Goal: Task Accomplishment & Management: Manage account settings

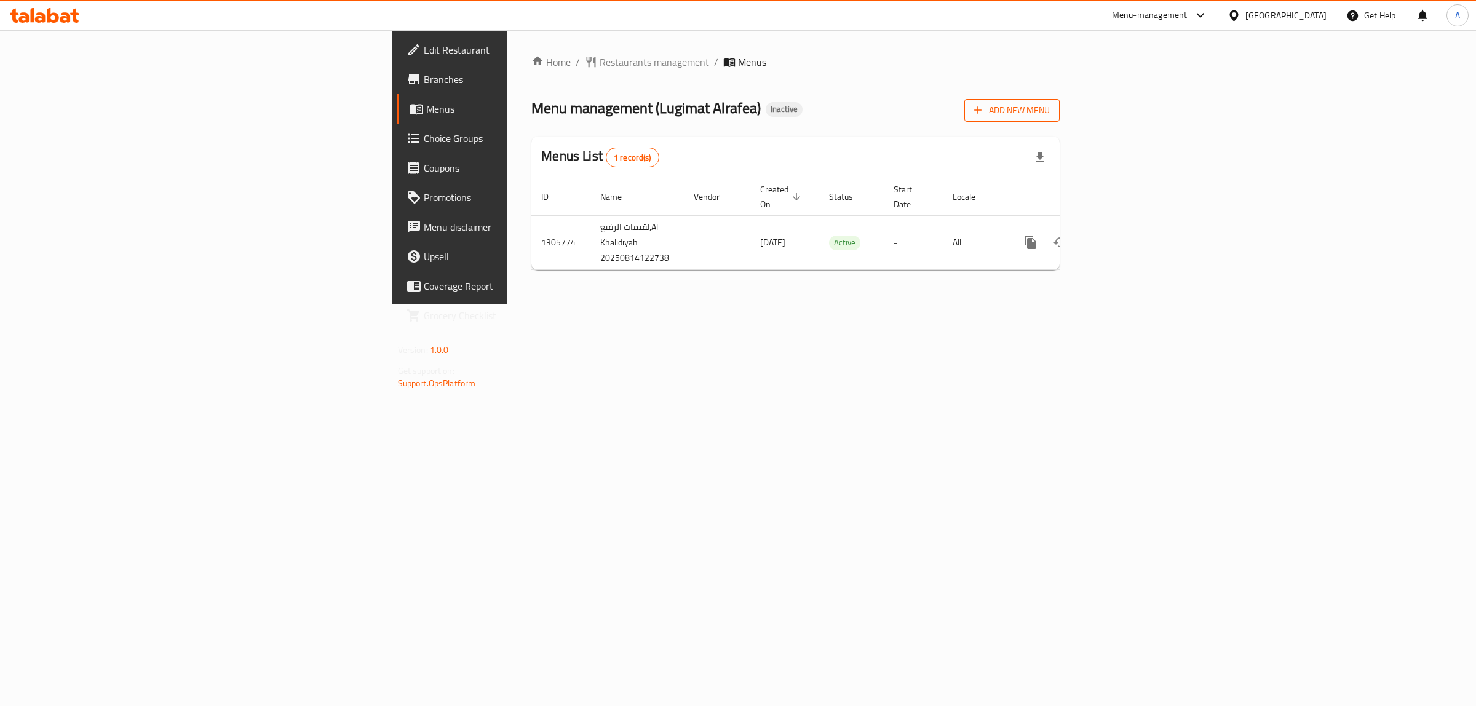
click at [1060, 119] on button "Add New Menu" at bounding box center [1011, 110] width 95 height 23
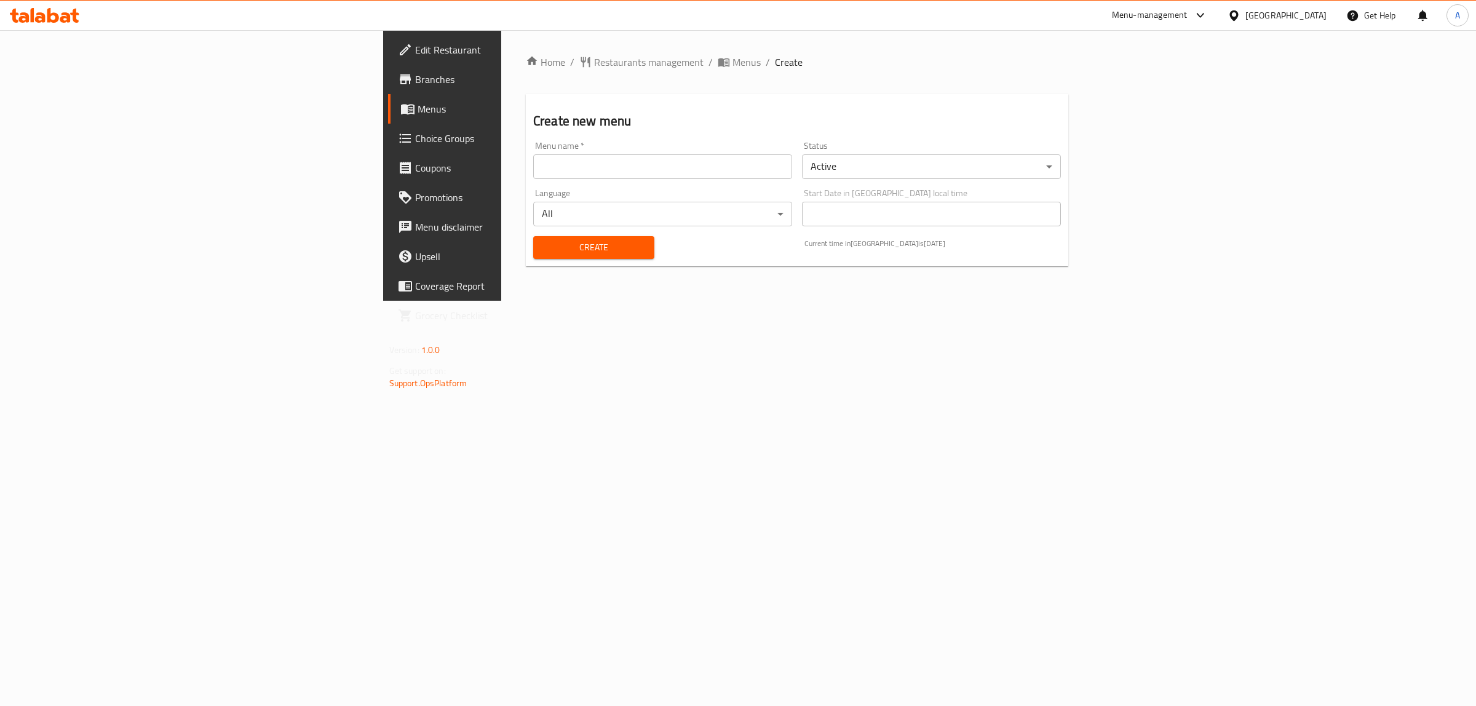
drag, startPoint x: 699, startPoint y: 171, endPoint x: 688, endPoint y: 174, distance: 11.5
click at [697, 172] on input "text" at bounding box center [662, 166] width 259 height 25
type input "1"
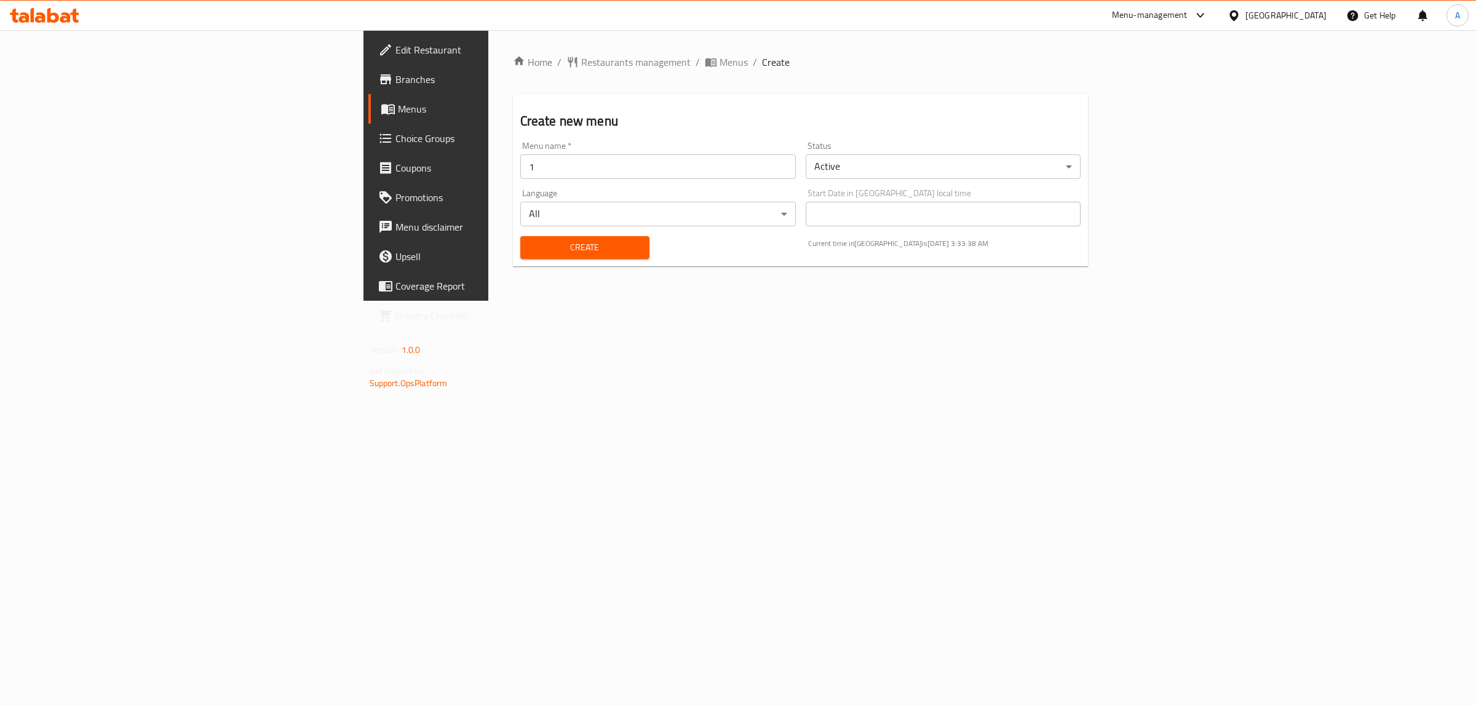
click at [513, 266] on div "Create" at bounding box center [585, 248] width 144 height 38
click at [513, 260] on div "Create" at bounding box center [585, 248] width 144 height 38
click at [530, 253] on span "Create" at bounding box center [584, 247] width 109 height 15
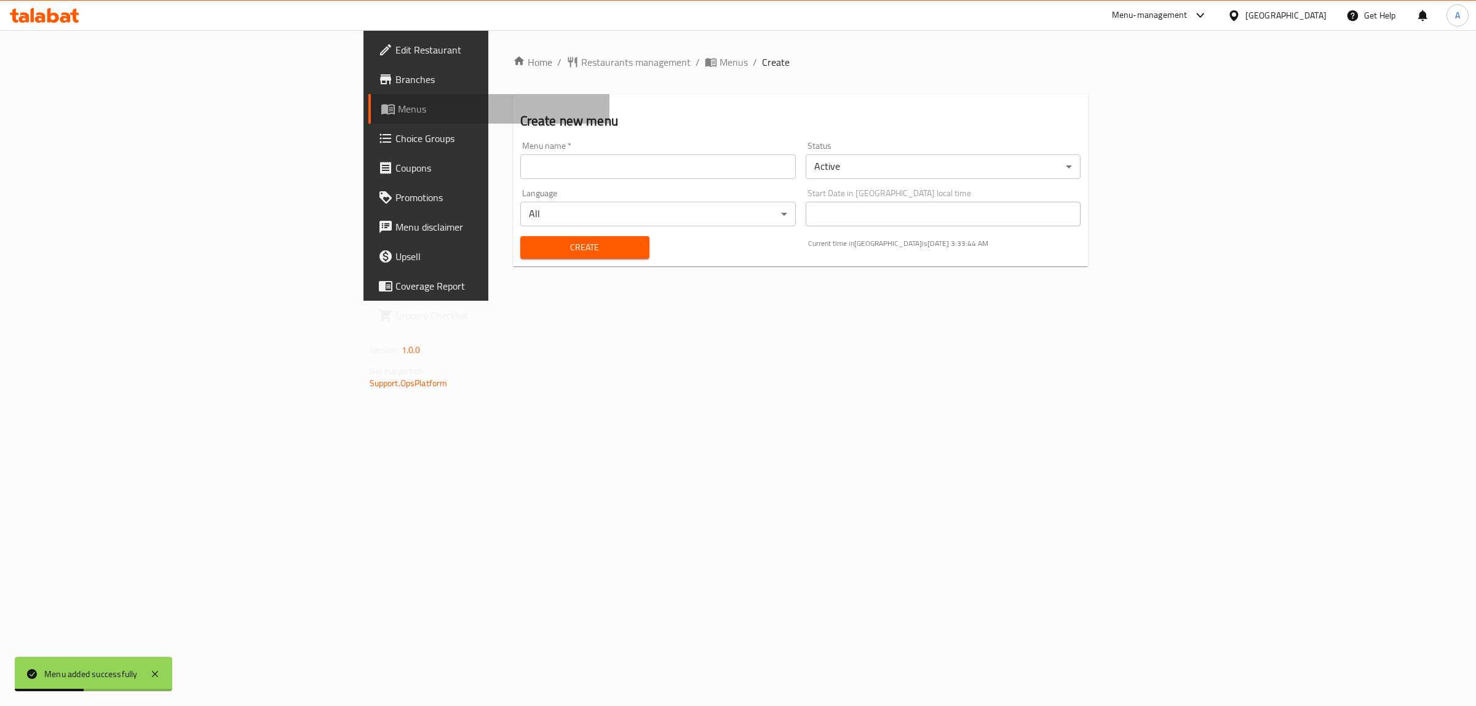
click at [398, 115] on span "Menus" at bounding box center [499, 108] width 202 height 15
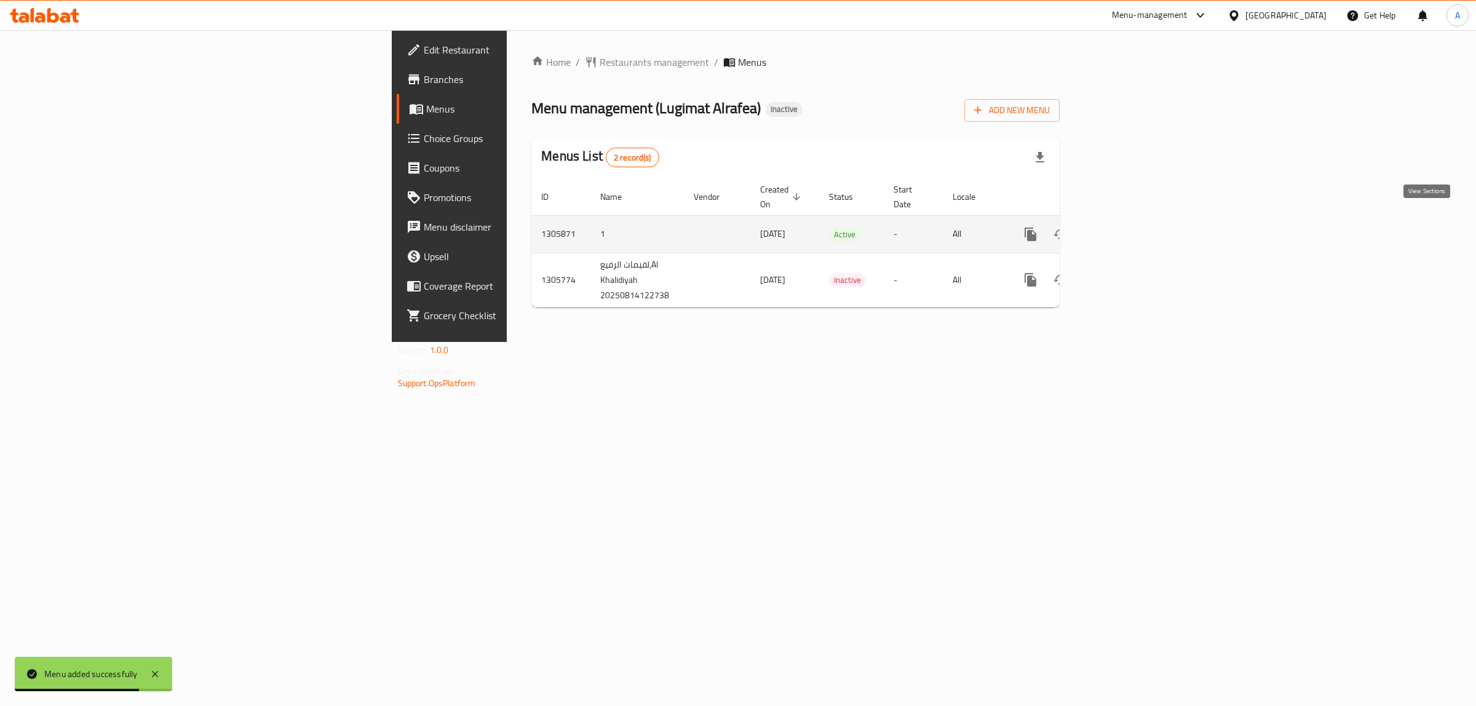
click at [1125, 229] on icon "enhanced table" at bounding box center [1119, 234] width 11 height 11
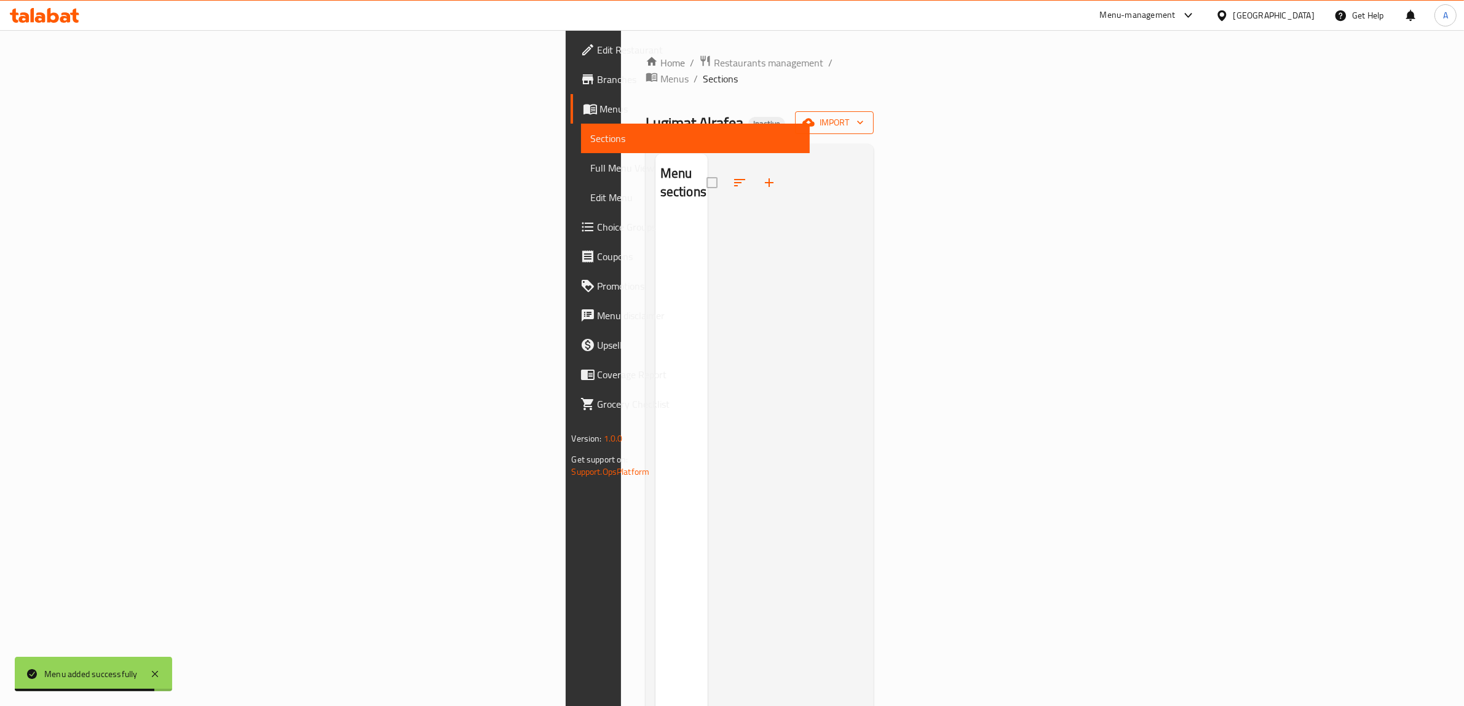
click at [864, 115] on span "import" at bounding box center [834, 122] width 59 height 15
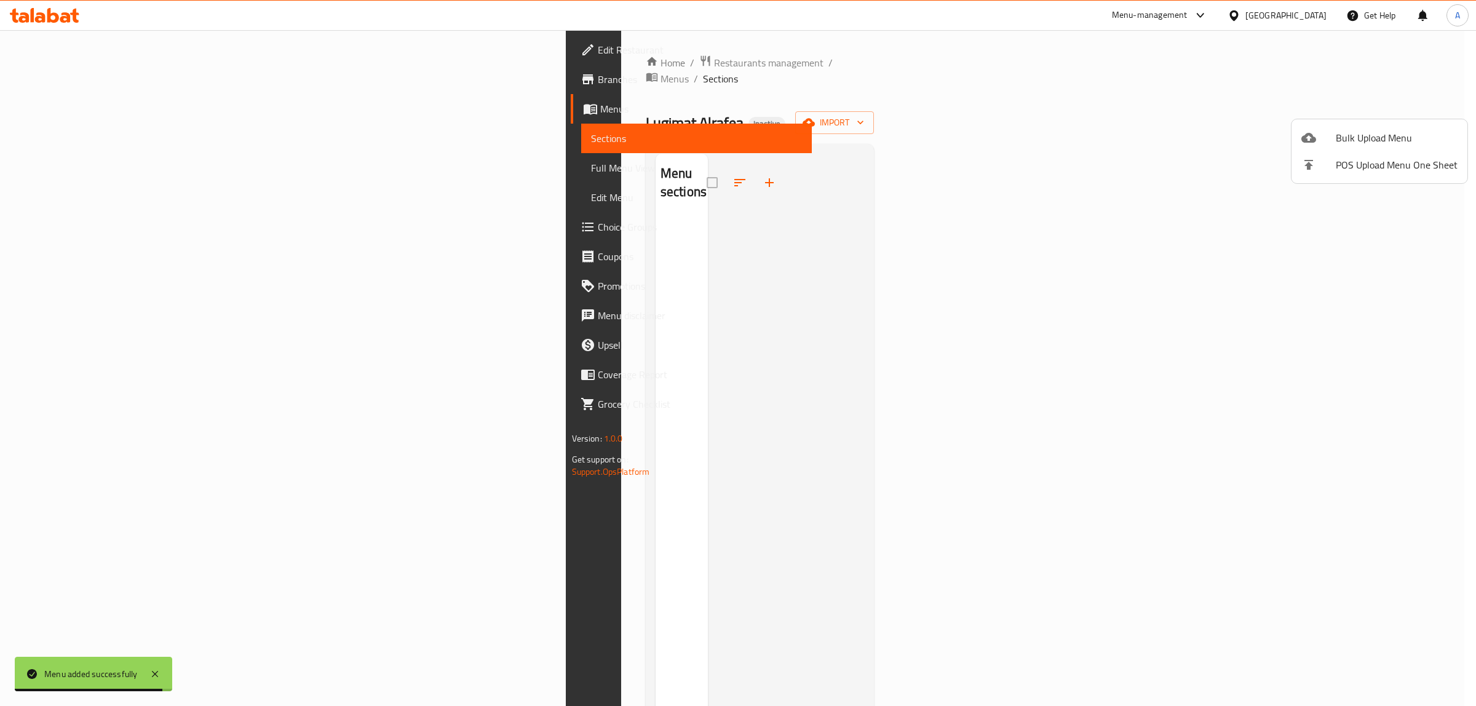
click at [1327, 136] on div at bounding box center [1318, 137] width 34 height 15
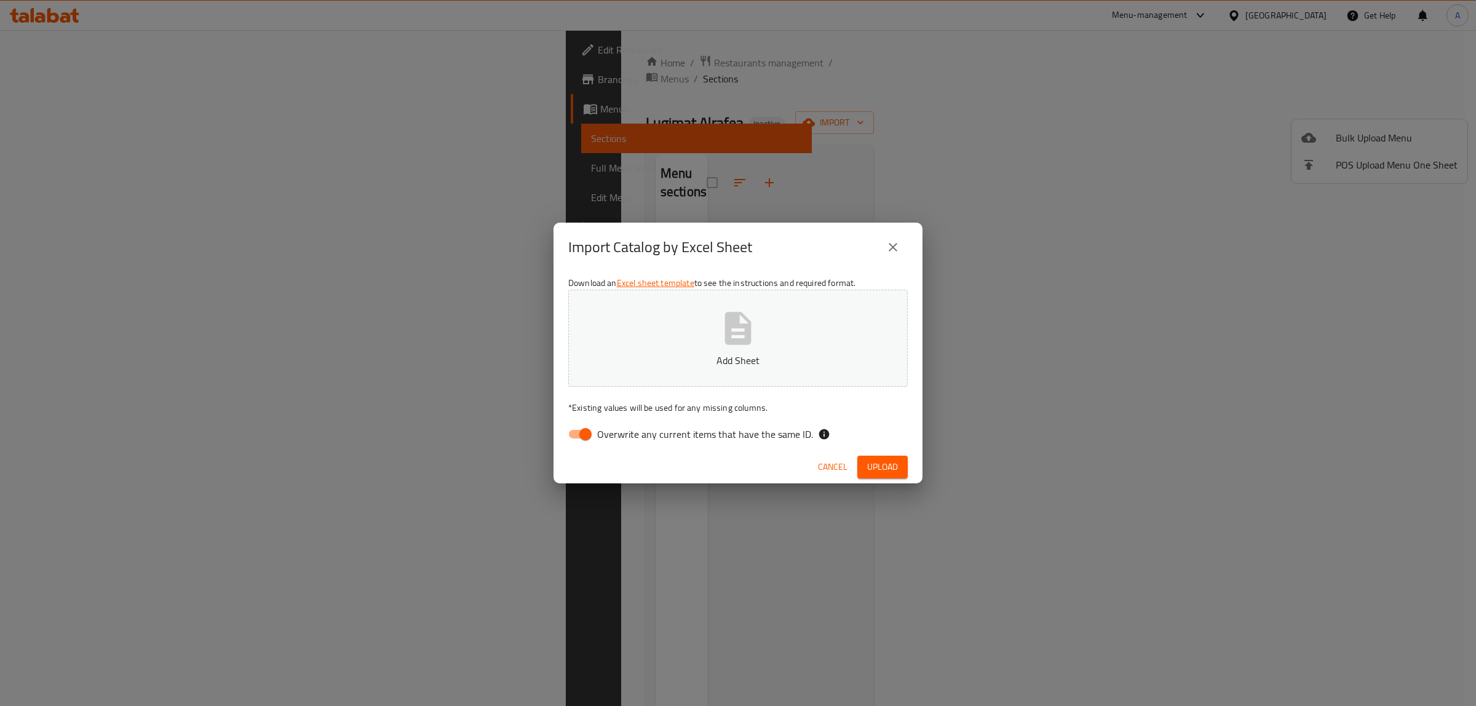
click at [665, 430] on span "Overwrite any current items that have the same ID." at bounding box center [705, 434] width 216 height 15
click at [620, 430] on input "Overwrite any current items that have the same ID." at bounding box center [585, 433] width 70 height 23
checkbox input "false"
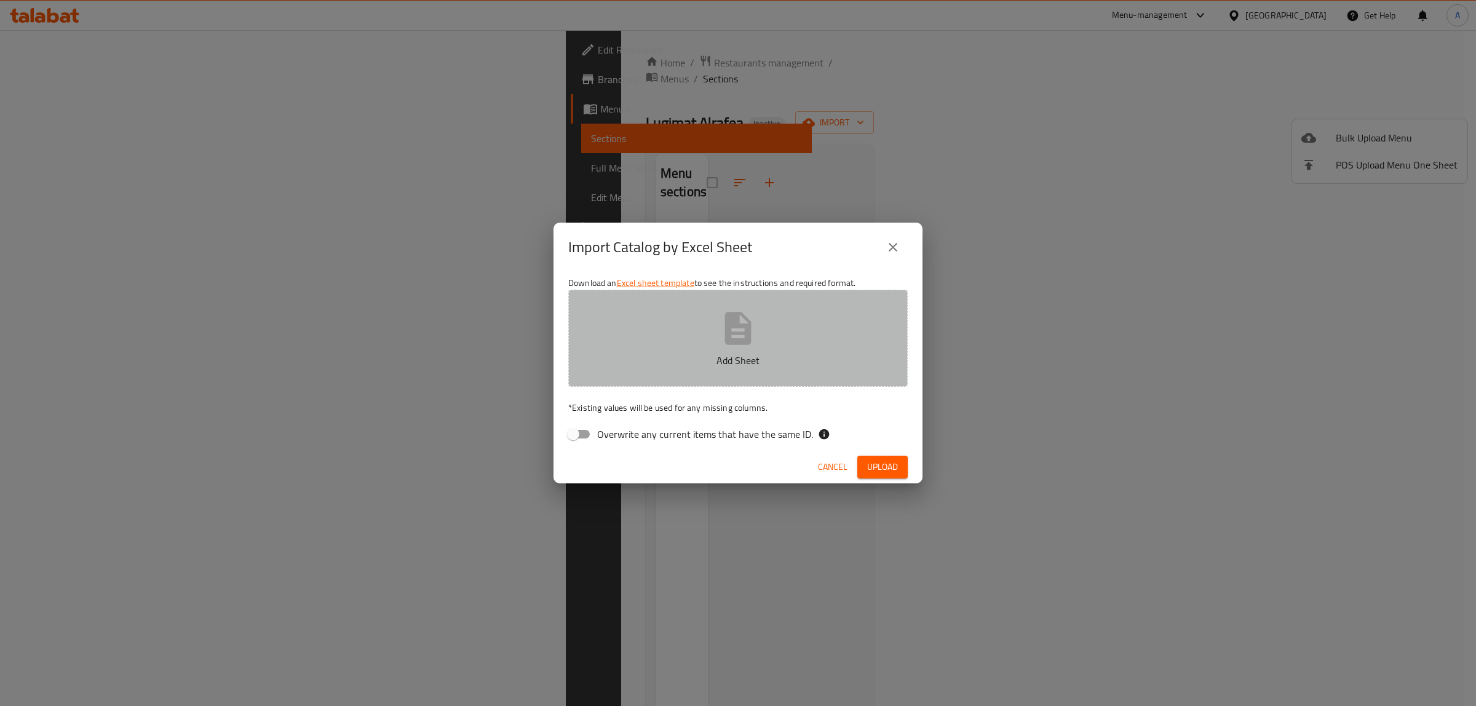
click at [649, 349] on button "Add Sheet" at bounding box center [737, 338] width 339 height 97
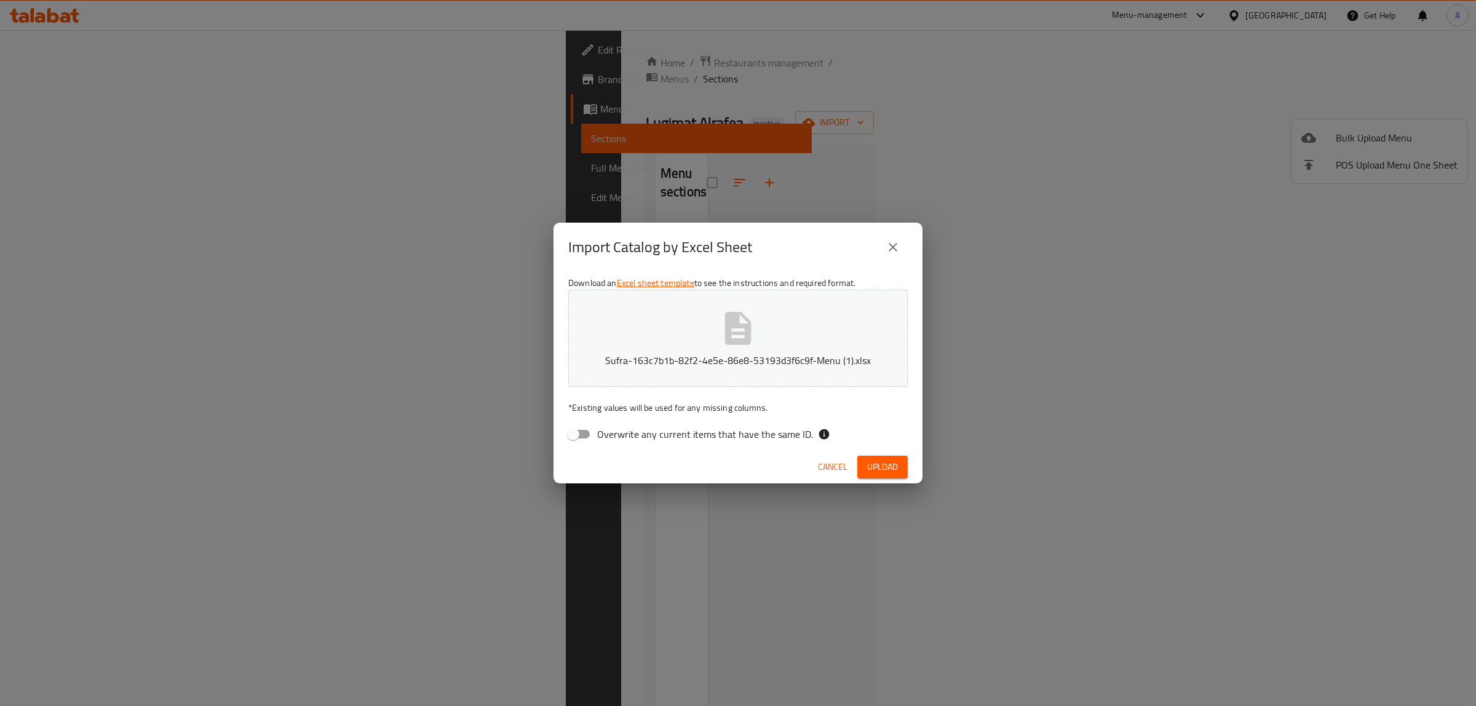
click at [890, 469] on span "Upload" at bounding box center [882, 466] width 31 height 15
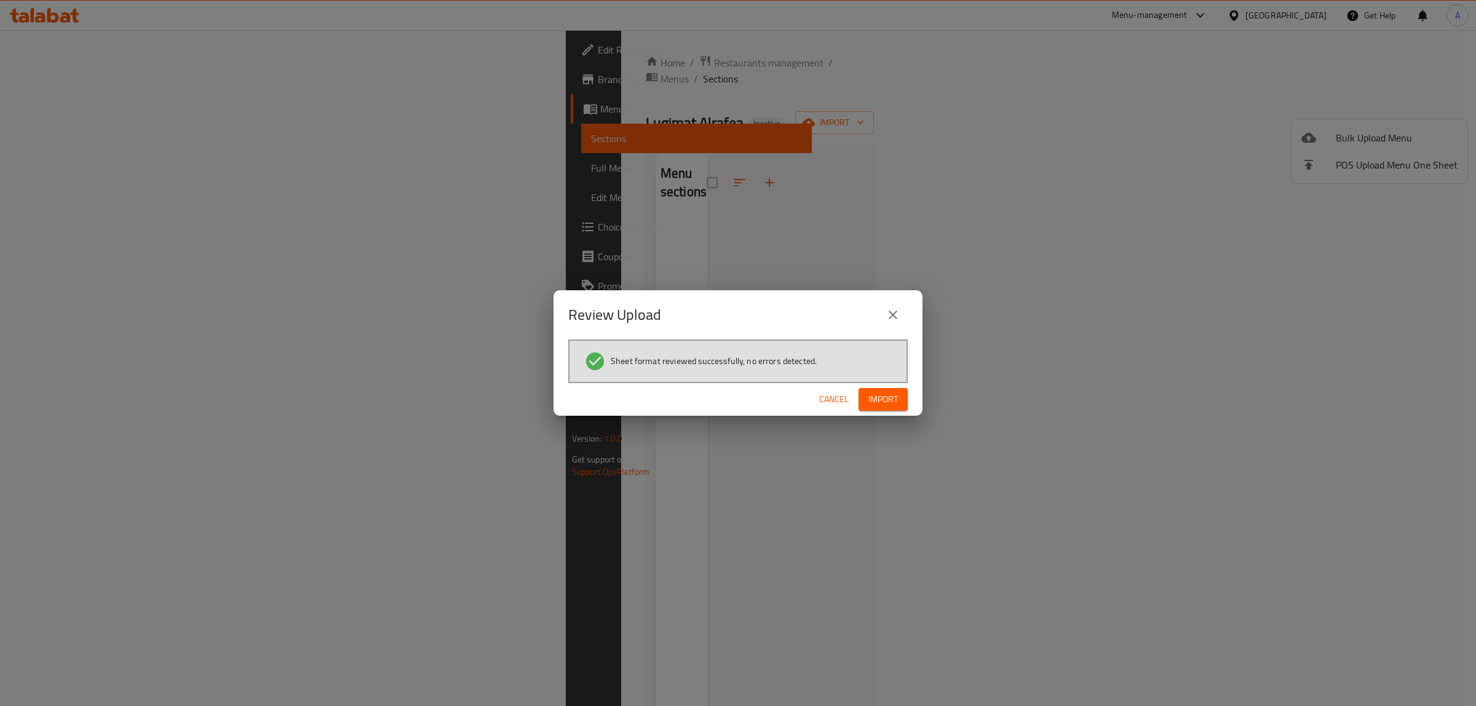
click at [884, 397] on span "Import" at bounding box center [883, 399] width 30 height 15
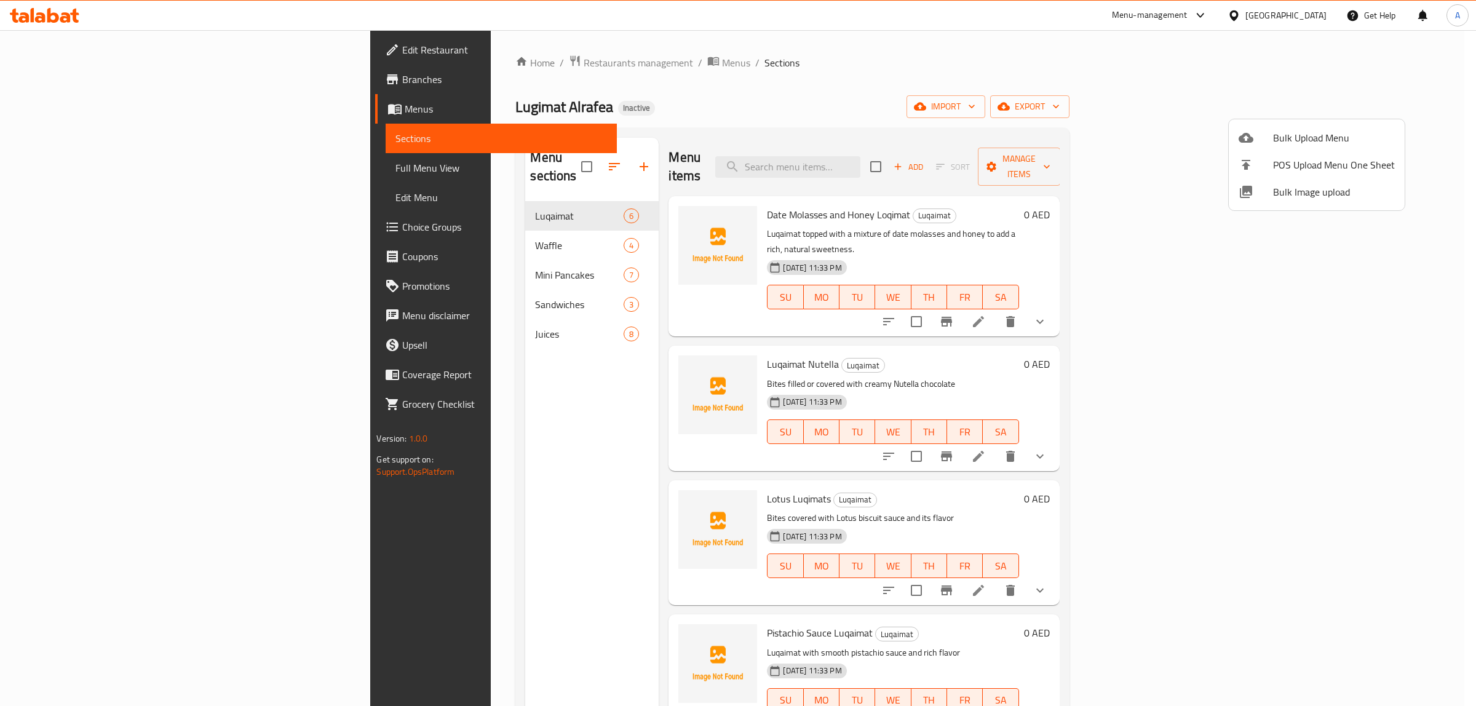
click at [109, 176] on div at bounding box center [738, 353] width 1476 height 706
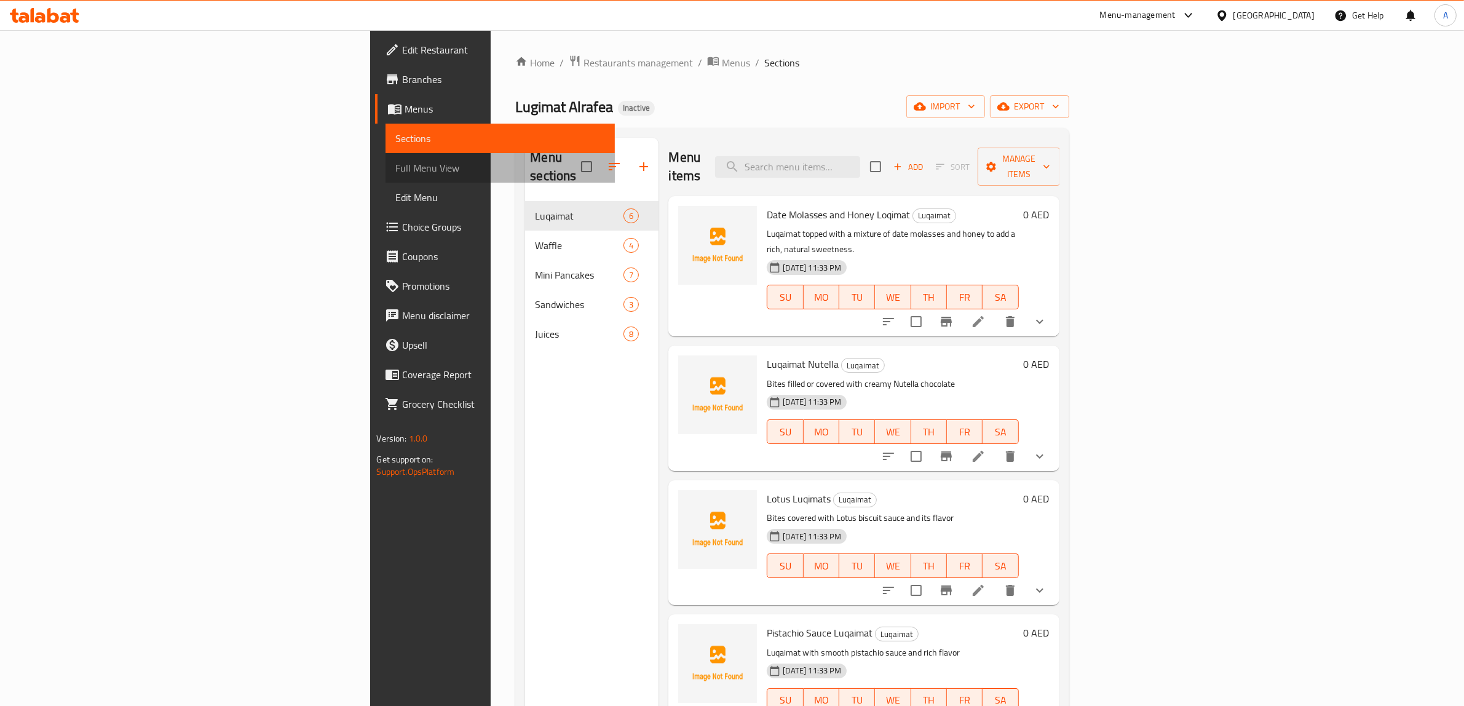
click at [395, 170] on span "Full Menu View" at bounding box center [500, 168] width 210 height 15
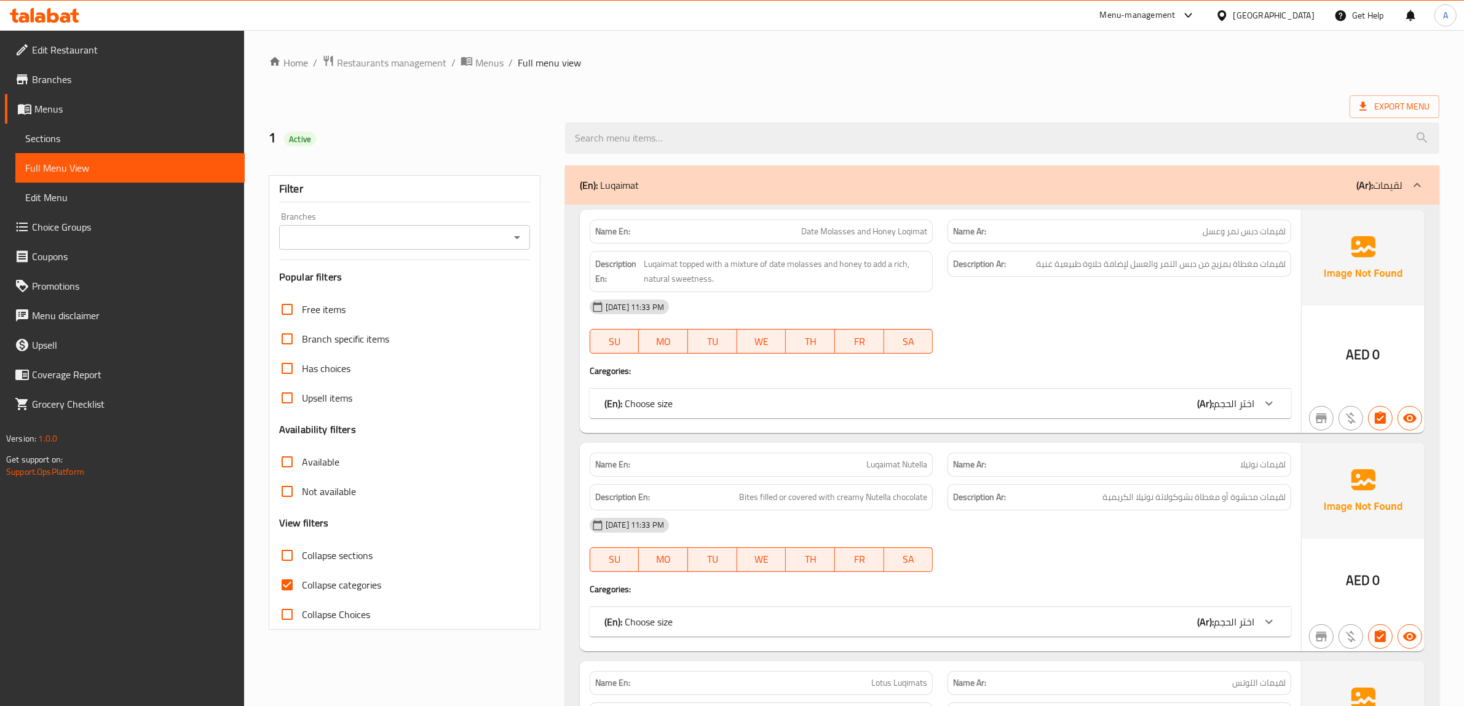
click at [333, 583] on span "Collapse categories" at bounding box center [341, 584] width 79 height 15
click at [302, 583] on input "Collapse categories" at bounding box center [287, 585] width 30 height 30
checkbox input "false"
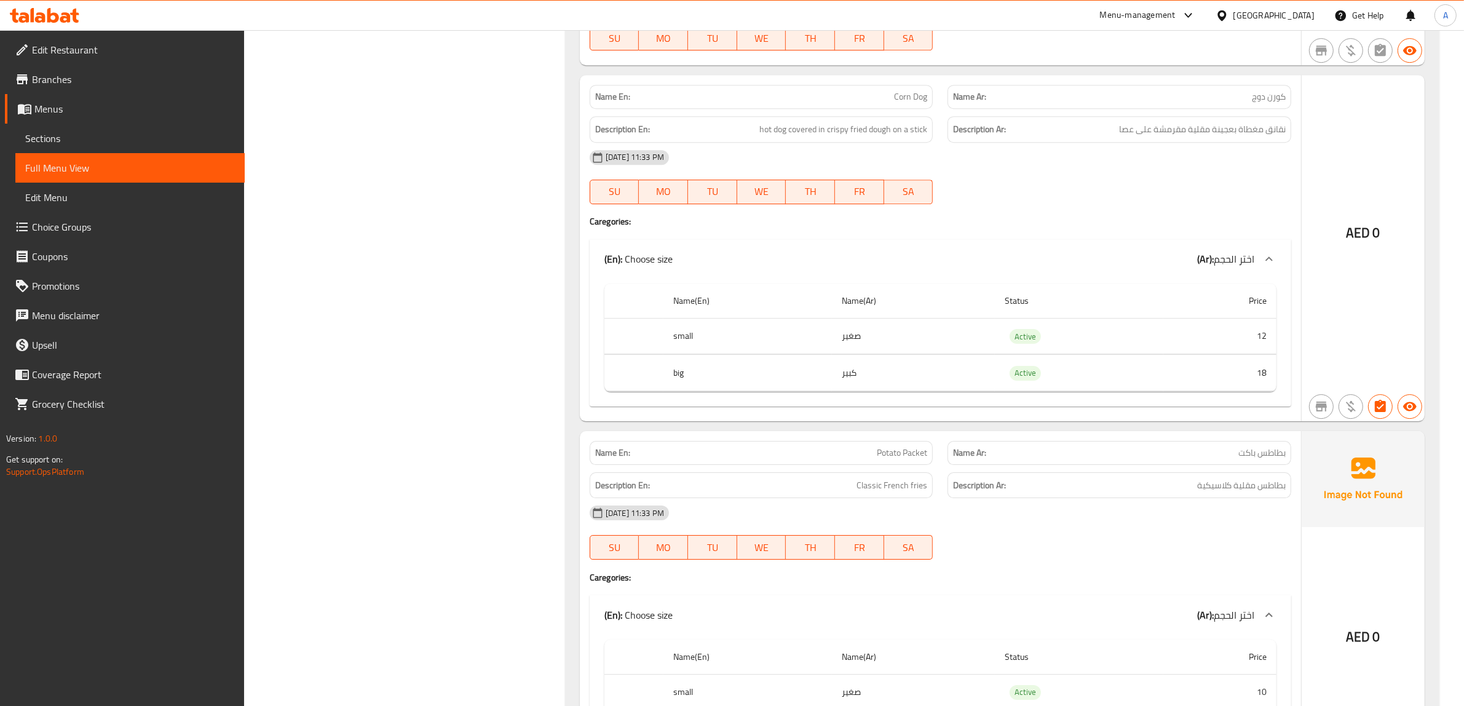
scroll to position [4843, 0]
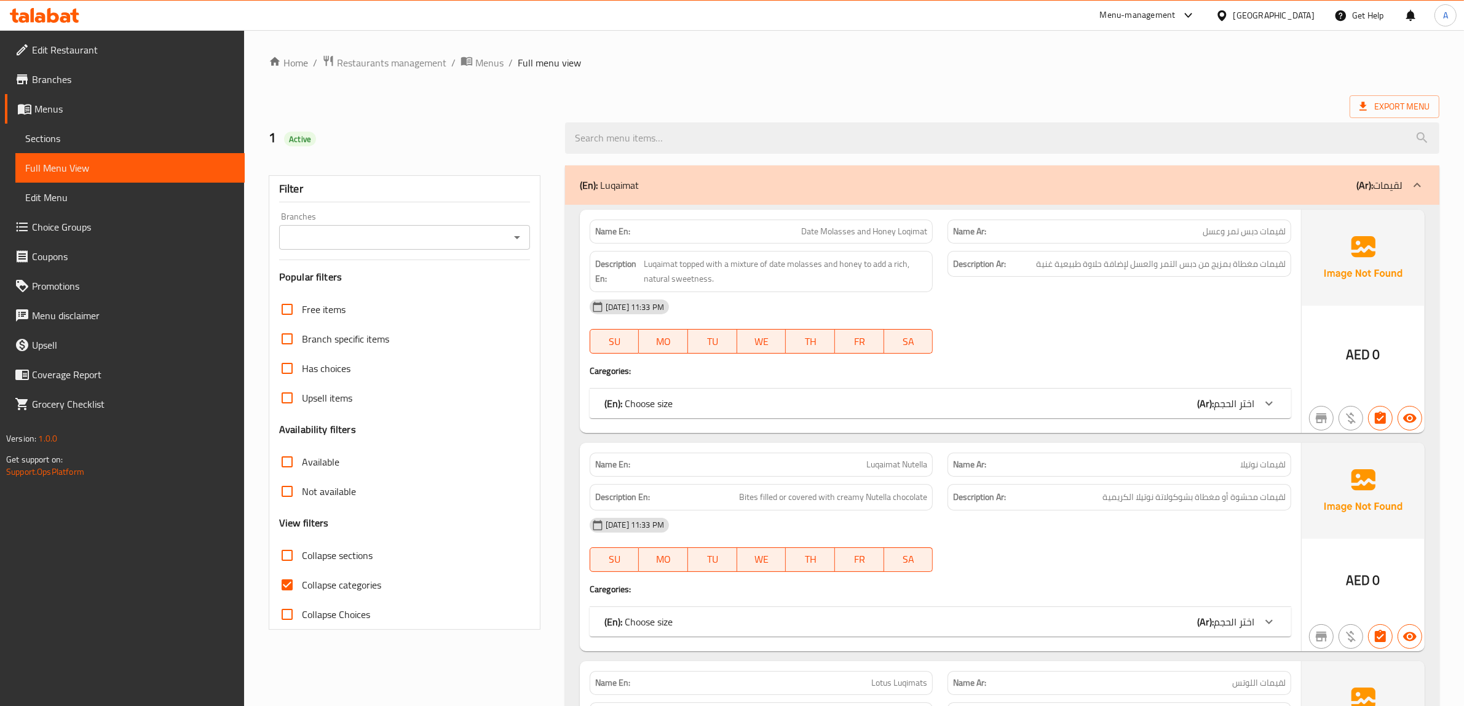
click at [84, 146] on link "Sections" at bounding box center [129, 139] width 229 height 30
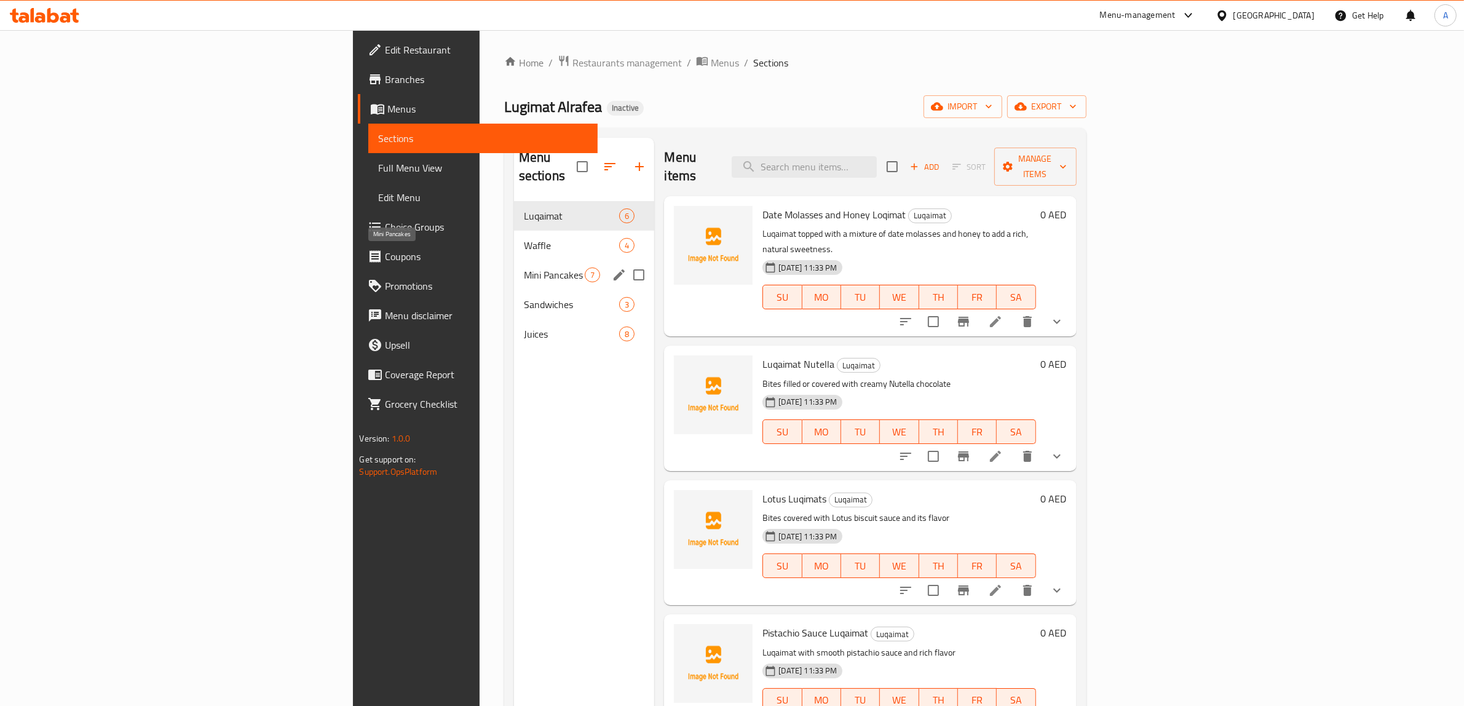
click at [524, 268] on span "Mini Pancakes" at bounding box center [554, 275] width 61 height 15
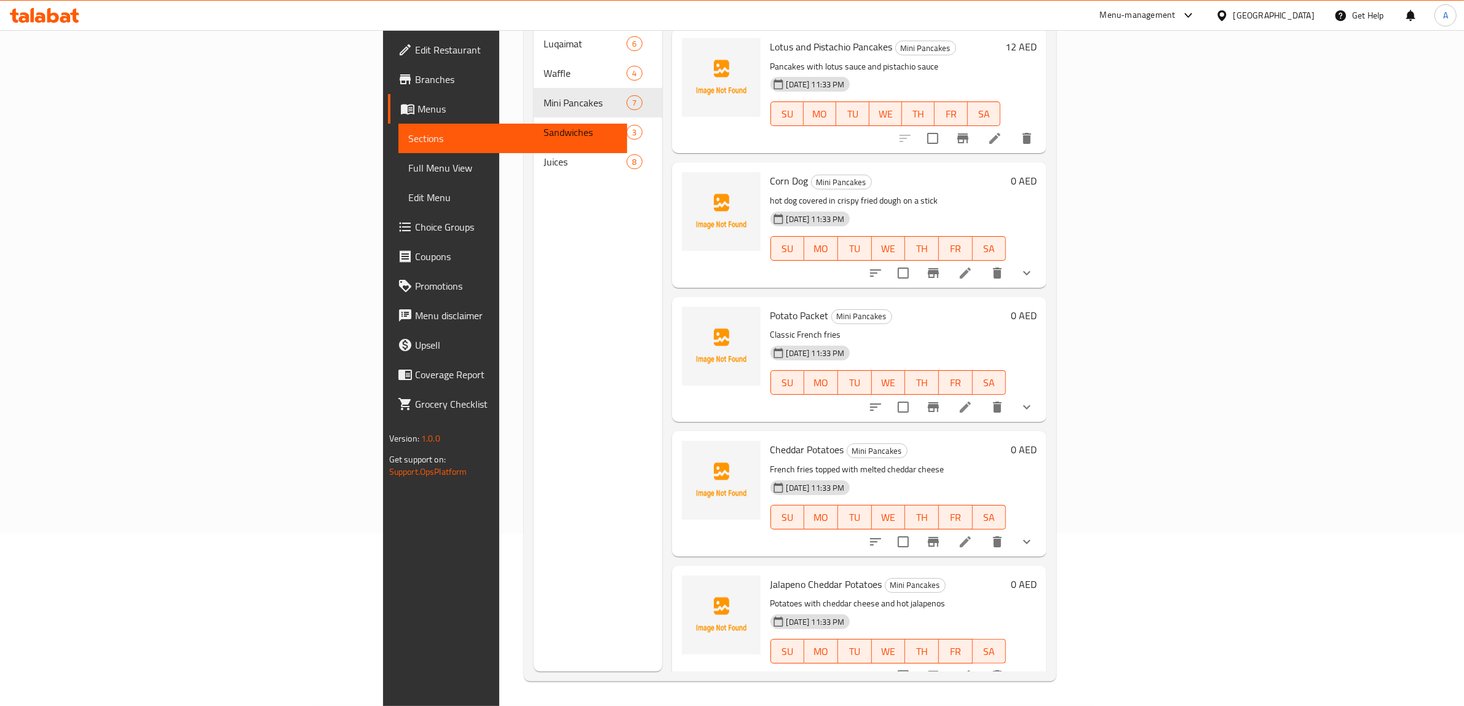
scroll to position [173, 0]
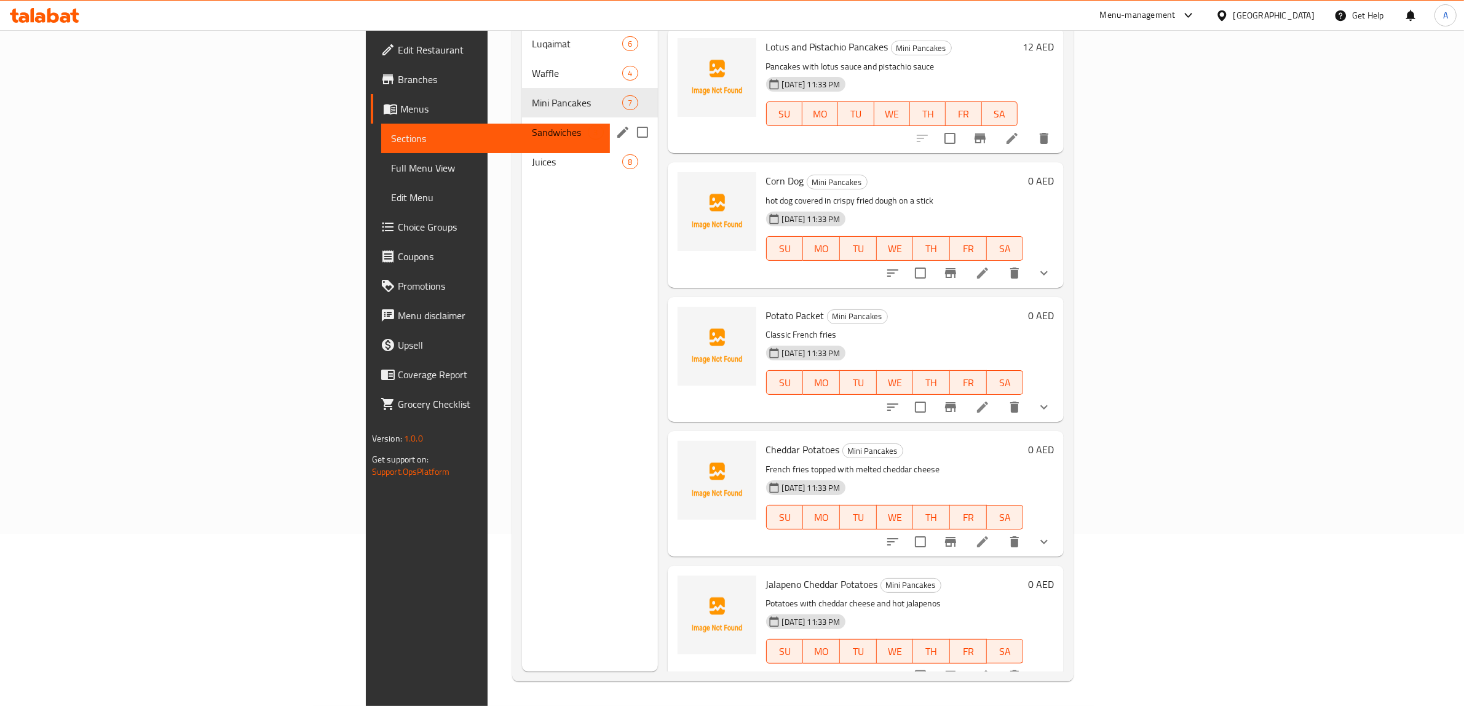
click at [532, 125] on span "Sandwiches" at bounding box center [560, 132] width 56 height 15
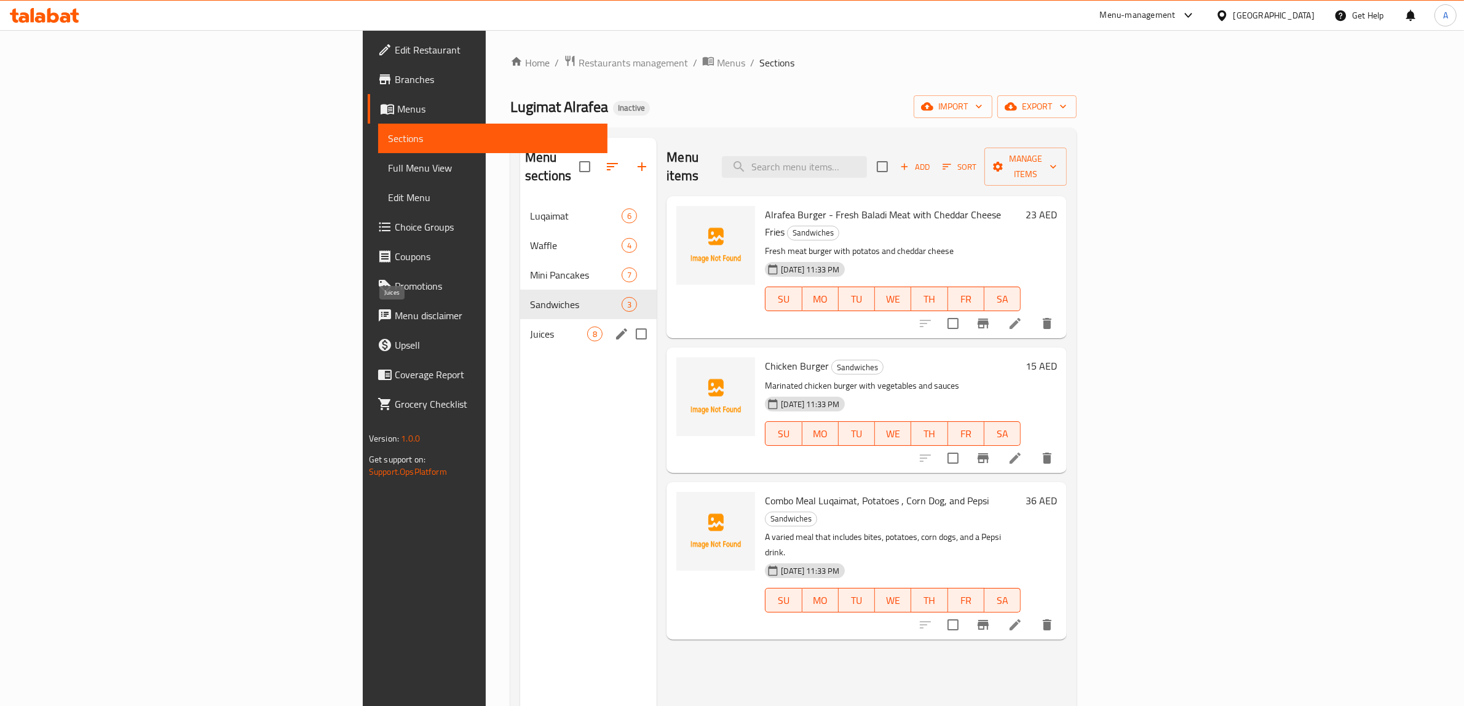
click at [530, 327] on span "Juices" at bounding box center [558, 334] width 57 height 15
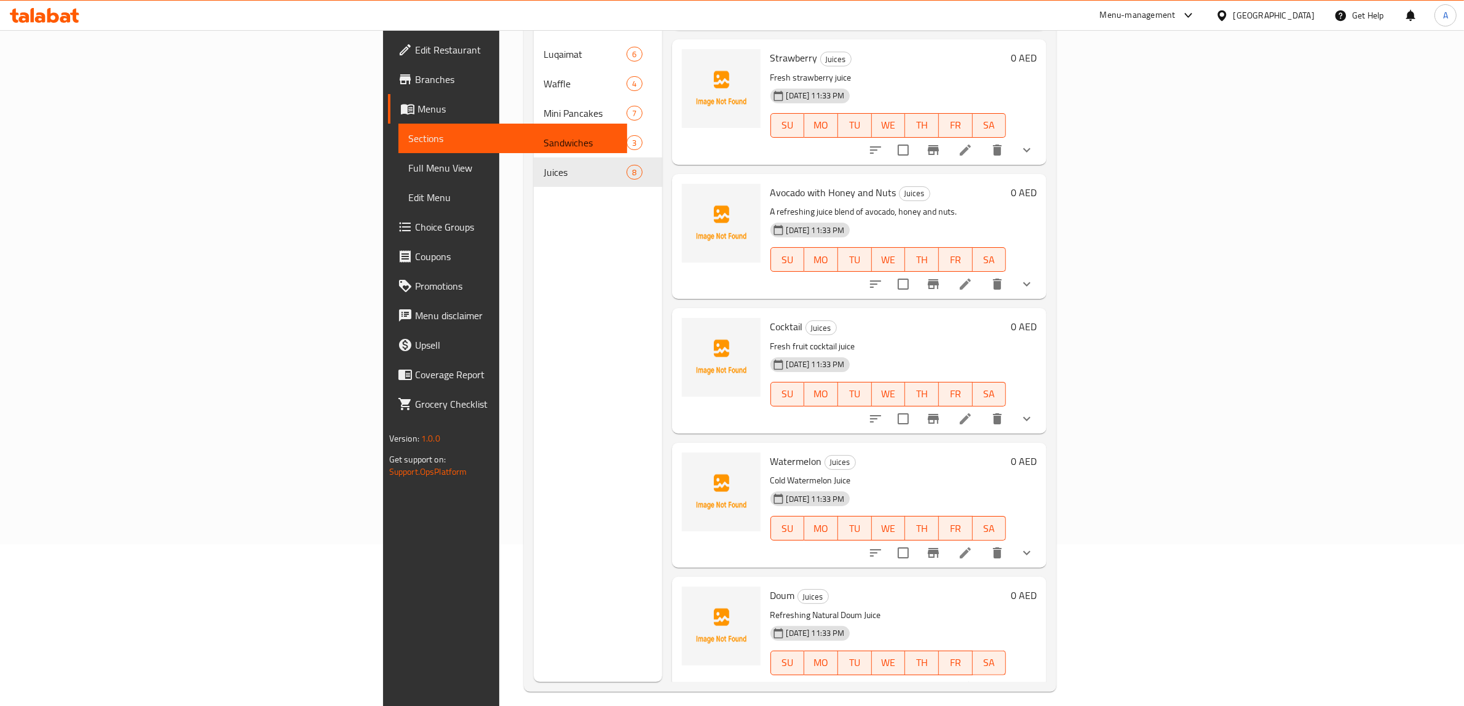
scroll to position [173, 0]
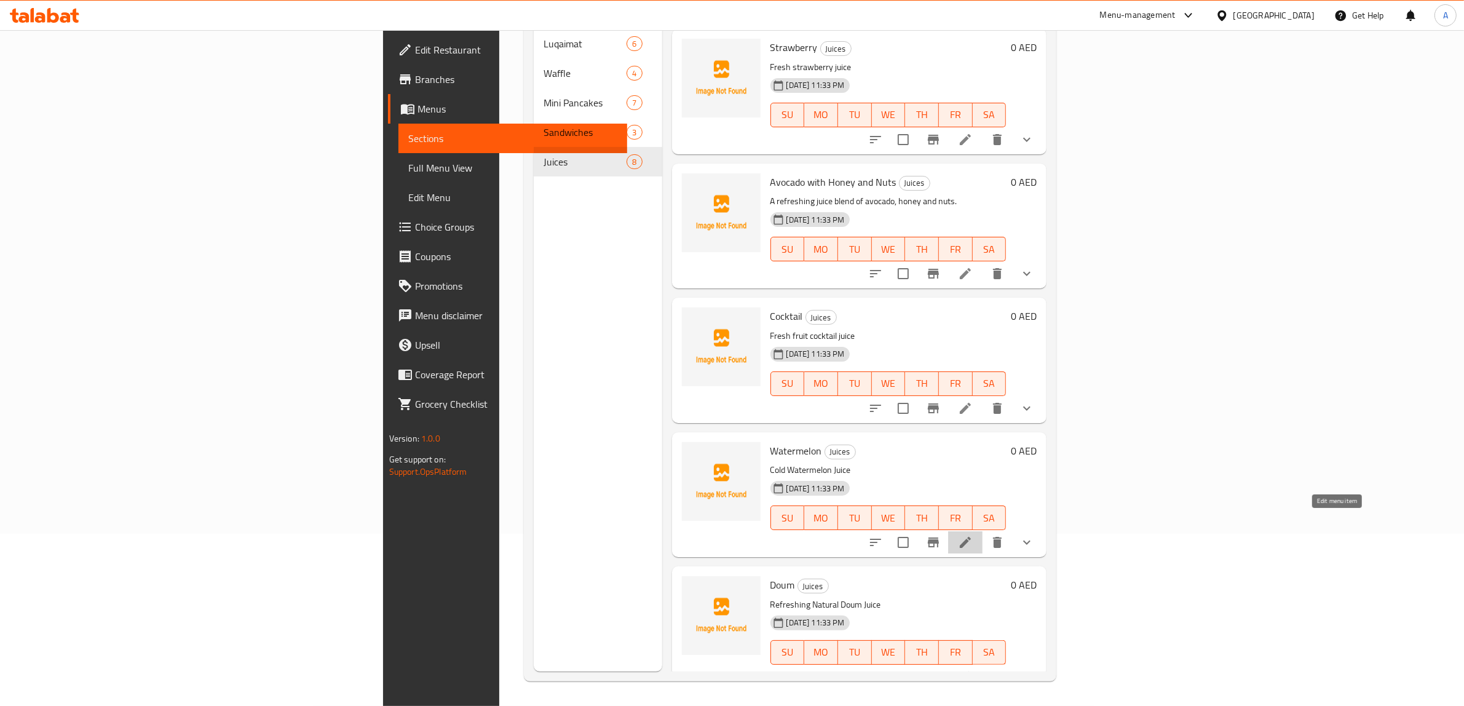
drag, startPoint x: 1338, startPoint y: 521, endPoint x: 1338, endPoint y: 515, distance: 6.2
drag, startPoint x: 1338, startPoint y: 652, endPoint x: 1338, endPoint y: 644, distance: 8.0
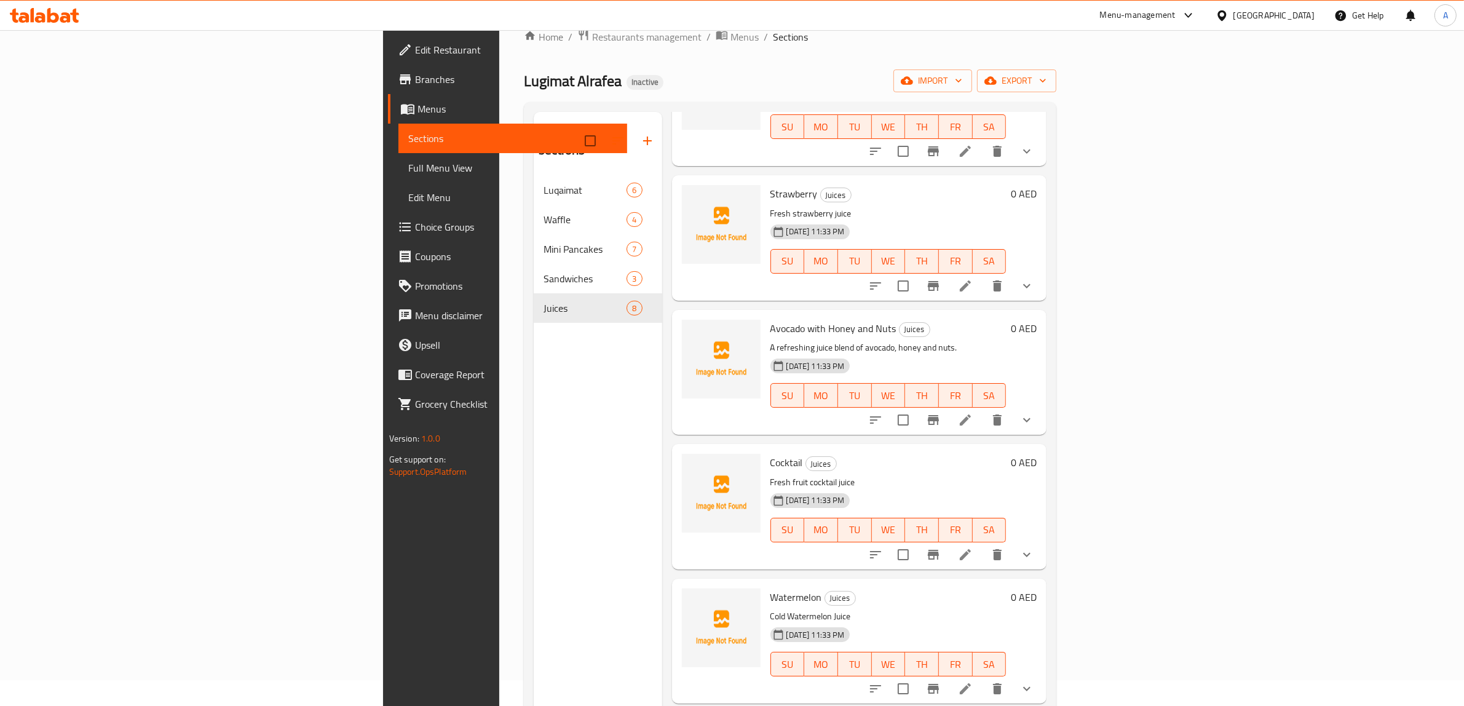
scroll to position [0, 0]
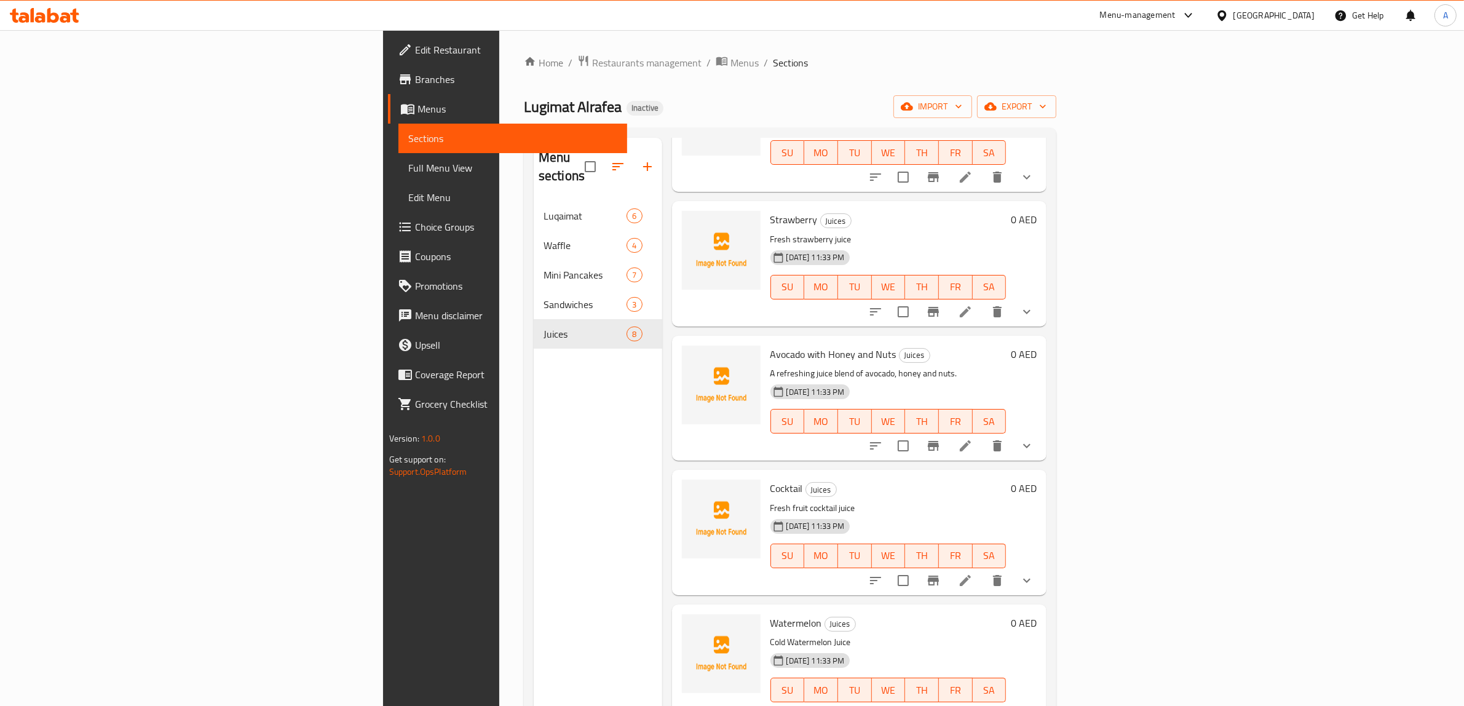
click at [534, 378] on div "Menu sections Luqaimat 6 Waffle 4 Mini Pancakes 7 Sandwiches 3 Juices 8" at bounding box center [598, 491] width 129 height 706
click at [415, 55] on span "Edit Restaurant" at bounding box center [516, 49] width 203 height 15
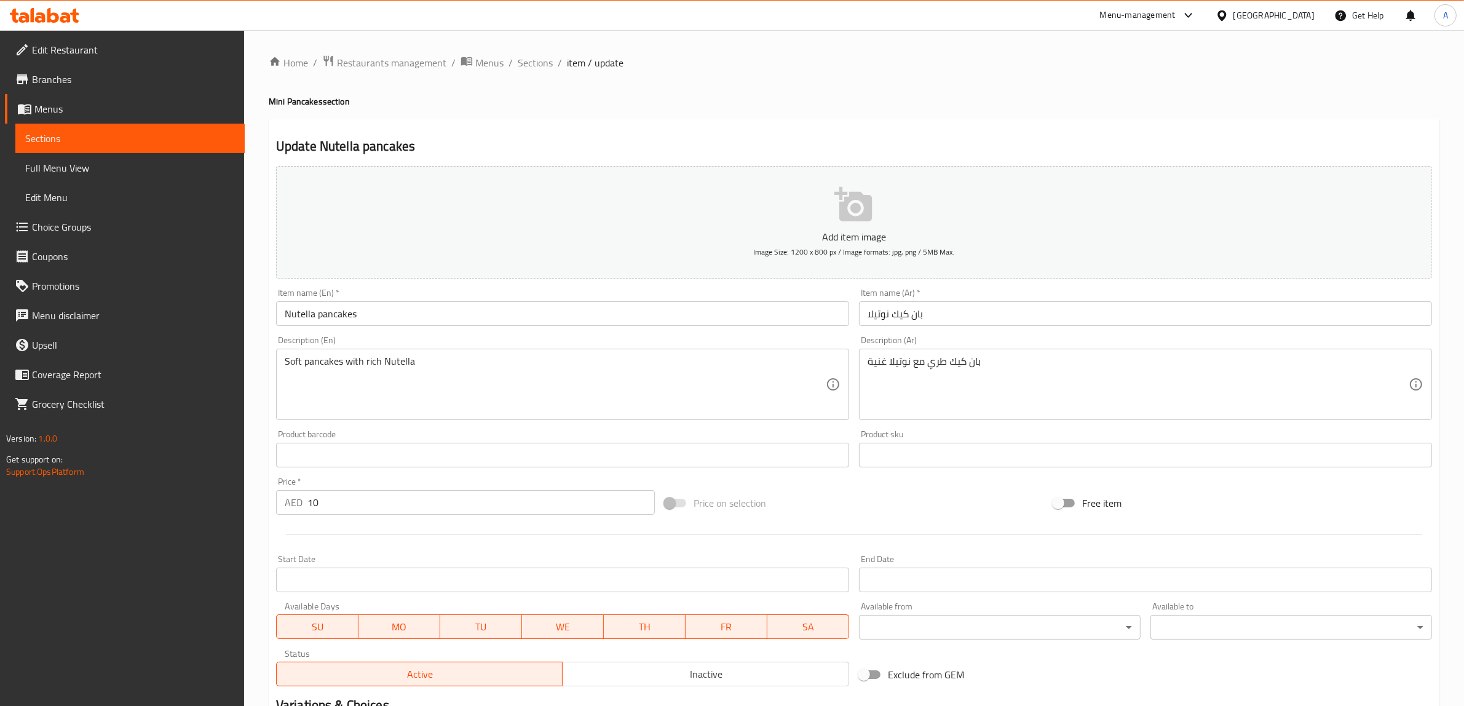
click at [452, 300] on div "Item name (En)   * Nutella pancakes Item name (En) *" at bounding box center [562, 307] width 573 height 38
click at [453, 308] on input "Nutella pancakes" at bounding box center [562, 313] width 573 height 25
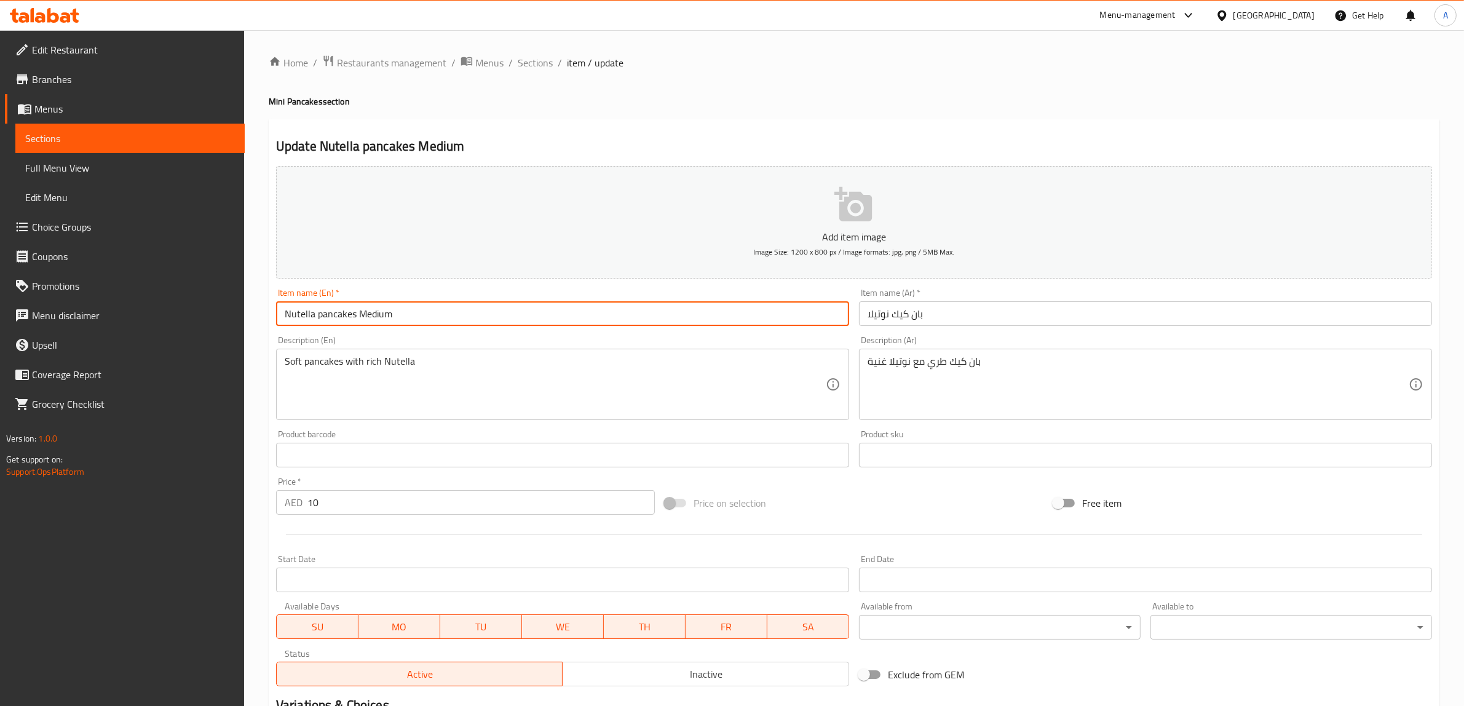
click at [376, 317] on input "Nutella pancakes Medium" at bounding box center [562, 313] width 573 height 25
type input "Nutella pancakes Medium"
click at [976, 309] on input "بان كيك نوتيلا" at bounding box center [1145, 313] width 573 height 25
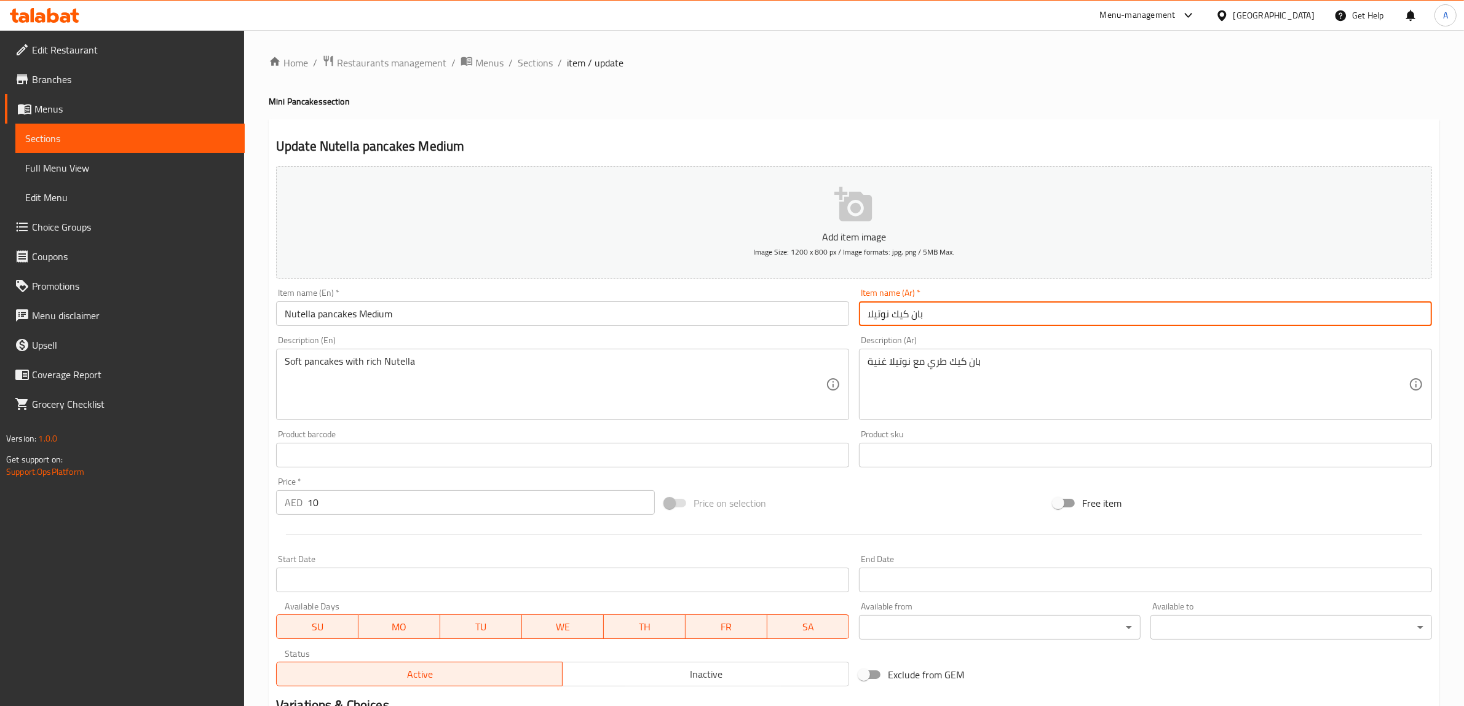
paste input "وسط"
type input "بان كيك نوتيلا وسط"
click at [844, 130] on div "Update Nutella pancakes Medium Add item image Image Size: 1200 x 800 px / Image…" at bounding box center [854, 477] width 1171 height 716
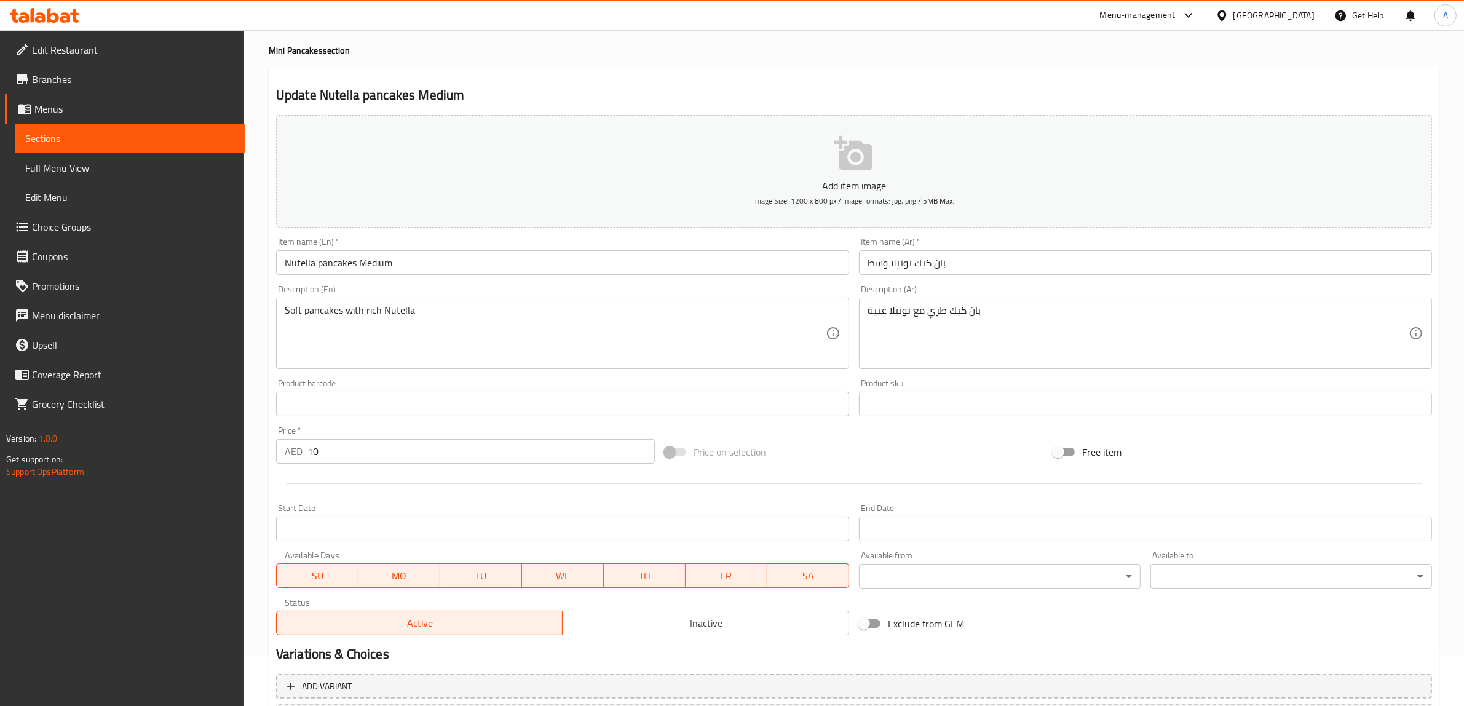
scroll to position [161, 0]
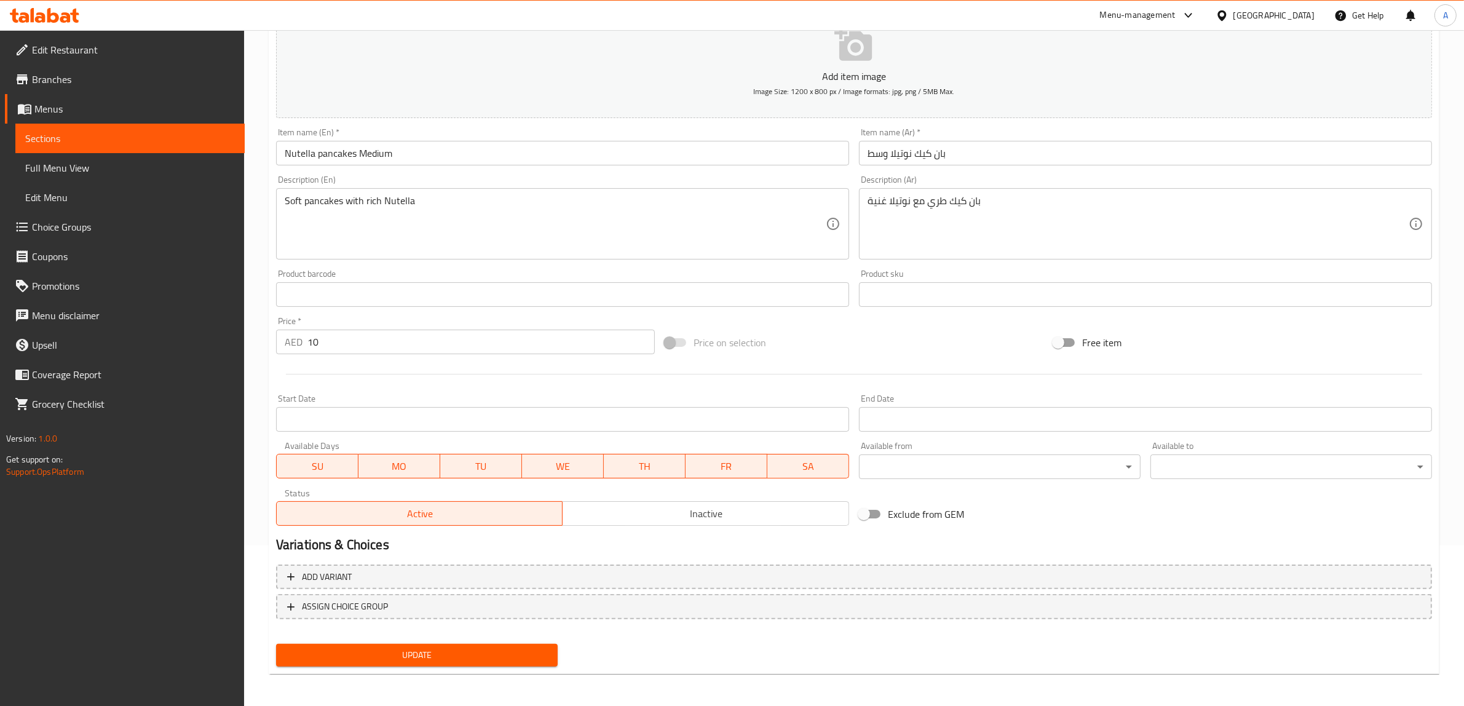
click at [453, 650] on span "Update" at bounding box center [417, 655] width 262 height 15
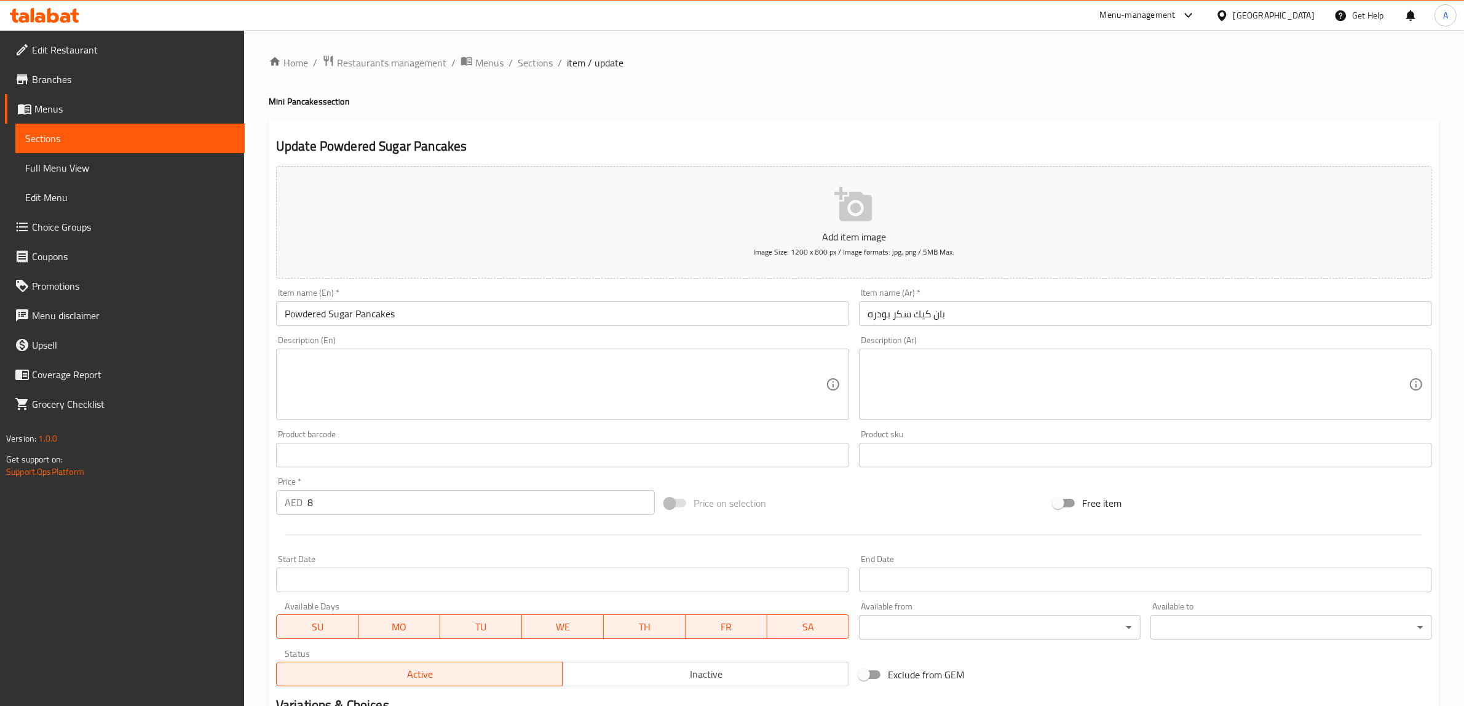
click at [462, 315] on input "Powdered Sugar Pancakes" at bounding box center [562, 313] width 573 height 25
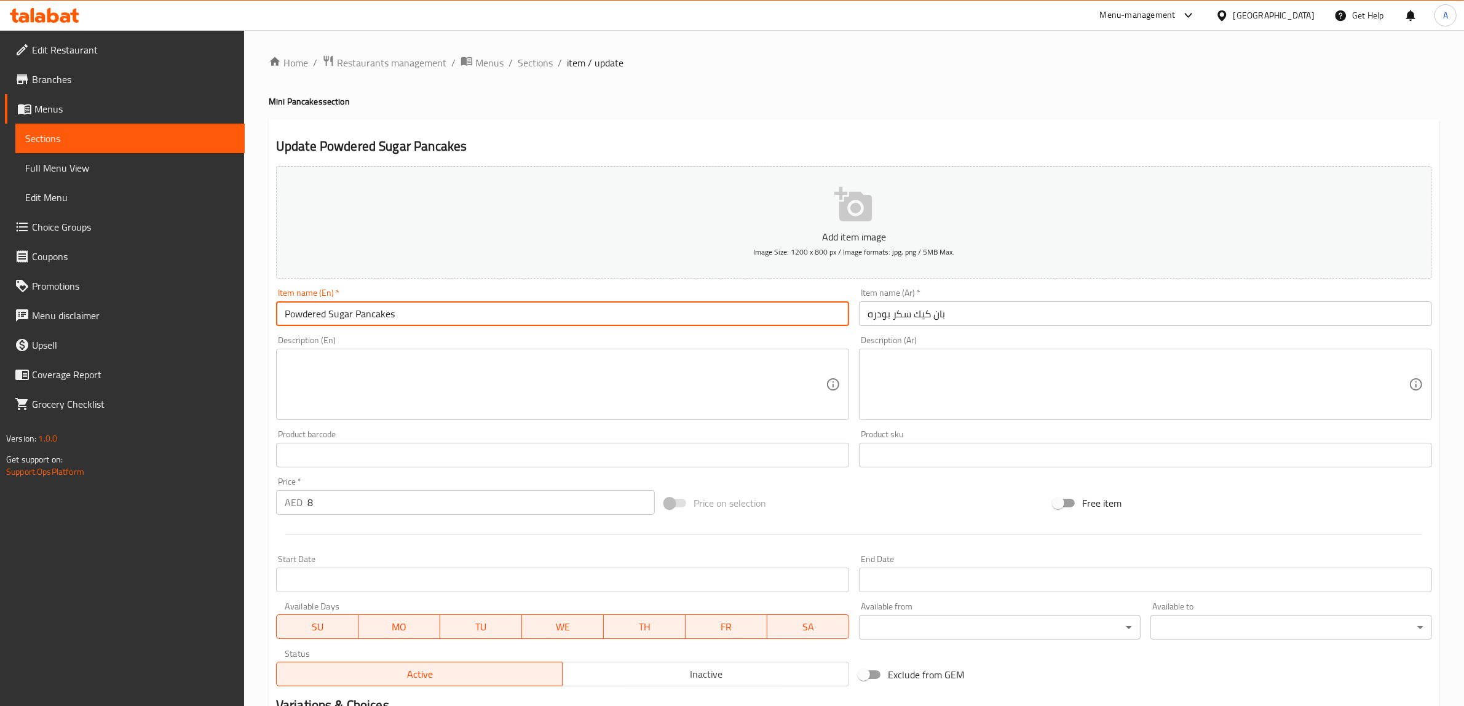
paste input "Medium"
type input "Powdered Sugar Pancakes Medium"
click at [1079, 328] on div "Item name (Ar)   * بان كيك سكر بودره Item name (Ar) *" at bounding box center [1145, 306] width 583 height 47
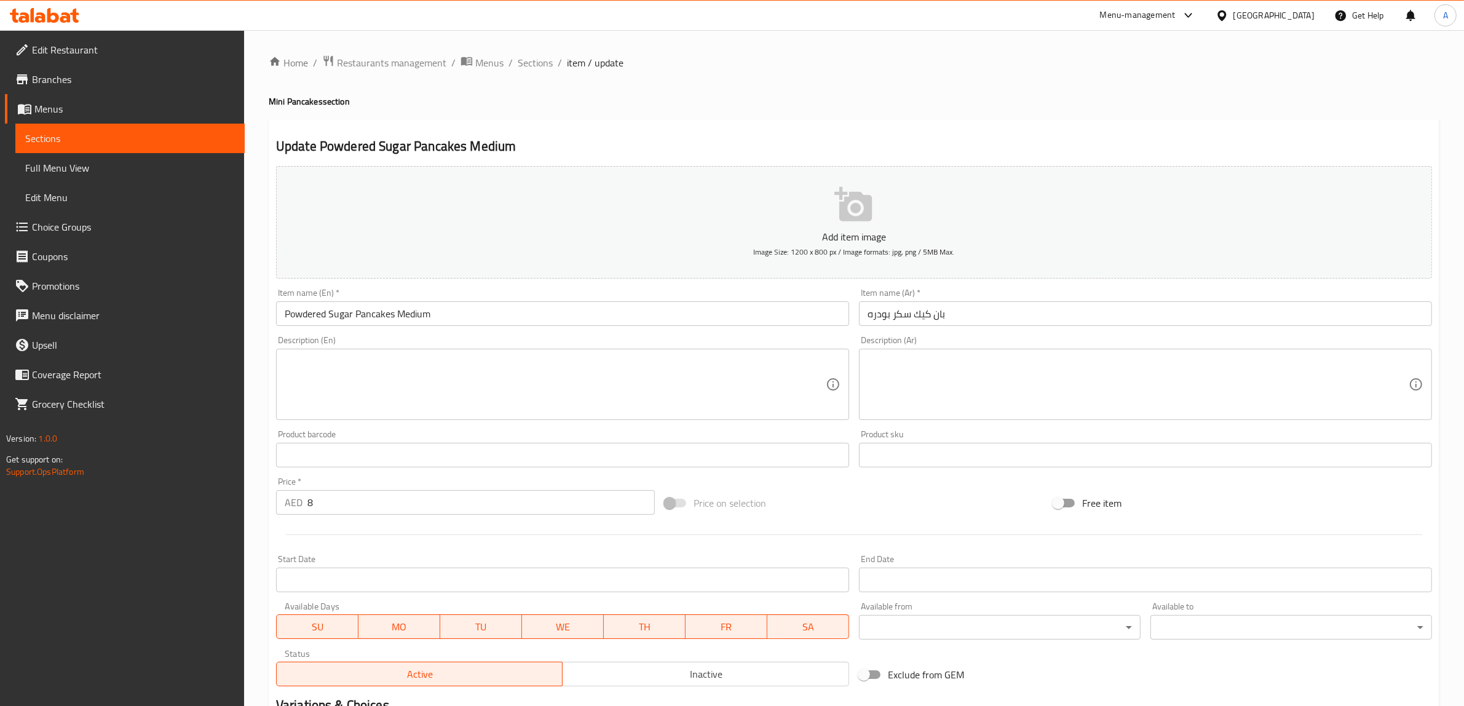
click at [1061, 318] on input "بان كيك سكر بودره" at bounding box center [1145, 313] width 573 height 25
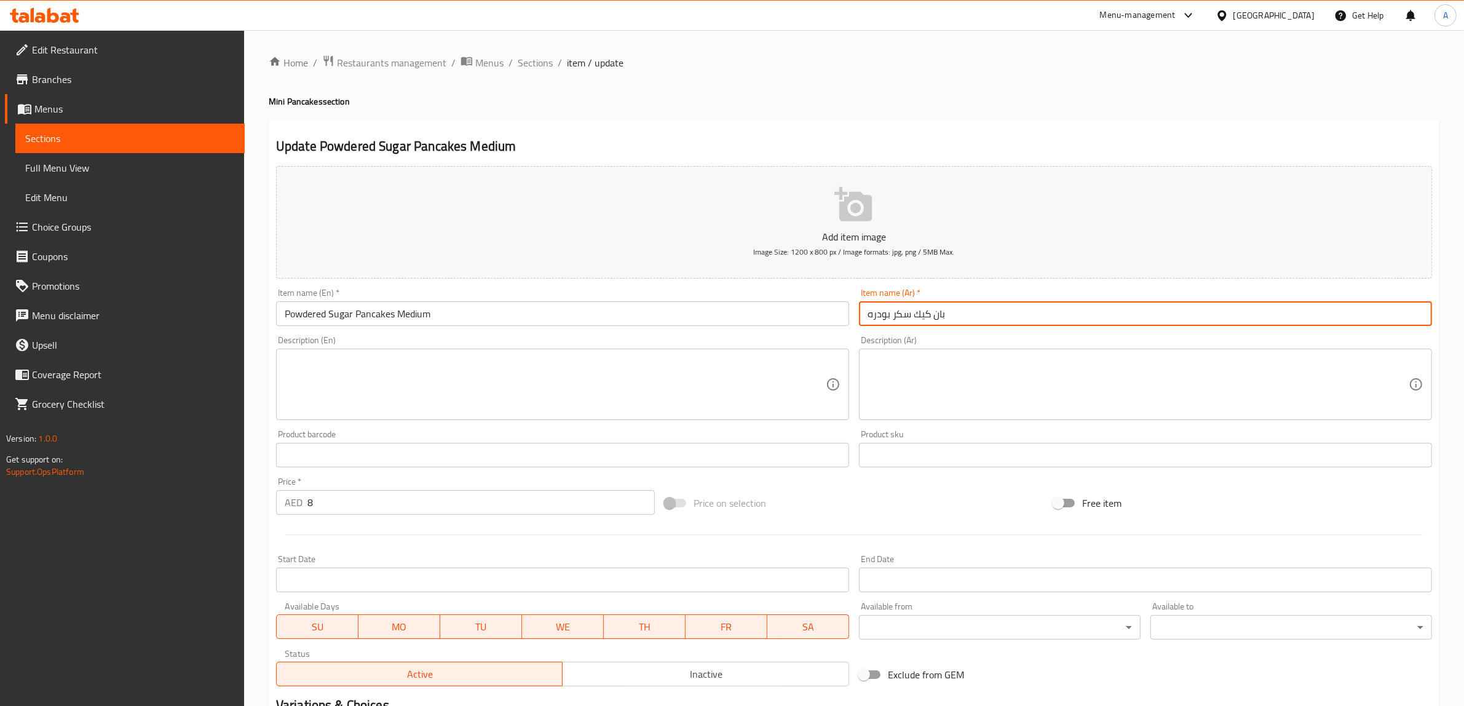
paste input "وسط"
type input "بان كيك سكر بودره وسط"
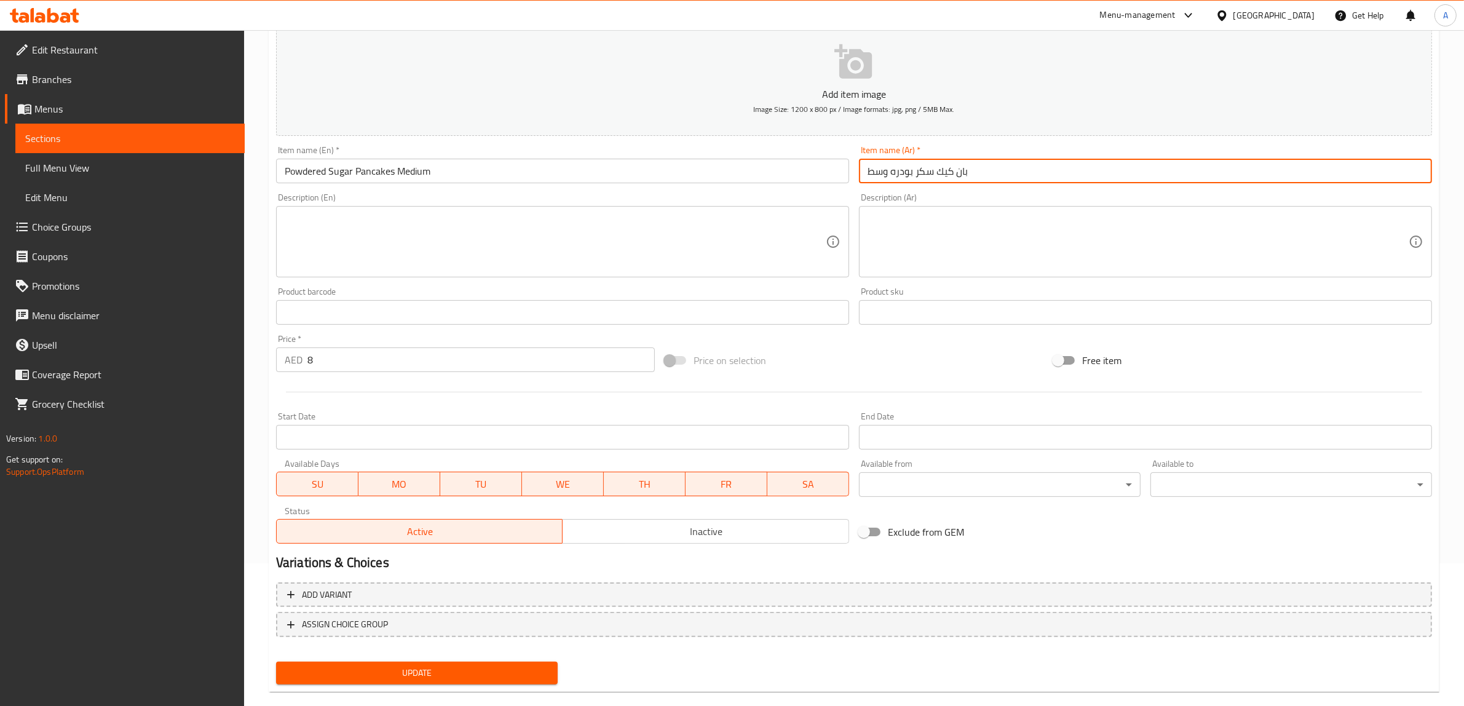
scroll to position [161, 0]
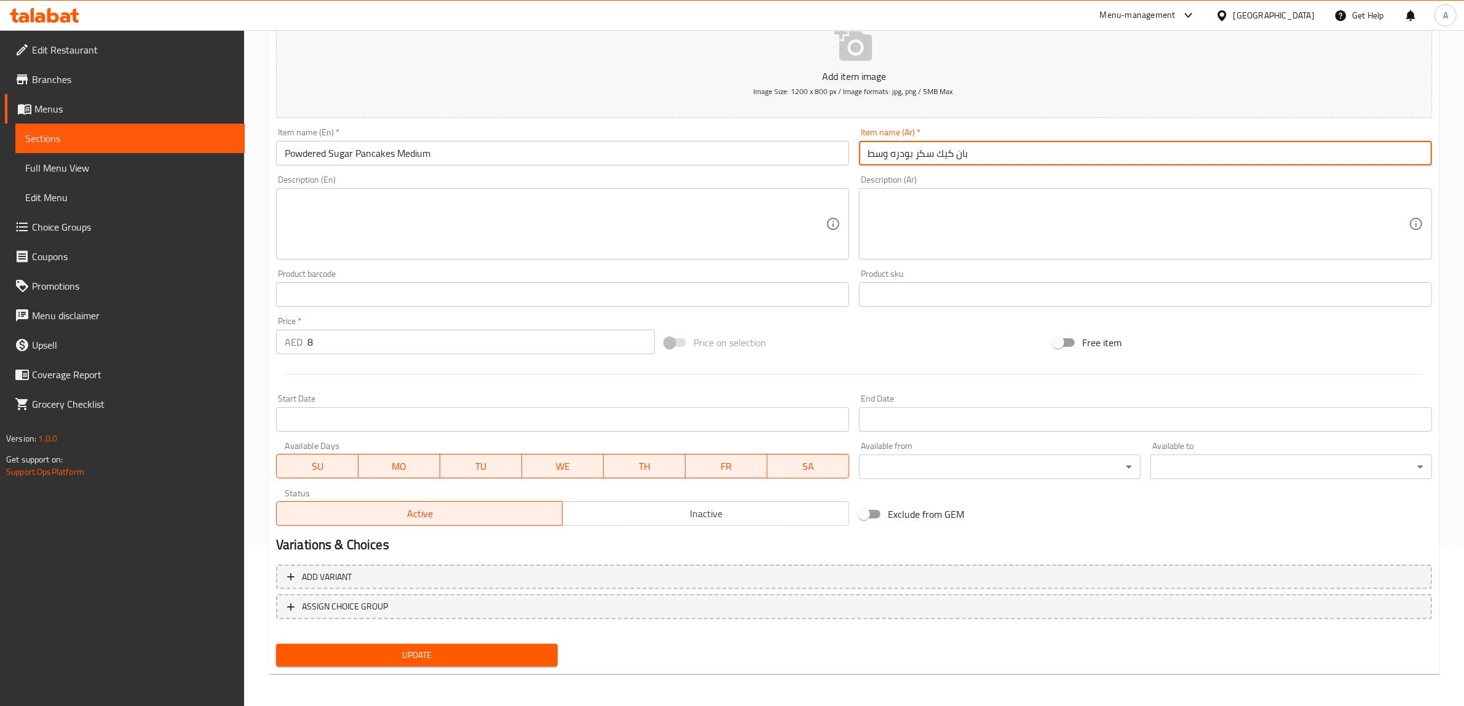
click at [467, 657] on span "Update" at bounding box center [417, 655] width 262 height 15
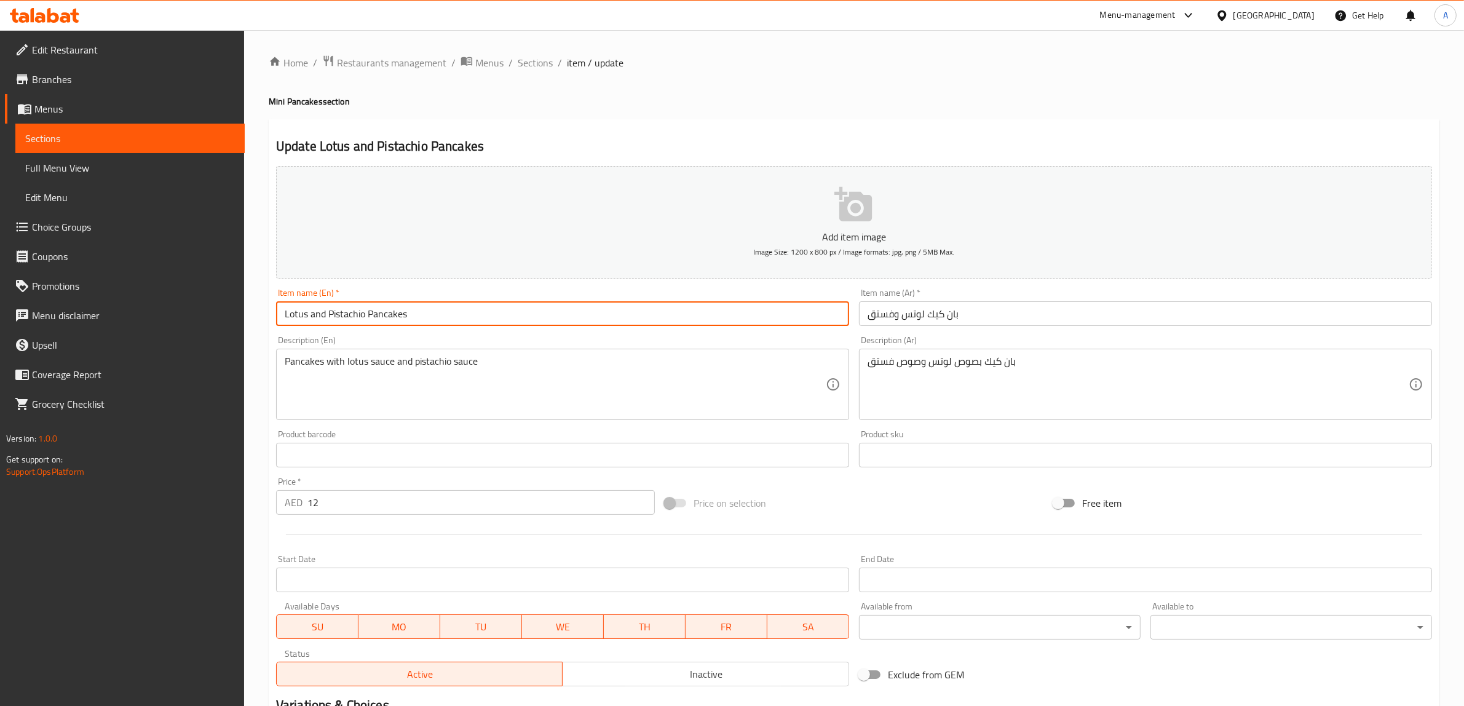
click at [472, 322] on input "Lotus and Pistachio Pancakes" at bounding box center [562, 313] width 573 height 25
paste input "Medium"
type input "Lotus and Pistachio Pancakes Medium"
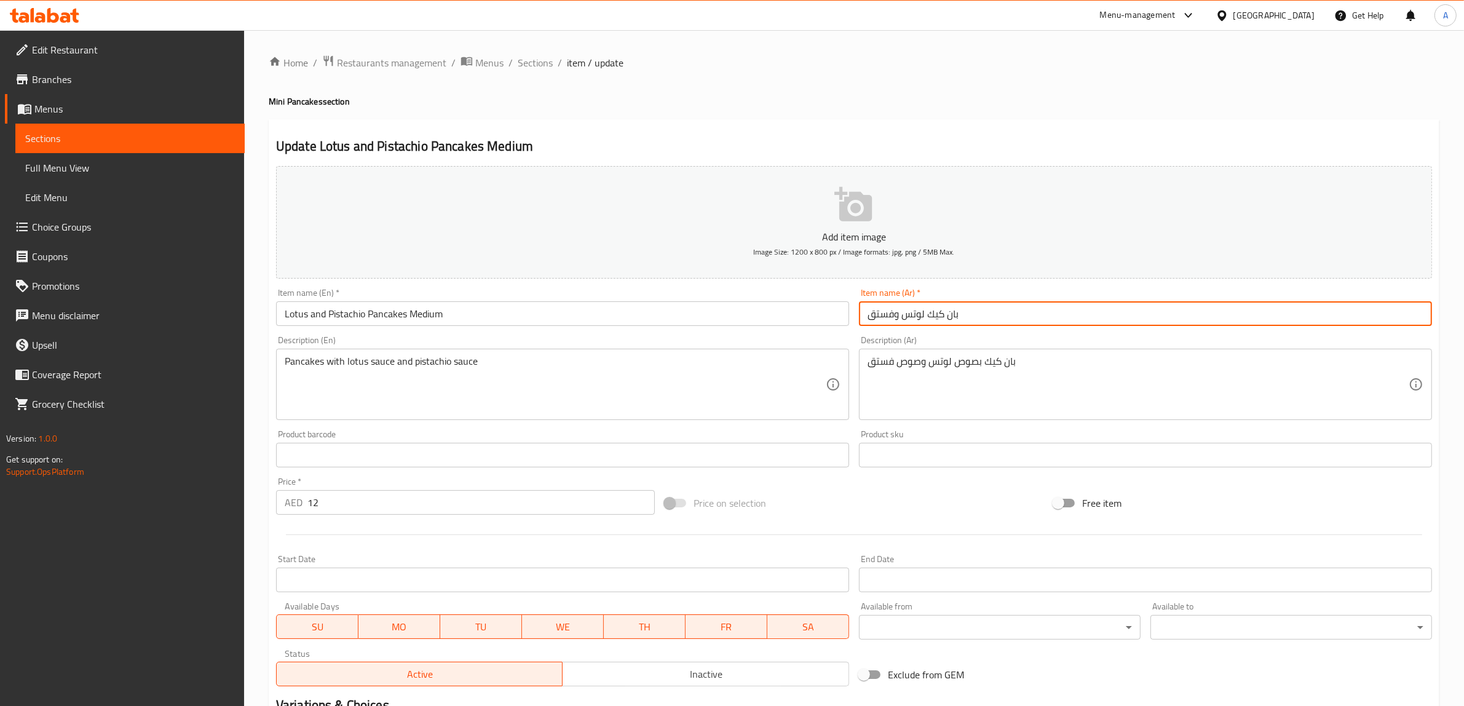
click at [1034, 325] on input "بان كيك لوتس وفستق" at bounding box center [1145, 313] width 573 height 25
click at [875, 317] on input "بان كيك لوتس وفستق وسط" at bounding box center [1145, 313] width 573 height 25
type input "بان كيك لوتس وفستق وسط"
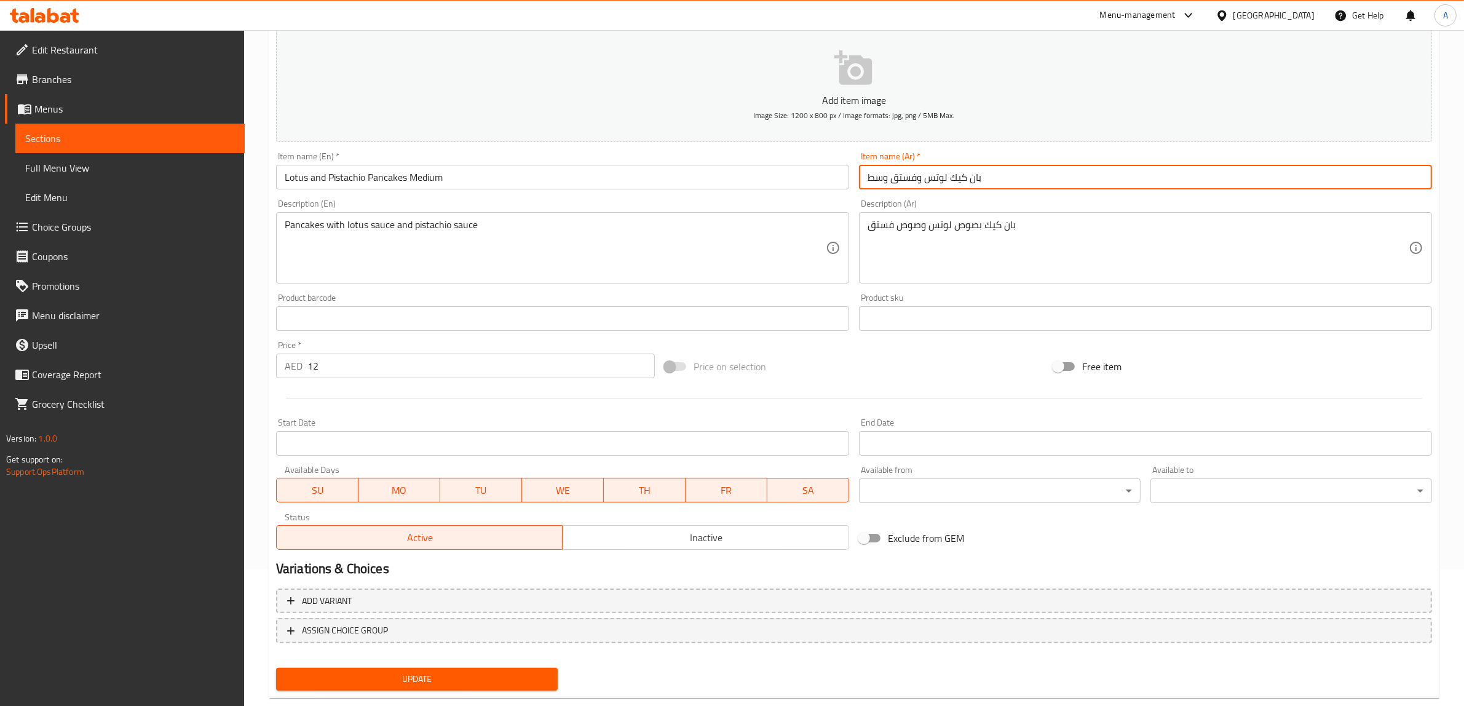
scroll to position [161, 0]
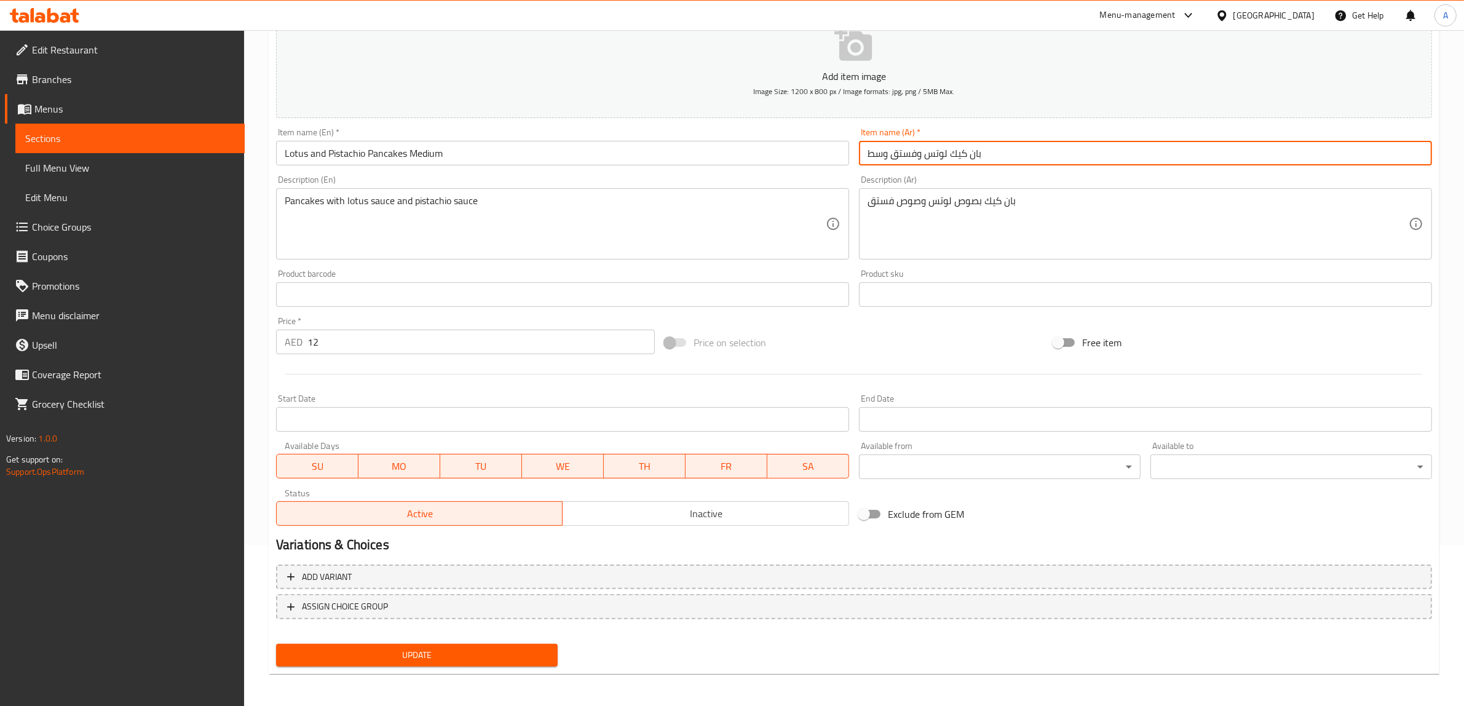
click at [460, 648] on span "Update" at bounding box center [417, 655] width 262 height 15
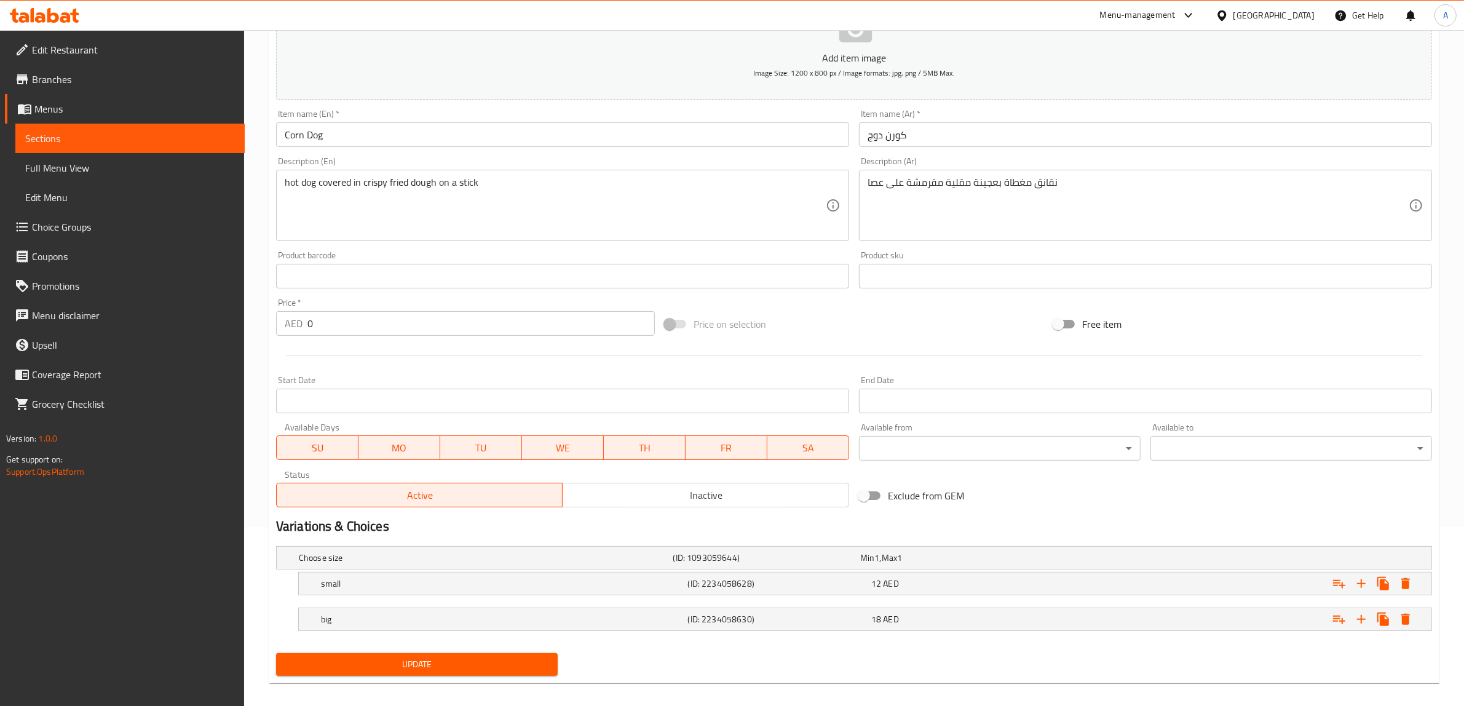
scroll to position [191, 0]
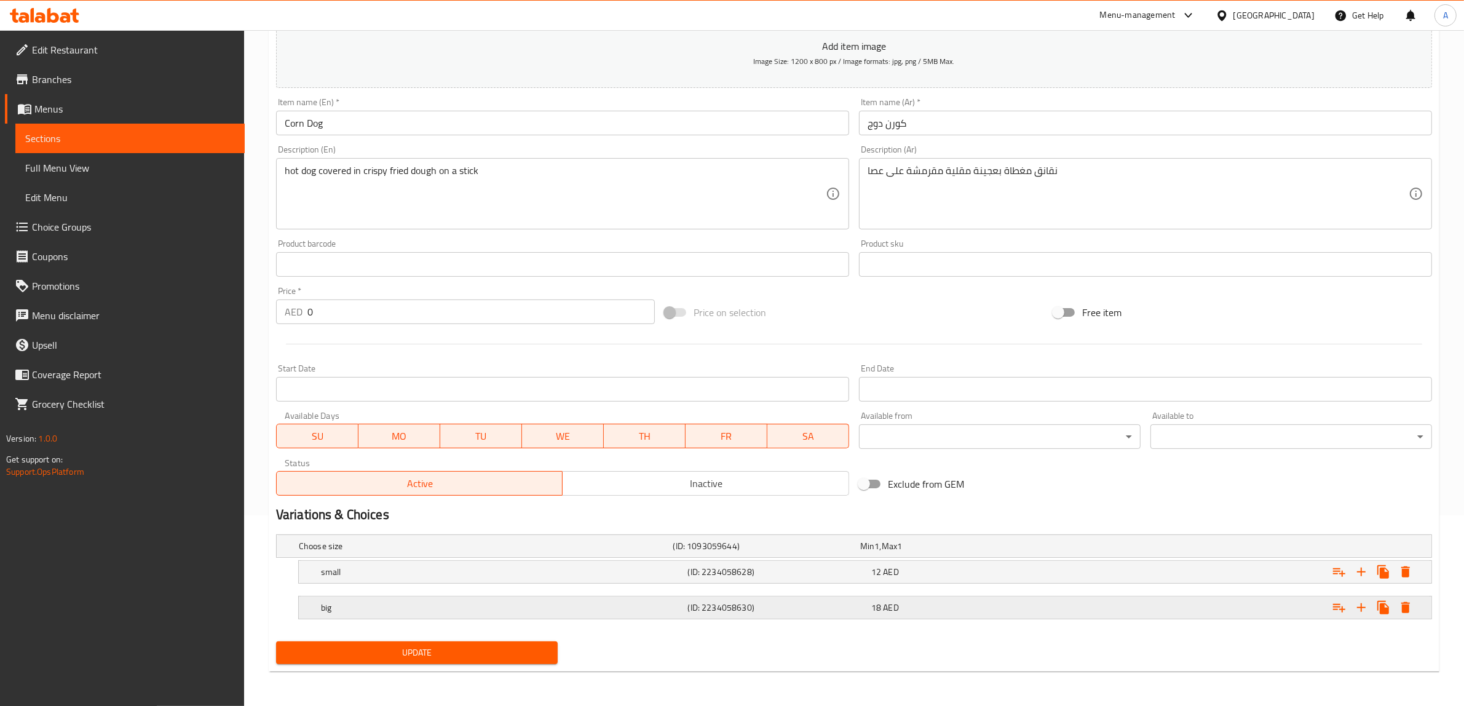
click at [879, 554] on span "AED" at bounding box center [876, 546] width 5 height 16
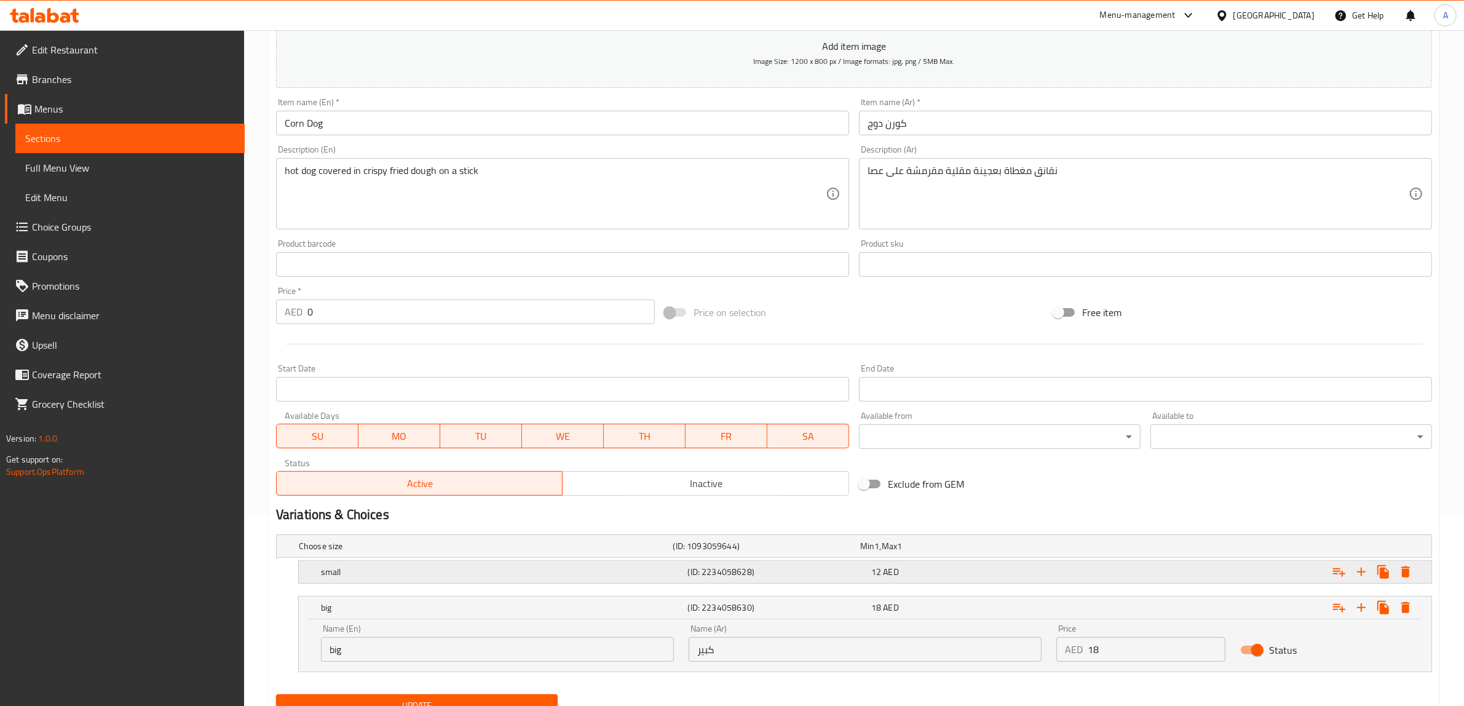
click at [858, 555] on div "(ID: 2234058628)" at bounding box center [764, 545] width 187 height 17
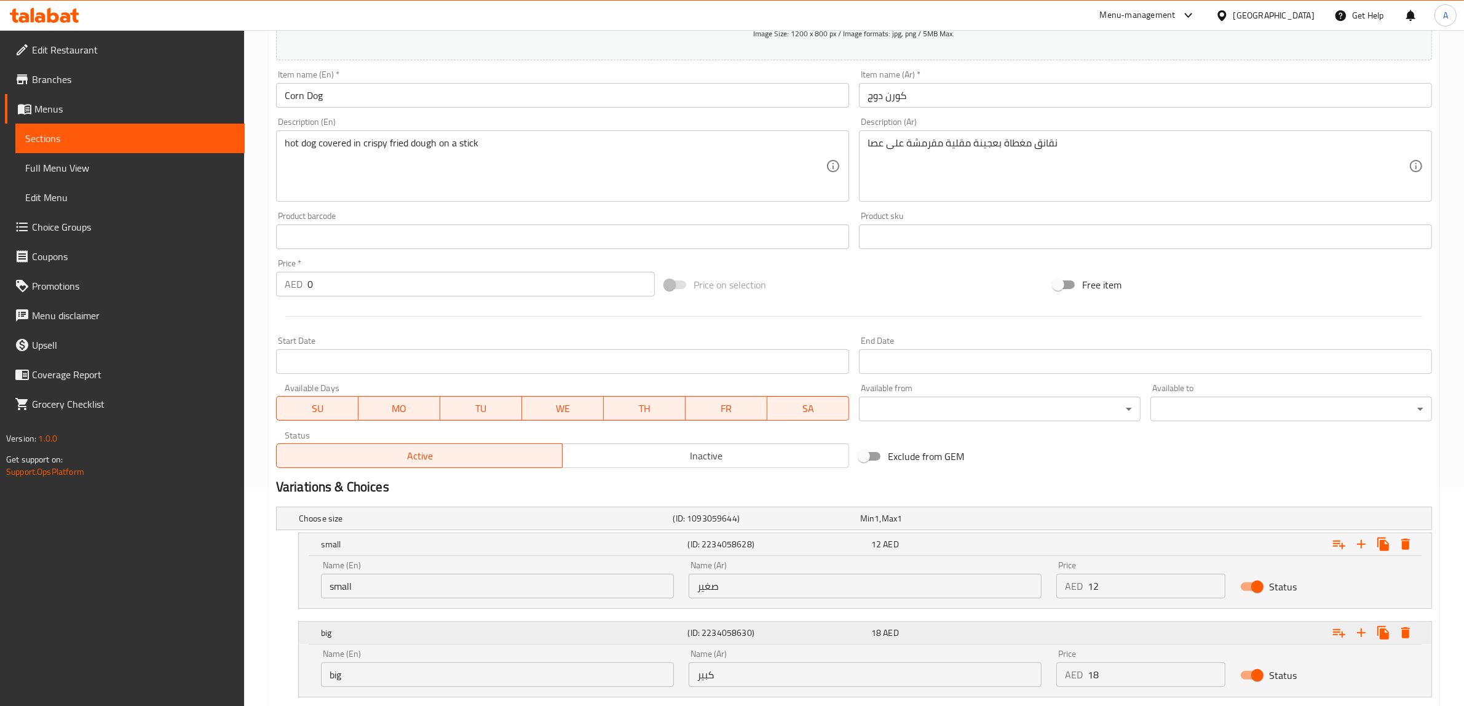
scroll to position [268, 0]
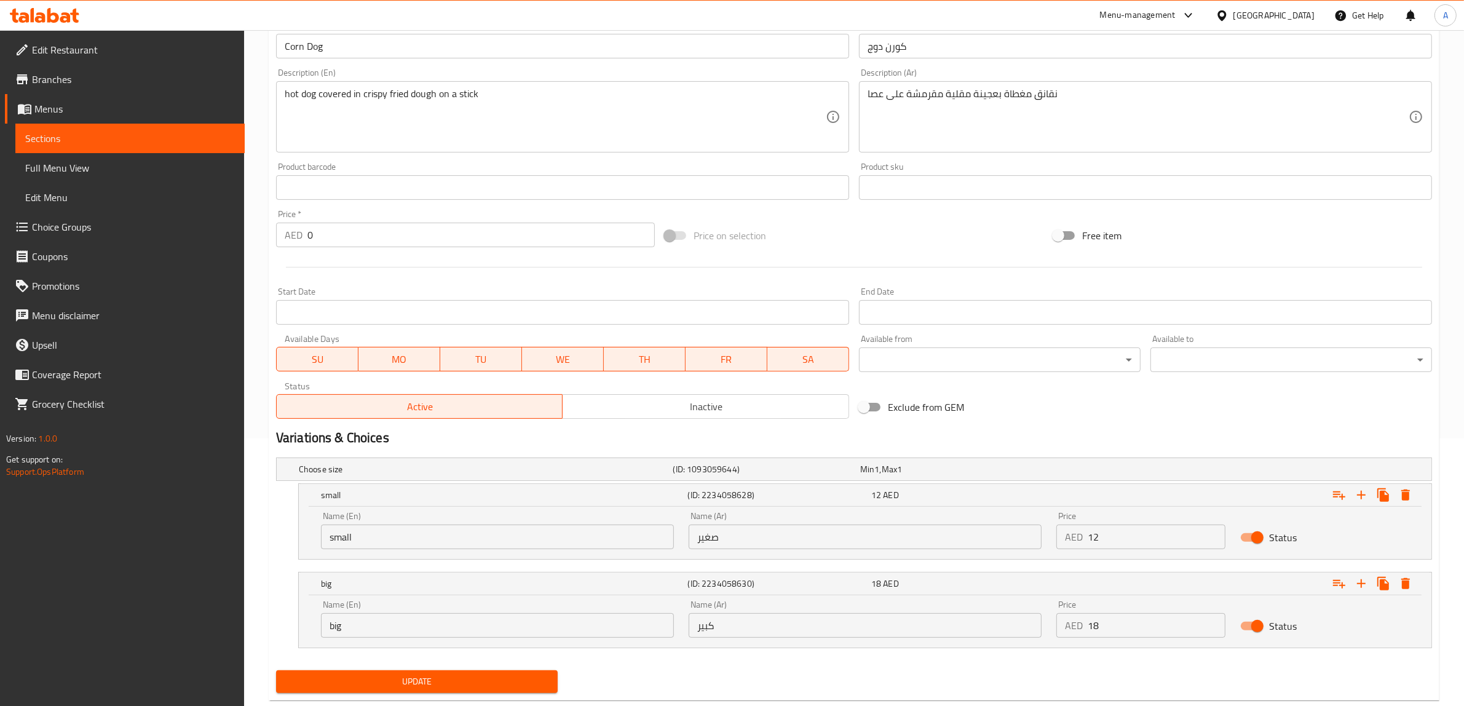
click at [493, 615] on input "big" at bounding box center [497, 625] width 353 height 25
type input "Large"
click at [430, 508] on div "small (ID: 2234058628) 12 AED" at bounding box center [869, 495] width 1101 height 27
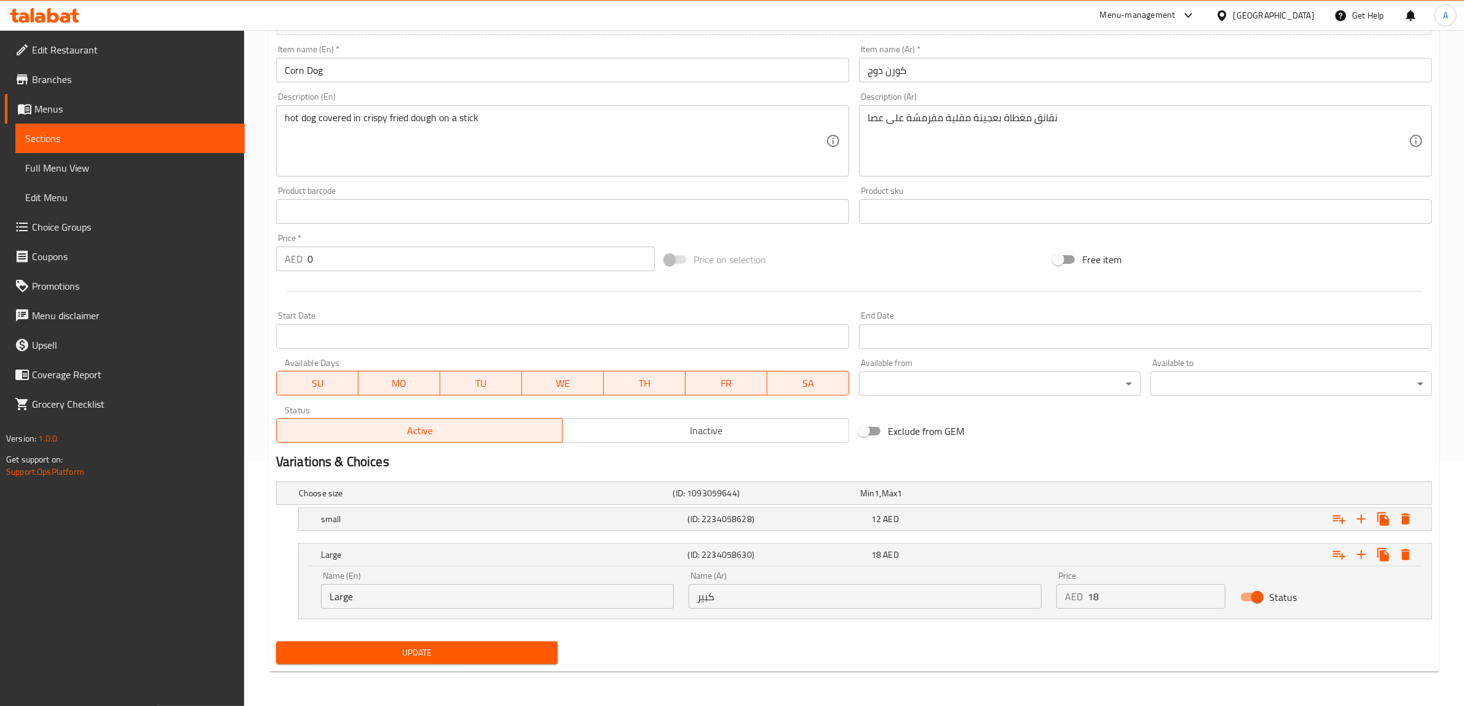
click at [426, 507] on div "small (ID: 2234058628) 12 AED" at bounding box center [857, 493] width 1123 height 27
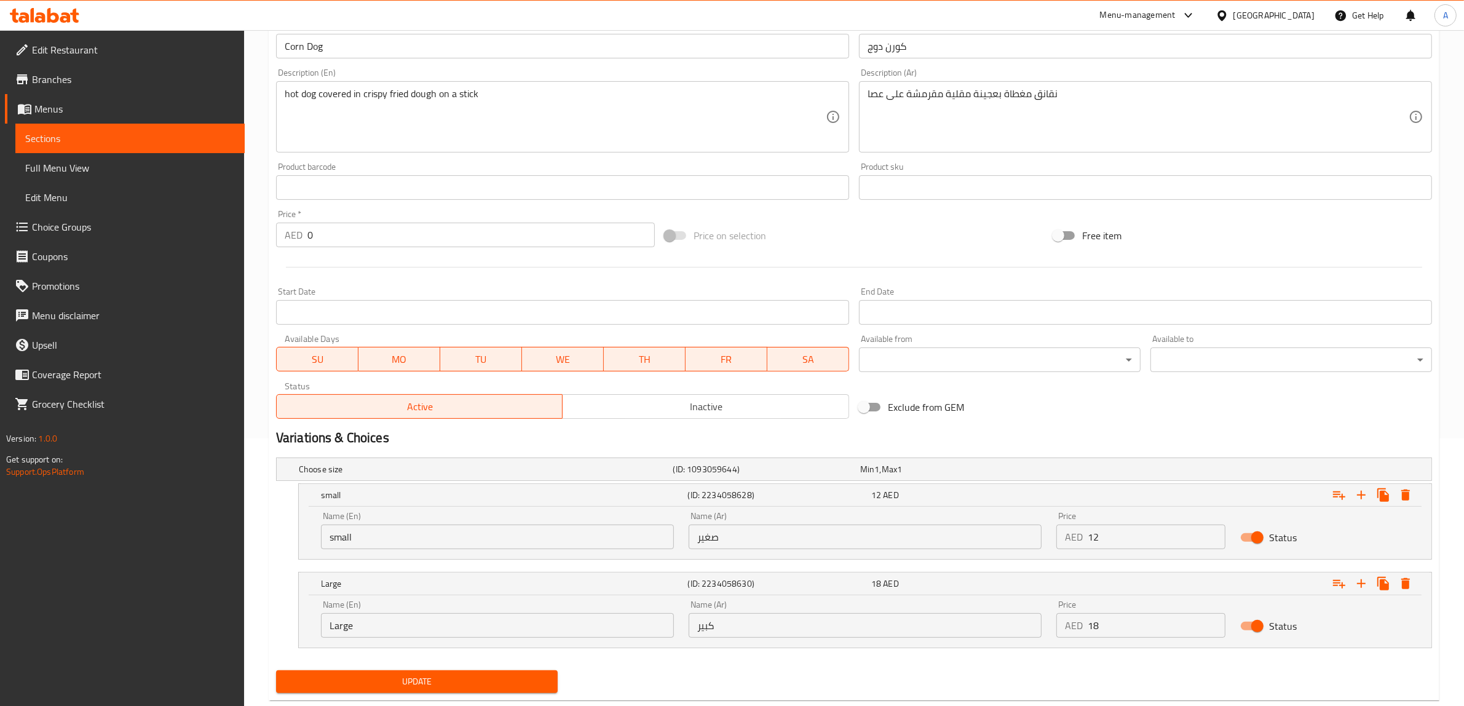
click at [401, 534] on input "small" at bounding box center [497, 537] width 353 height 25
type input "Medium"
click at [758, 542] on input "صغير" at bounding box center [865, 537] width 353 height 25
paste input "وسط"
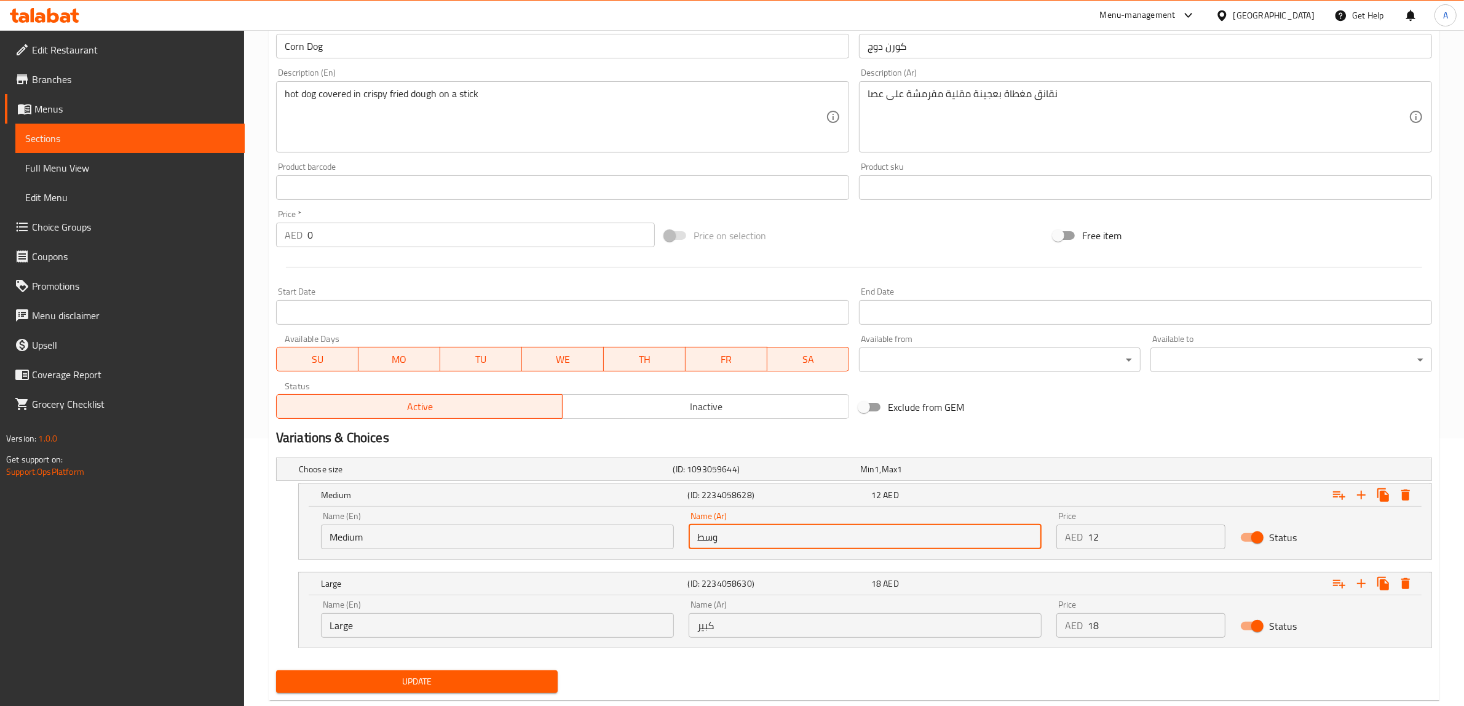
type input "وسط"
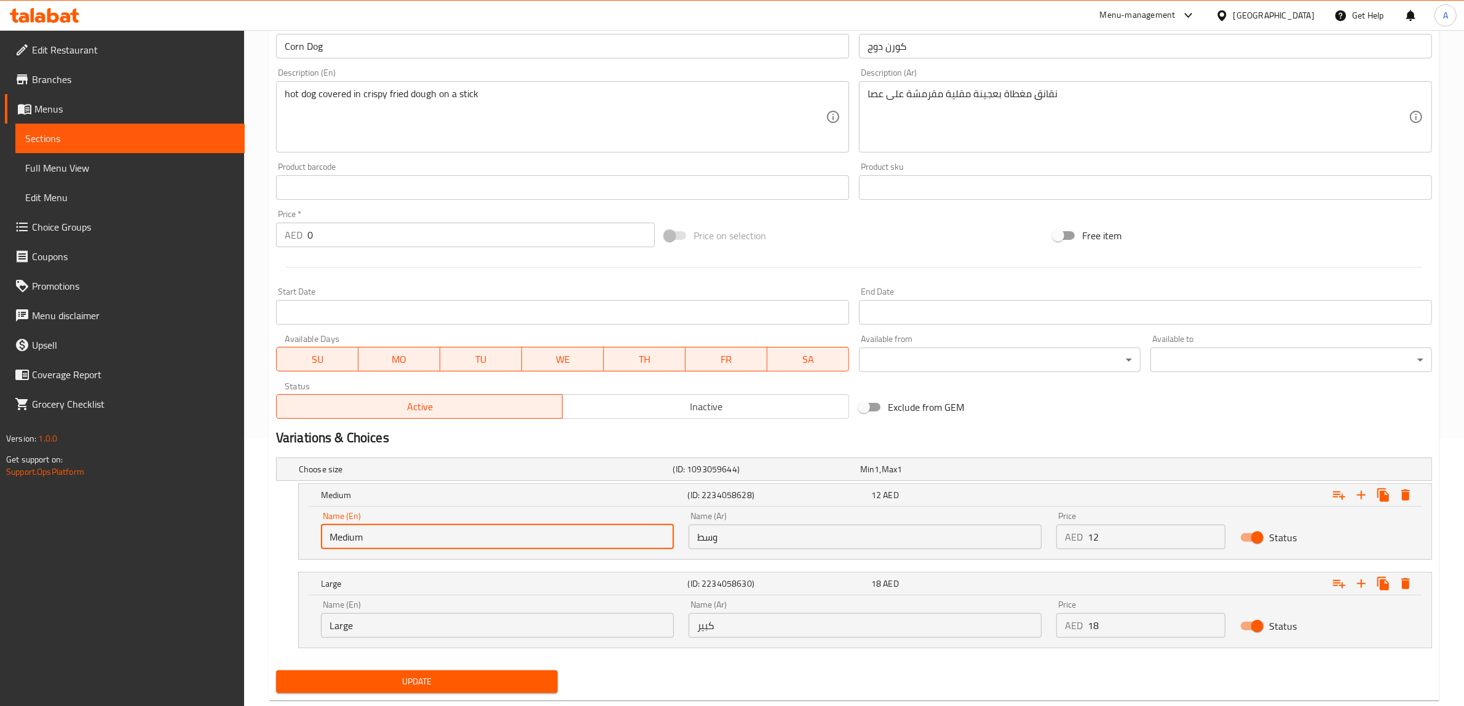
click at [397, 536] on input "Medium" at bounding box center [497, 537] width 353 height 25
click at [727, 533] on input "وسط" at bounding box center [865, 537] width 353 height 25
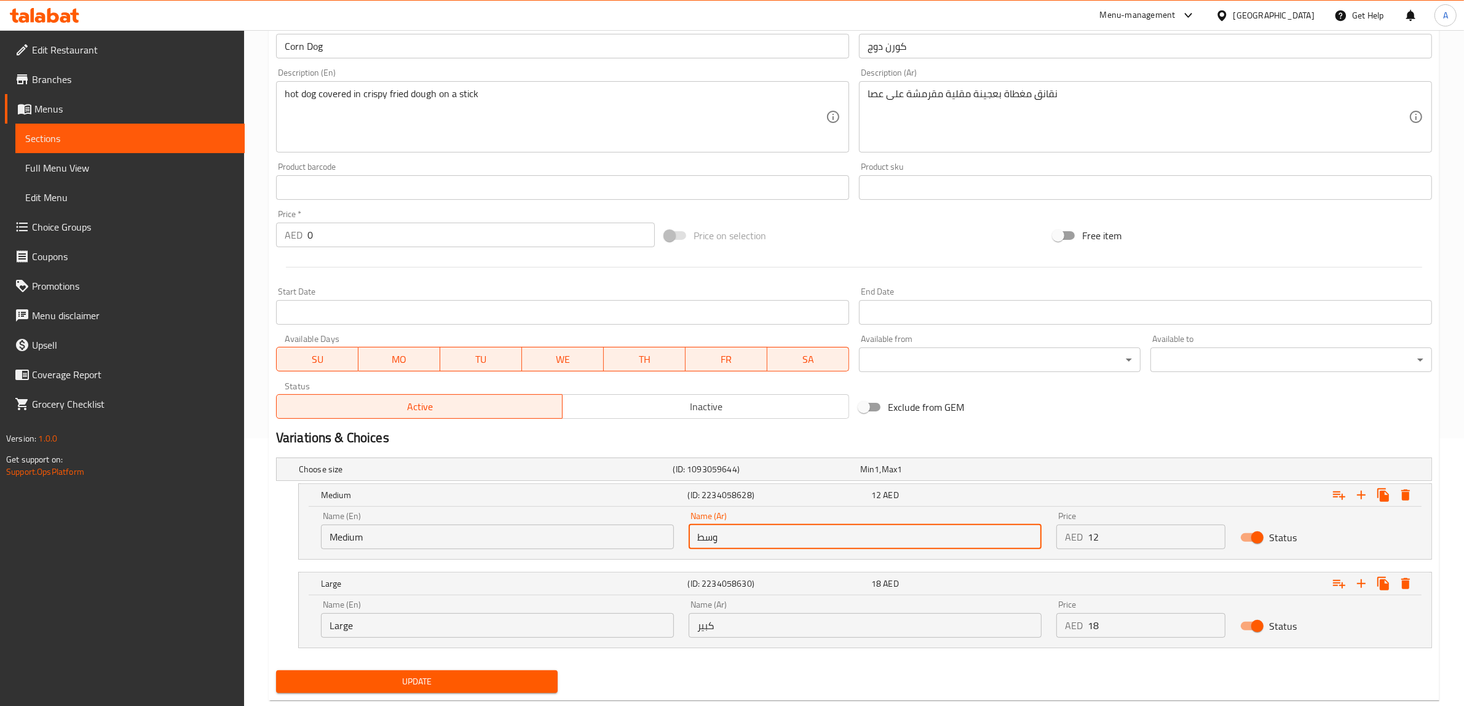
click at [727, 533] on input "وسط" at bounding box center [865, 537] width 353 height 25
click at [416, 529] on input "Medium" at bounding box center [497, 537] width 353 height 25
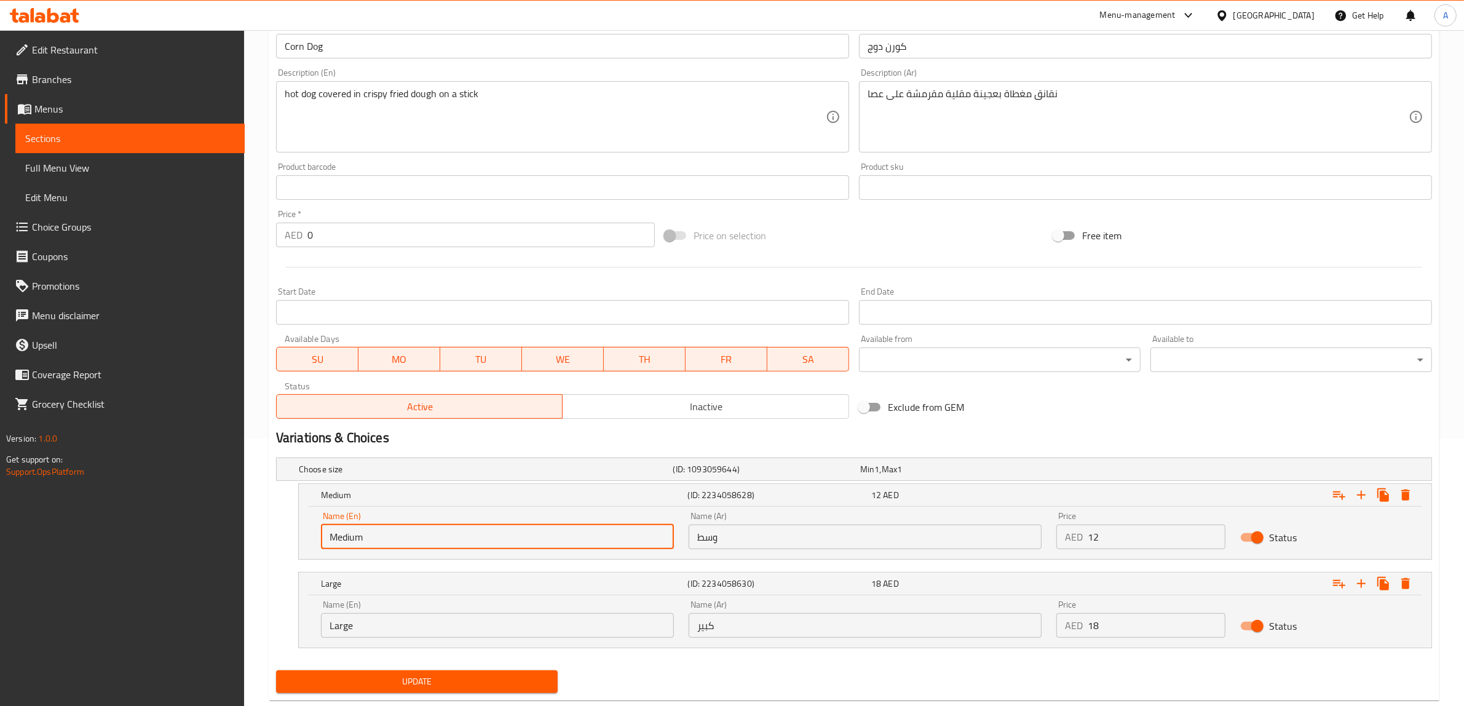
click at [416, 529] on input "Medium" at bounding box center [497, 537] width 353 height 25
click at [753, 545] on input "وسط" at bounding box center [865, 537] width 353 height 25
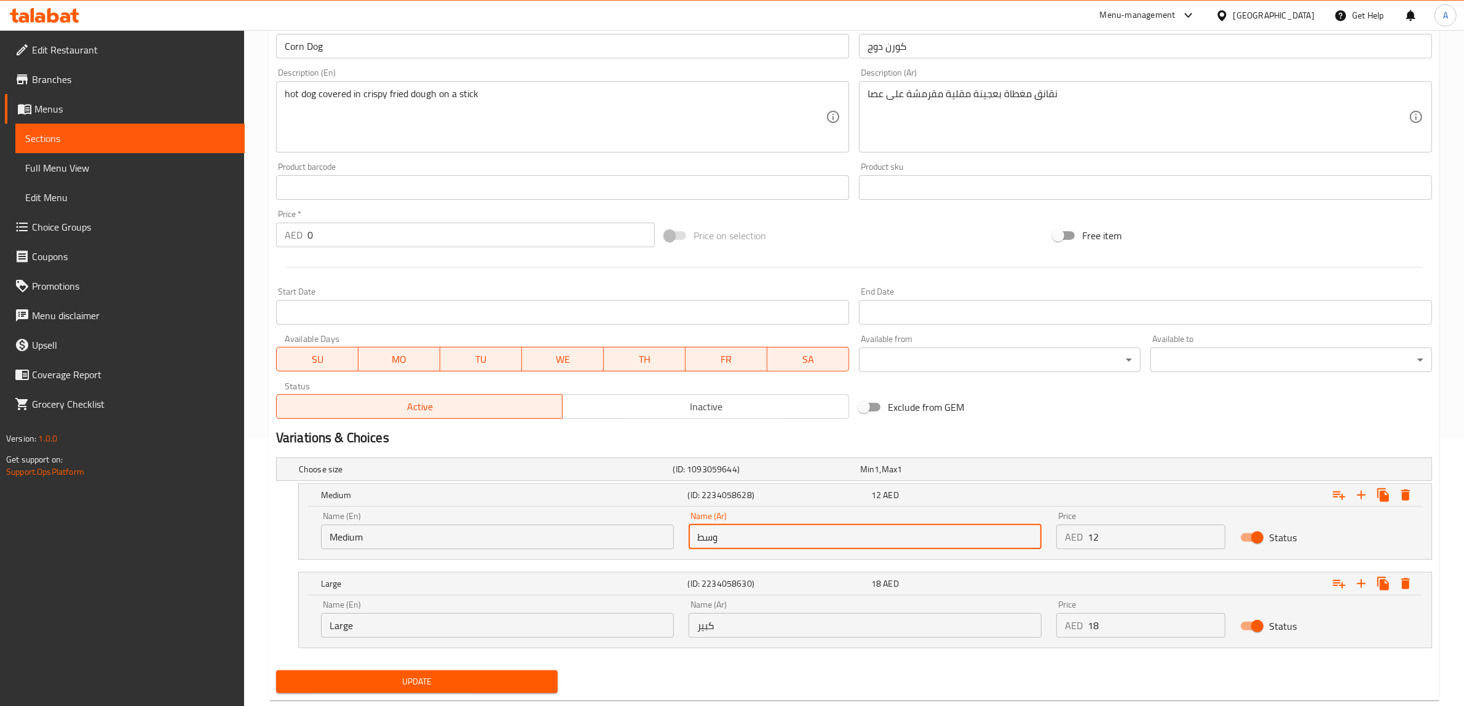
click at [753, 545] on input "وسط" at bounding box center [865, 537] width 353 height 25
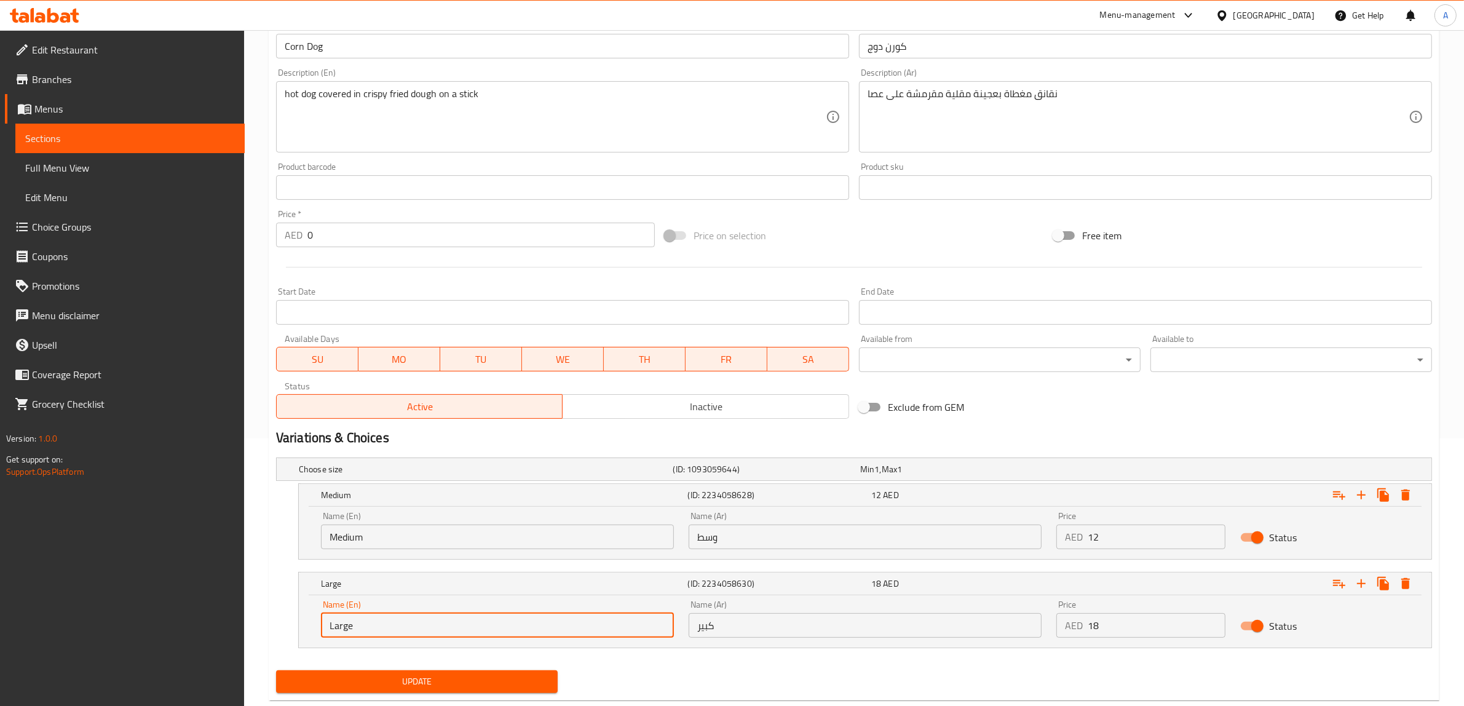
click at [406, 623] on input "Large" at bounding box center [497, 625] width 353 height 25
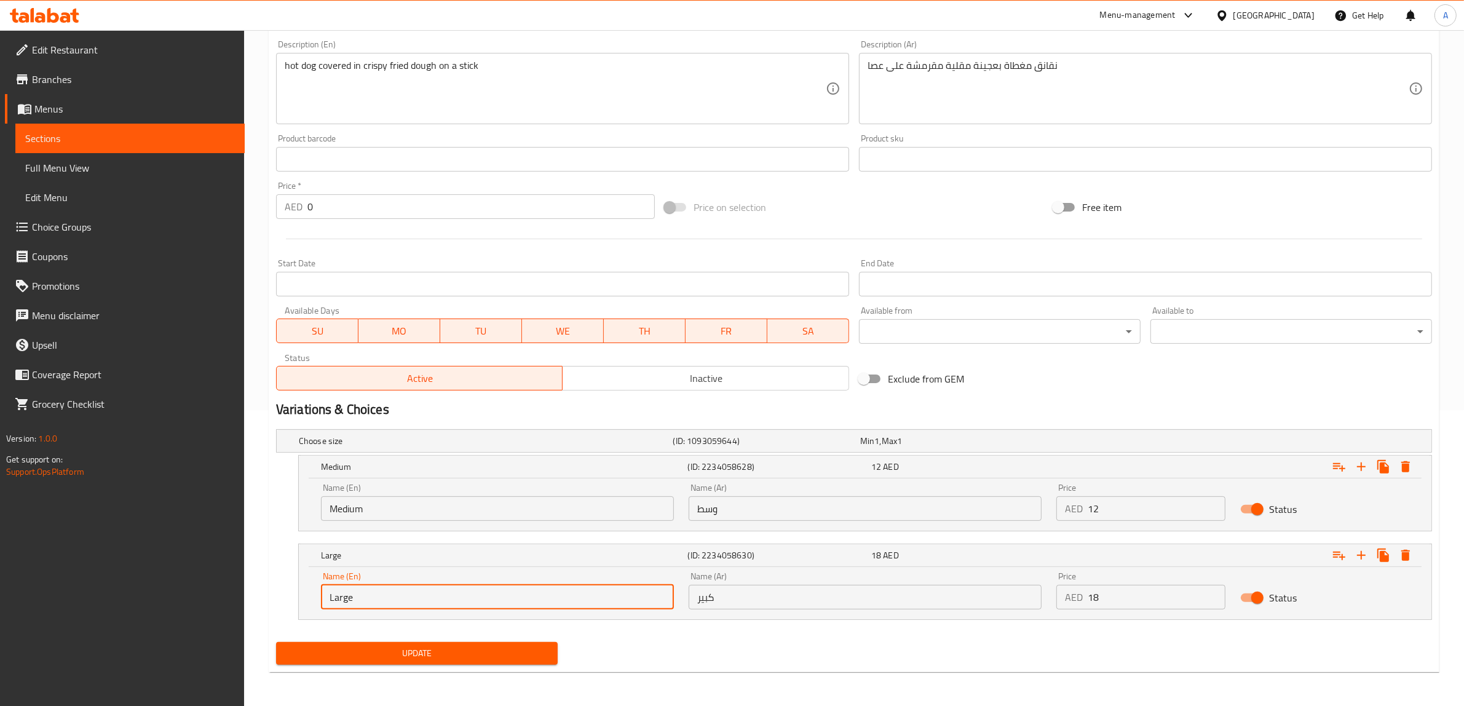
click at [398, 656] on span "Update" at bounding box center [417, 653] width 262 height 15
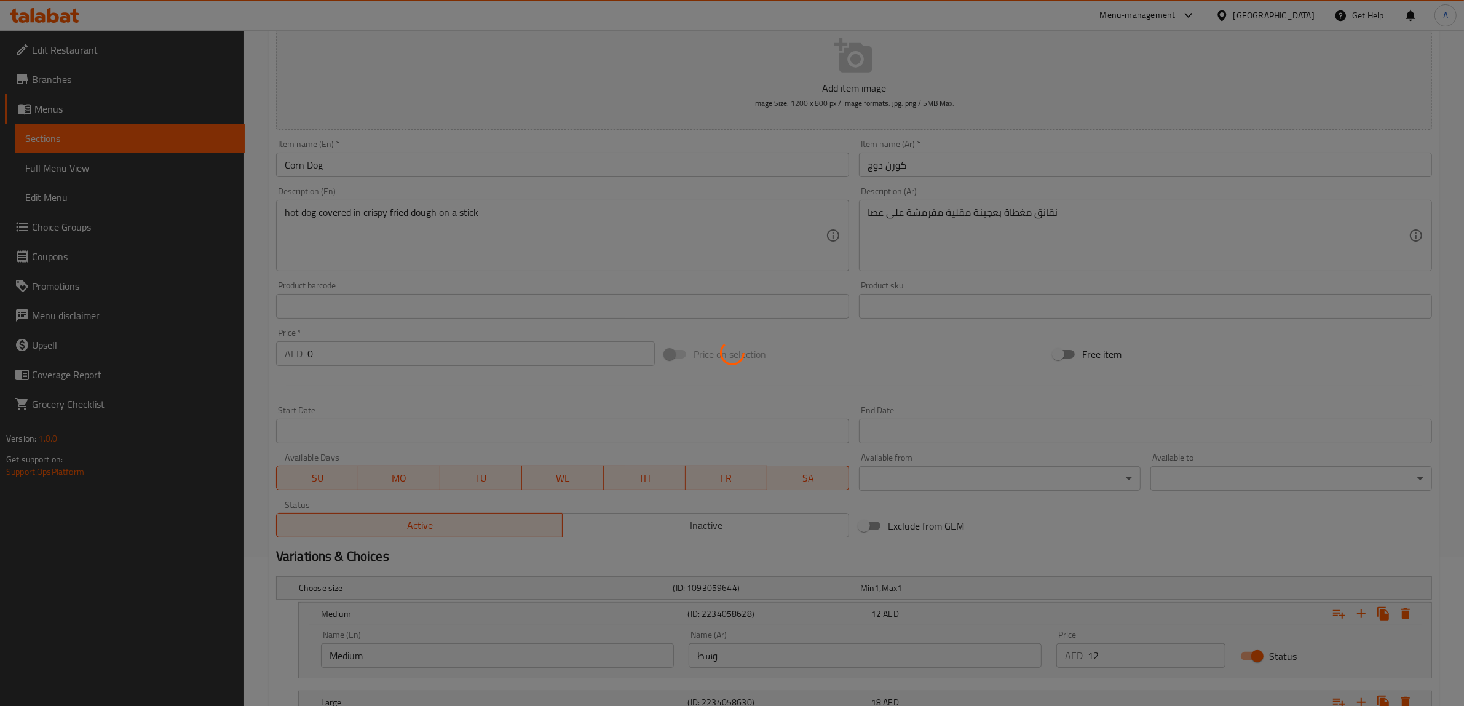
scroll to position [0, 0]
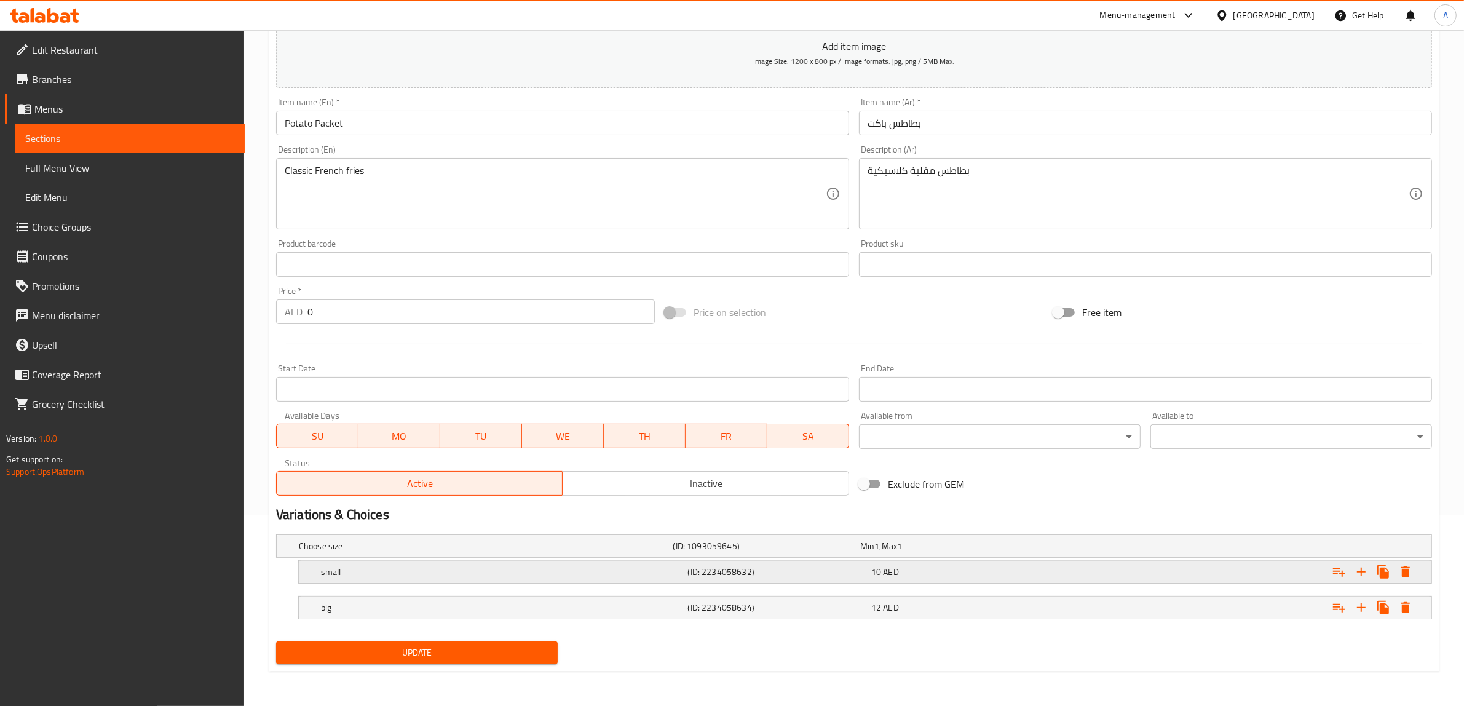
click at [462, 552] on h5 "small" at bounding box center [484, 546] width 370 height 12
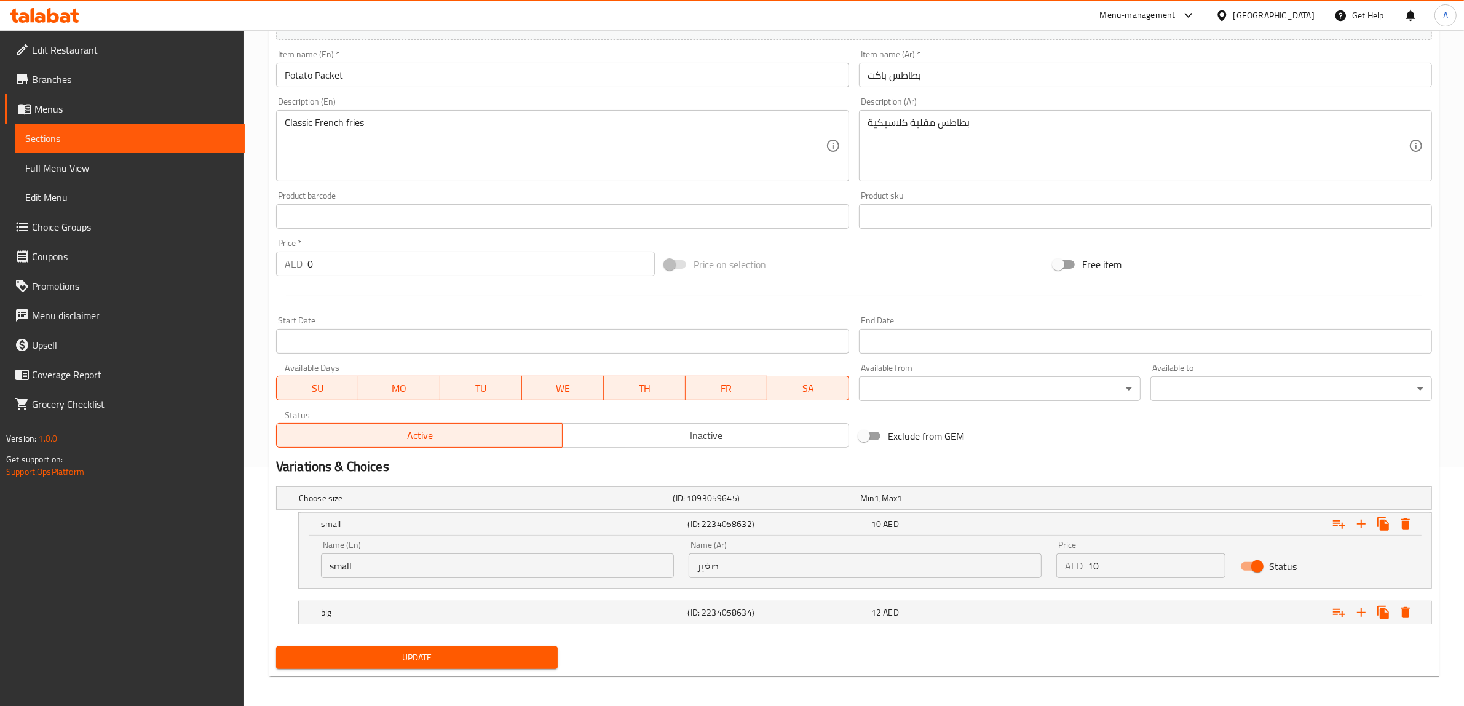
scroll to position [244, 0]
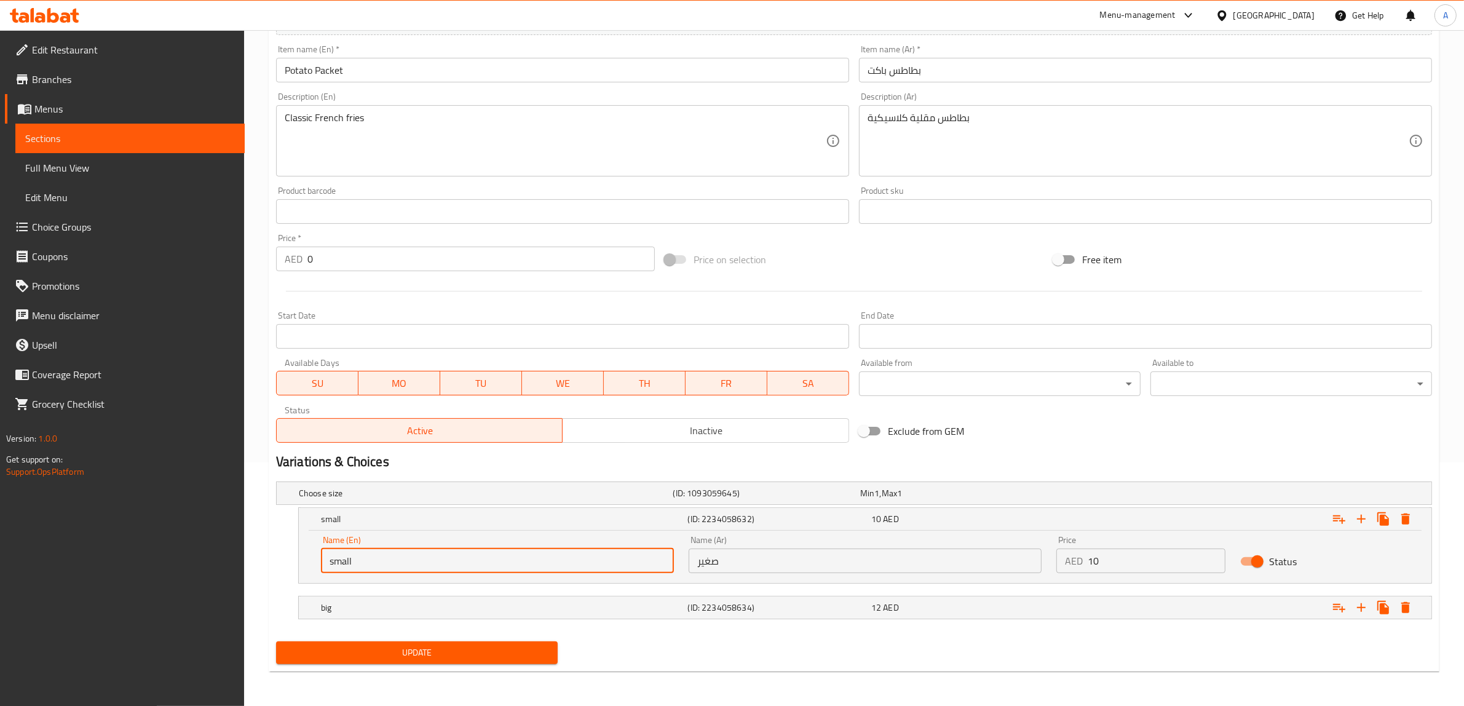
click at [457, 557] on input "small" at bounding box center [497, 561] width 353 height 25
paste input "Medium"
type input "Medium"
click at [455, 499] on h5 "big" at bounding box center [484, 493] width 370 height 12
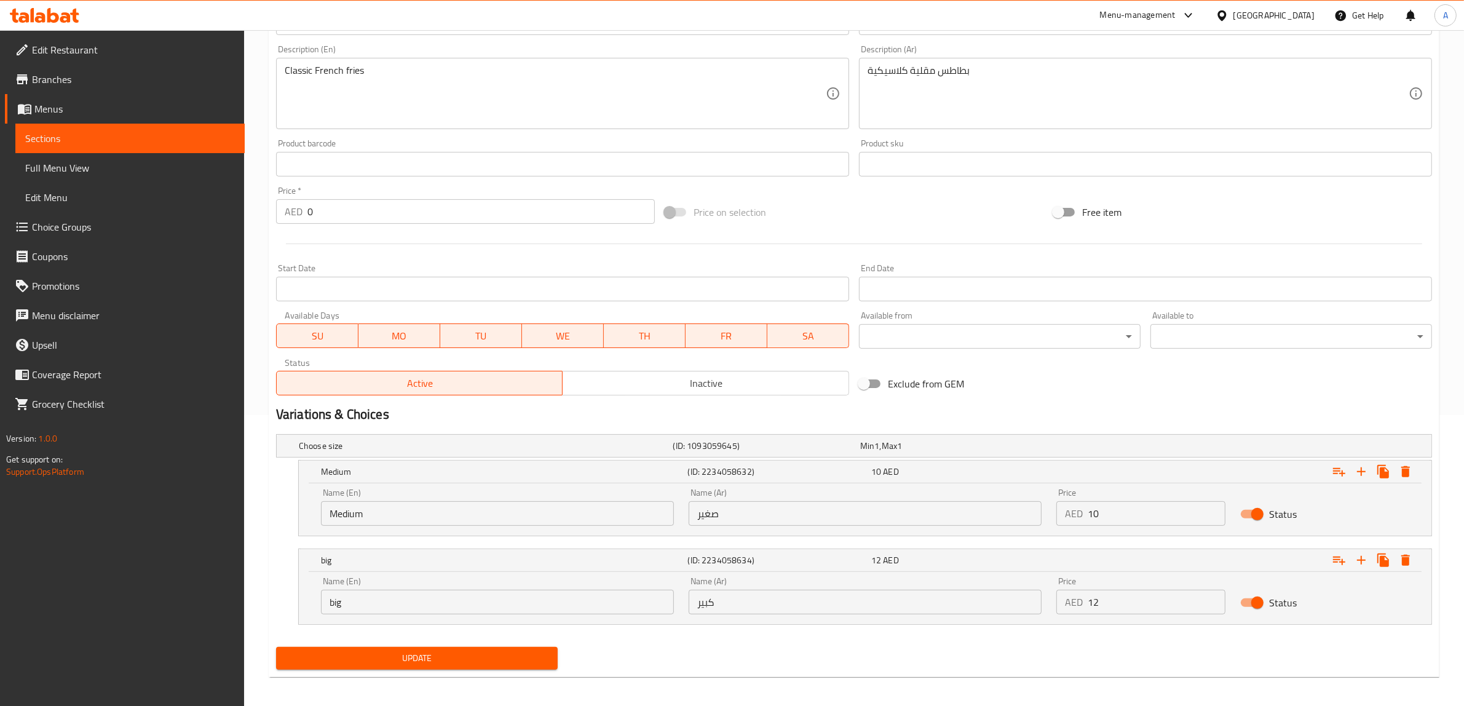
scroll to position [296, 0]
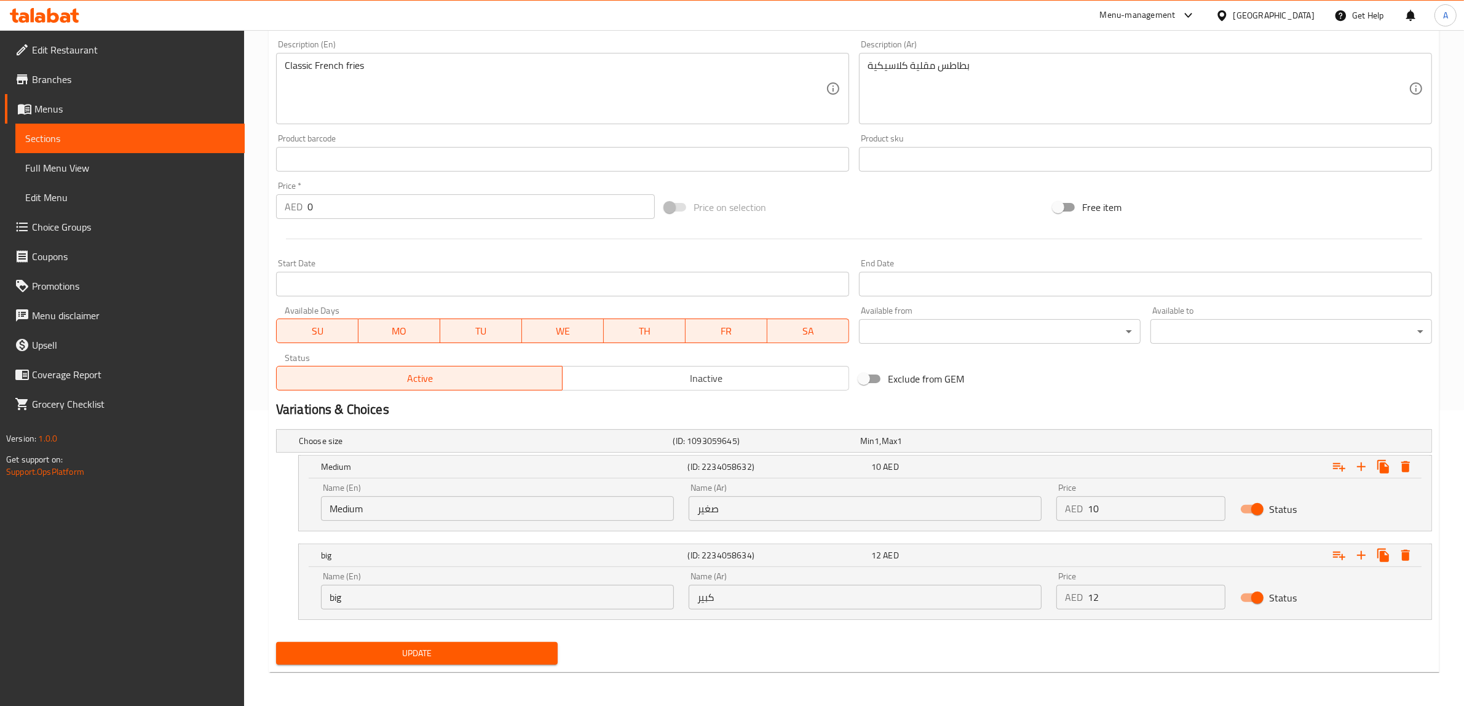
click at [807, 512] on input "صغير" at bounding box center [865, 508] width 353 height 25
paste input "وسط"
type input "وسط"
click at [450, 595] on input "big" at bounding box center [497, 597] width 353 height 25
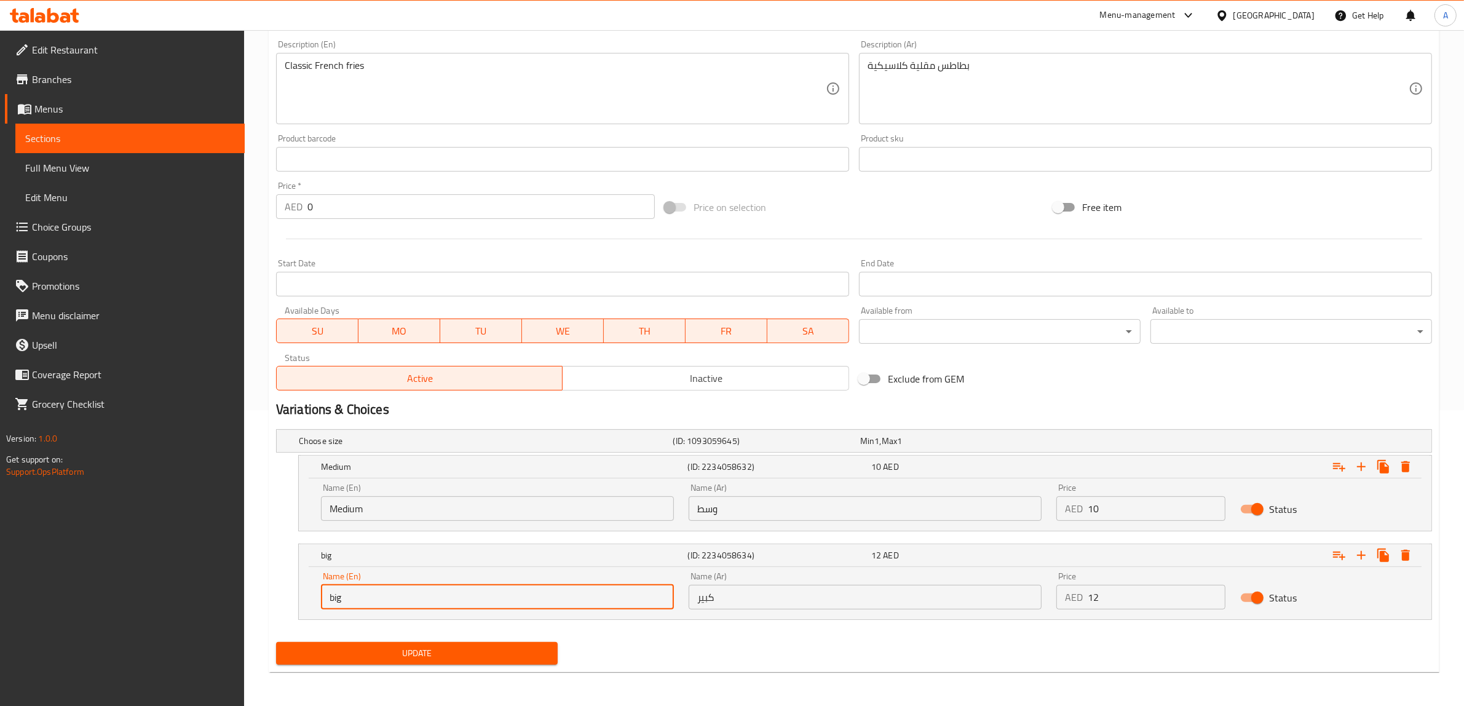
paste input "Large"
type input "Large"
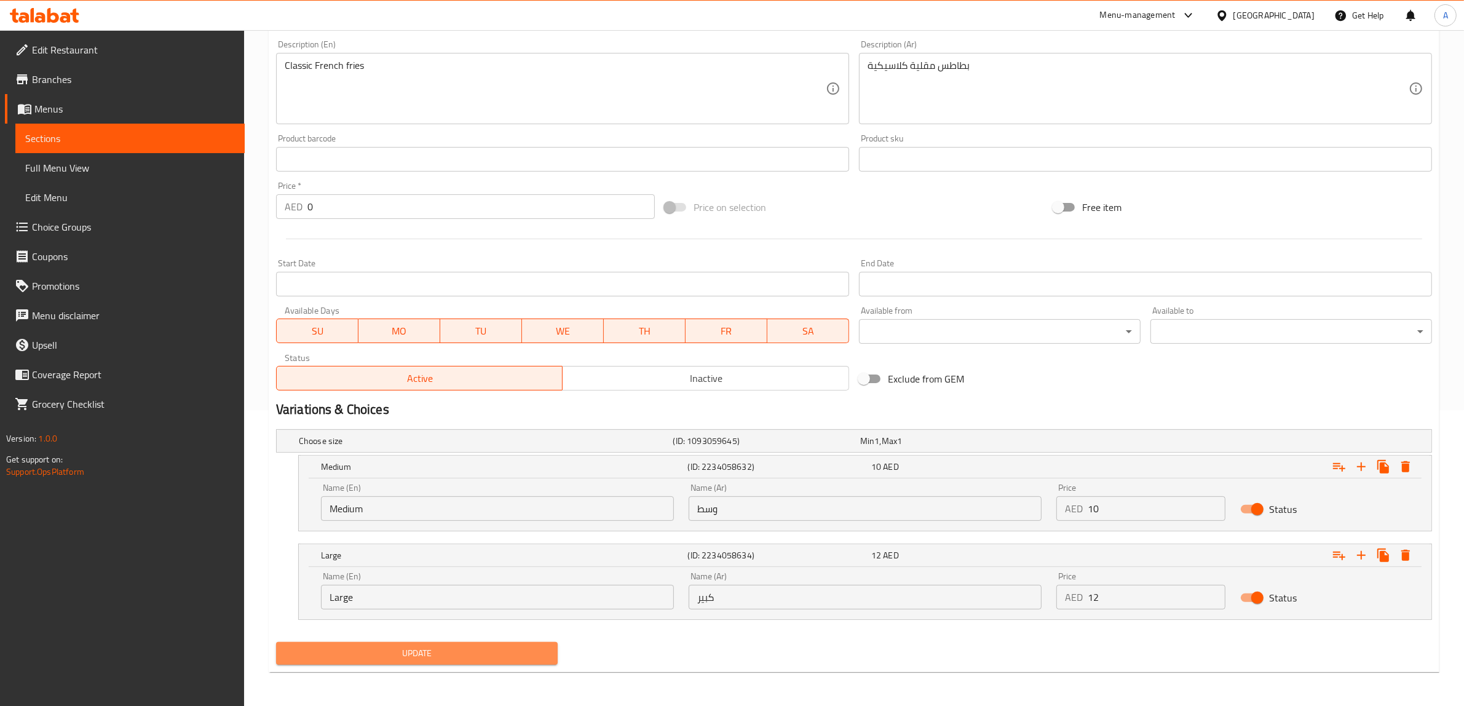
click at [450, 646] on span "Update" at bounding box center [417, 653] width 262 height 15
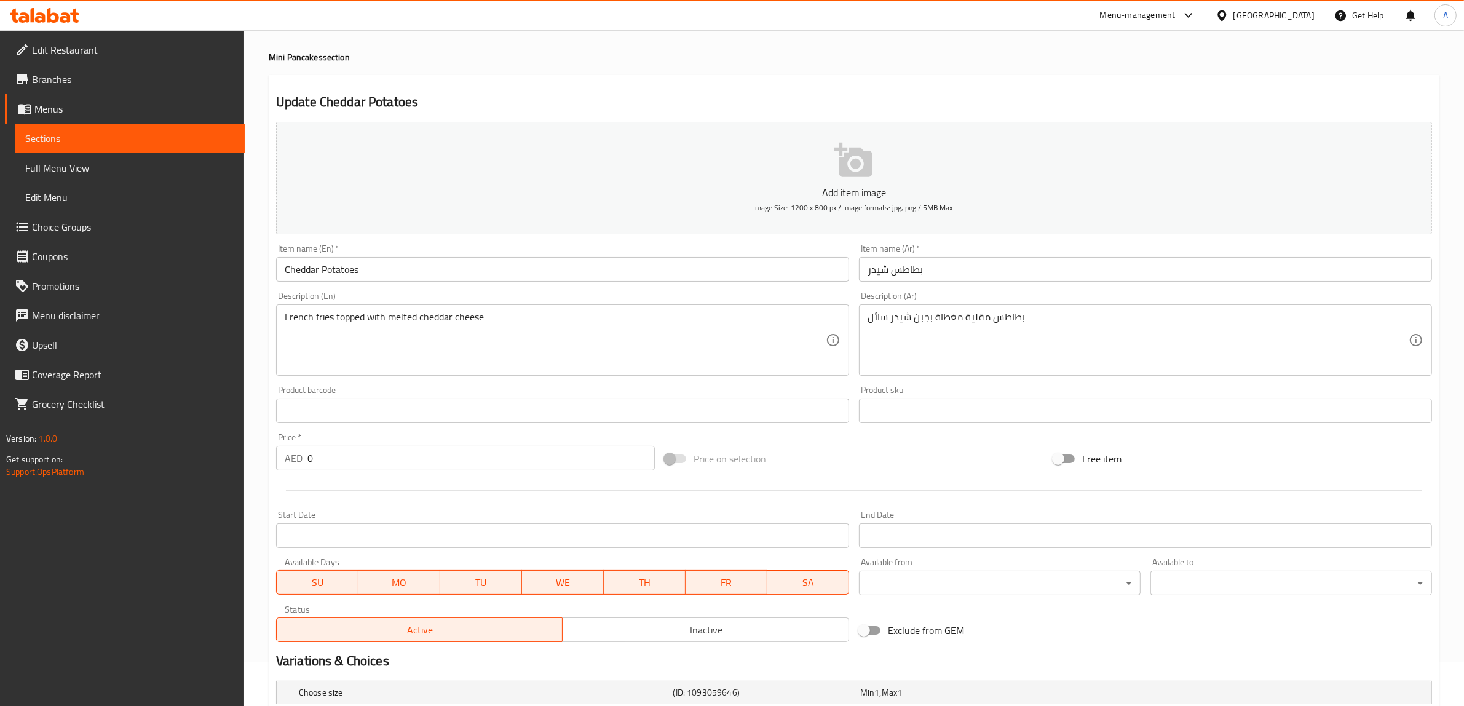
scroll to position [191, 0]
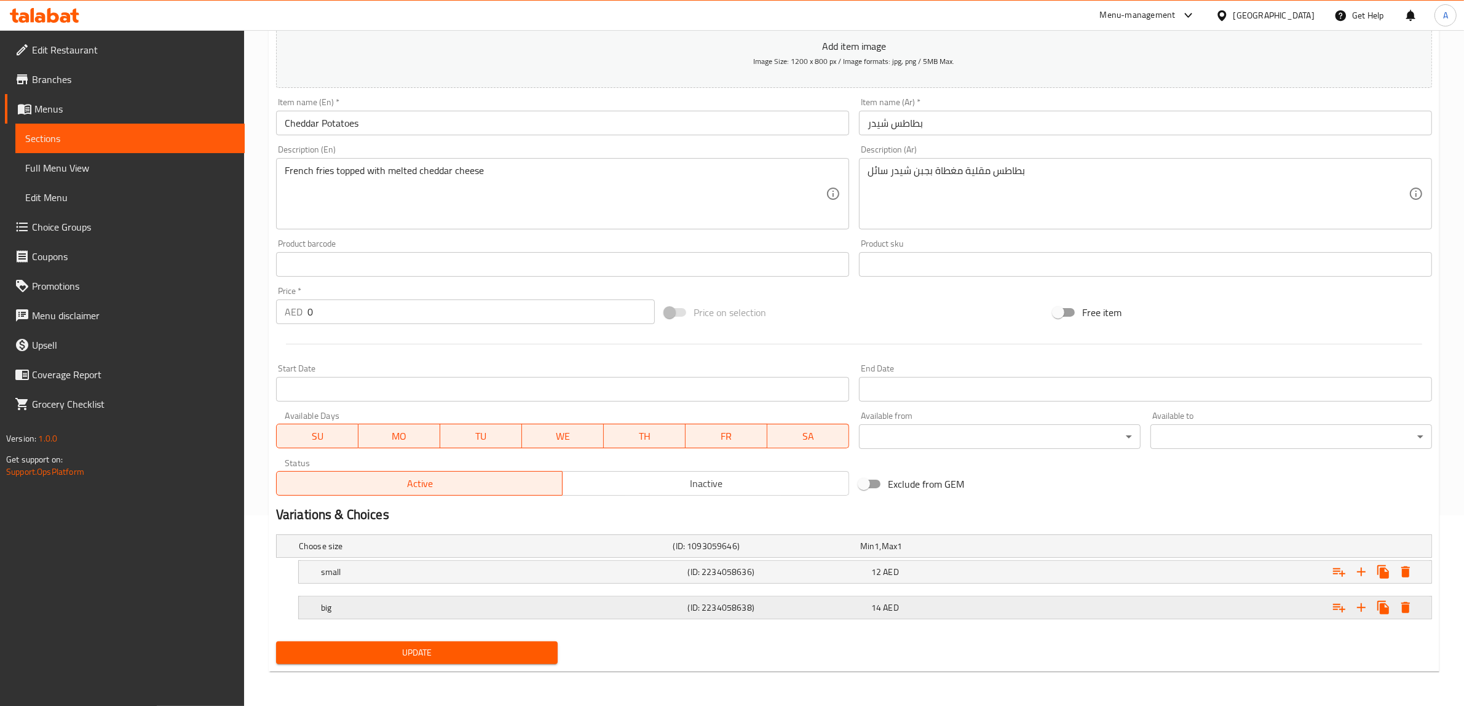
click at [442, 555] on div "big" at bounding box center [483, 545] width 375 height 17
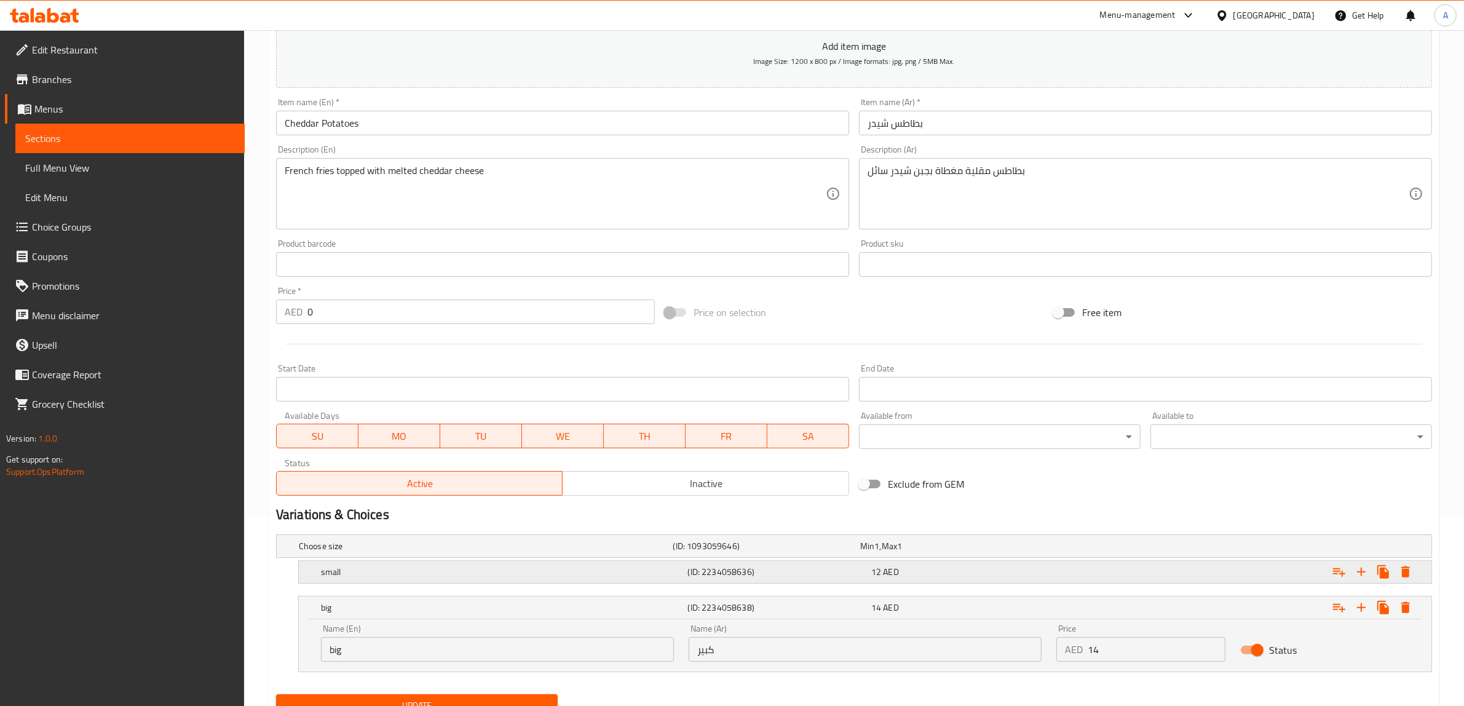
click at [443, 552] on h5 "small" at bounding box center [484, 546] width 370 height 12
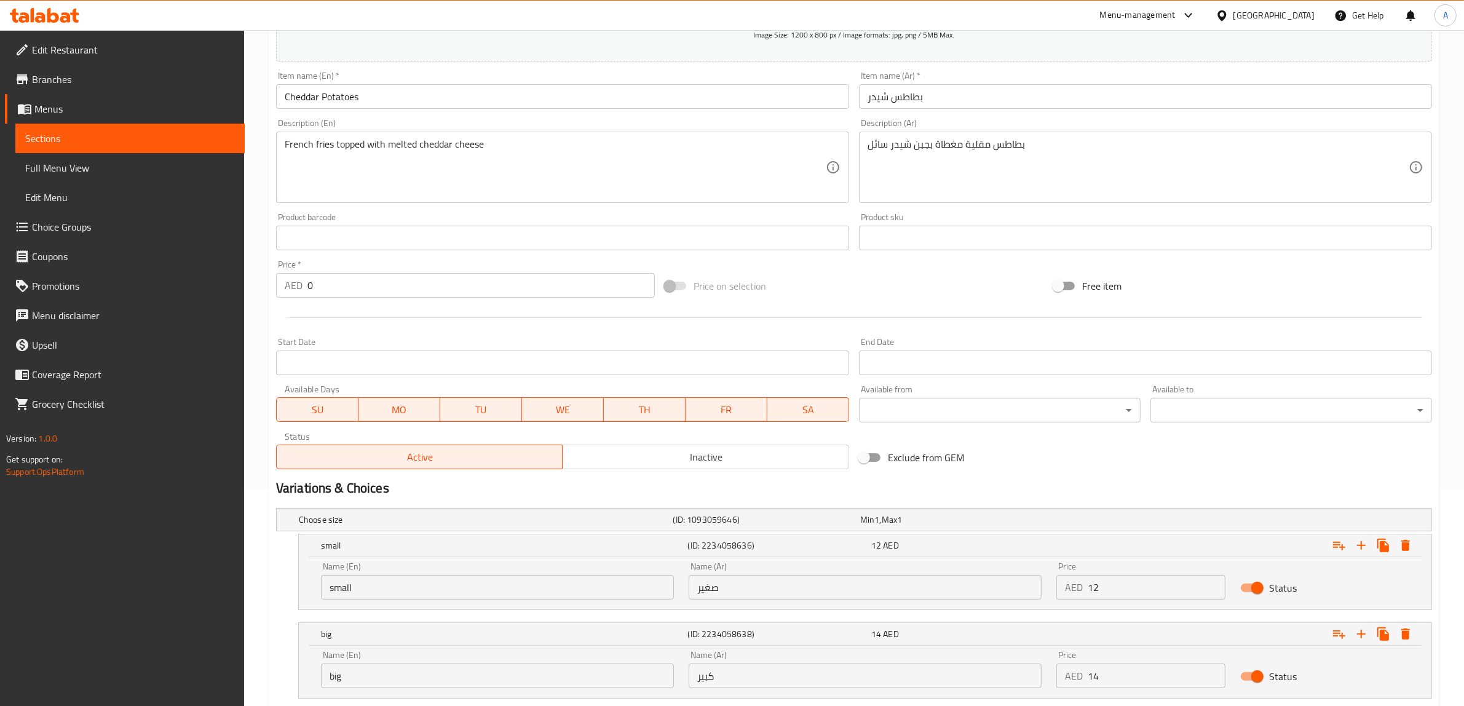
scroll to position [296, 0]
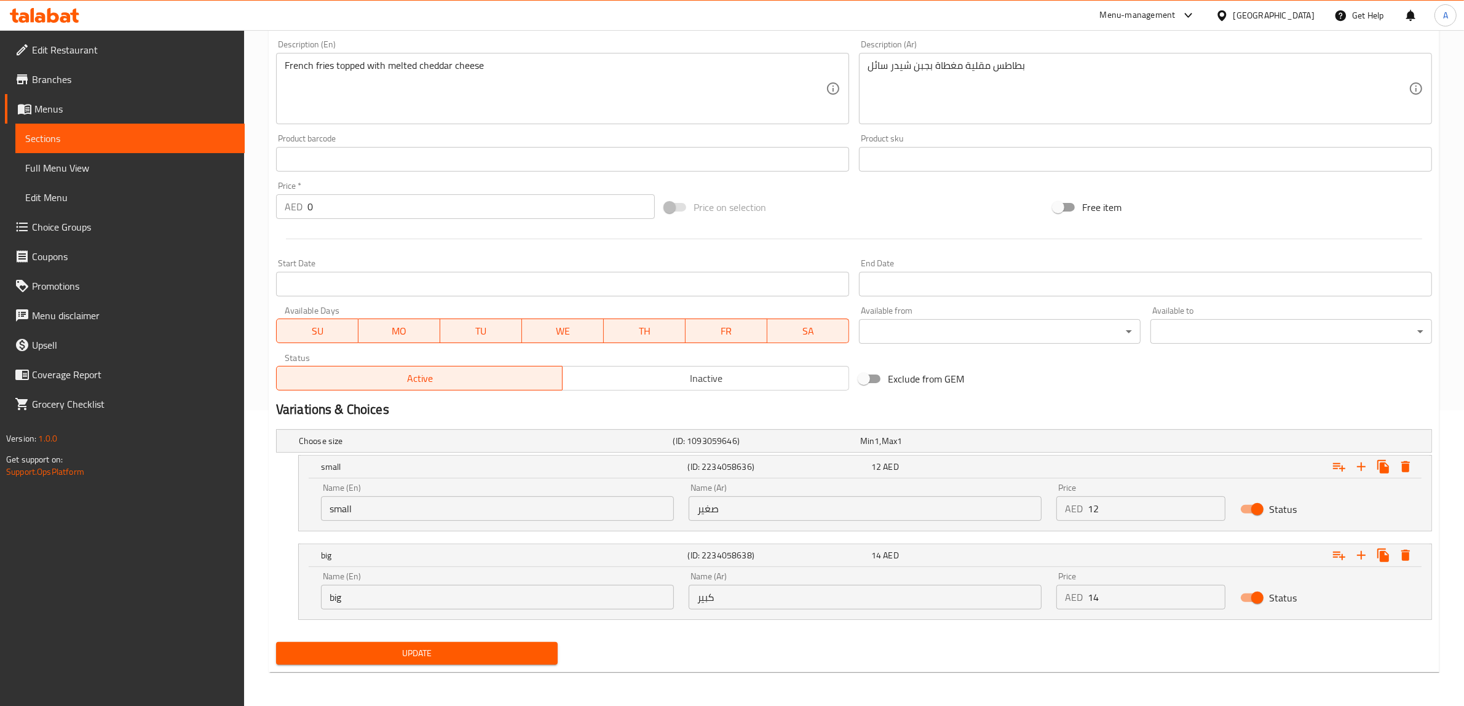
click at [426, 509] on input "small" at bounding box center [497, 508] width 353 height 25
paste input "Medium"
type input "Medium"
click at [779, 510] on input "صغير" at bounding box center [865, 508] width 353 height 25
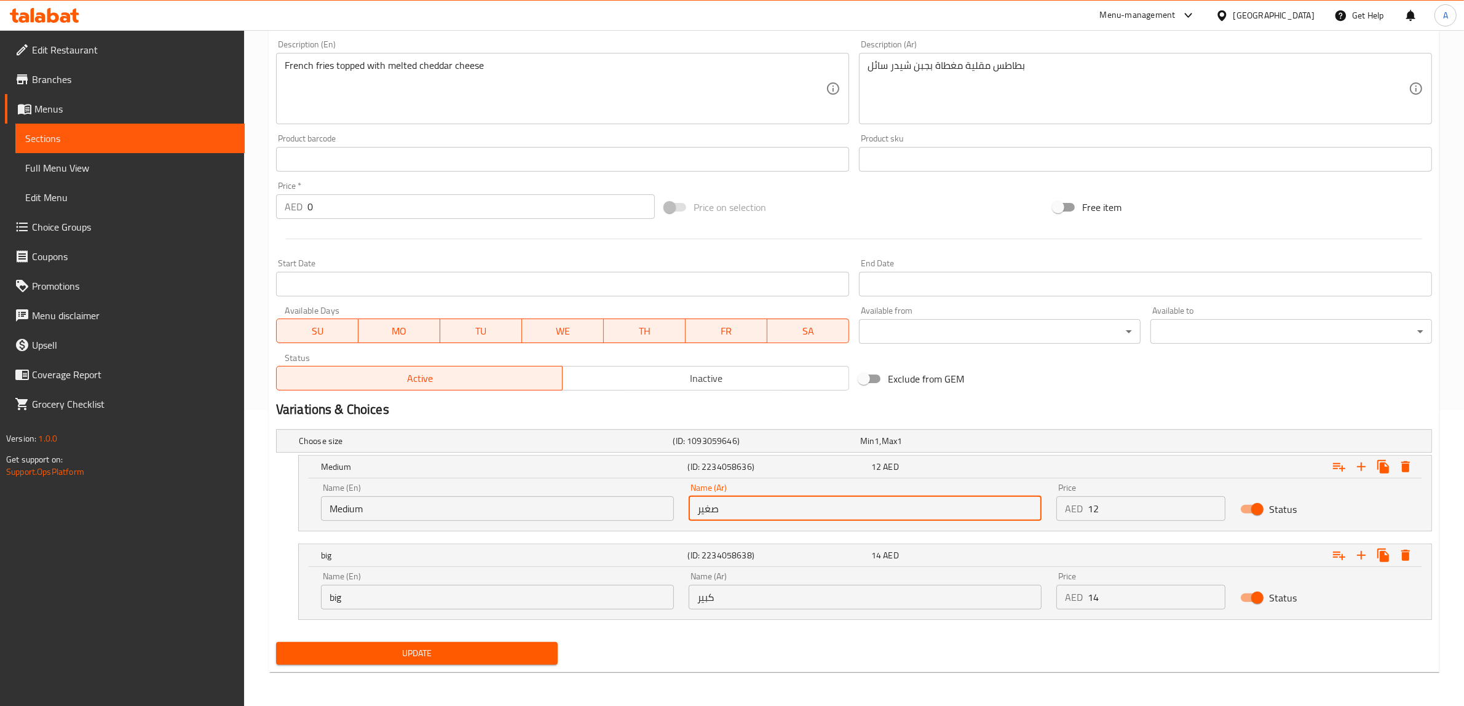
click at [779, 510] on input "صغير" at bounding box center [865, 508] width 353 height 25
paste input "وسط"
type input "وسط"
click at [483, 598] on input "big" at bounding box center [497, 597] width 353 height 25
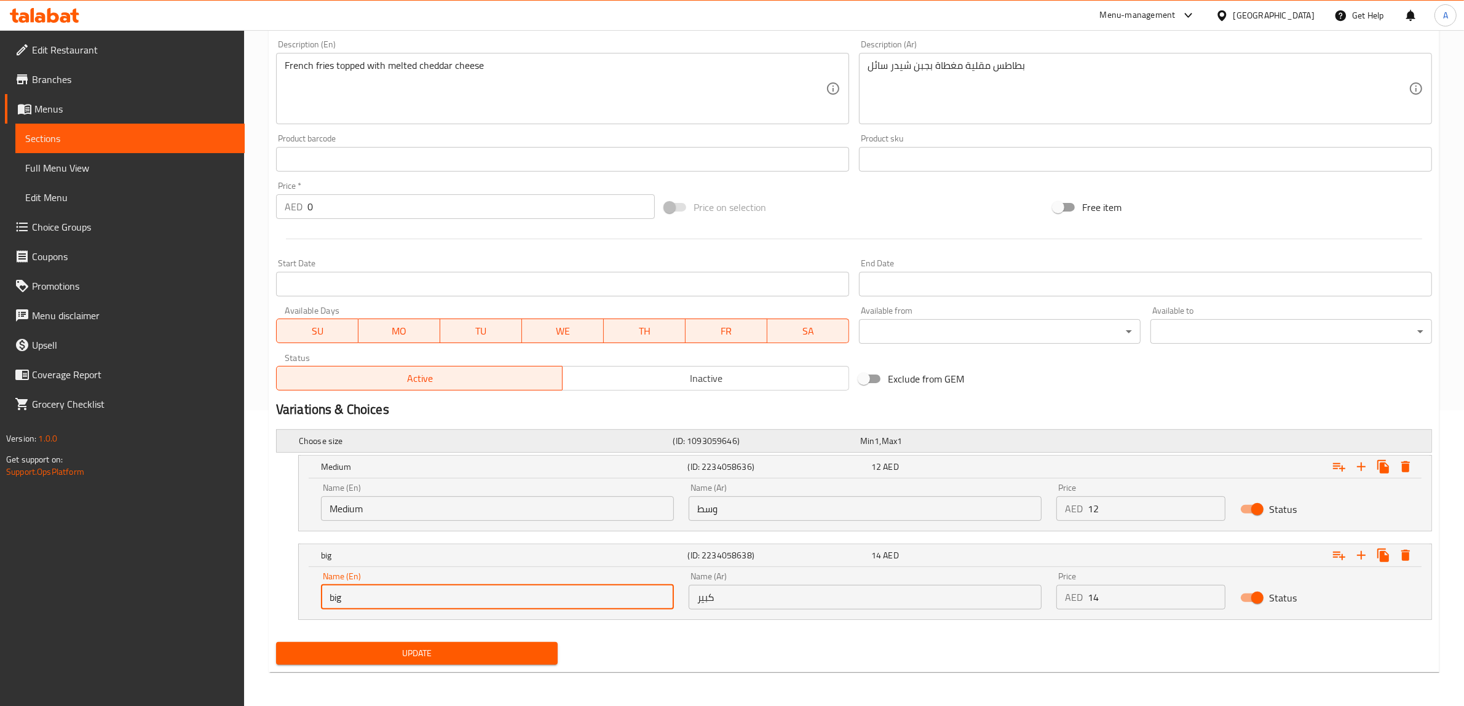
paste input "Large"
type input "Large"
click at [434, 659] on span "Update" at bounding box center [417, 653] width 262 height 15
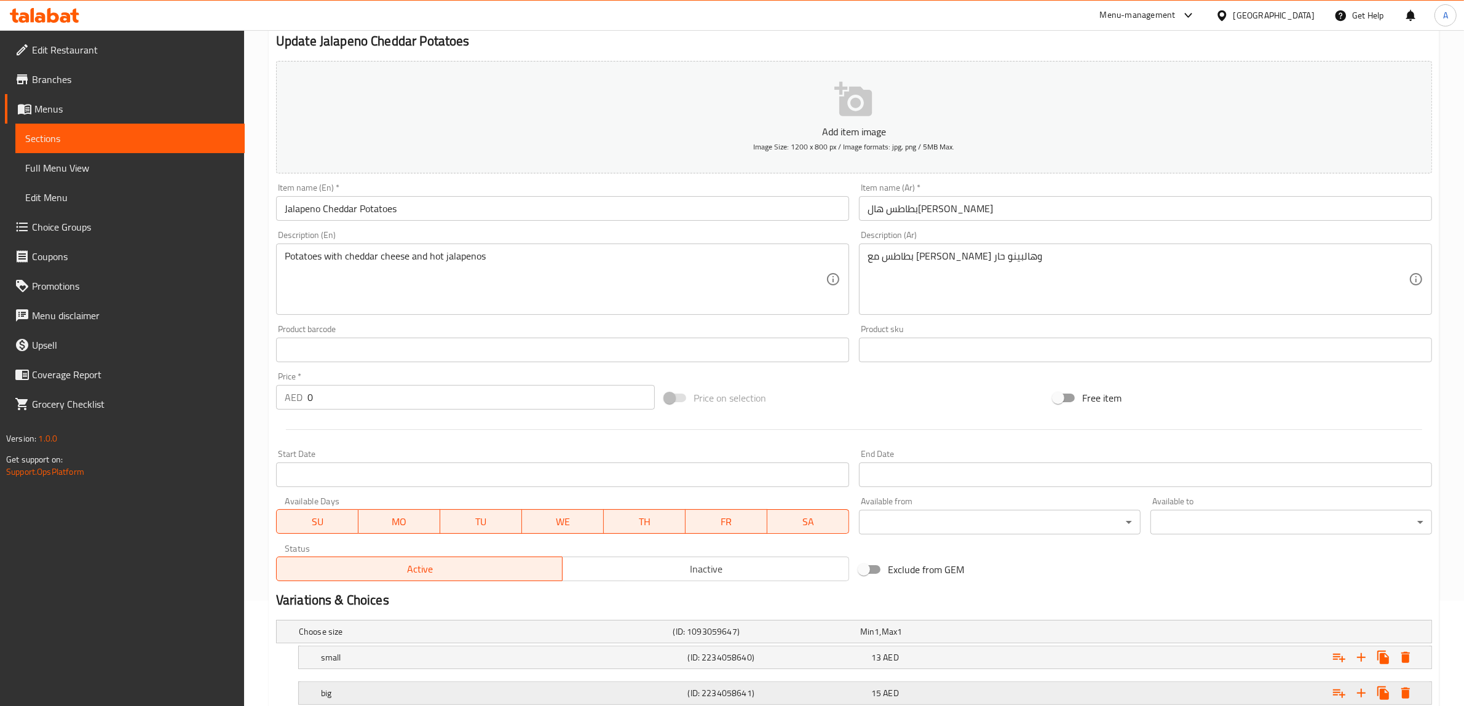
scroll to position [191, 0]
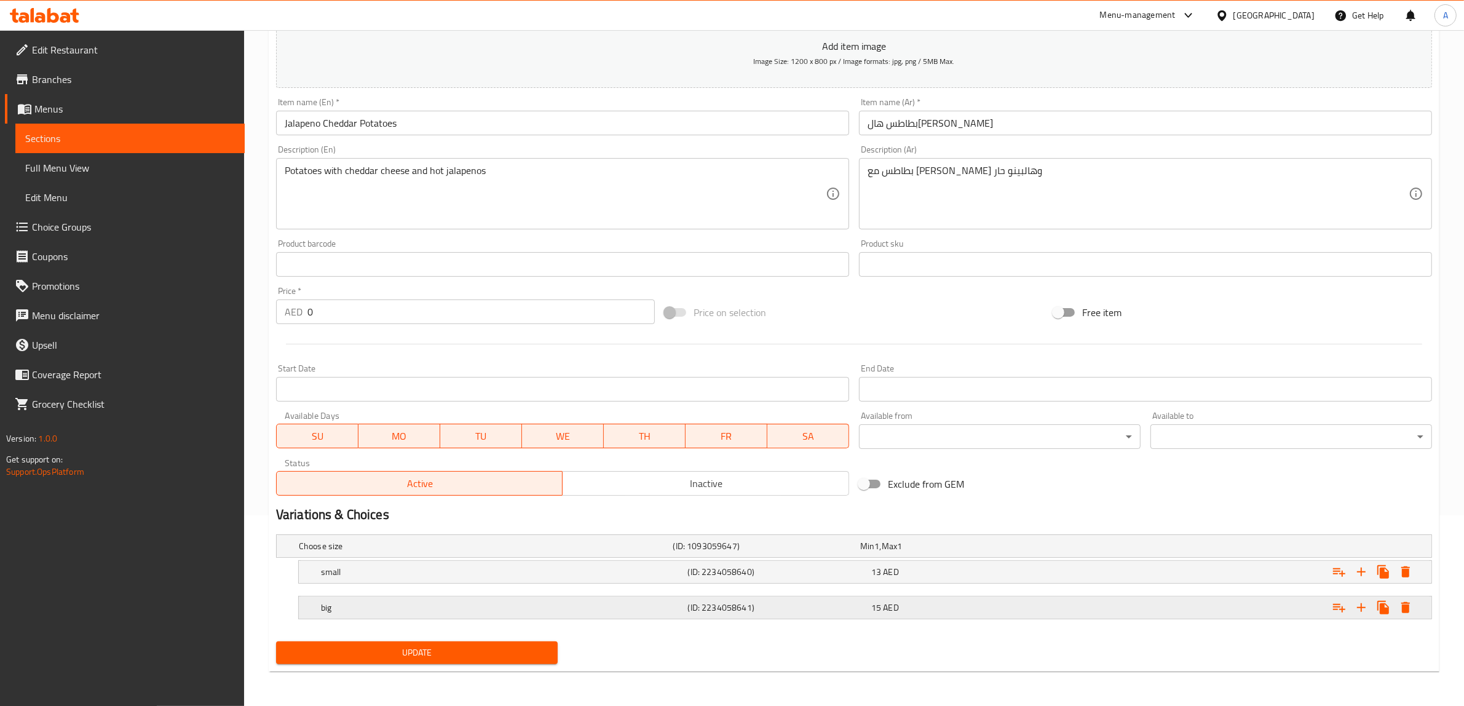
click at [494, 552] on h5 "big" at bounding box center [484, 546] width 370 height 12
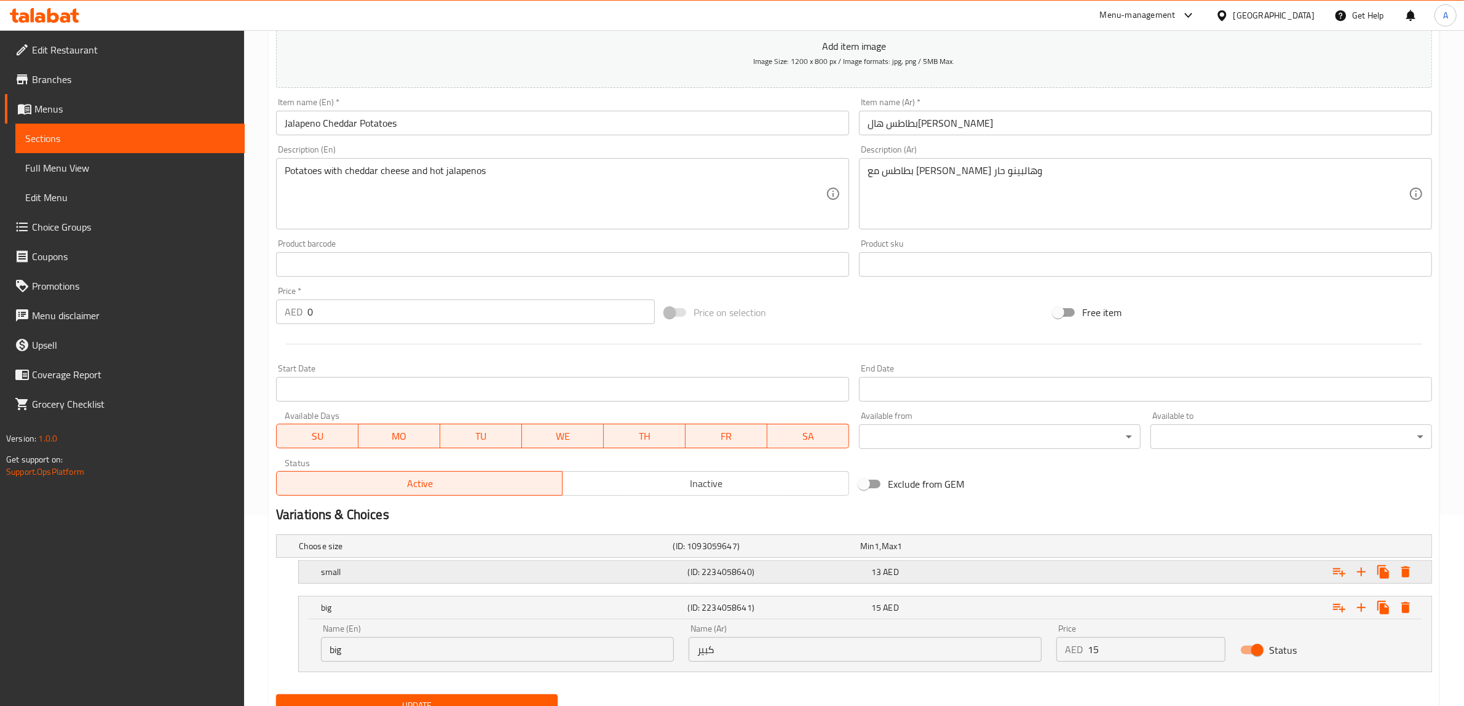
click at [491, 552] on h5 "small" at bounding box center [484, 546] width 370 height 12
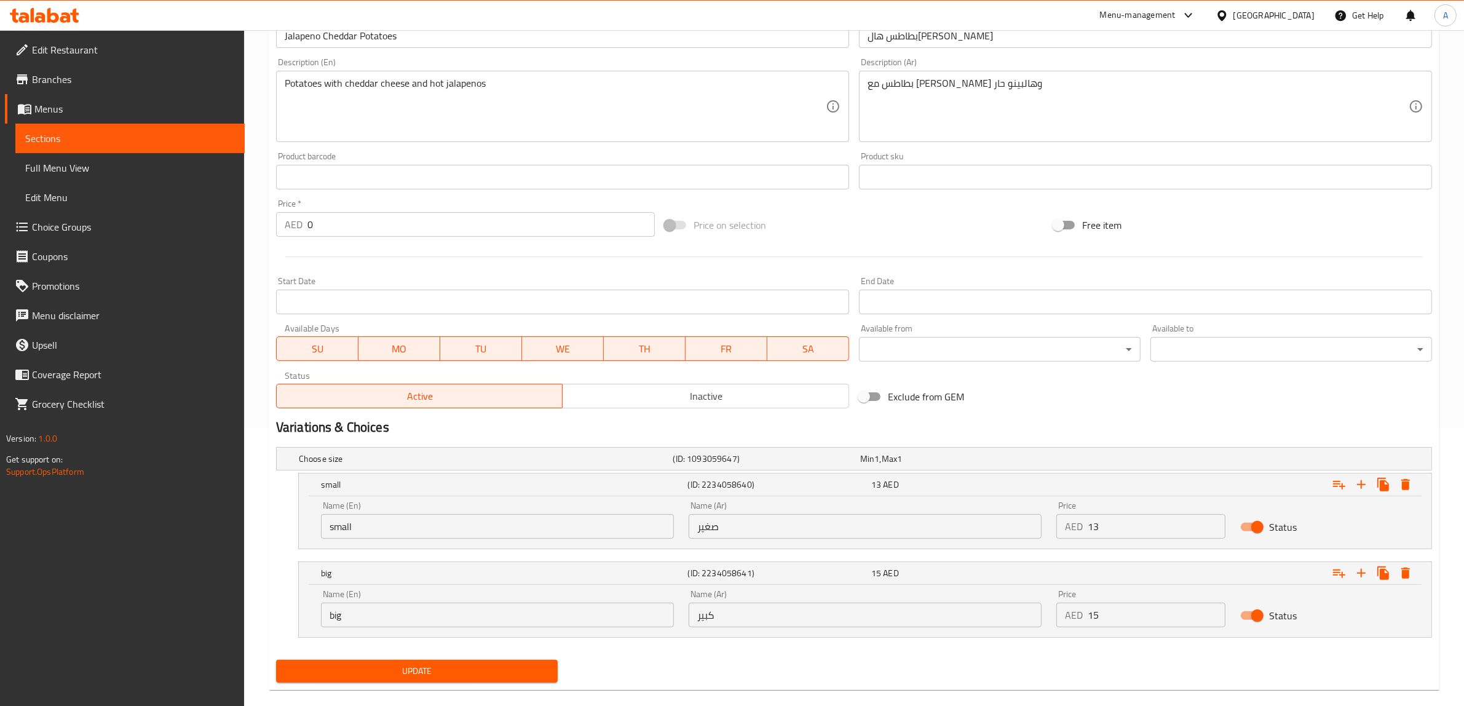
scroll to position [296, 0]
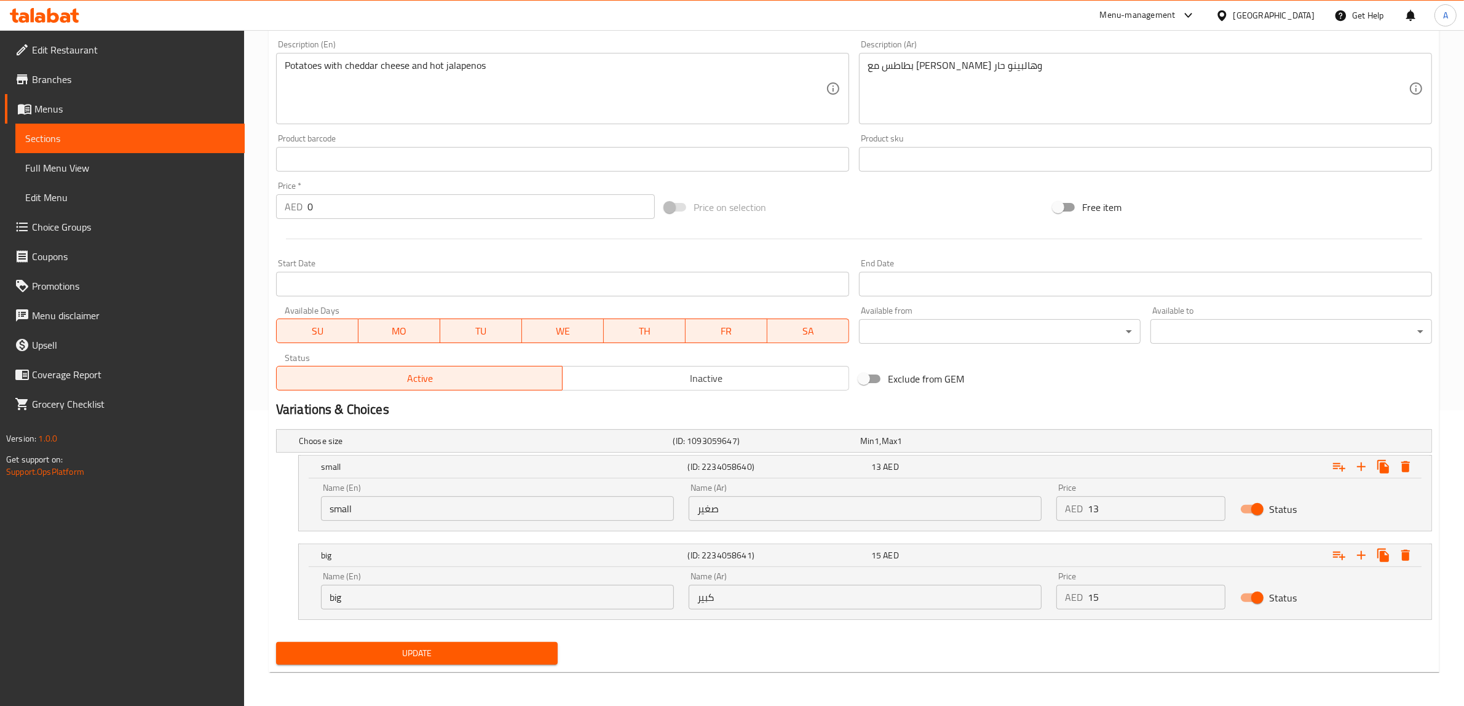
click at [441, 512] on input "small" at bounding box center [497, 508] width 353 height 25
paste input "Medium"
type input "Medium"
click at [782, 502] on input "صغير" at bounding box center [865, 508] width 353 height 25
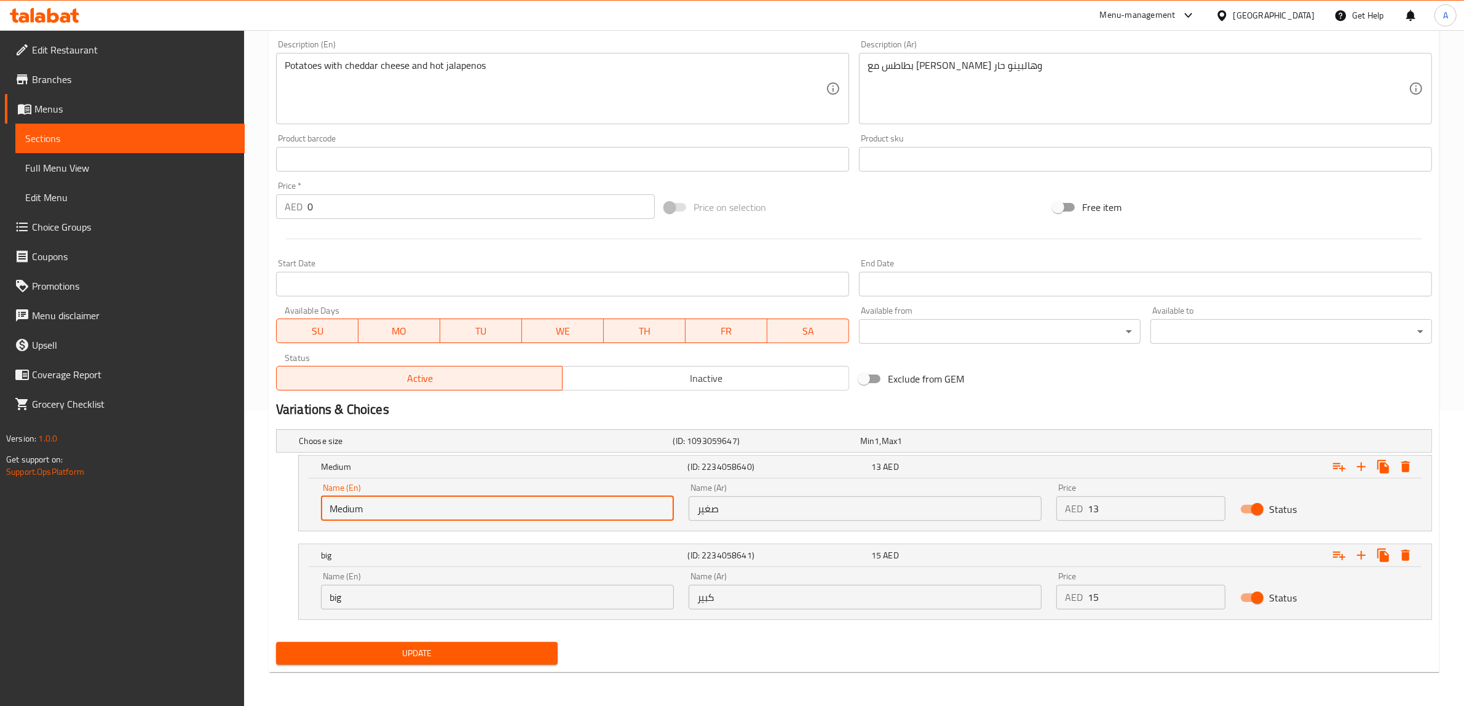
click at [782, 502] on input "صغير" at bounding box center [865, 508] width 353 height 25
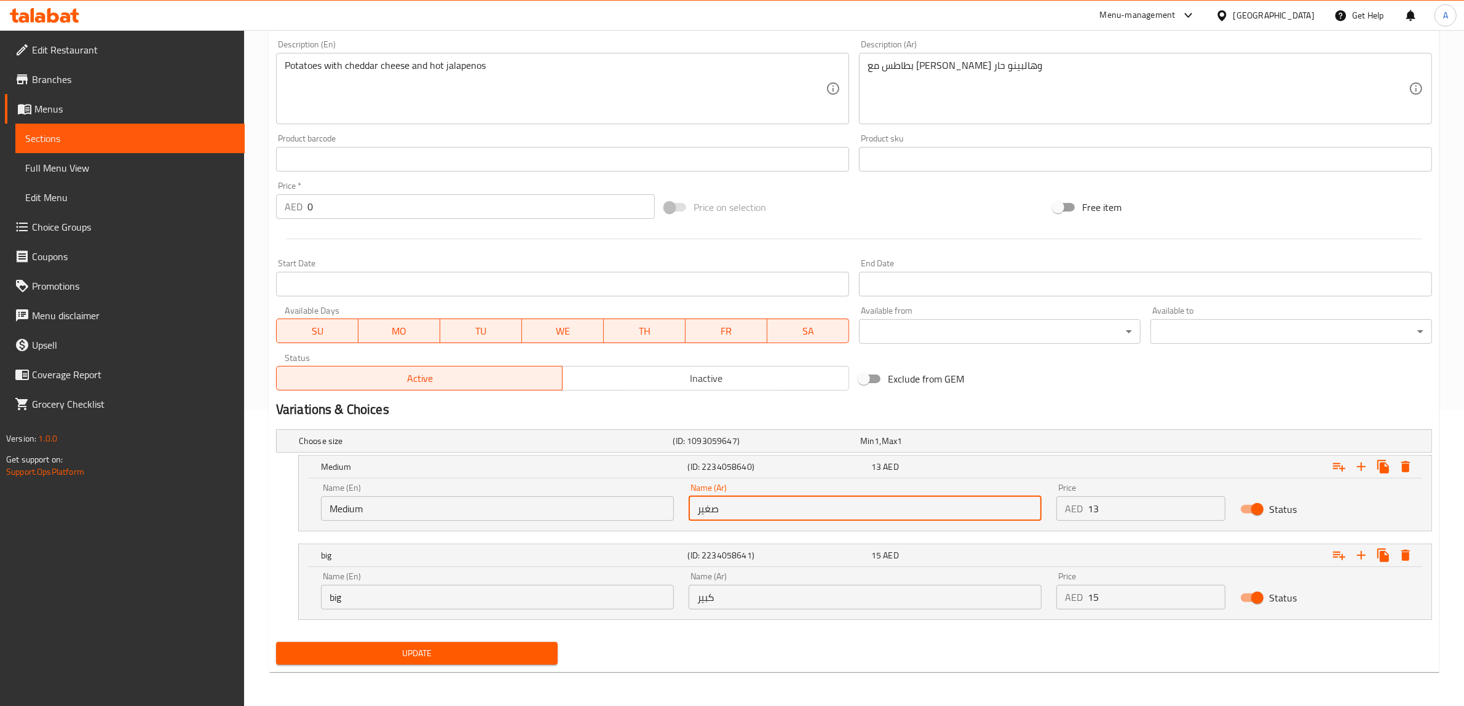
paste input "وسط"
paste input "Large"
type input "وسط"
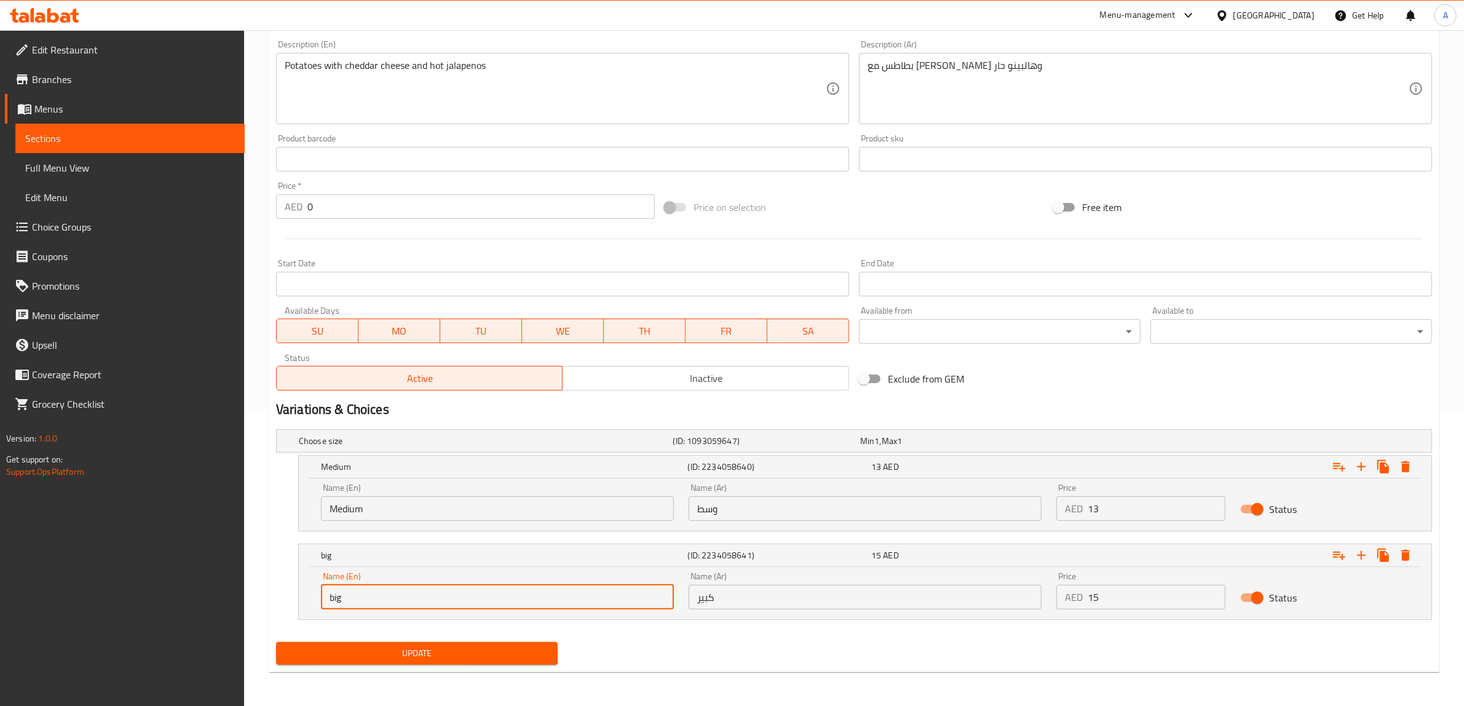
click at [542, 603] on input "big" at bounding box center [497, 597] width 353 height 25
paste input "Large"
type input "Large"
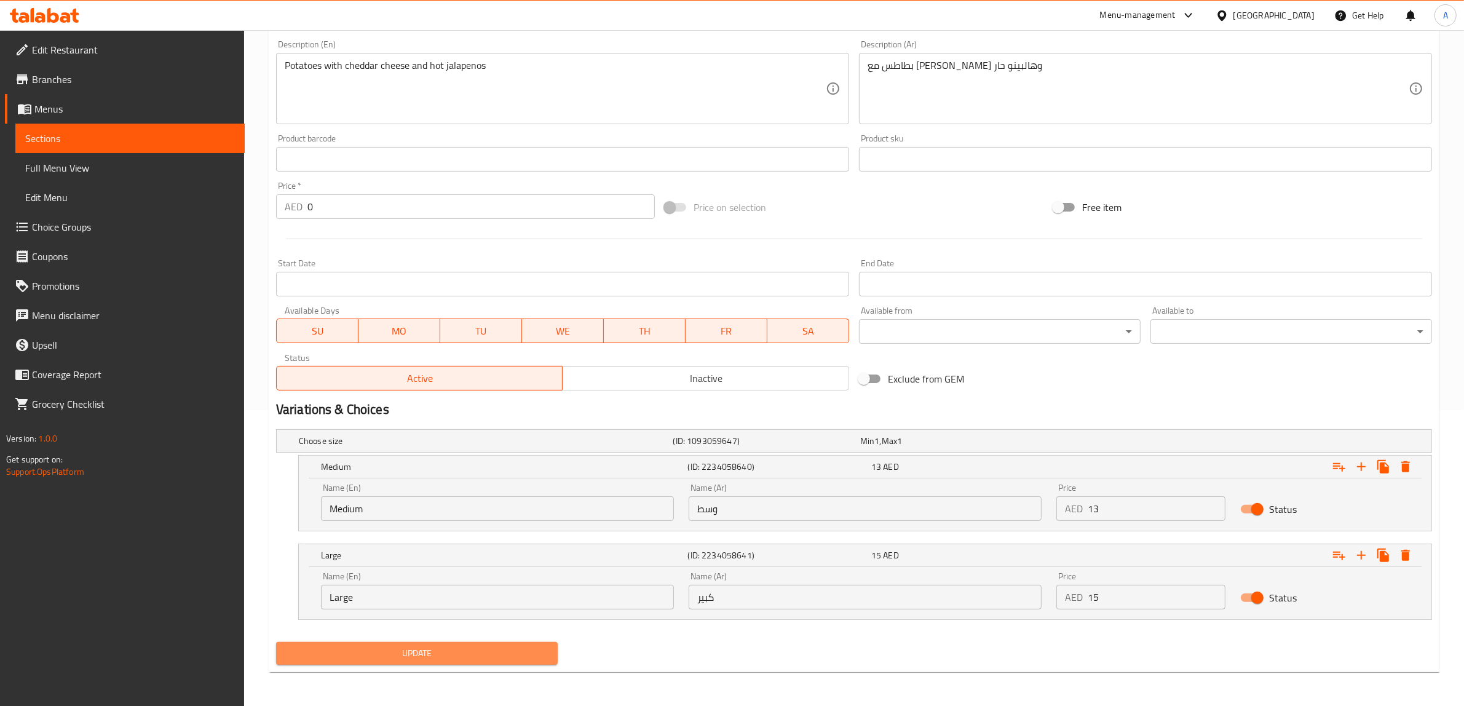
click at [483, 655] on span "Update" at bounding box center [417, 653] width 262 height 15
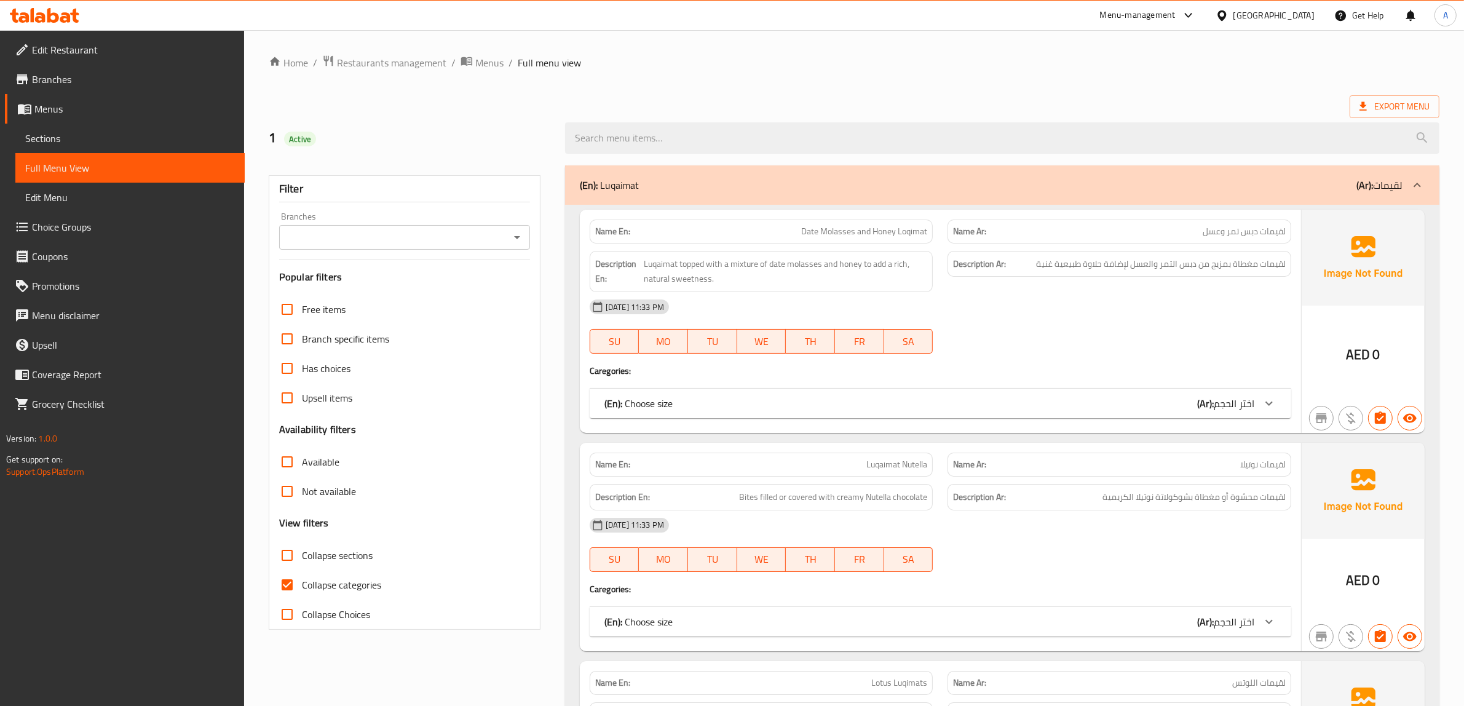
click at [282, 577] on input "Collapse categories" at bounding box center [287, 585] width 30 height 30
checkbox input "false"
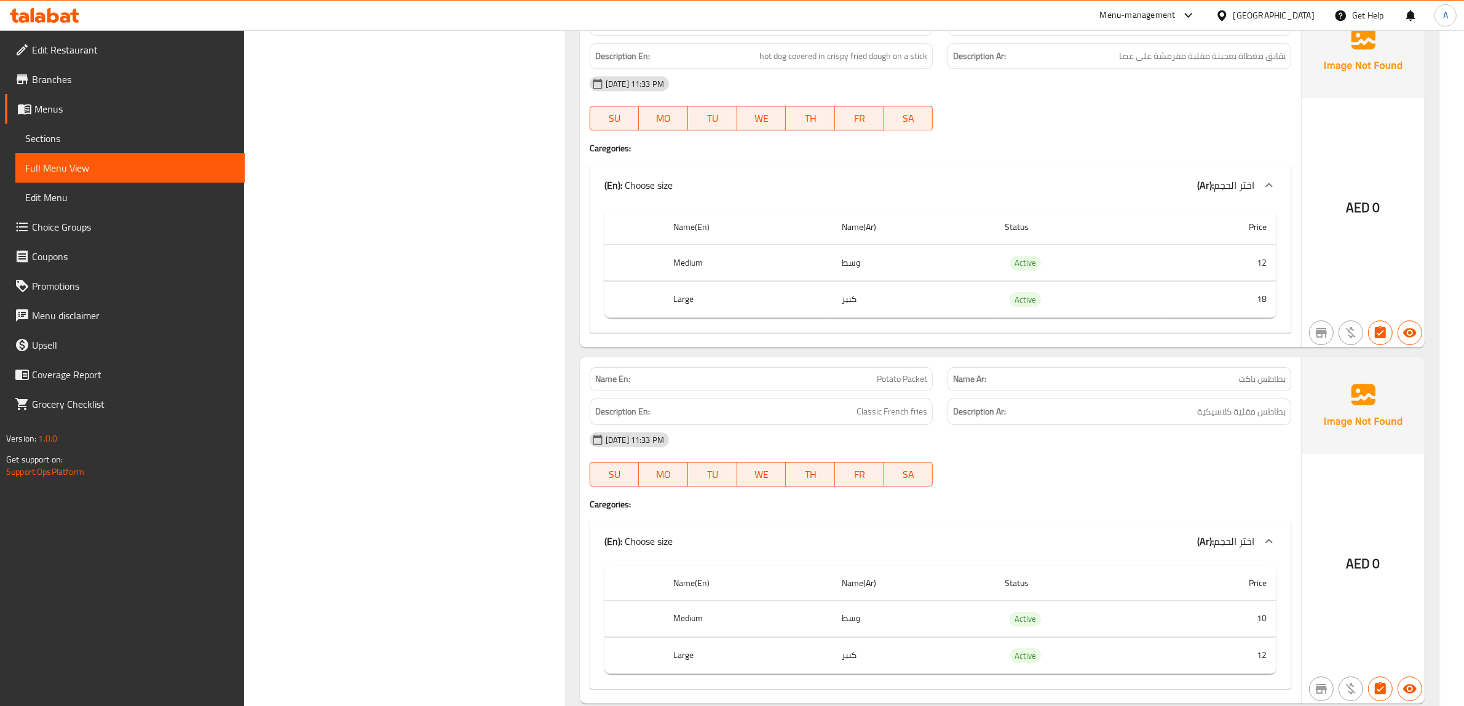
scroll to position [5073, 0]
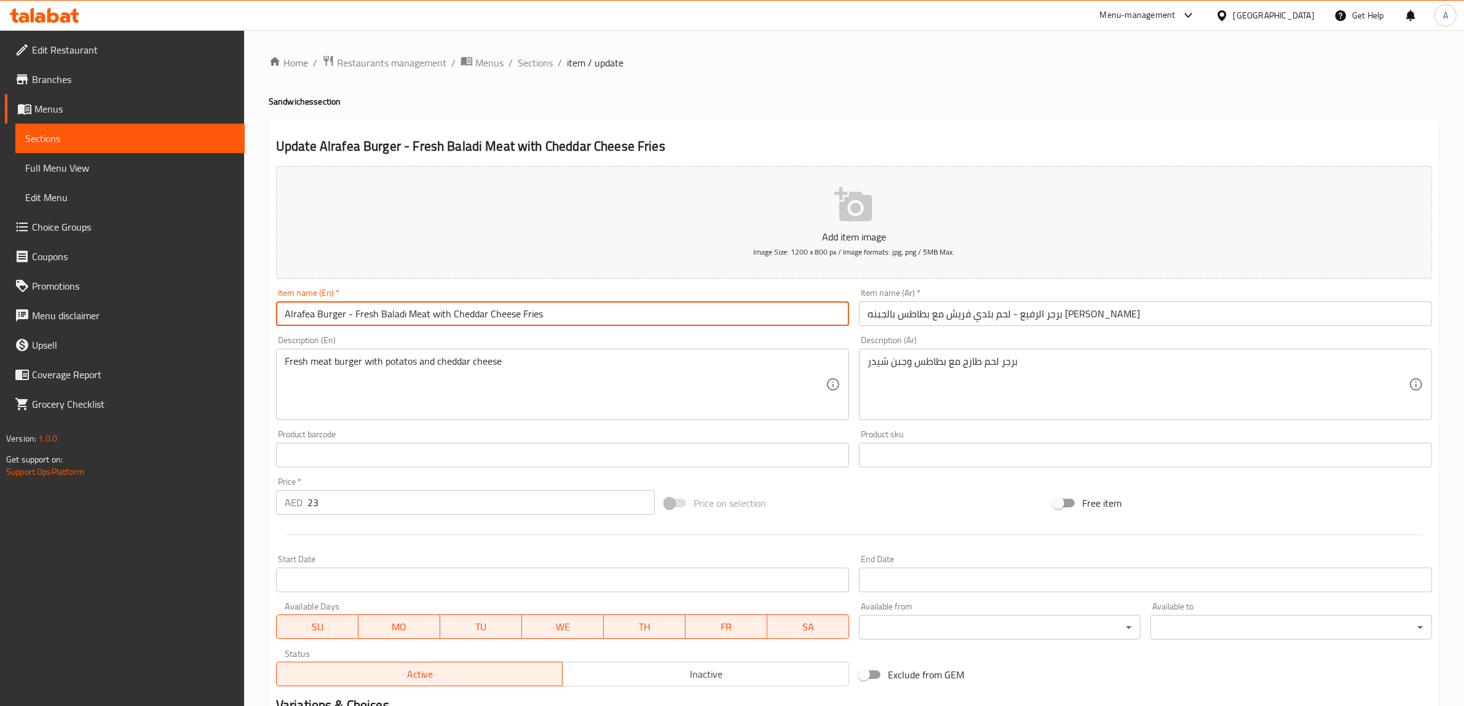
click at [625, 306] on input "Alrafea Burger - Fresh Baladi Meat with Cheddar Cheese Fries" at bounding box center [562, 313] width 573 height 25
paste input "Large"
click at [552, 314] on input "Alrafea Burger - Fresh Baladi Meat with Cheddar Cheese Fries Large" at bounding box center [562, 313] width 573 height 25
type input "Alrafea Burger - Fresh Baladi Meat with Cheddar Cheese Fries Large"
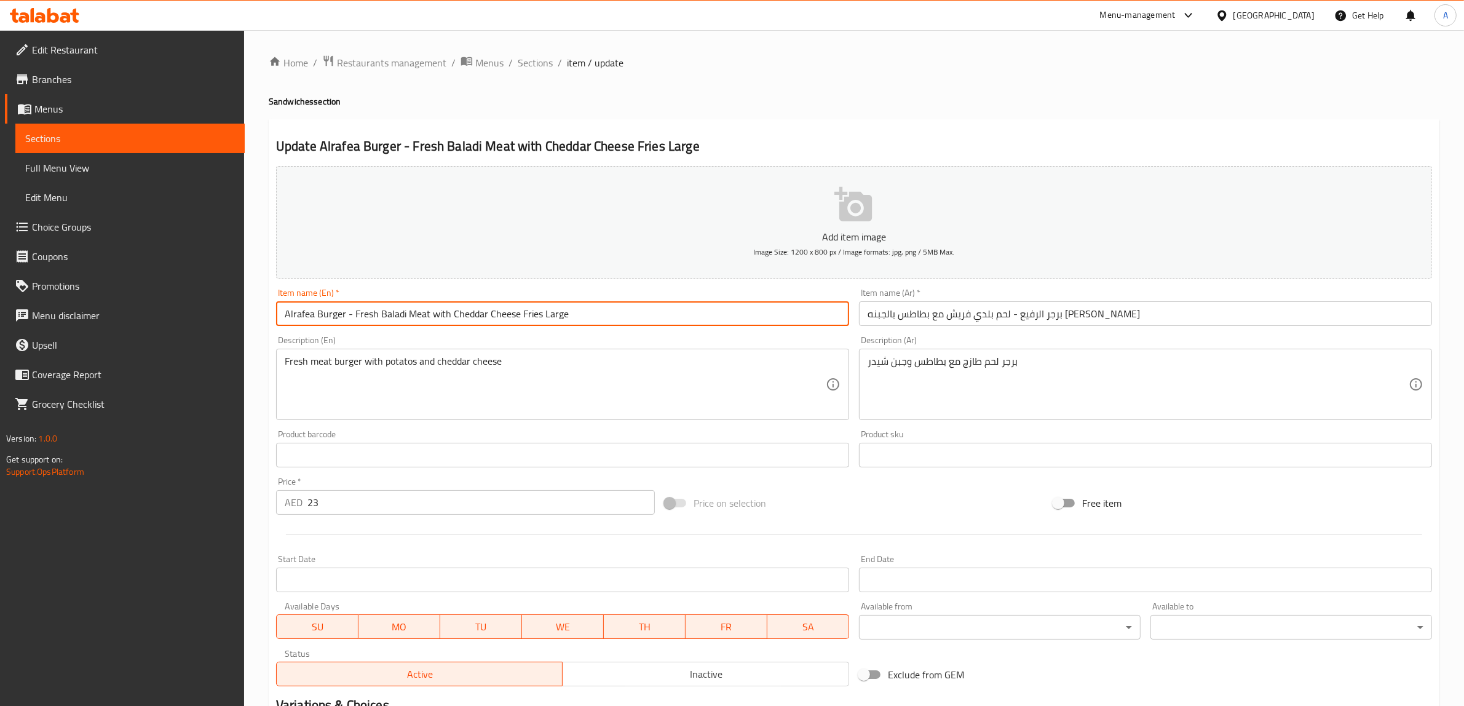
click at [1149, 317] on input "برجر الرفيع - لحم بلدي فريش مع بطاطس بالجبنه الشيدر" at bounding box center [1145, 313] width 573 height 25
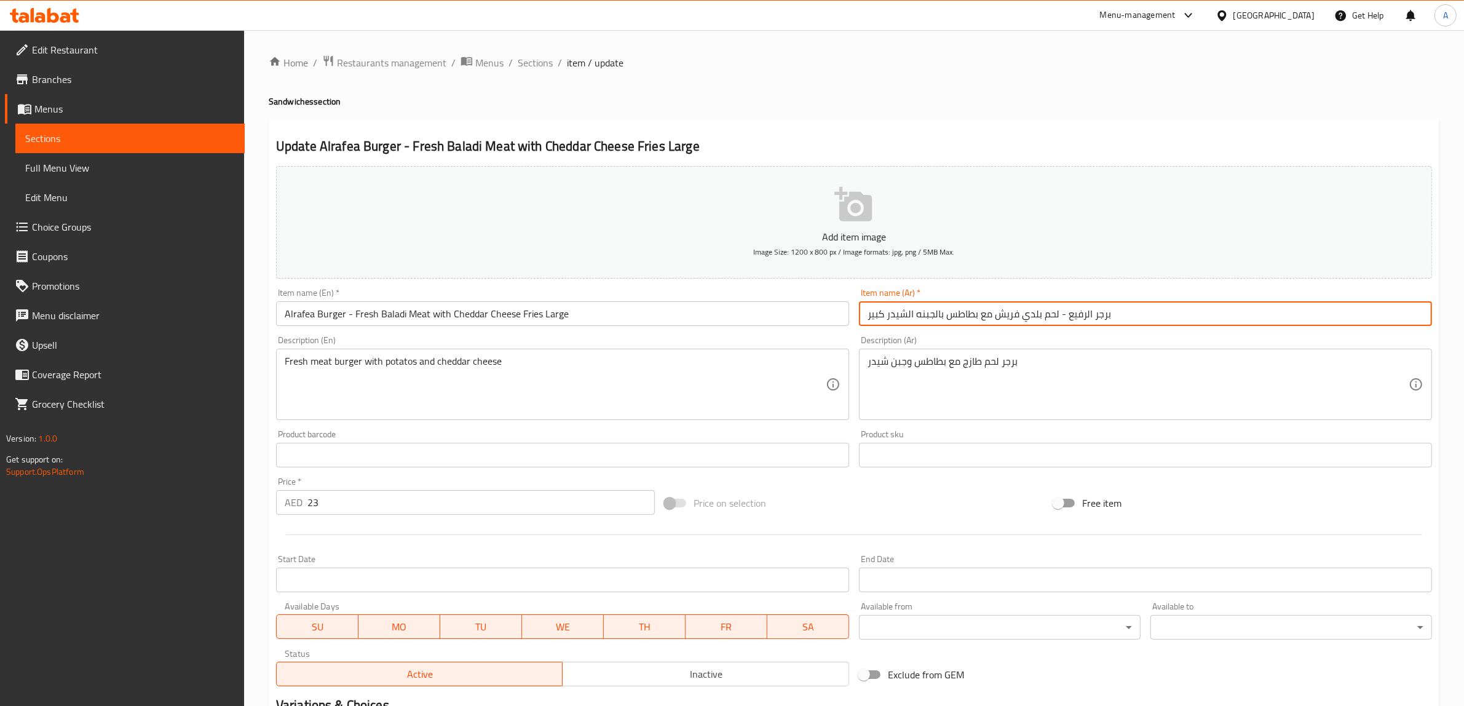
click at [866, 315] on input "برجر الرفيع - لحم بلدي فريش مع بطاطس بالجبنه الشيدر كبير" at bounding box center [1145, 313] width 573 height 25
click at [870, 314] on input "برجر الرفيع - لحم بلدي فريش مع بطاطس بالجبنه الشيدر كبير" at bounding box center [1145, 313] width 573 height 25
type input "برجر الرفيع - لحم بلدي فريش مع بطاطس بالجبنه الشيدر كبير"
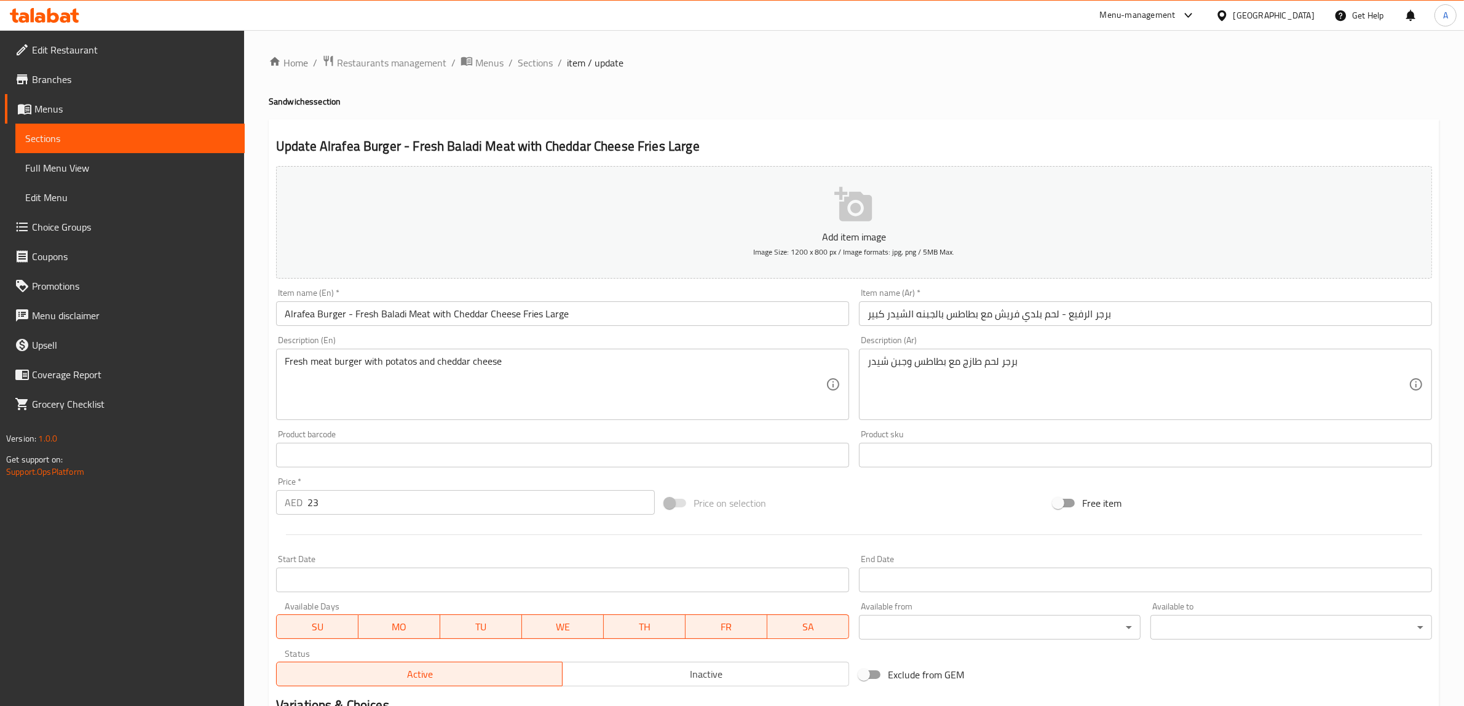
click at [881, 87] on div "Home / Restaurants management / Menus / Sections / item / update Sandwiches sec…" at bounding box center [854, 450] width 1171 height 790
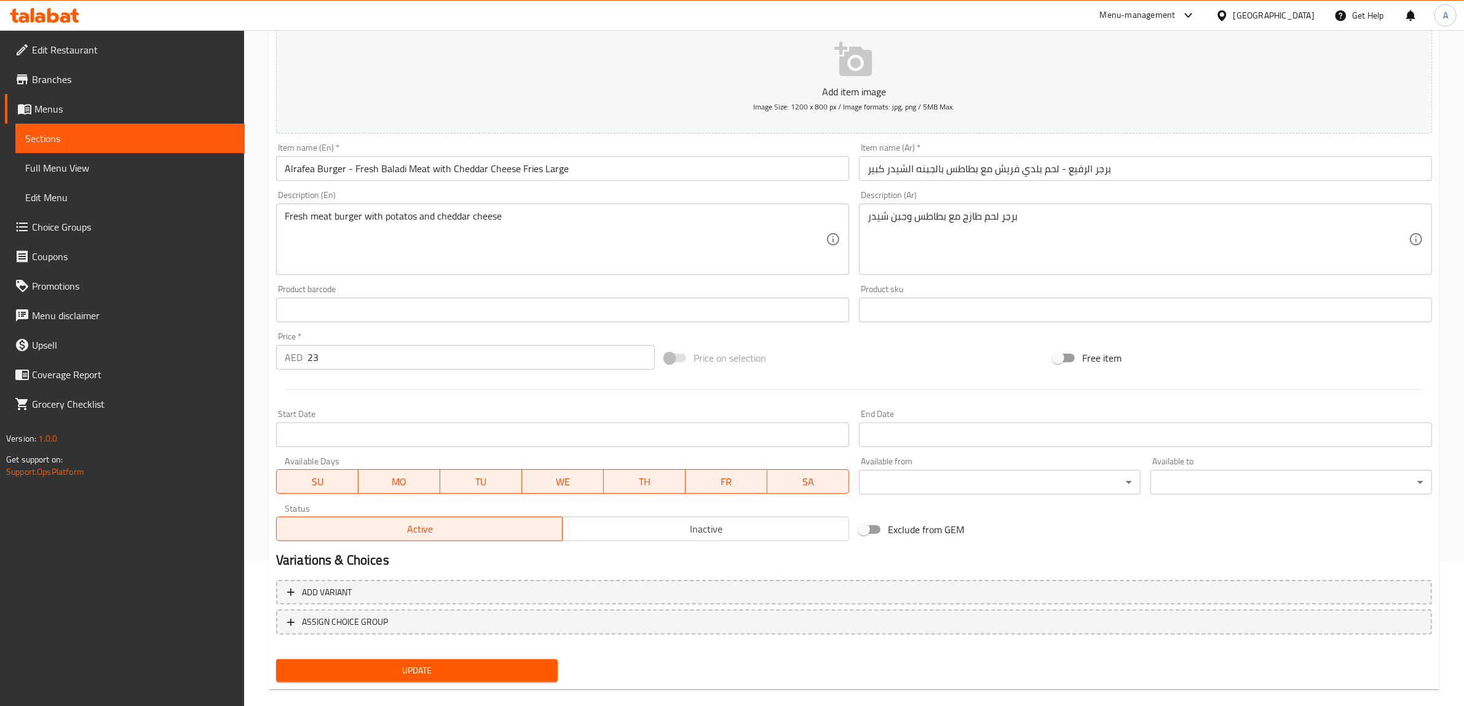
scroll to position [161, 0]
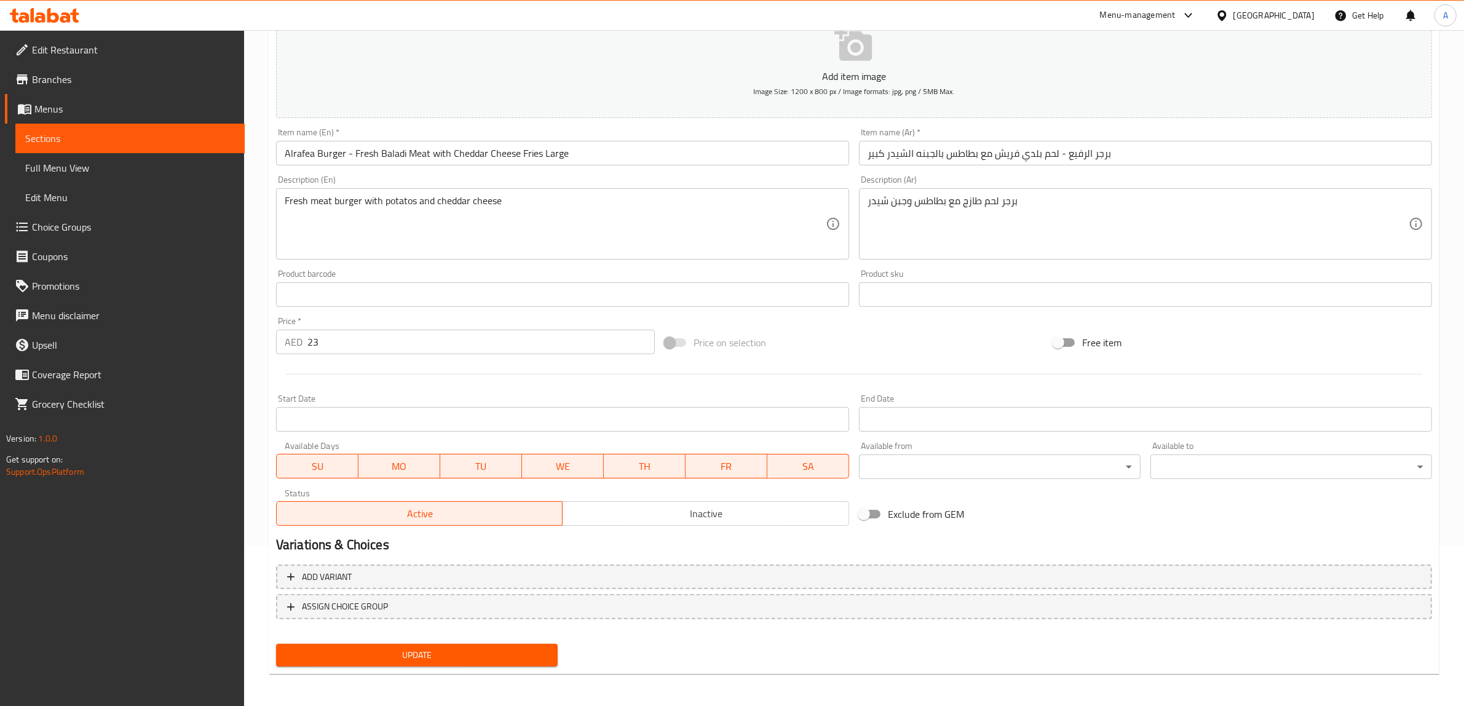
click at [508, 650] on span "Update" at bounding box center [417, 655] width 262 height 15
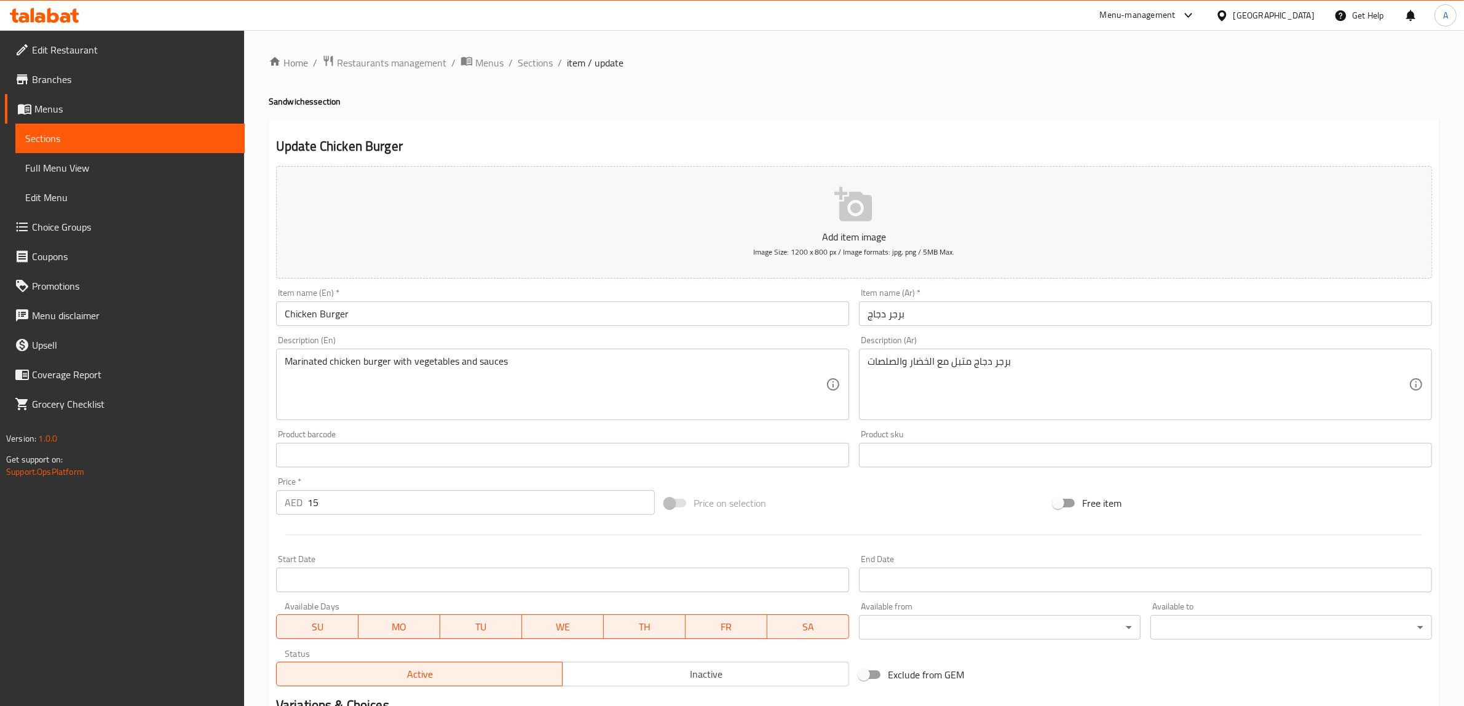
click at [569, 324] on input "Chicken Burger" at bounding box center [562, 313] width 573 height 25
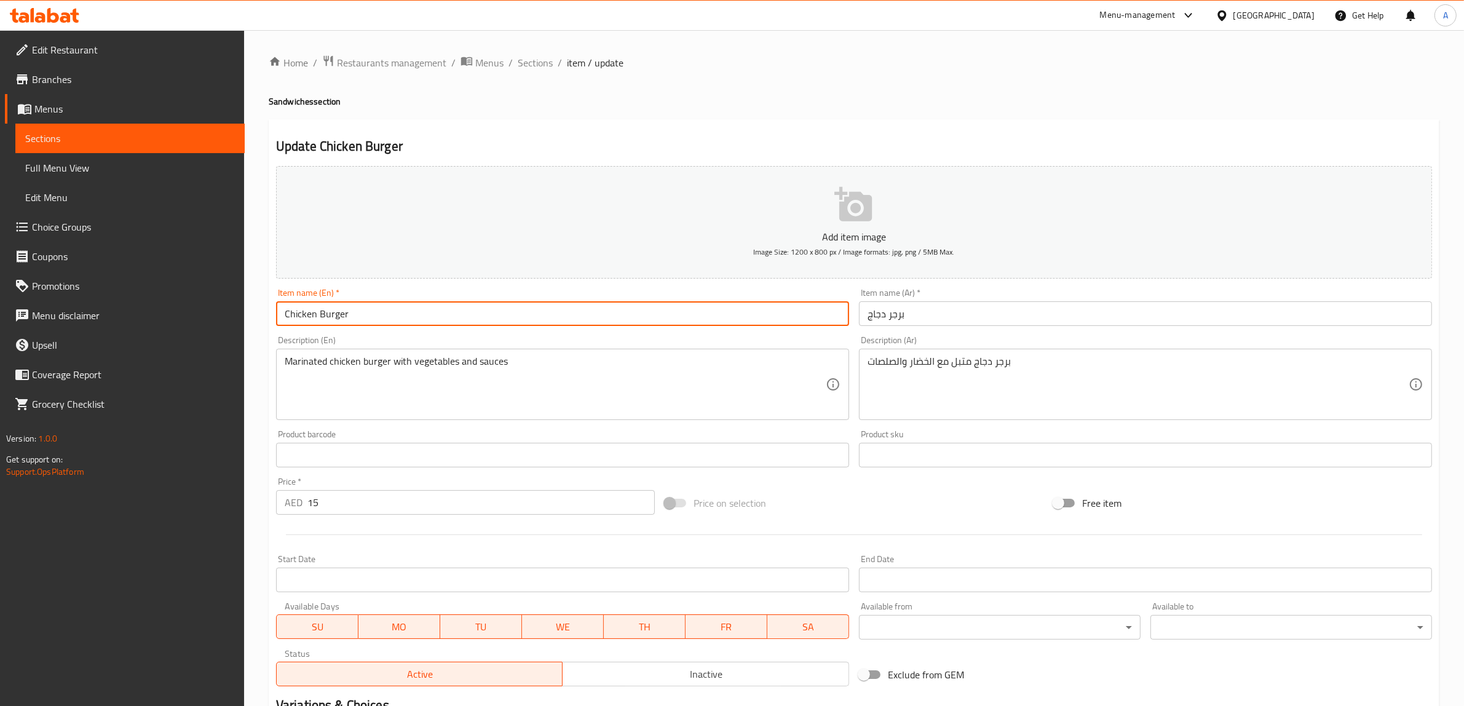
paste input "Large"
type input "Chicken Burger Large"
click at [1093, 317] on input "برجر دجاج" at bounding box center [1145, 313] width 573 height 25
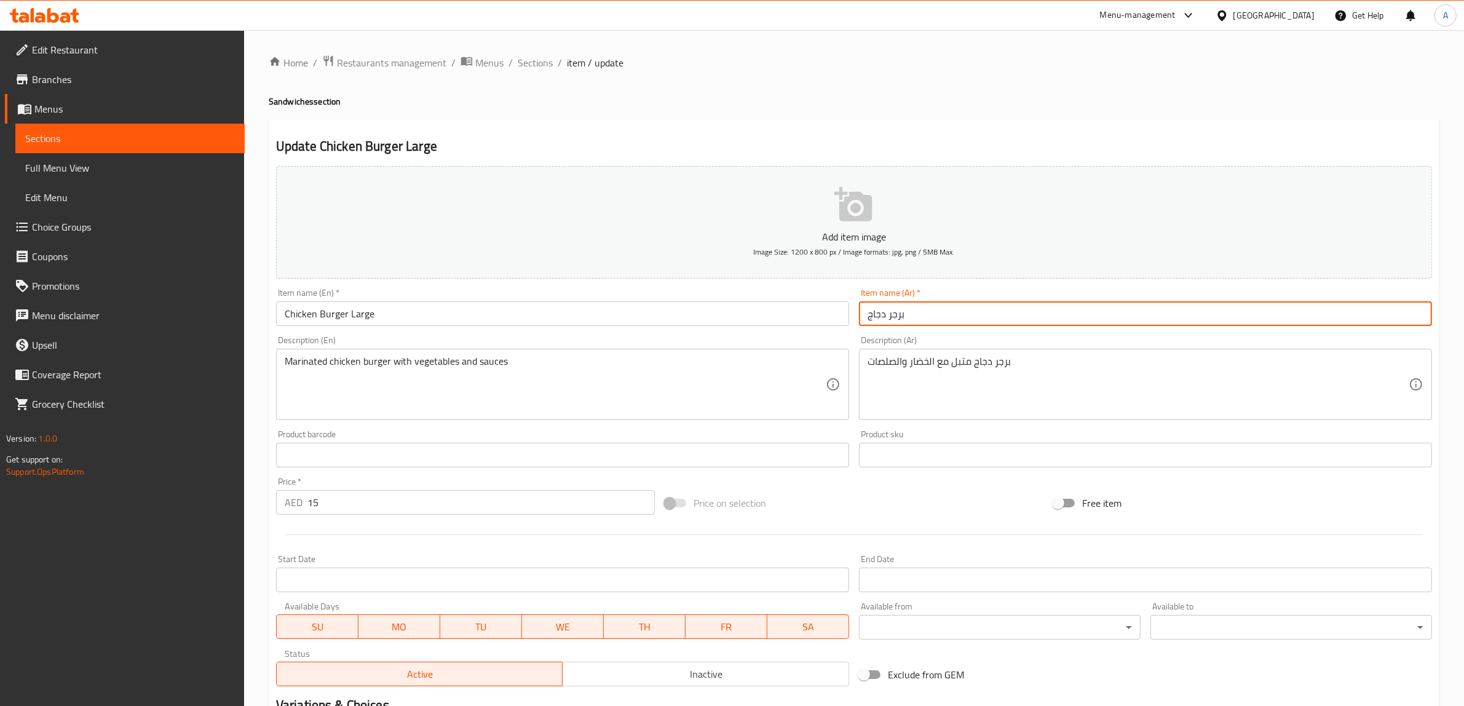
paste input "كبير"
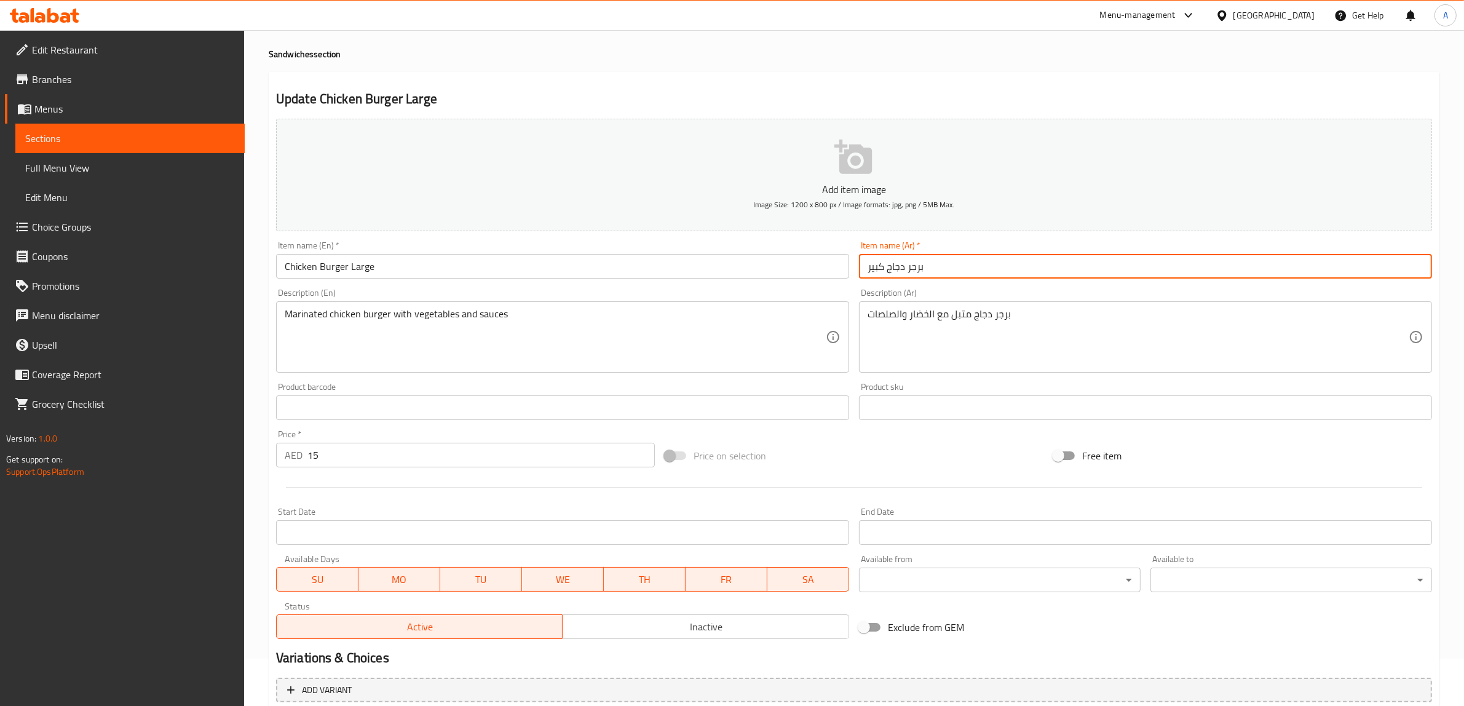
scroll to position [161, 0]
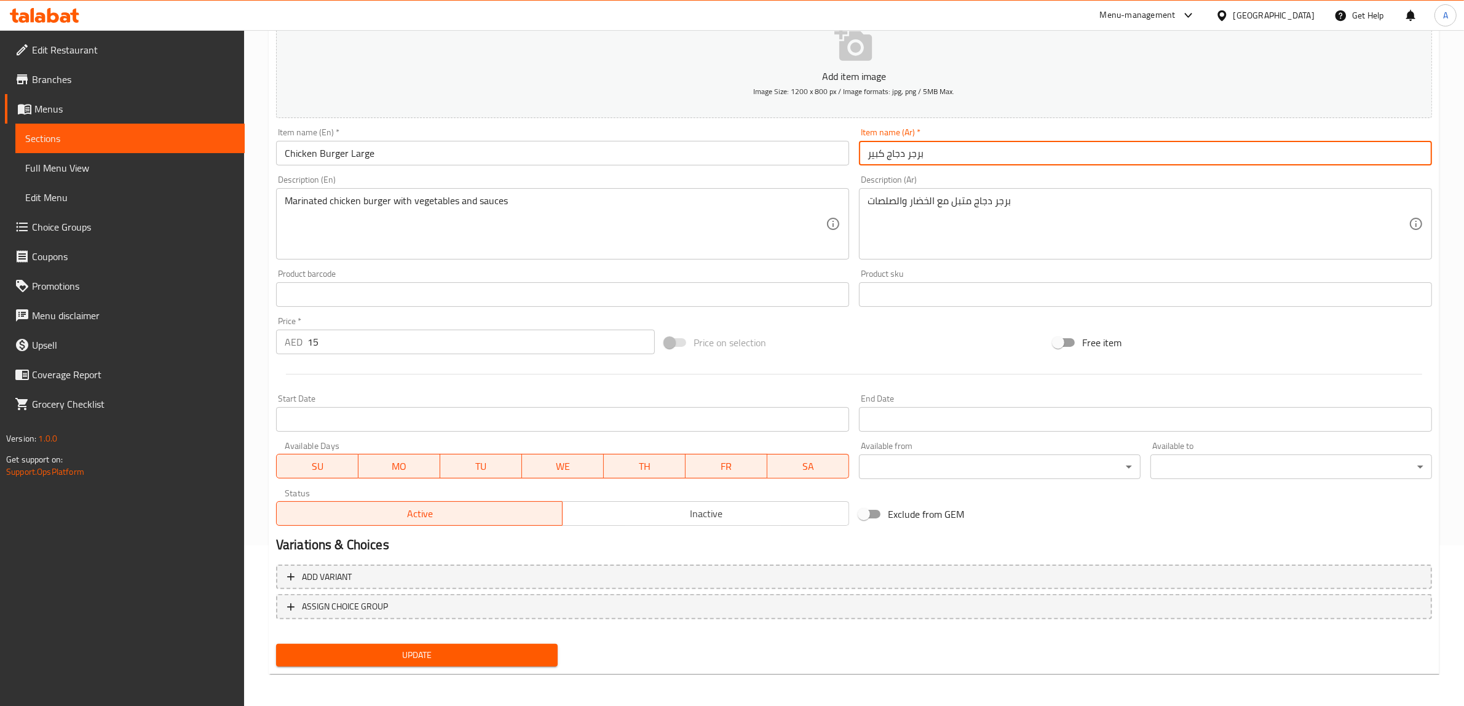
type input "برجر دجاج كبير"
click at [475, 654] on span "Update" at bounding box center [417, 655] width 262 height 15
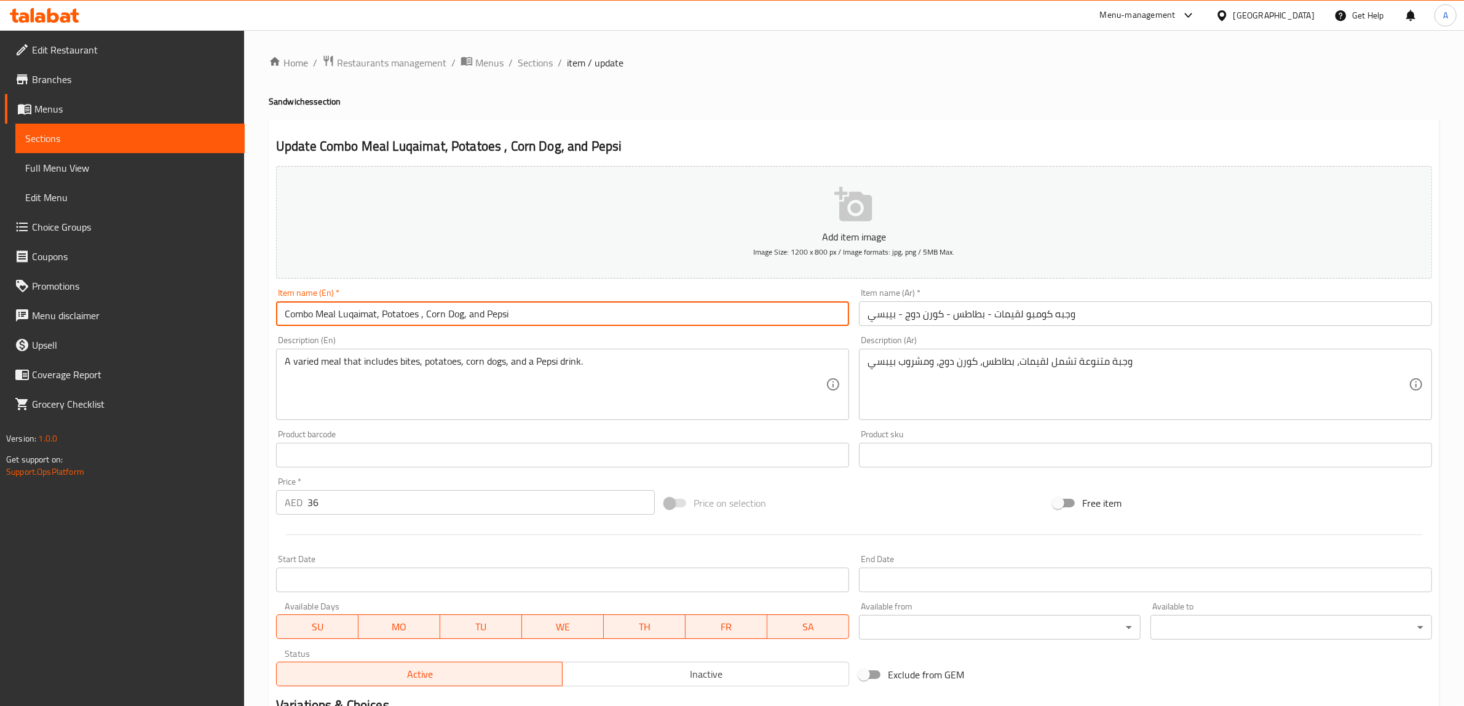
click at [561, 322] on input "Combo Meal Luqaimat, Potatoes , Corn Dog, and Pepsi" at bounding box center [562, 313] width 573 height 25
paste input "Large"
type input "Combo Meal Luqaimat, Potatoes , Corn Dog, and Pepsi Large"
click at [1121, 308] on input "وجبه كومبو لقيمات - بطاطس - كورن دوج - بيبسي" at bounding box center [1145, 313] width 573 height 25
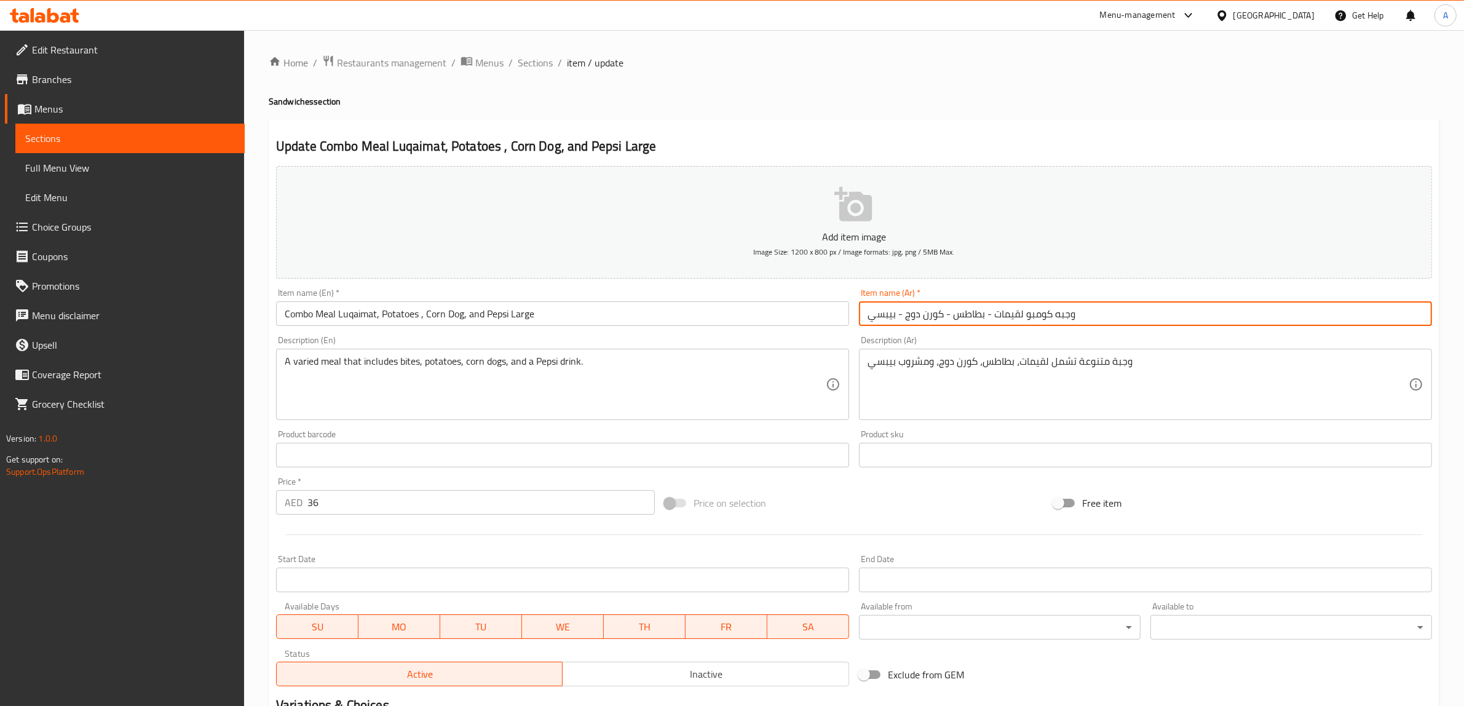
paste input "كبير"
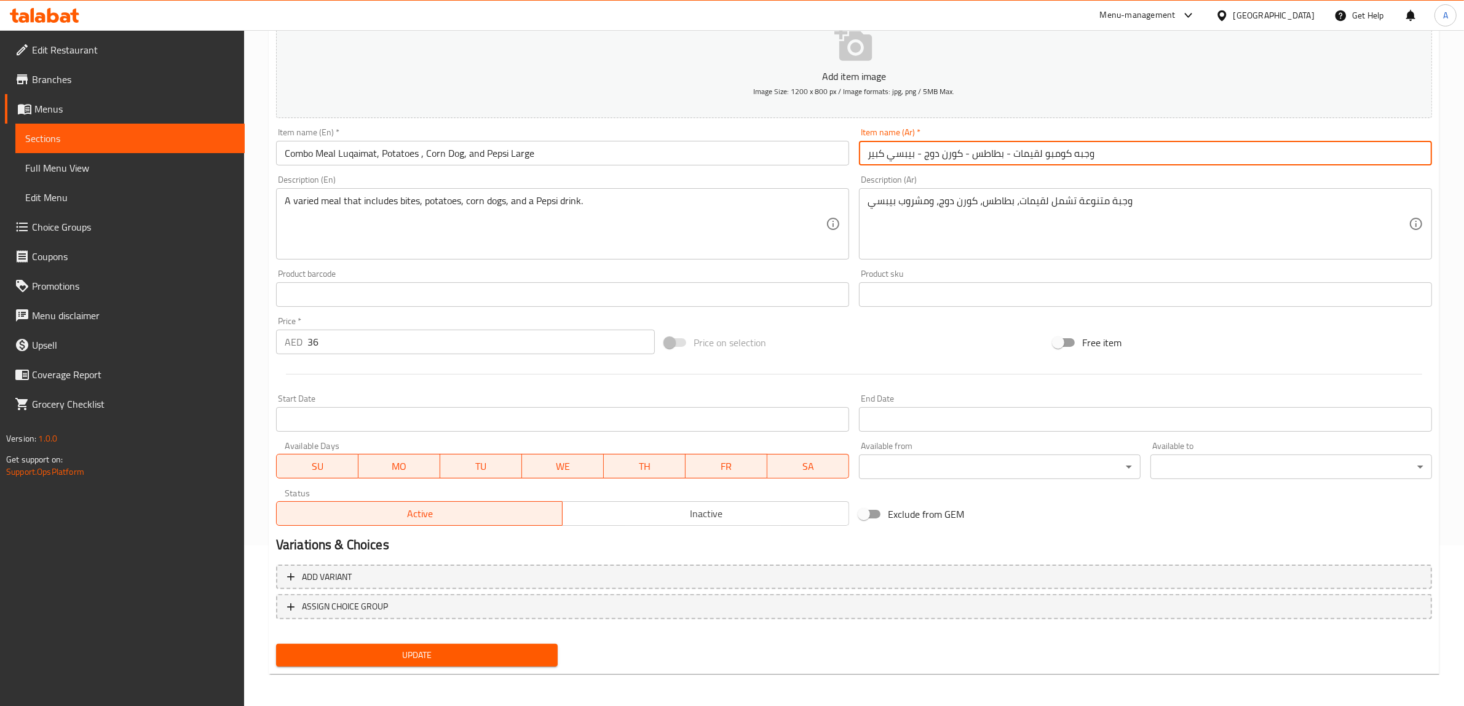
type input "وجبه كومبو لقيمات - بطاطس - كورن دوج - بيبسي كبير"
click at [499, 654] on span "Update" at bounding box center [417, 655] width 262 height 15
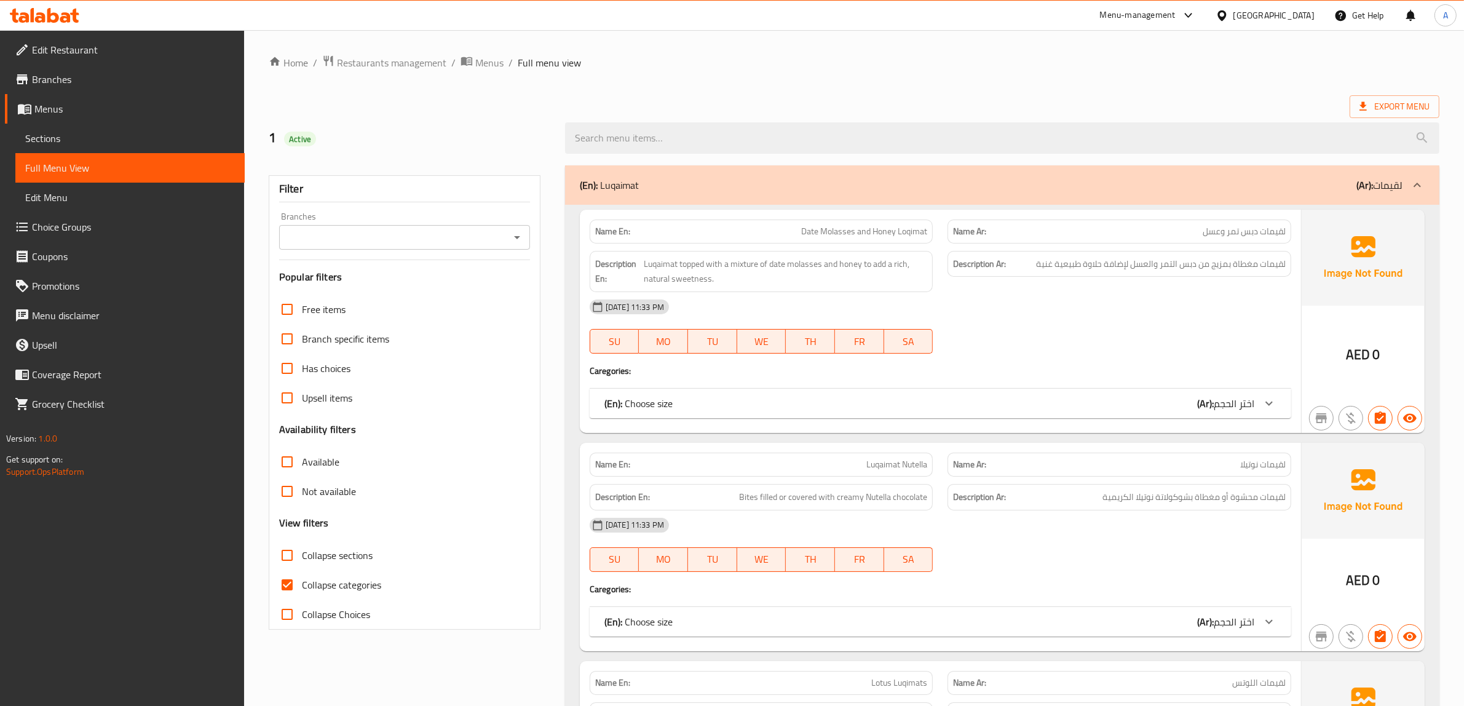
click at [295, 590] on input "Collapse categories" at bounding box center [287, 585] width 30 height 30
checkbox input "false"
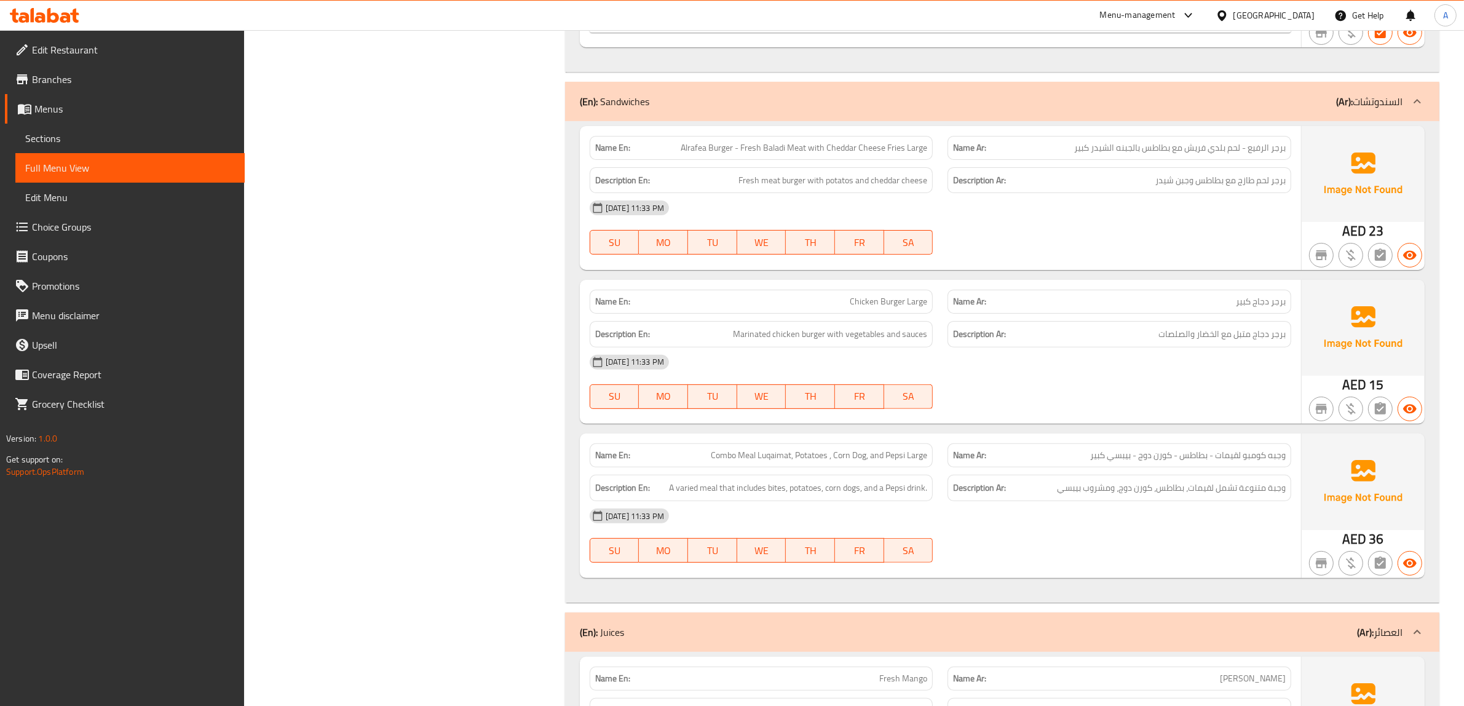
scroll to position [6381, 0]
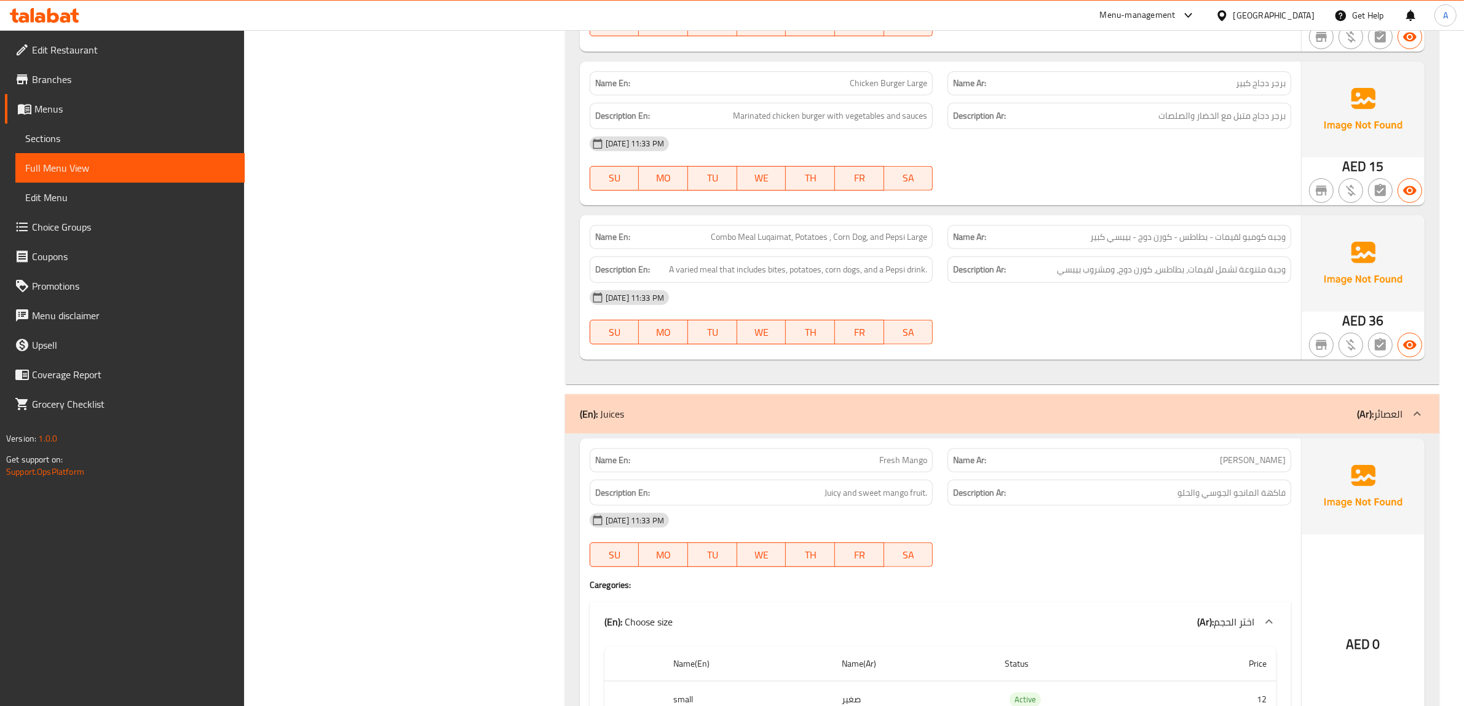
scroll to position [6689, 0]
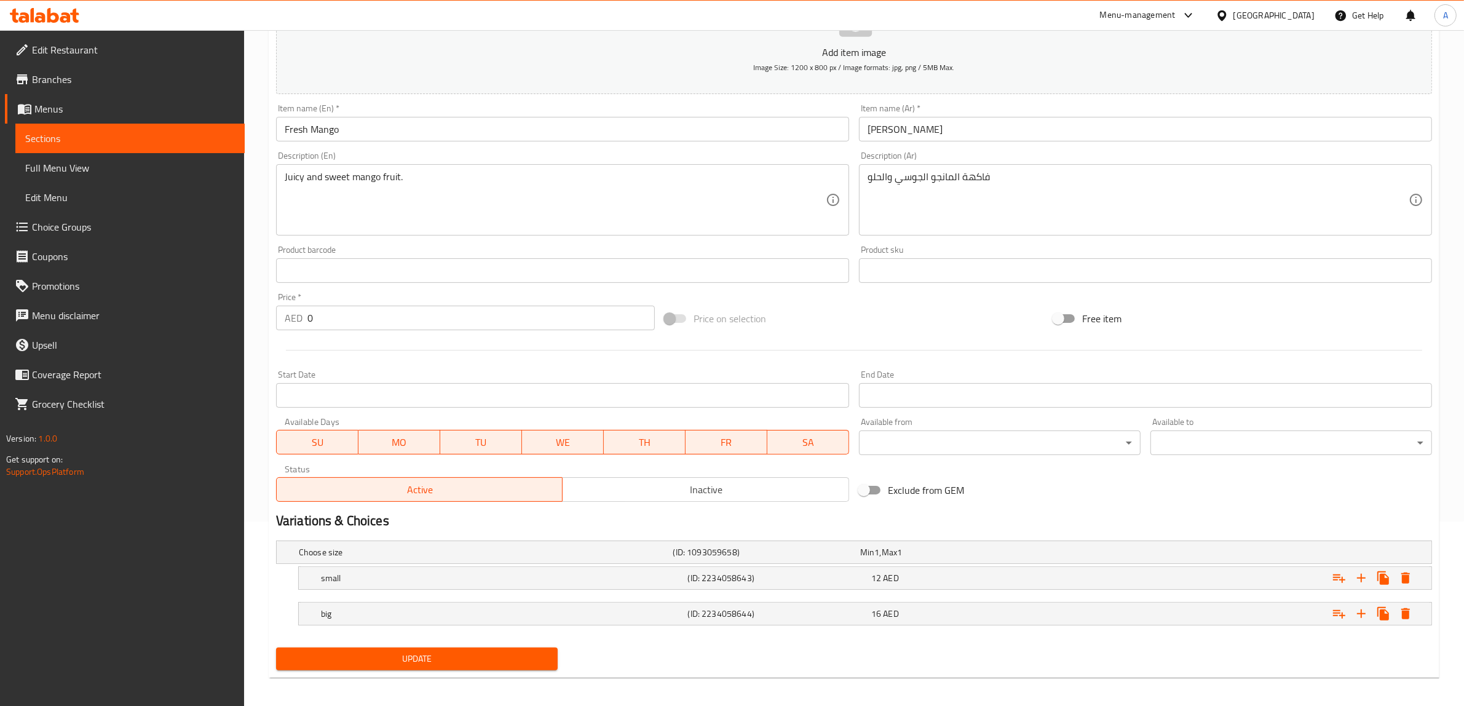
scroll to position [191, 0]
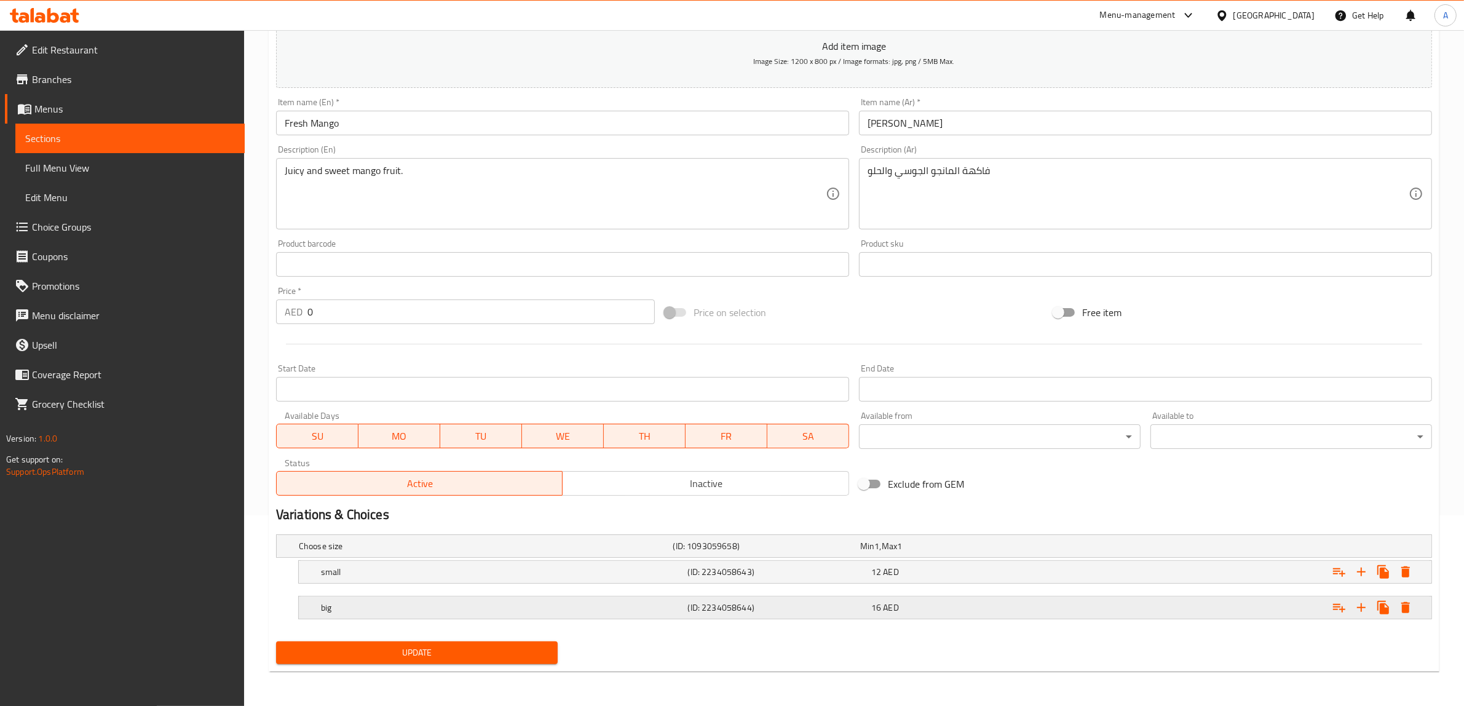
click at [515, 552] on h5 "big" at bounding box center [484, 546] width 370 height 12
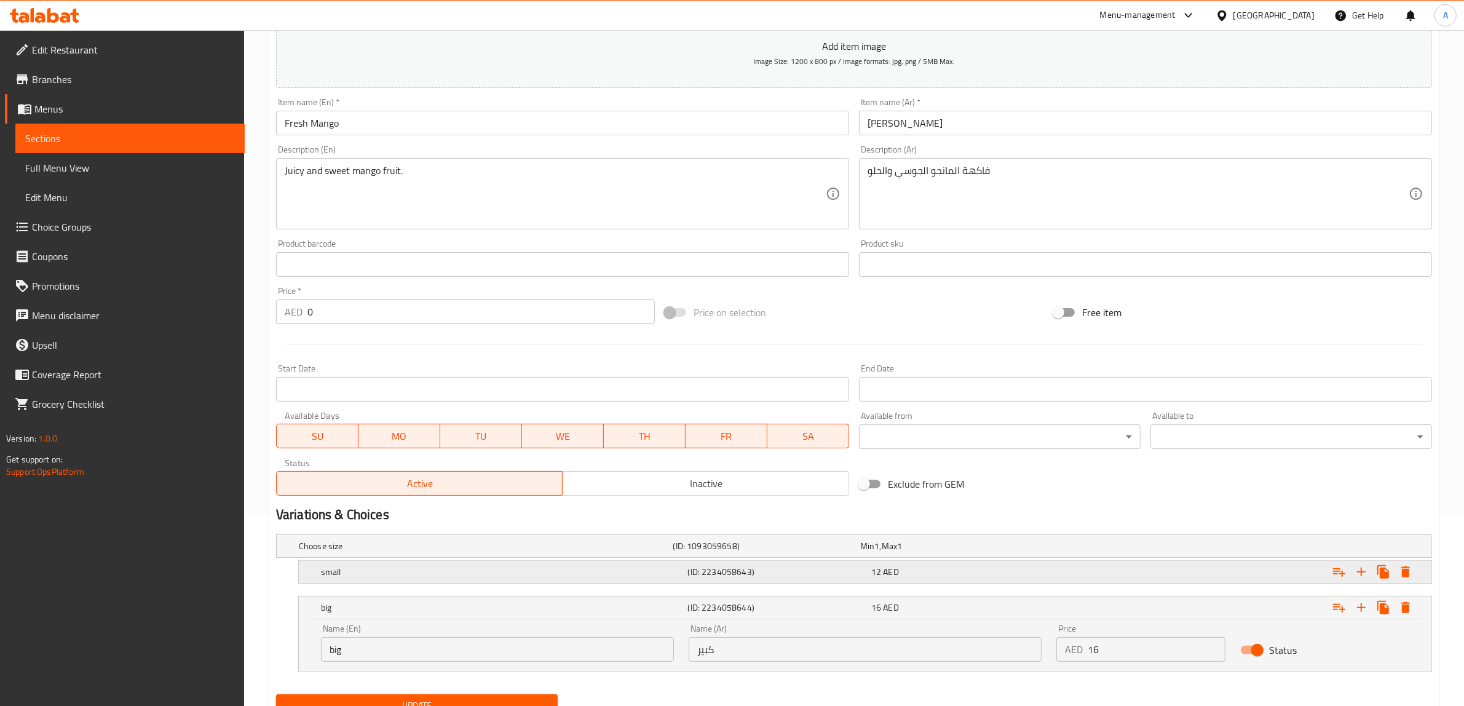
click at [528, 552] on h5 "small" at bounding box center [484, 546] width 370 height 12
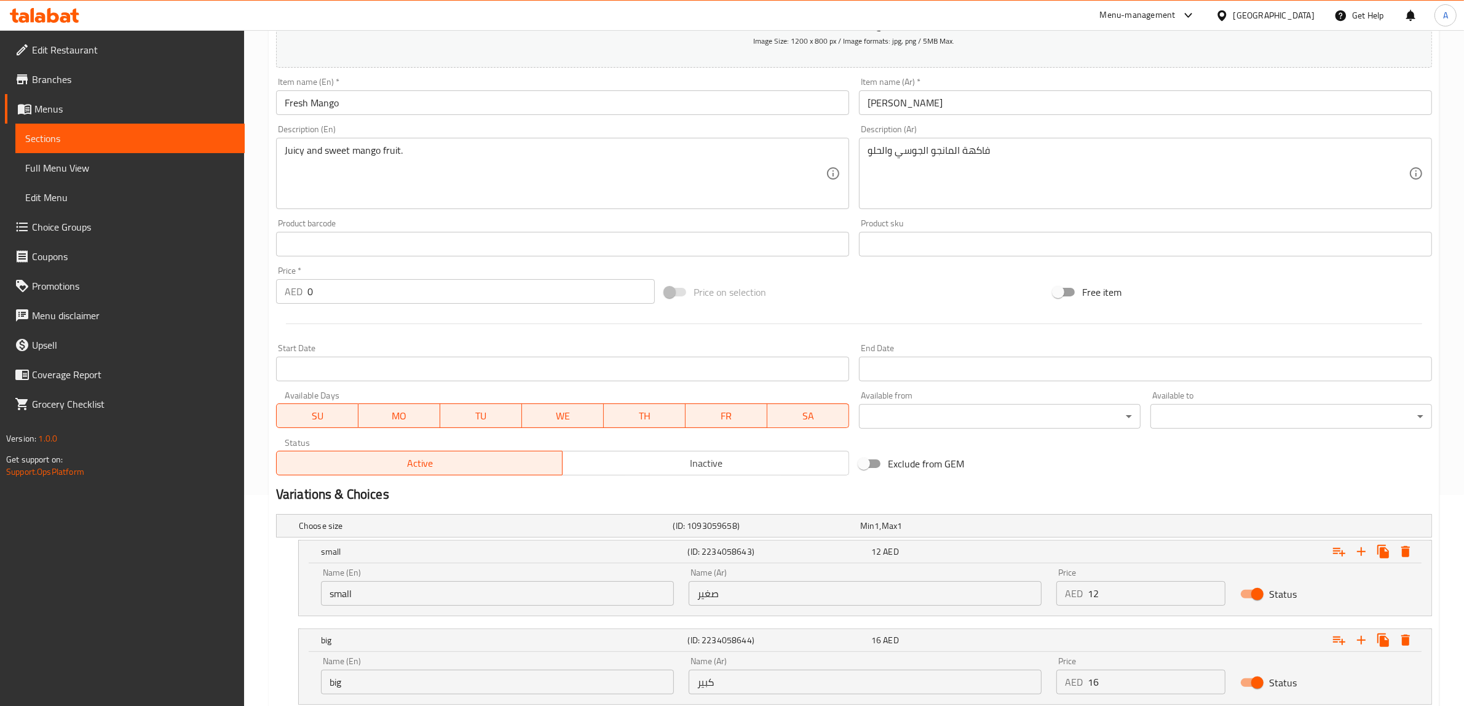
scroll to position [296, 0]
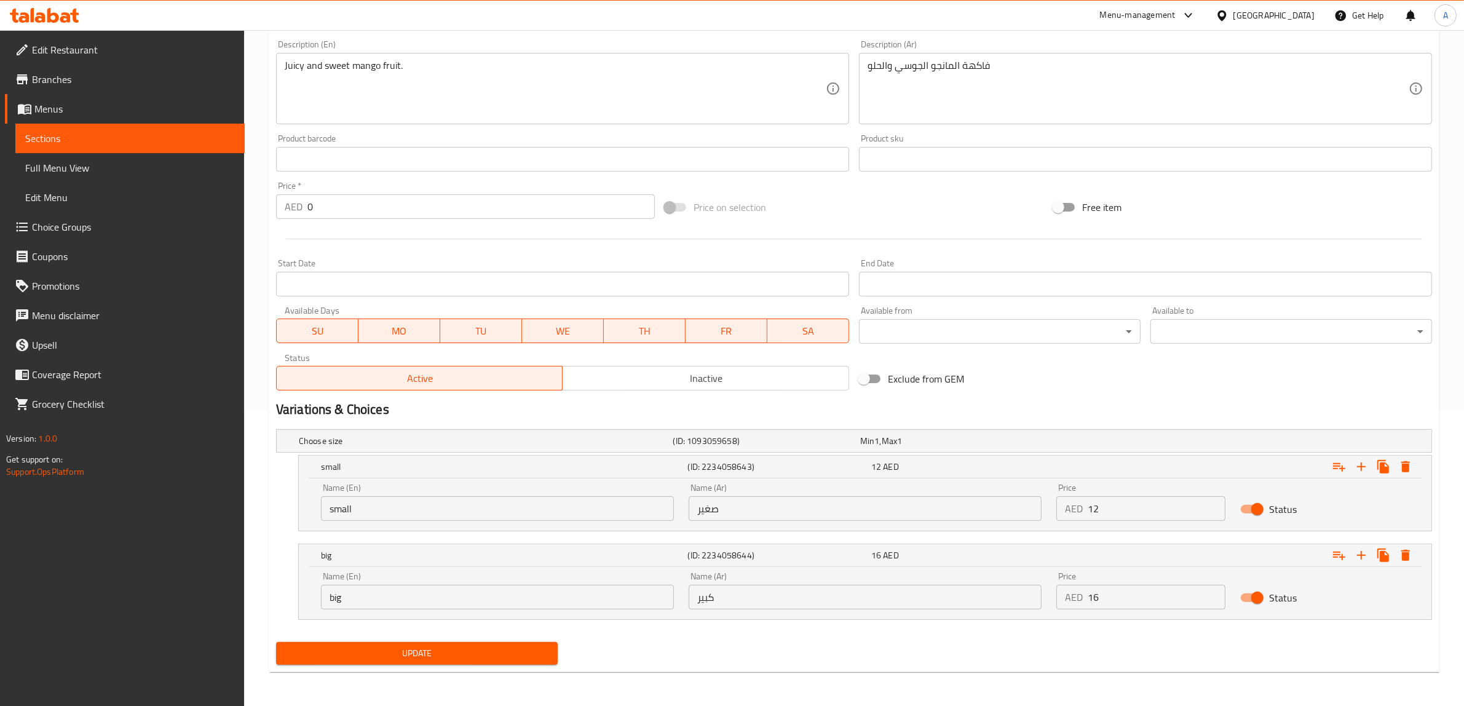
click at [437, 495] on div "Name (En) small Name (En)" at bounding box center [497, 502] width 353 height 38
click at [437, 512] on input "small" at bounding box center [497, 508] width 353 height 25
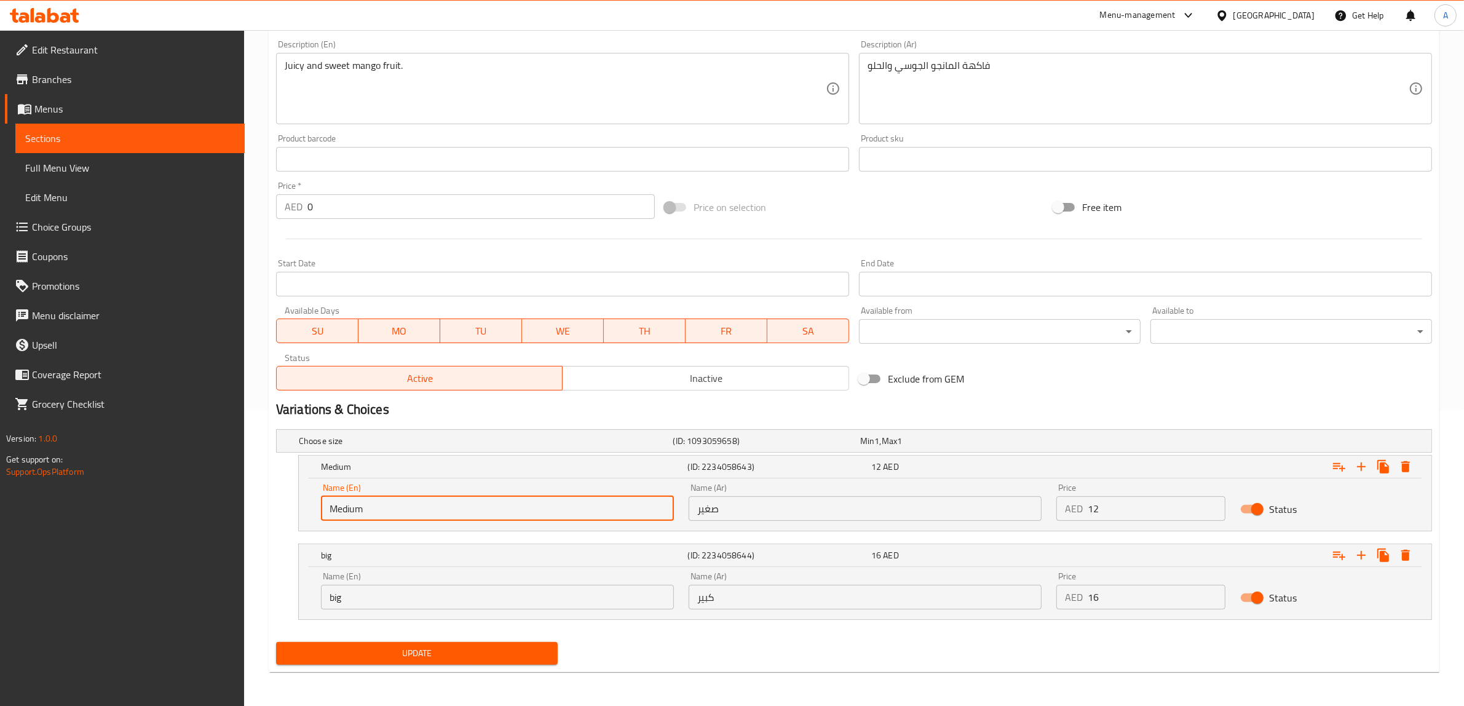
click at [437, 512] on input "Medium" at bounding box center [497, 508] width 353 height 25
type input "Medium"
click at [472, 594] on input "big" at bounding box center [497, 597] width 353 height 25
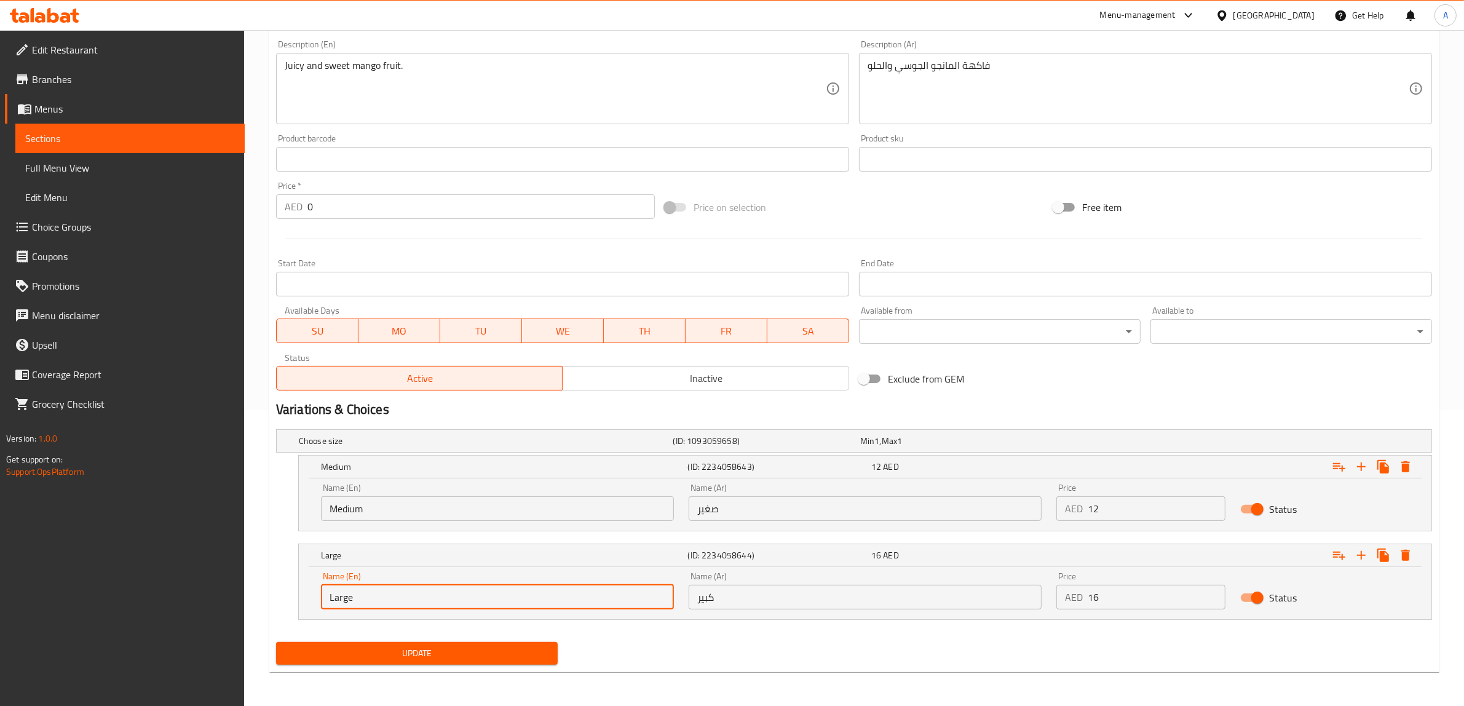
type input "Large"
click at [370, 603] on input "Large" at bounding box center [497, 597] width 353 height 25
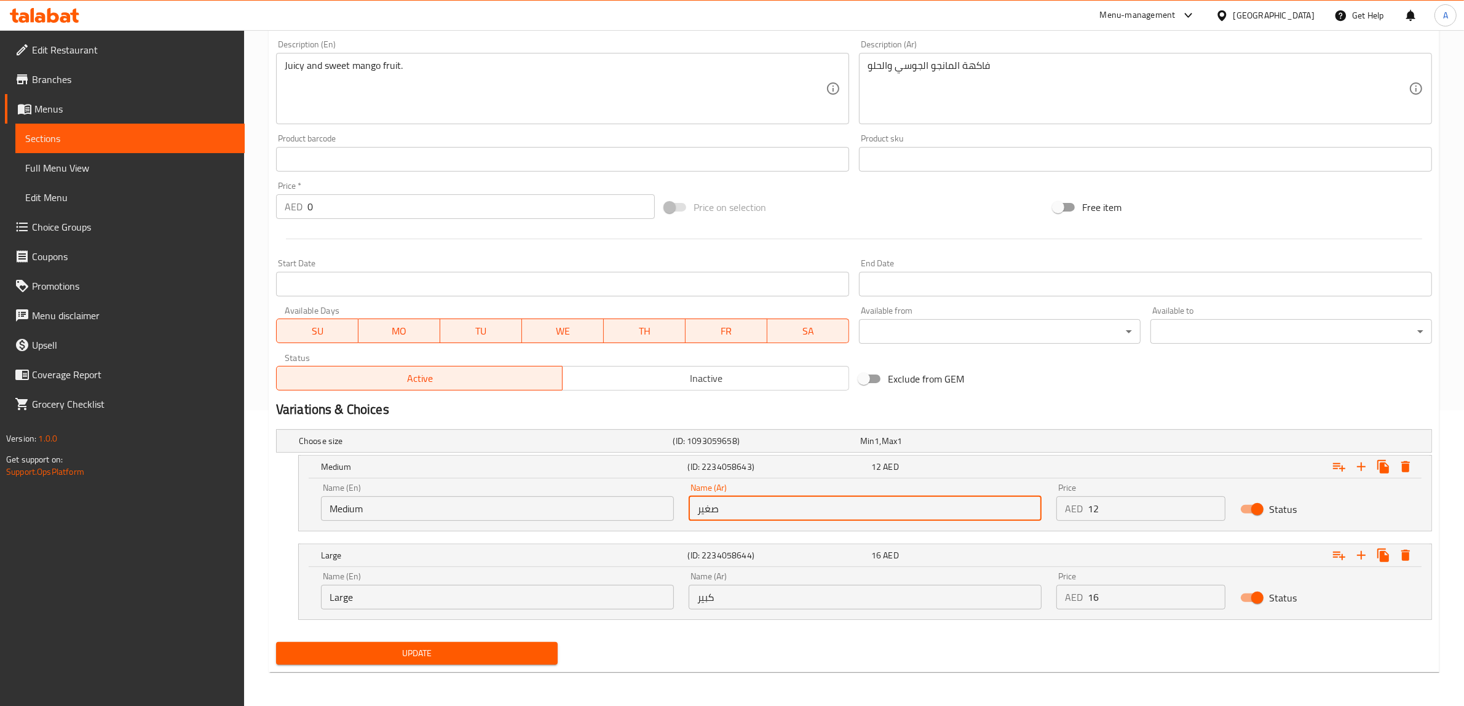
click at [770, 514] on input "صغير" at bounding box center [865, 508] width 353 height 25
paste input "وسط"
type input "وسط"
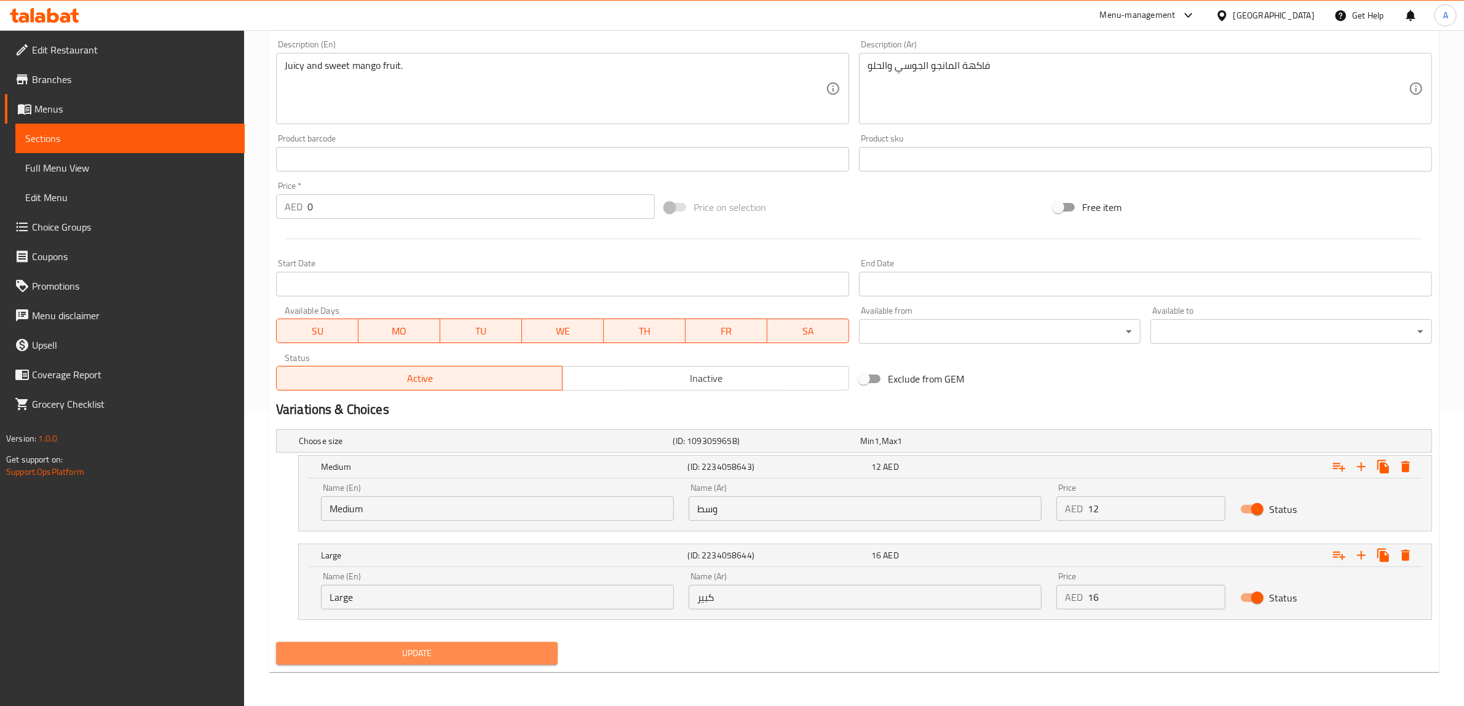
drag, startPoint x: 454, startPoint y: 652, endPoint x: 363, endPoint y: 185, distance: 476.0
click at [454, 651] on span "Update" at bounding box center [417, 653] width 262 height 15
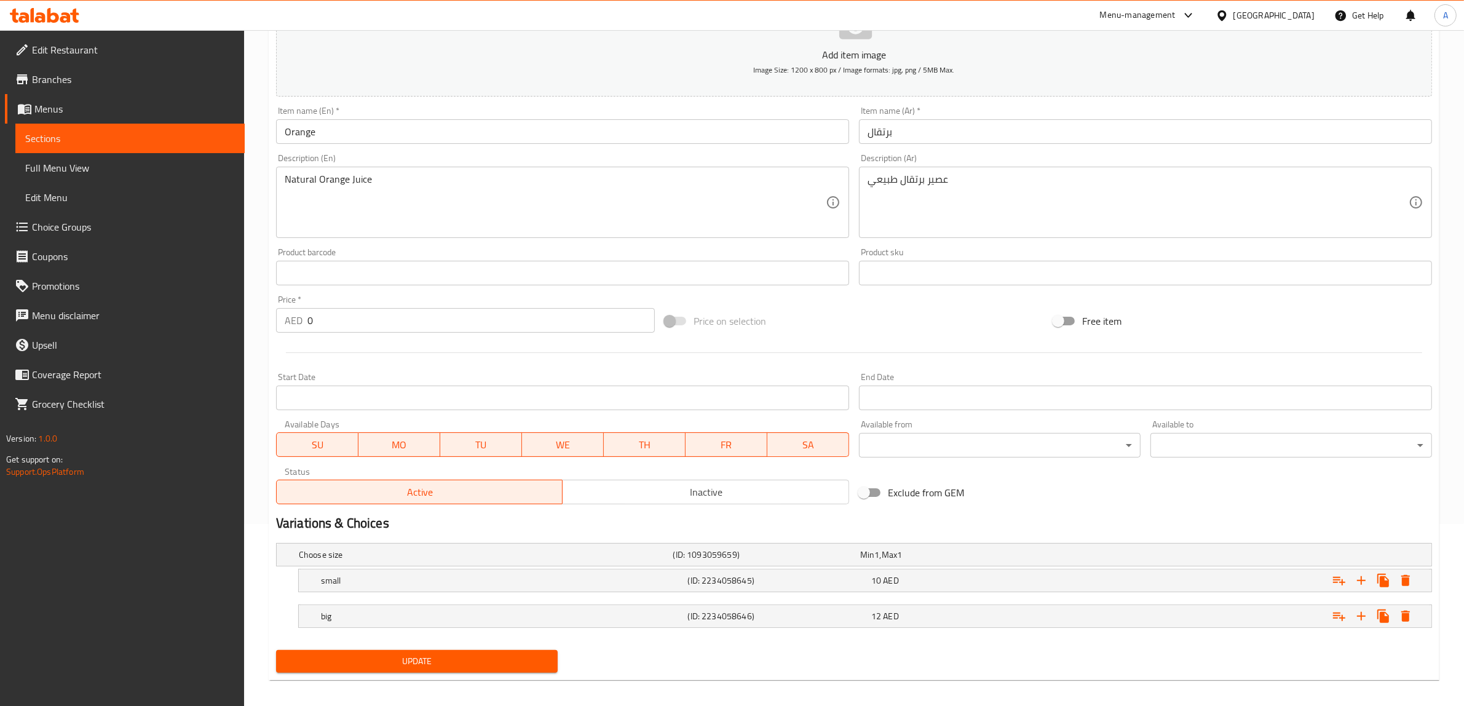
scroll to position [191, 0]
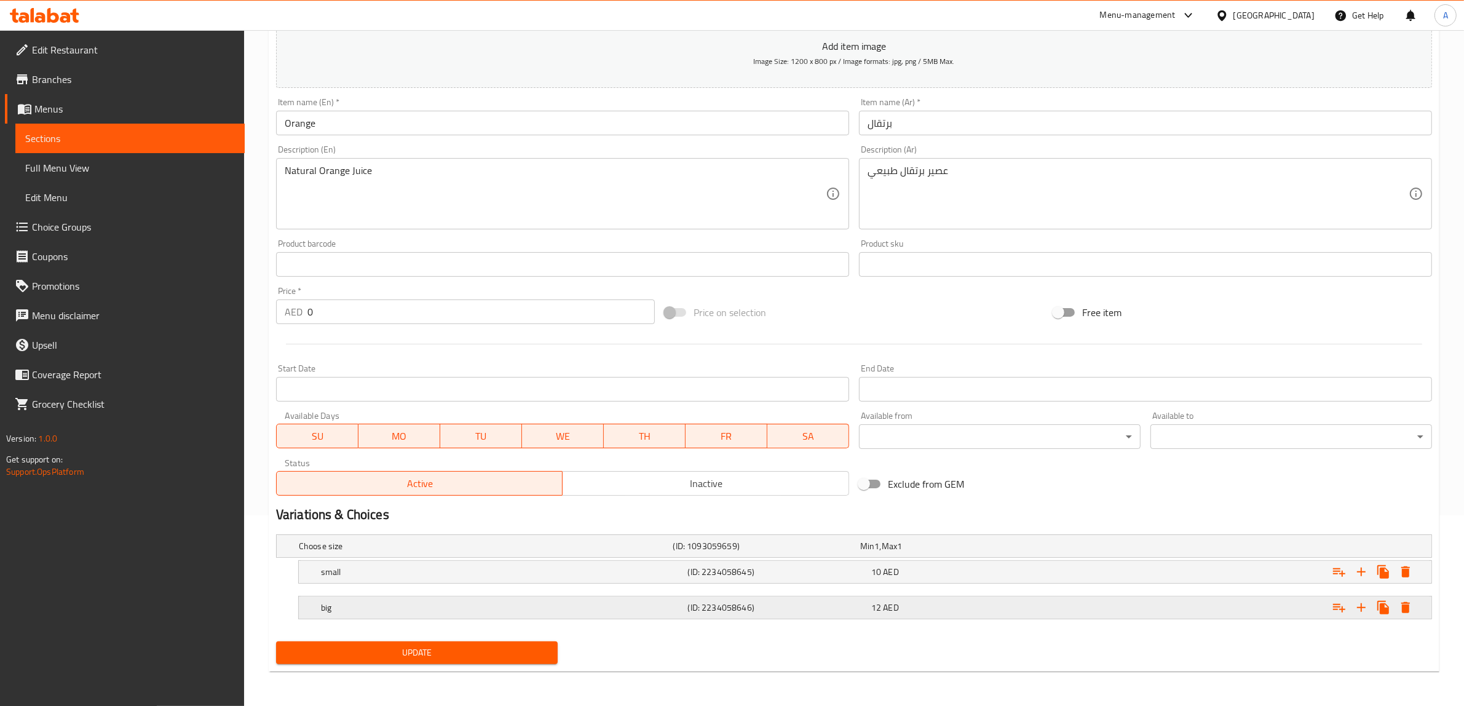
drag, startPoint x: 465, startPoint y: 615, endPoint x: 464, endPoint y: 579, distance: 36.3
click at [465, 555] on div "big" at bounding box center [483, 545] width 375 height 17
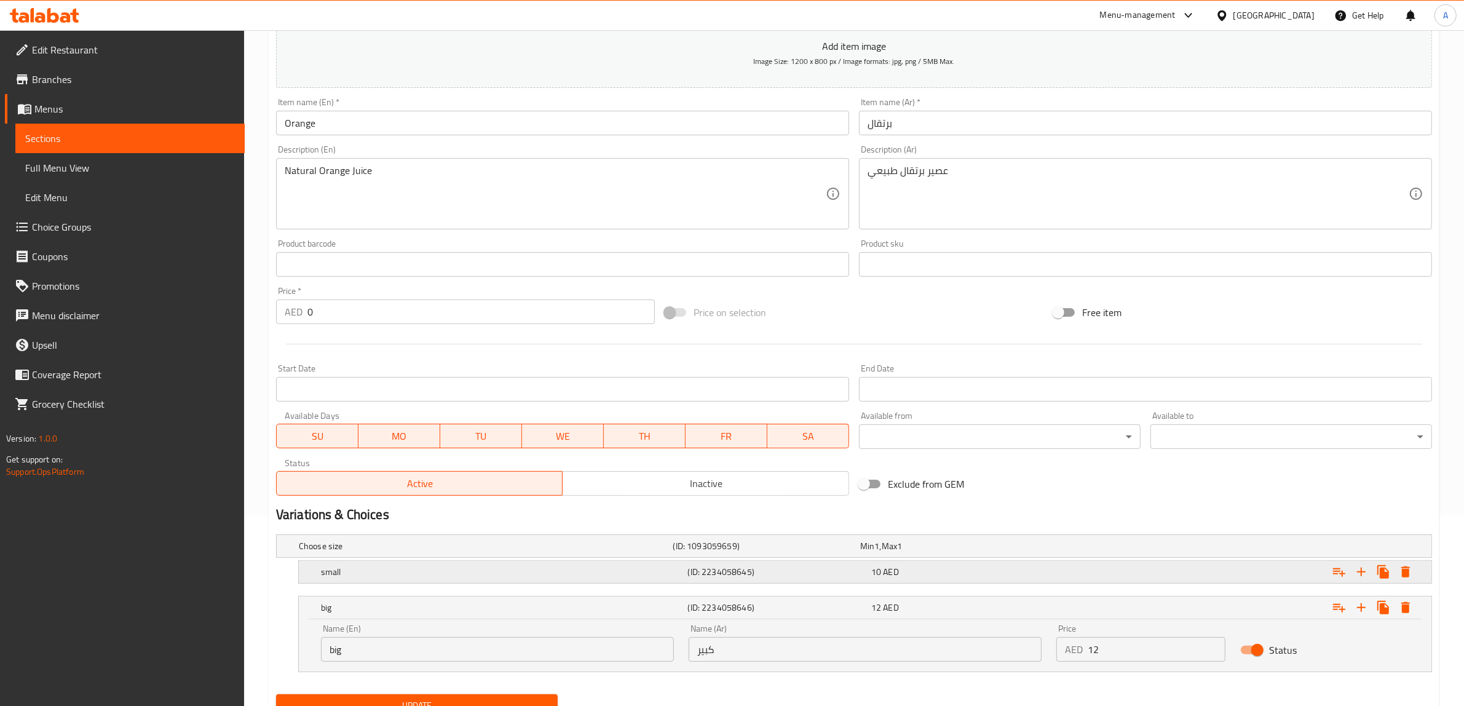
click at [464, 555] on div "small" at bounding box center [483, 545] width 375 height 17
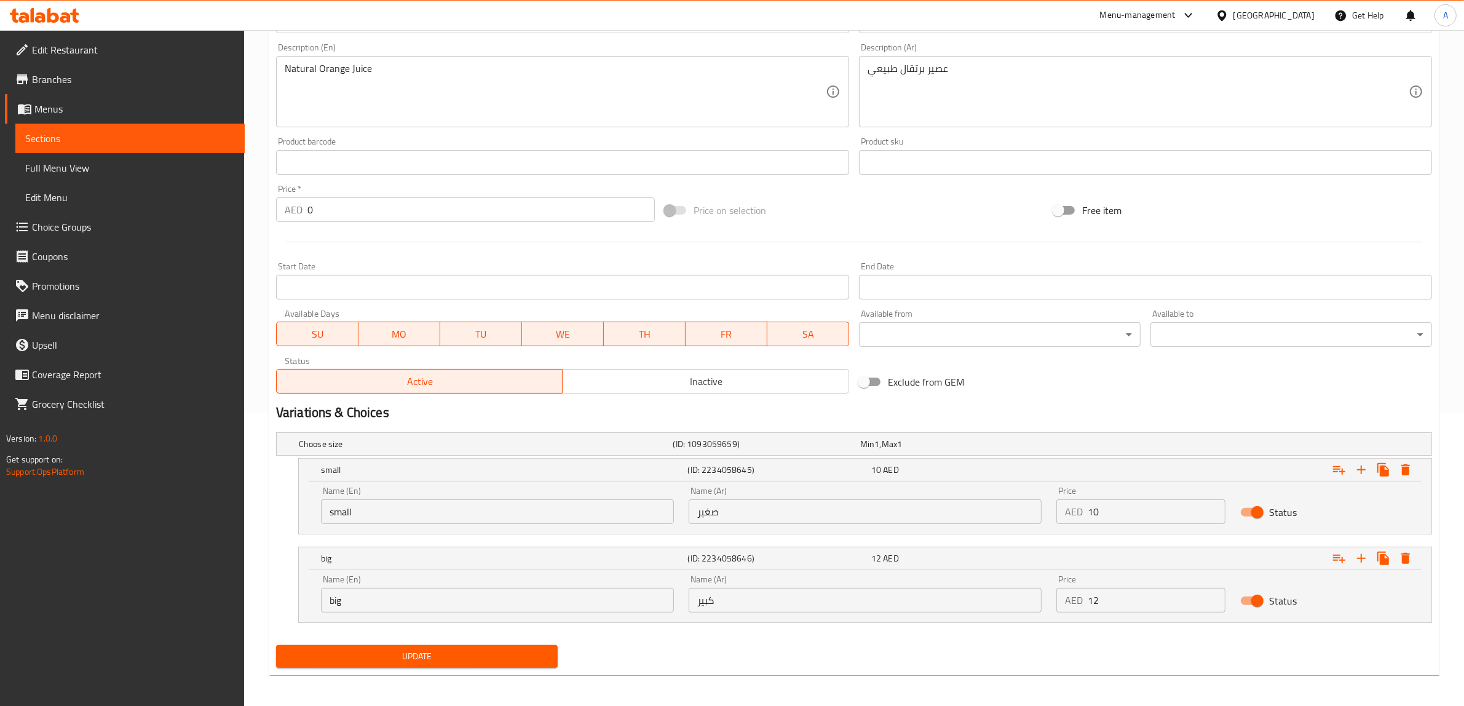
scroll to position [296, 0]
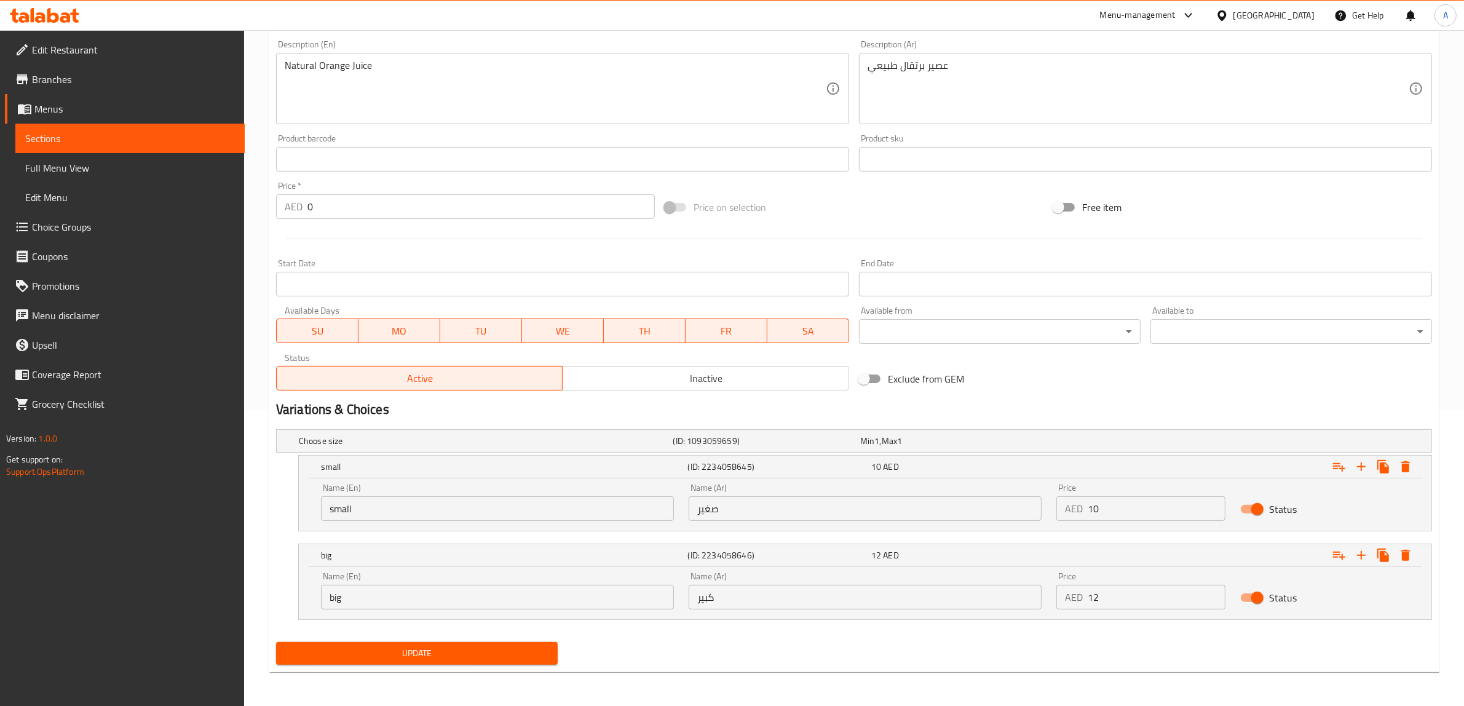
click at [432, 513] on input "small" at bounding box center [497, 508] width 353 height 25
paste input "Medium"
type input "Medium"
click at [447, 597] on input "big" at bounding box center [497, 597] width 353 height 25
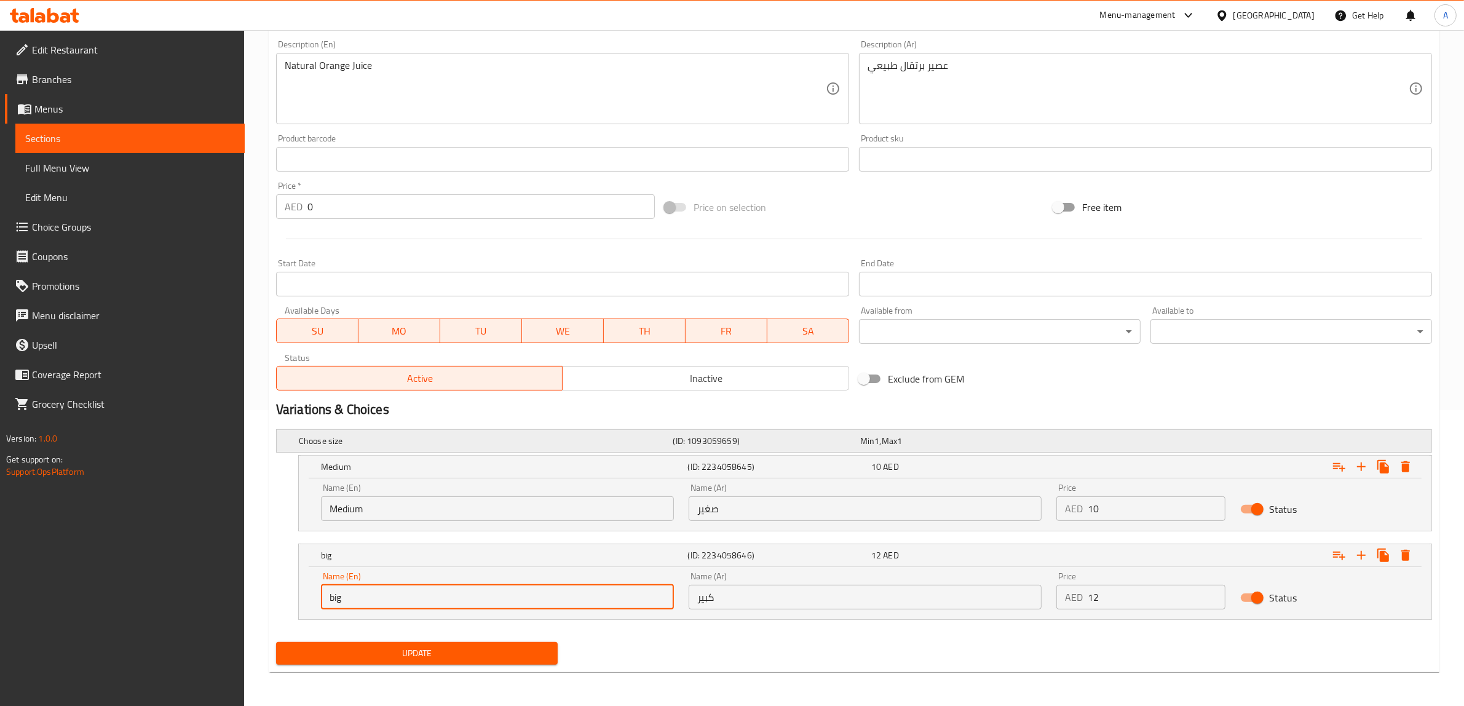
paste input "Large"
type input "Large"
click at [792, 512] on input "صغير" at bounding box center [865, 508] width 353 height 25
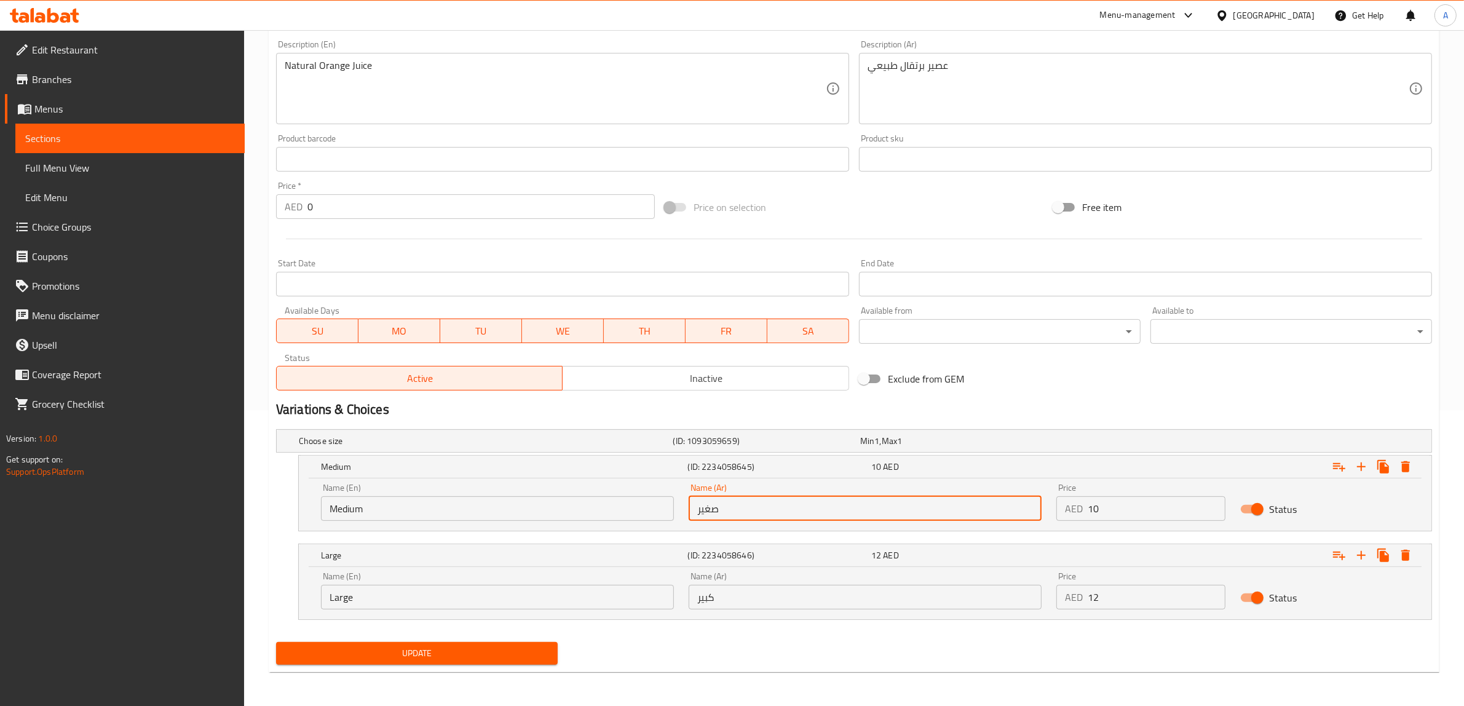
paste input "وسط"
type input "وسط"
click at [443, 652] on span "Update" at bounding box center [417, 653] width 262 height 15
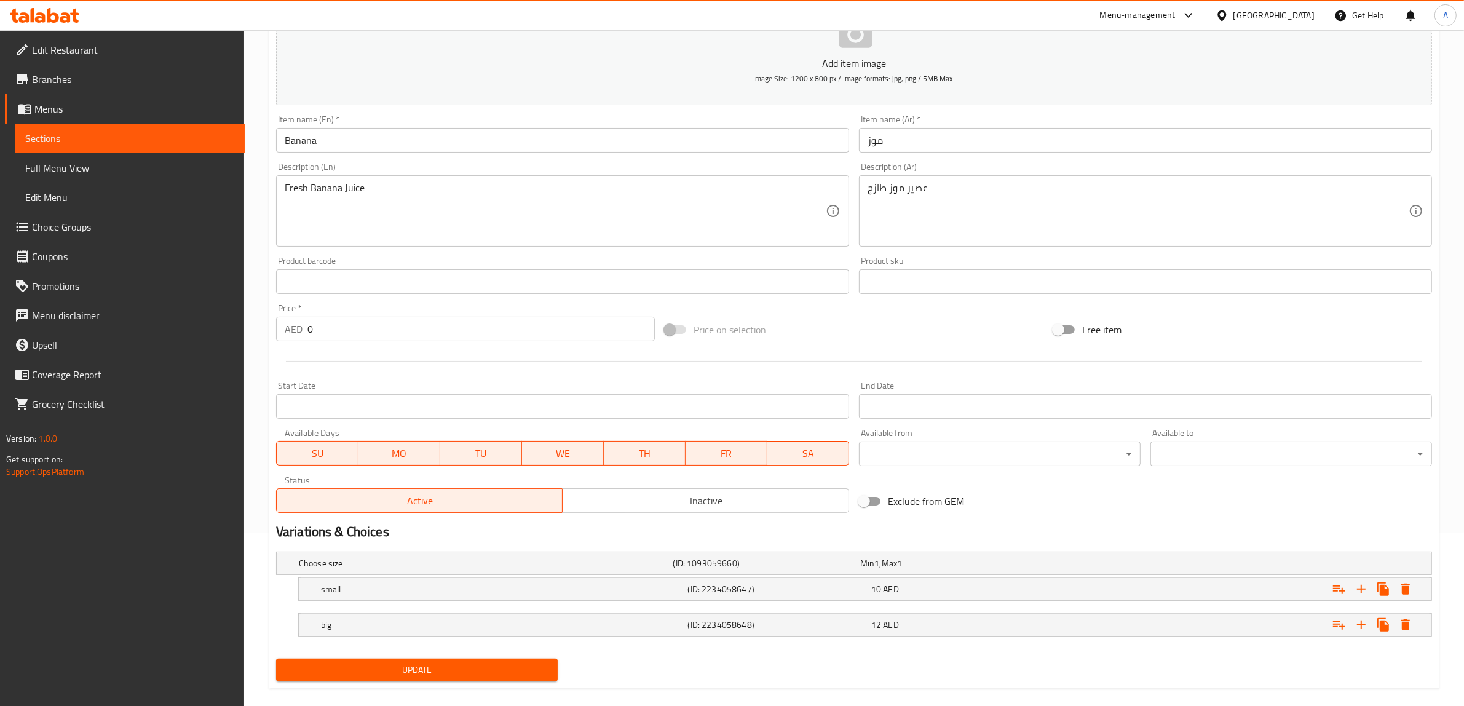
scroll to position [191, 0]
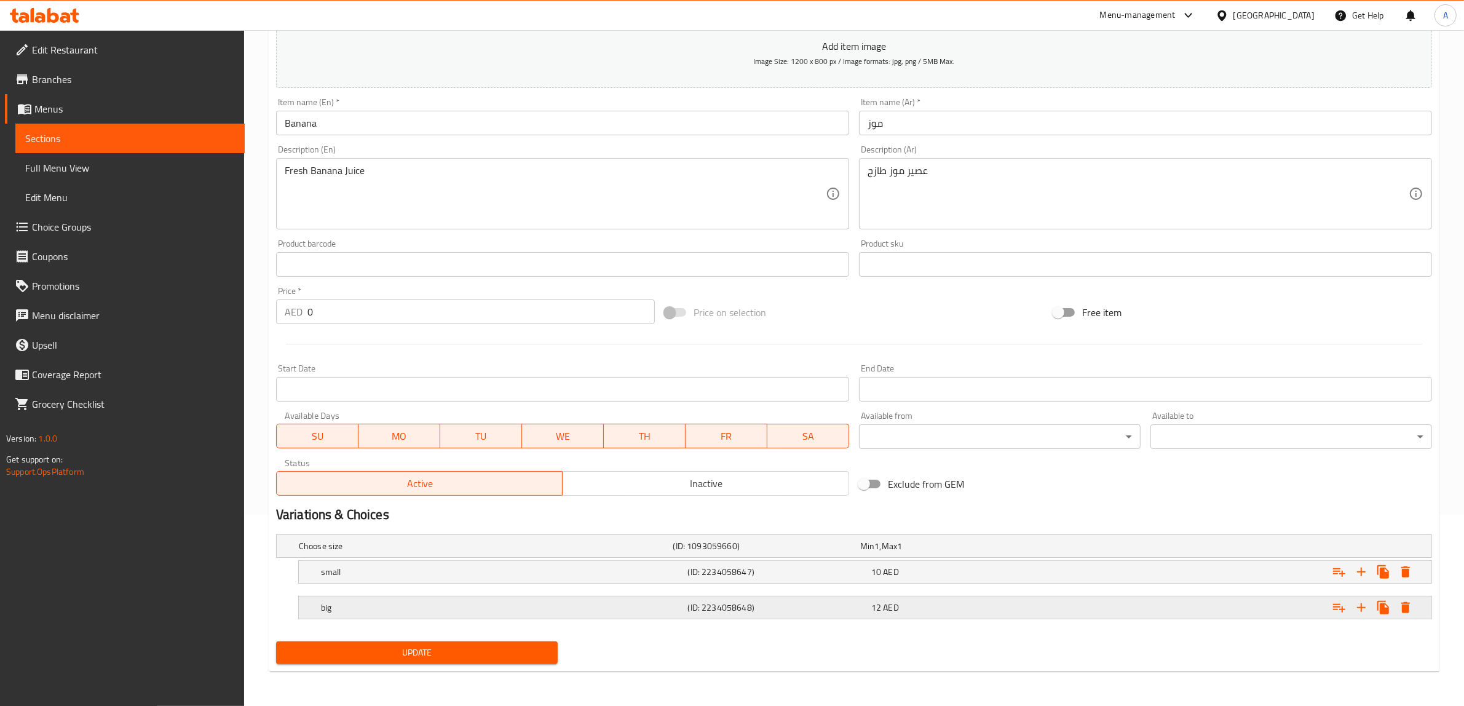
click at [424, 552] on h5 "big" at bounding box center [484, 546] width 370 height 12
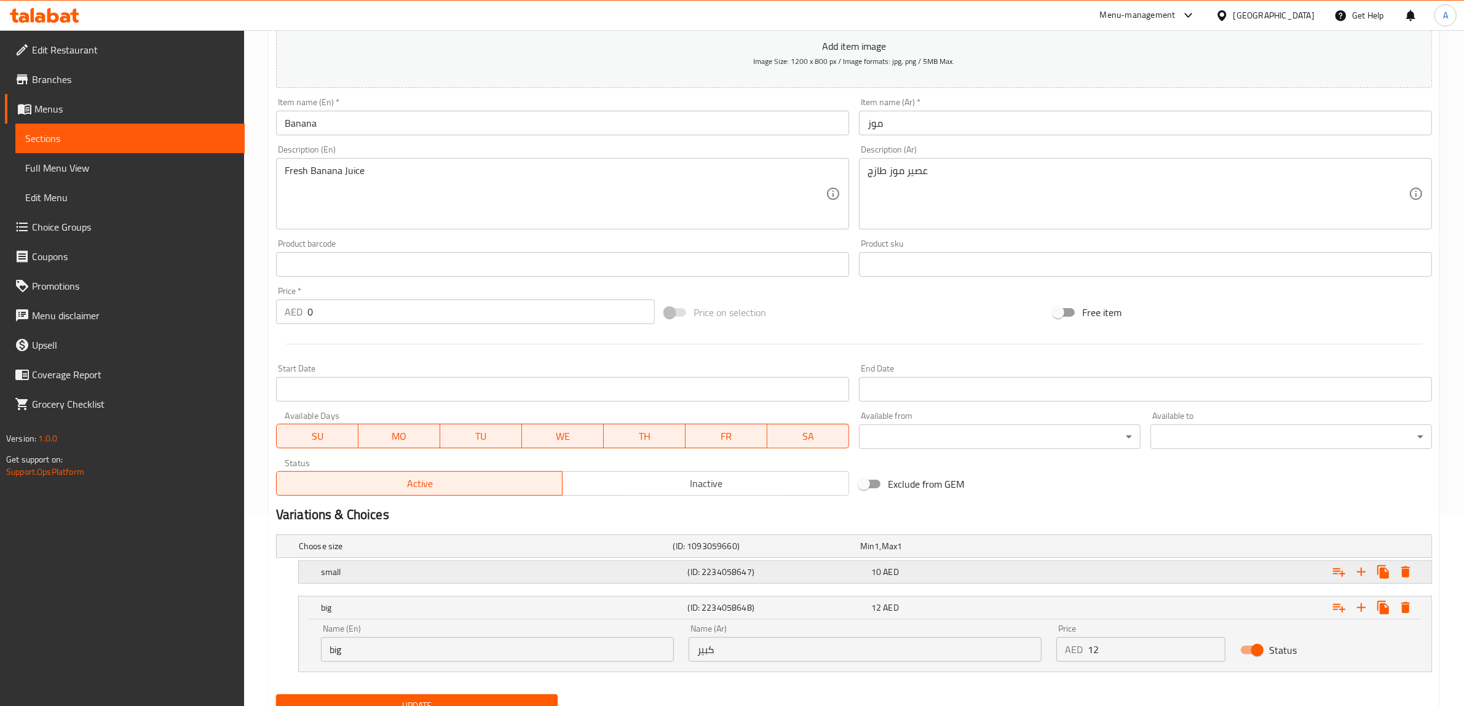
click at [429, 552] on h5 "small" at bounding box center [484, 546] width 370 height 12
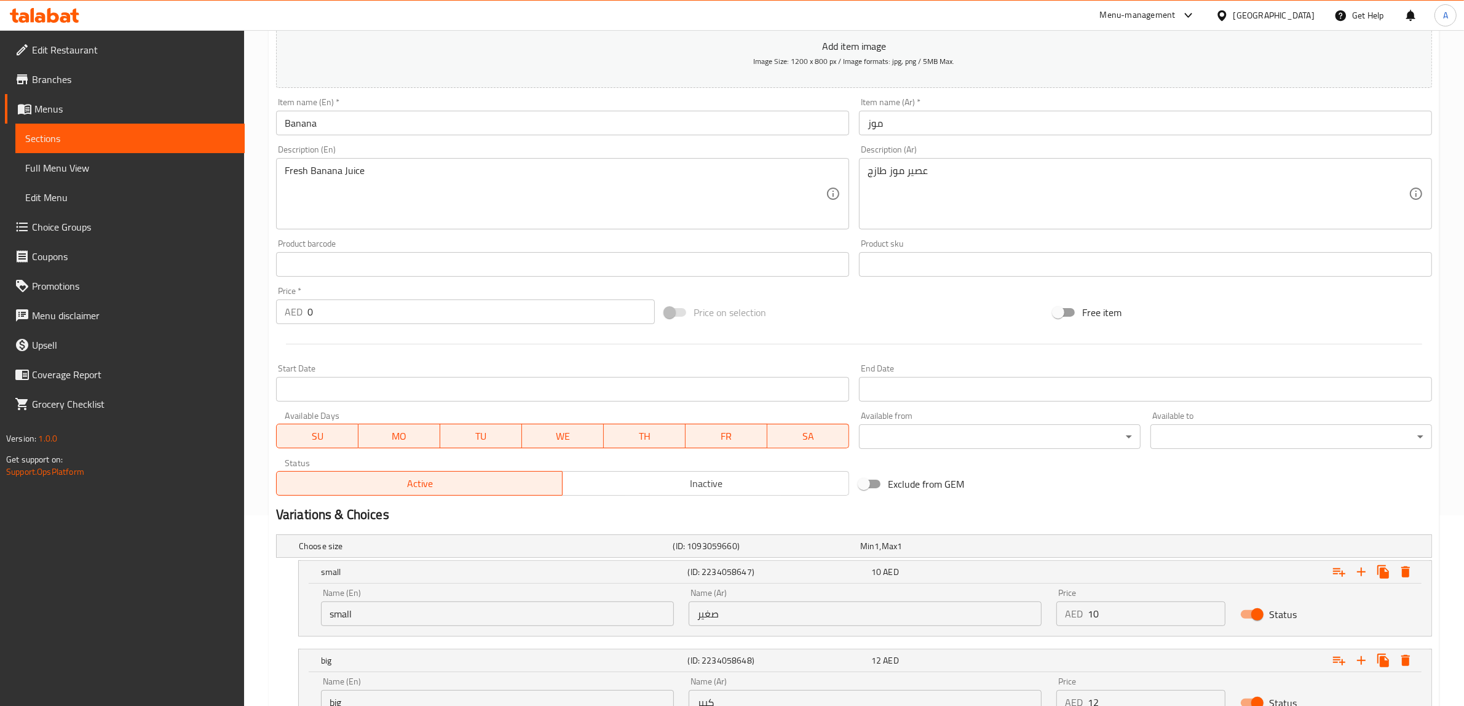
click at [389, 611] on input "small" at bounding box center [497, 613] width 353 height 25
paste input "Medium"
type input "Medium"
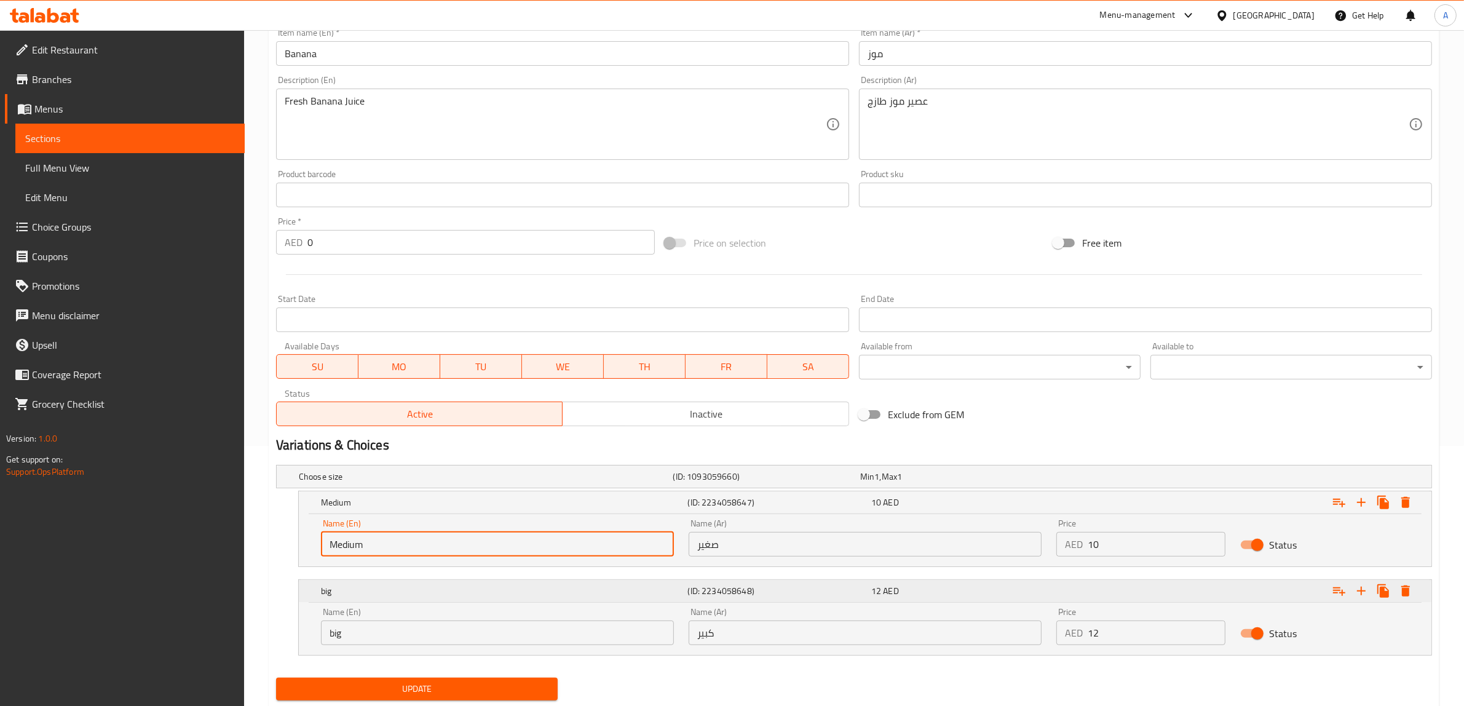
scroll to position [296, 0]
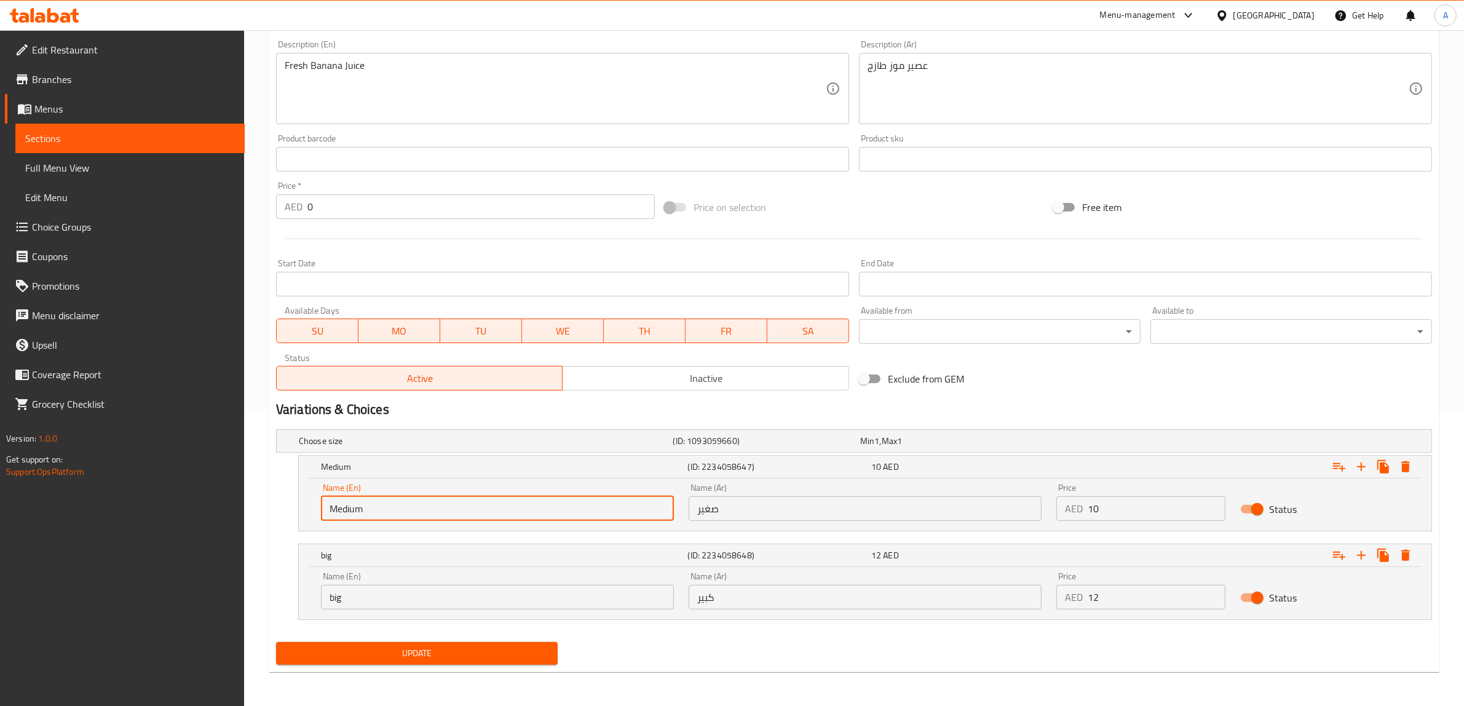
click at [434, 600] on input "big" at bounding box center [497, 597] width 353 height 25
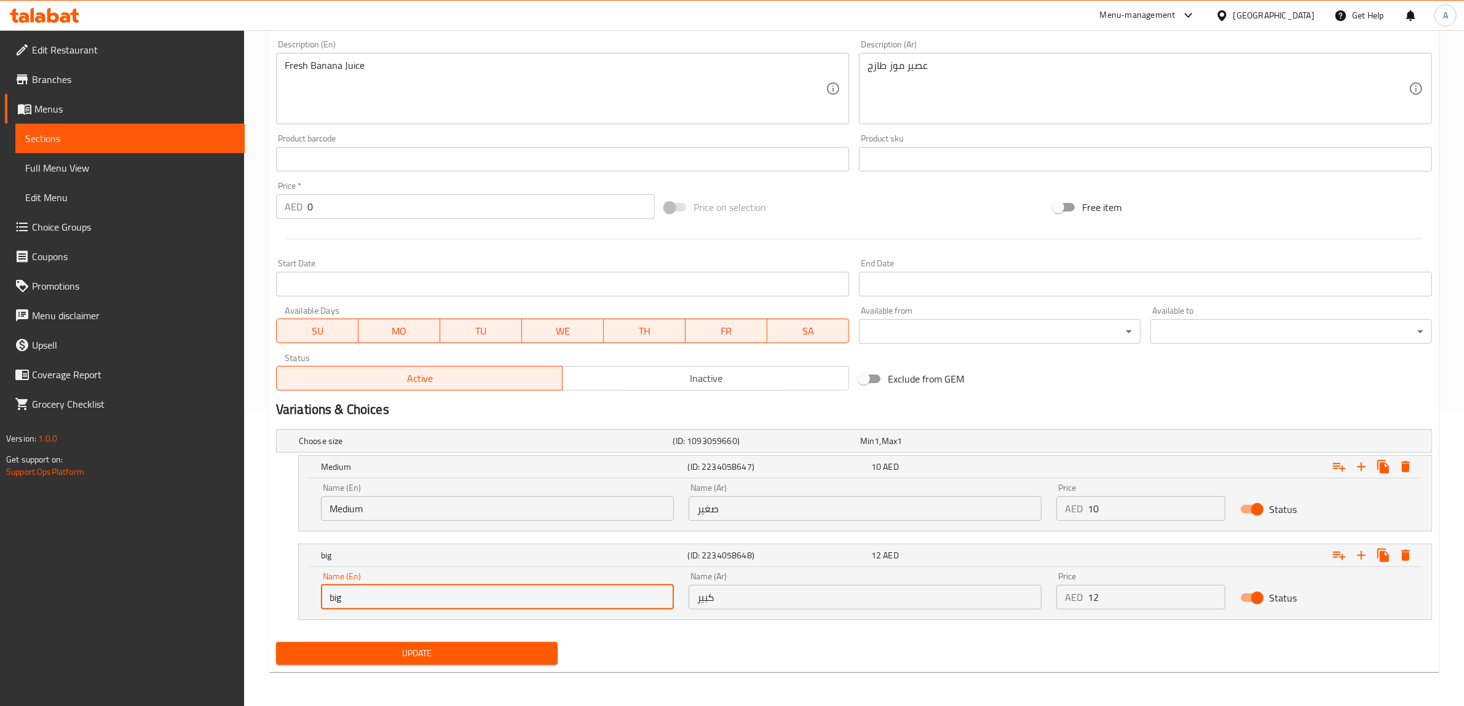
paste input "Large"
type input "Large"
click at [806, 506] on input "صغير" at bounding box center [865, 508] width 353 height 25
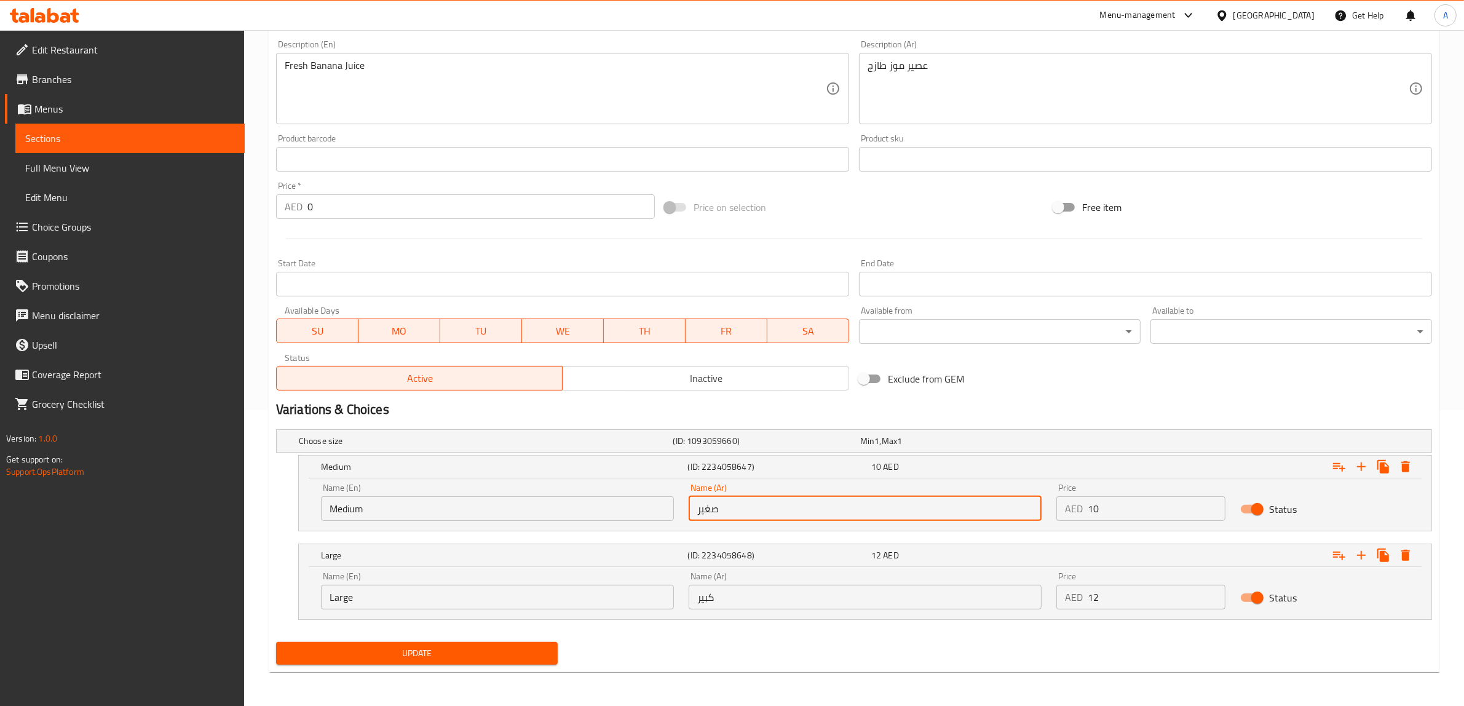
paste input "وسط"
type input "وسط"
click at [453, 662] on button "Update" at bounding box center [417, 653] width 282 height 23
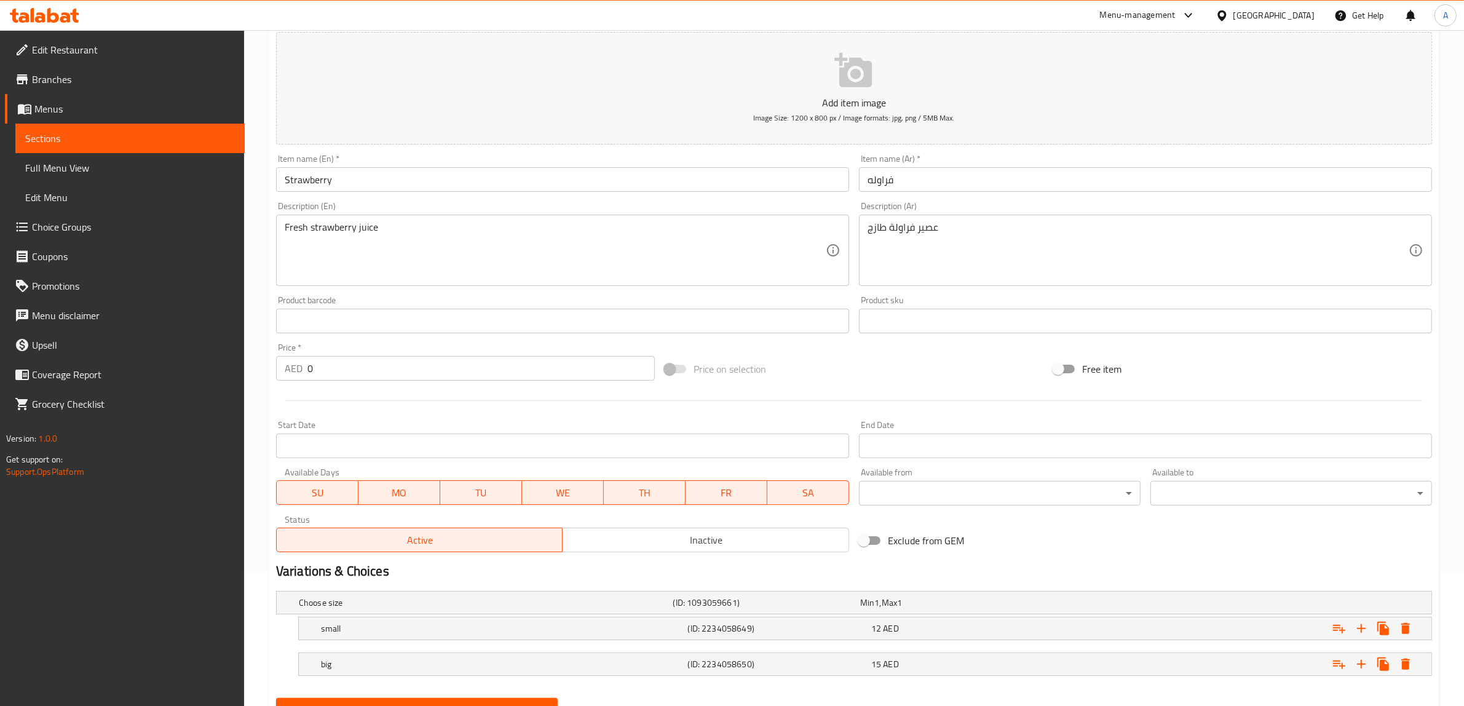
scroll to position [154, 0]
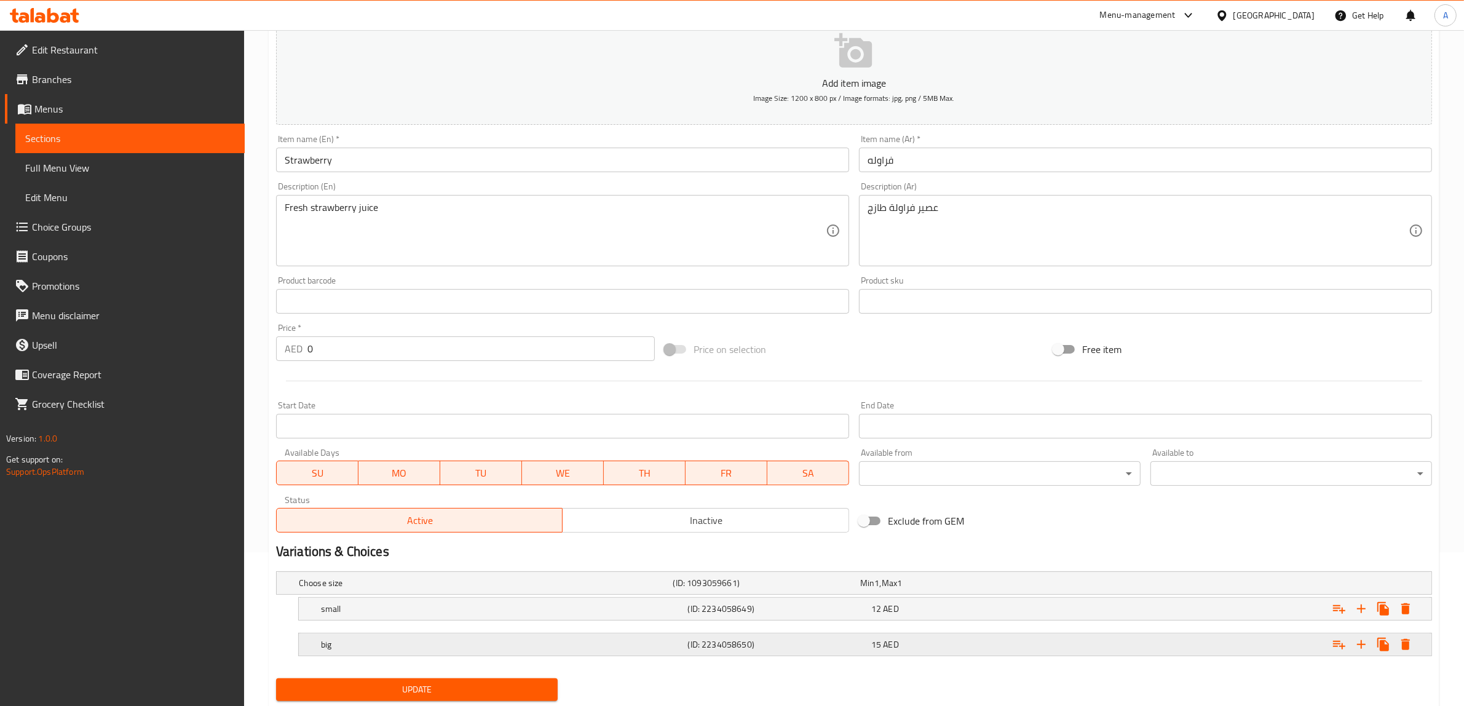
click at [429, 597] on div "big (ID: 2234058650) 15 AED" at bounding box center [857, 582] width 1123 height 27
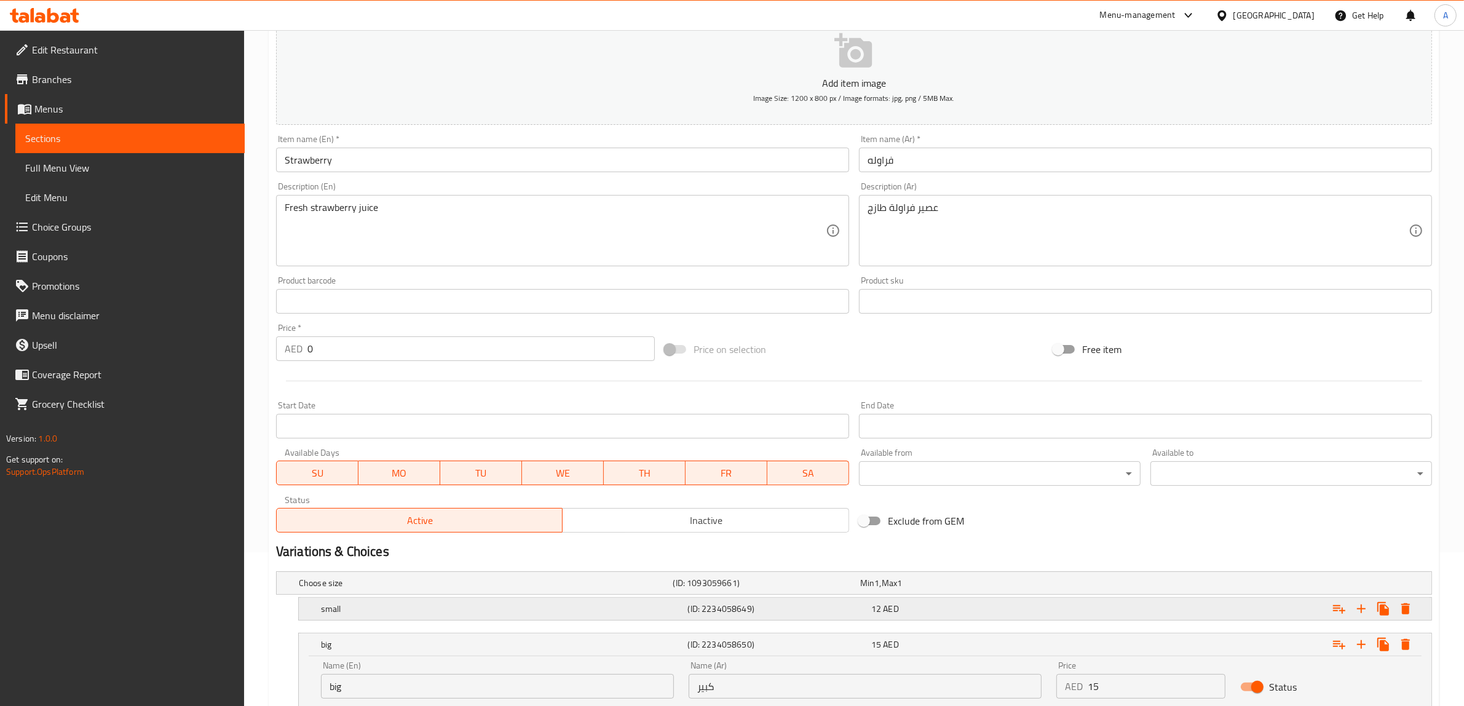
click at [435, 597] on div "small (ID: 2234058649) 12 AED" at bounding box center [857, 582] width 1123 height 27
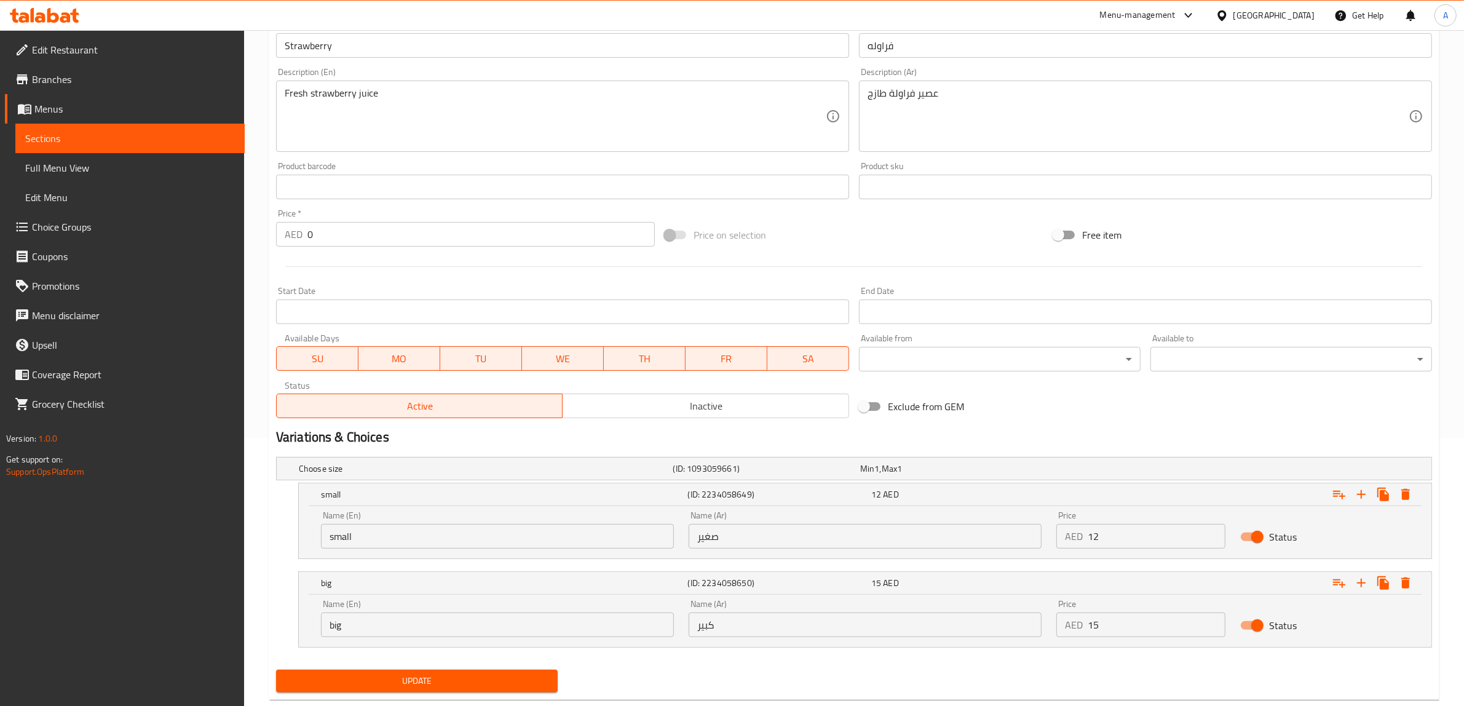
scroll to position [296, 0]
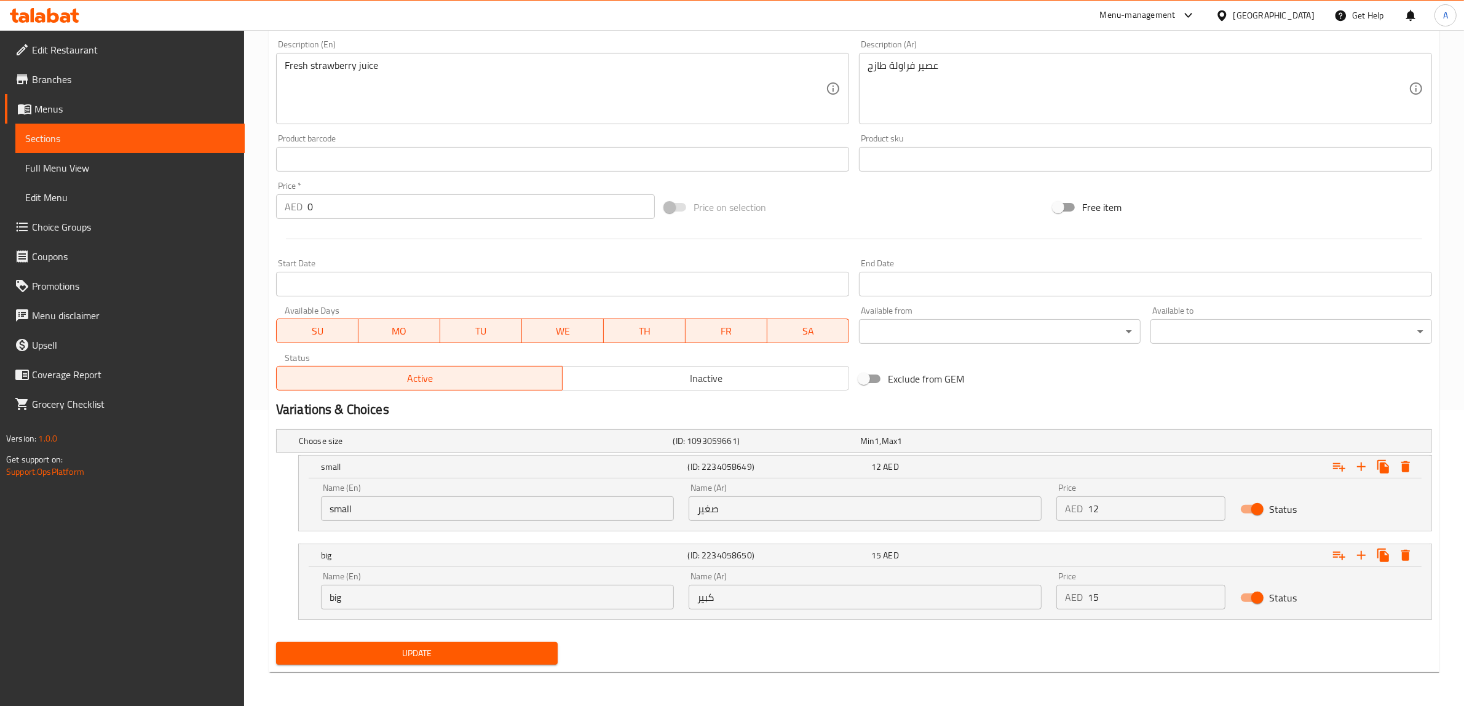
click at [453, 515] on input "small" at bounding box center [497, 508] width 353 height 25
paste input "Medium"
type input "Medium"
click at [421, 592] on input "big" at bounding box center [497, 597] width 353 height 25
paste input "Large"
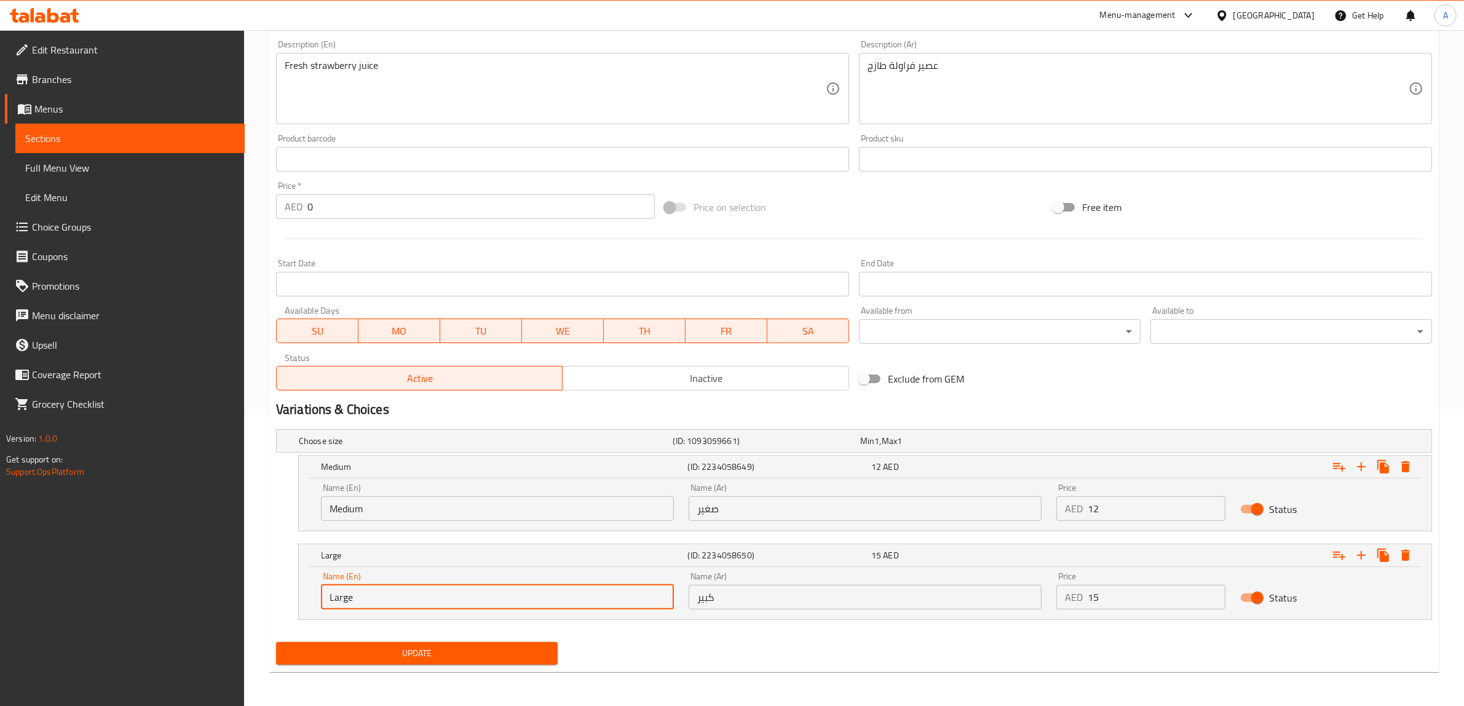
type input "Large"
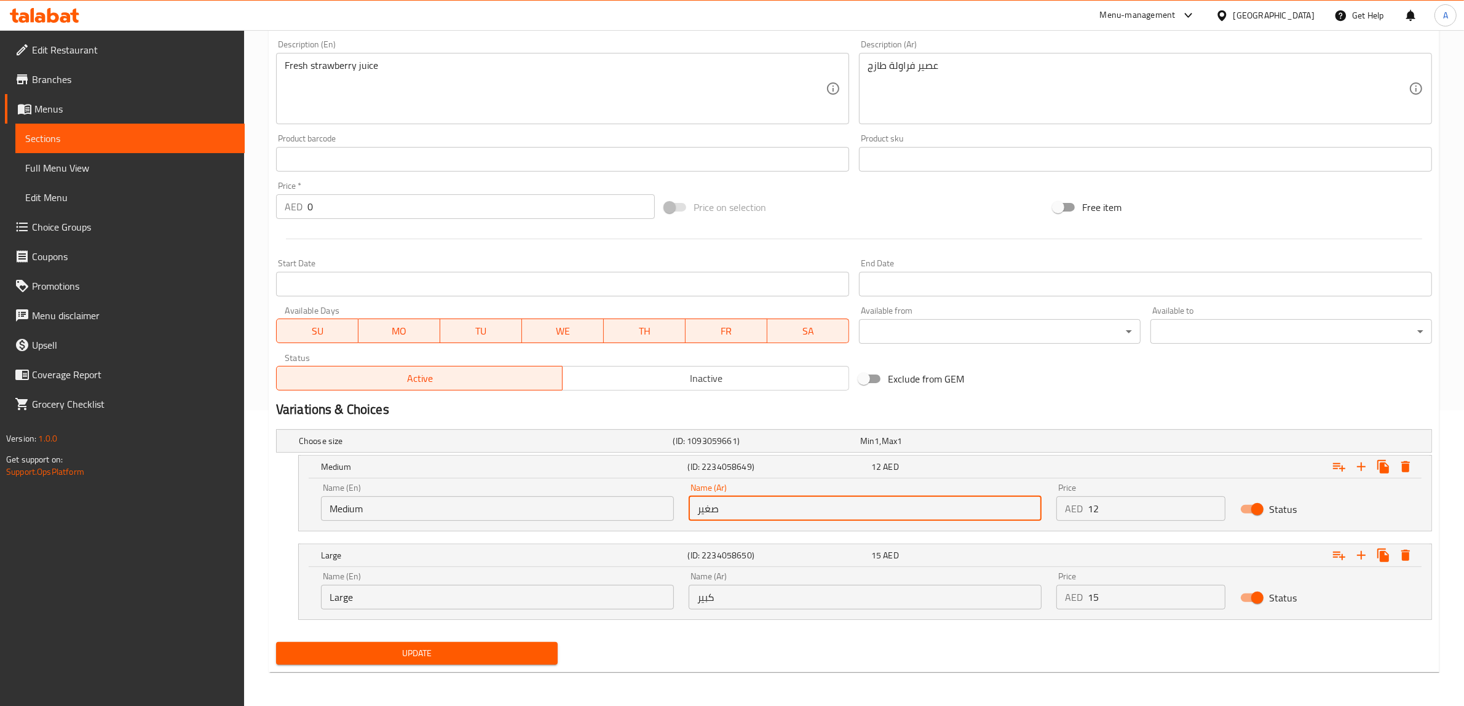
click at [742, 510] on input "صغير" at bounding box center [865, 508] width 353 height 25
paste input "وسط"
type input "وسط"
click at [442, 655] on span "Update" at bounding box center [417, 653] width 262 height 15
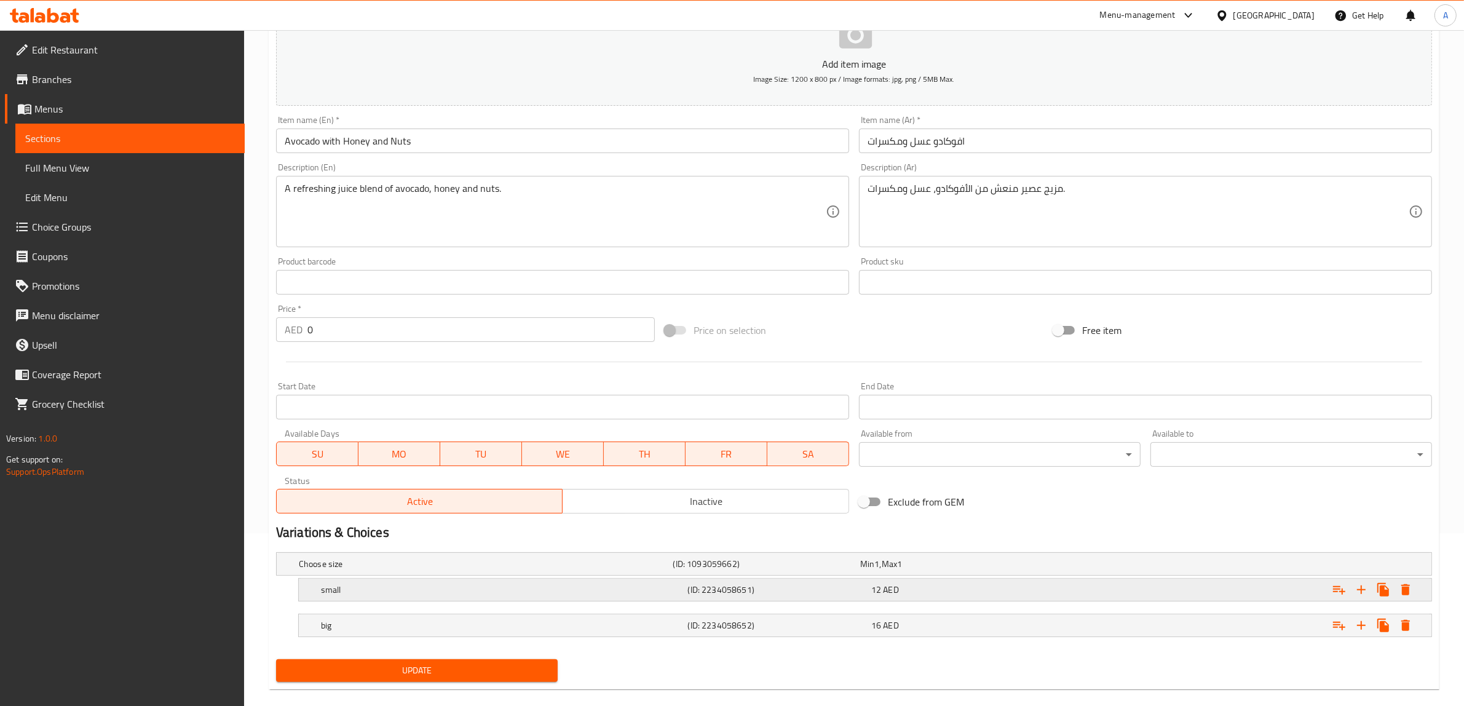
scroll to position [191, 0]
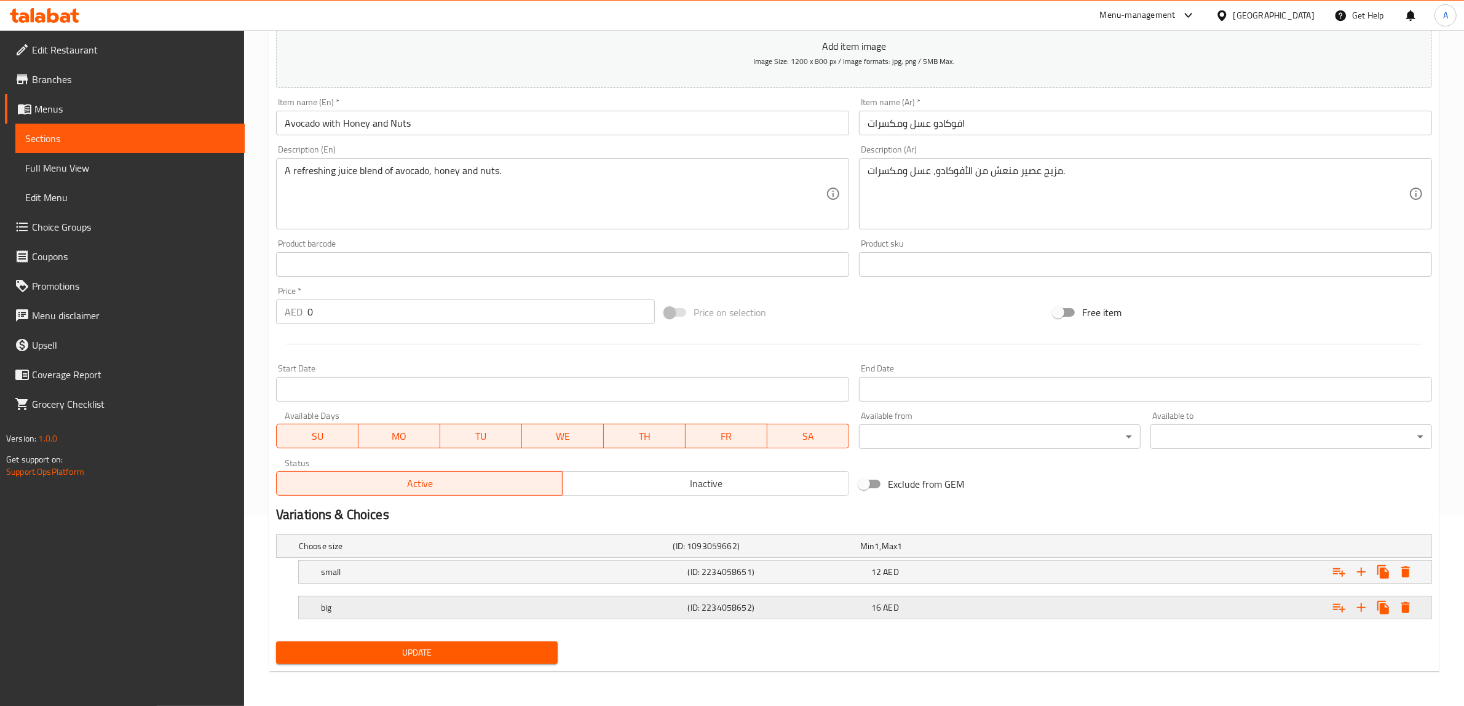
click at [419, 552] on h5 "big" at bounding box center [484, 546] width 370 height 12
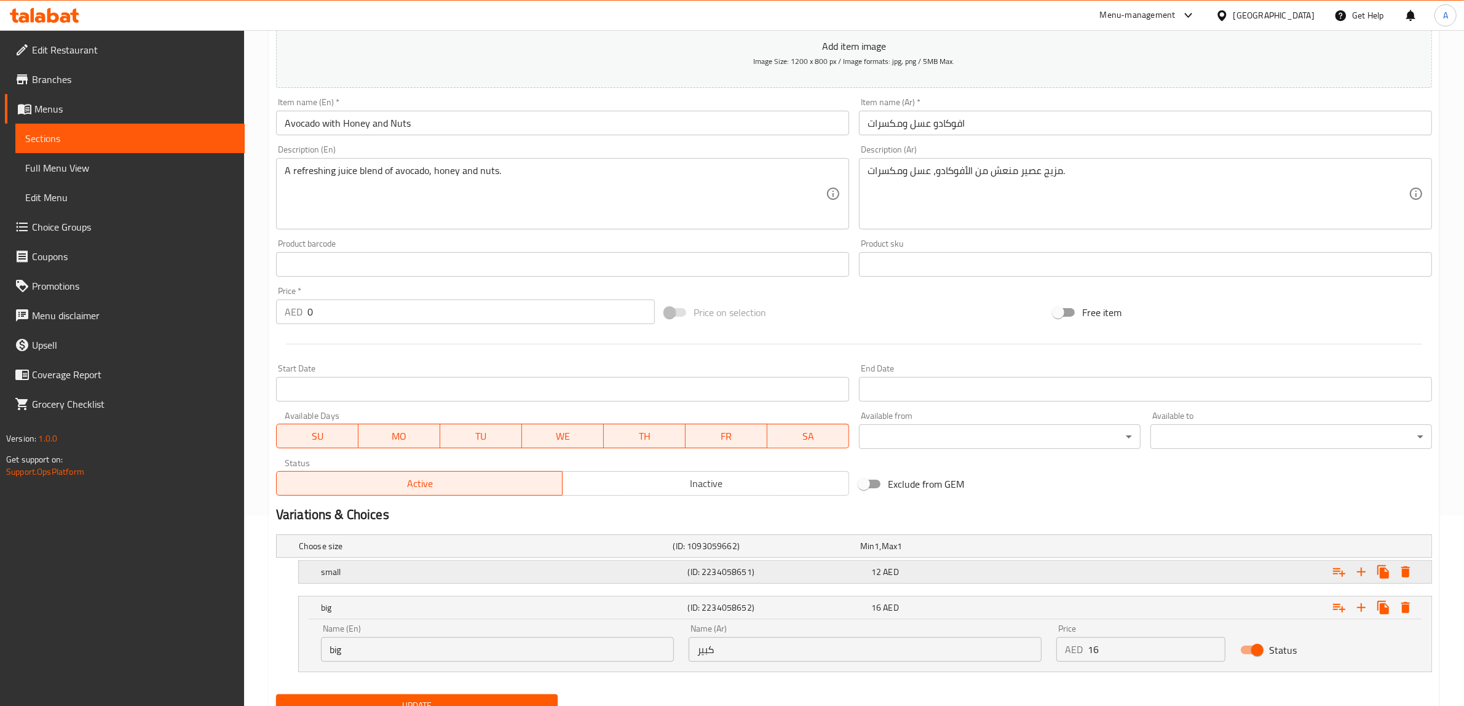
click at [420, 552] on h5 "small" at bounding box center [484, 546] width 370 height 12
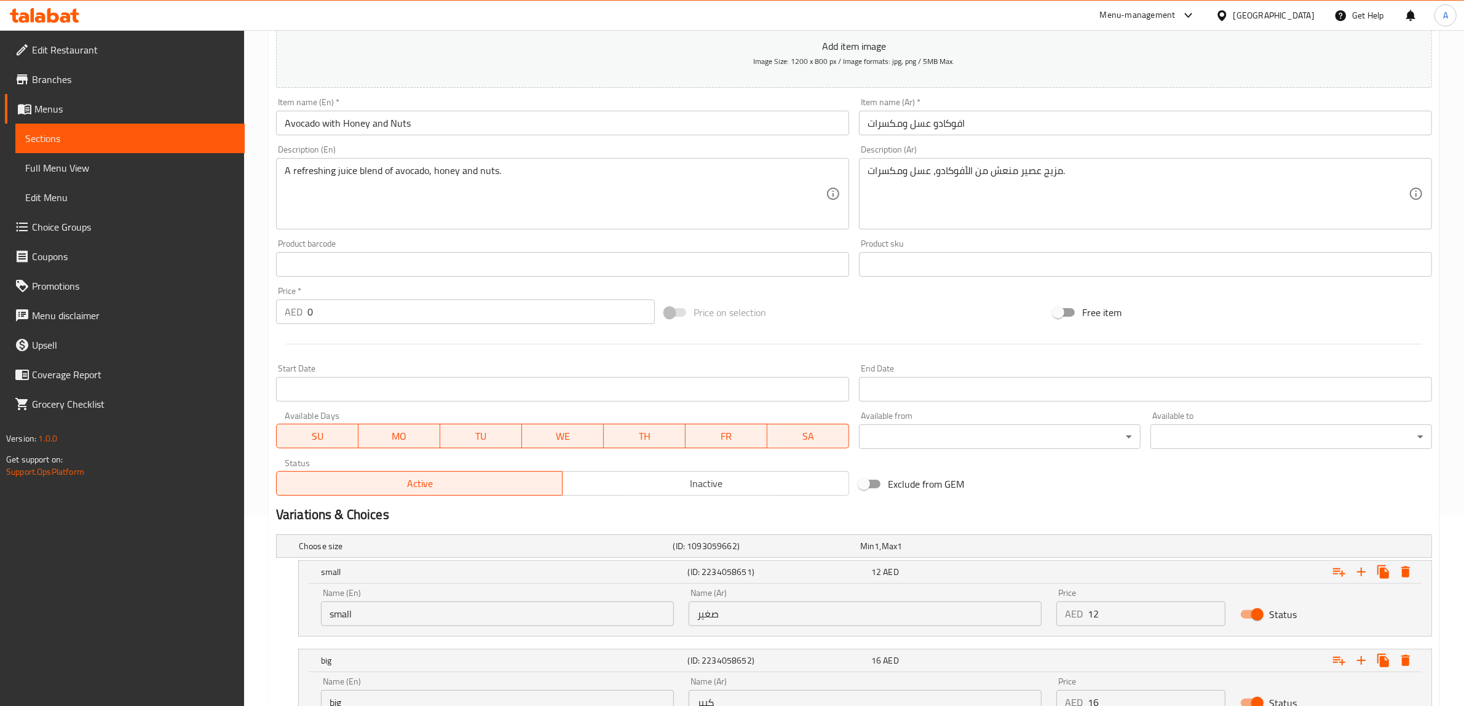
click at [428, 615] on input "small" at bounding box center [497, 613] width 353 height 25
paste input "Medium"
type input "Medium"
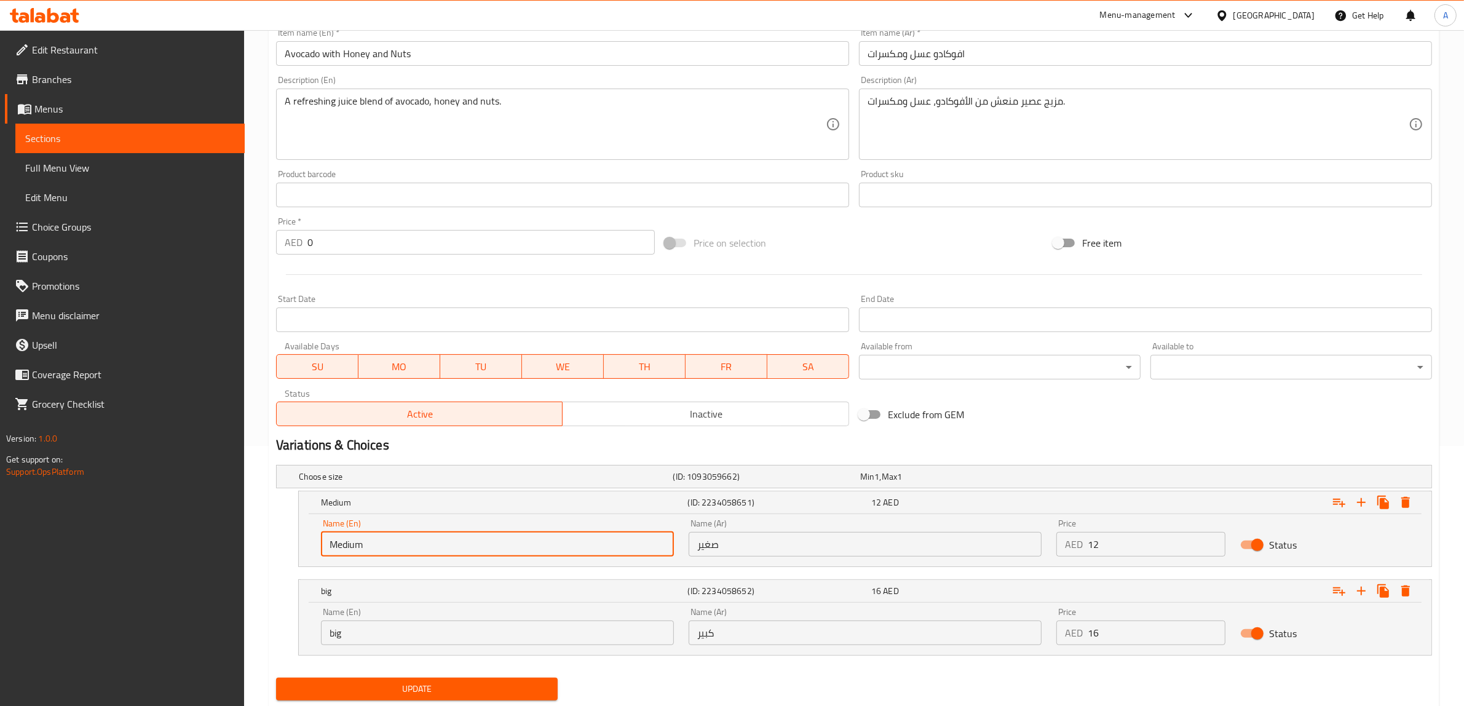
scroll to position [296, 0]
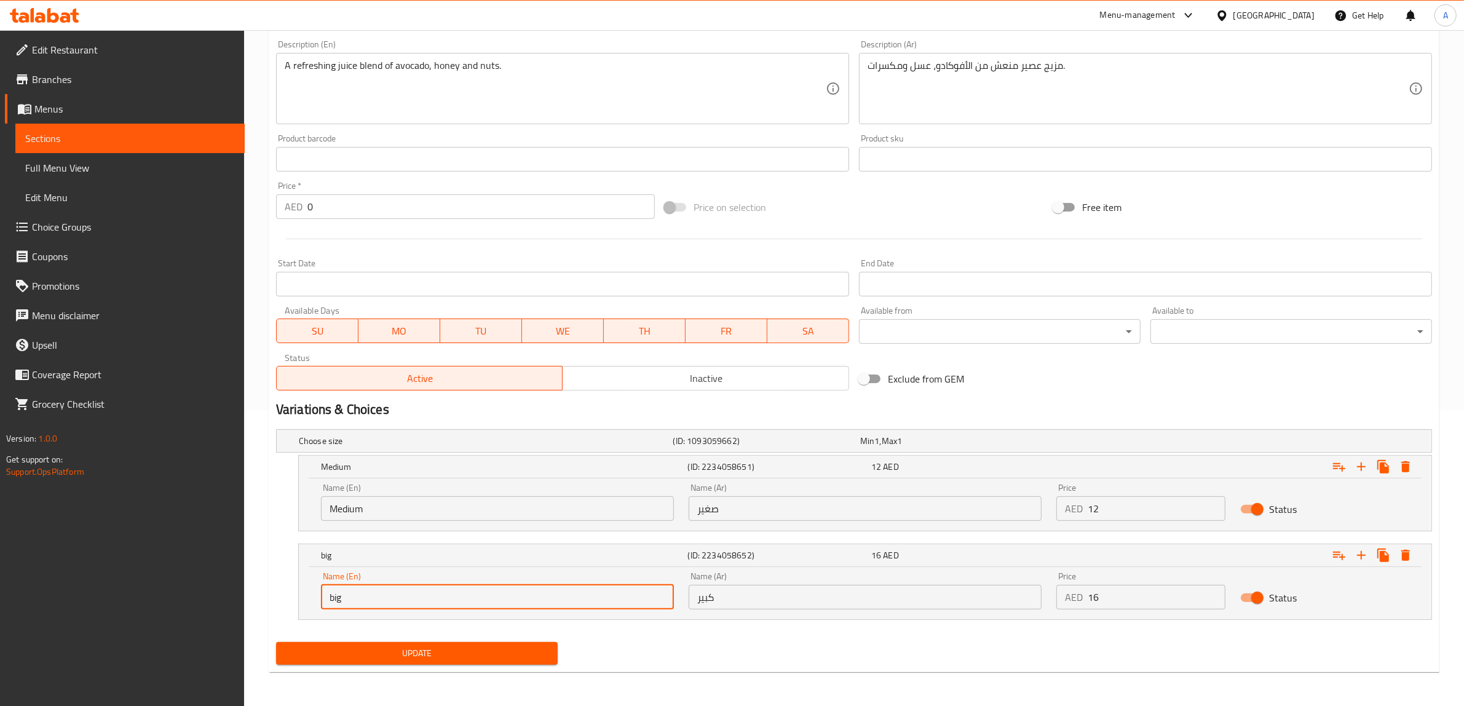
click at [411, 595] on input "big" at bounding box center [497, 597] width 353 height 25
paste input "Large"
type input "Large"
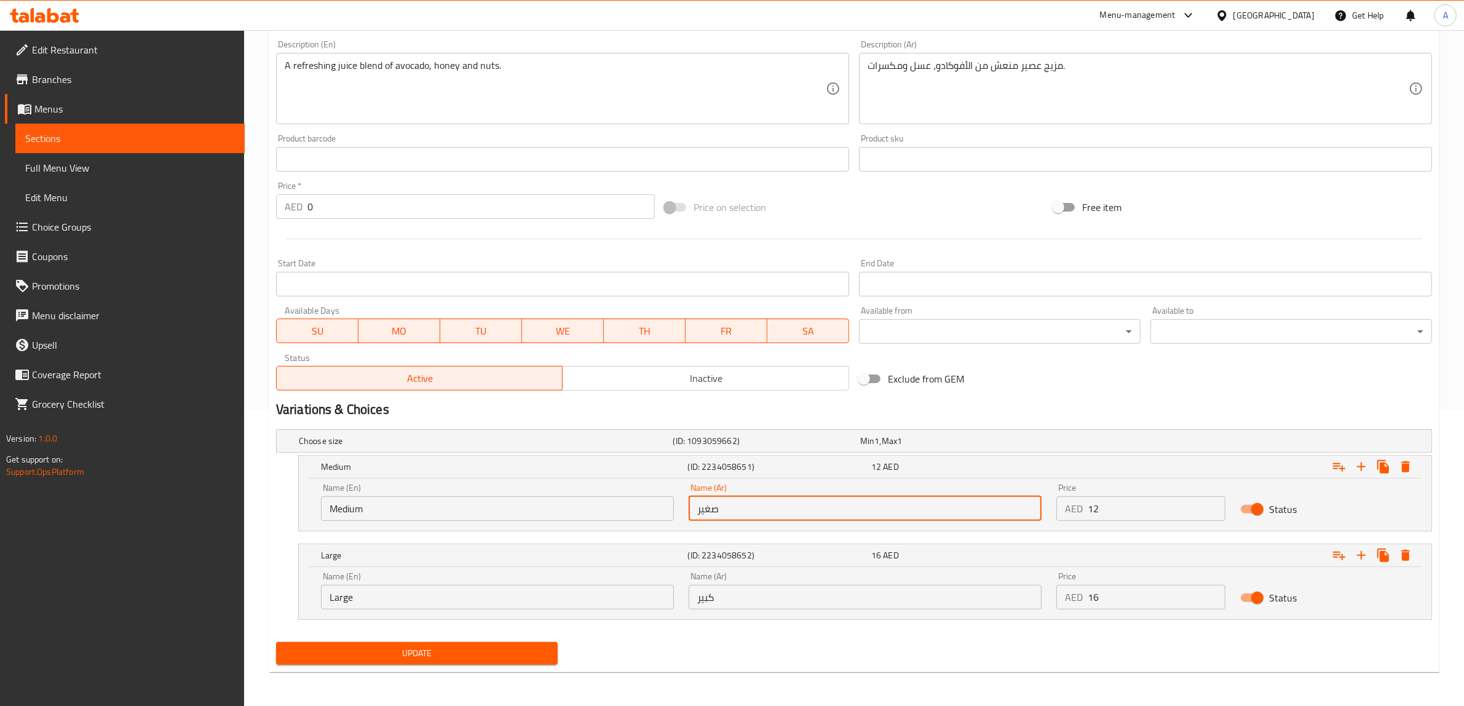
click at [782, 507] on input "صغير" at bounding box center [865, 508] width 353 height 25
paste input "وسط"
type input "وسط"
click at [456, 641] on div "Update" at bounding box center [416, 653] width 291 height 33
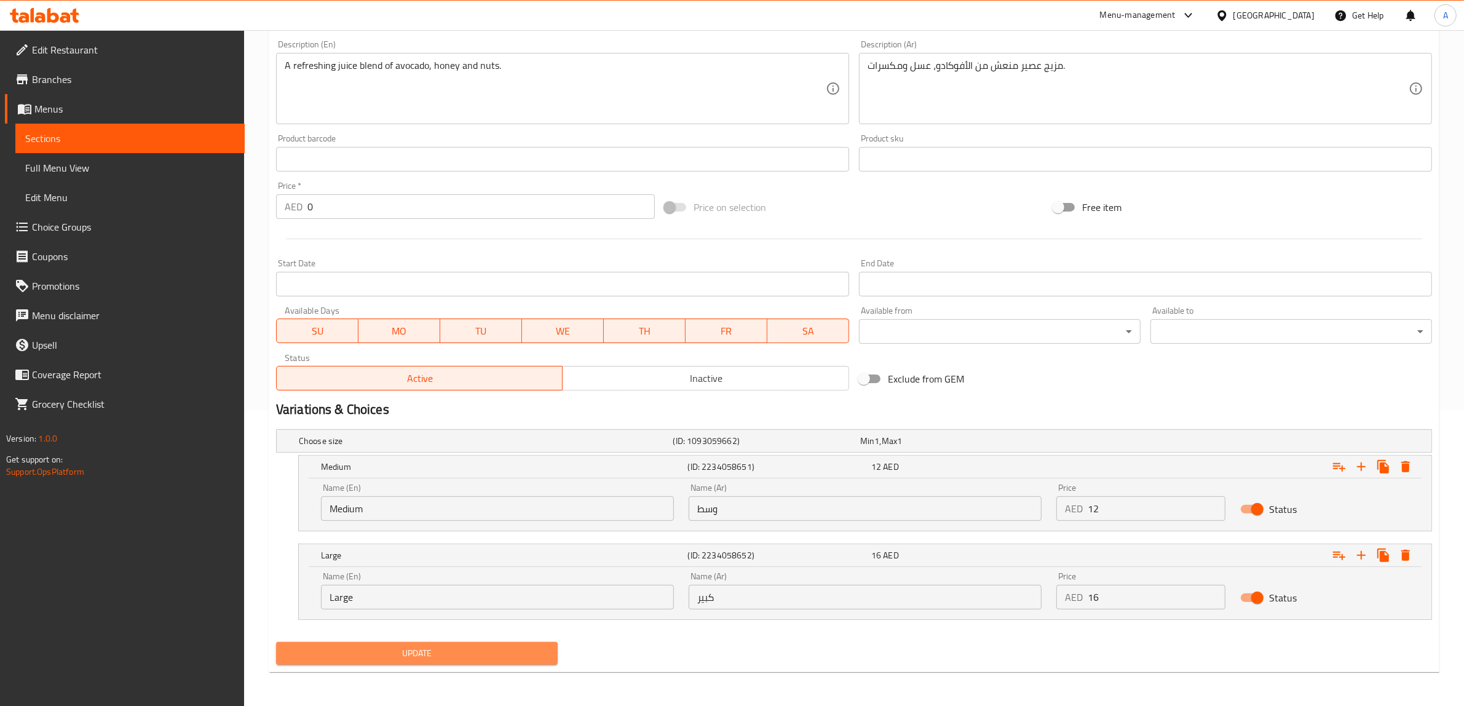
click at [456, 648] on span "Update" at bounding box center [417, 653] width 262 height 15
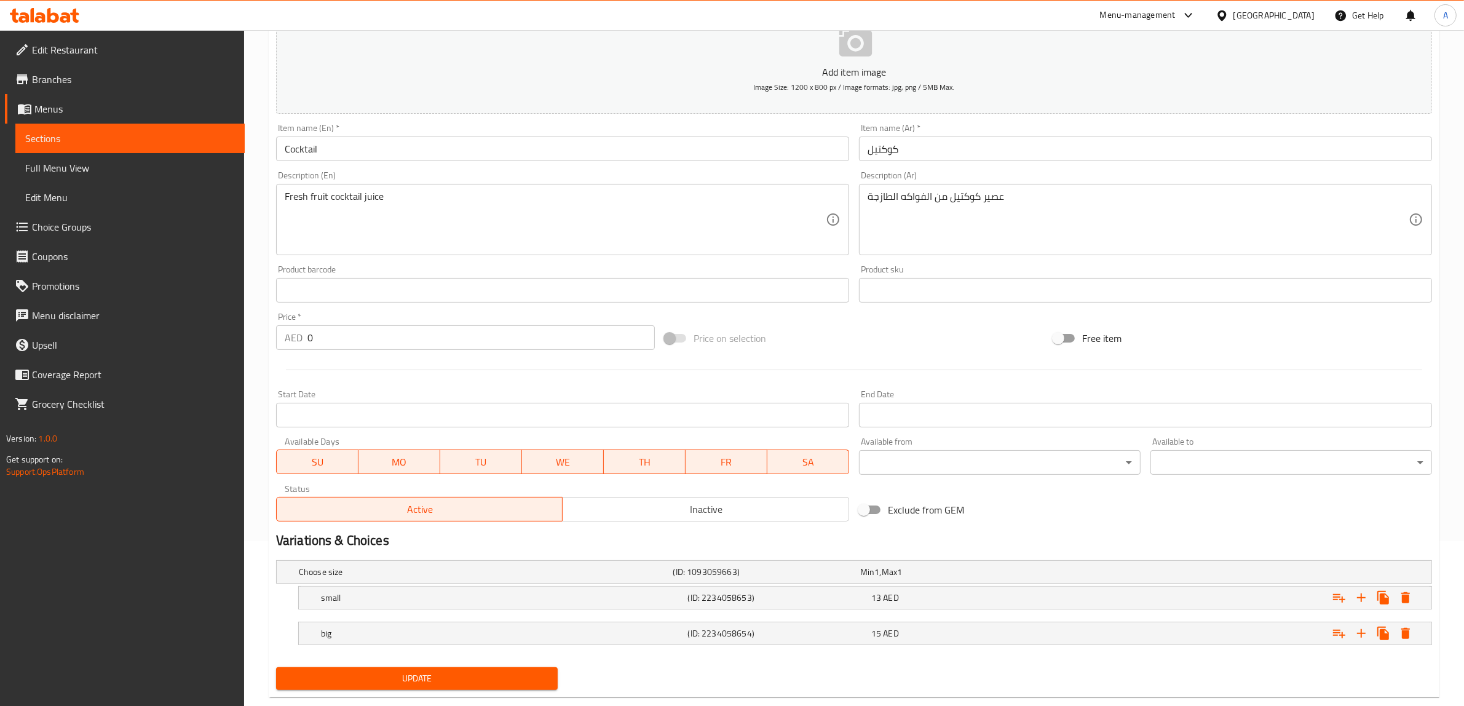
scroll to position [191, 0]
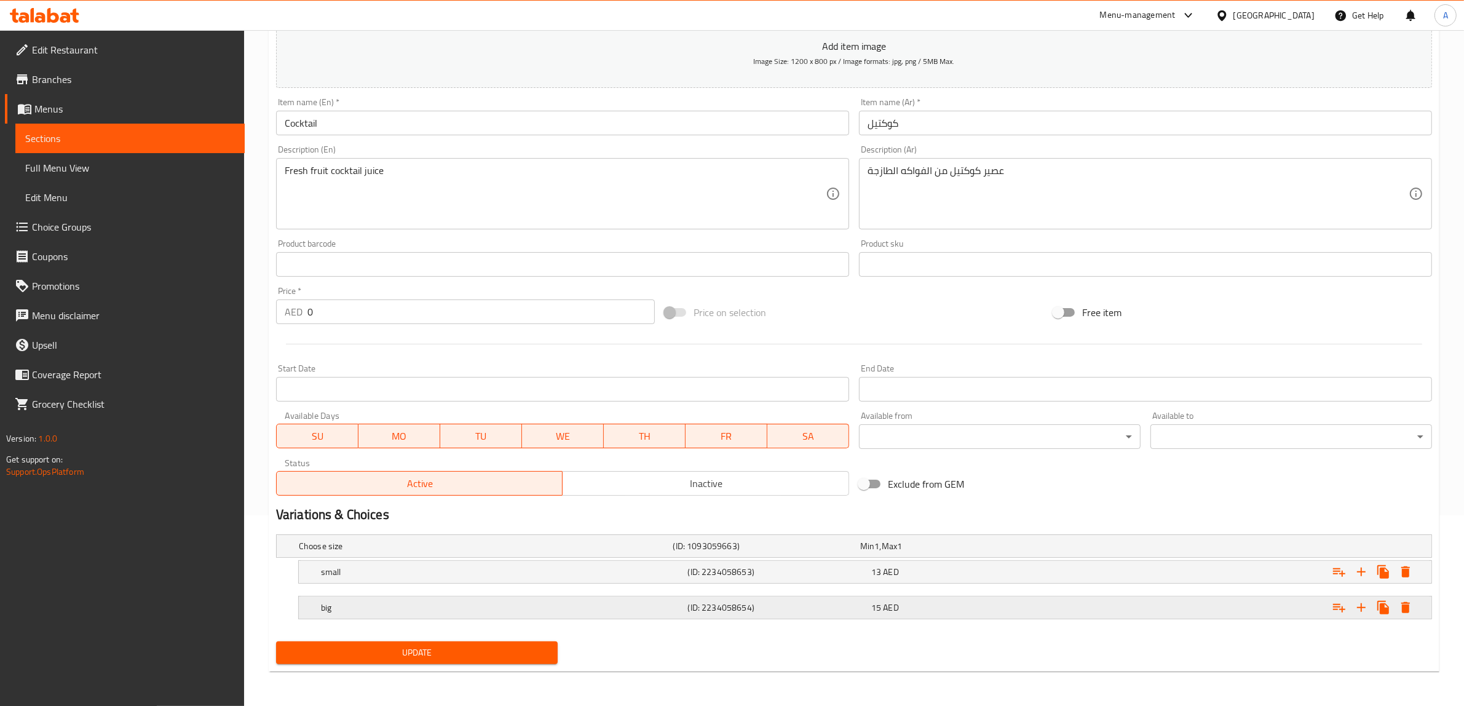
click at [435, 552] on h5 "big" at bounding box center [484, 546] width 370 height 12
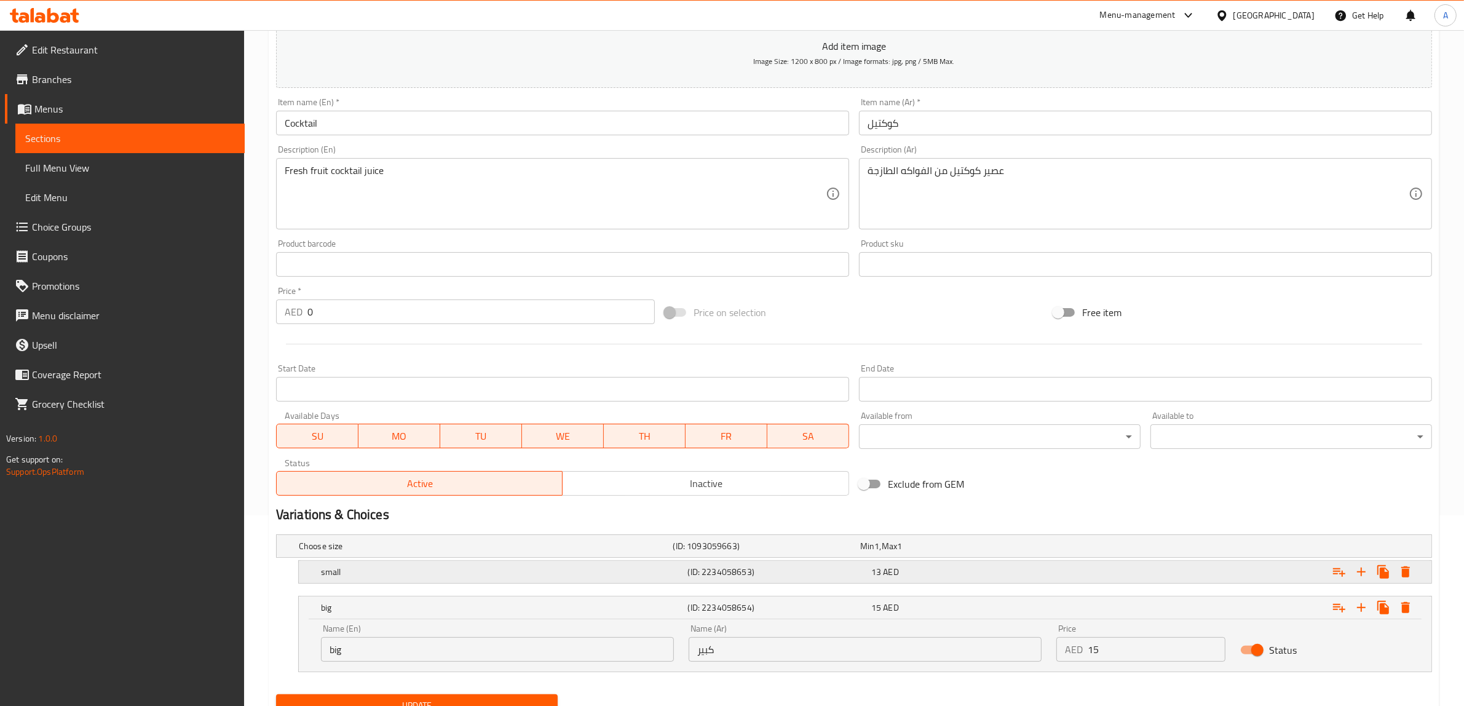
click at [435, 552] on h5 "small" at bounding box center [484, 546] width 370 height 12
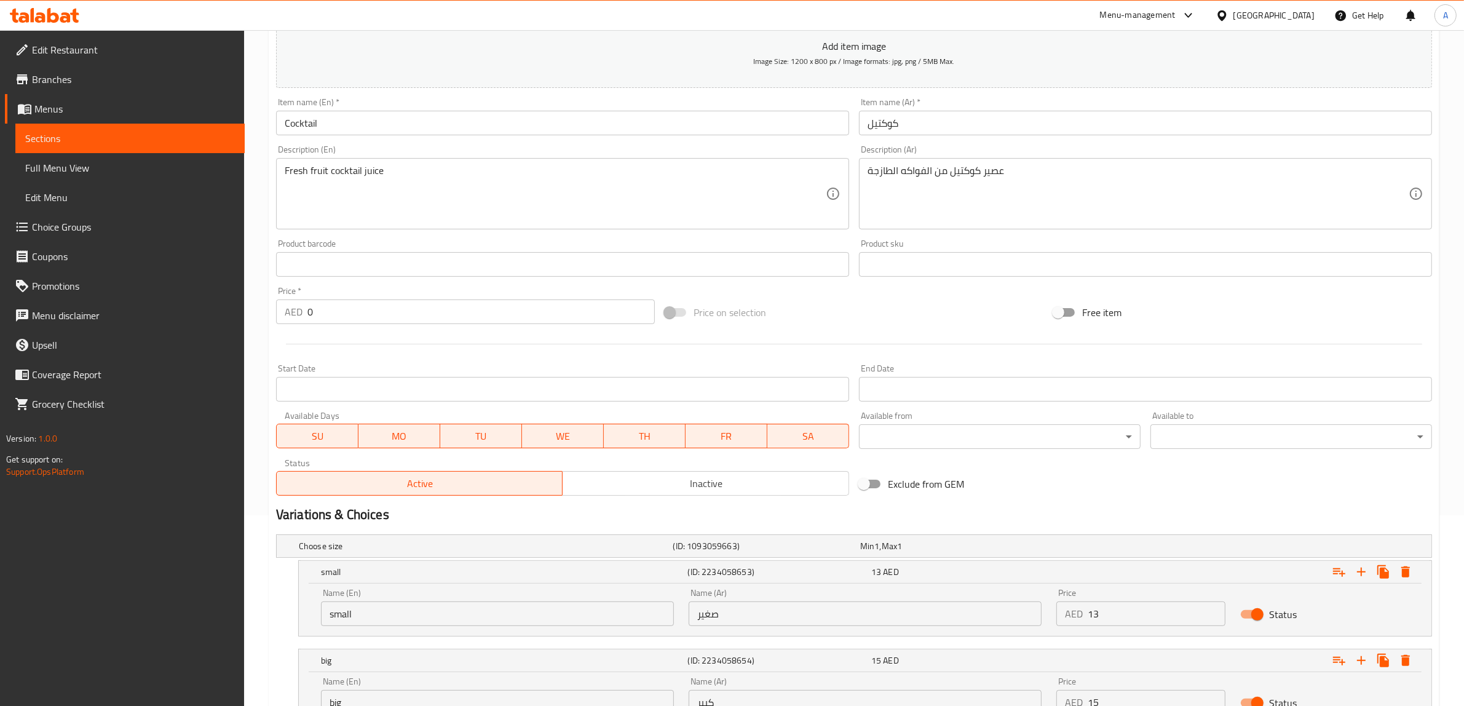
click at [437, 605] on input "small" at bounding box center [497, 613] width 353 height 25
paste input "Medium"
type input "Medium"
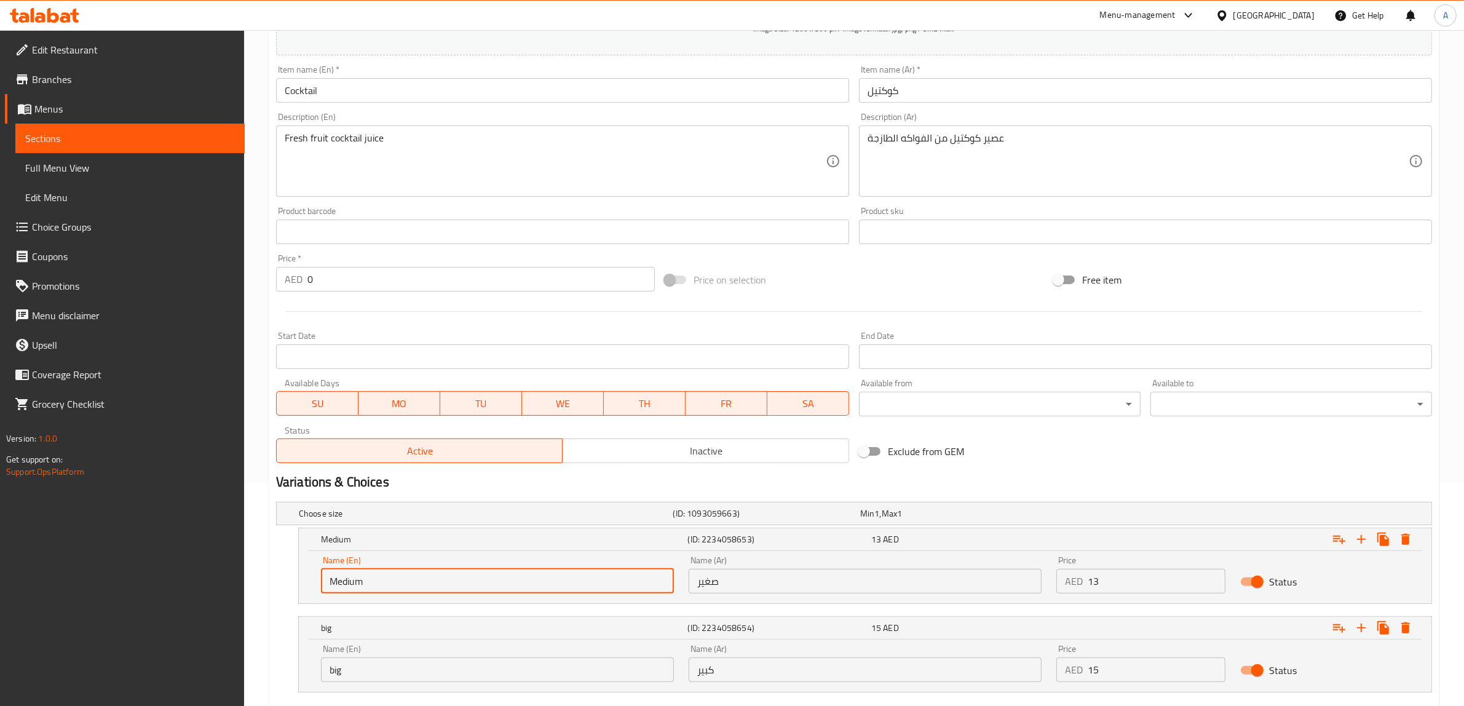
scroll to position [296, 0]
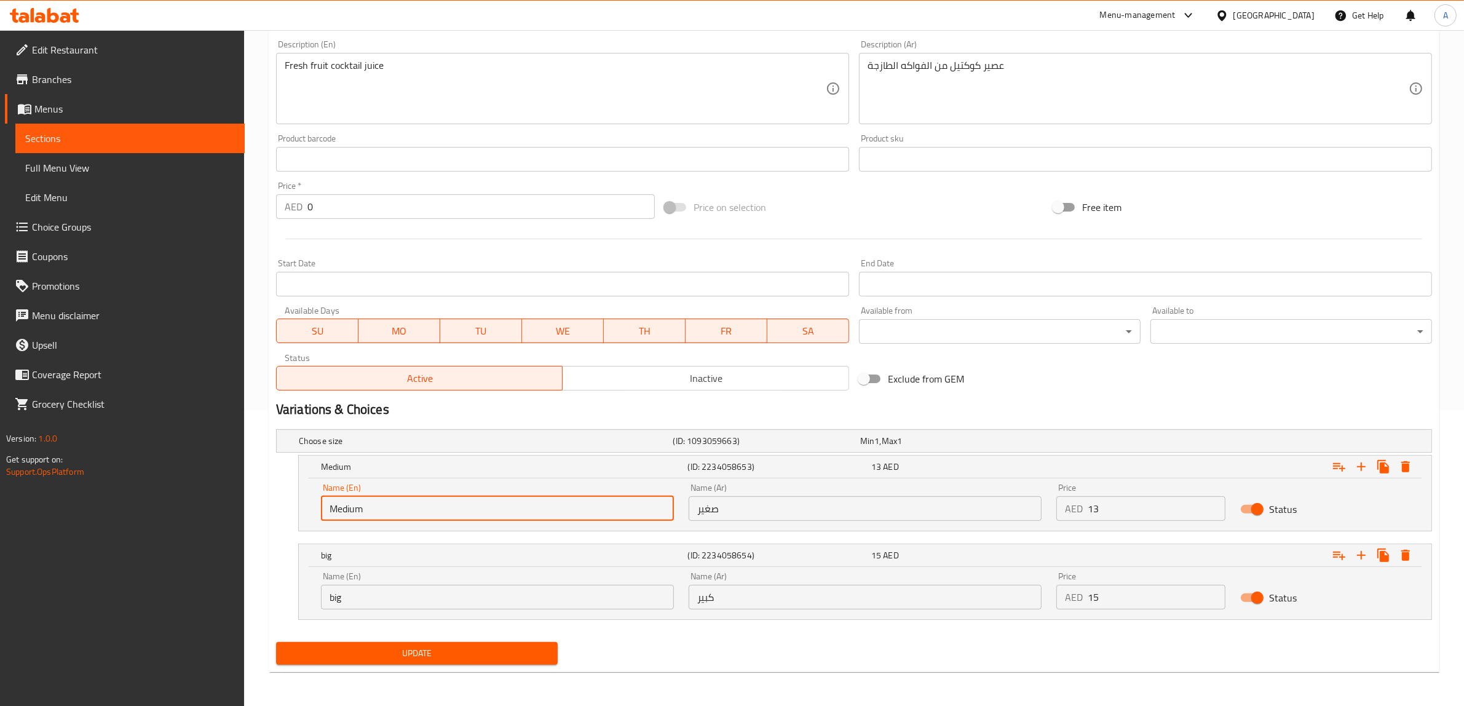
click at [450, 593] on input "big" at bounding box center [497, 597] width 353 height 25
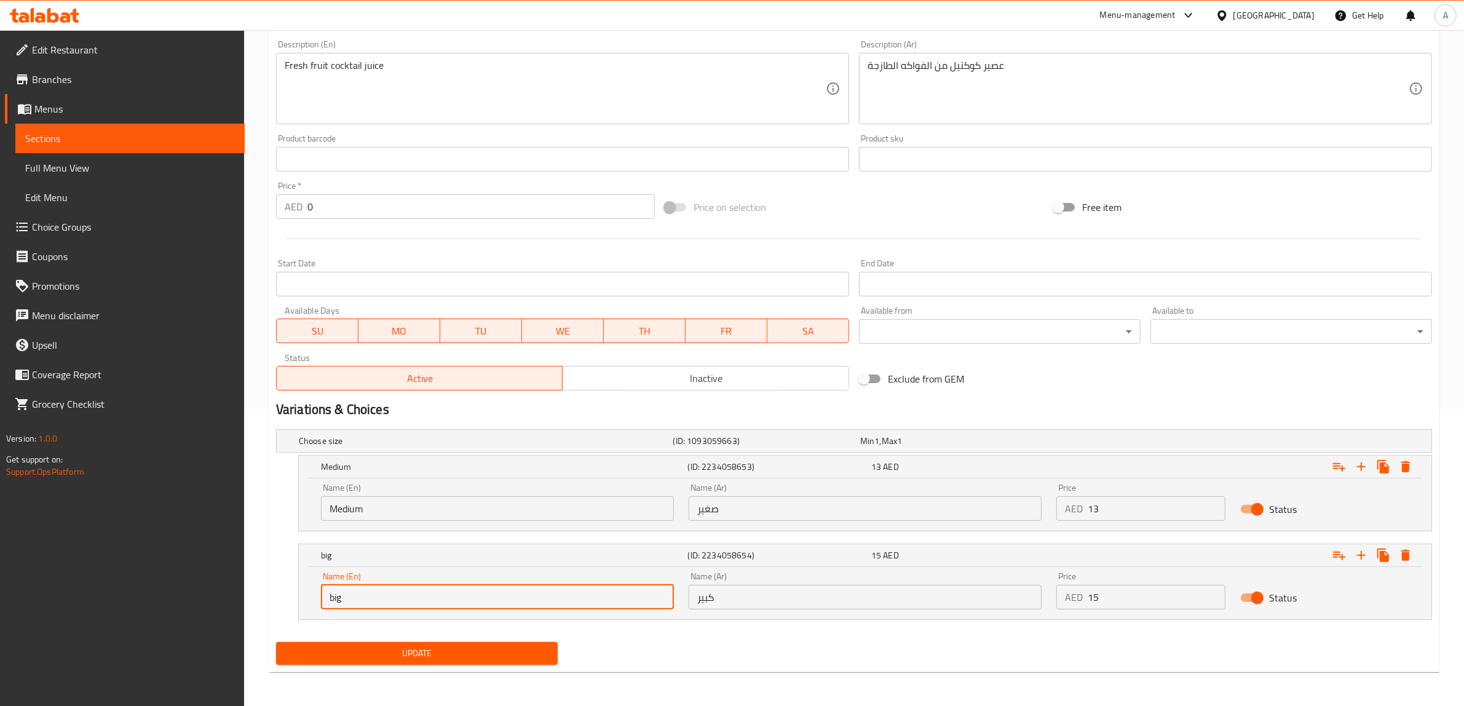
paste input "Large"
type input "Large"
click at [743, 513] on input "صغير" at bounding box center [865, 508] width 353 height 25
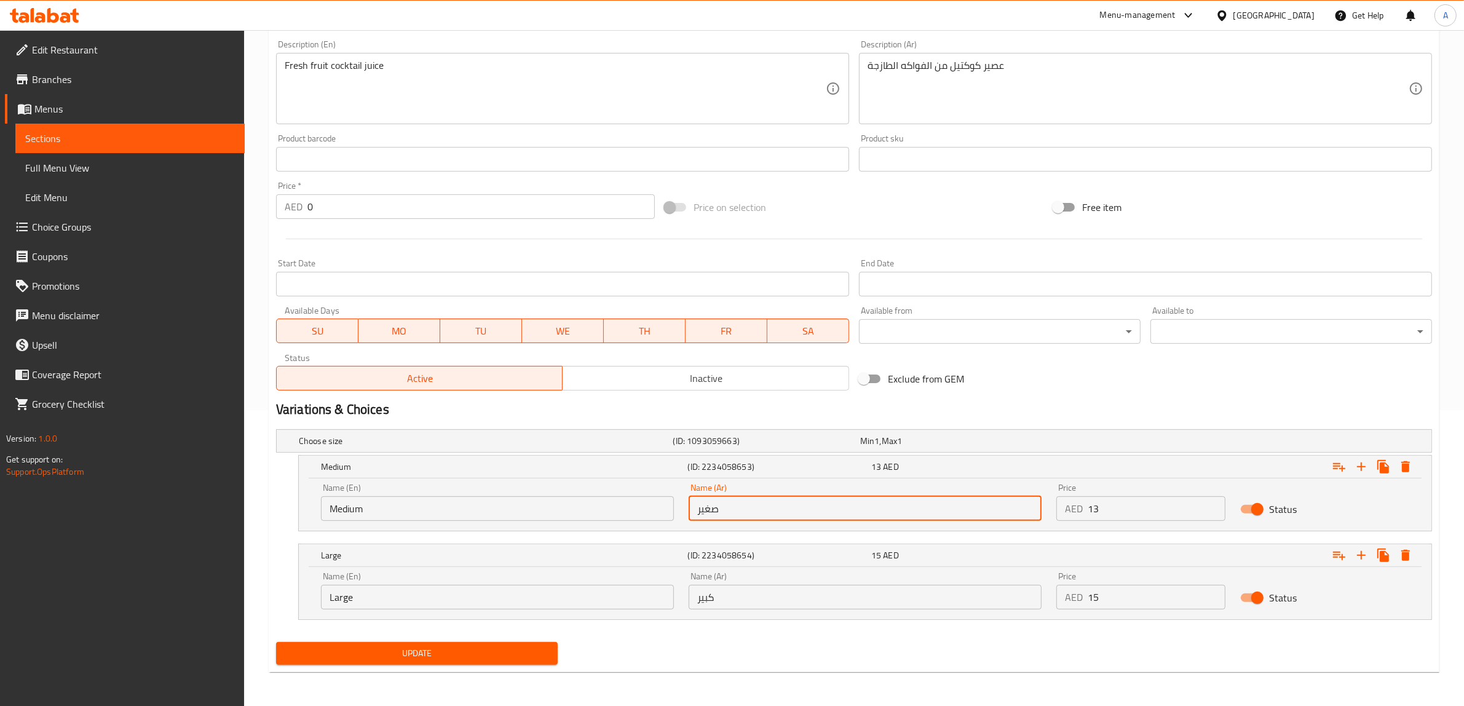
paste input "وسط"
type input "وسط"
click at [450, 664] on button "Update" at bounding box center [417, 653] width 282 height 23
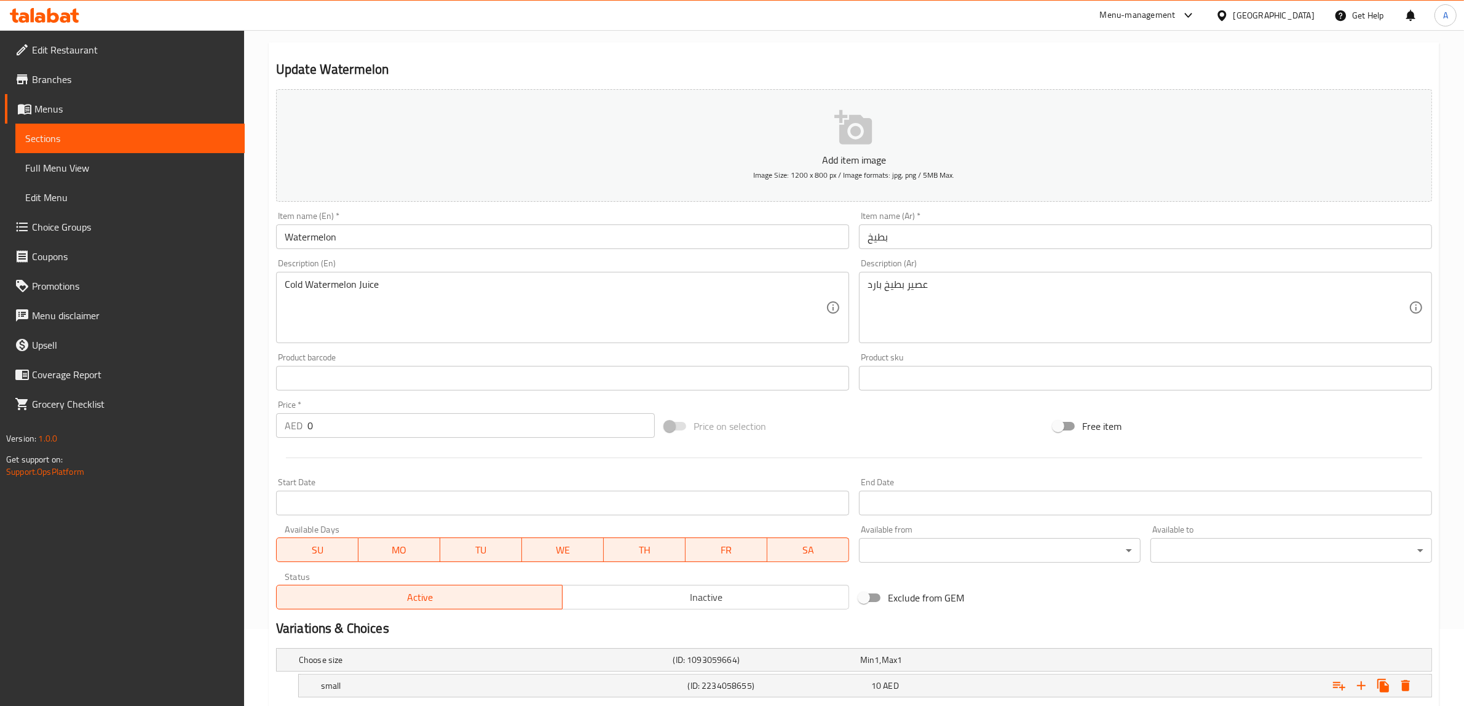
scroll to position [191, 0]
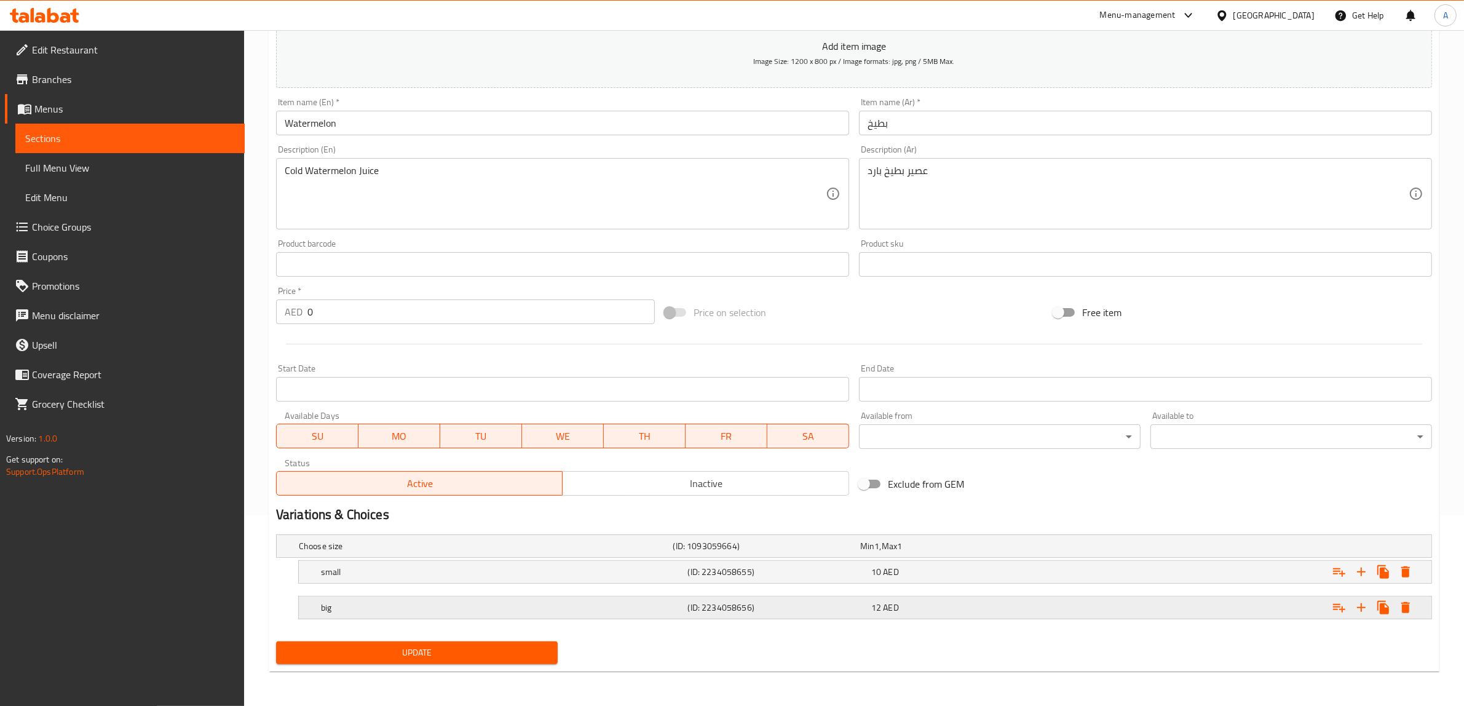
click at [376, 552] on h5 "big" at bounding box center [484, 546] width 370 height 12
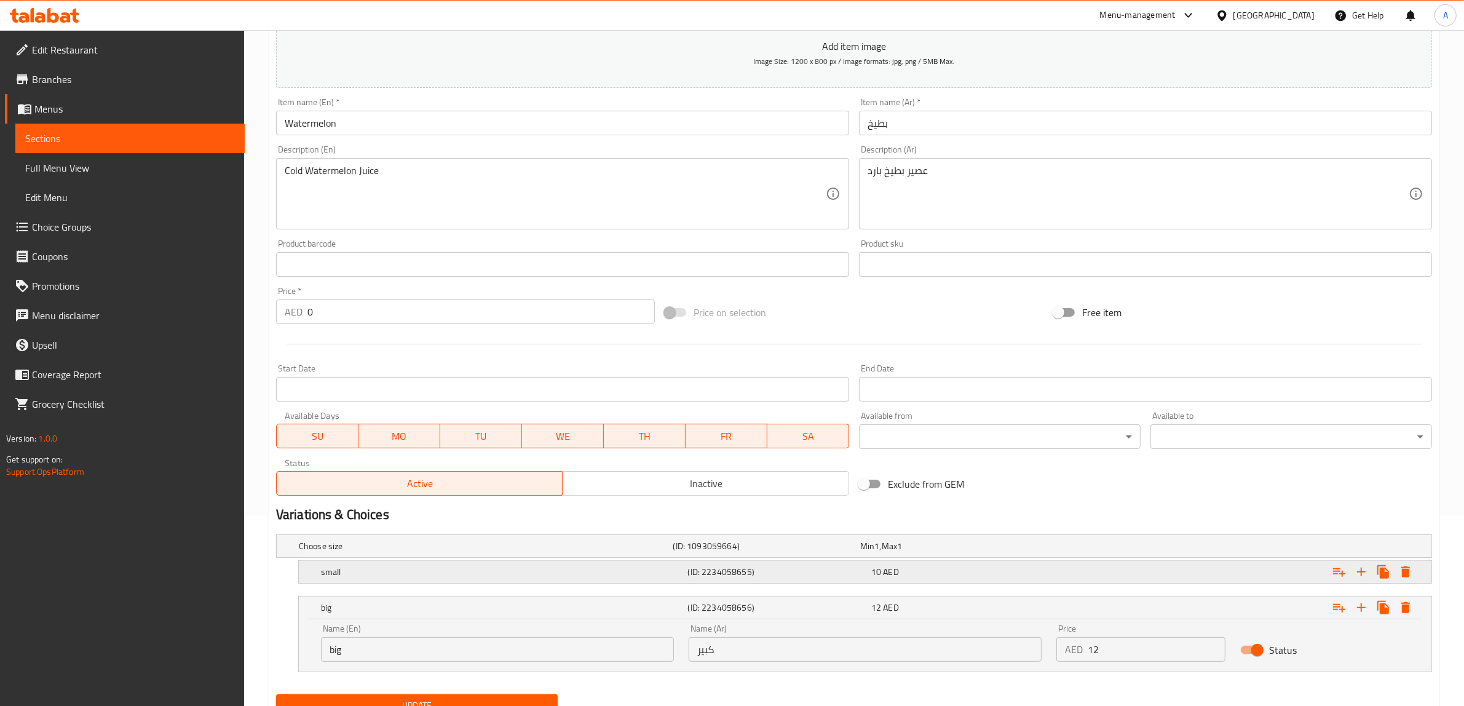
click at [375, 560] on div "small (ID: 2234058655) 10 AED" at bounding box center [857, 546] width 1123 height 27
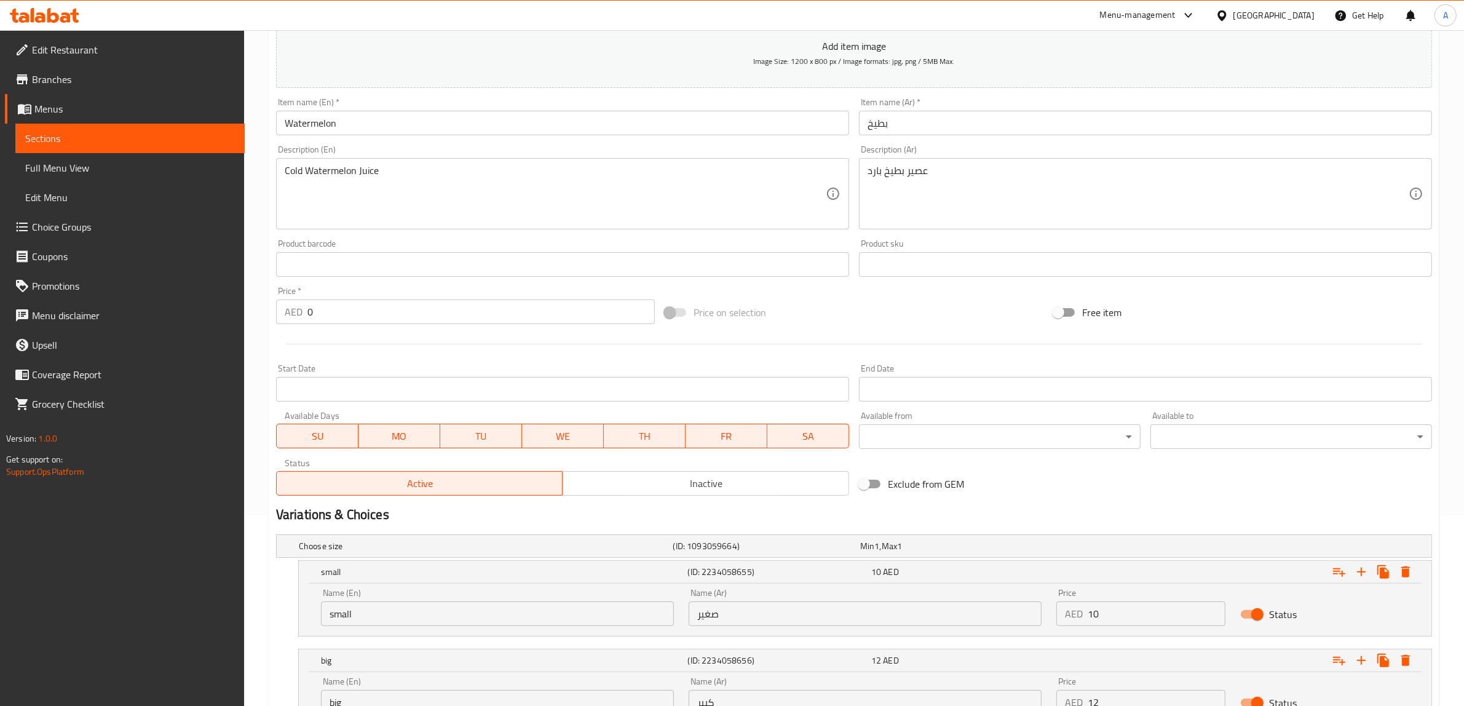
click at [415, 619] on input "small" at bounding box center [497, 613] width 353 height 25
paste input "Medium"
type input "Medium"
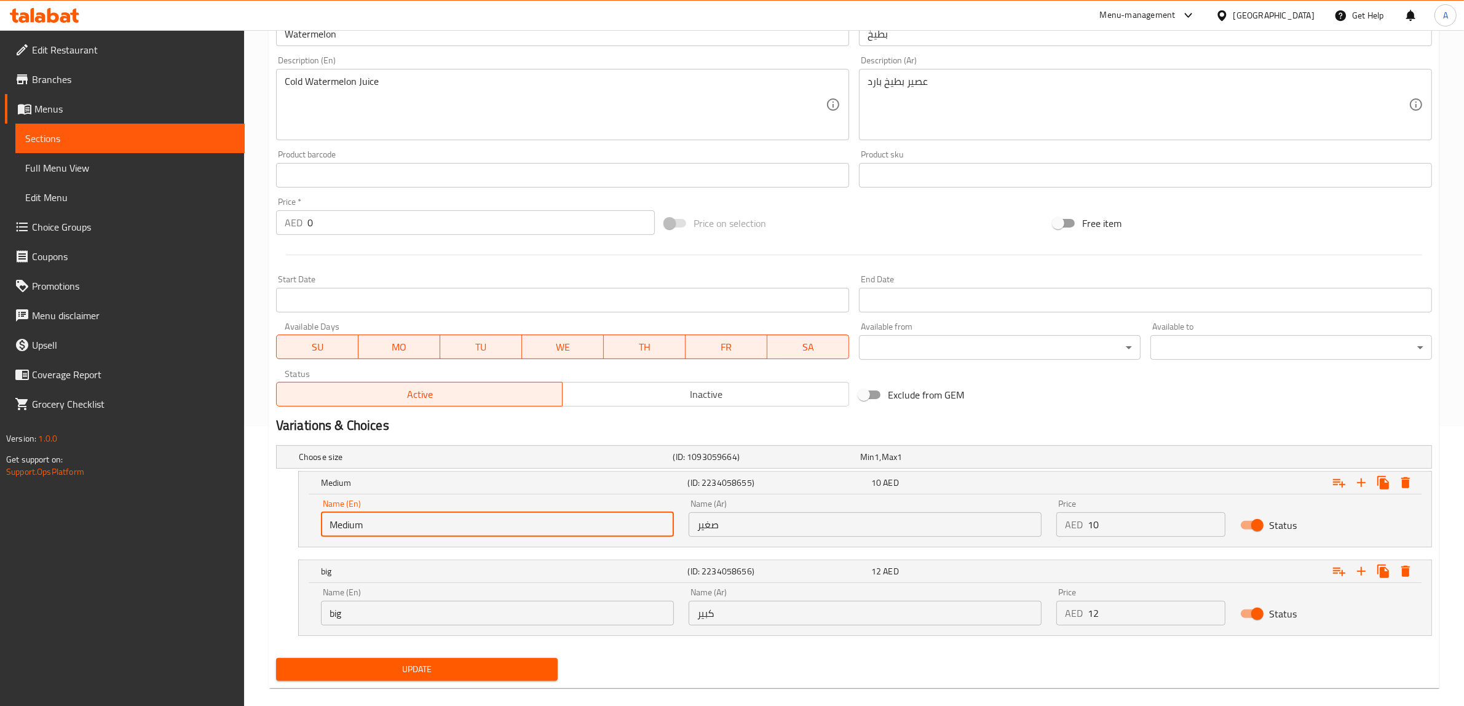
scroll to position [296, 0]
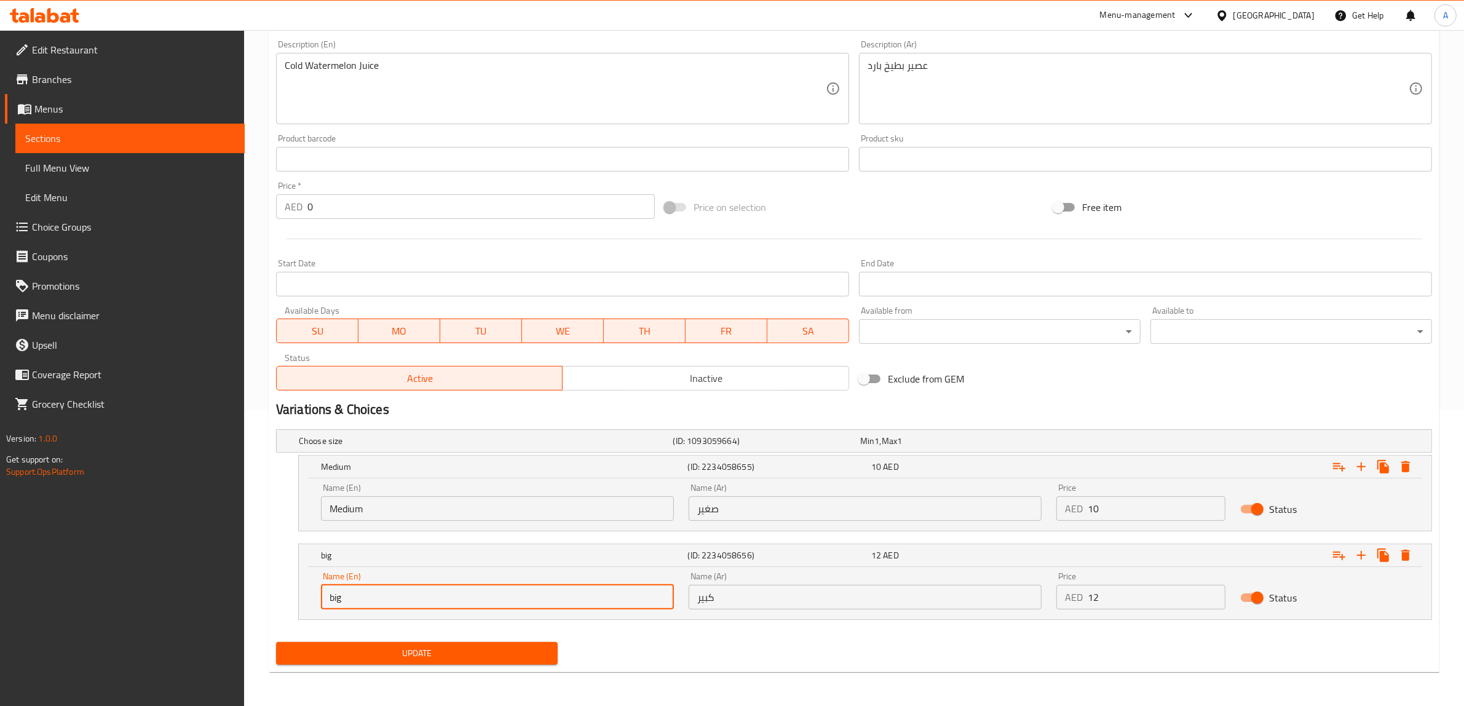
click at [450, 606] on input "big" at bounding box center [497, 597] width 353 height 25
paste input "Large"
type input "Large"
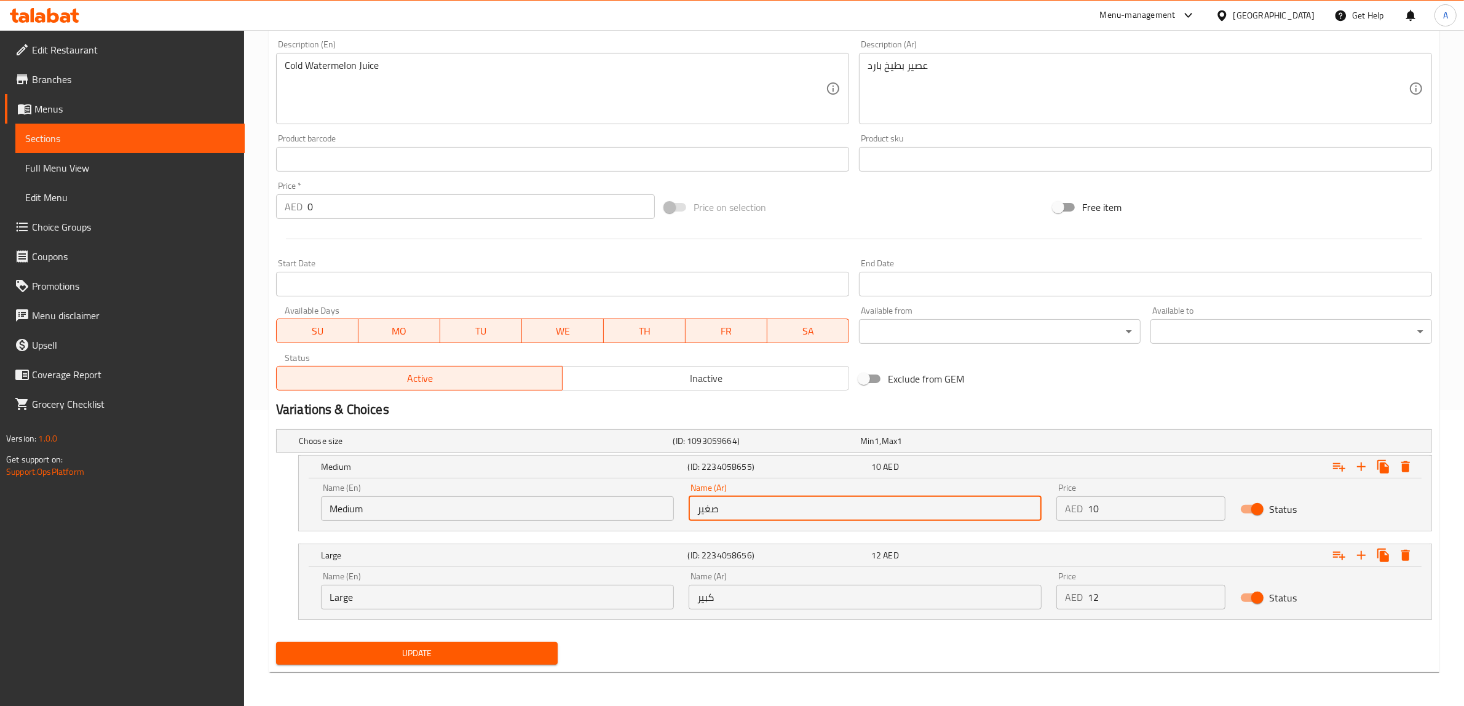
click at [777, 502] on input "صغير" at bounding box center [865, 508] width 353 height 25
paste input "وسط"
type input "وسط"
click at [480, 657] on span "Update" at bounding box center [417, 653] width 262 height 15
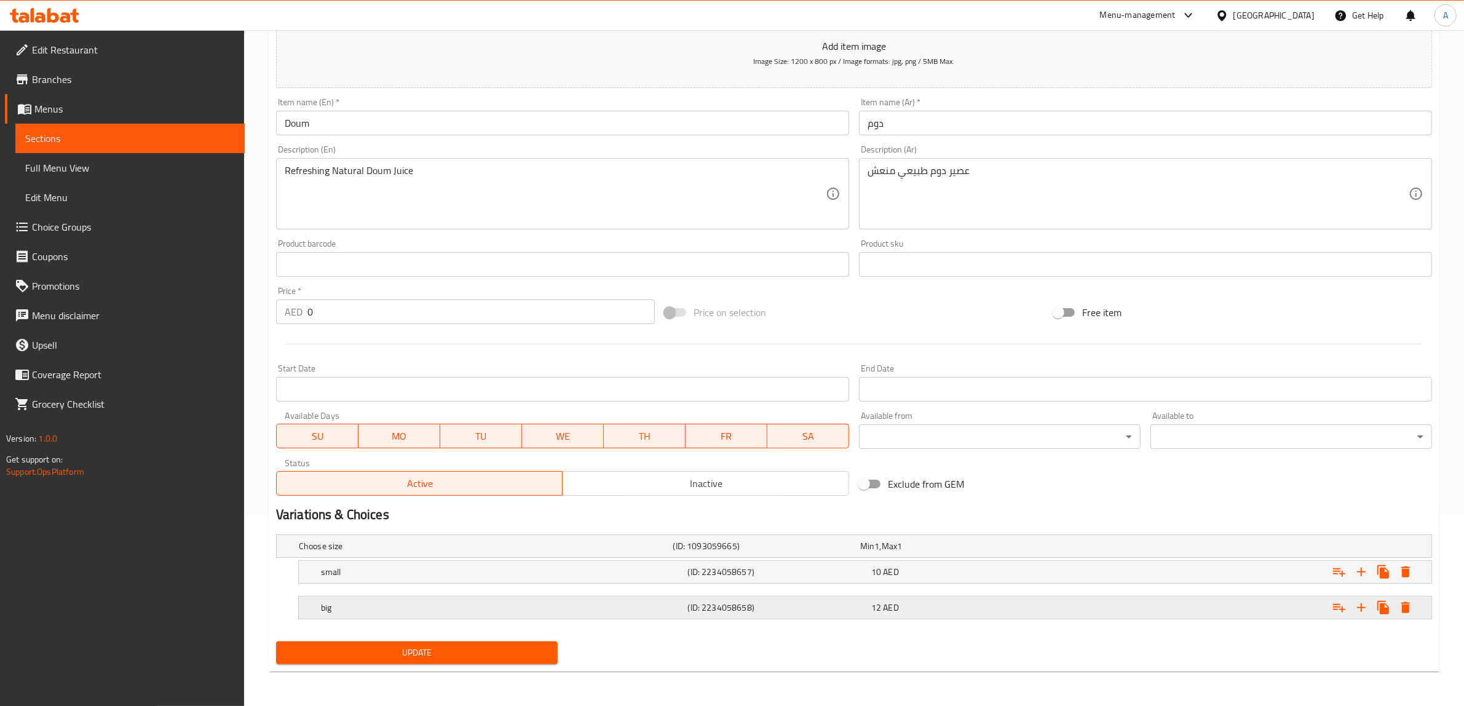
click at [416, 560] on div "big (ID: 2234058658) 12 AED" at bounding box center [857, 546] width 1123 height 27
click at [424, 552] on h5 "small" at bounding box center [484, 546] width 370 height 12
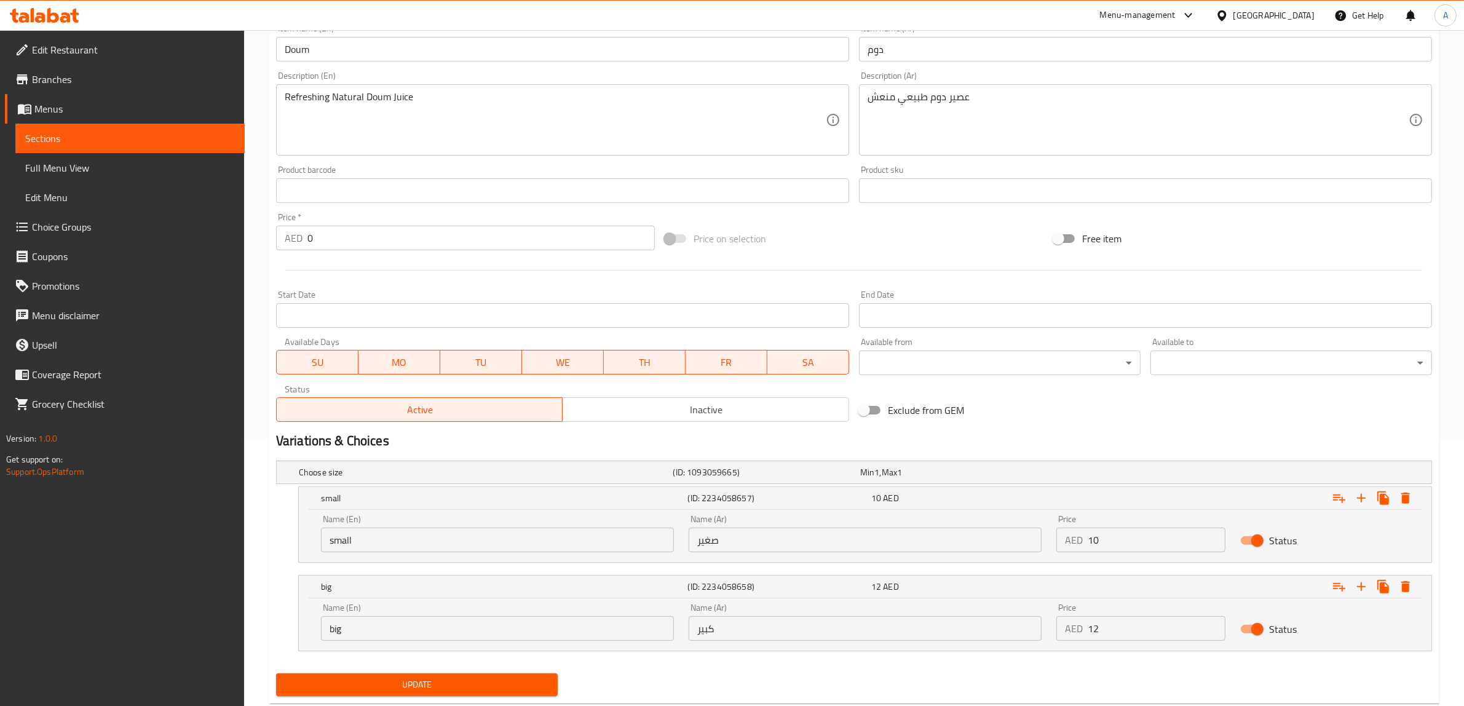
scroll to position [294, 0]
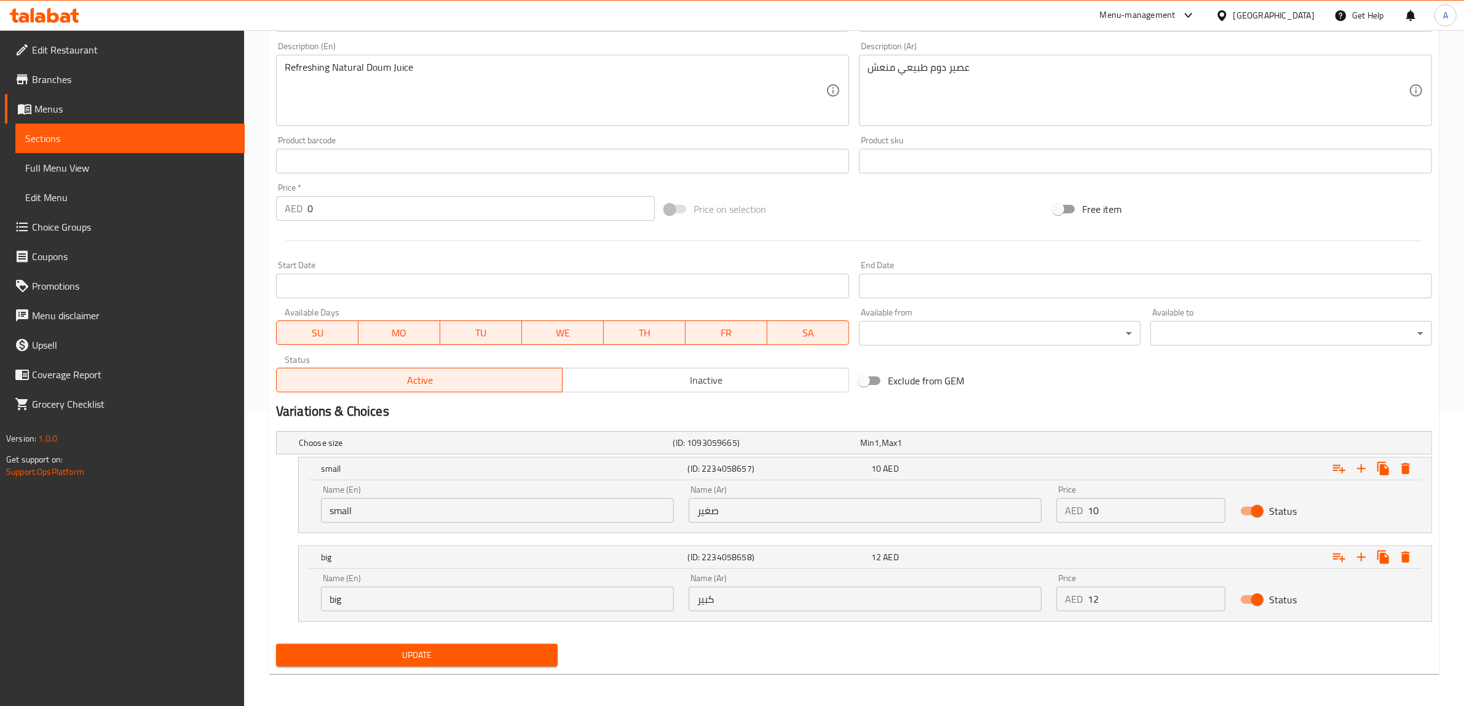
click at [420, 510] on input "small" at bounding box center [497, 510] width 353 height 25
paste input "Medium"
type input "Medium"
click at [394, 606] on input "big" at bounding box center [497, 599] width 353 height 25
paste input "Large"
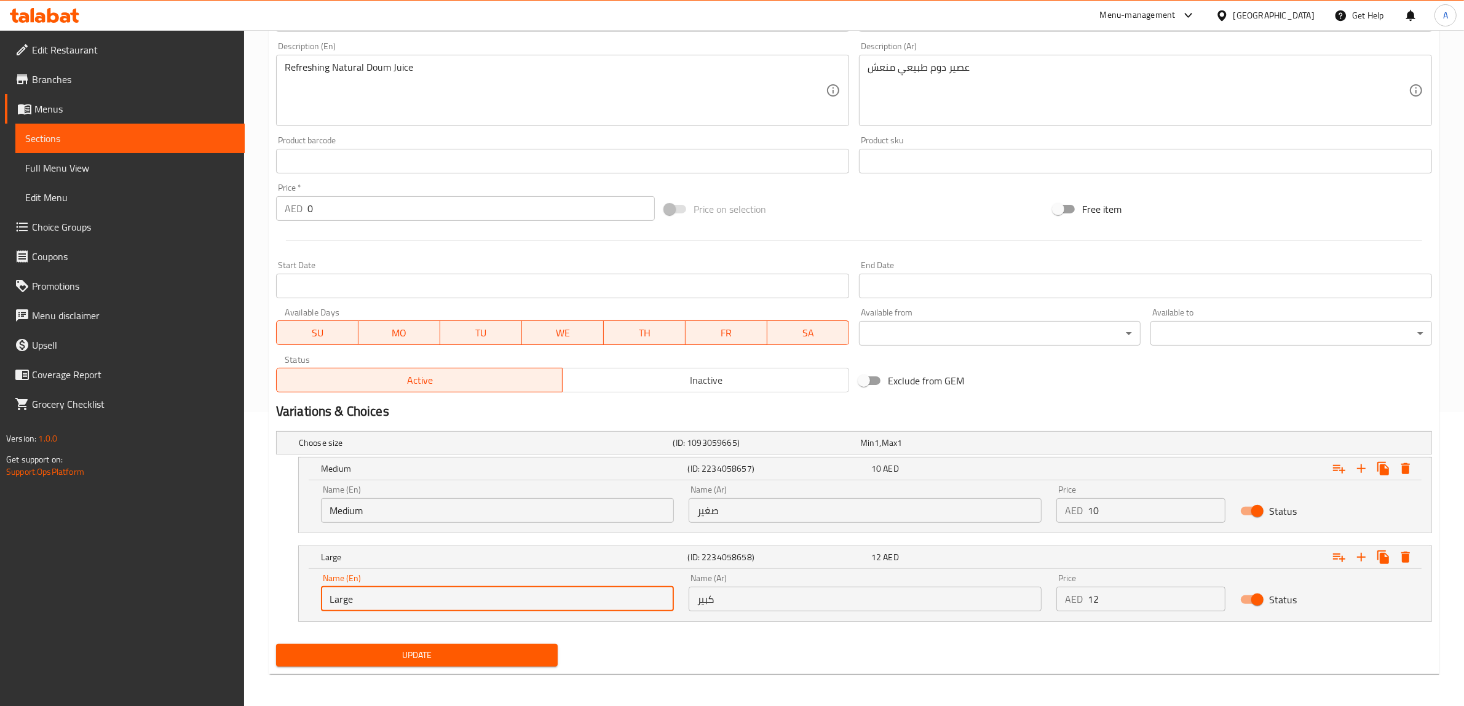
type input "Large"
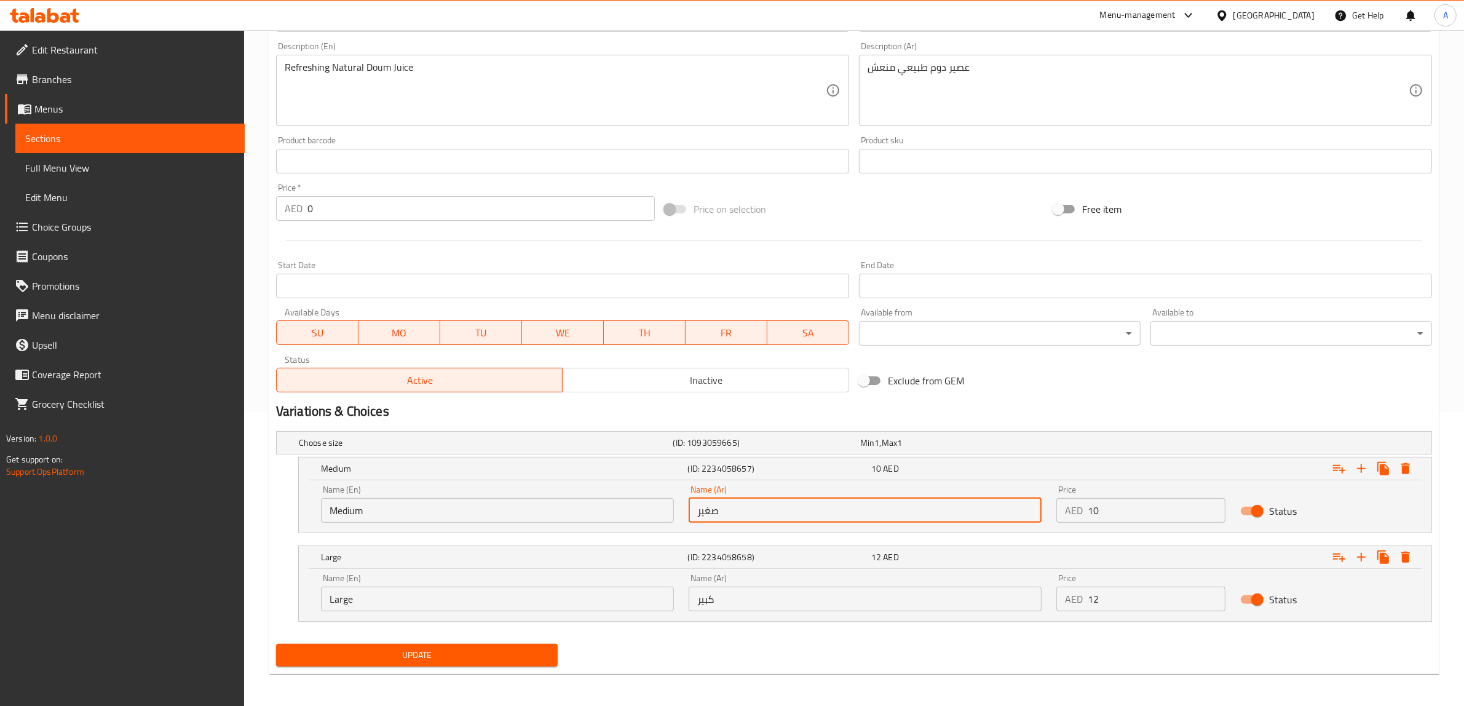
click at [745, 509] on input "صغير" at bounding box center [865, 510] width 353 height 25
type input "وسط"
click at [434, 656] on span "Update" at bounding box center [417, 655] width 262 height 15
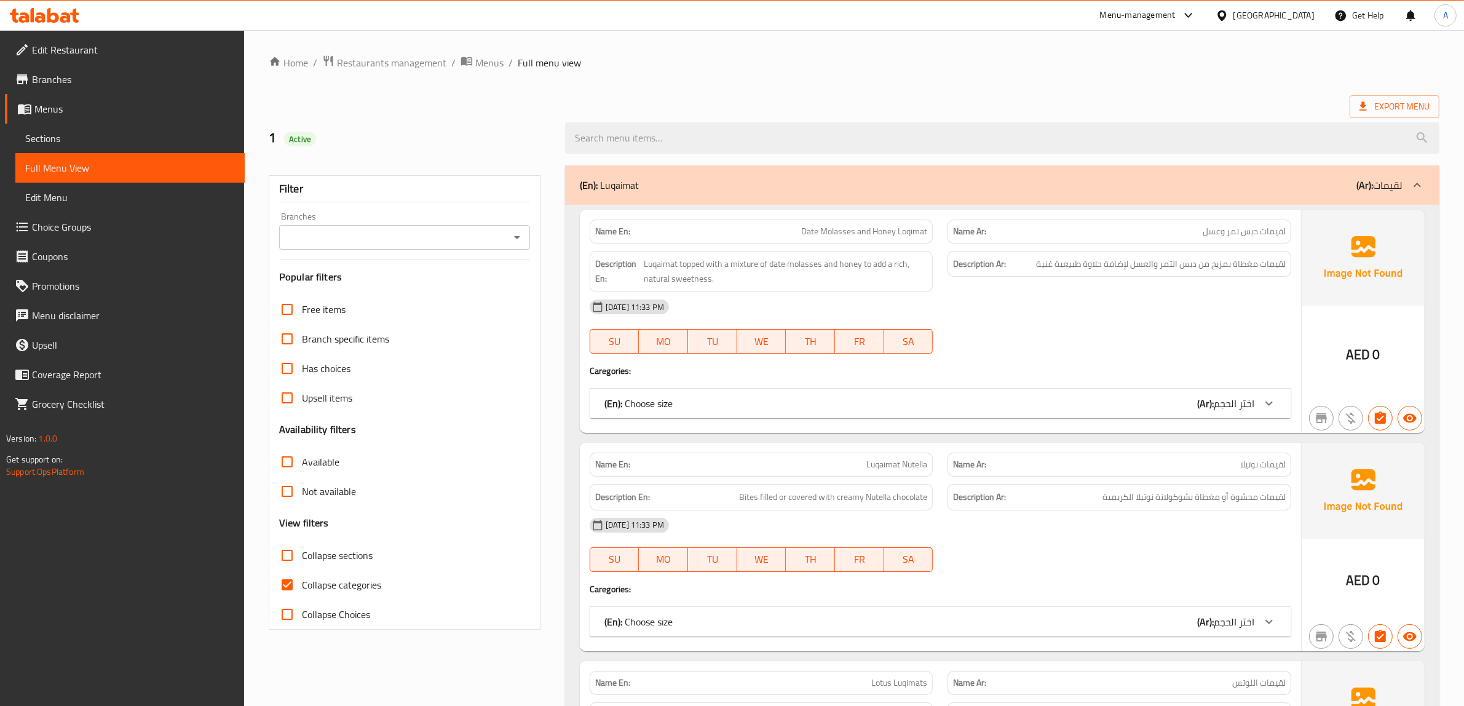
click at [329, 586] on span "Collapse categories" at bounding box center [341, 584] width 79 height 15
click at [302, 586] on input "Collapse categories" at bounding box center [287, 585] width 30 height 30
checkbox input "false"
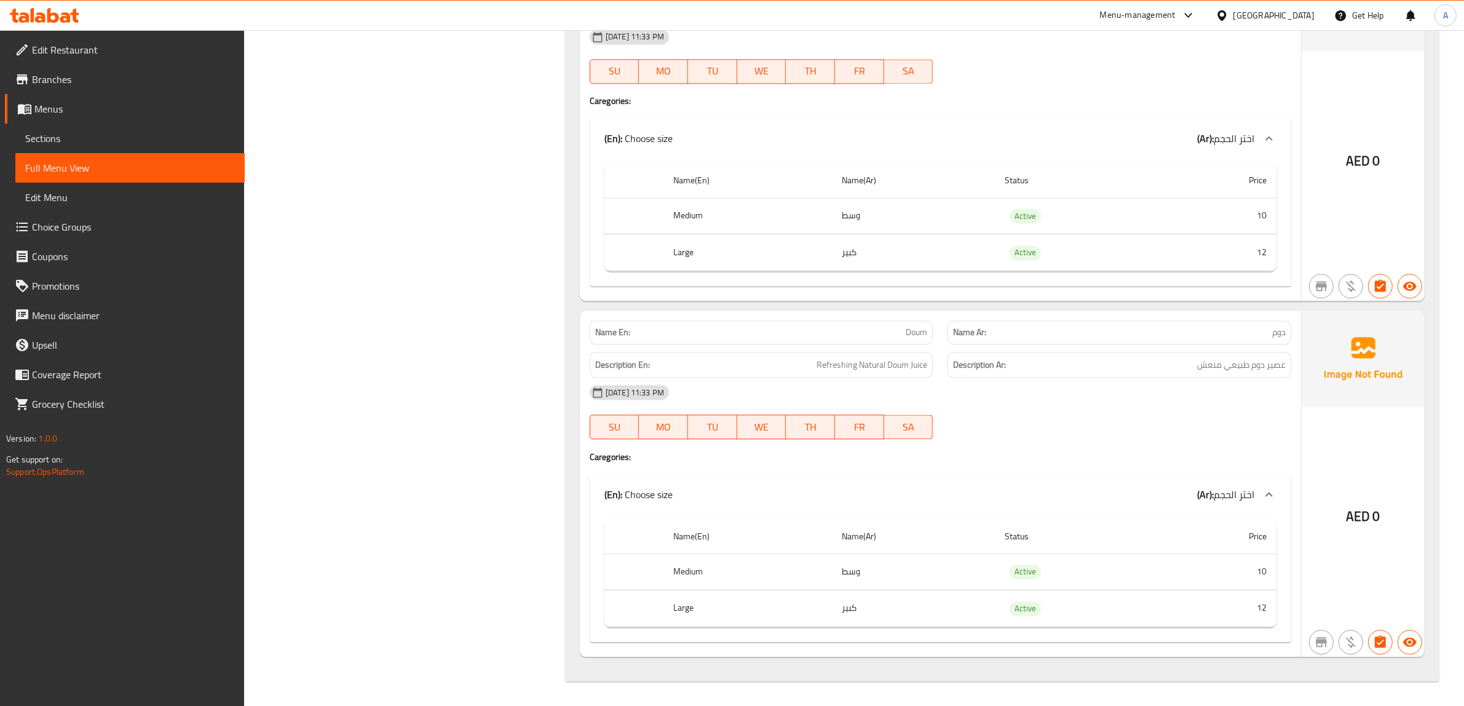
scroll to position [9149, 0]
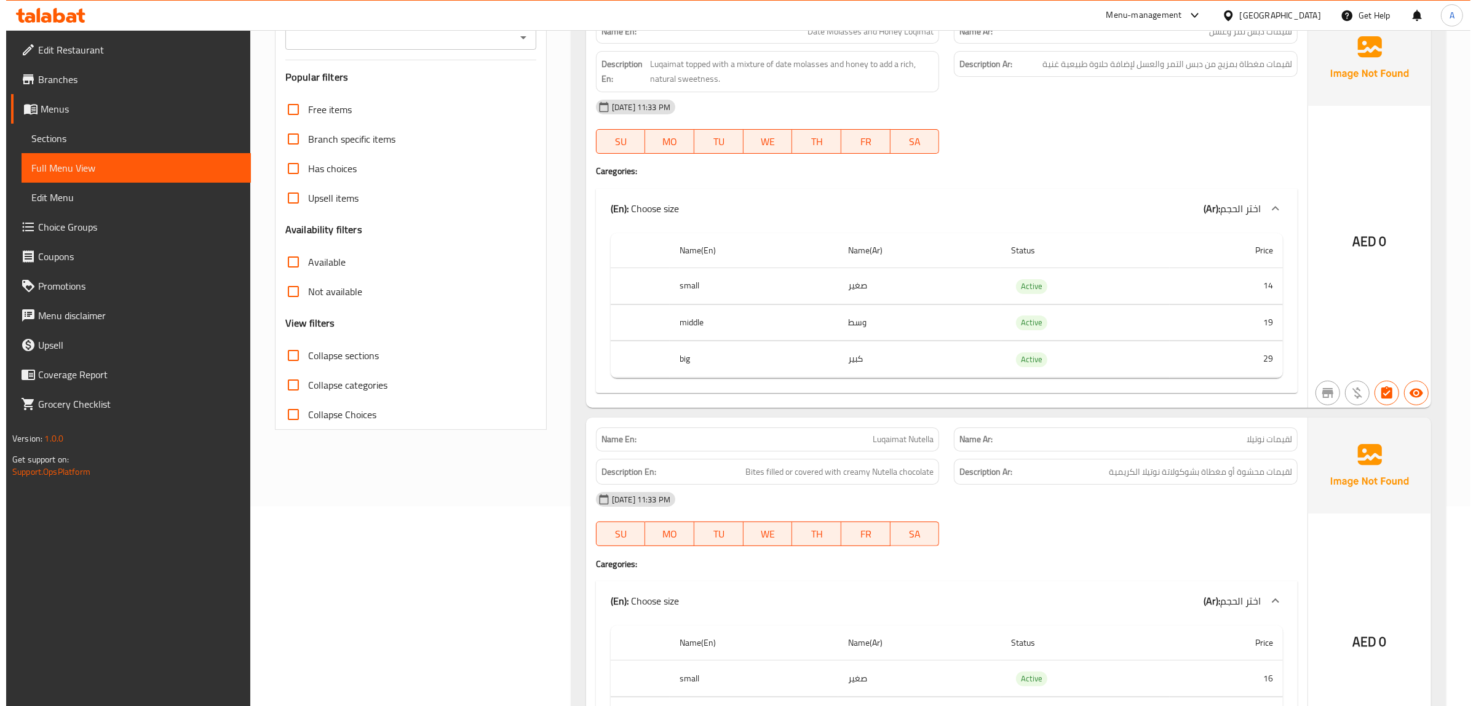
scroll to position [0, 0]
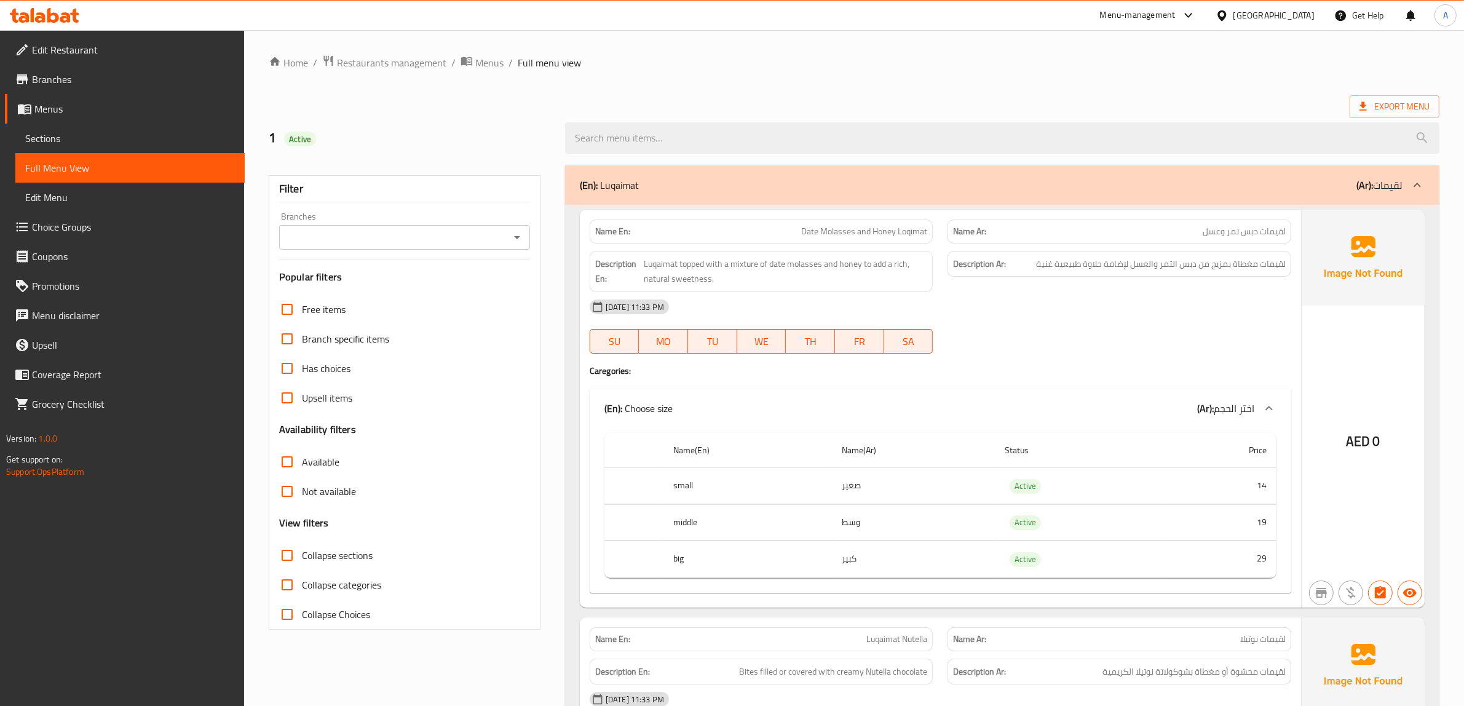
click at [757, 55] on ol "Home / Restaurants management / Menus / Full menu view" at bounding box center [854, 63] width 1171 height 16
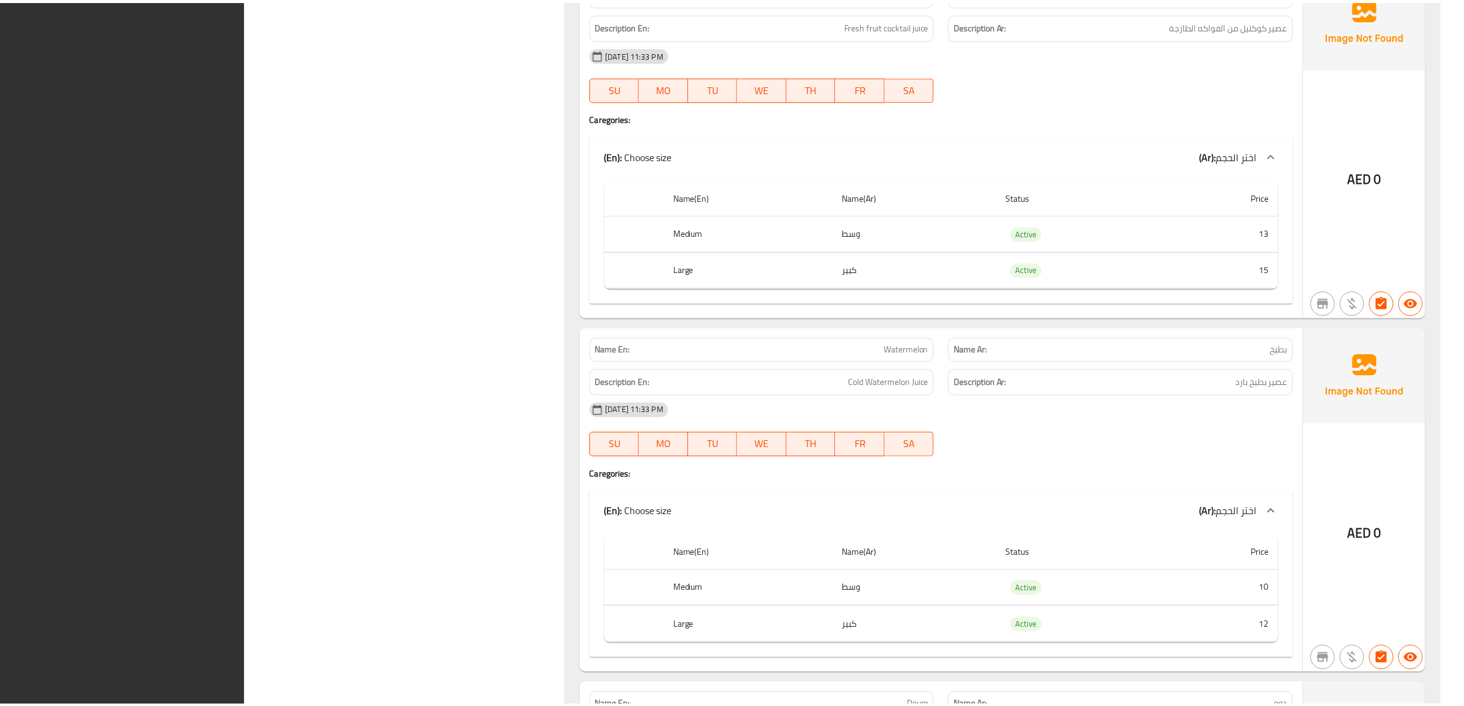
scroll to position [9149, 0]
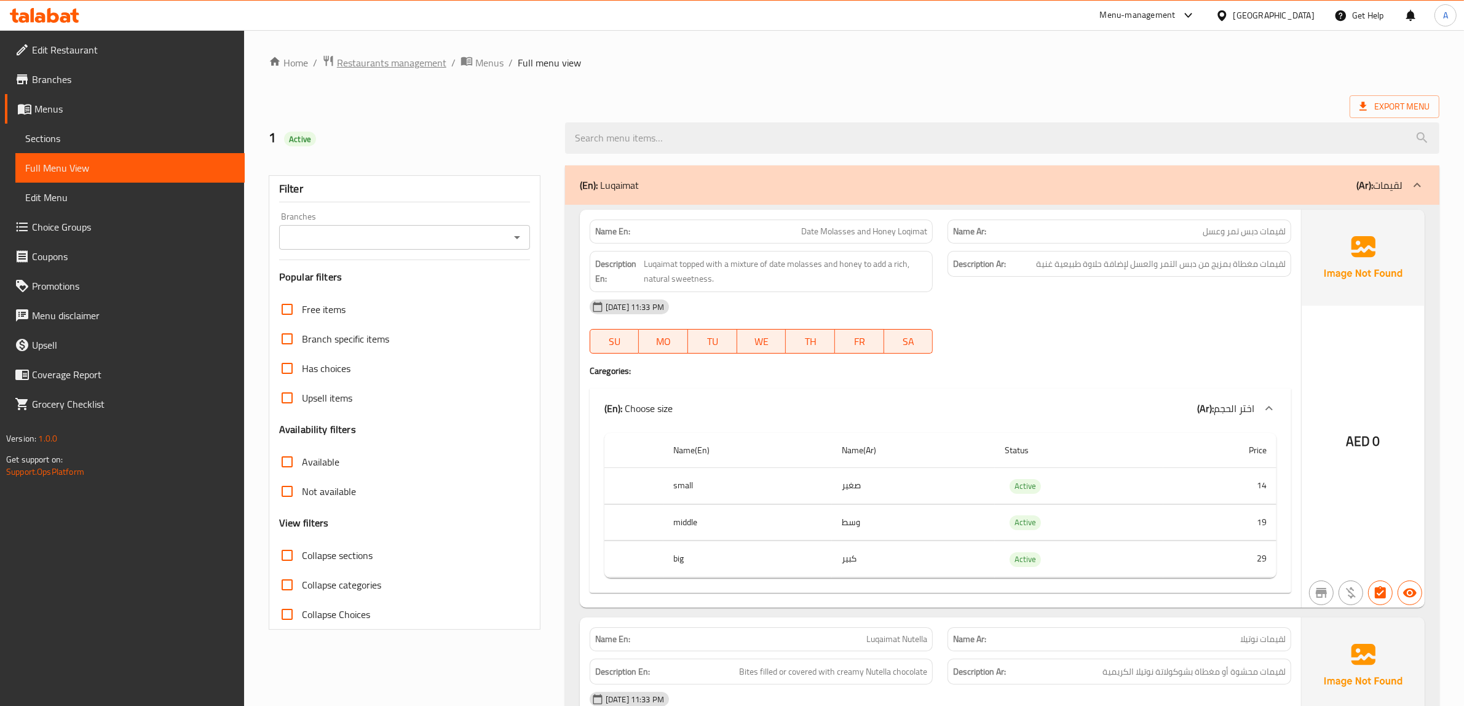
click at [379, 63] on span "Restaurants management" at bounding box center [391, 62] width 109 height 15
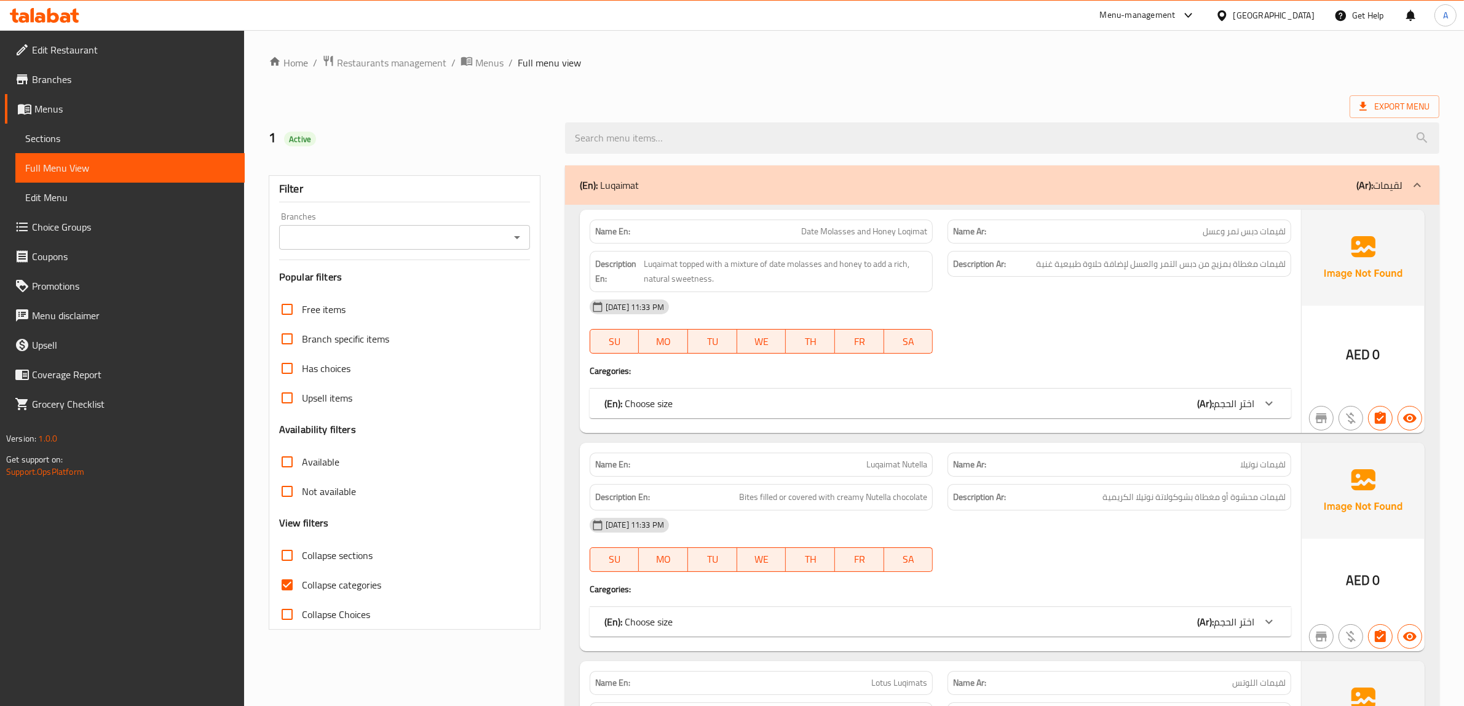
click at [309, 580] on span "Collapse categories" at bounding box center [341, 584] width 79 height 15
click at [302, 580] on input "Collapse categories" at bounding box center [287, 585] width 30 height 30
checkbox input "false"
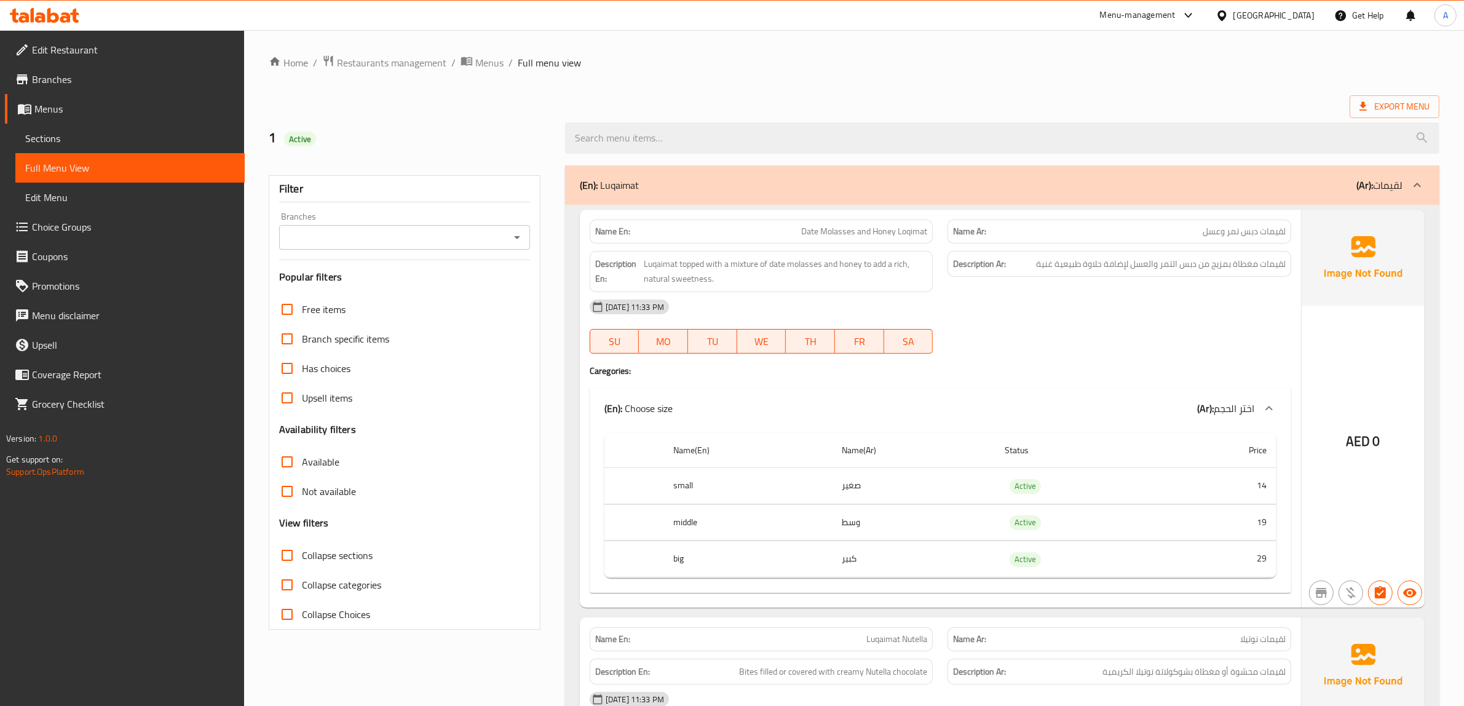
click at [950, 95] on div "Export Menu" at bounding box center [854, 106] width 1171 height 23
click at [868, 231] on span "Date Molasses and Honey Loqimat" at bounding box center [864, 231] width 126 height 13
copy span "Date Molasses and Honey Loqimat"
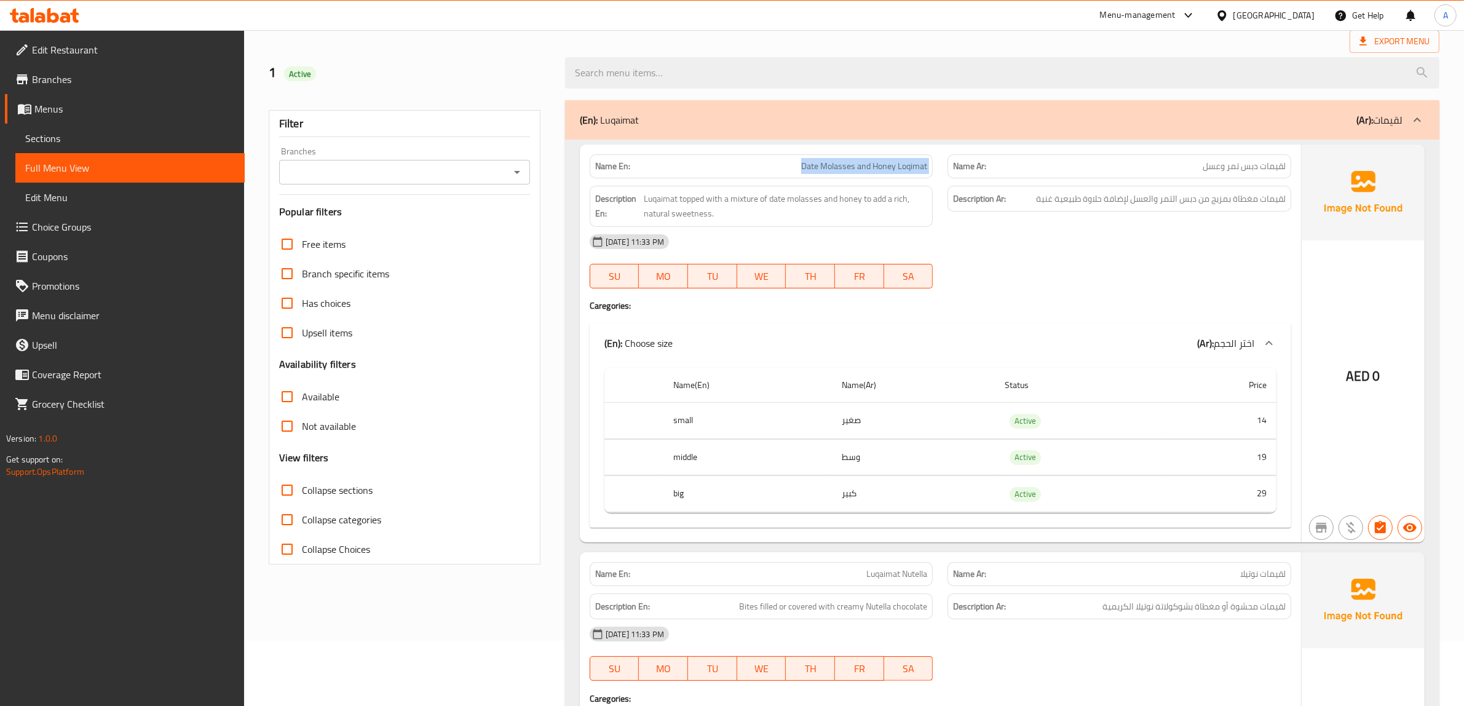
scroll to position [77, 0]
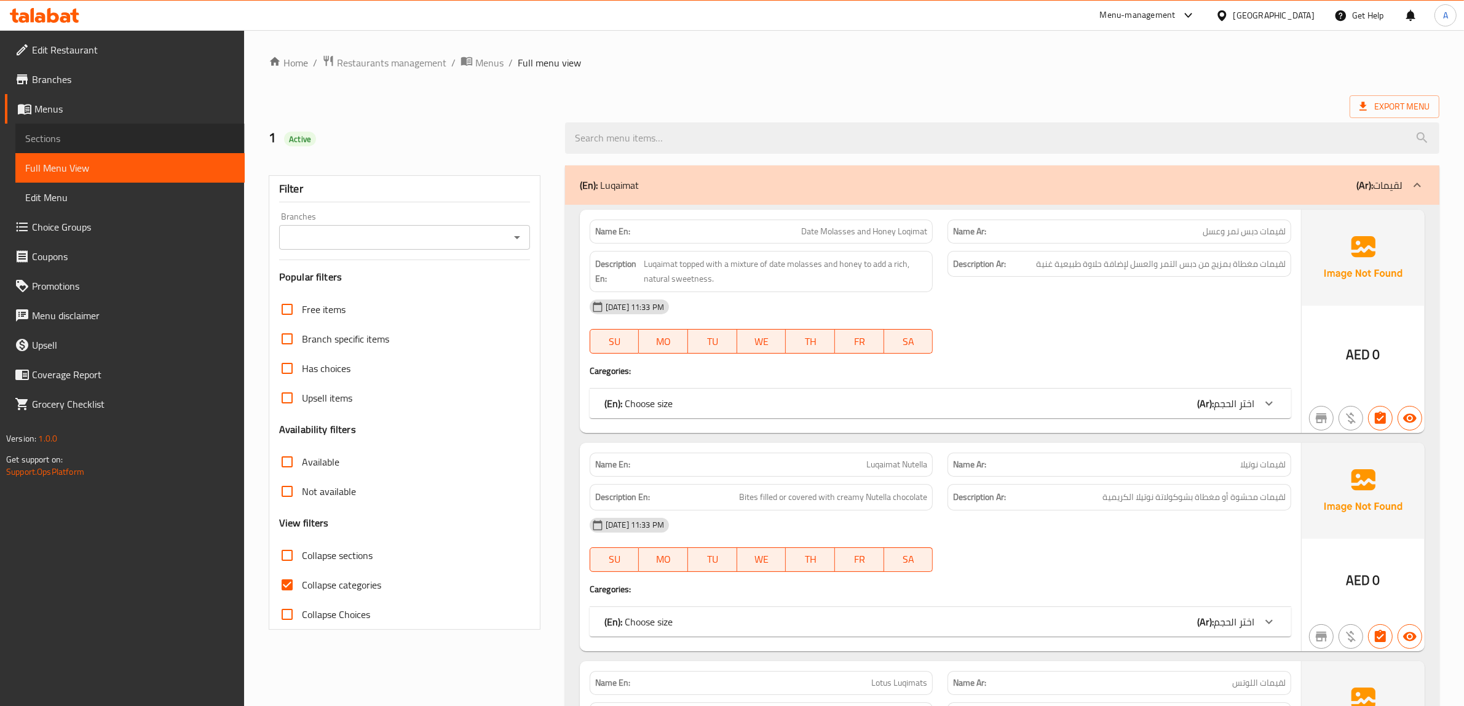
click at [69, 143] on span "Sections" at bounding box center [130, 138] width 210 height 15
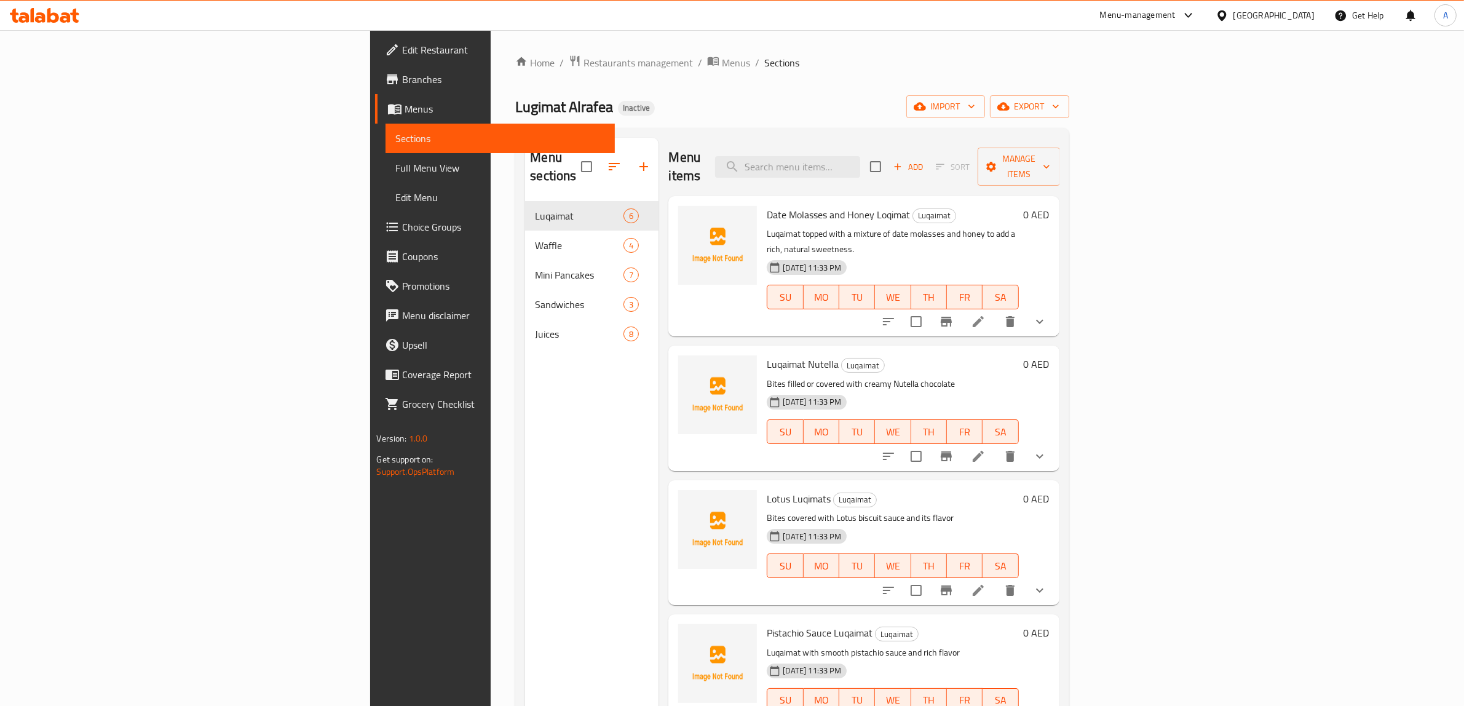
click at [402, 225] on span "Choice Groups" at bounding box center [503, 227] width 203 height 15
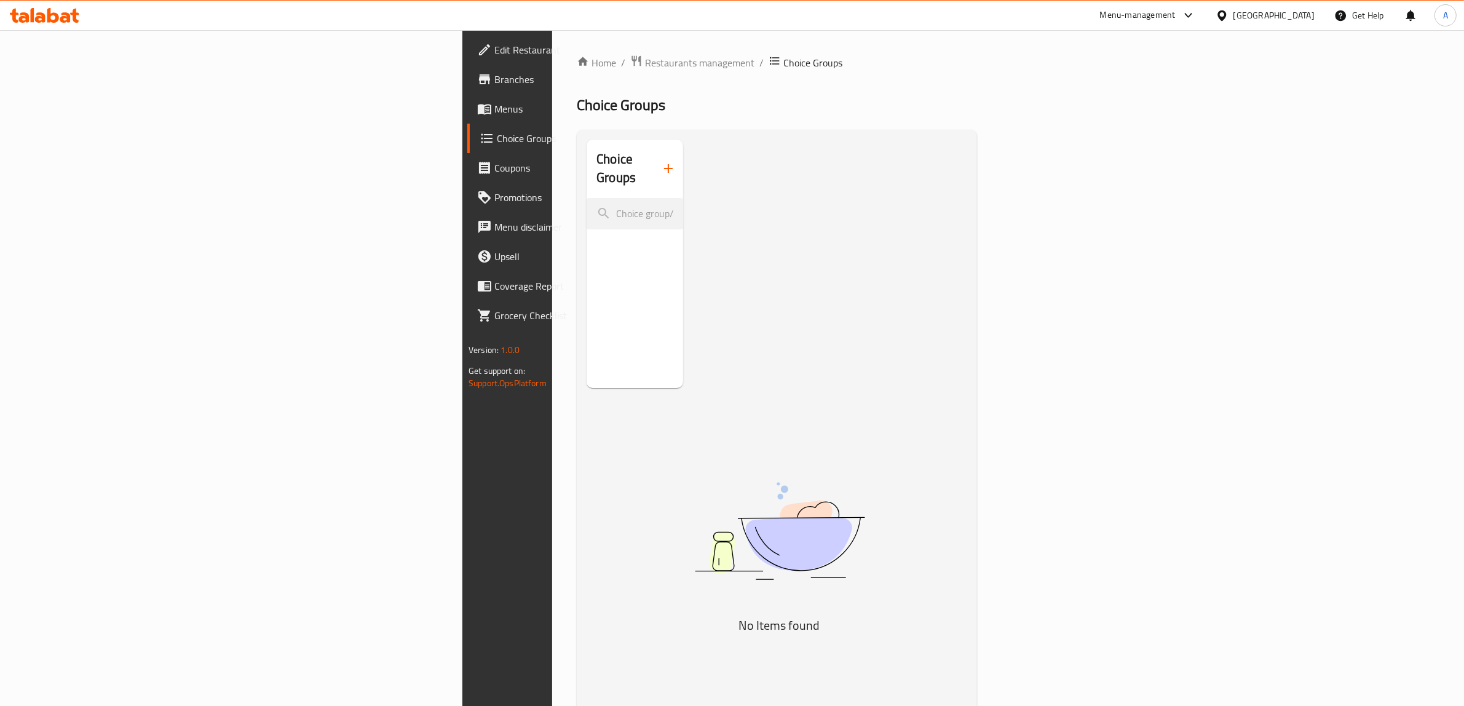
click at [661, 162] on icon "button" at bounding box center [668, 168] width 15 height 15
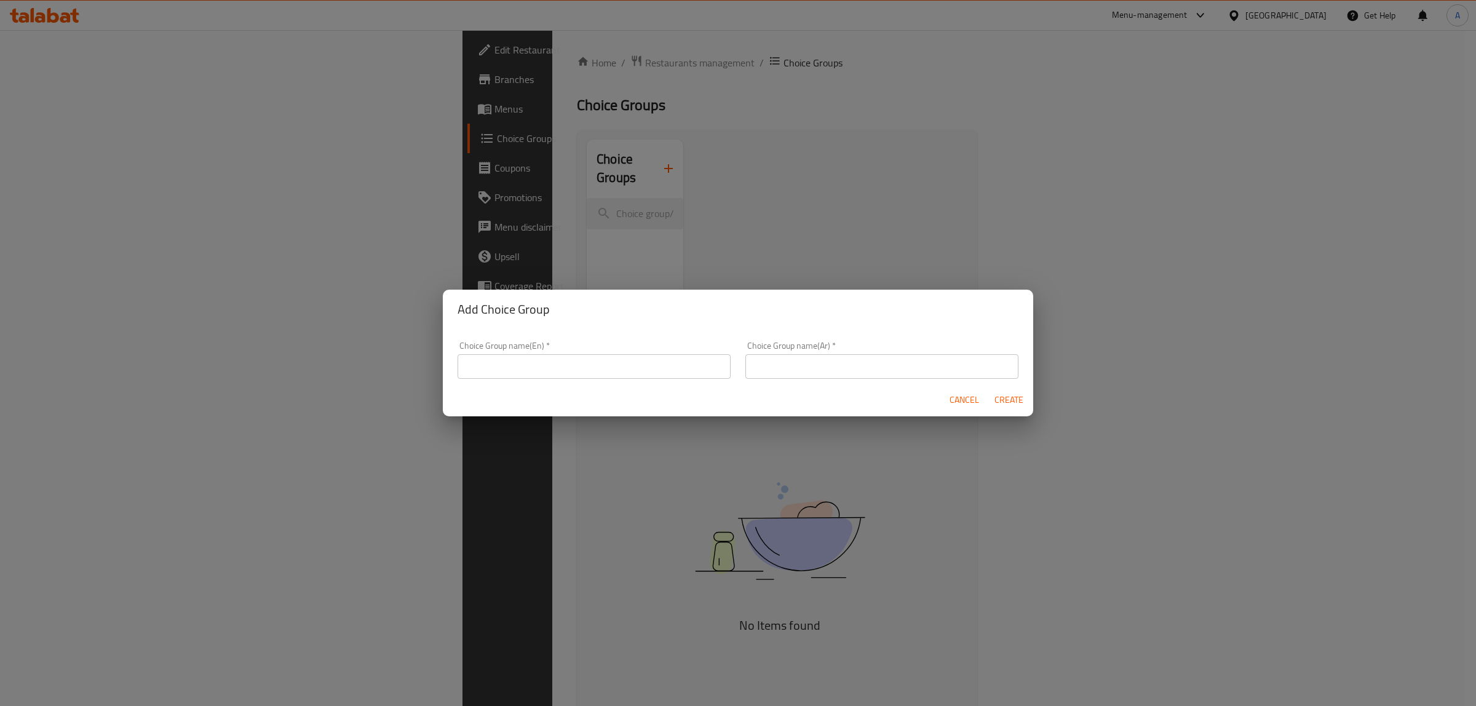
drag, startPoint x: 560, startPoint y: 363, endPoint x: 575, endPoint y: 379, distance: 22.2
click at [560, 363] on input "text" at bounding box center [594, 366] width 273 height 25
type input "Your Choice Of:"
click at [863, 383] on div "Choice Group name(Ar)   * Choice Group name(Ar) *" at bounding box center [882, 360] width 288 height 52
click at [827, 364] on input "text" at bounding box center [881, 366] width 273 height 25
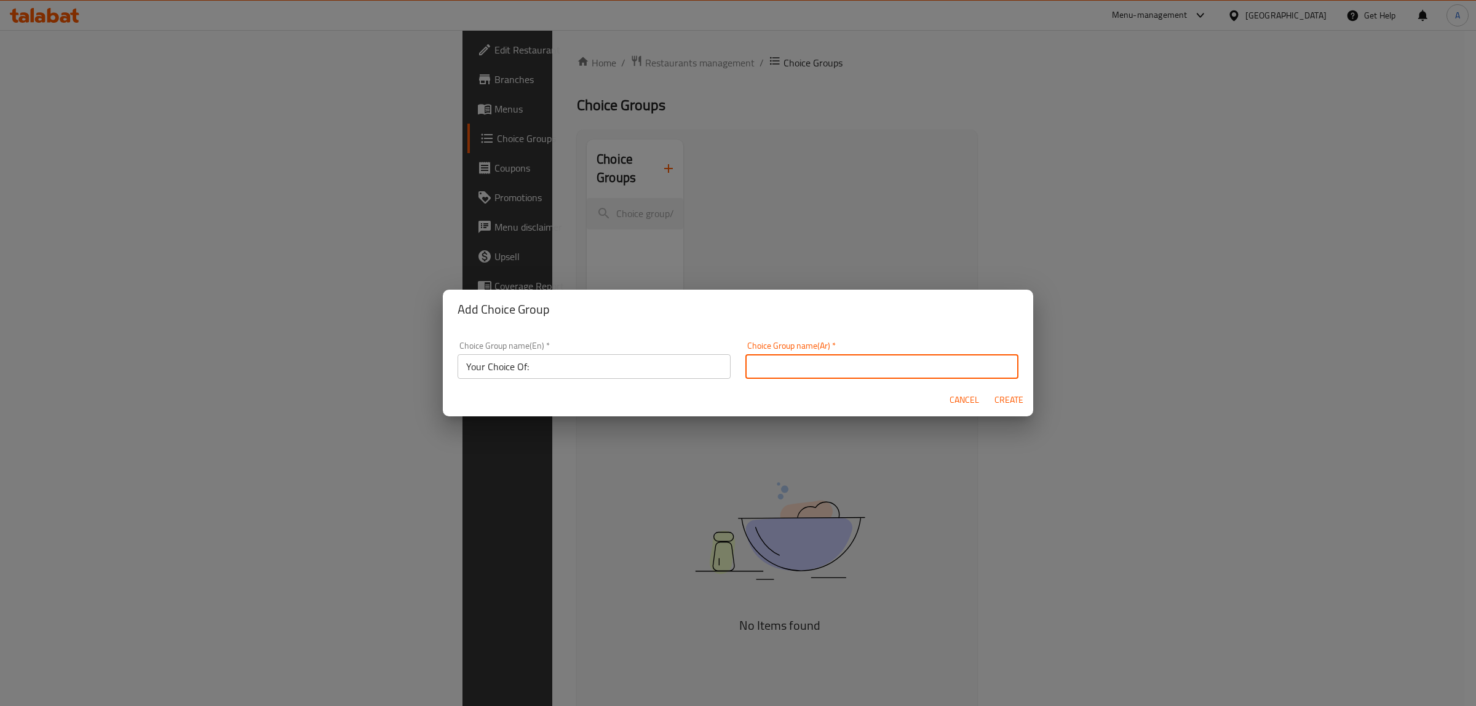
click at [807, 369] on input "text" at bounding box center [881, 366] width 273 height 25
click at [807, 370] on input "text" at bounding box center [881, 366] width 273 height 25
type input "اختيارك من:"
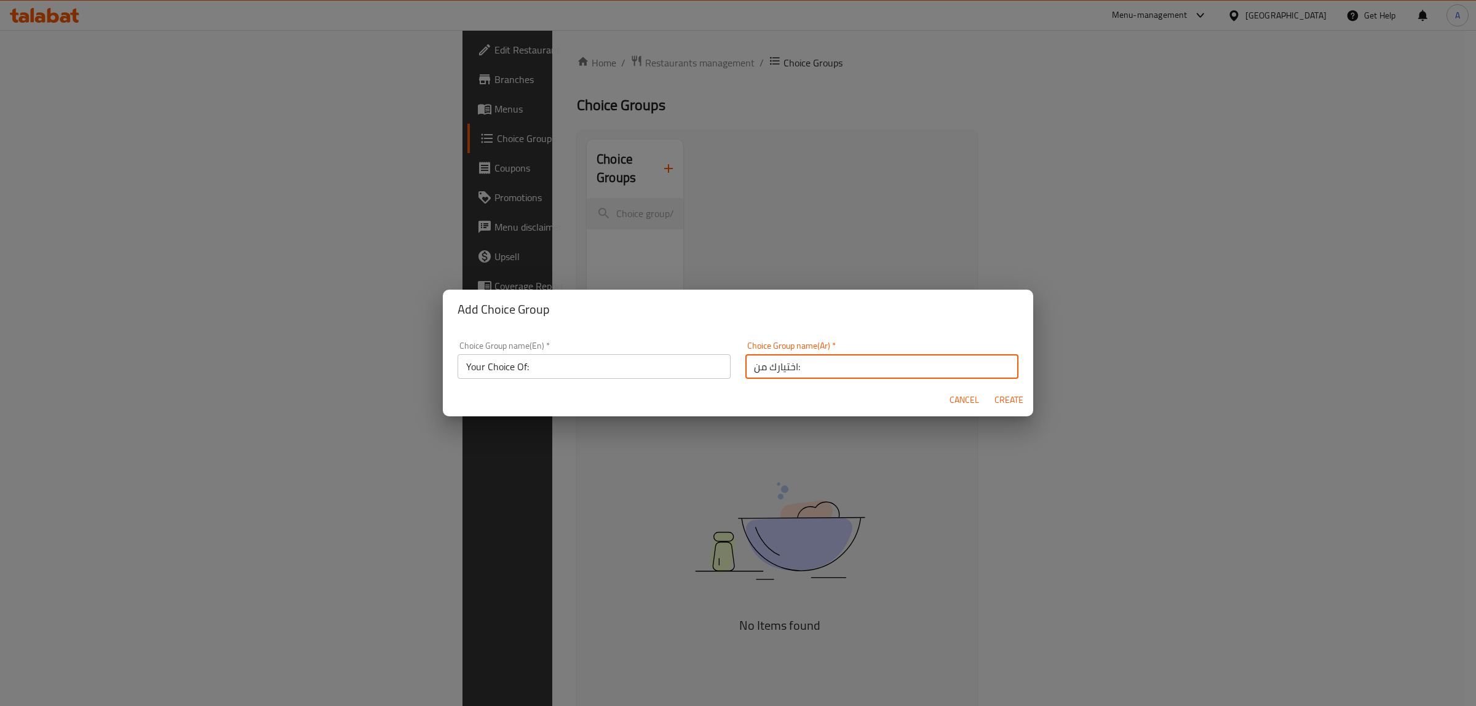
click at [1013, 398] on span "Create" at bounding box center [1009, 399] width 30 height 15
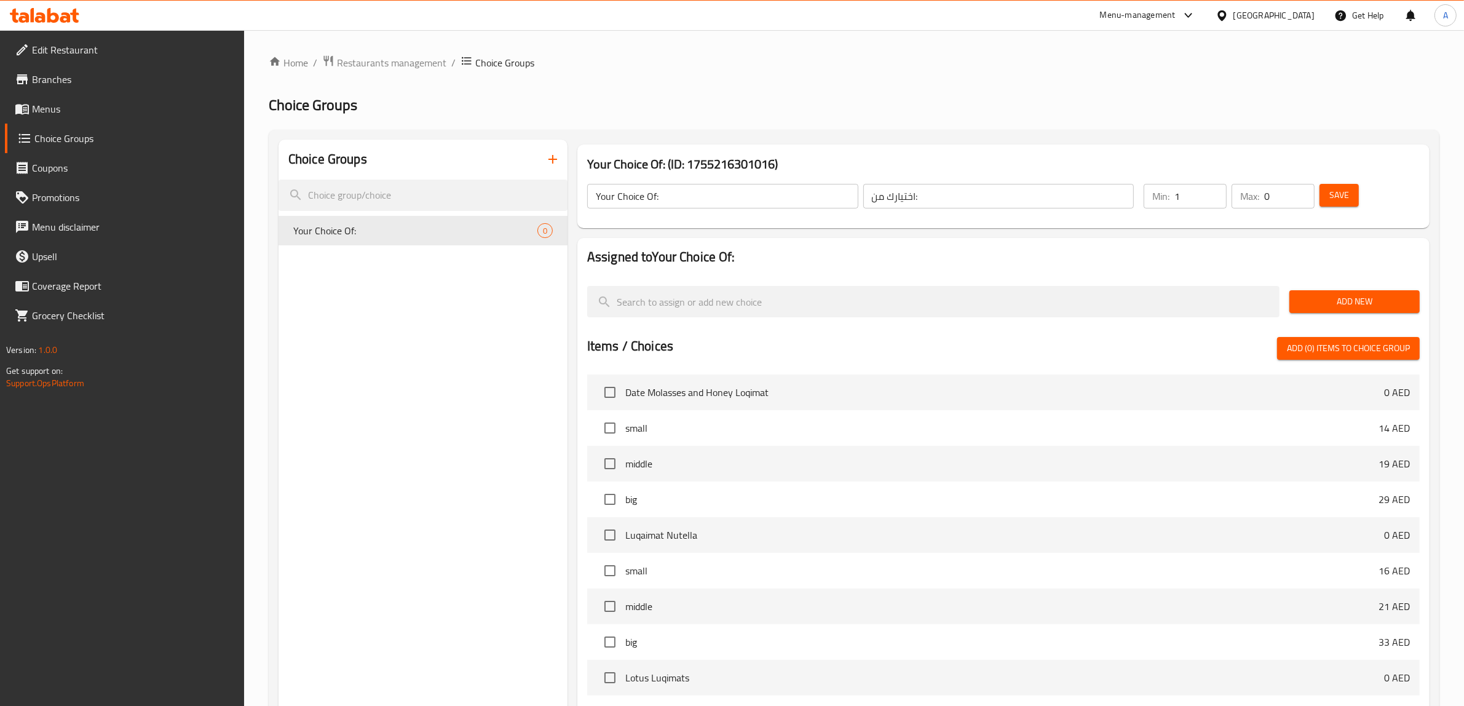
type input "1"
click at [1212, 191] on input "1" at bounding box center [1201, 196] width 52 height 25
type input "1"
click at [1301, 189] on input "1" at bounding box center [1289, 196] width 50 height 25
click at [1338, 307] on span "Add New" at bounding box center [1354, 301] width 111 height 15
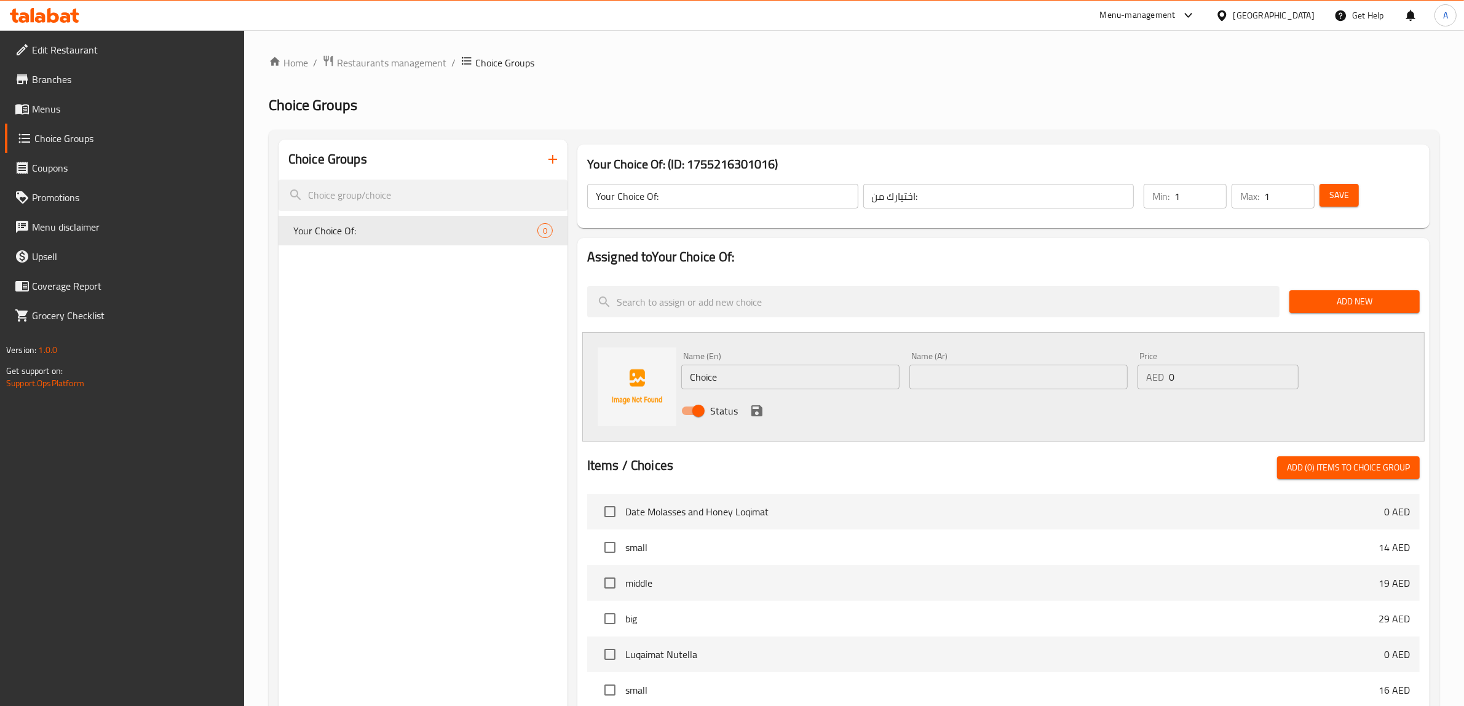
click at [749, 379] on input "Choice" at bounding box center [790, 377] width 218 height 25
type input "Filled"
click at [975, 376] on input "text" at bounding box center [1019, 377] width 218 height 25
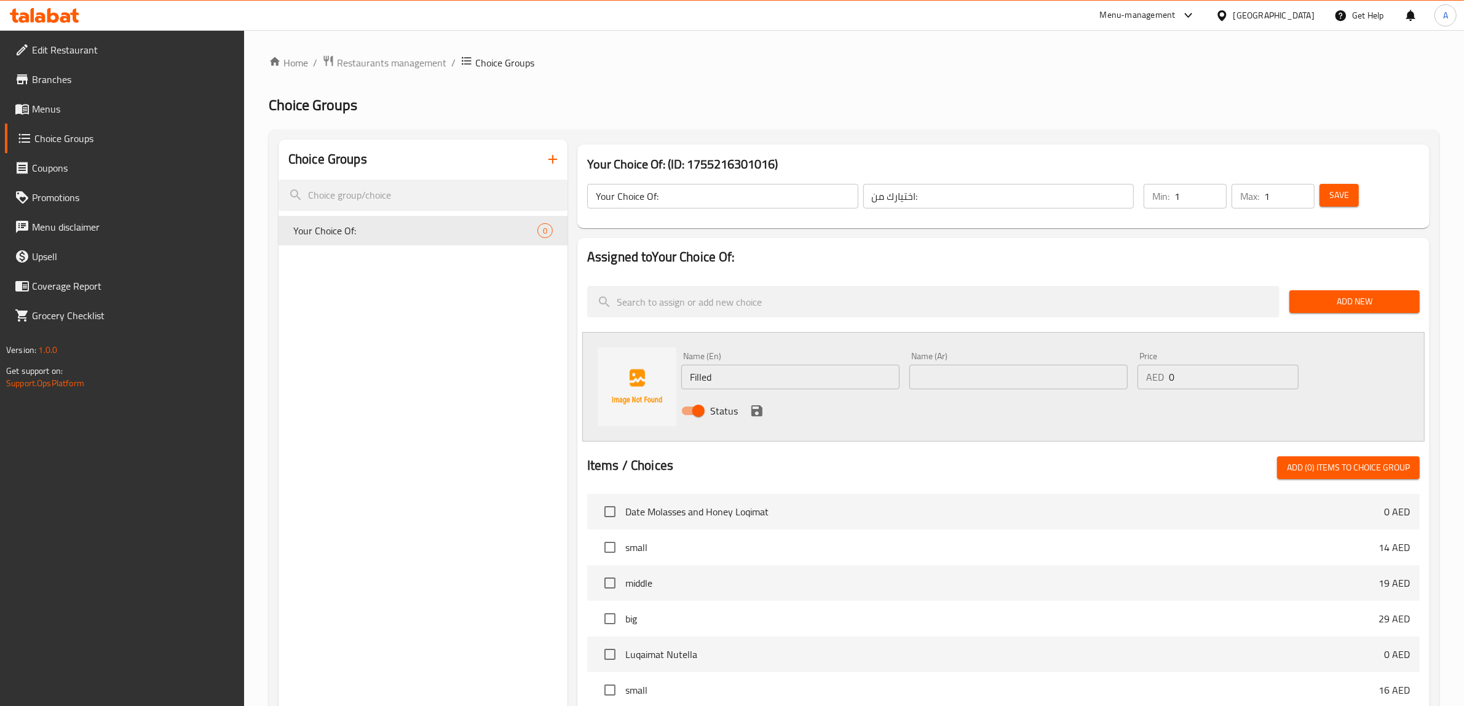
paste input "مملوء"
type input "مملوء"
click at [759, 411] on icon "save" at bounding box center [756, 410] width 11 height 11
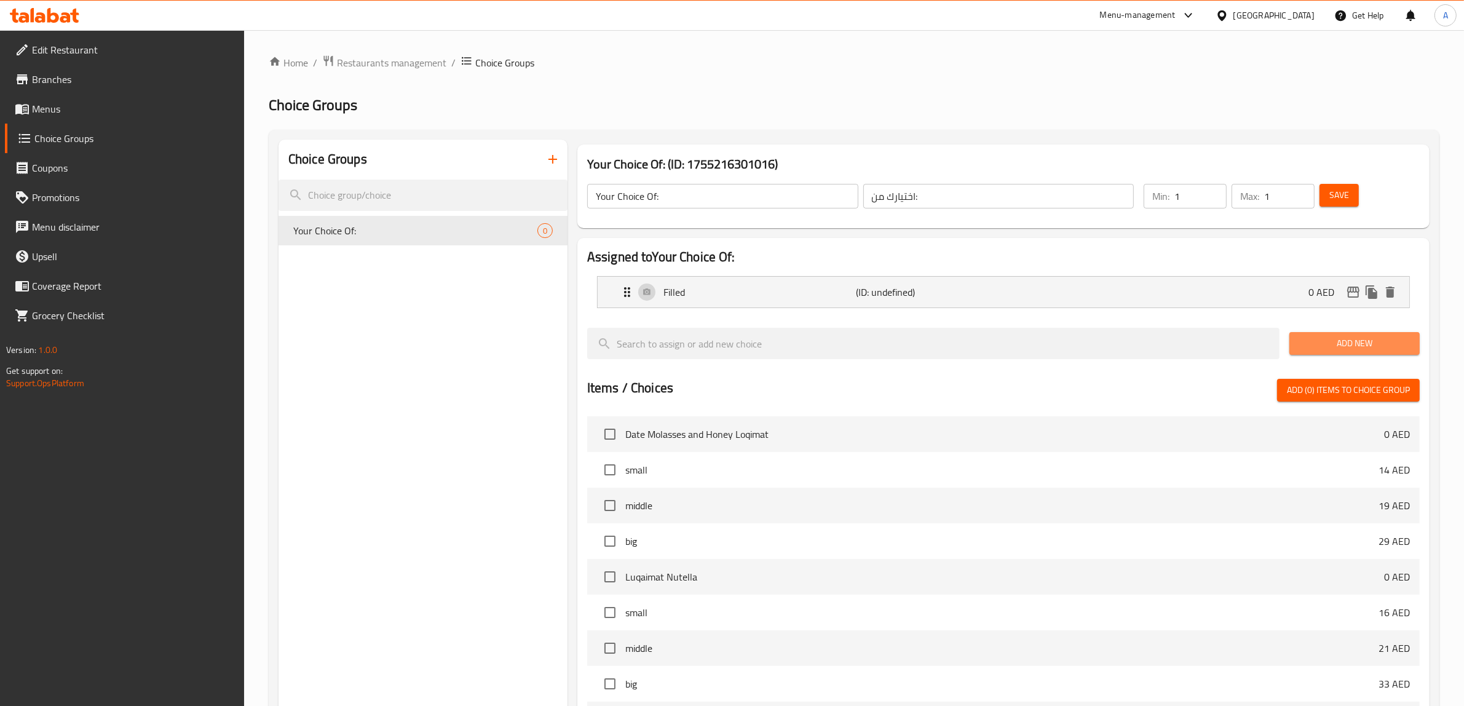
click at [1336, 346] on span "Add New" at bounding box center [1354, 343] width 111 height 15
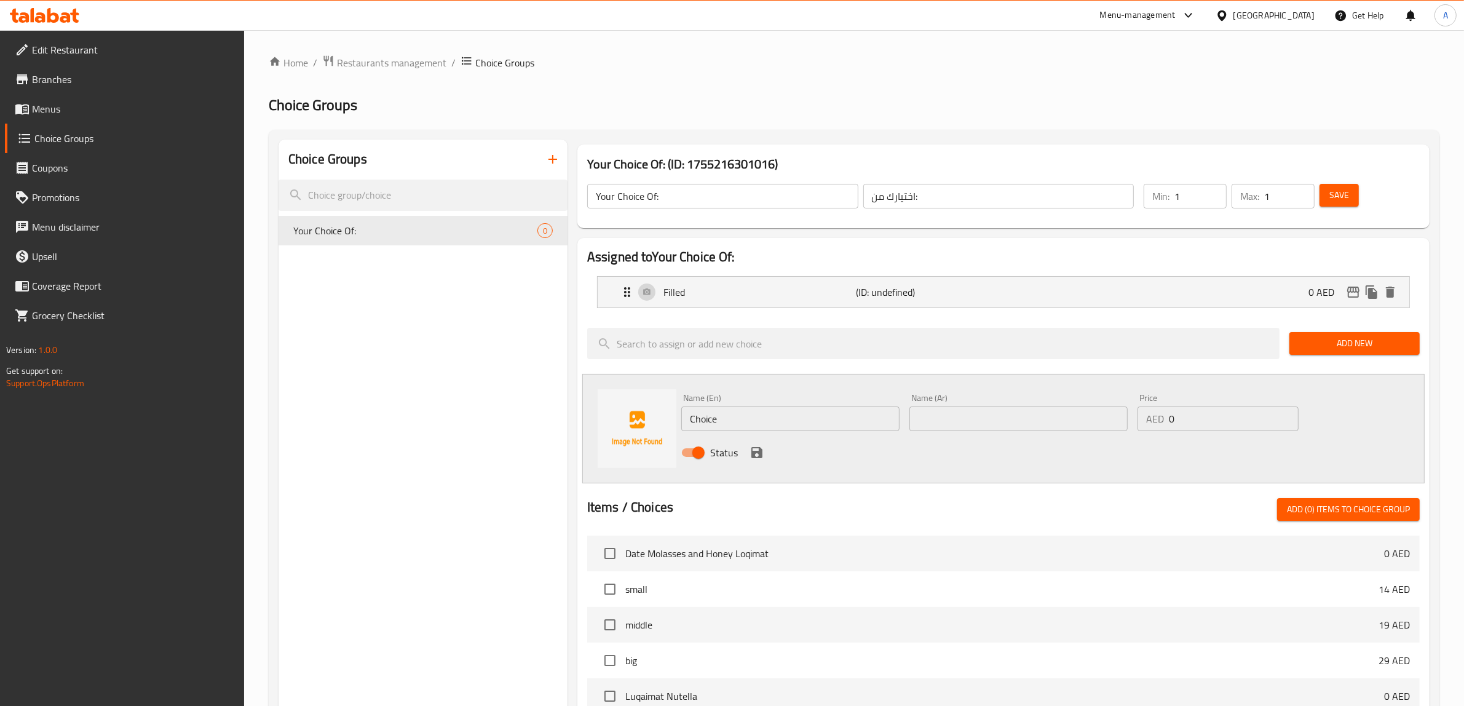
click at [773, 415] on input "Choice" at bounding box center [790, 418] width 218 height 25
type input "Covered"
click at [951, 411] on input "text" at bounding box center [1019, 418] width 218 height 25
paste input "مغطى"
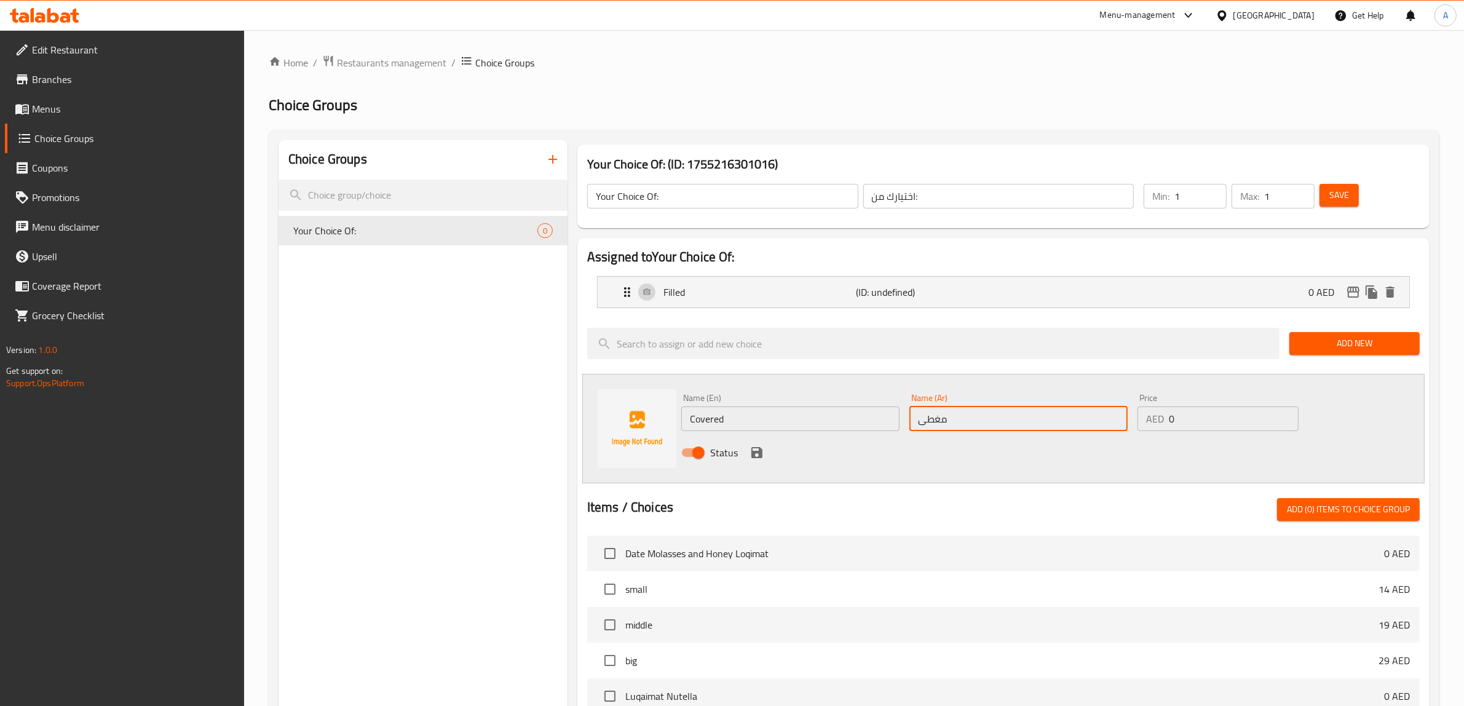
type input "مغطى"
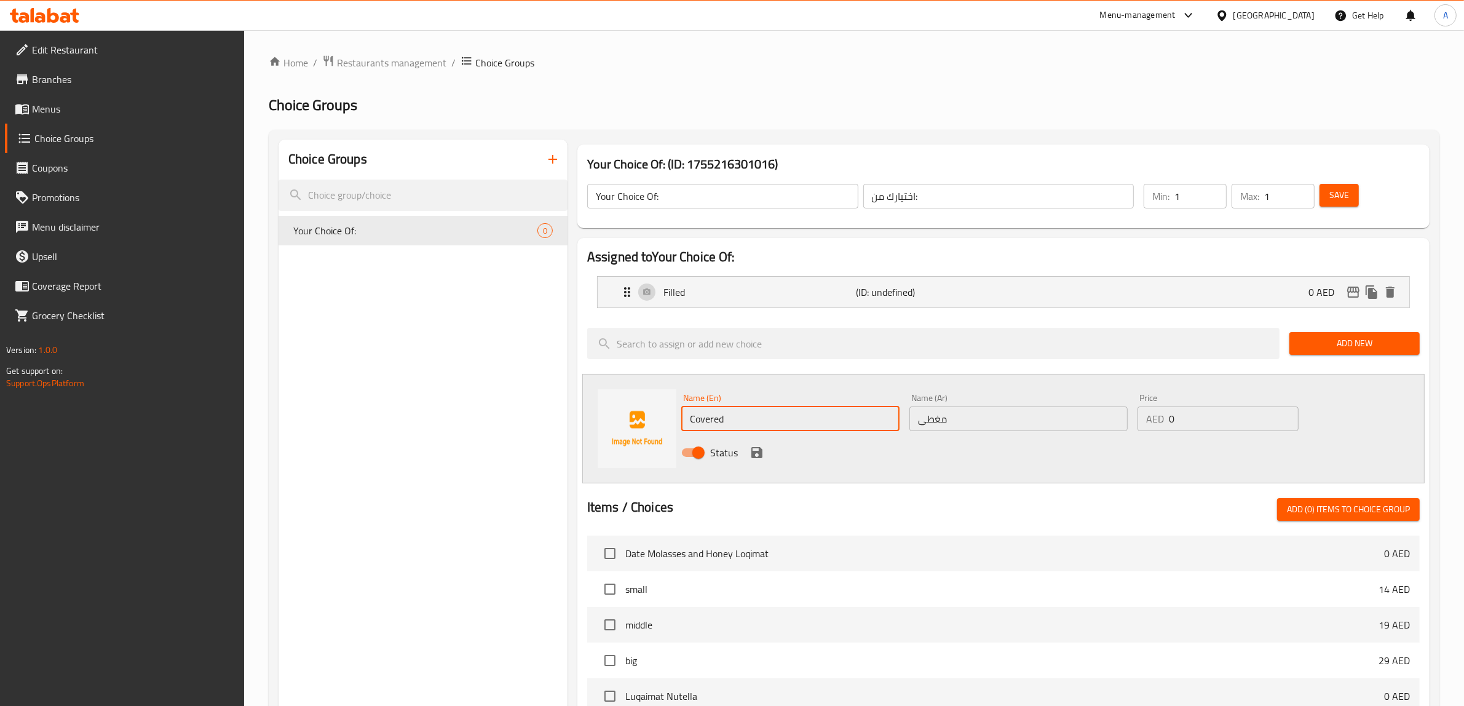
click at [716, 416] on input "Covered" at bounding box center [790, 418] width 218 height 25
click at [699, 425] on input "Covered" at bounding box center [790, 418] width 218 height 25
click at [750, 451] on icon "save" at bounding box center [757, 452] width 15 height 15
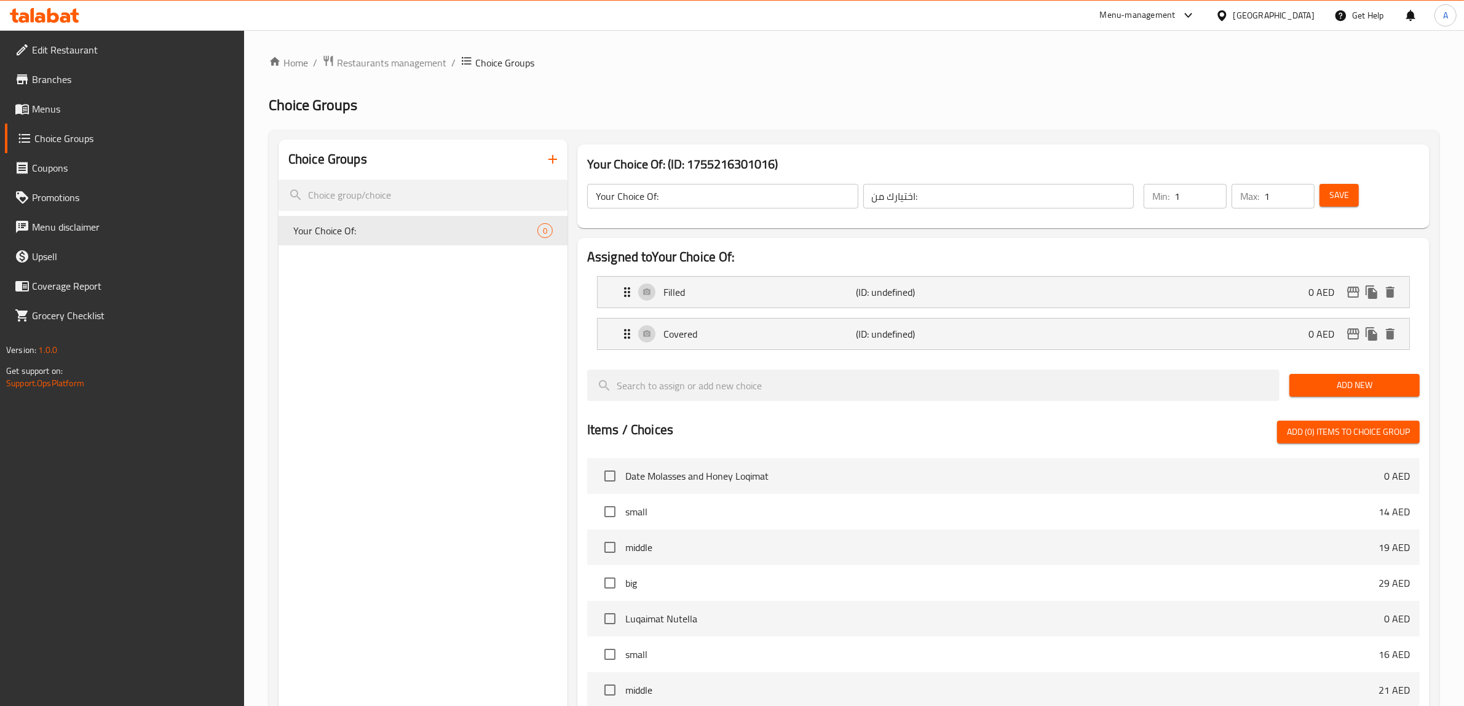
click at [1347, 196] on span "Save" at bounding box center [1340, 195] width 20 height 15
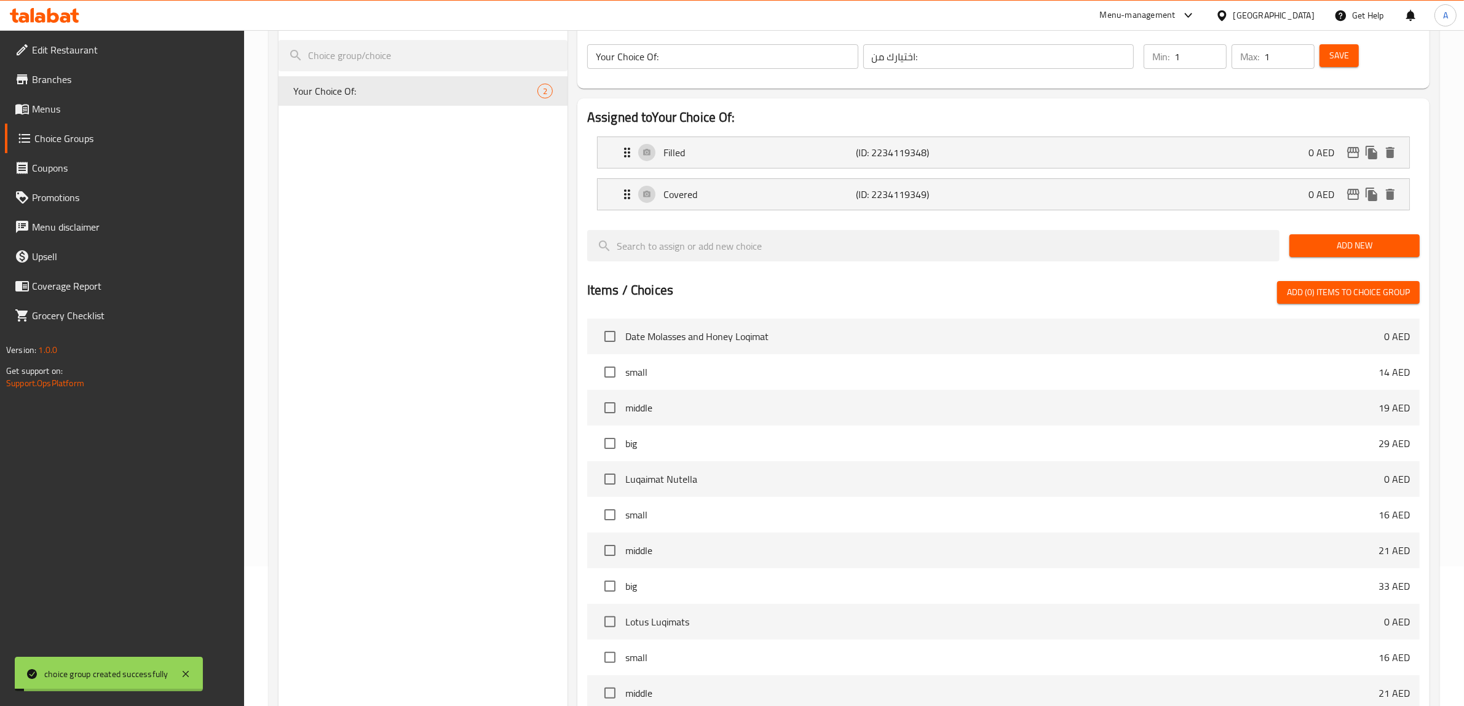
scroll to position [306, 0]
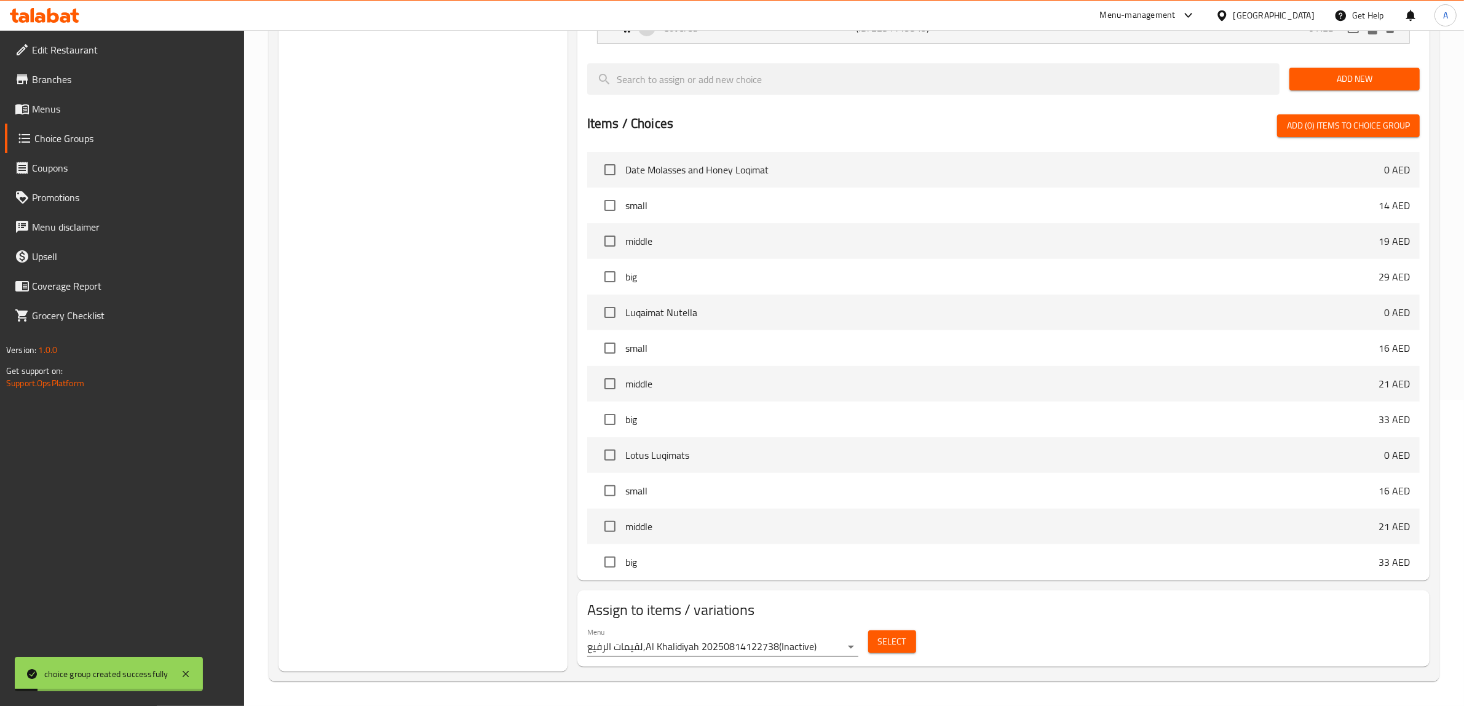
click at [784, 400] on body "choice group created successfully ​ Menu-management United Arab Emirates Get He…" at bounding box center [732, 62] width 1464 height 676
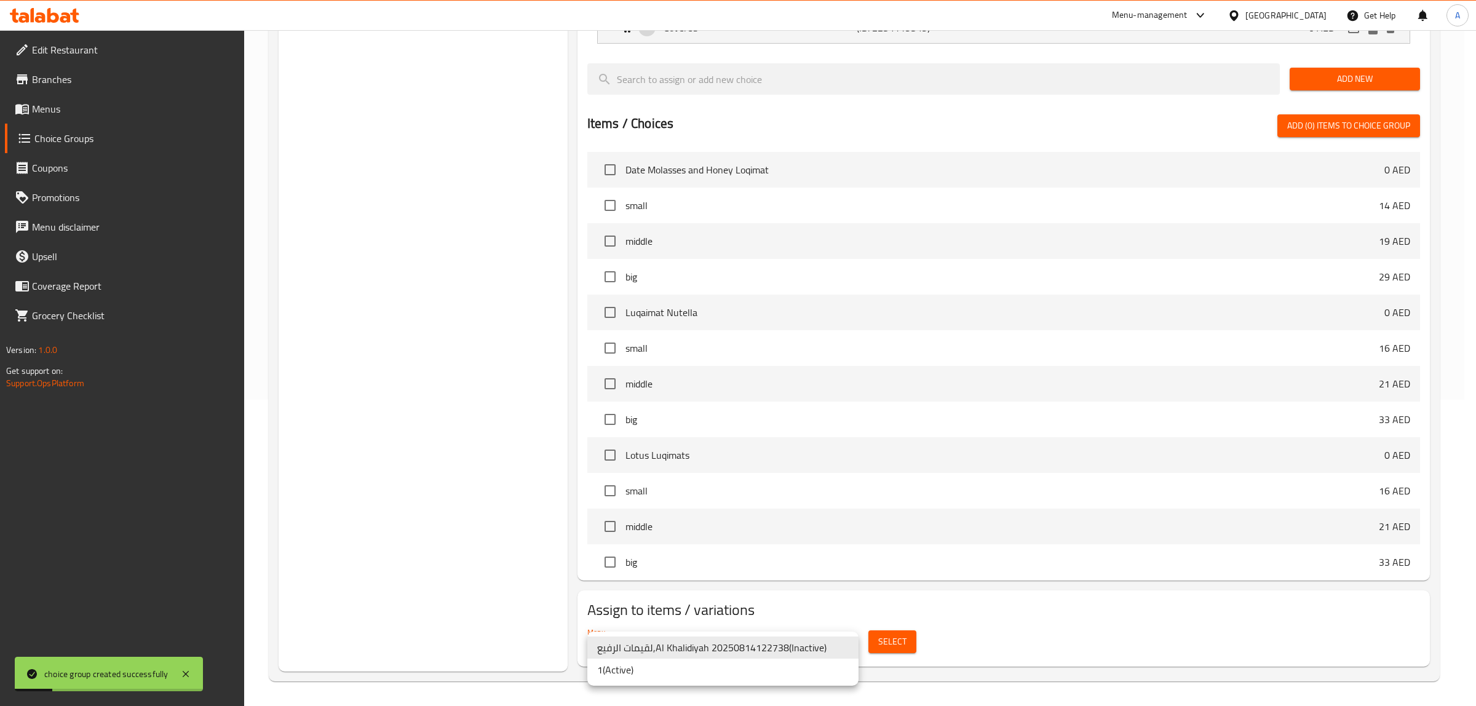
click at [696, 665] on li "1 ( Active )" at bounding box center [722, 670] width 271 height 22
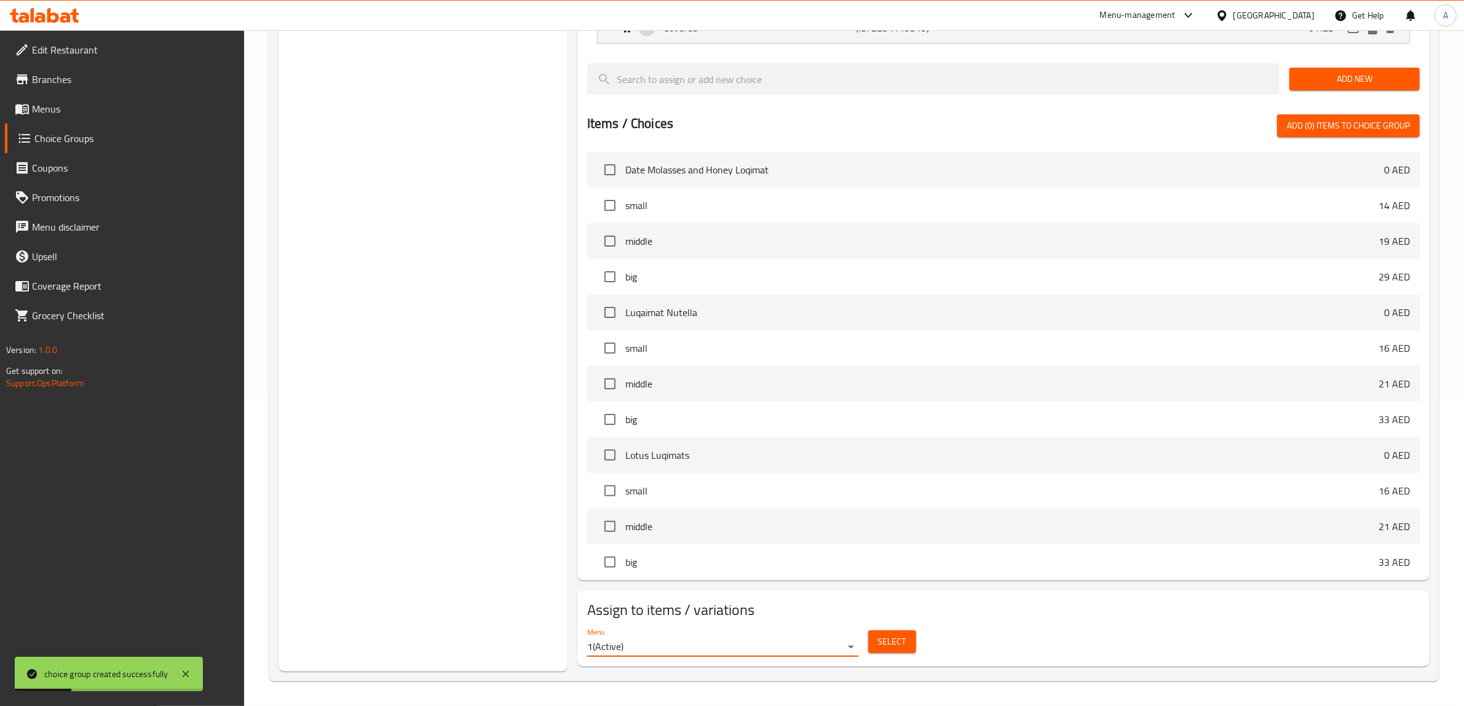
click at [881, 643] on span "Select" at bounding box center [892, 641] width 28 height 15
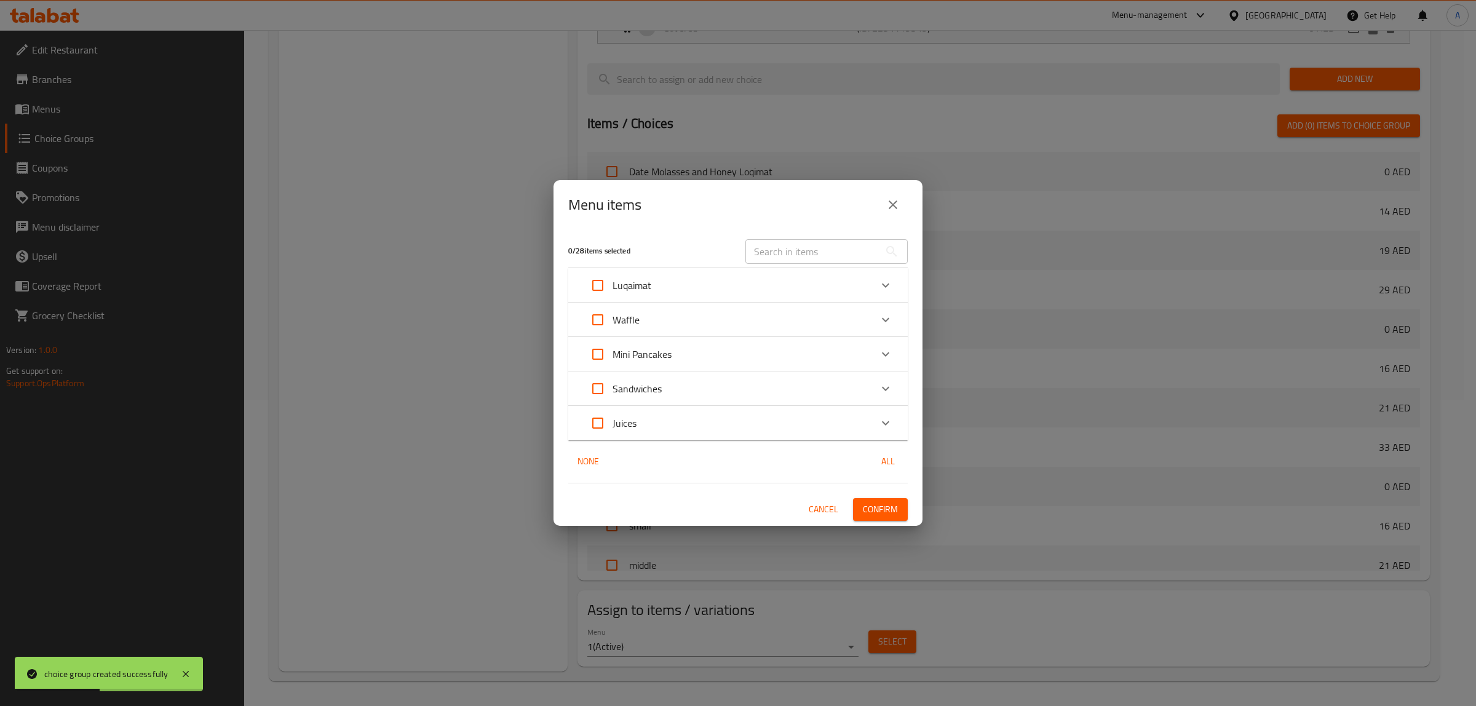
drag, startPoint x: 863, startPoint y: 206, endPoint x: 855, endPoint y: 211, distance: 8.9
click at [863, 206] on div "Menu items" at bounding box center [737, 205] width 339 height 30
click at [822, 256] on input "text" at bounding box center [812, 251] width 134 height 25
paste input "Luqaimat Nutella"
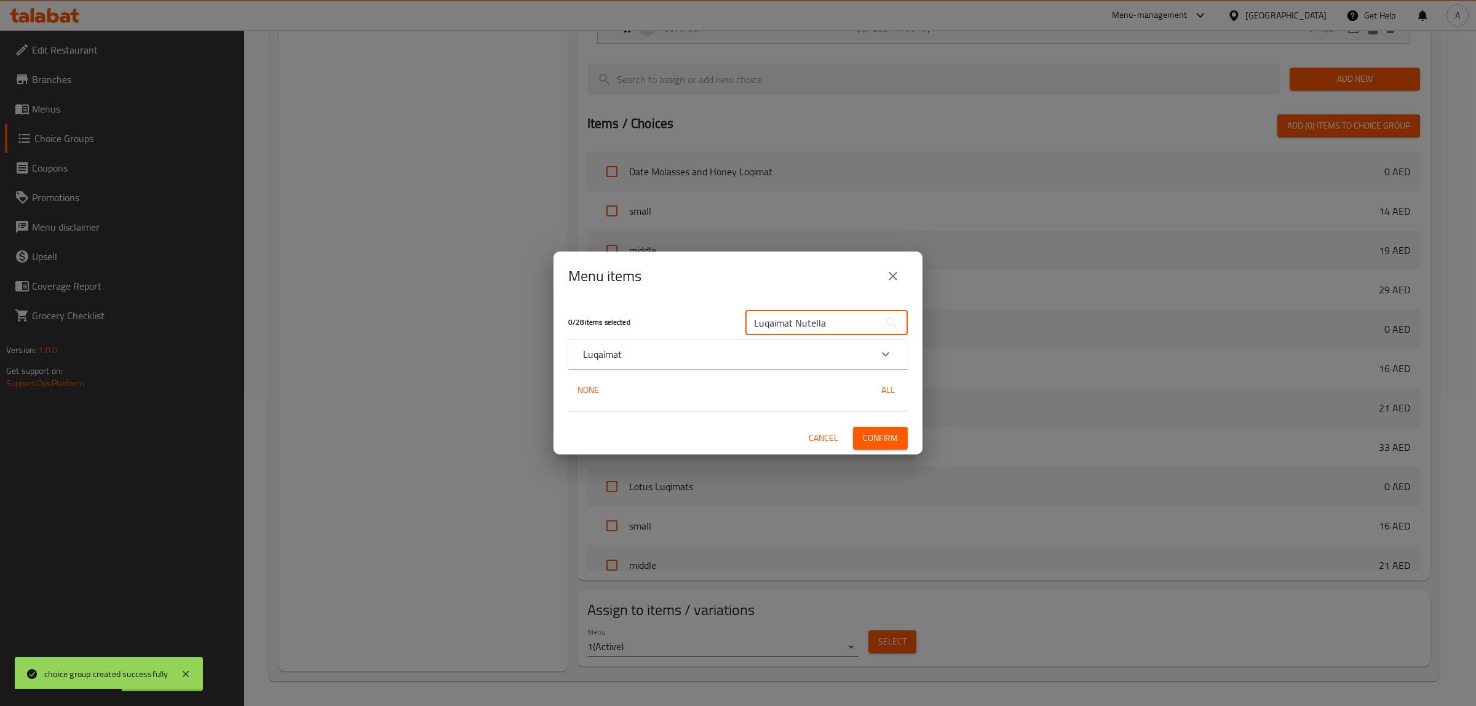
type input "Luqaimat Nutella"
click at [657, 358] on div "Luqaimat" at bounding box center [727, 354] width 288 height 15
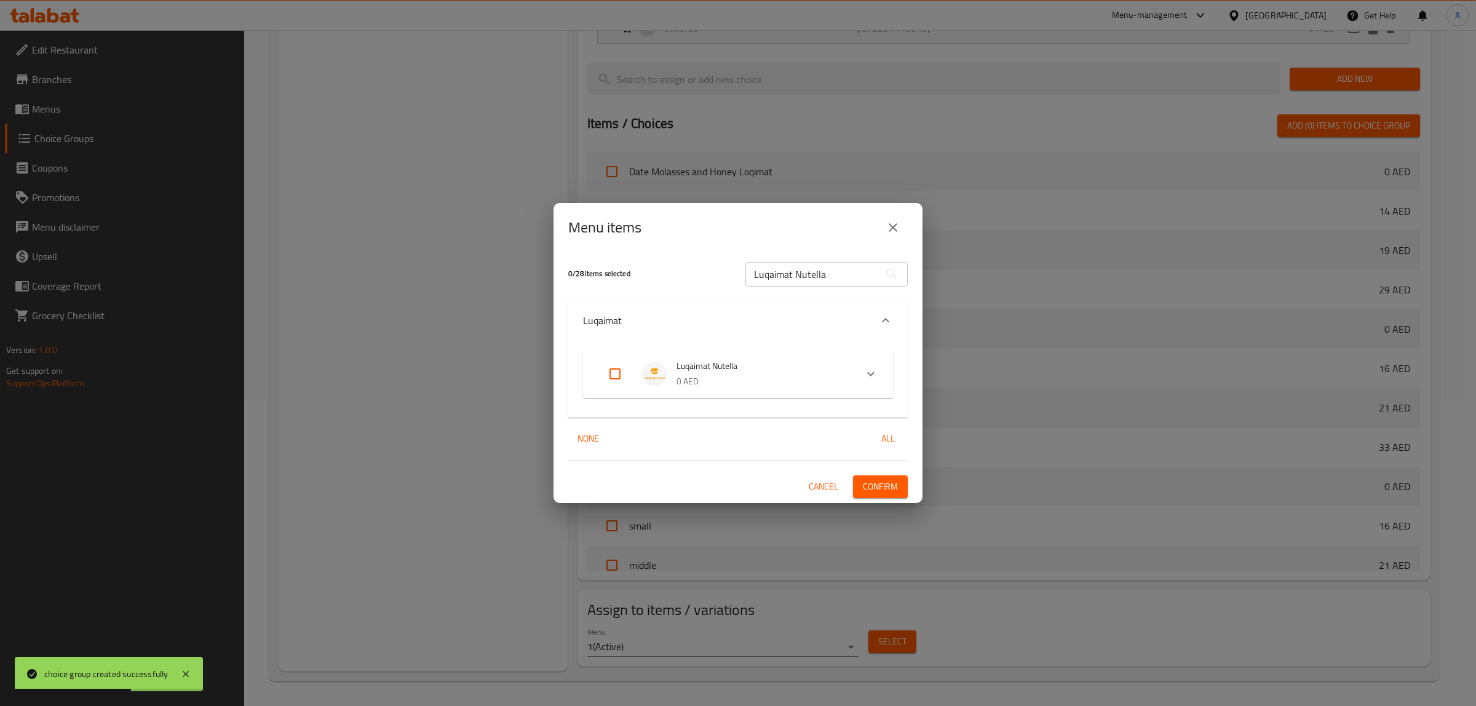
click at [612, 370] on input "Expand" at bounding box center [615, 374] width 30 height 30
checkbox input "true"
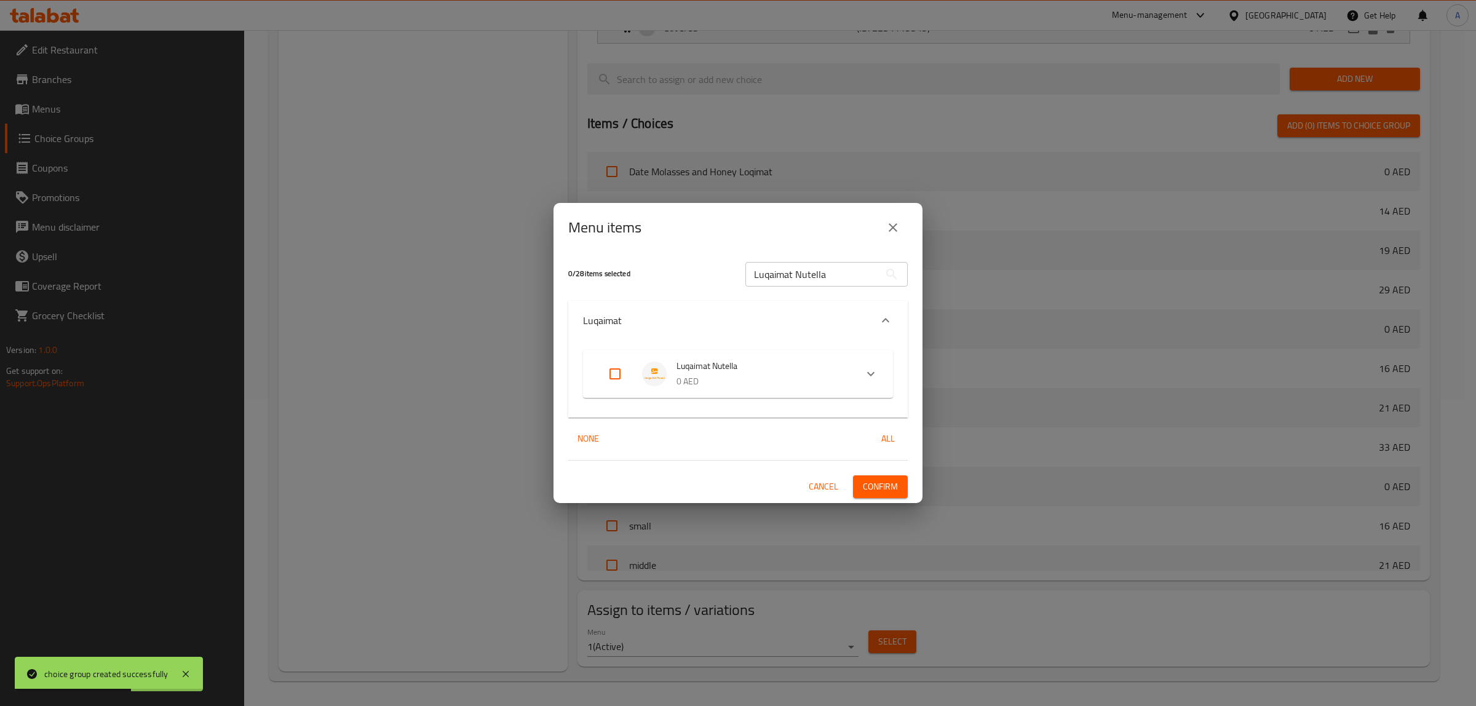
checkbox input "true"
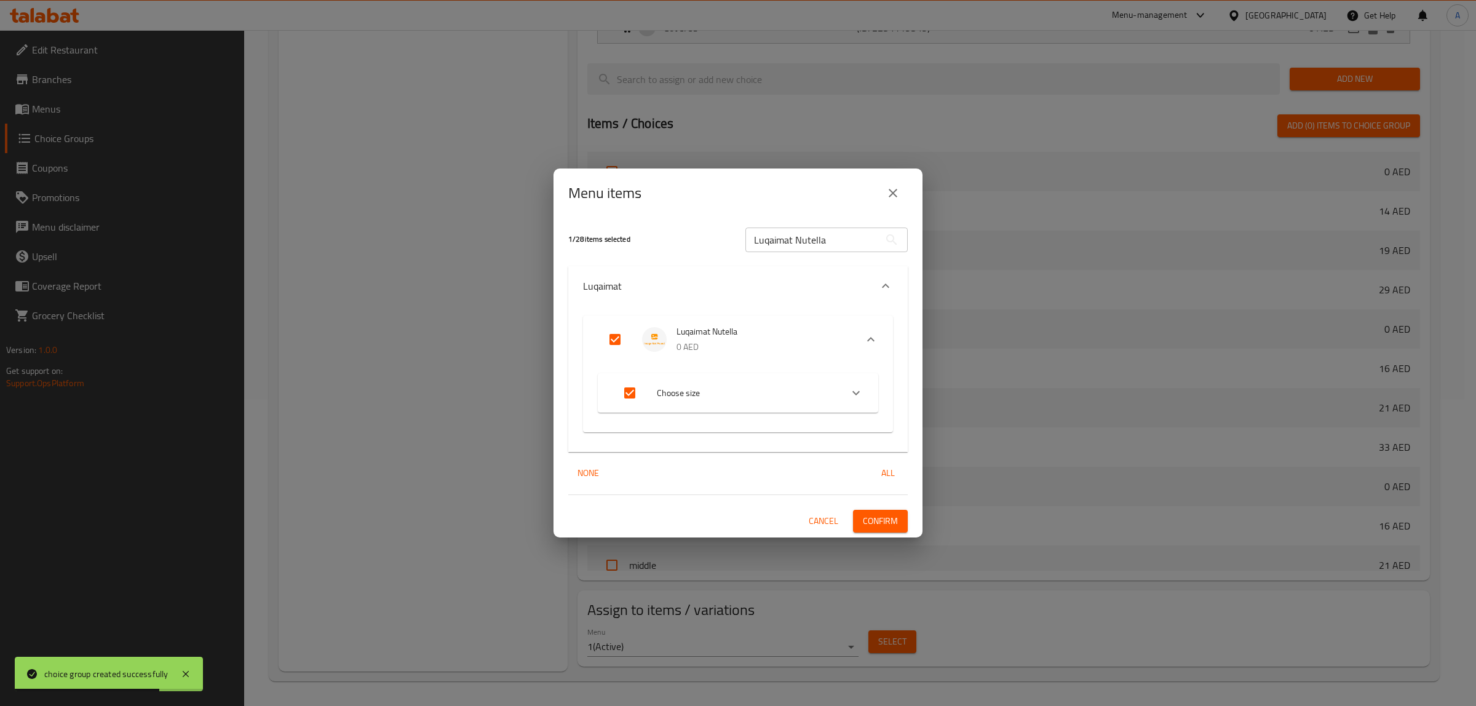
click at [877, 521] on span "Confirm" at bounding box center [880, 520] width 35 height 15
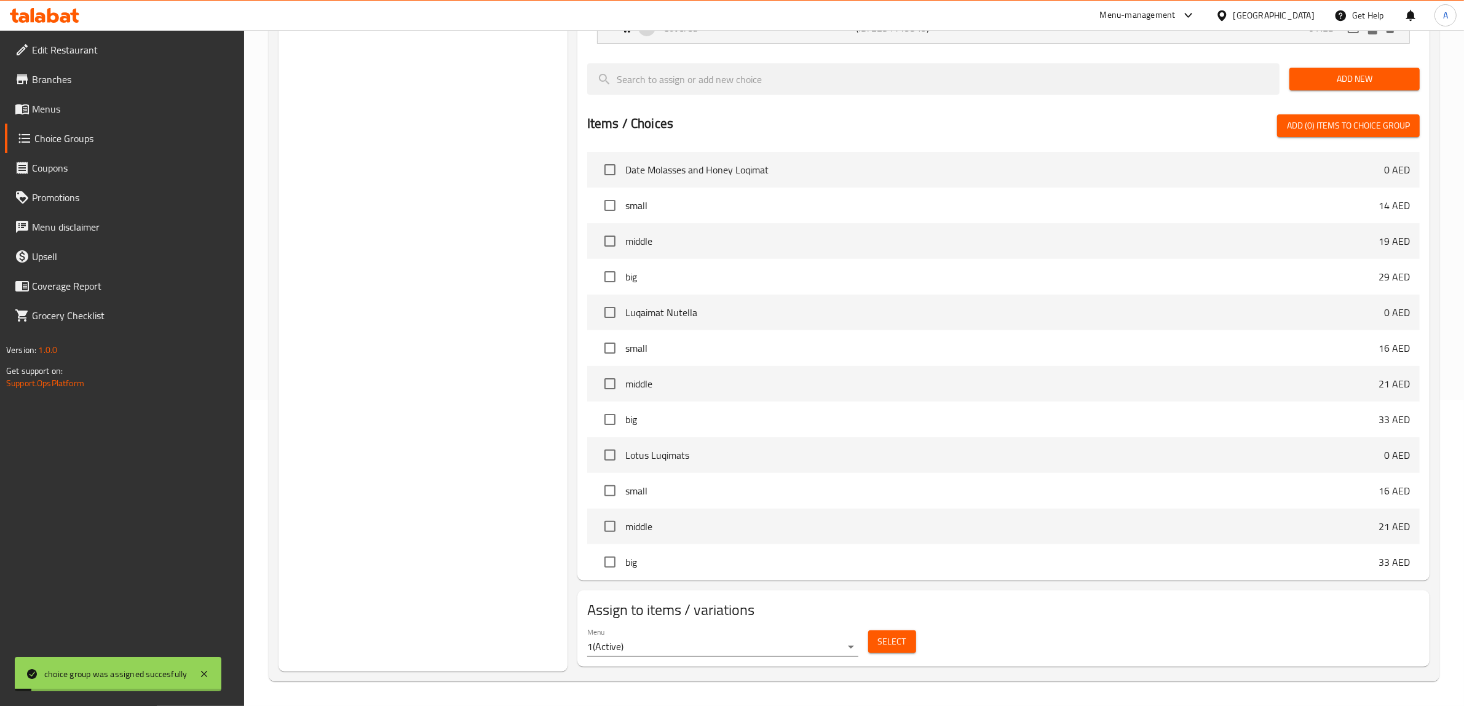
click at [422, 280] on div "Choice Groups Your Choice Of: 2" at bounding box center [423, 252] width 289 height 838
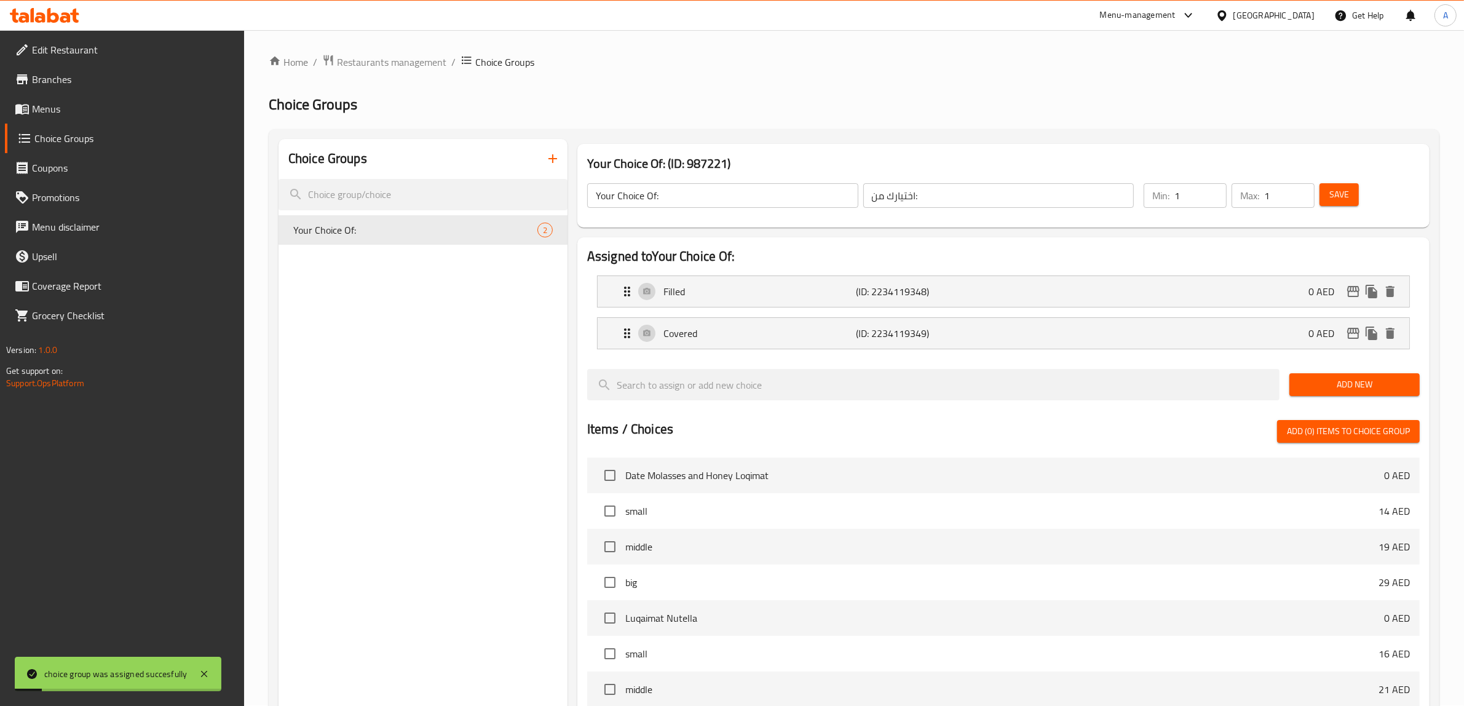
scroll to position [0, 0]
click at [65, 105] on span "Menus" at bounding box center [133, 108] width 203 height 15
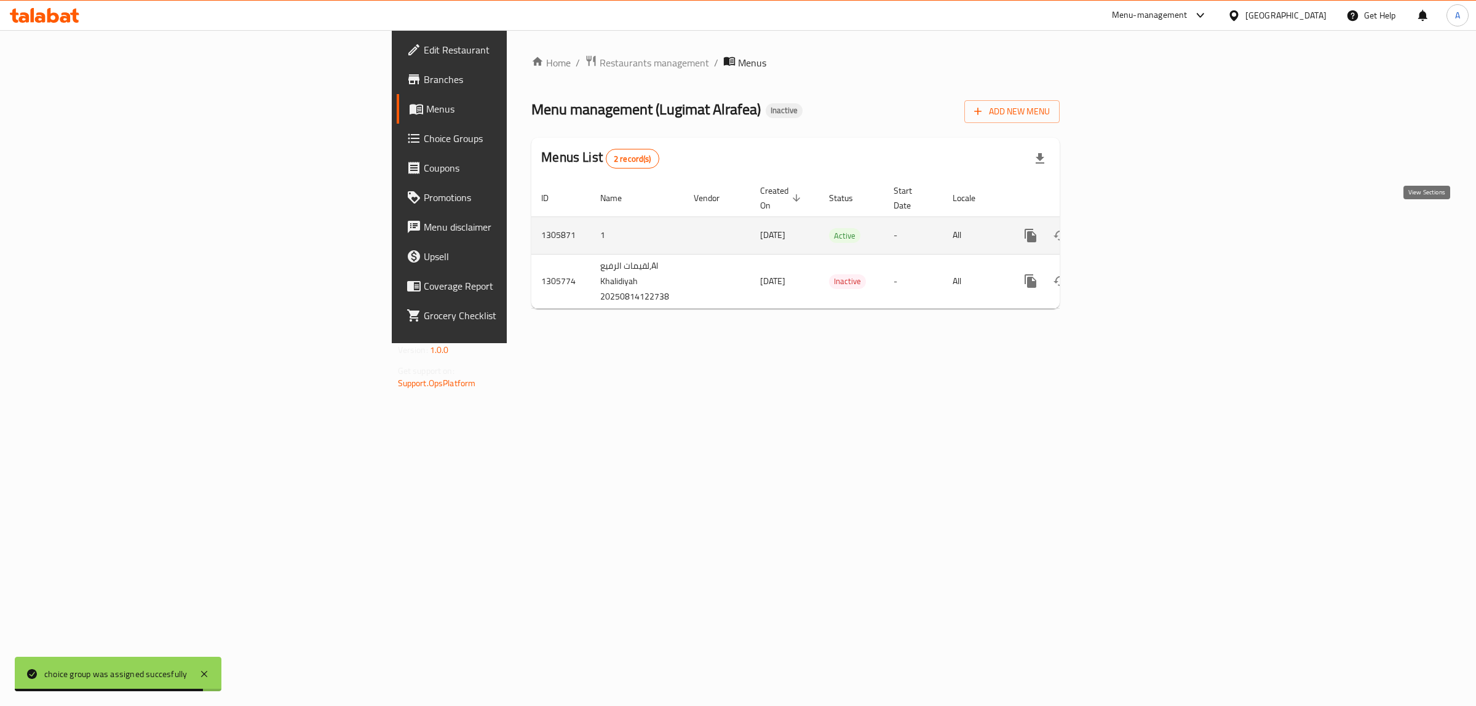
click at [1127, 228] on icon "enhanced table" at bounding box center [1119, 235] width 15 height 15
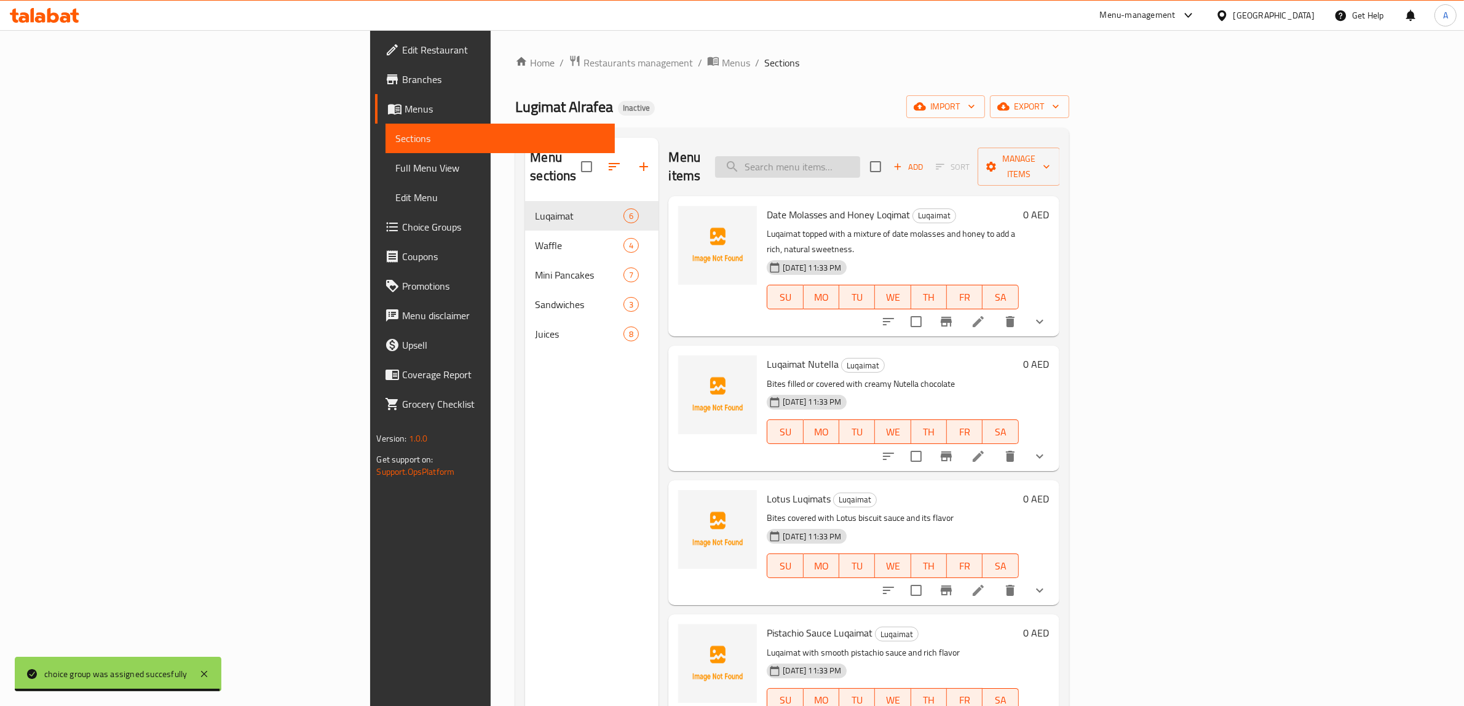
click at [860, 165] on input "search" at bounding box center [787, 167] width 145 height 22
paste input "Date Molasses and Honey Loqimat"
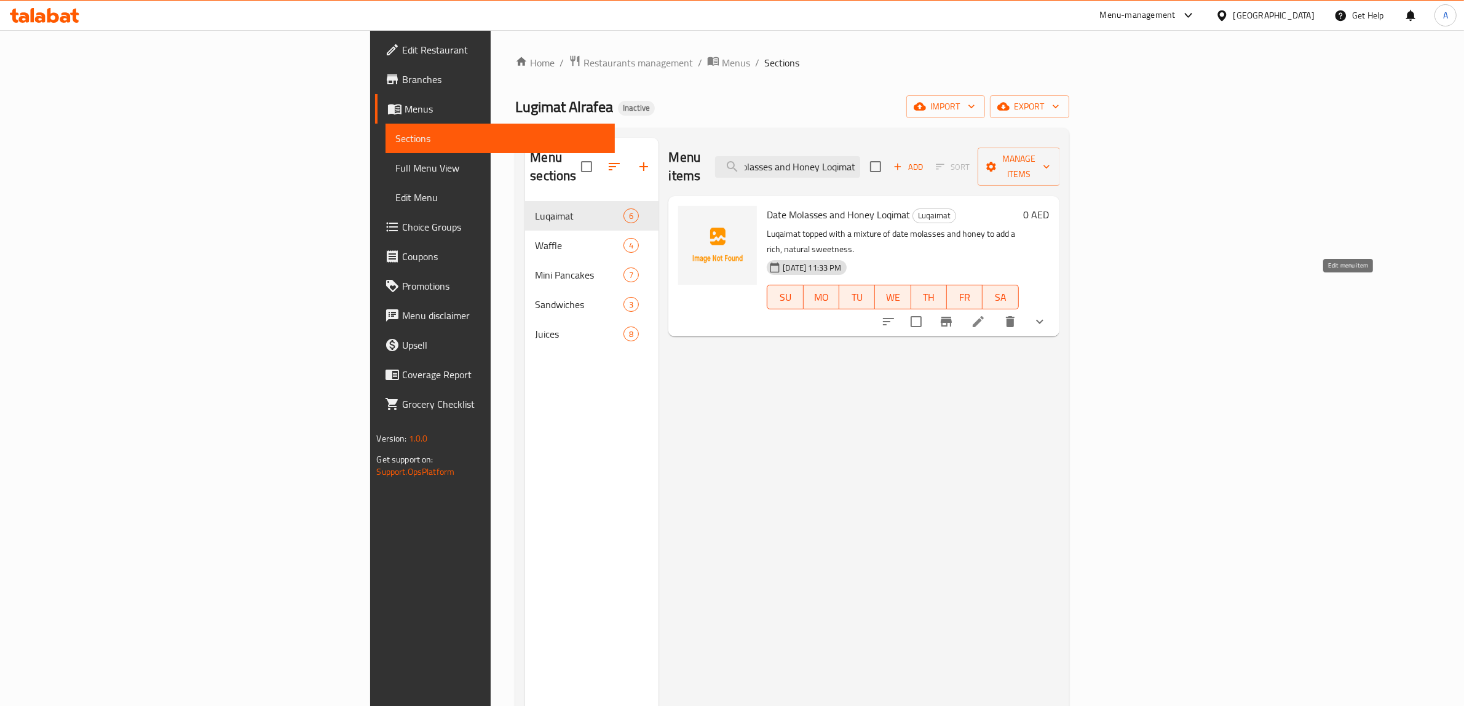
type input "Date Molasses and Honey Loqimat"
click at [984, 316] on icon at bounding box center [978, 321] width 11 height 11
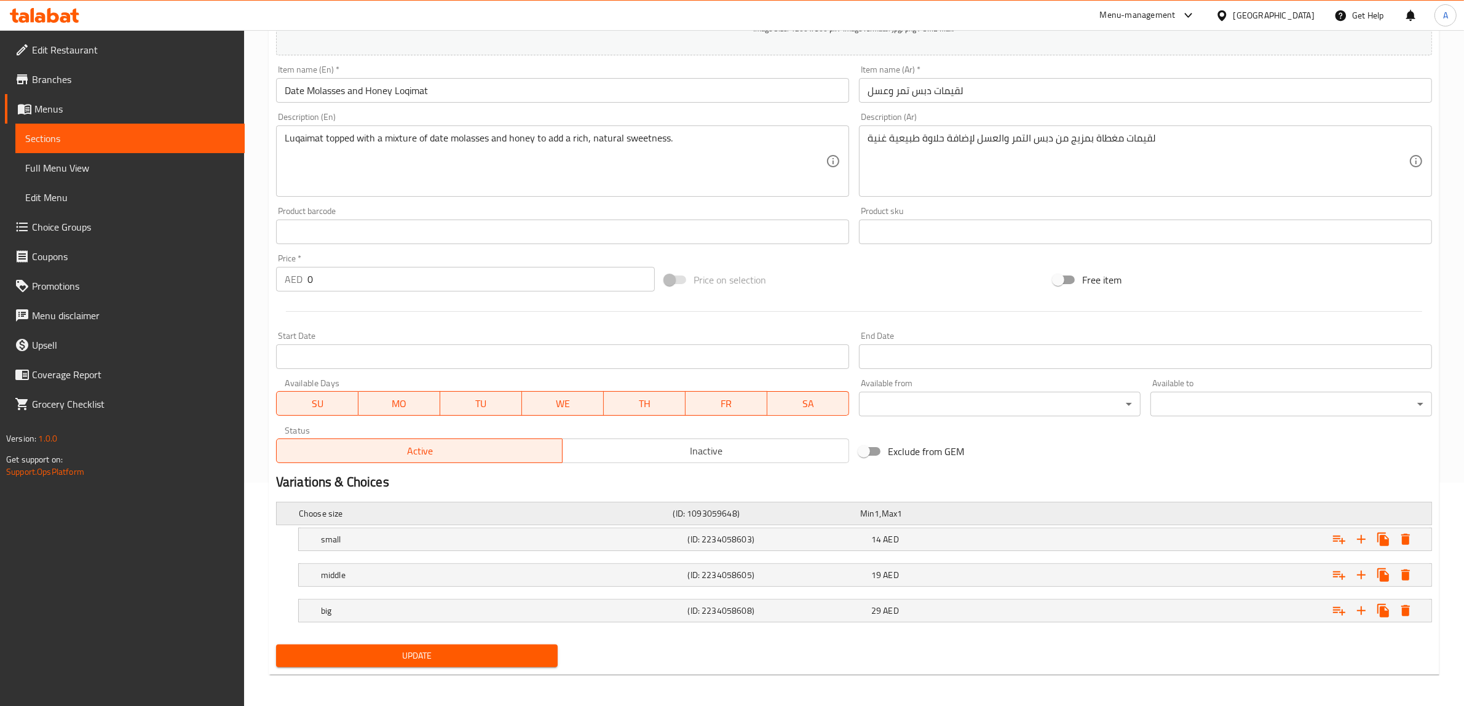
scroll to position [226, 0]
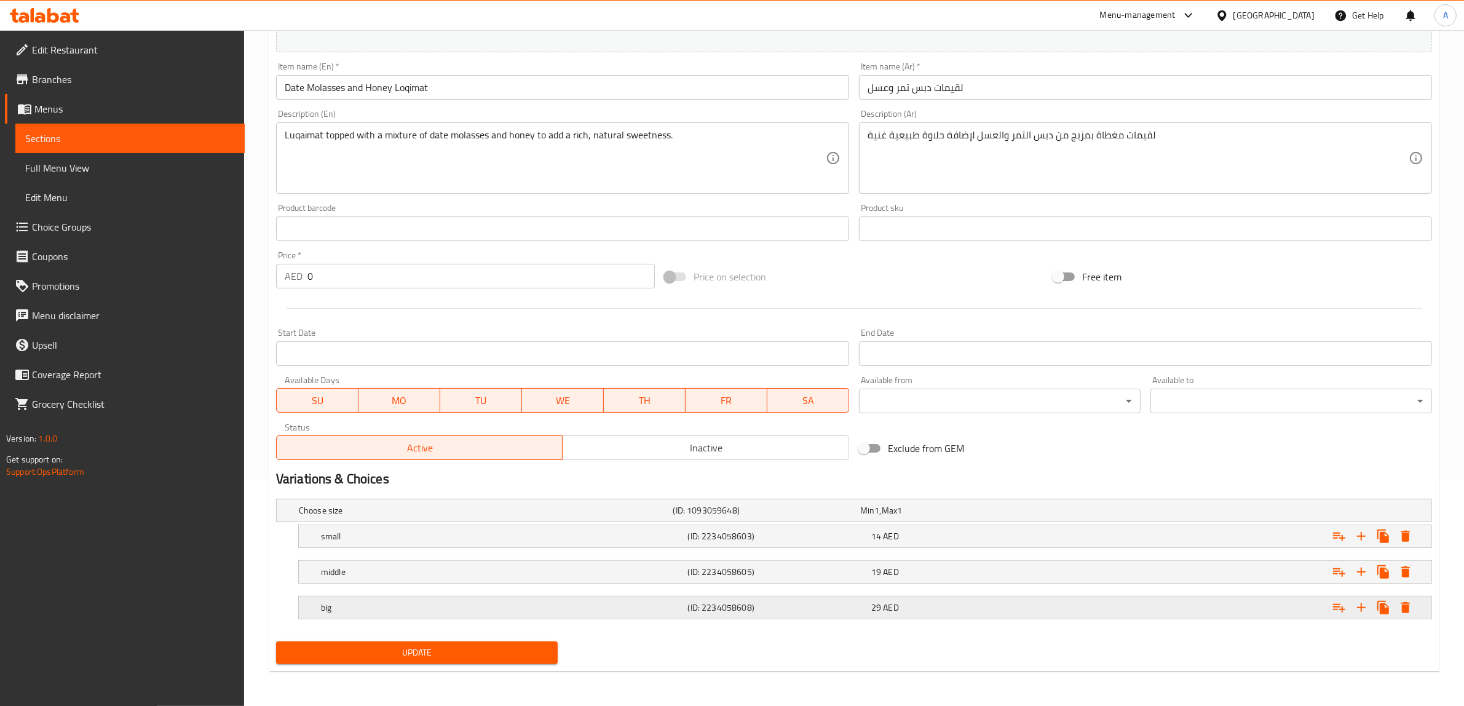
click at [689, 517] on h5 "(ID: 2234058608)" at bounding box center [764, 510] width 182 height 12
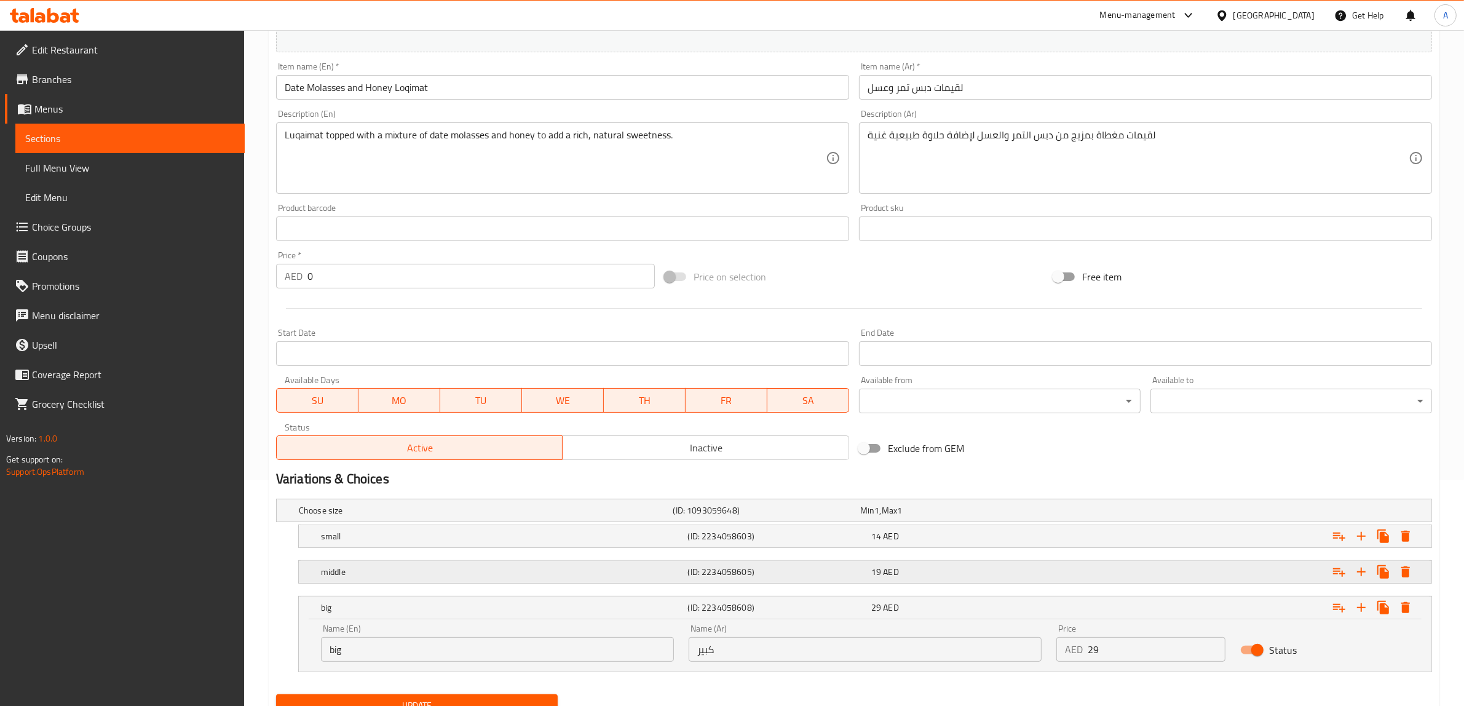
click at [659, 519] on div "middle" at bounding box center [483, 510] width 375 height 17
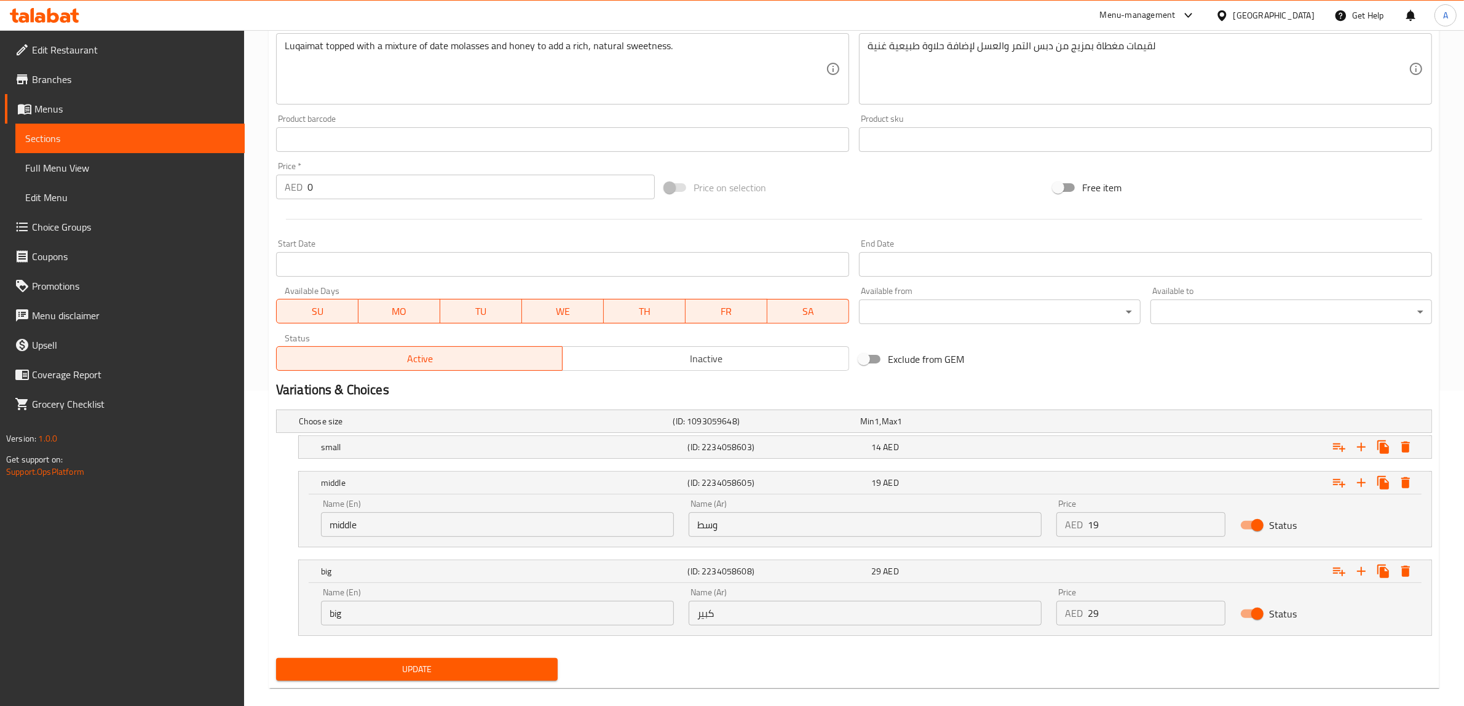
scroll to position [332, 0]
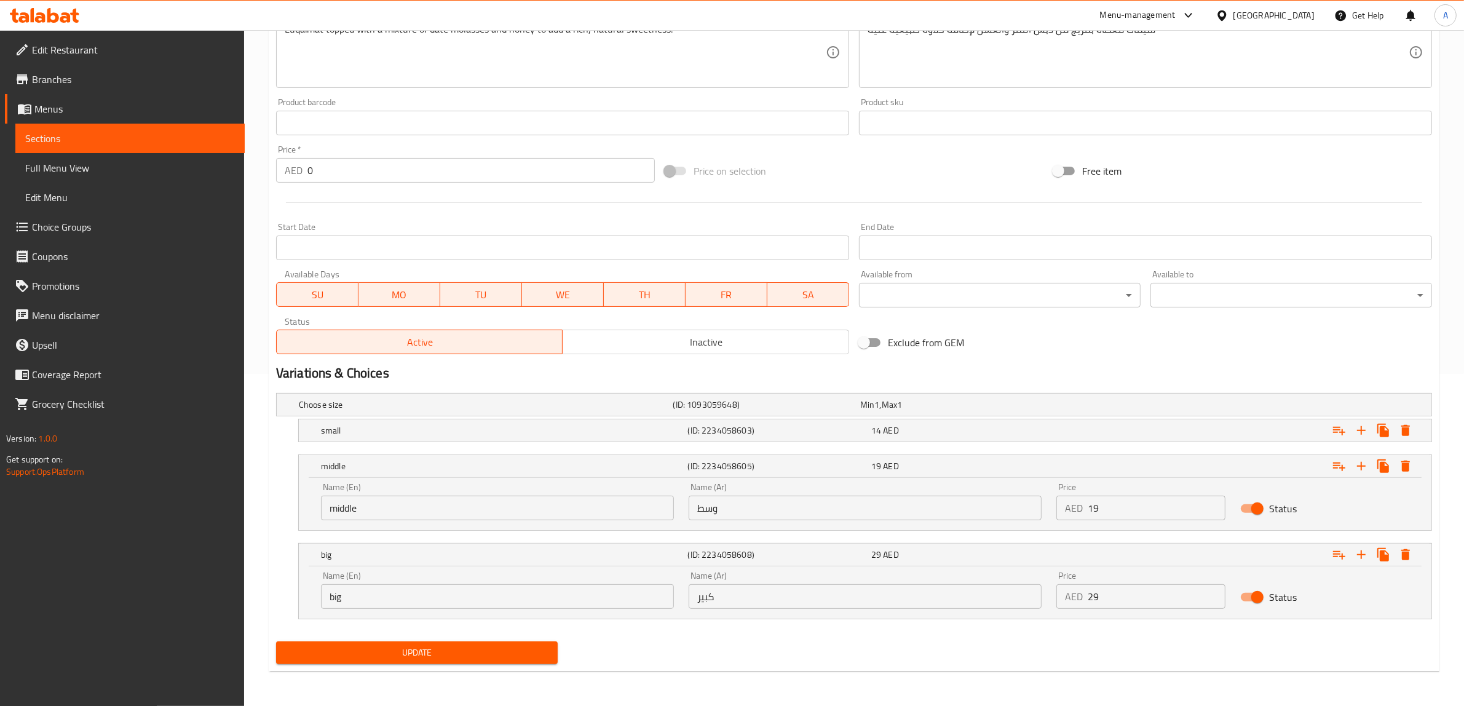
click at [490, 501] on input "middle" at bounding box center [497, 508] width 353 height 25
type input "Medium"
click at [435, 601] on input "big" at bounding box center [497, 596] width 353 height 25
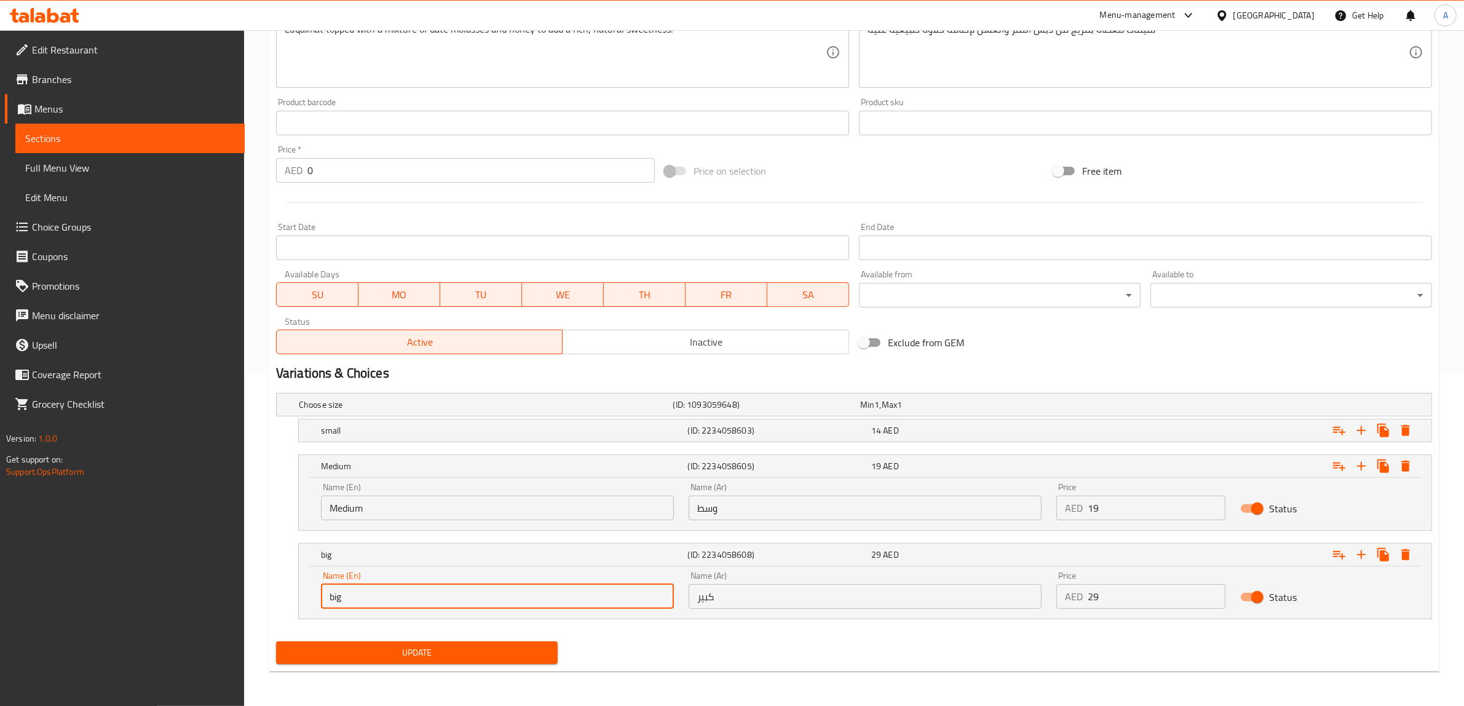
click at [435, 601] on input "big" at bounding box center [497, 596] width 353 height 25
type input "Large"
click at [391, 492] on div "Name (En) Medium Name (En)" at bounding box center [497, 502] width 353 height 38
click at [391, 505] on input "Medium" at bounding box center [497, 508] width 353 height 25
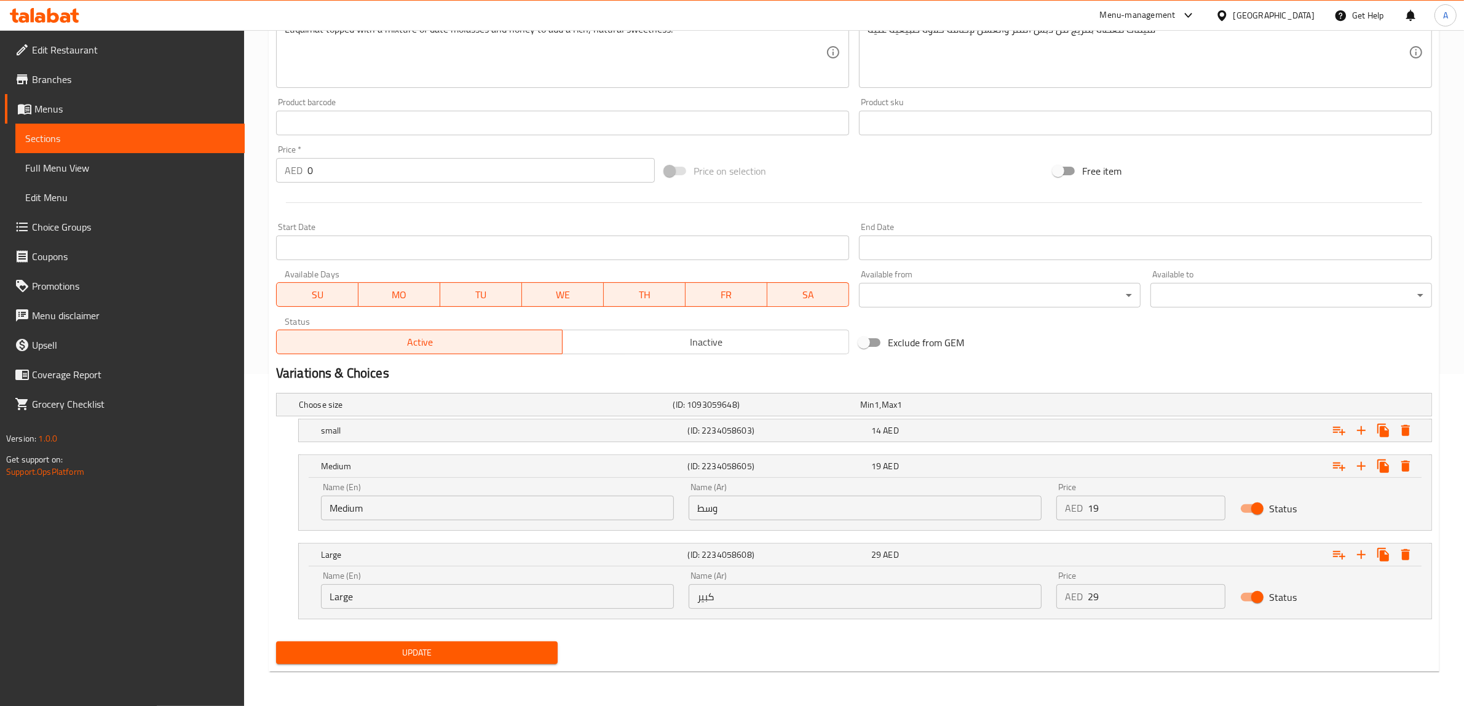
click at [391, 505] on input "Medium" at bounding box center [497, 508] width 353 height 25
click at [422, 648] on span "Update" at bounding box center [417, 652] width 262 height 15
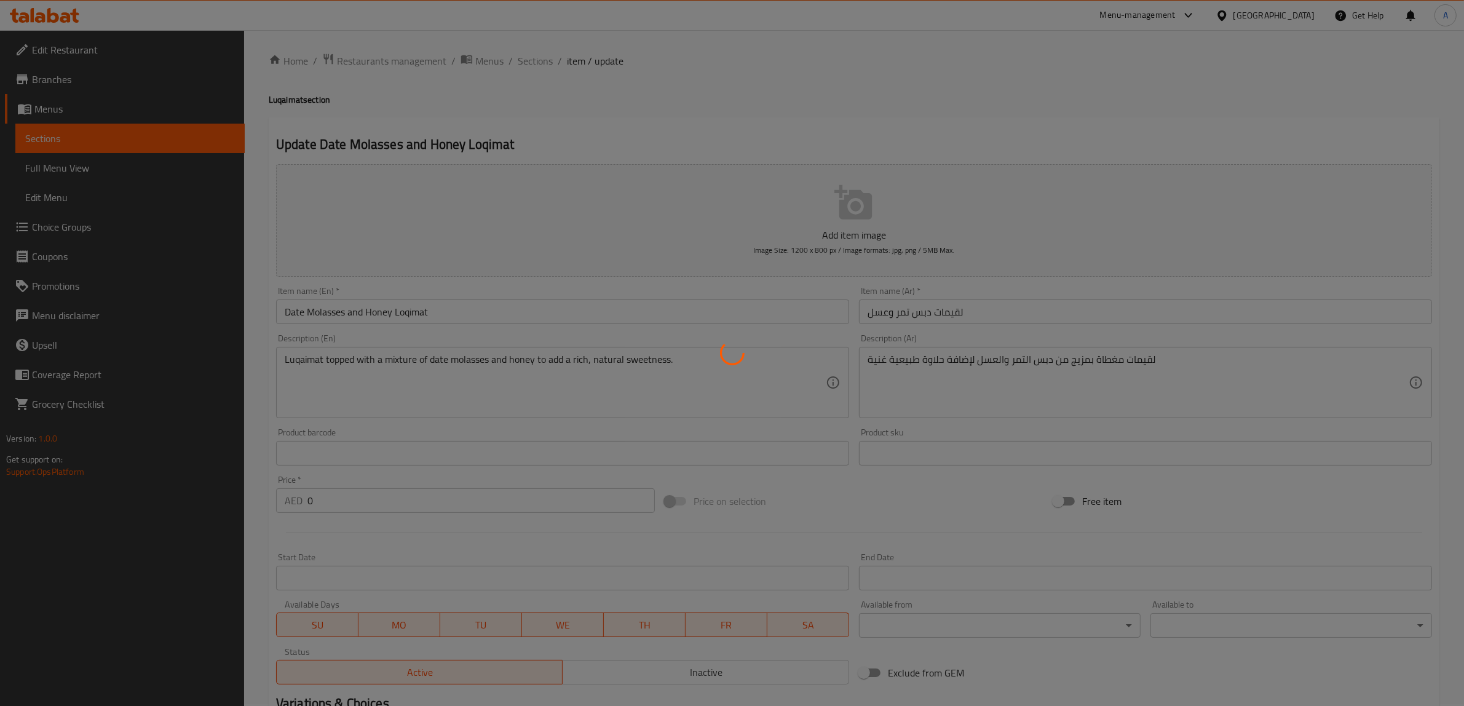
scroll to position [0, 0]
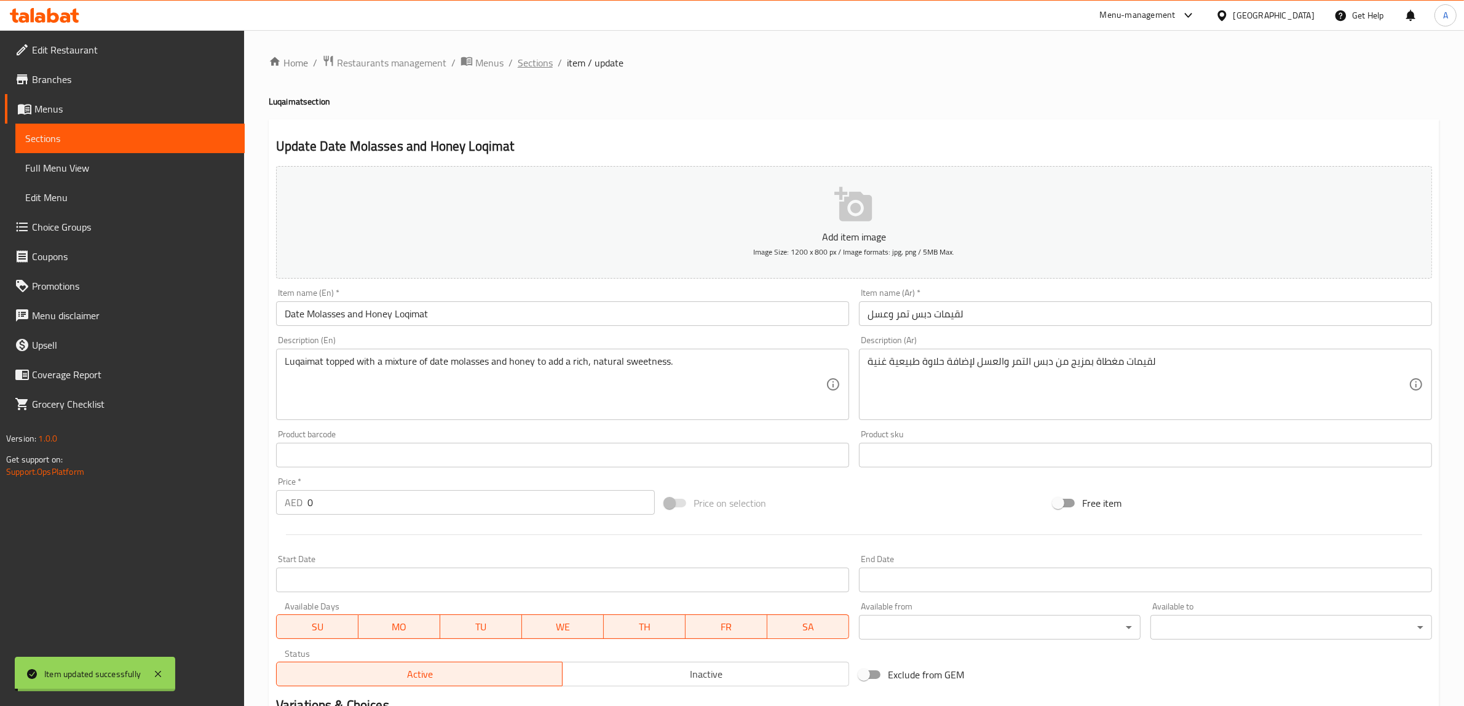
click at [533, 66] on span "Sections" at bounding box center [535, 62] width 35 height 15
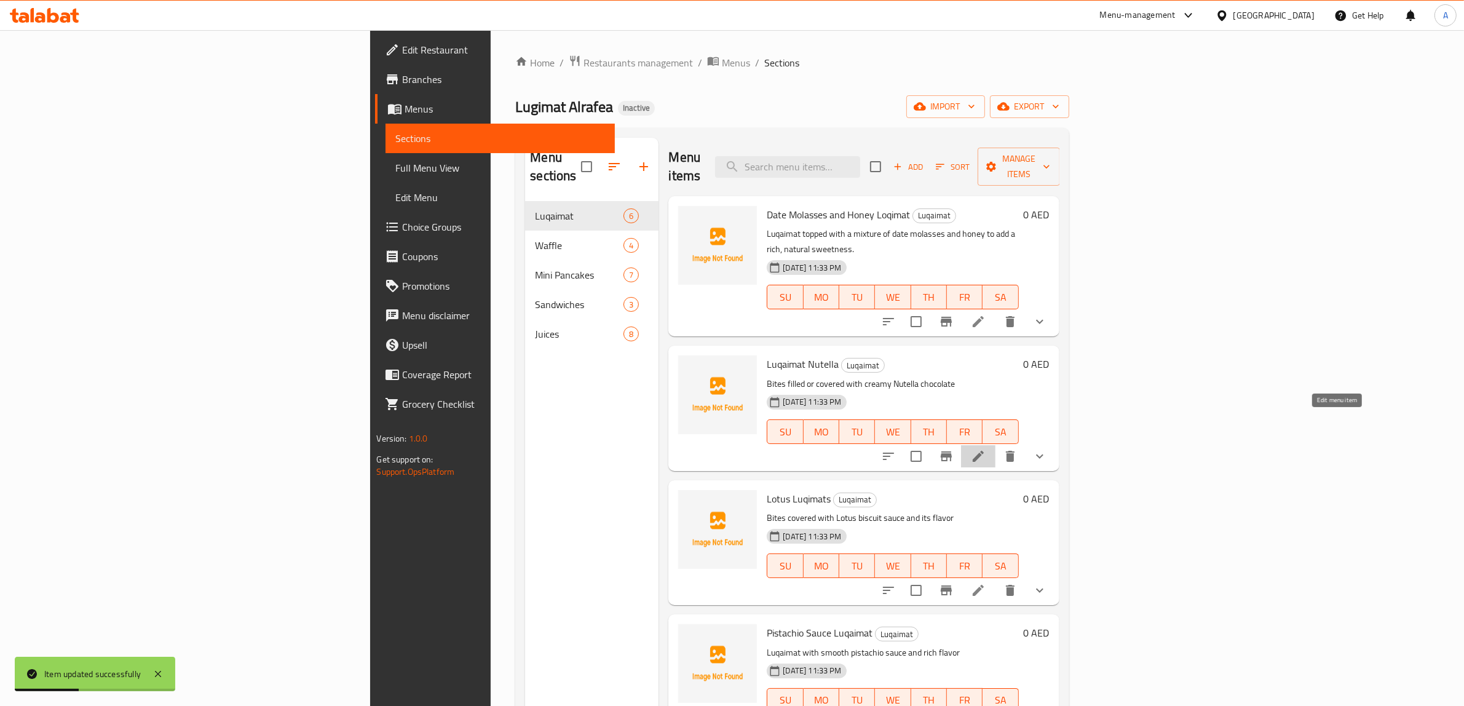
drag, startPoint x: 1338, startPoint y: 428, endPoint x: 1338, endPoint y: 421, distance: 6.8
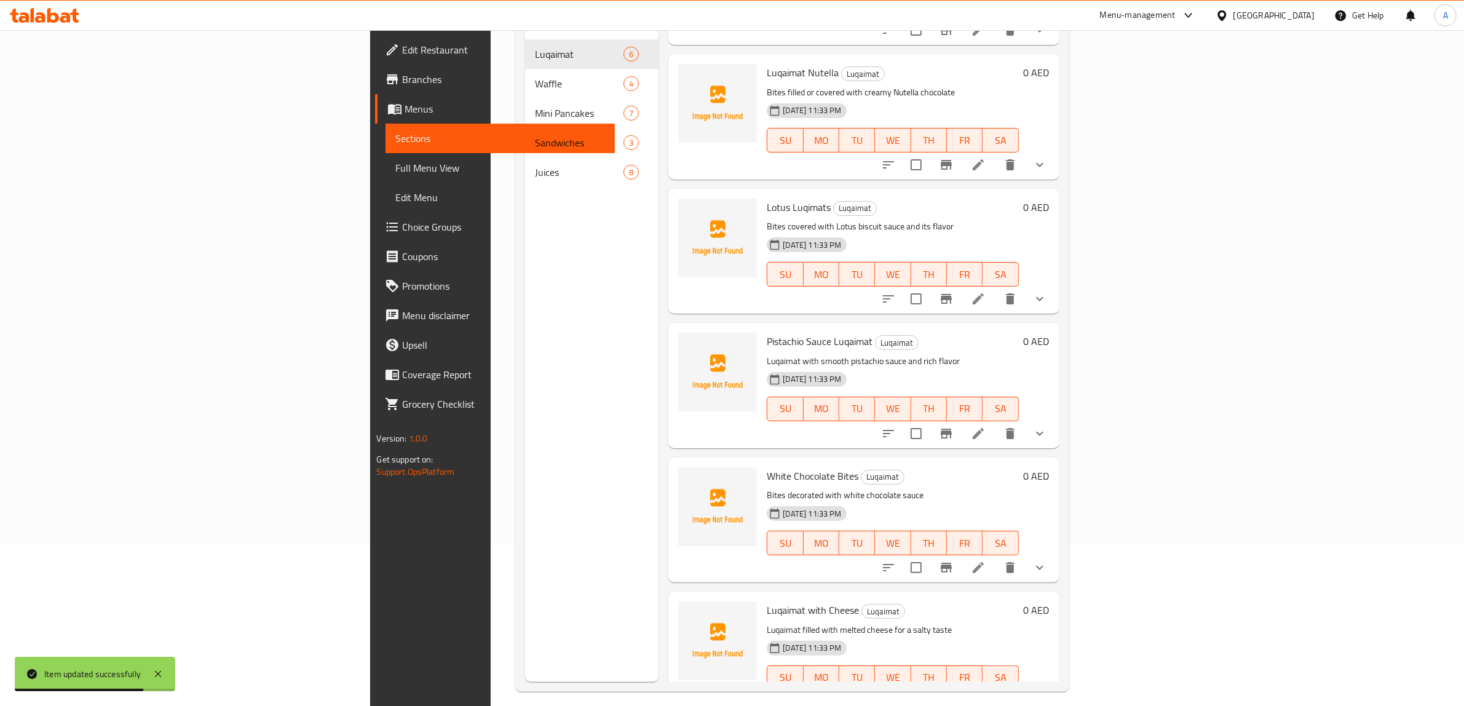
scroll to position [173, 0]
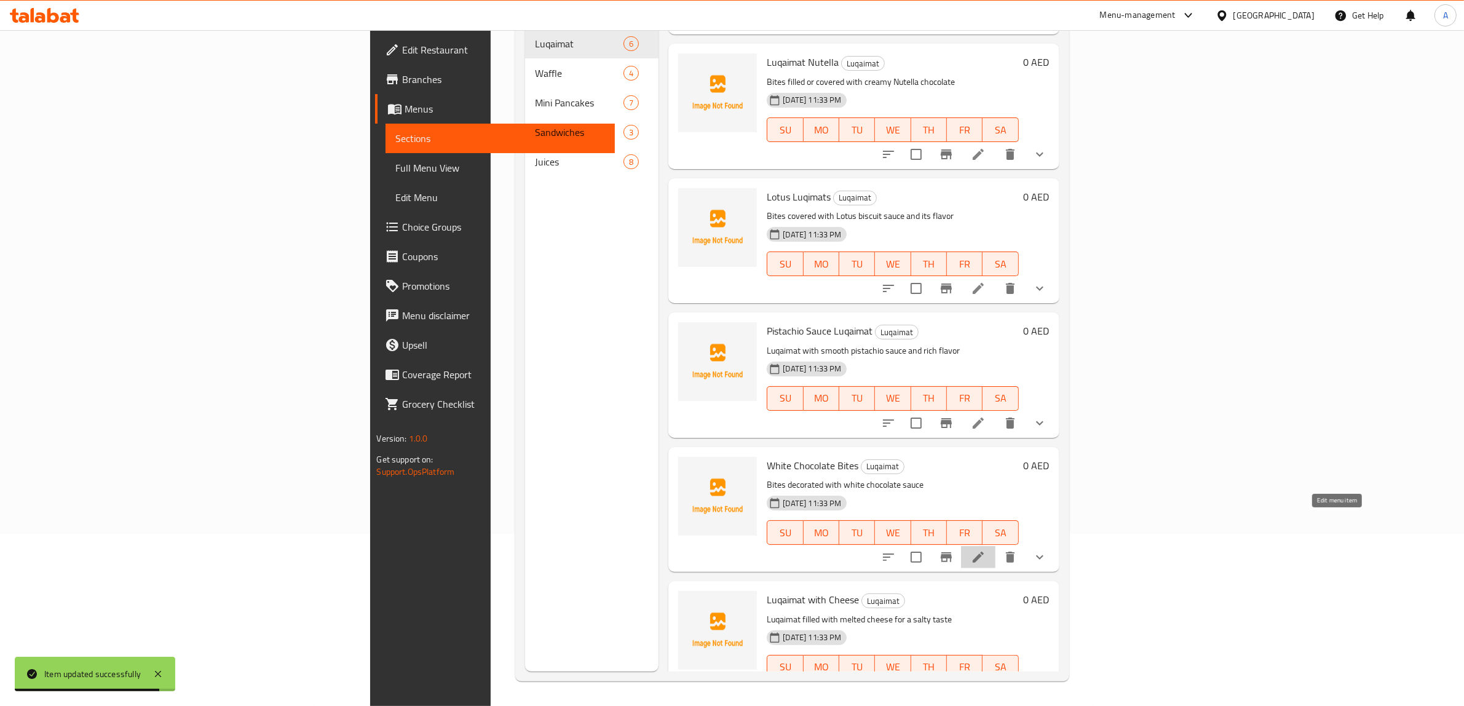
drag, startPoint x: 1339, startPoint y: 518, endPoint x: 1326, endPoint y: 505, distance: 17.8
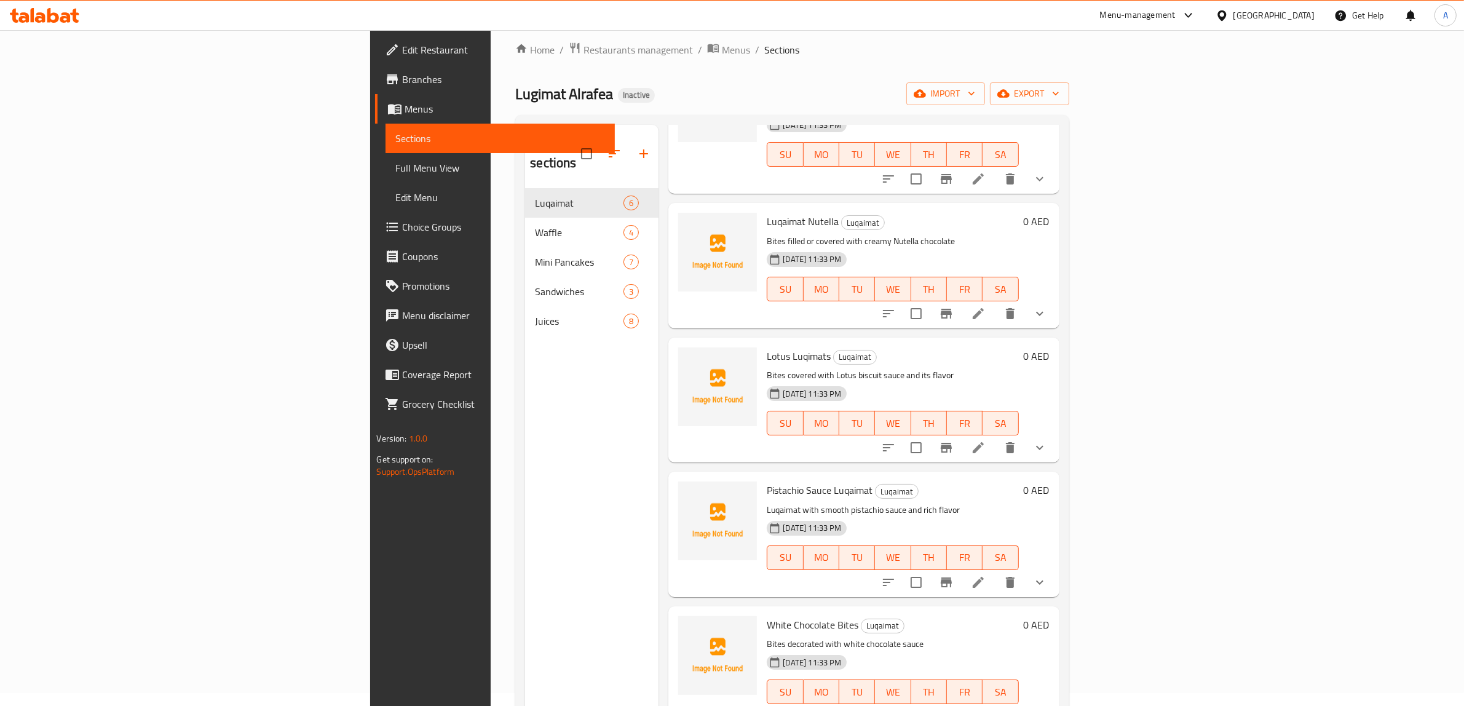
scroll to position [0, 0]
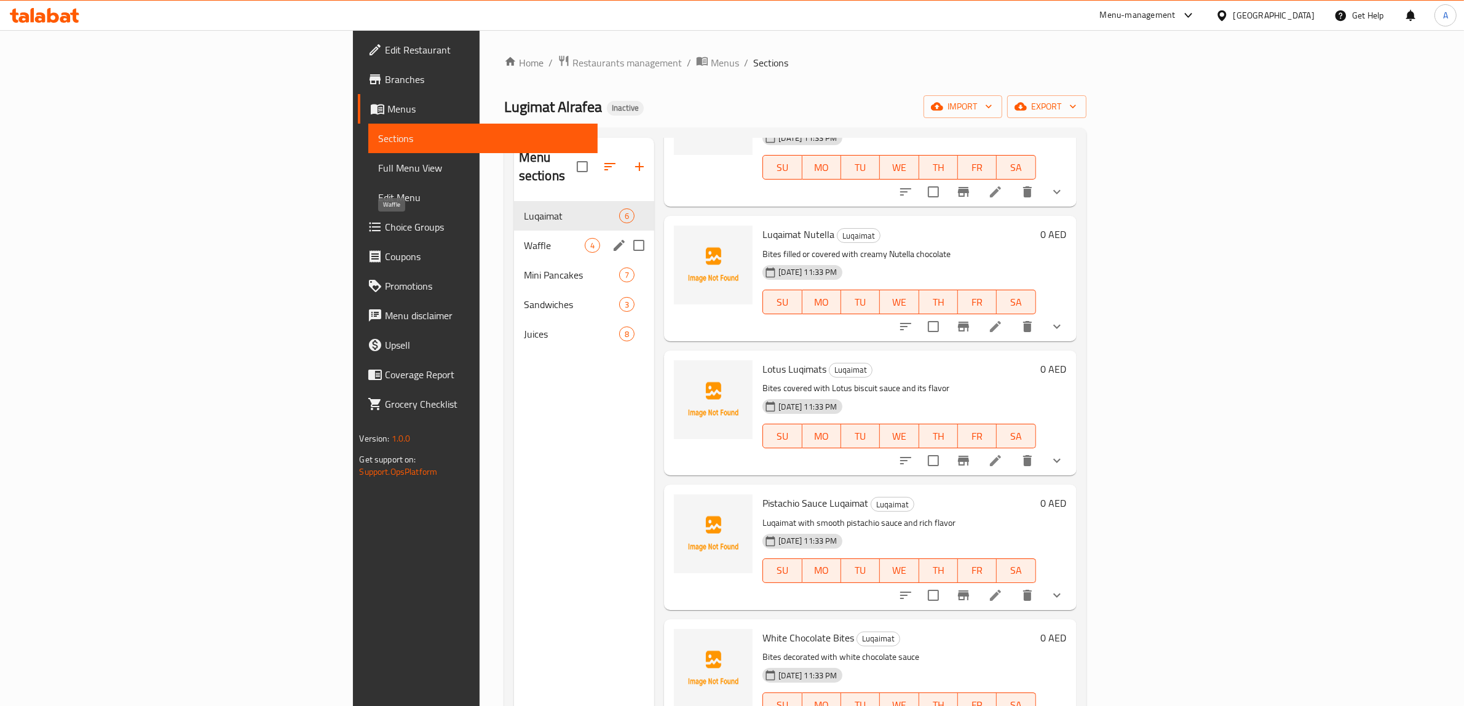
click at [524, 238] on span "Waffle" at bounding box center [554, 245] width 61 height 15
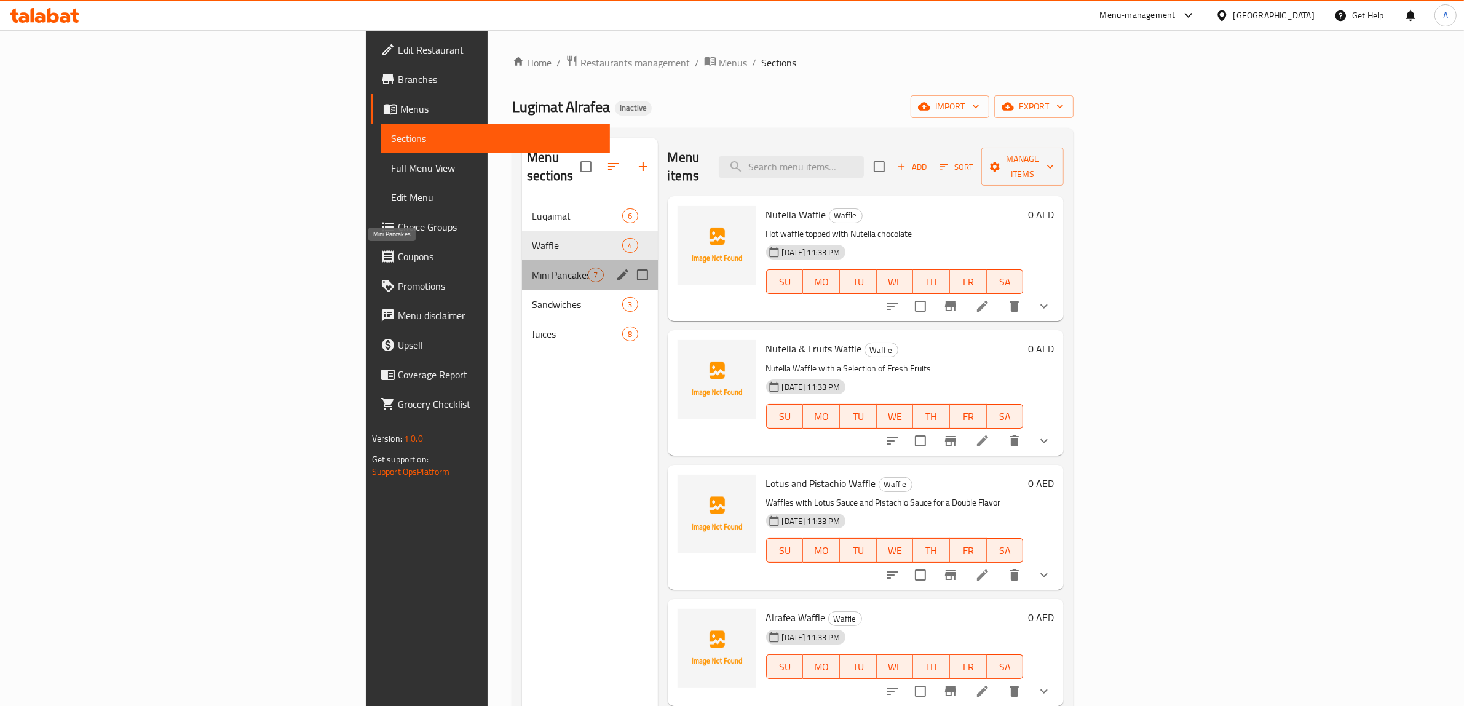
click at [532, 268] on span "Mini Pancakes" at bounding box center [560, 275] width 56 height 15
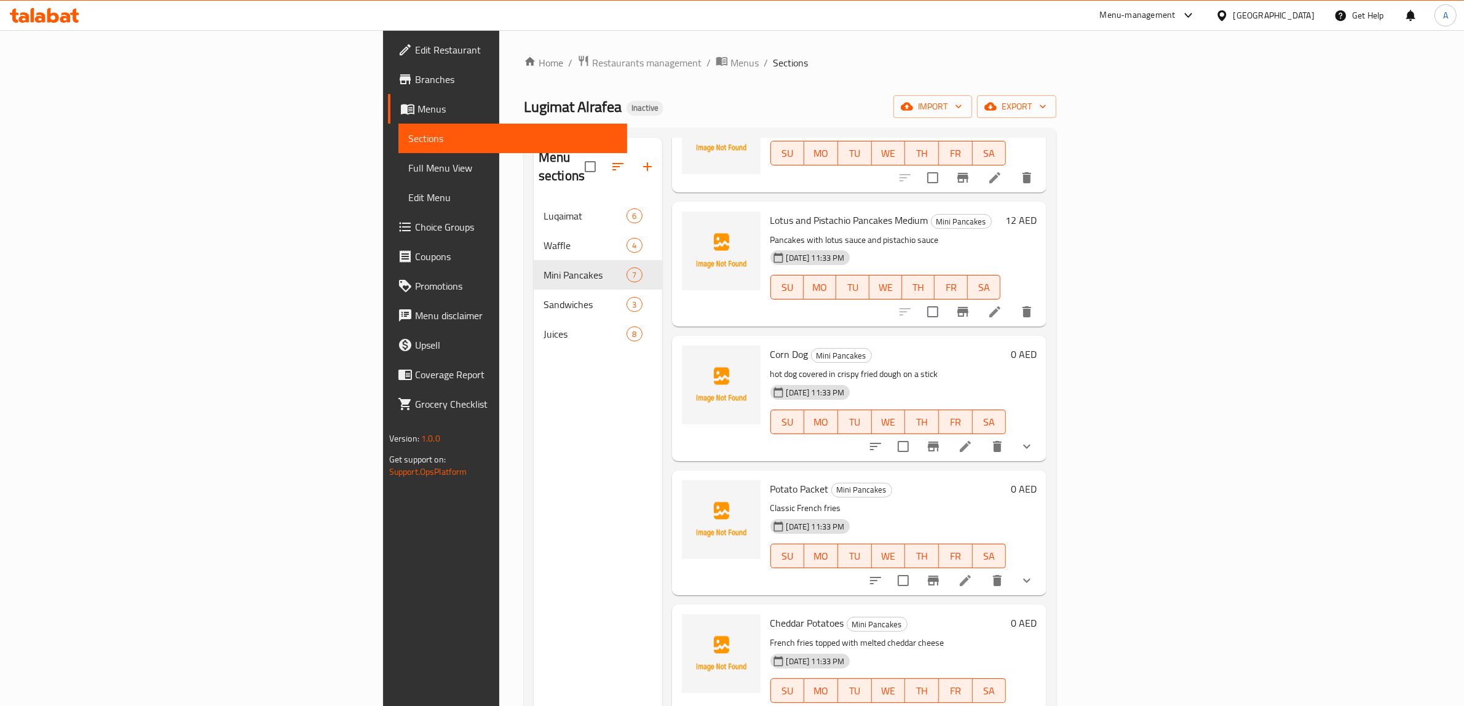
scroll to position [246, 0]
click at [1034, 438] on icon "show more" at bounding box center [1027, 445] width 15 height 15
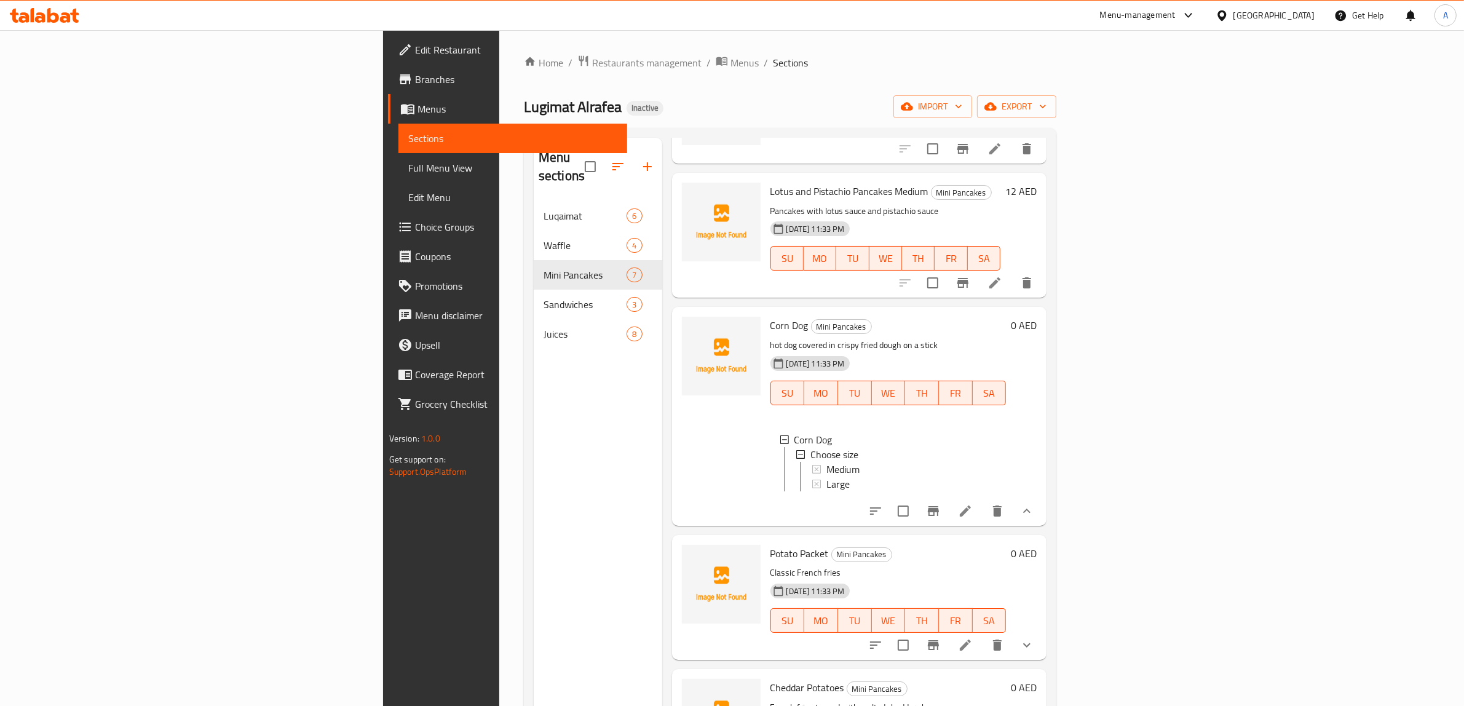
scroll to position [351, 0]
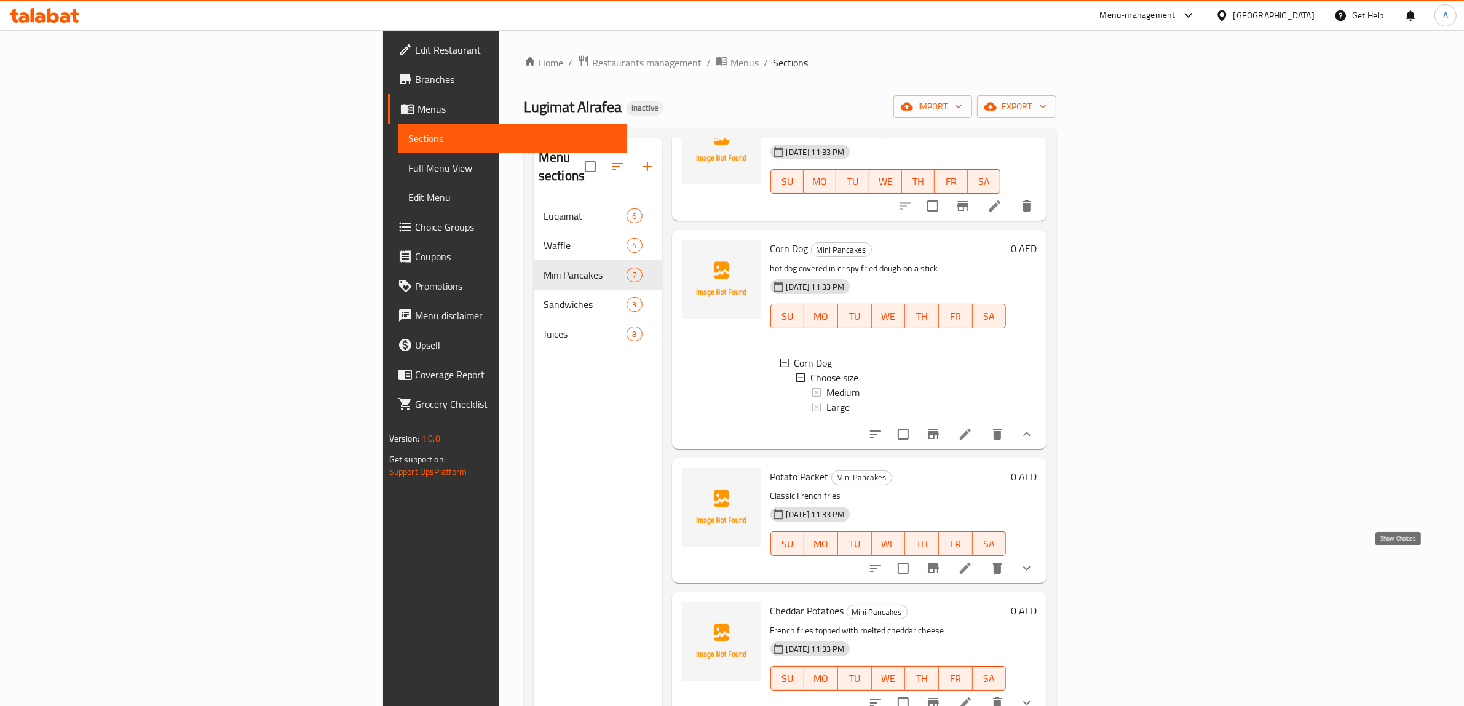
click at [1031, 566] on icon "show more" at bounding box center [1026, 568] width 7 height 4
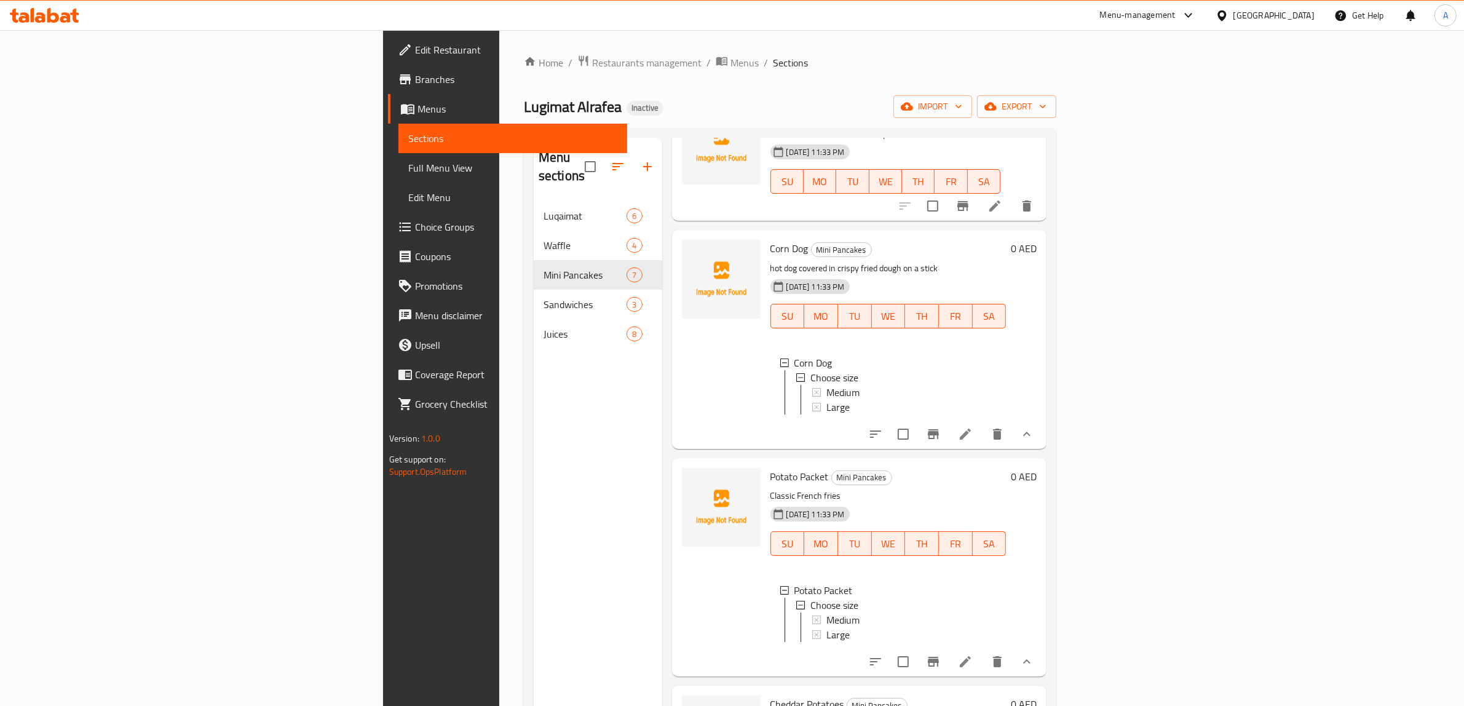
click at [408, 170] on span "Full Menu View" at bounding box center [513, 168] width 210 height 15
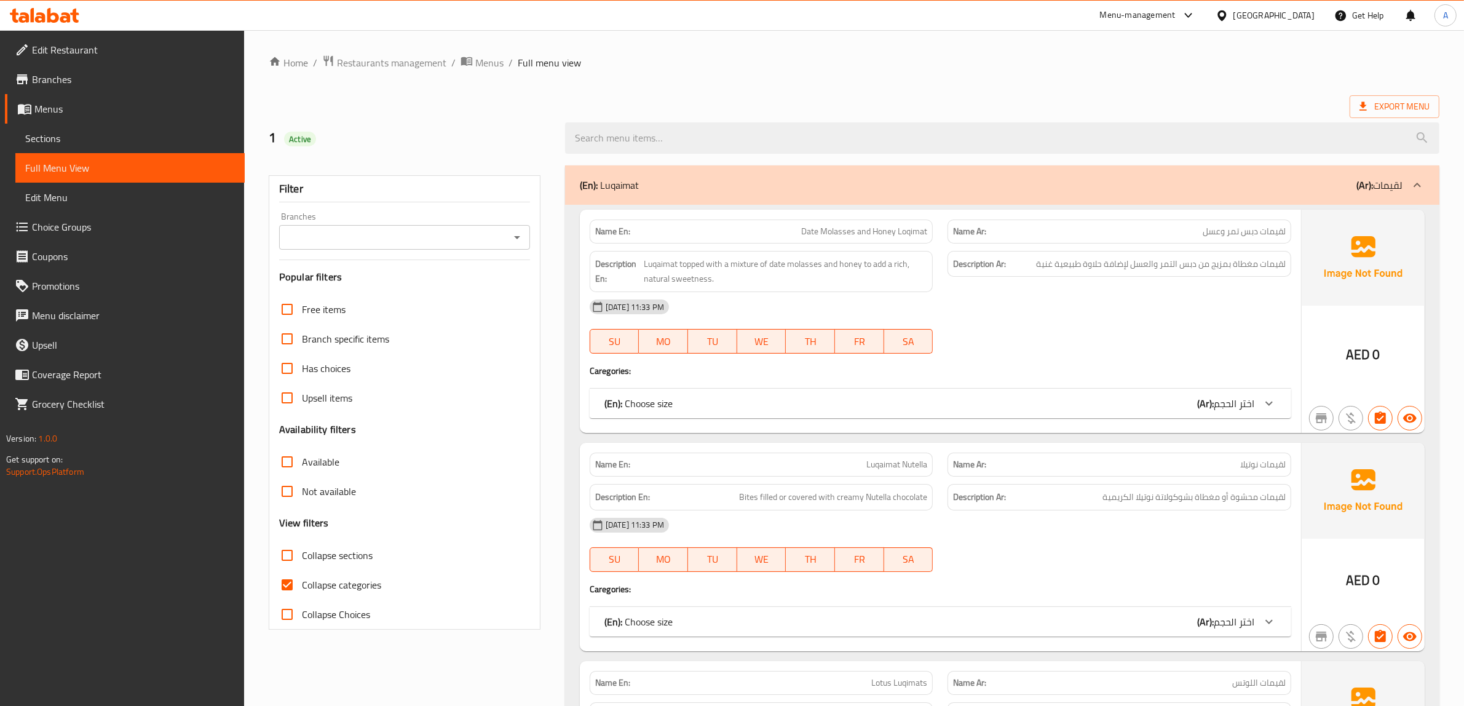
click at [336, 582] on span "Collapse categories" at bounding box center [341, 584] width 79 height 15
click at [302, 582] on input "Collapse categories" at bounding box center [287, 585] width 30 height 30
checkbox input "false"
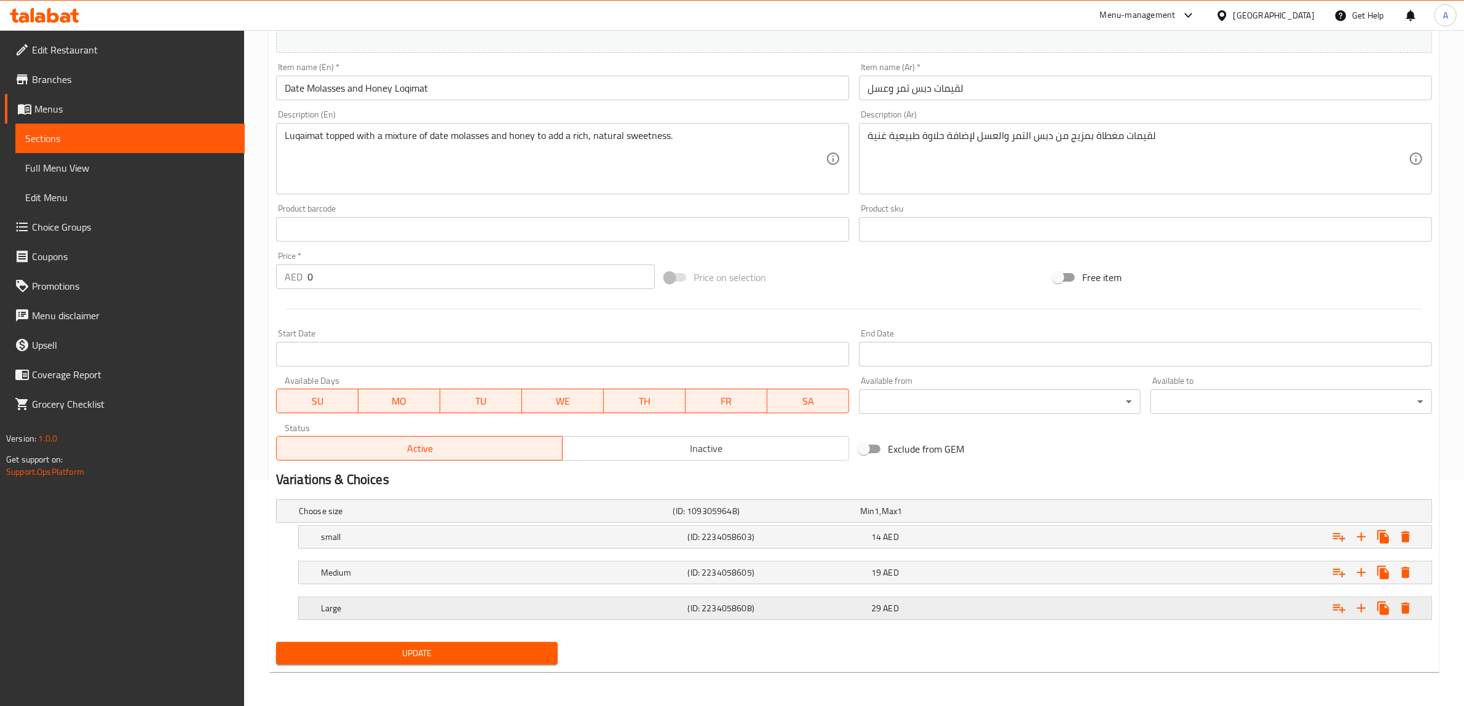
scroll to position [226, 0]
click at [429, 517] on h5 "Medium" at bounding box center [484, 510] width 370 height 12
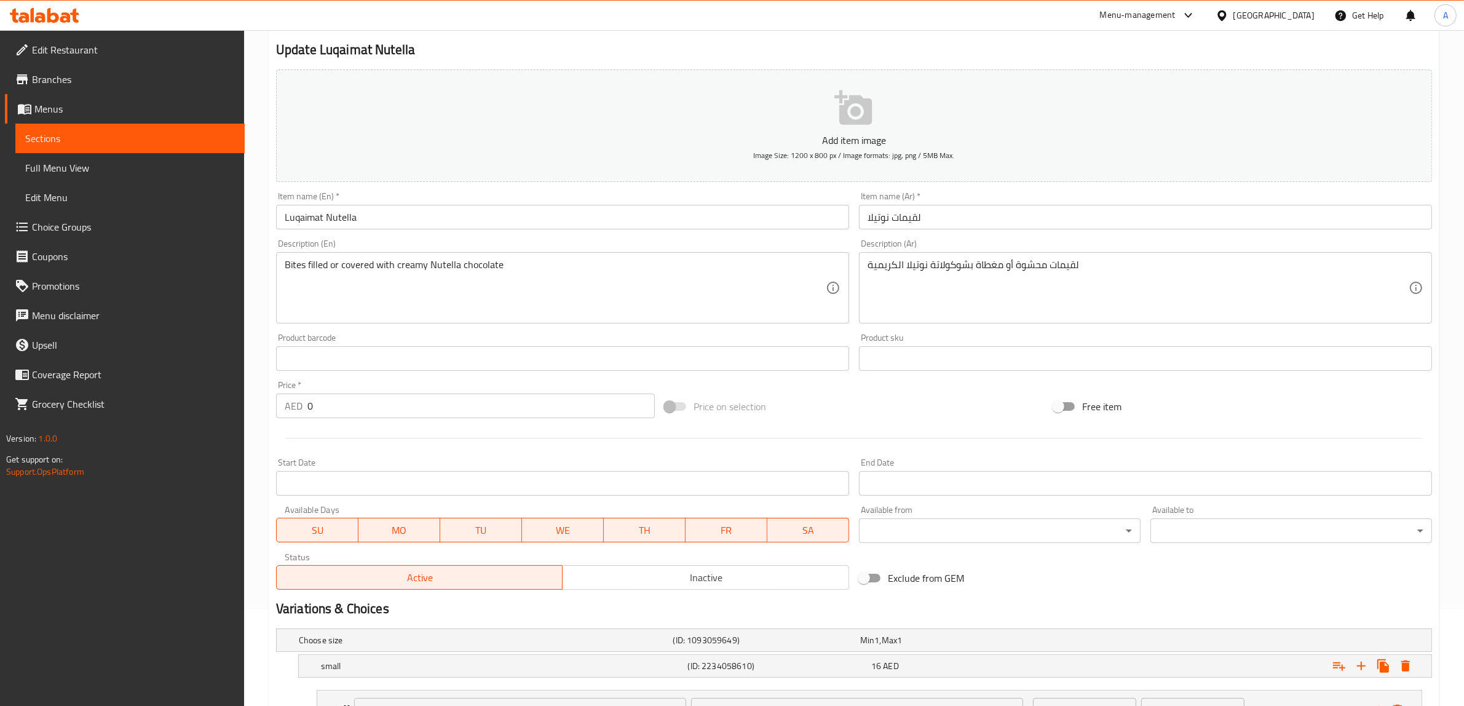
scroll to position [379, 0]
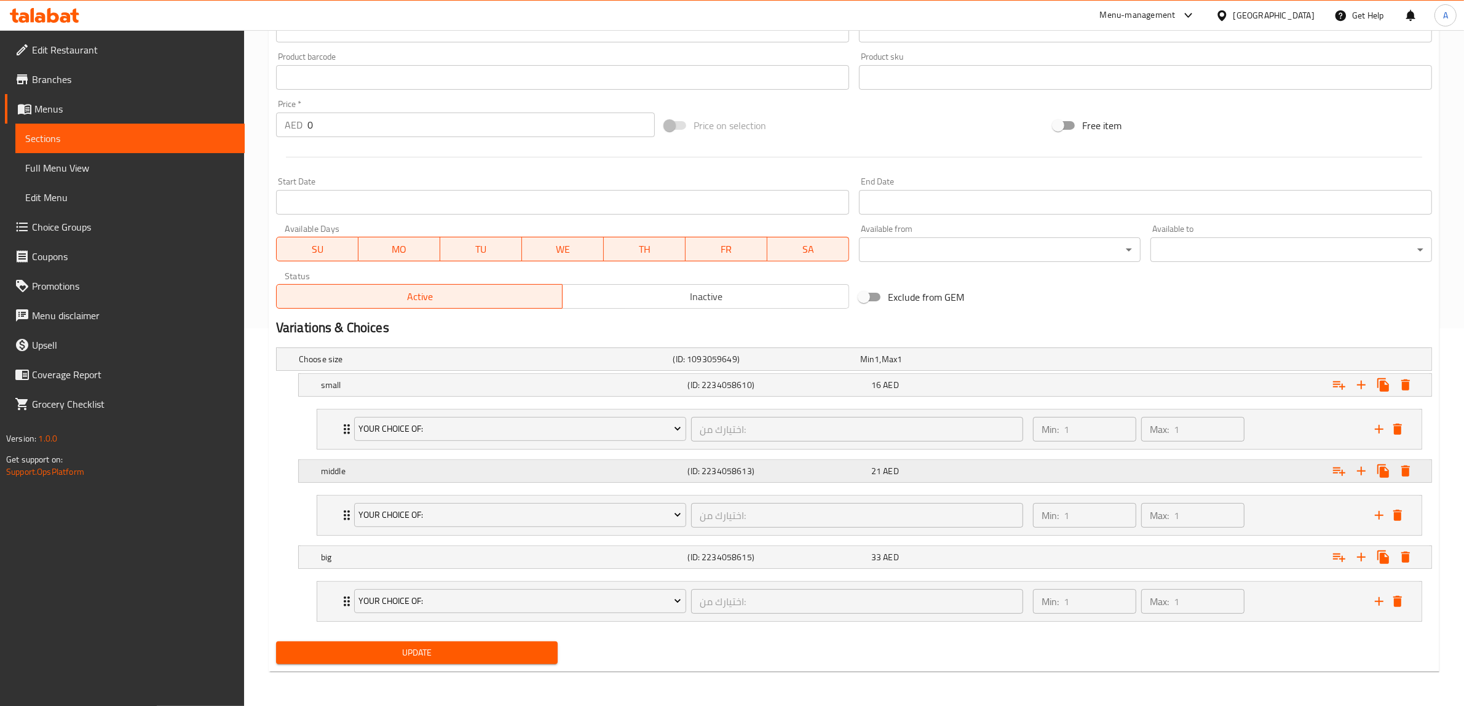
click at [405, 365] on h5 "middle" at bounding box center [484, 359] width 370 height 12
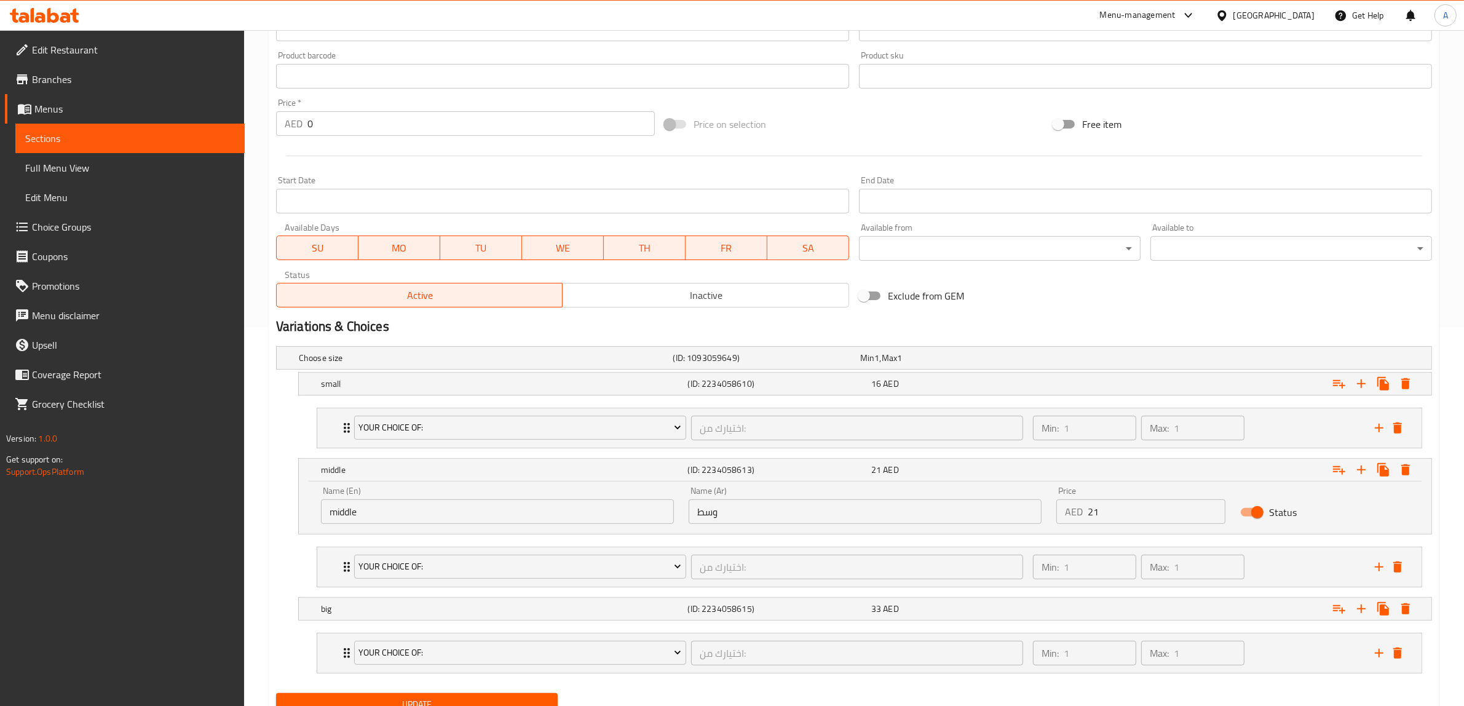
click at [409, 523] on input "middle" at bounding box center [497, 511] width 353 height 25
paste input "Medium"
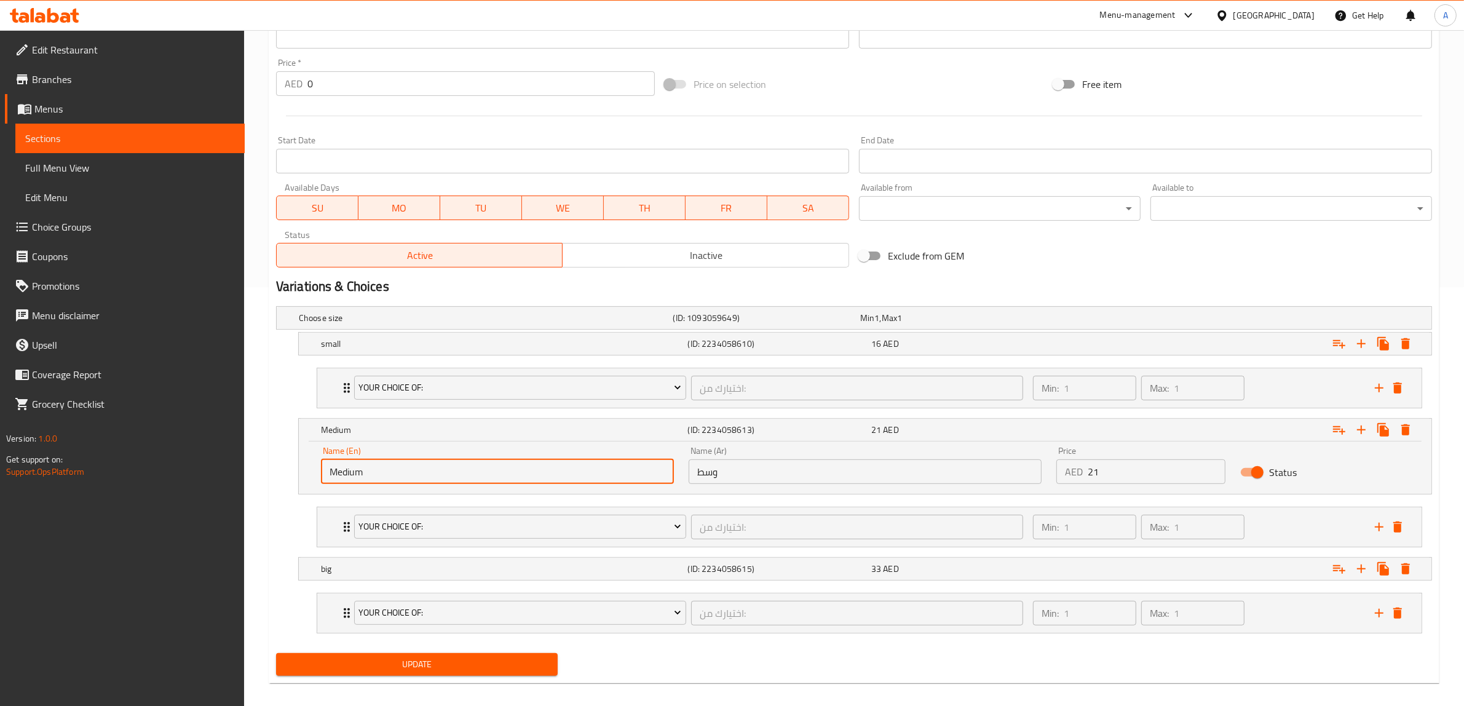
scroll to position [432, 0]
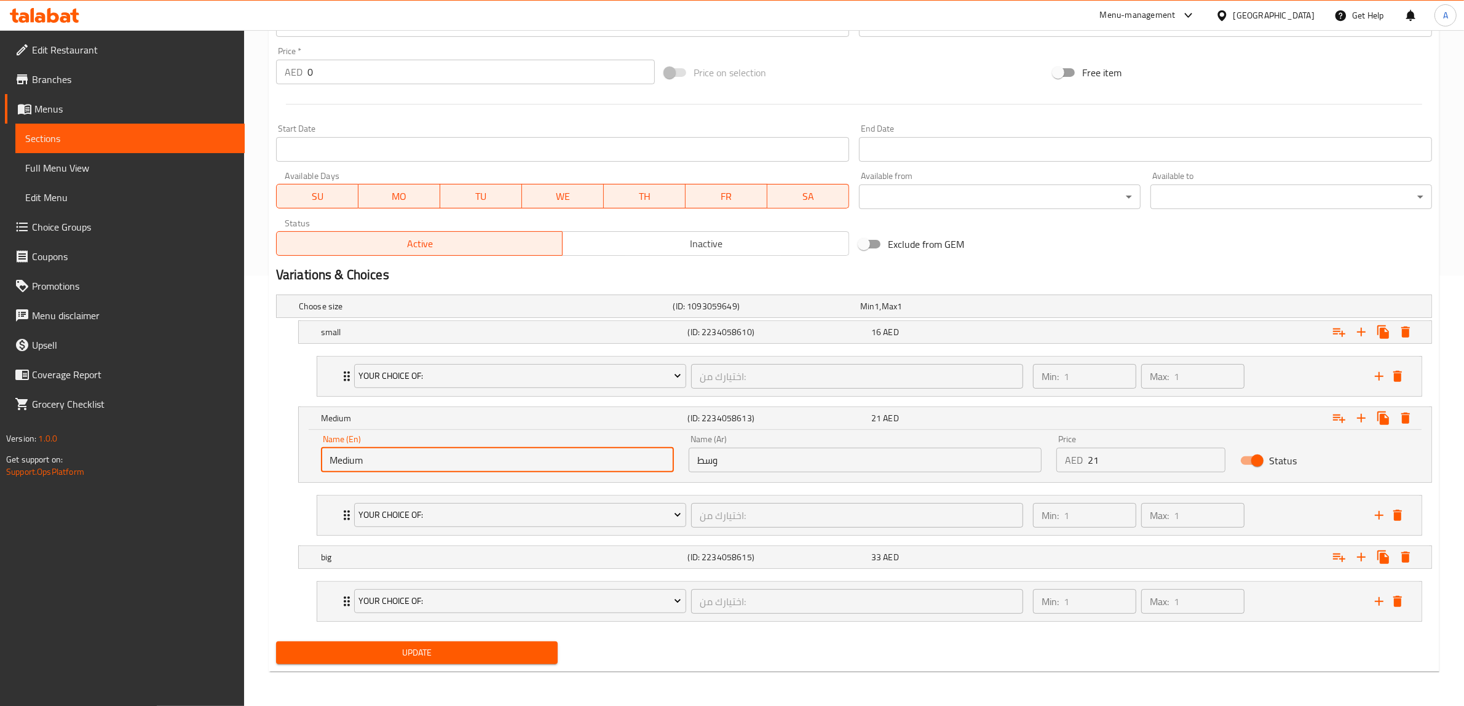
type input "Medium"
click at [485, 654] on span "Update" at bounding box center [417, 652] width 262 height 15
click at [451, 650] on span "Update" at bounding box center [417, 652] width 262 height 15
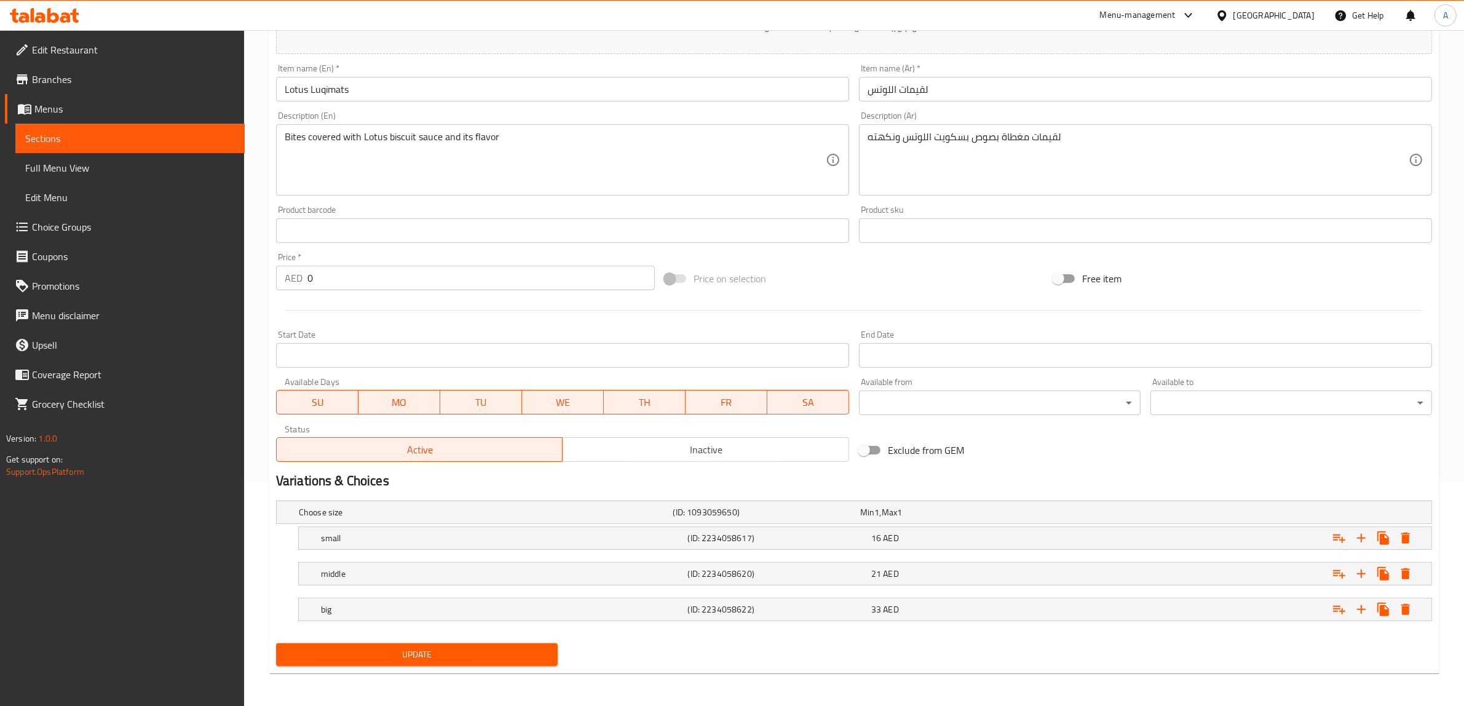
scroll to position [226, 0]
click at [435, 519] on div "middle" at bounding box center [483, 510] width 375 height 17
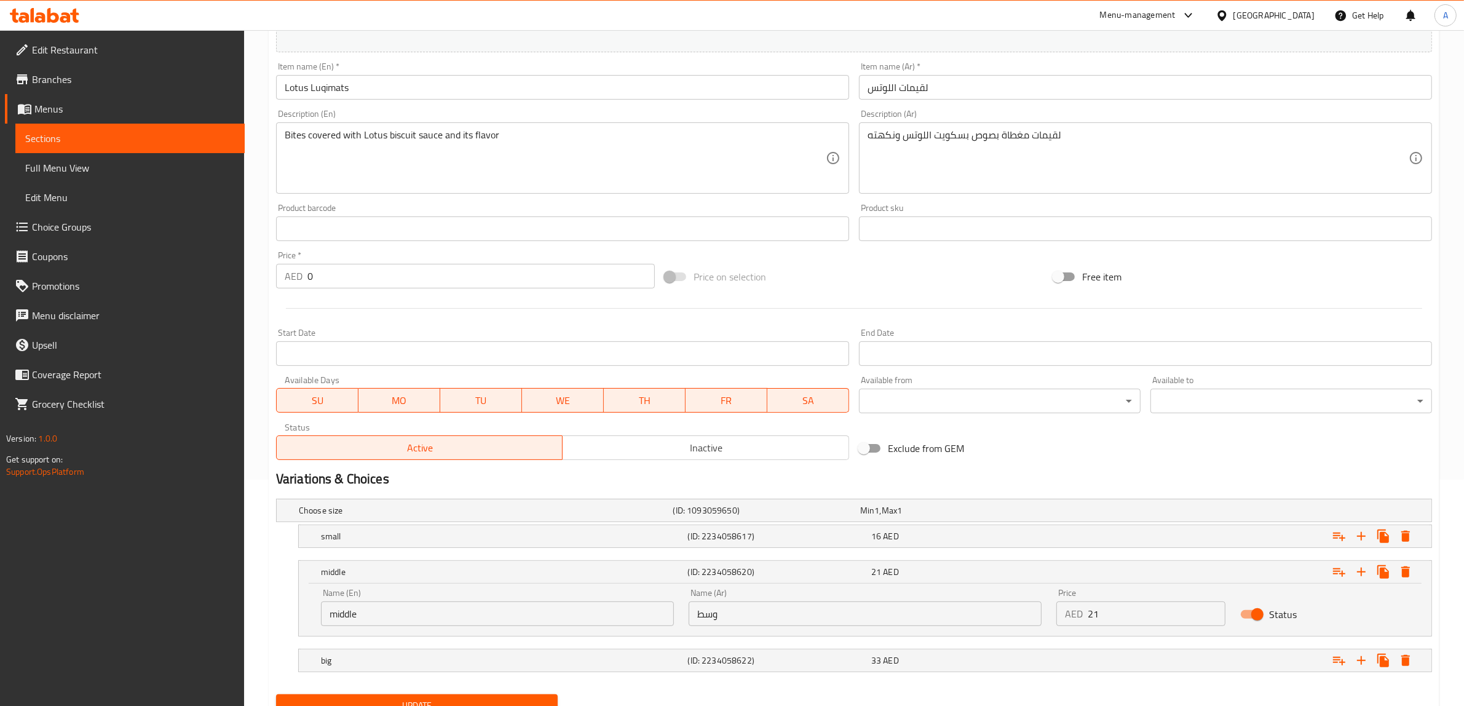
click at [389, 609] on input "middle" at bounding box center [497, 613] width 353 height 25
paste input "Medium"
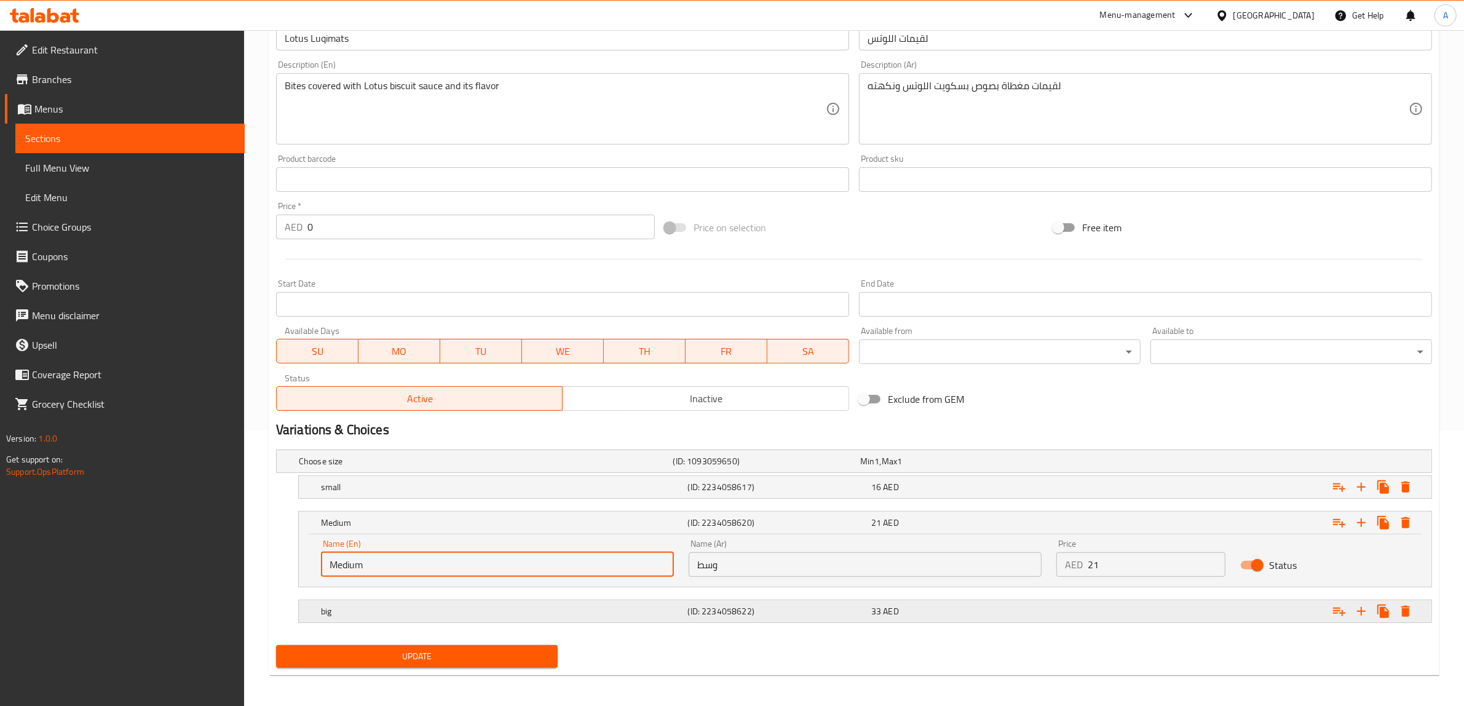
scroll to position [279, 0]
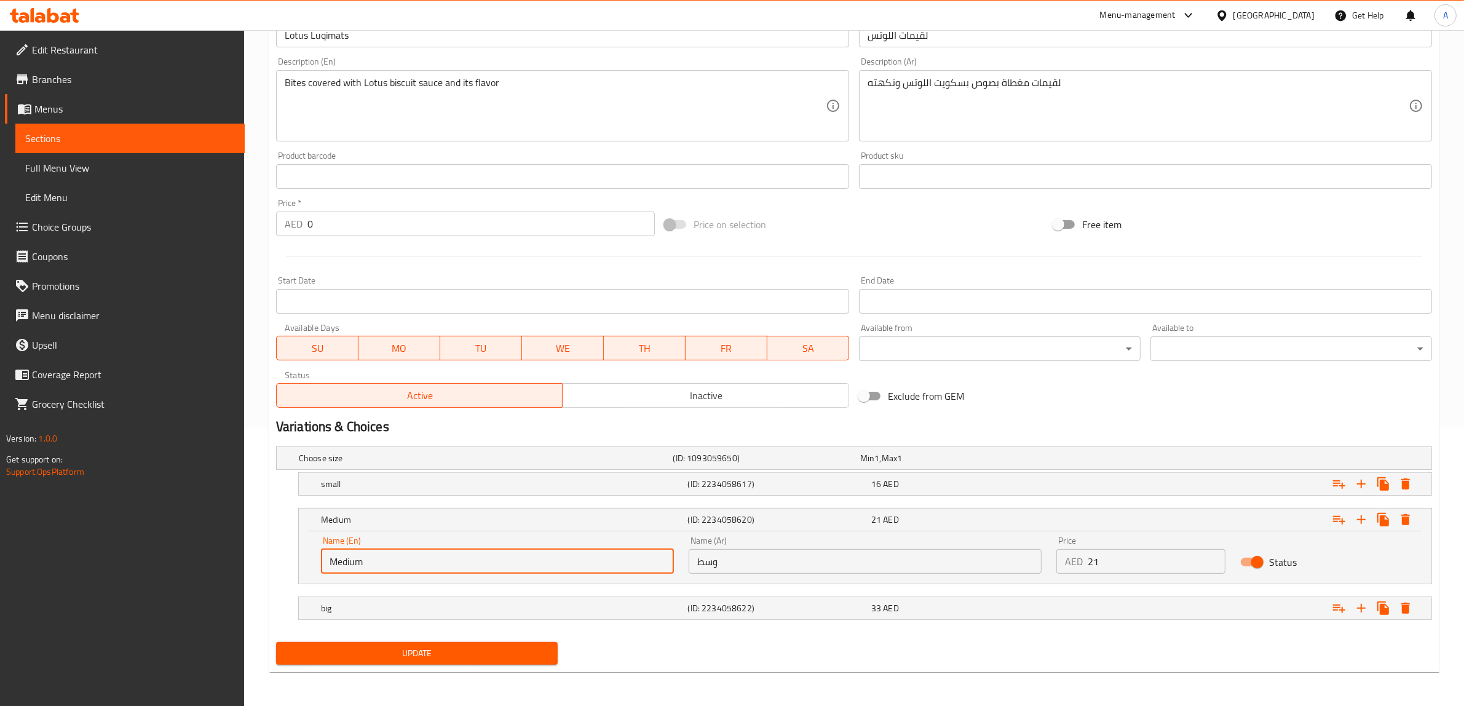
type input "Medium"
click at [487, 651] on span "Update" at bounding box center [417, 653] width 262 height 15
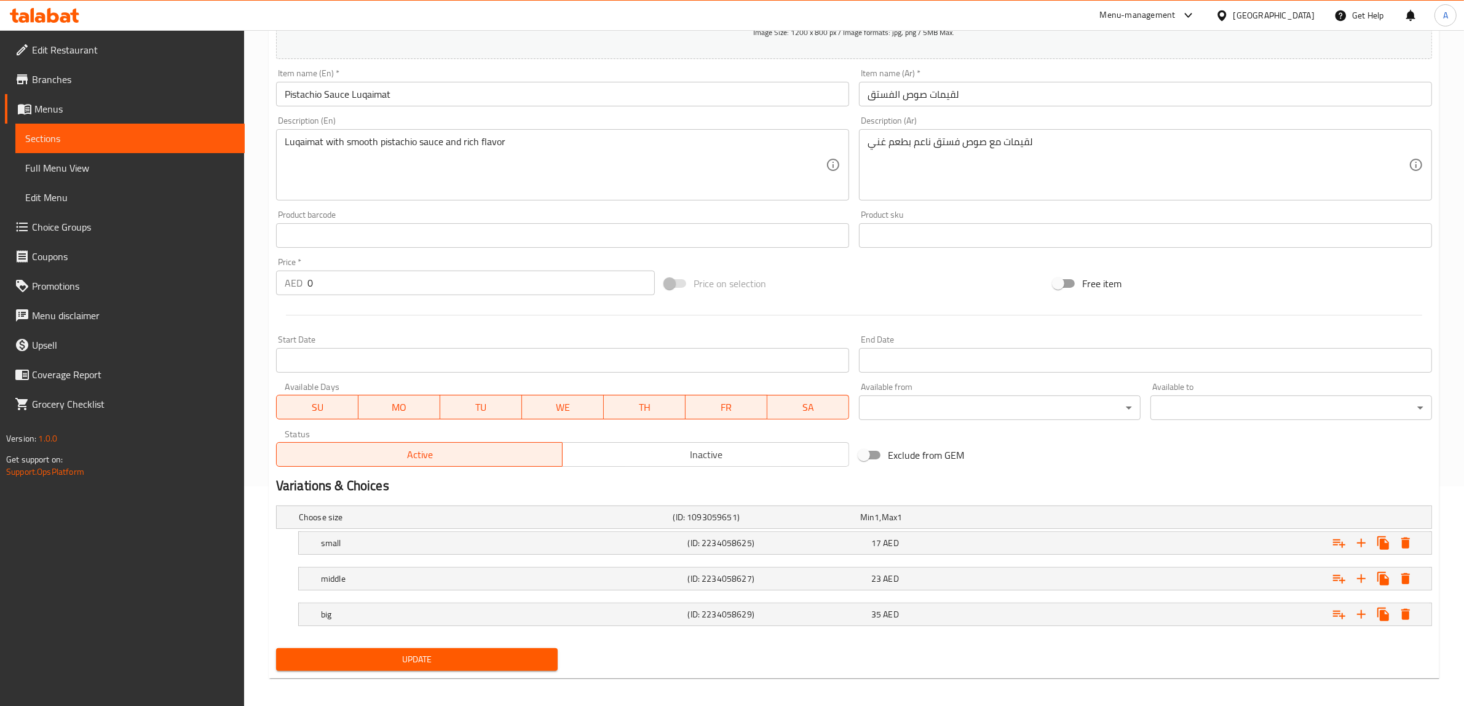
scroll to position [226, 0]
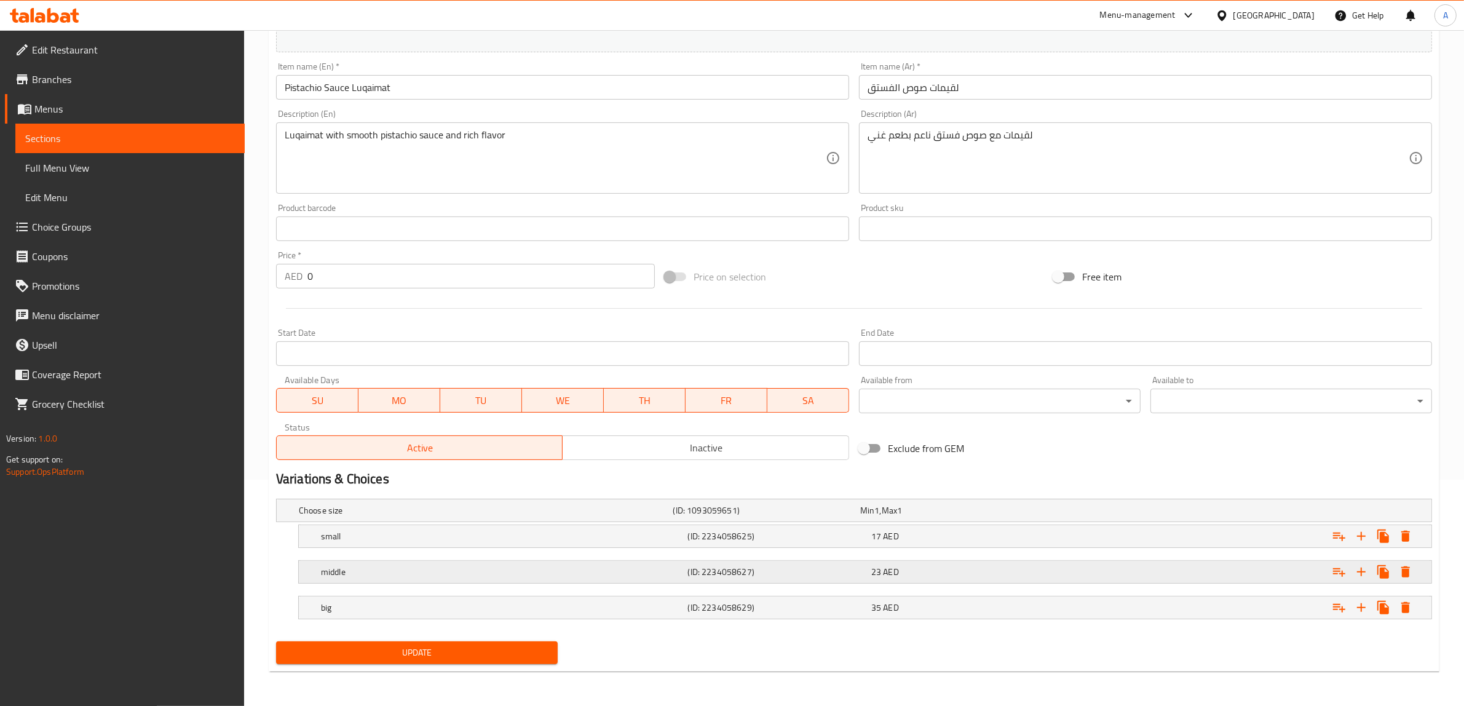
click at [426, 524] on div "middle (ID: 2234058627) 23 AED" at bounding box center [857, 510] width 1123 height 27
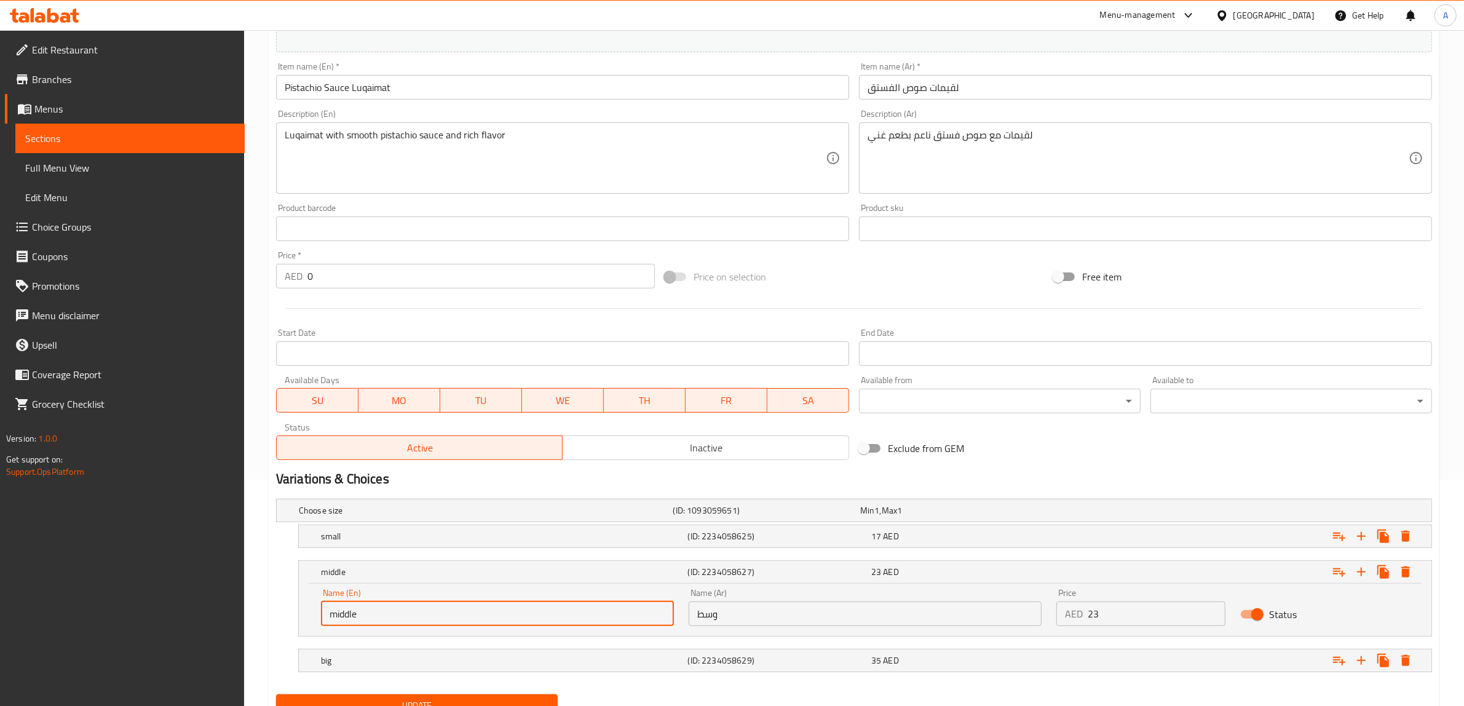
click at [392, 606] on input "middle" at bounding box center [497, 613] width 353 height 25
paste input "Medium"
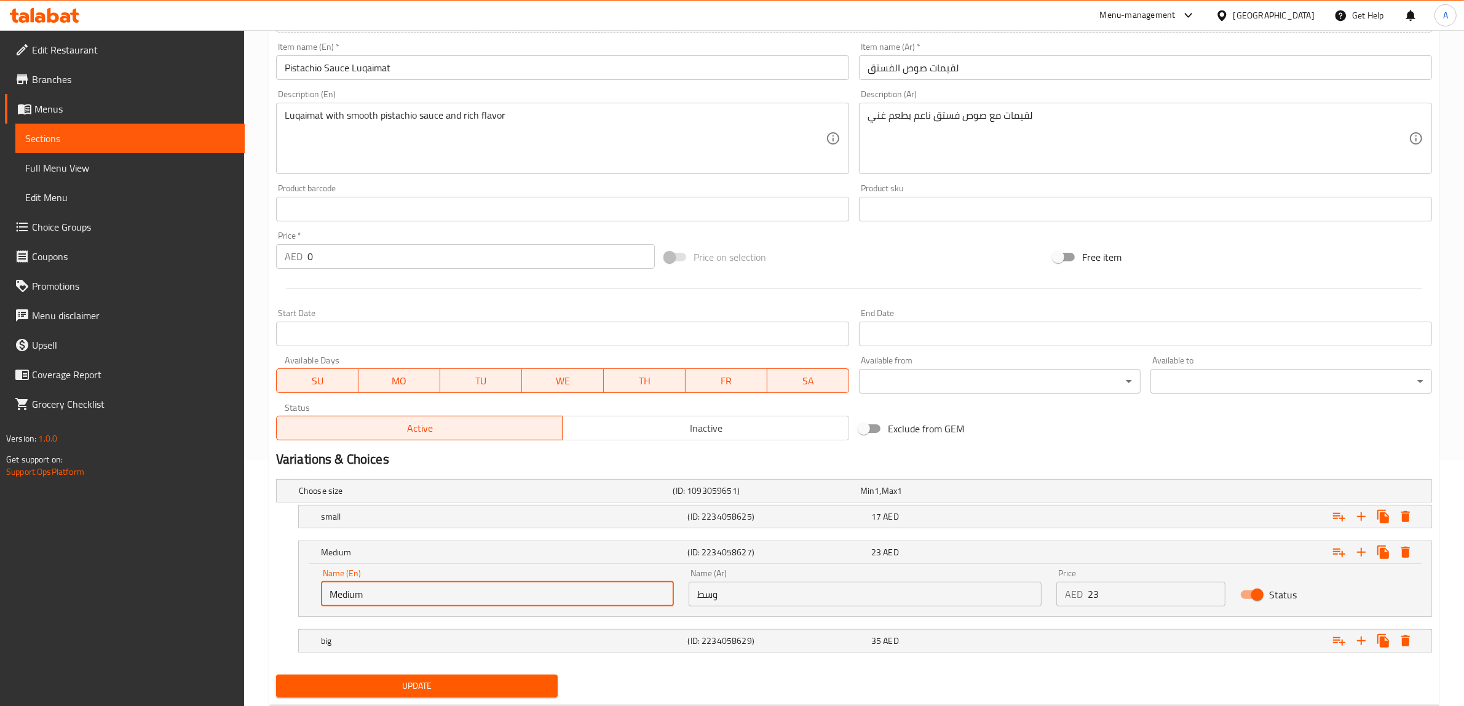
scroll to position [279, 0]
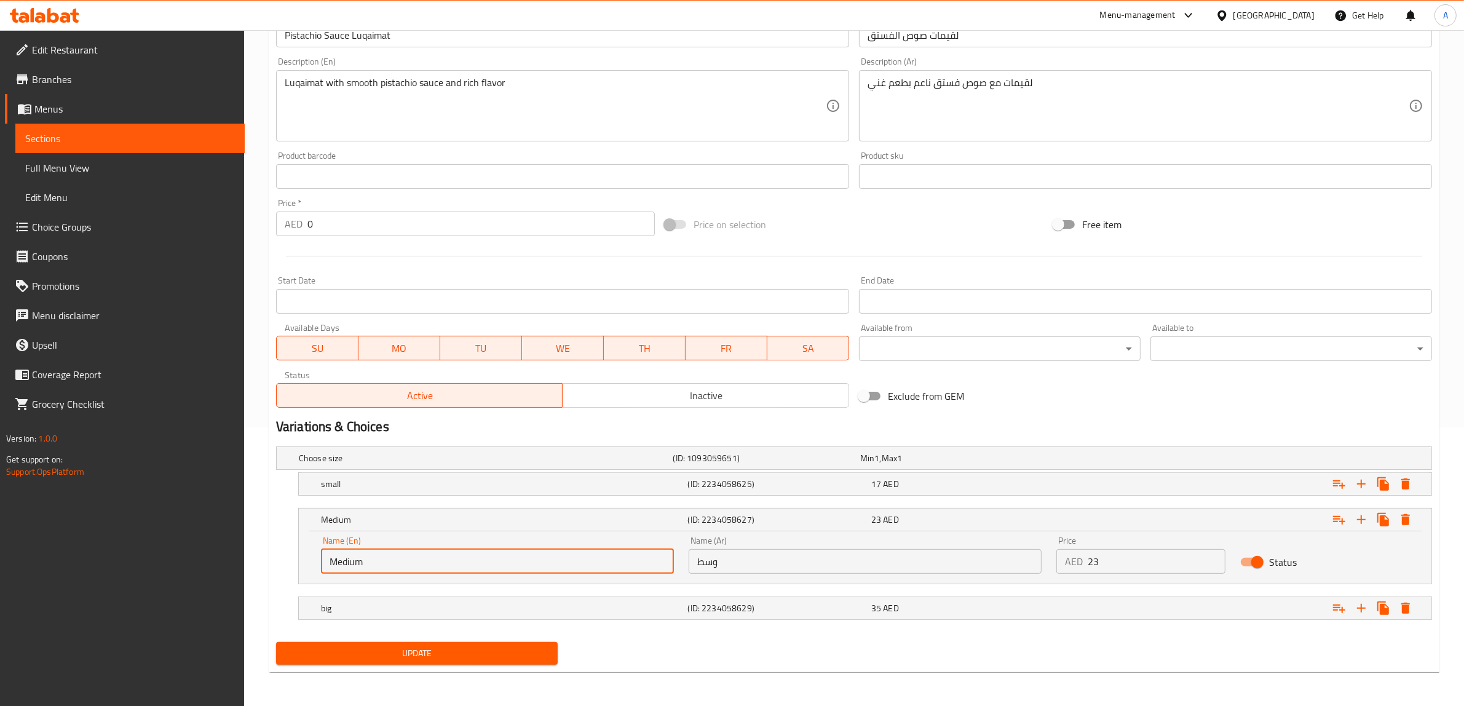
type input "Medium"
click at [469, 652] on span "Update" at bounding box center [417, 653] width 262 height 15
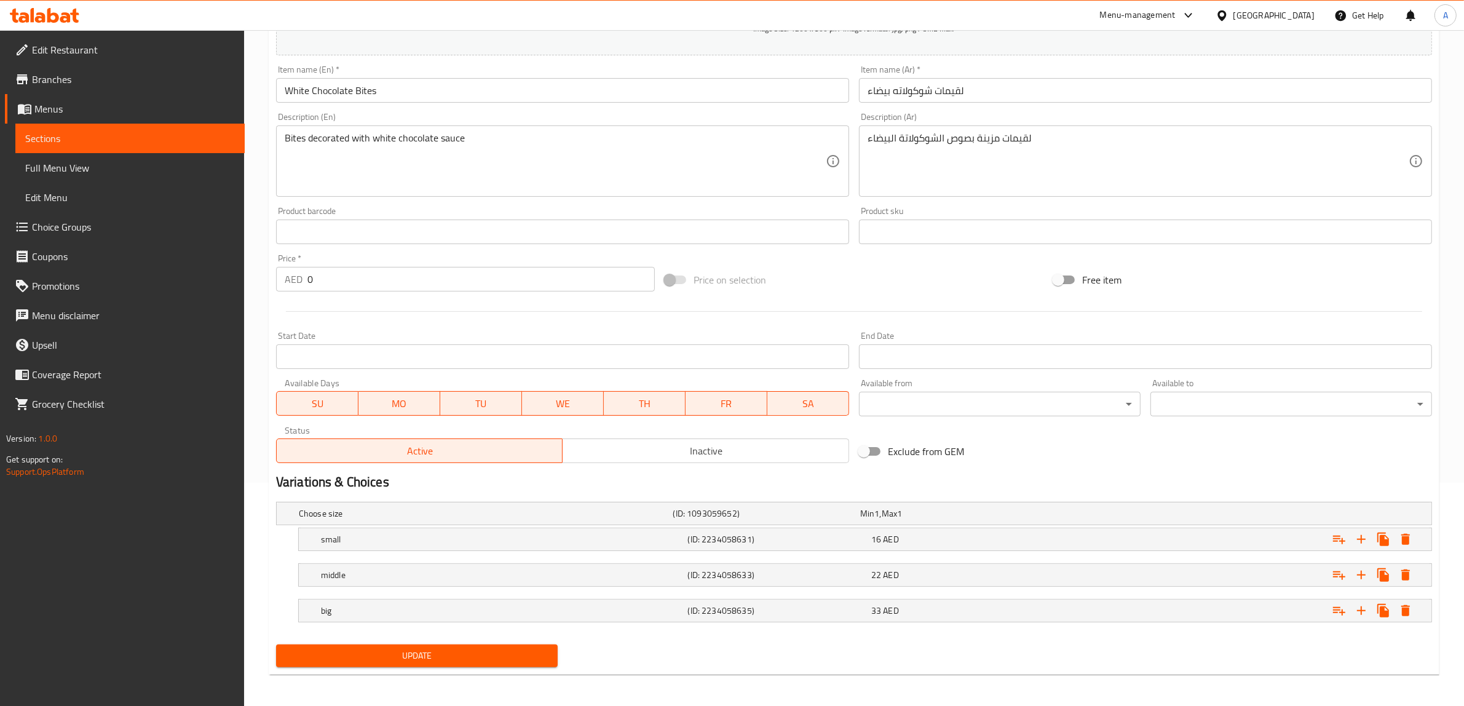
scroll to position [226, 0]
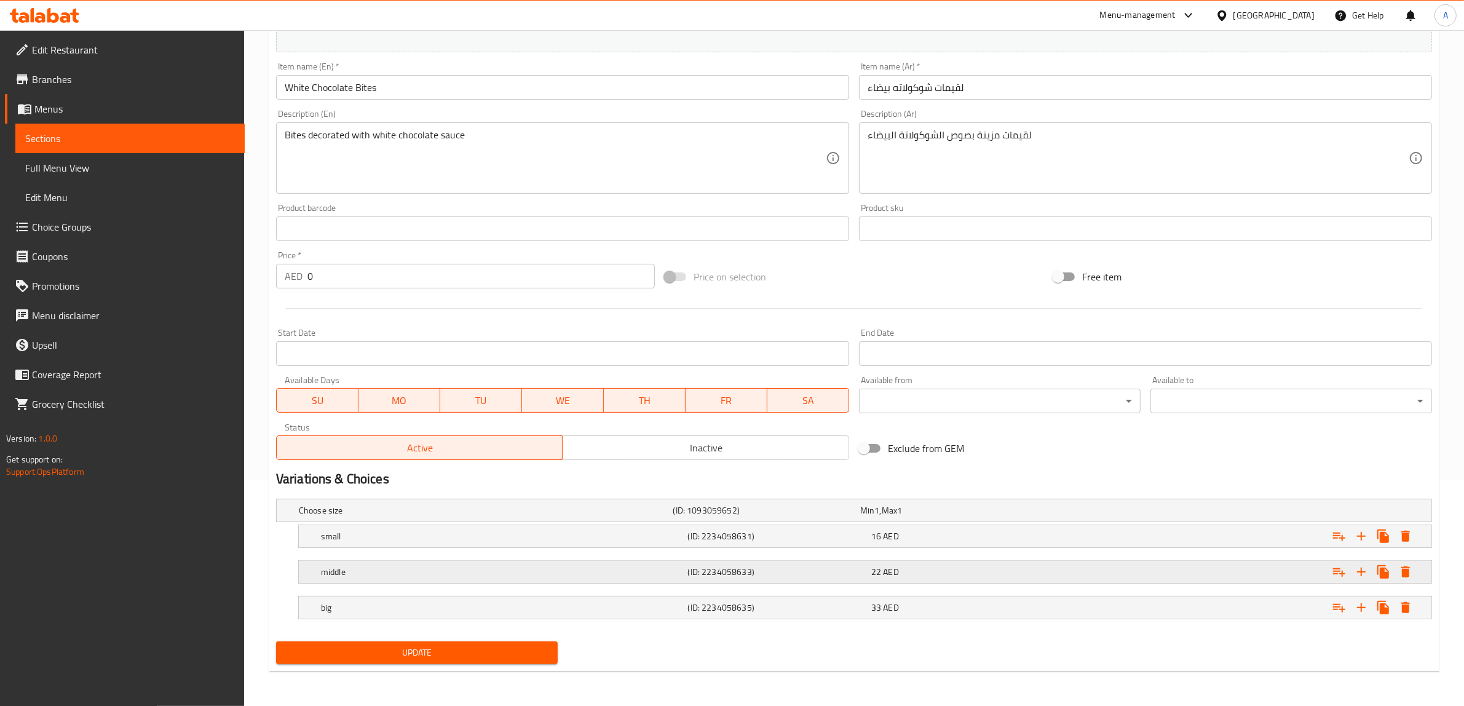
click at [392, 519] on div "middle" at bounding box center [483, 510] width 375 height 17
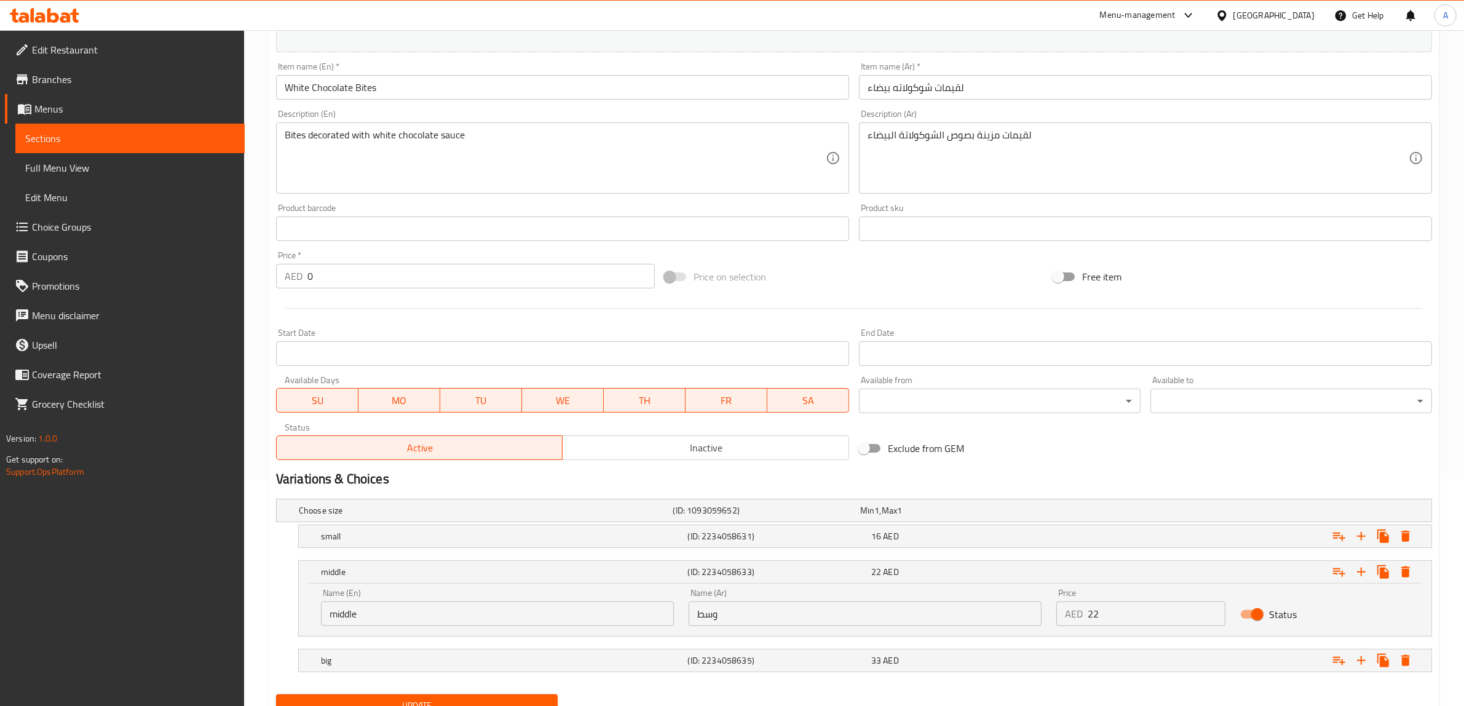
click at [397, 610] on input "middle" at bounding box center [497, 613] width 353 height 25
paste input "Medium"
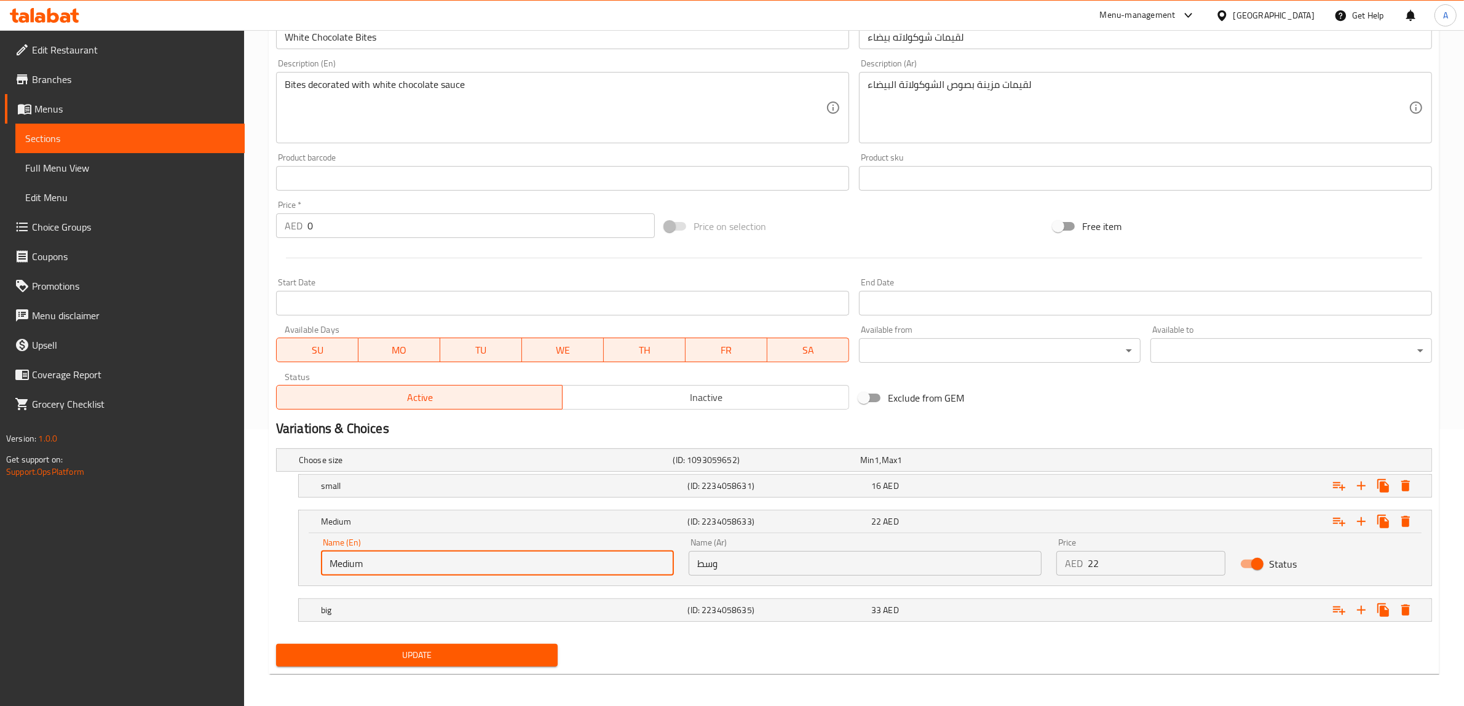
scroll to position [279, 0]
type input "Medium"
click at [488, 659] on span "Update" at bounding box center [417, 653] width 262 height 15
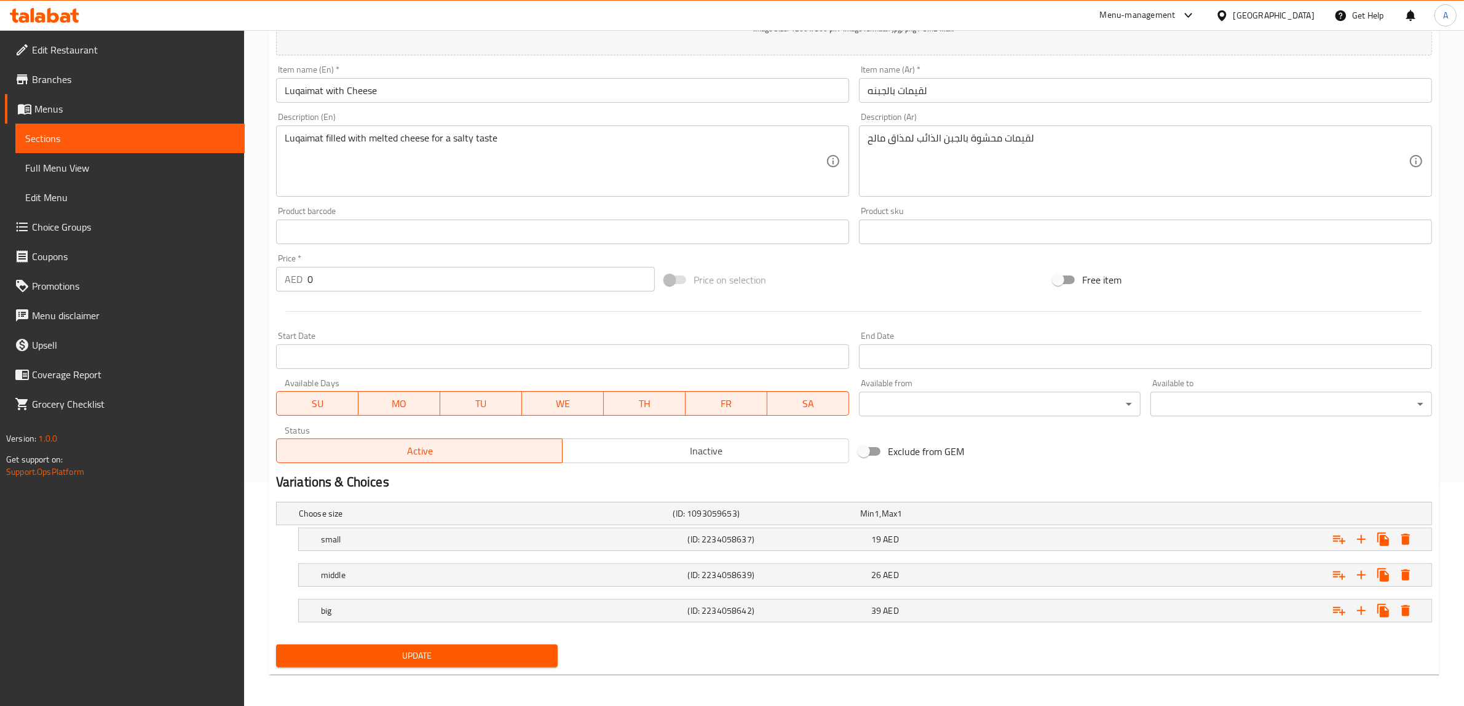
scroll to position [226, 0]
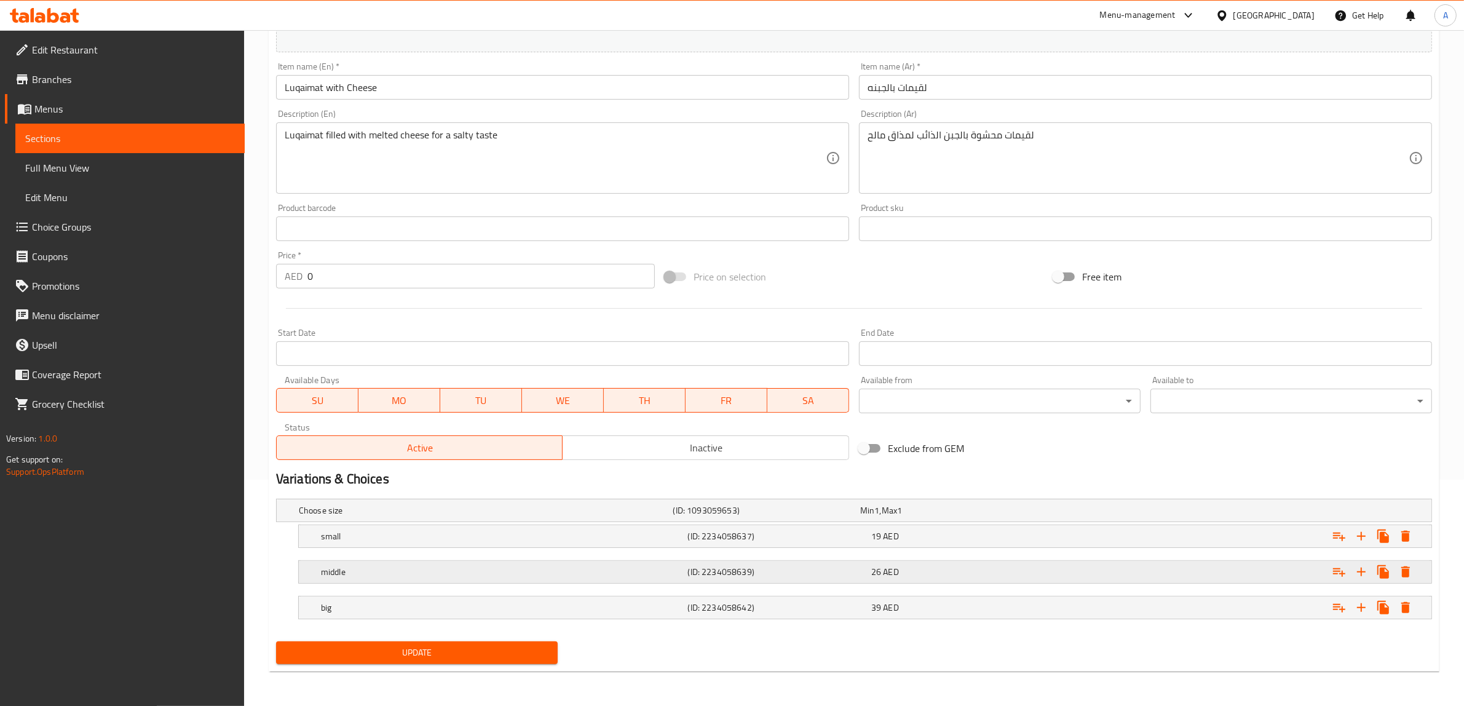
click at [395, 517] on h5 "middle" at bounding box center [484, 510] width 370 height 12
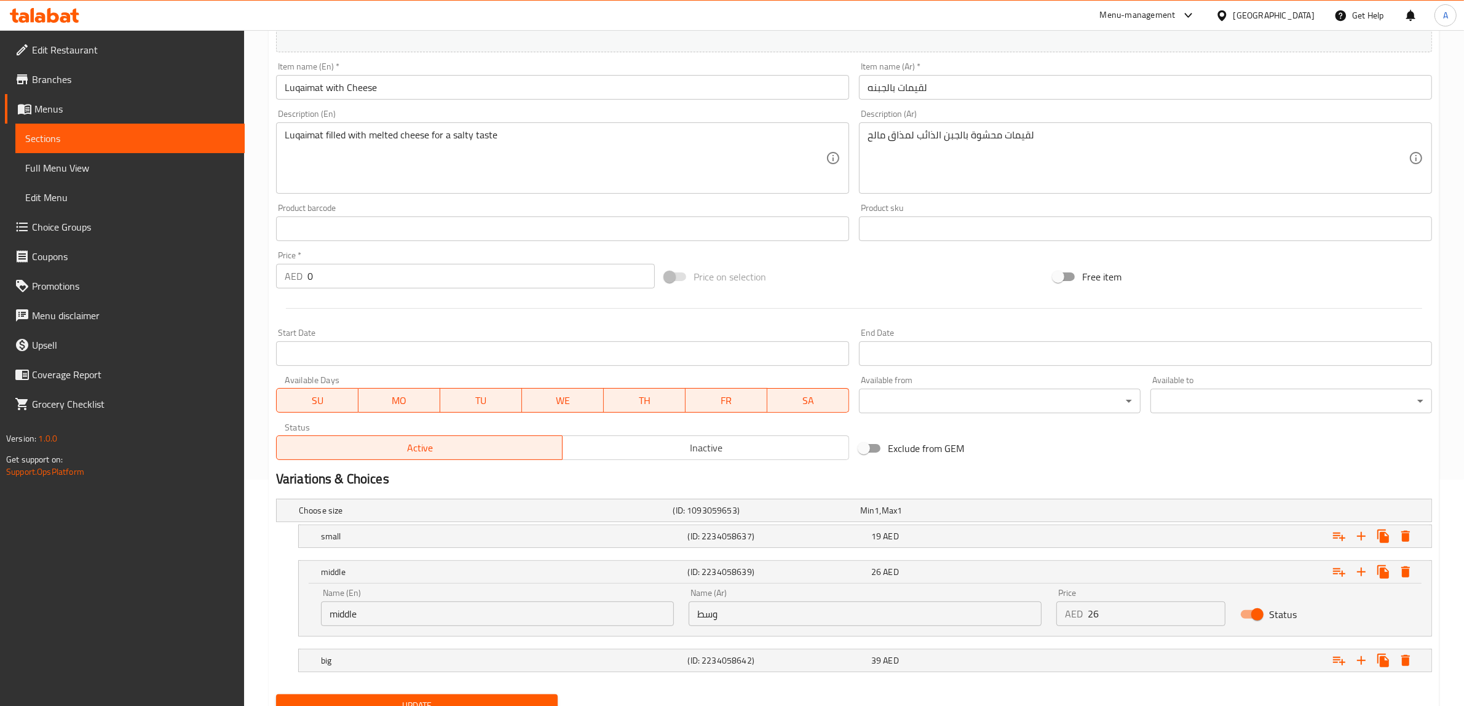
click at [408, 625] on input "middle" at bounding box center [497, 613] width 353 height 25
paste input "Medium"
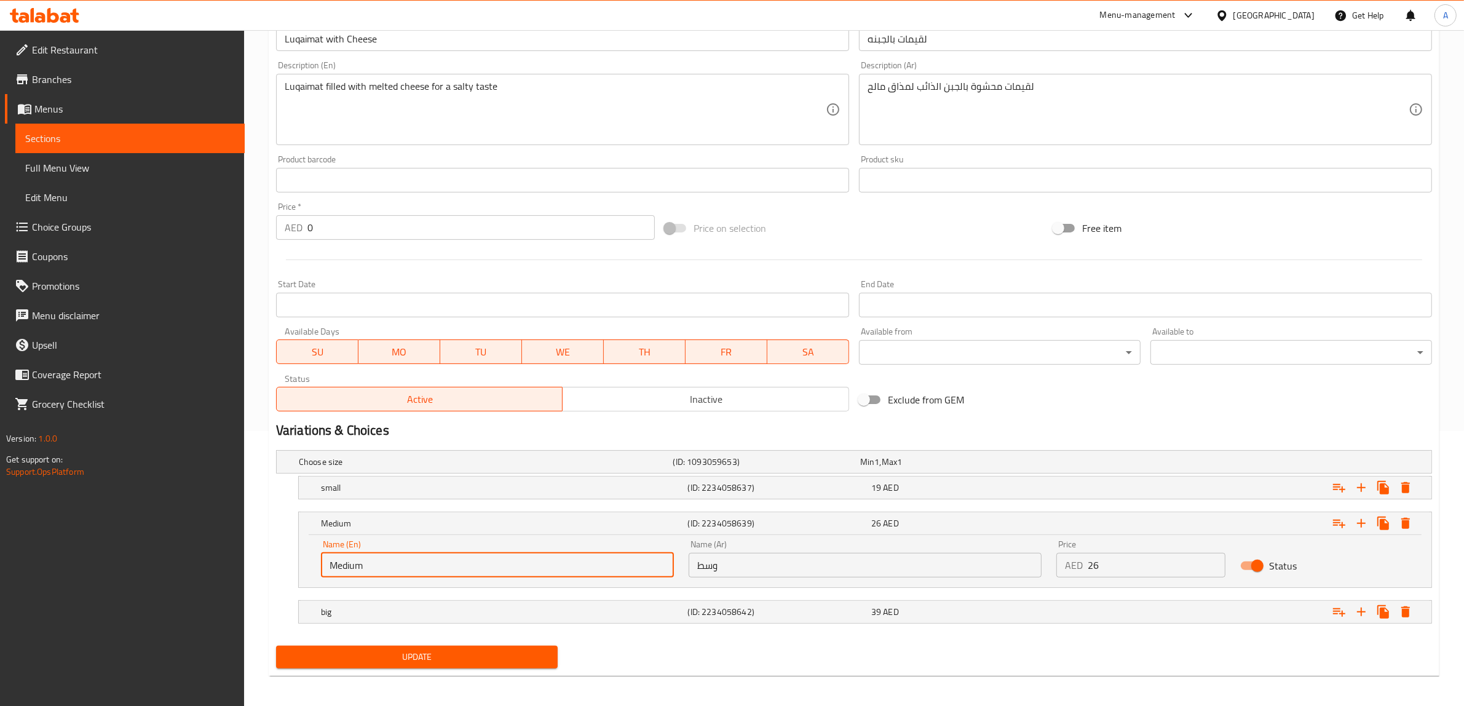
scroll to position [279, 0]
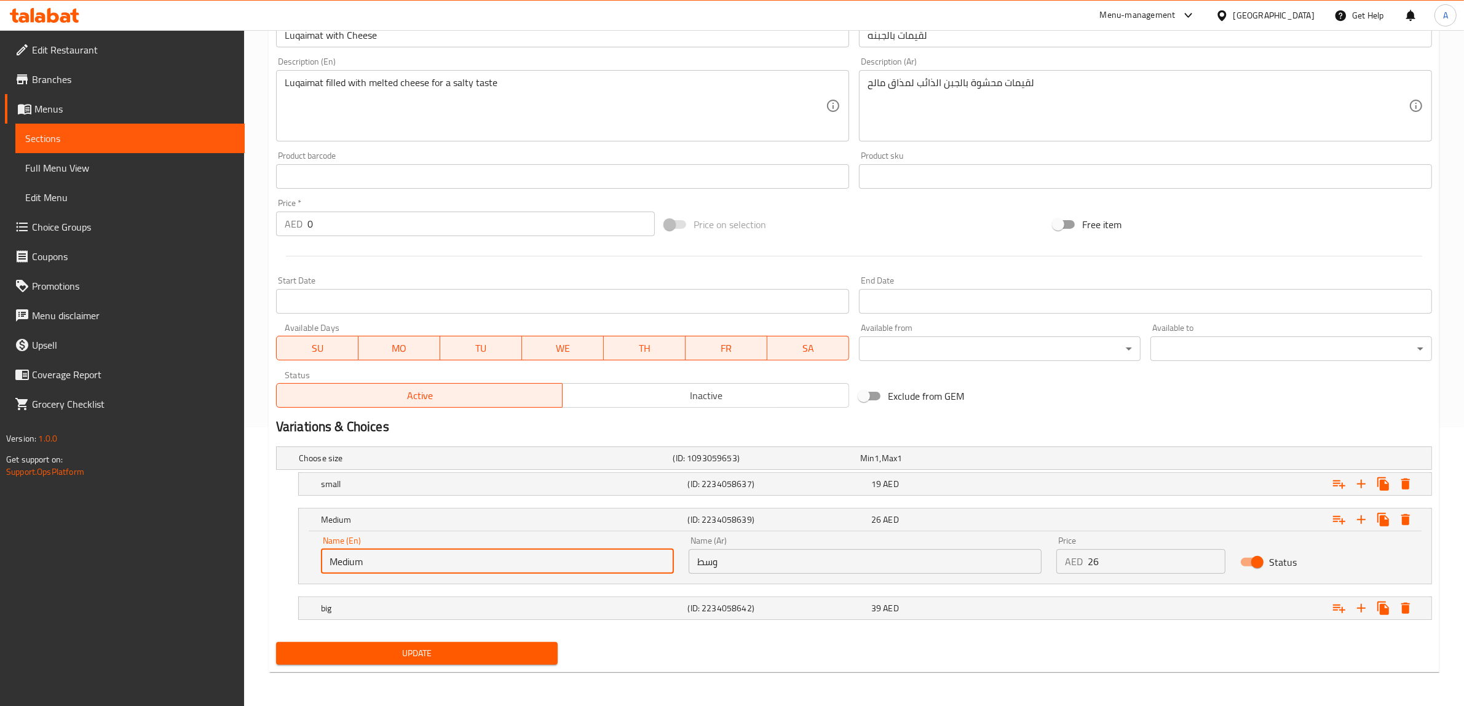
type input "Medium"
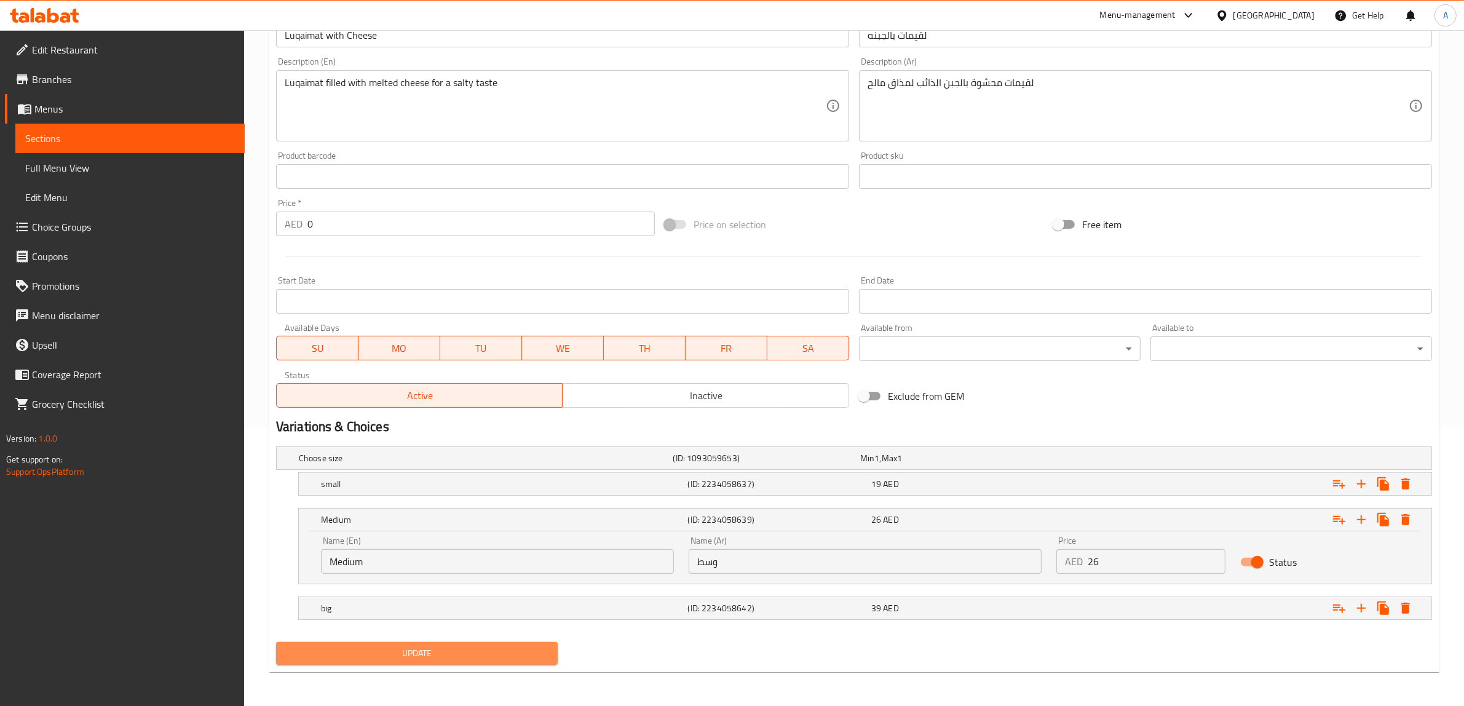
click at [485, 662] on button "Update" at bounding box center [417, 653] width 282 height 23
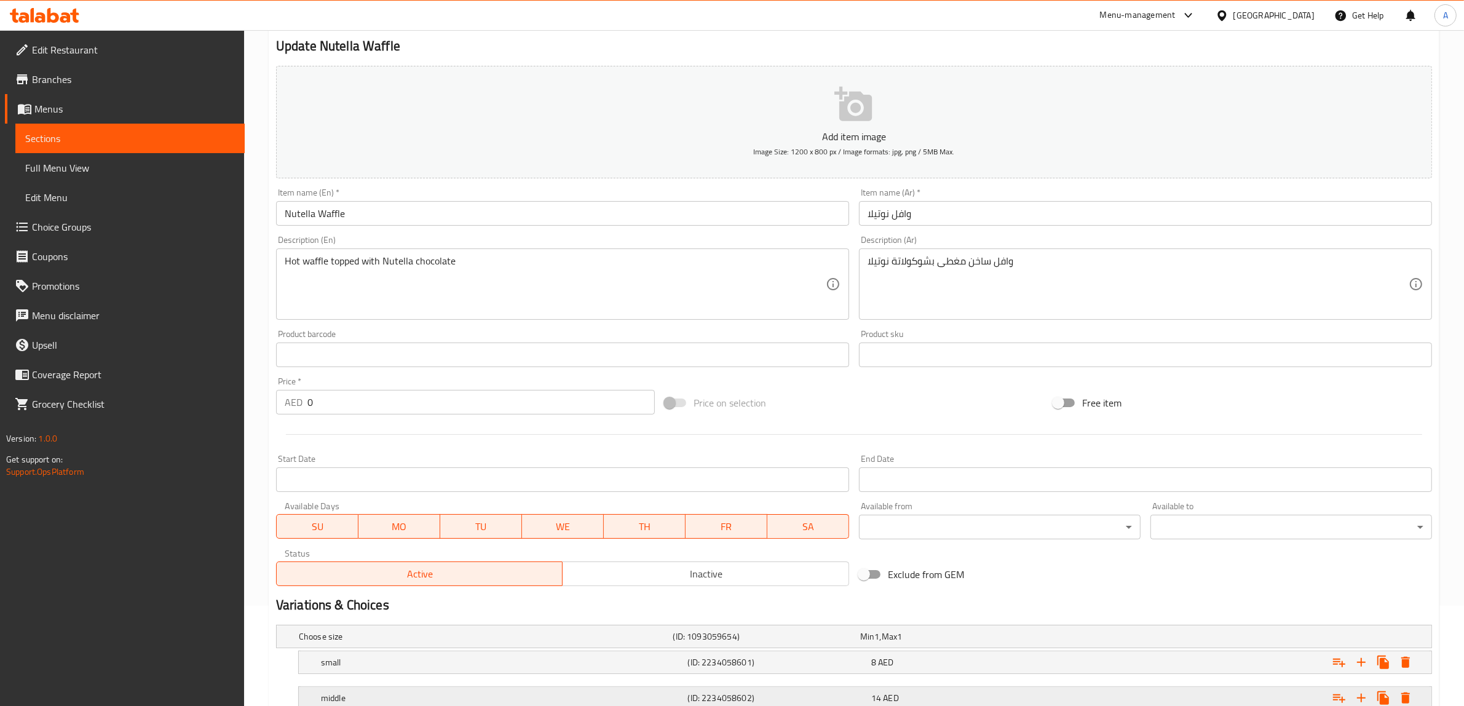
scroll to position [262, 0]
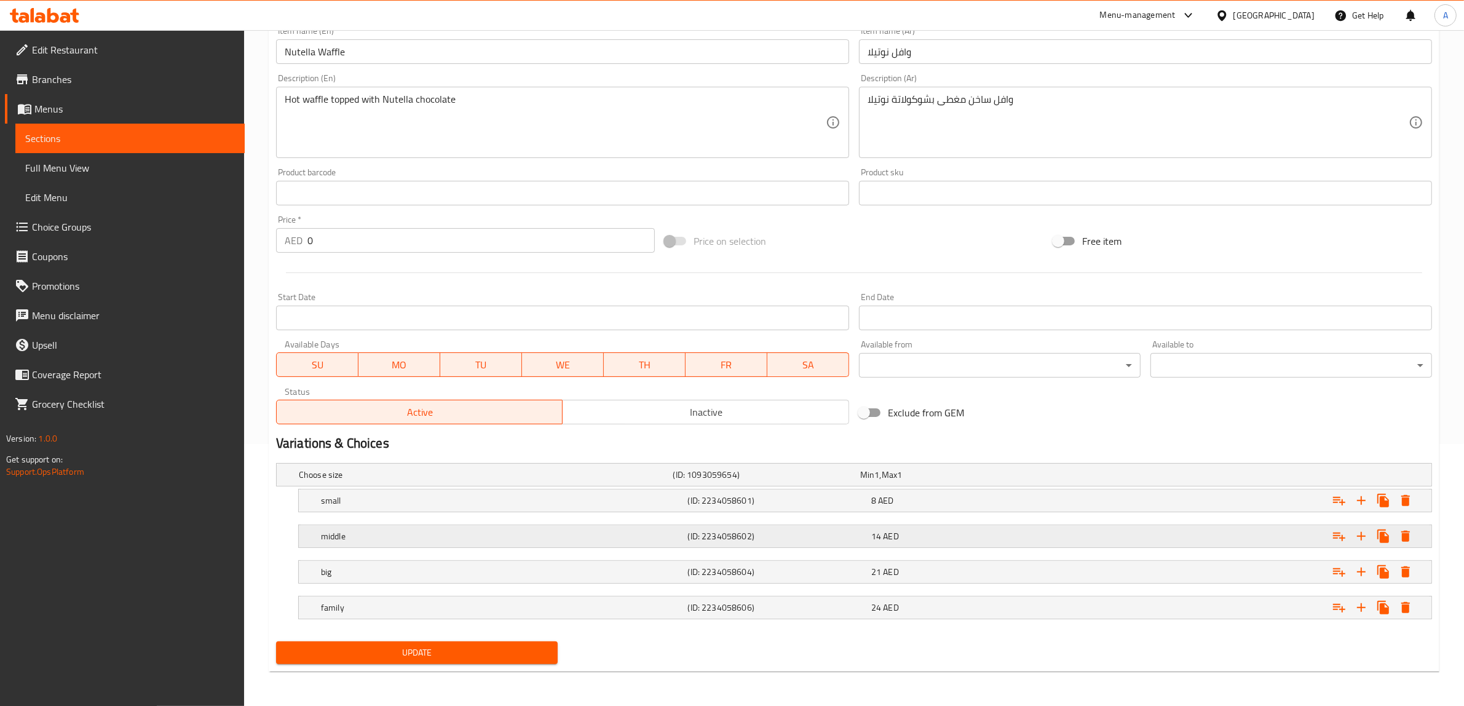
click at [430, 481] on h5 "middle" at bounding box center [484, 475] width 370 height 12
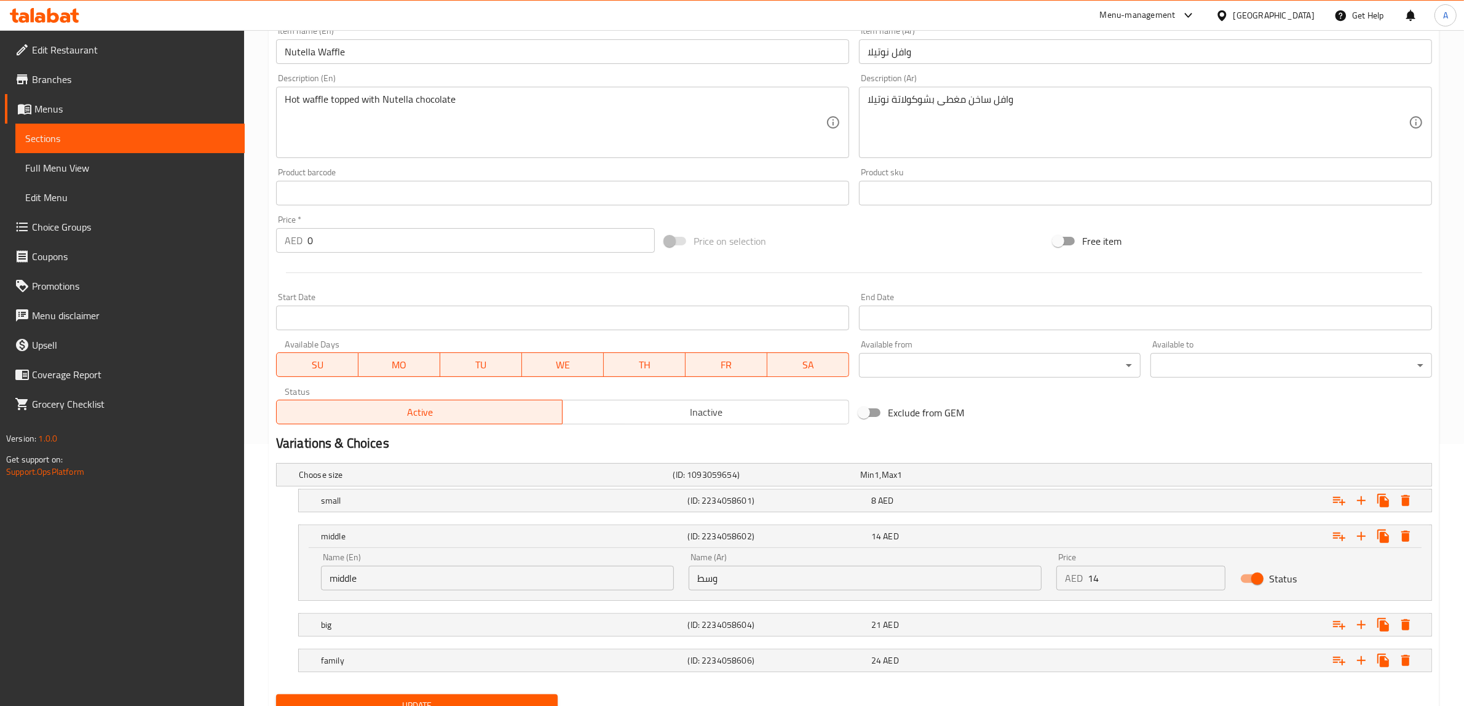
click at [430, 569] on input "middle" at bounding box center [497, 578] width 353 height 25
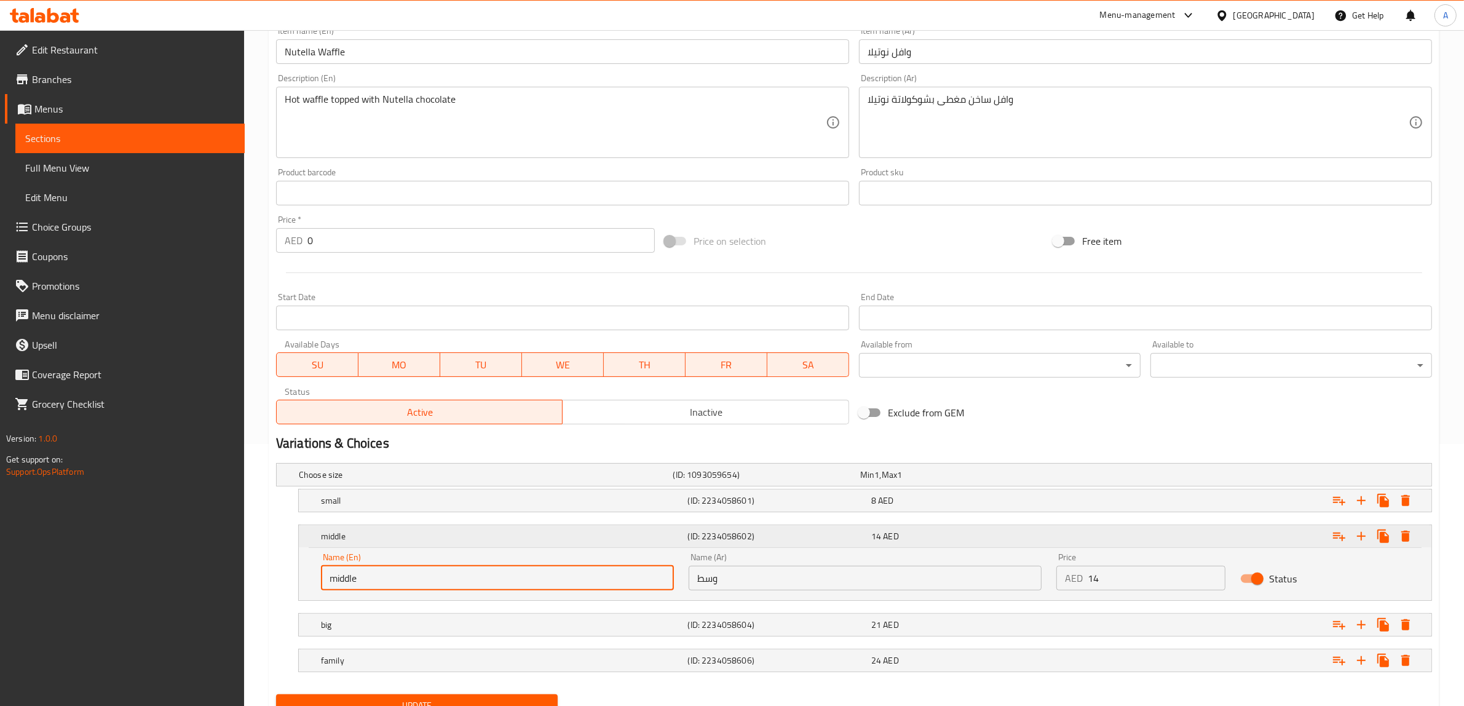
paste input "Medium"
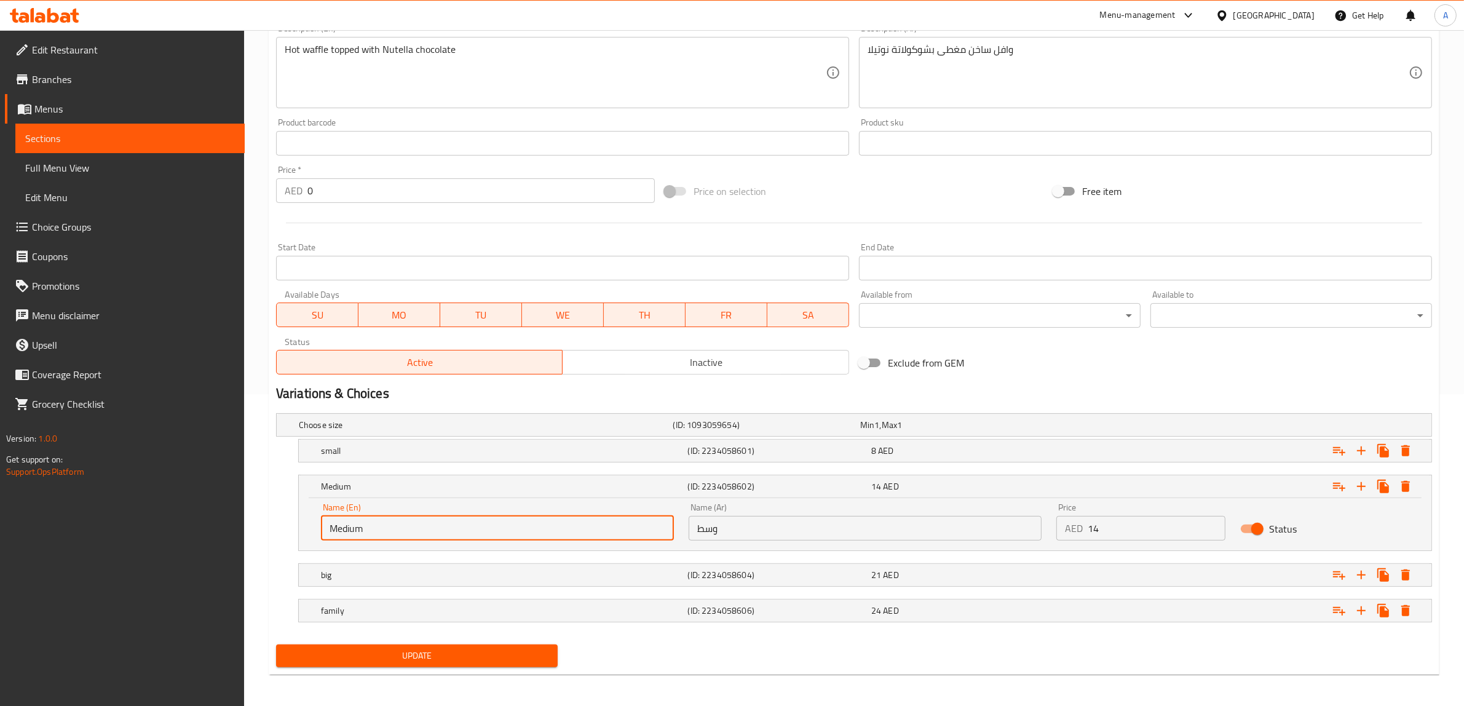
scroll to position [315, 0]
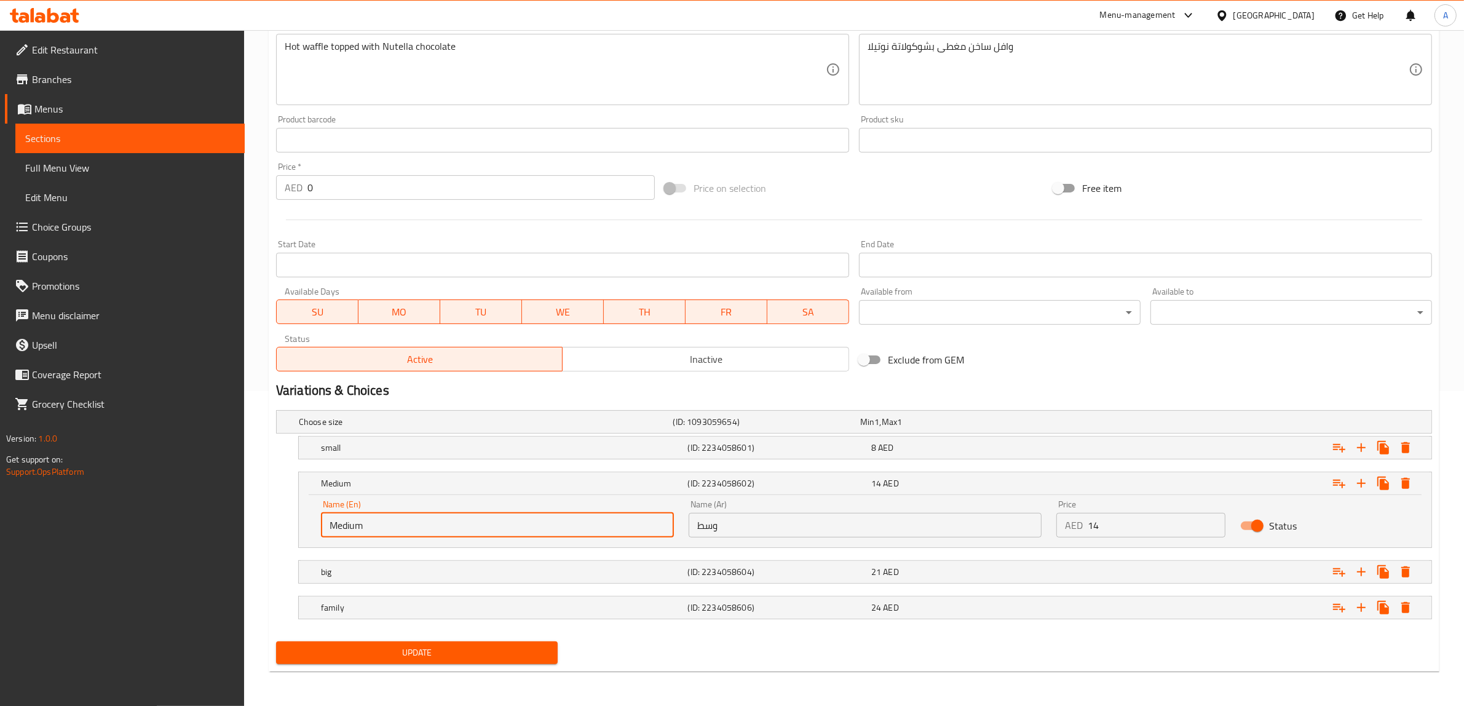
type input "Medium"
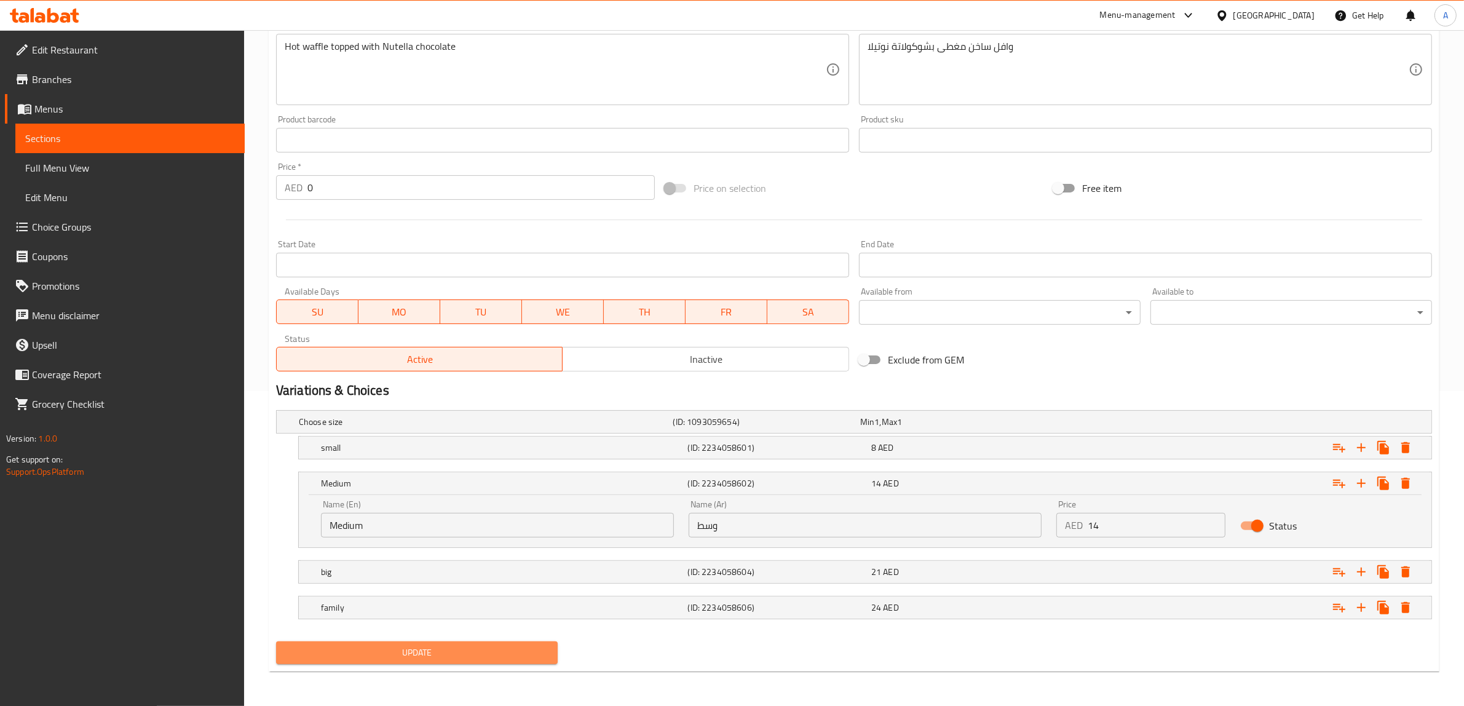
click at [498, 643] on button "Update" at bounding box center [417, 652] width 282 height 23
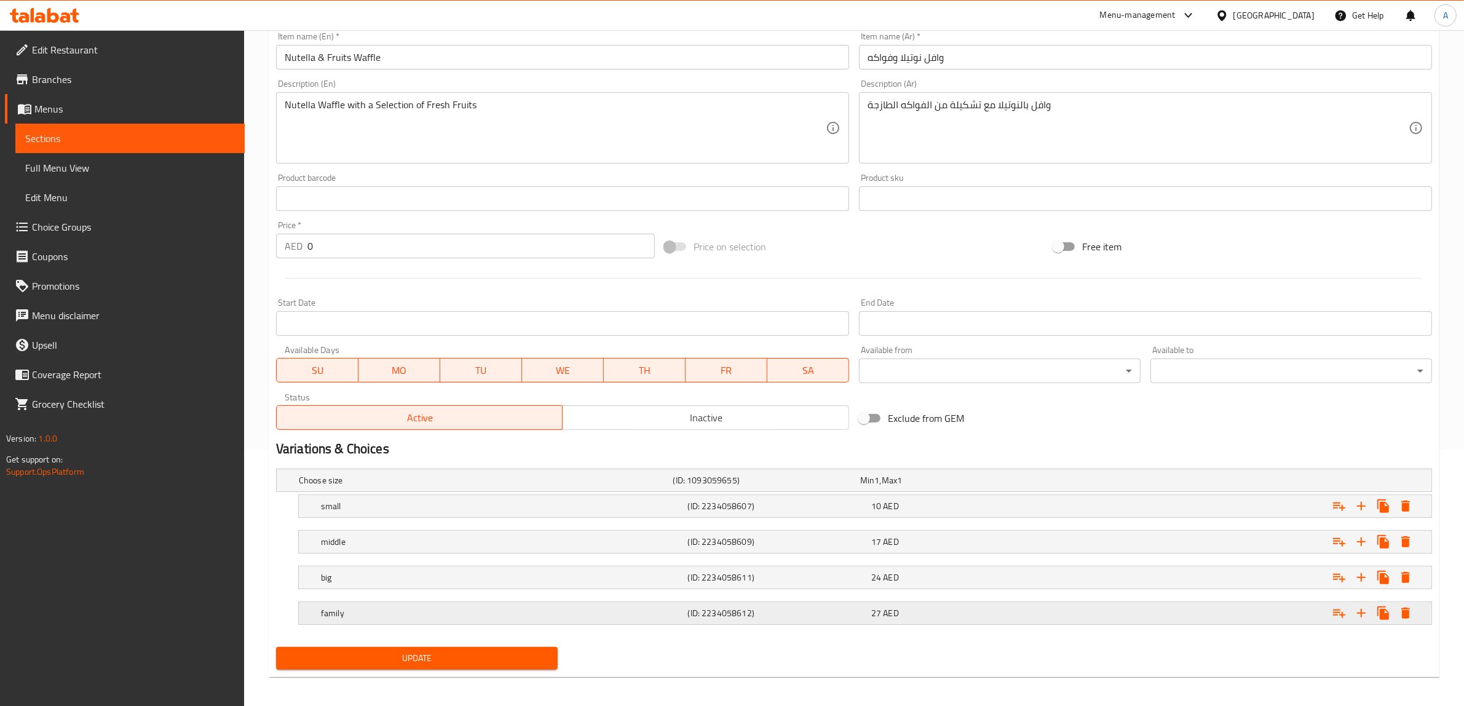
scroll to position [262, 0]
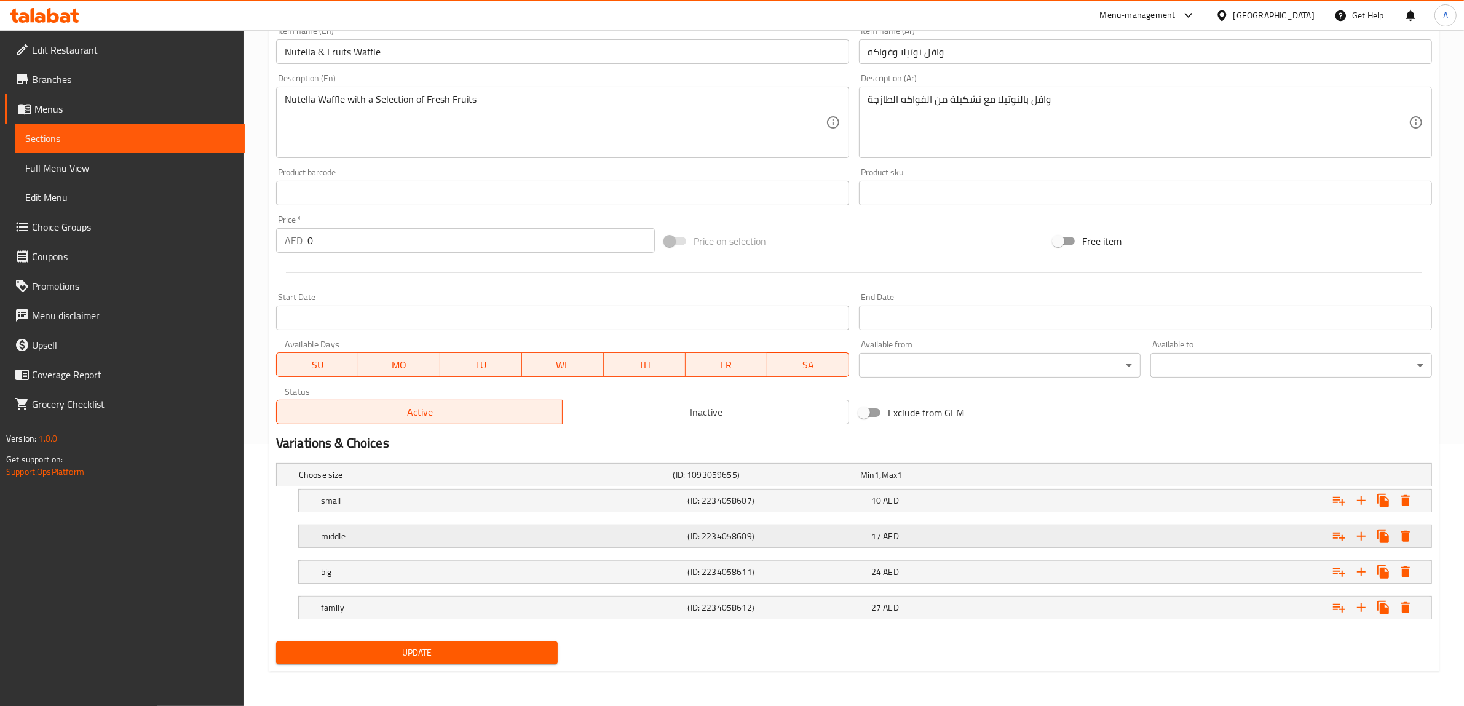
click at [389, 481] on h5 "middle" at bounding box center [484, 475] width 370 height 12
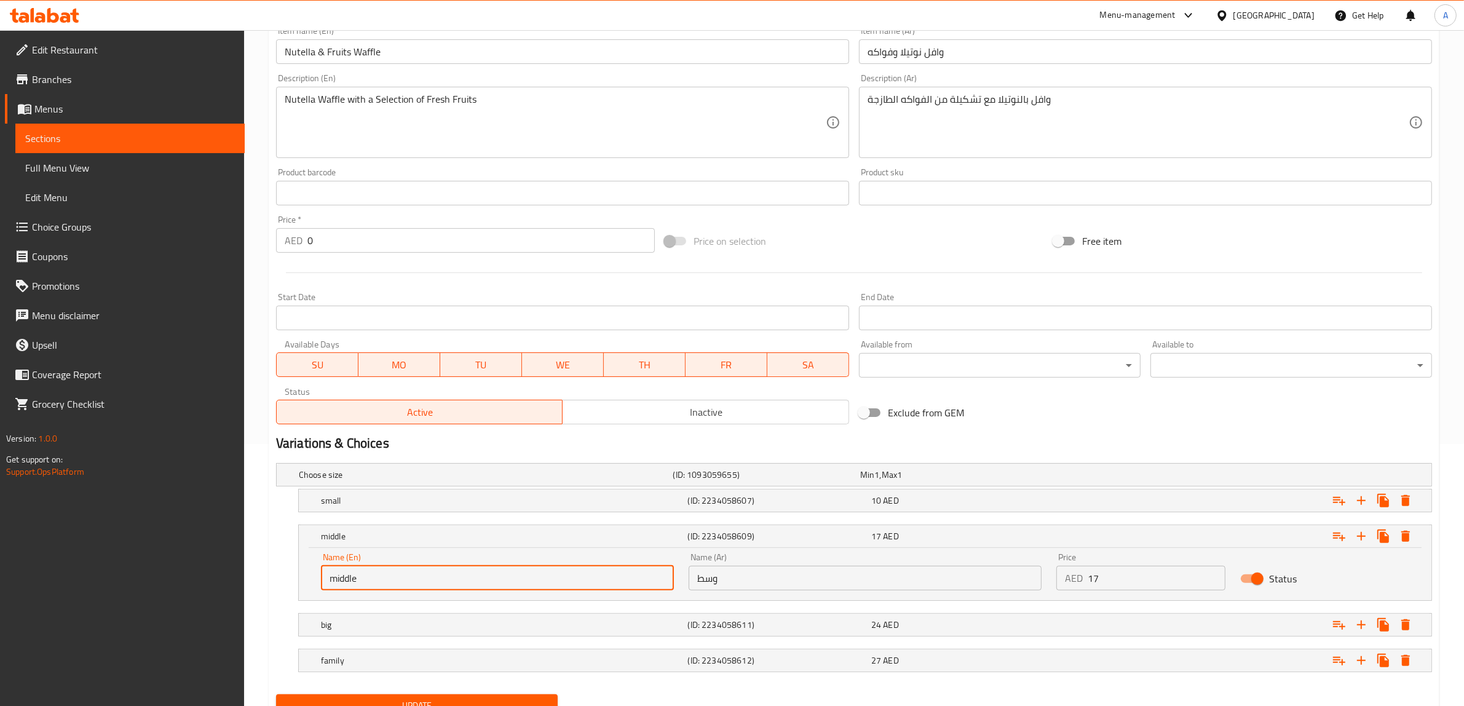
click at [428, 579] on input "middle" at bounding box center [497, 578] width 353 height 25
paste input "Medium"
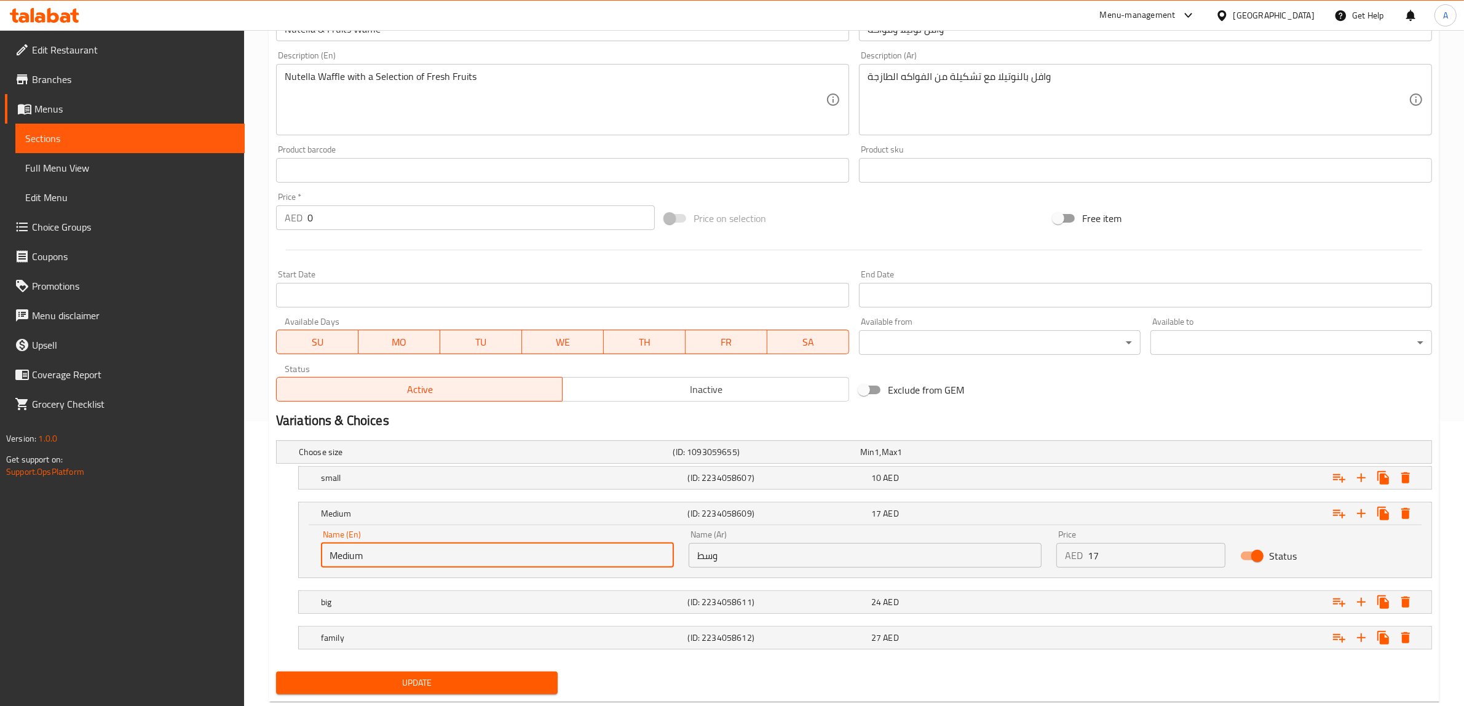
scroll to position [315, 0]
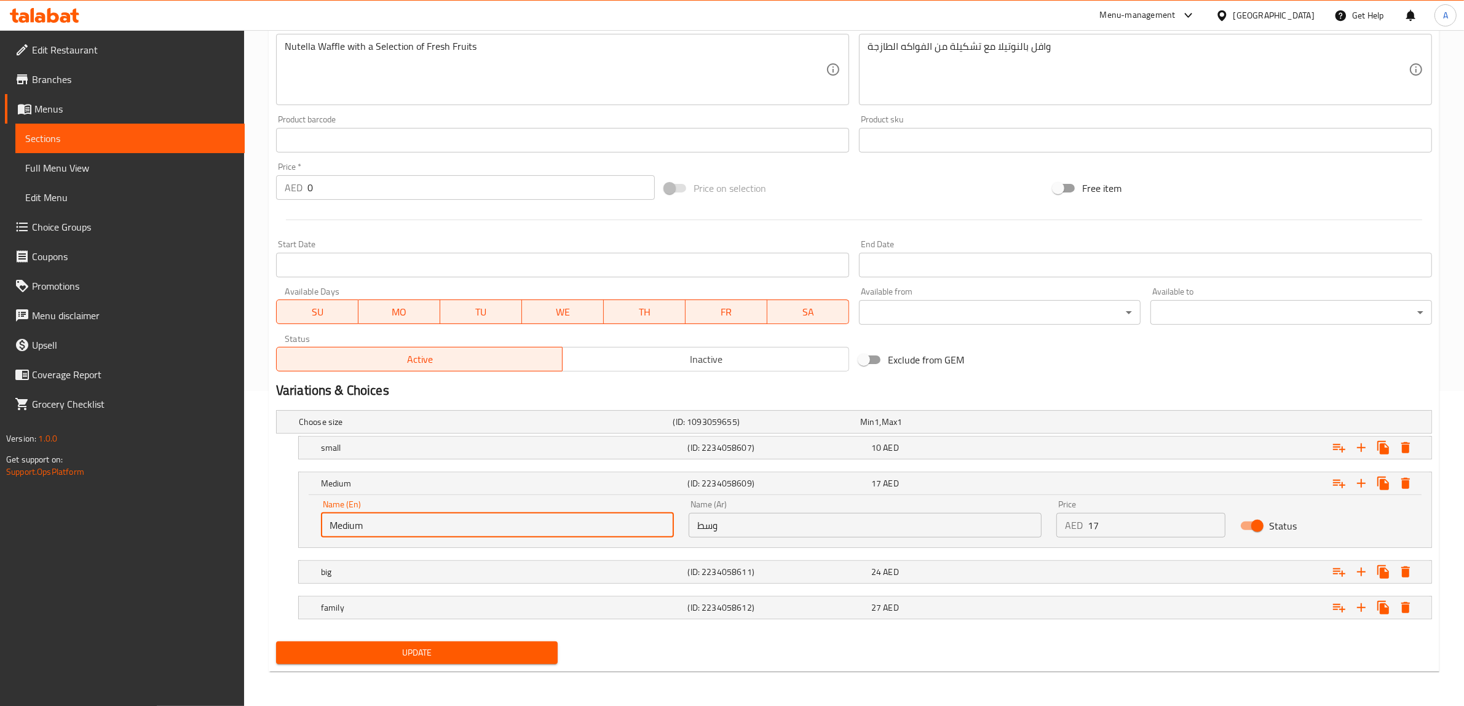
type input "Medium"
click at [475, 649] on span "Update" at bounding box center [417, 652] width 262 height 15
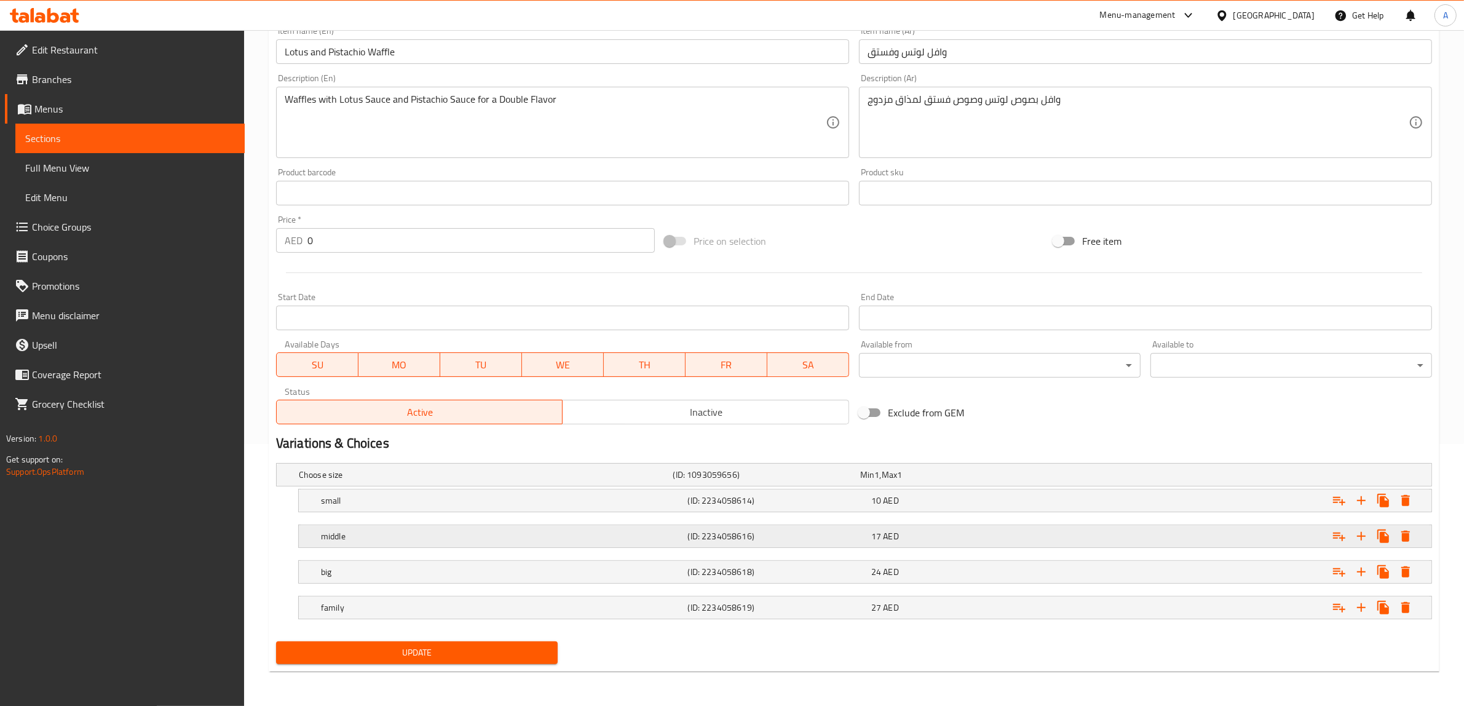
click at [426, 488] on div "middle (ID: 2234058616) 17 AED" at bounding box center [857, 474] width 1123 height 27
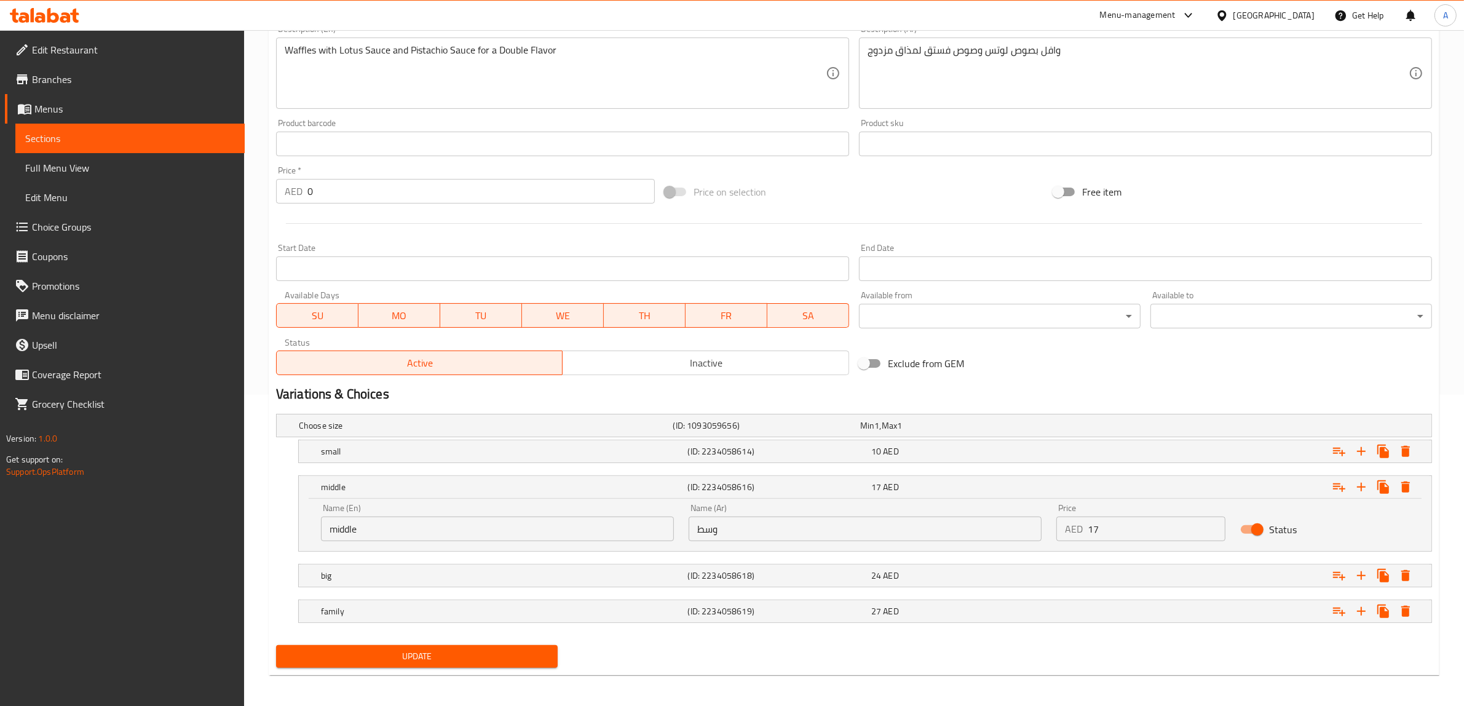
scroll to position [315, 0]
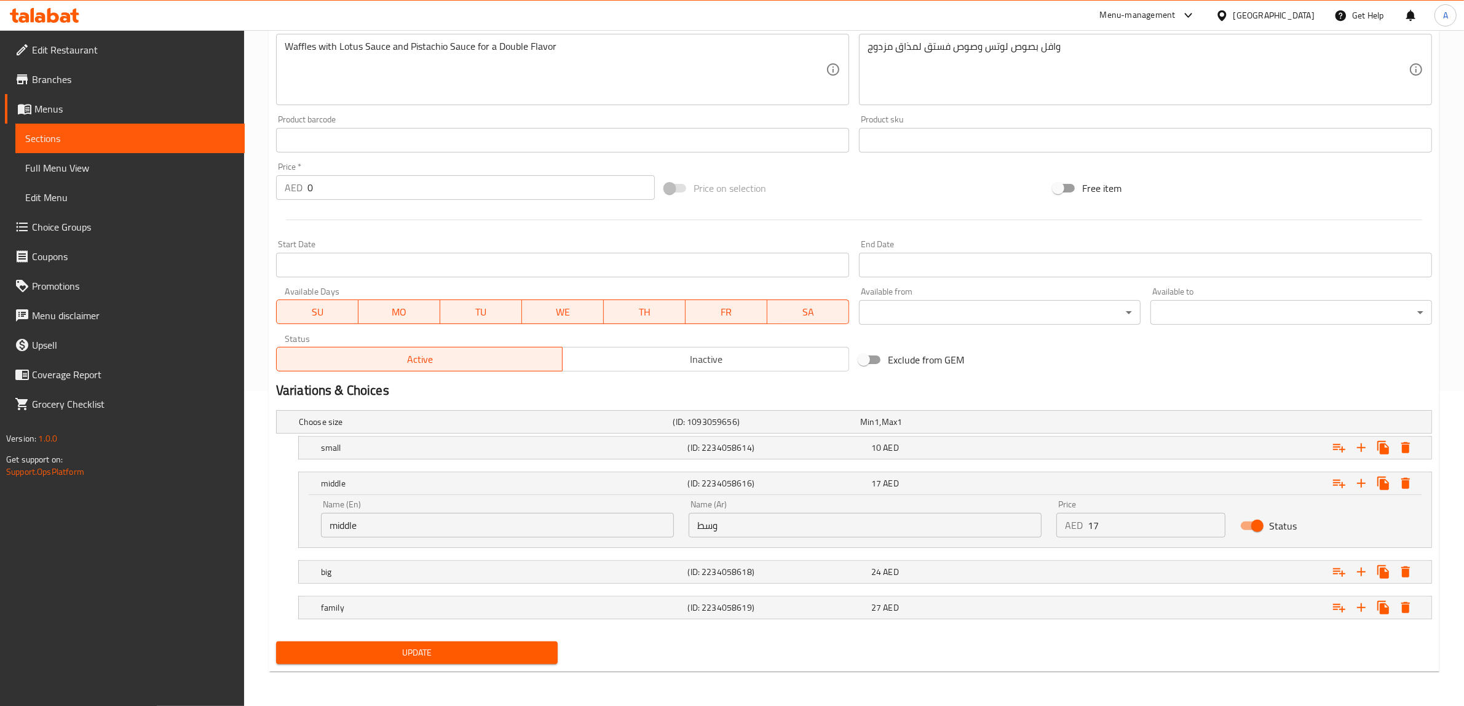
click at [438, 535] on input "middle" at bounding box center [497, 525] width 353 height 25
paste input "Medium"
type input "Medium"
click at [450, 648] on span "Update" at bounding box center [417, 652] width 262 height 15
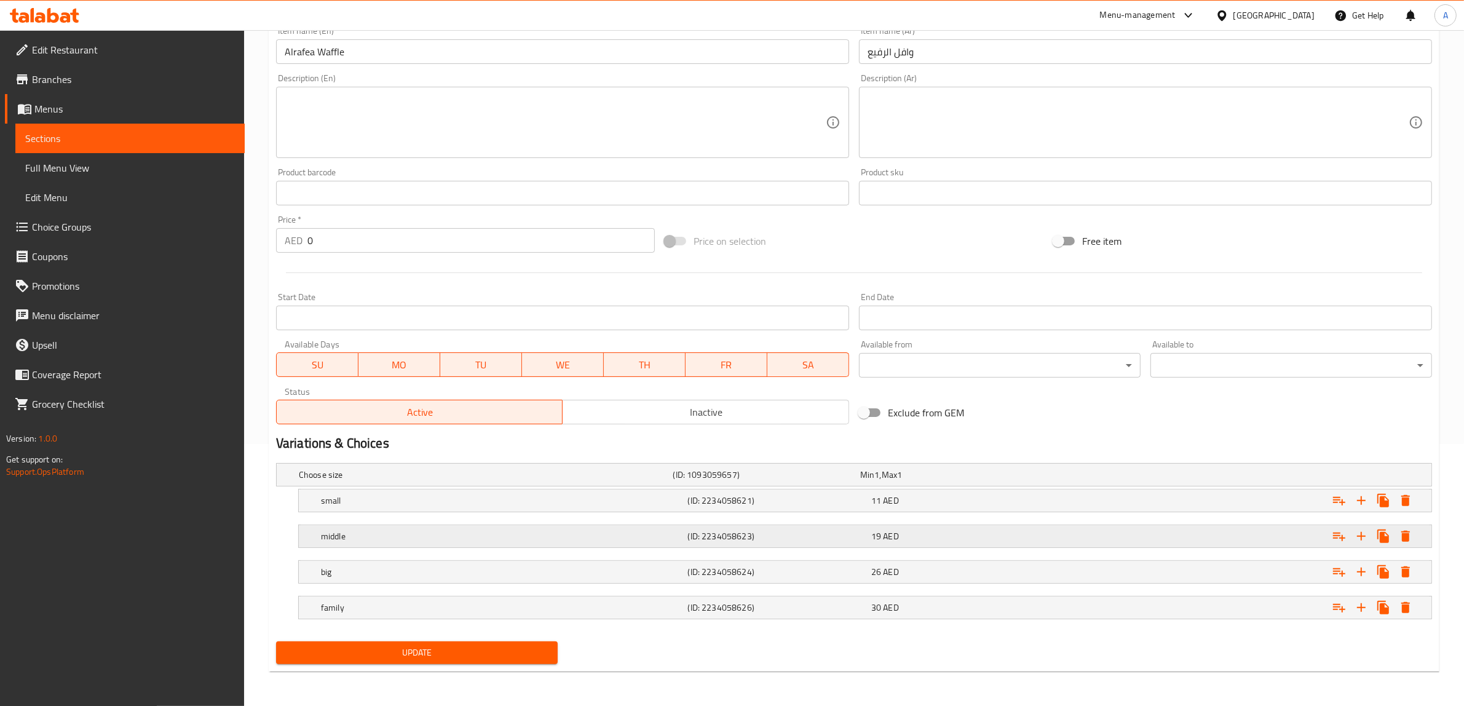
click at [407, 481] on h5 "middle" at bounding box center [484, 475] width 370 height 12
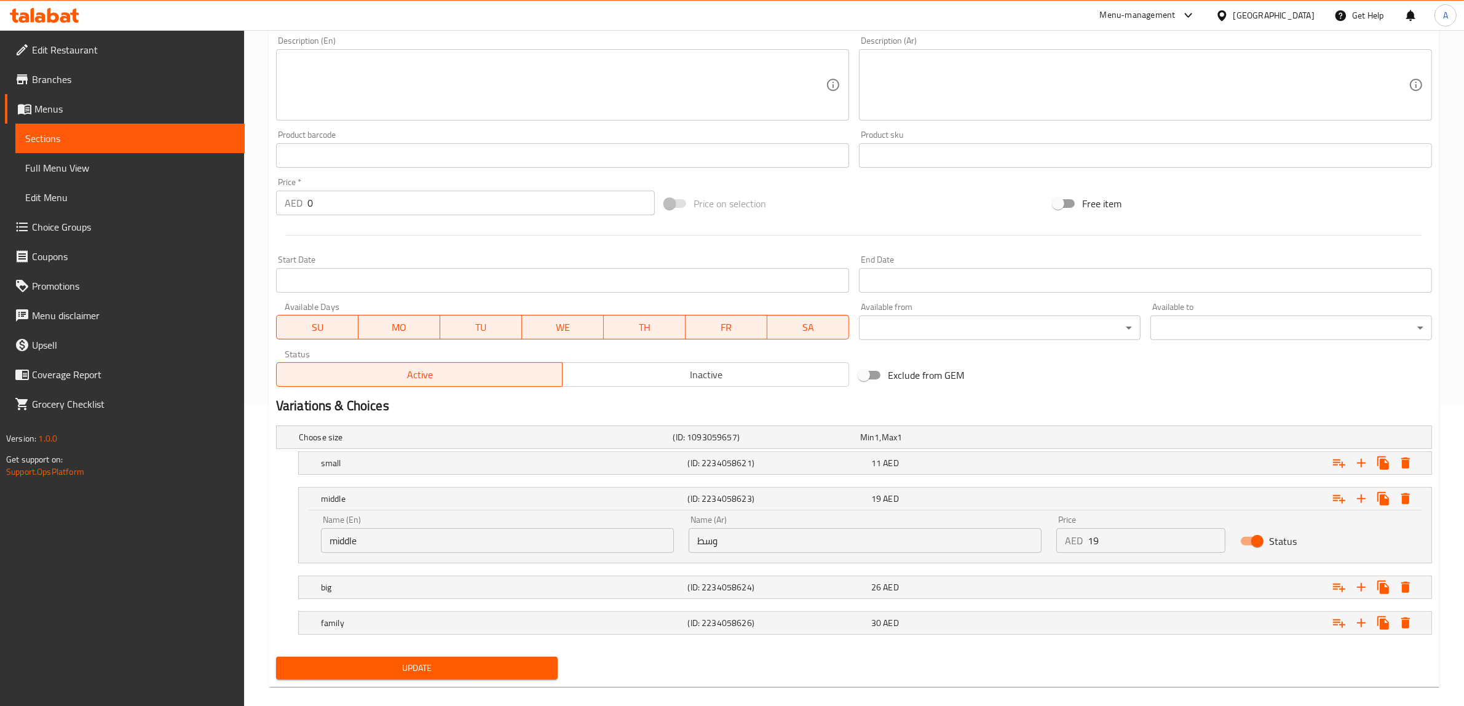
scroll to position [315, 0]
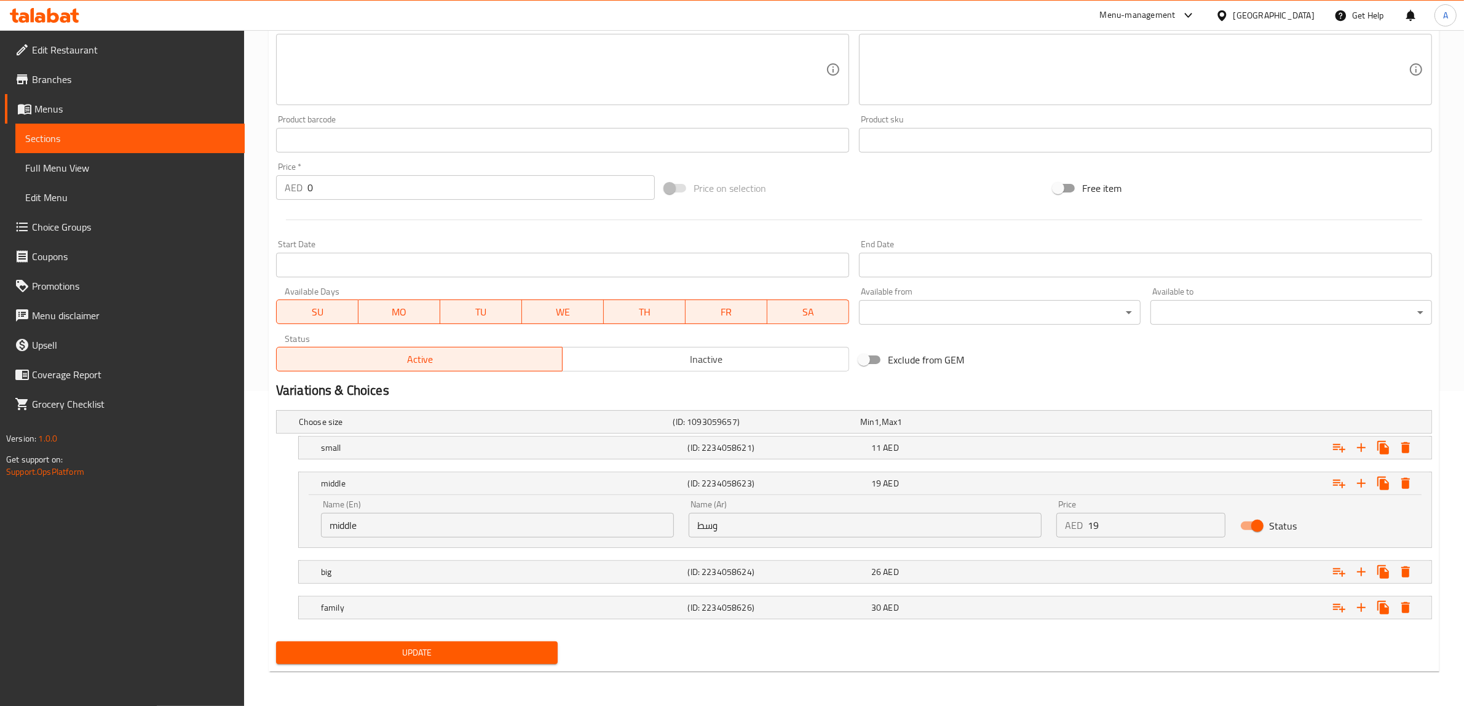
click at [453, 533] on input "middle" at bounding box center [497, 525] width 353 height 25
paste input "Medium"
type input "Medium"
click at [453, 655] on span "Update" at bounding box center [417, 652] width 262 height 15
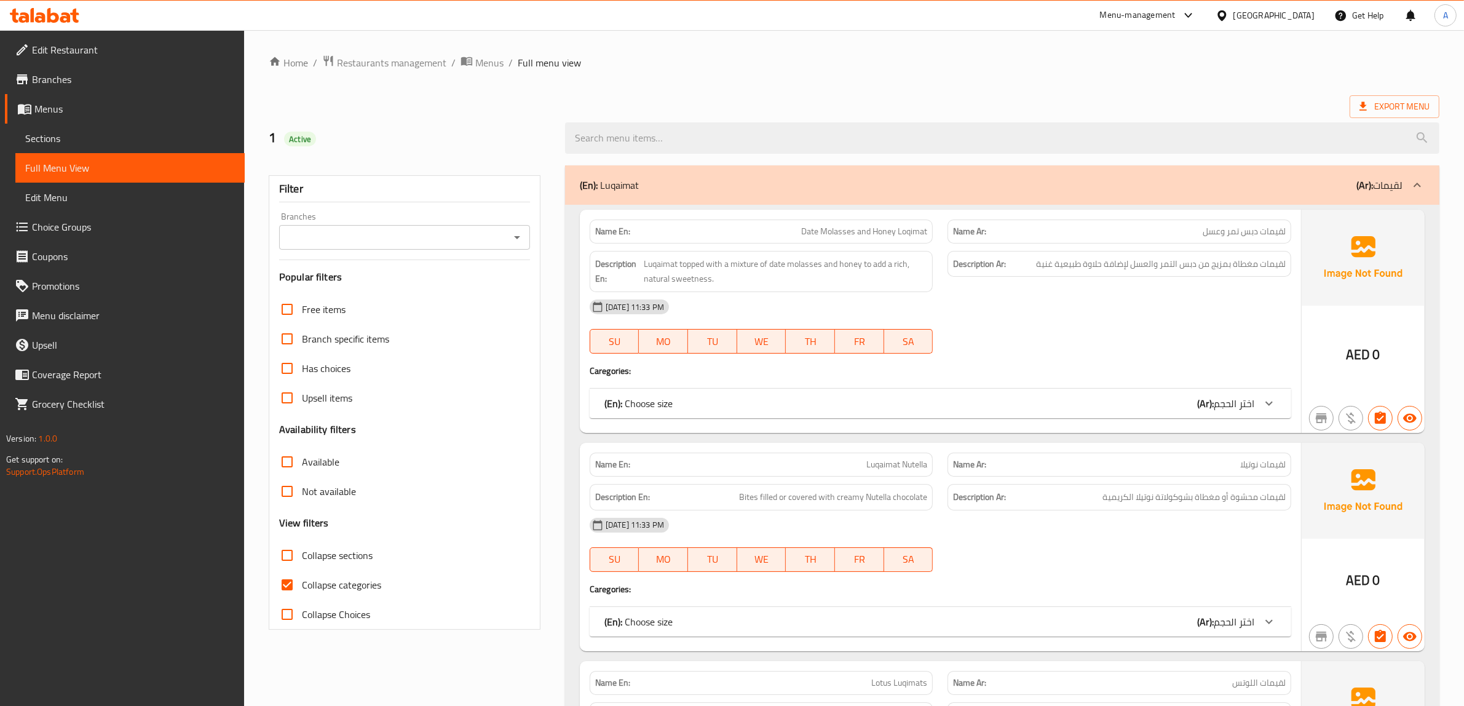
click at [351, 589] on span "Collapse categories" at bounding box center [341, 584] width 79 height 15
click at [302, 589] on input "Collapse categories" at bounding box center [287, 585] width 30 height 30
checkbox input "false"
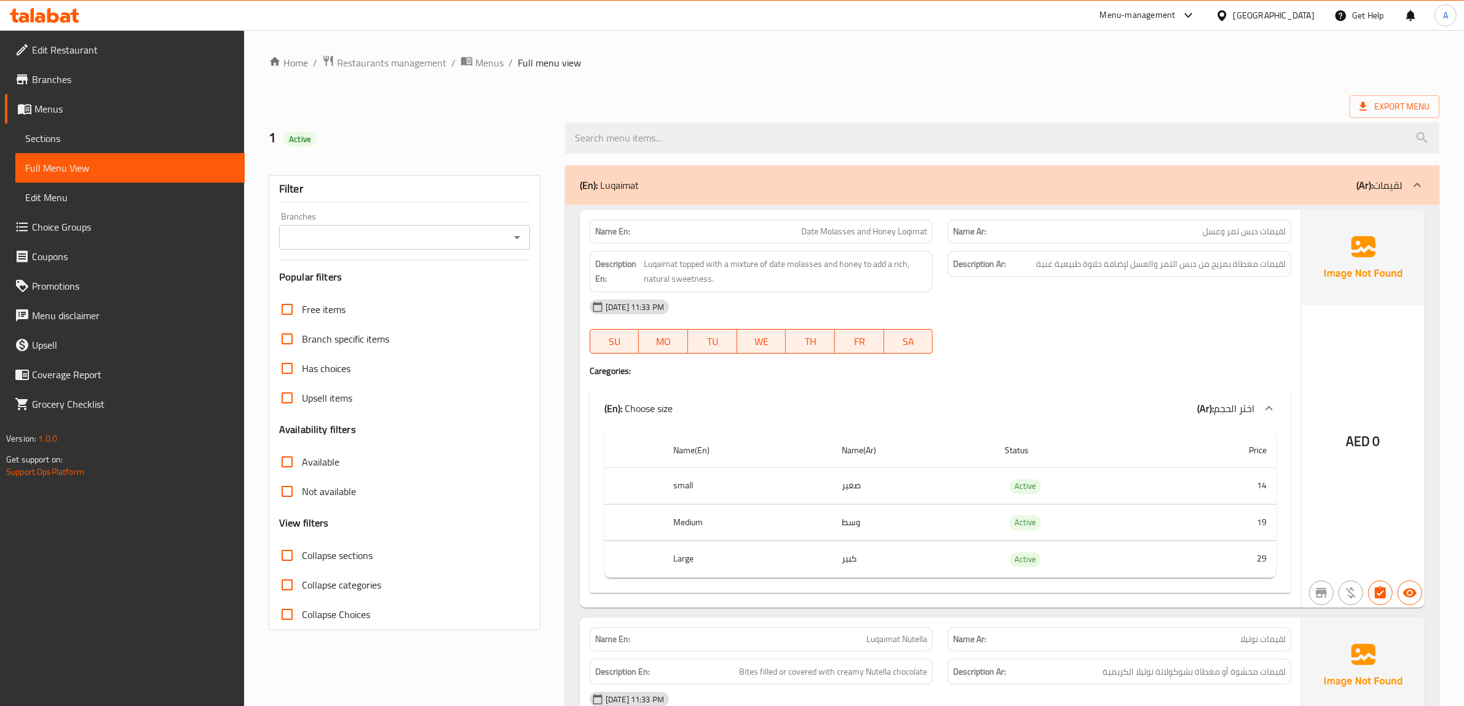
click at [865, 116] on div at bounding box center [1002, 138] width 889 height 46
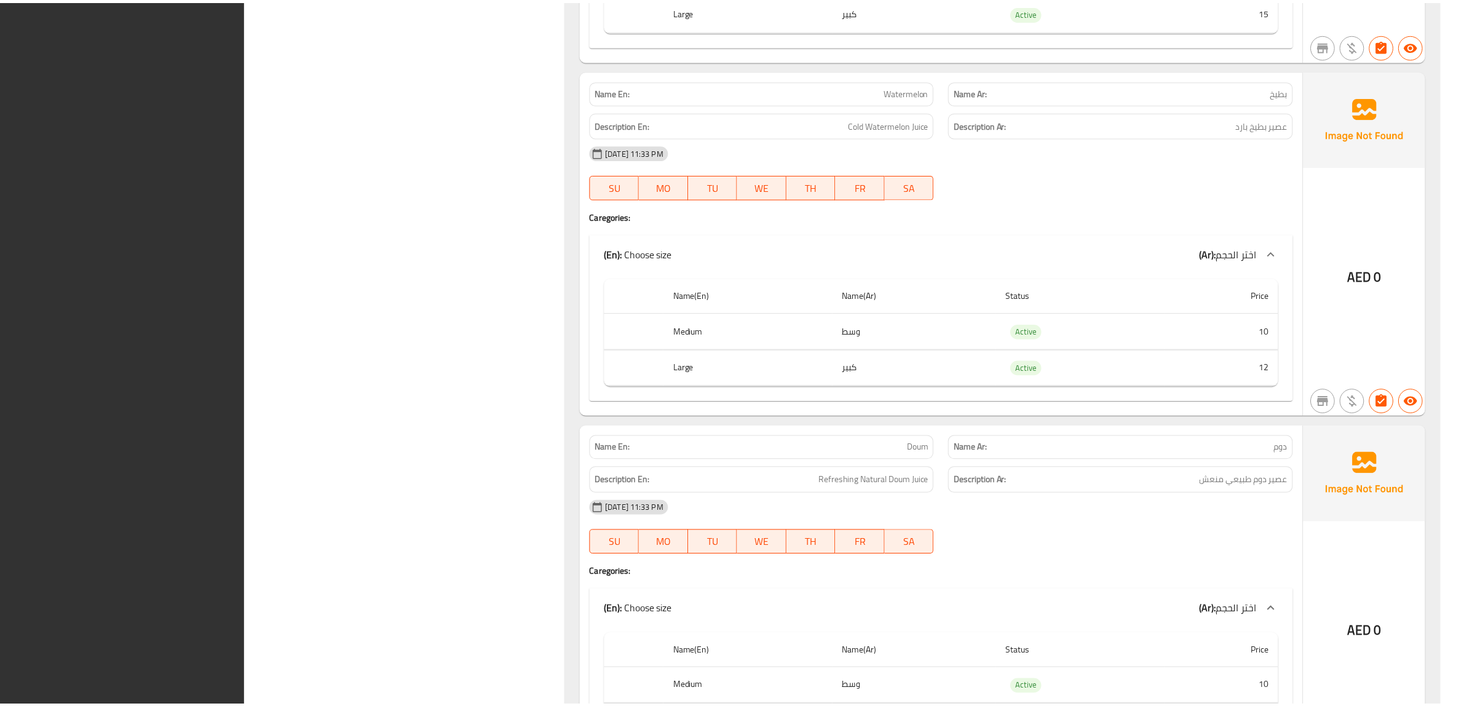
scroll to position [9475, 0]
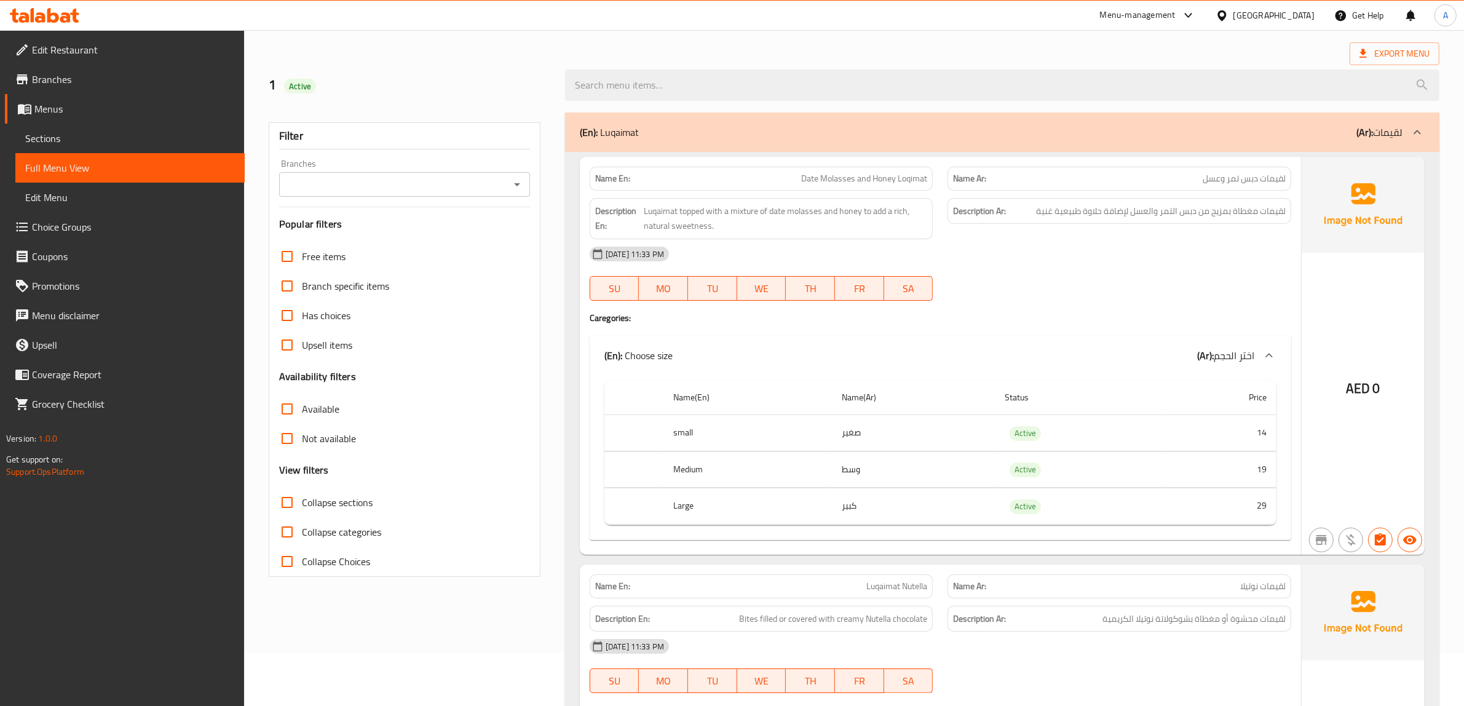
scroll to position [0, 0]
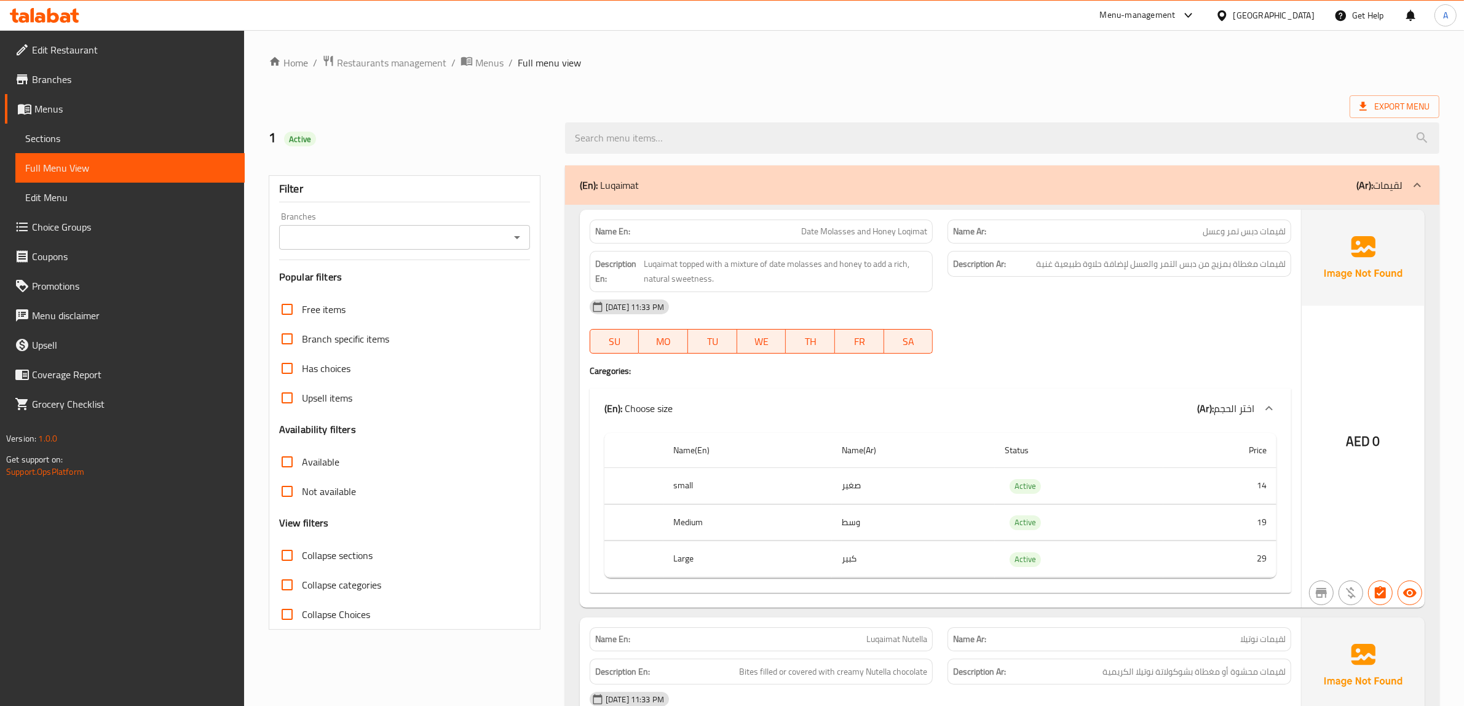
click at [663, 97] on div "Export Menu" at bounding box center [854, 106] width 1171 height 23
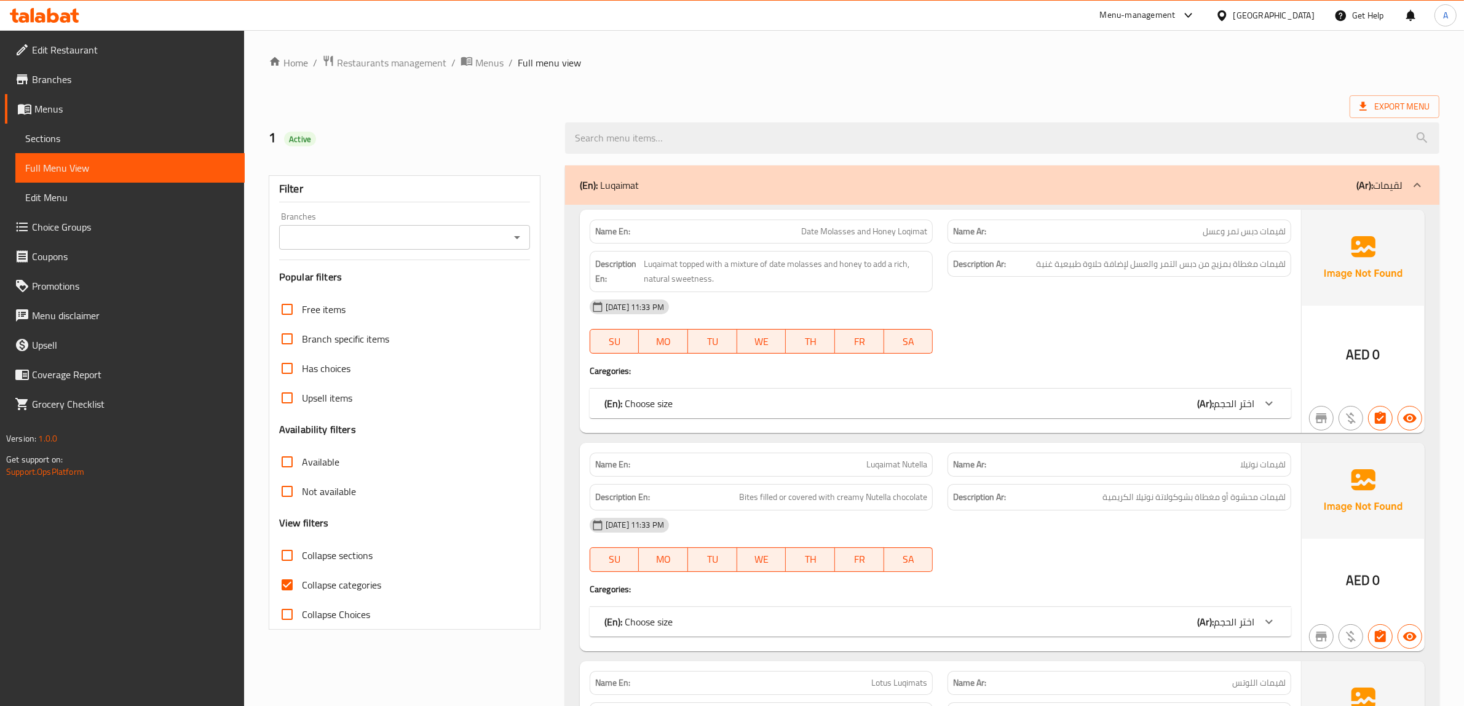
click at [302, 579] on span "Collapse categories" at bounding box center [341, 584] width 79 height 15
click at [302, 579] on input "Collapse categories" at bounding box center [287, 585] width 30 height 30
checkbox input "false"
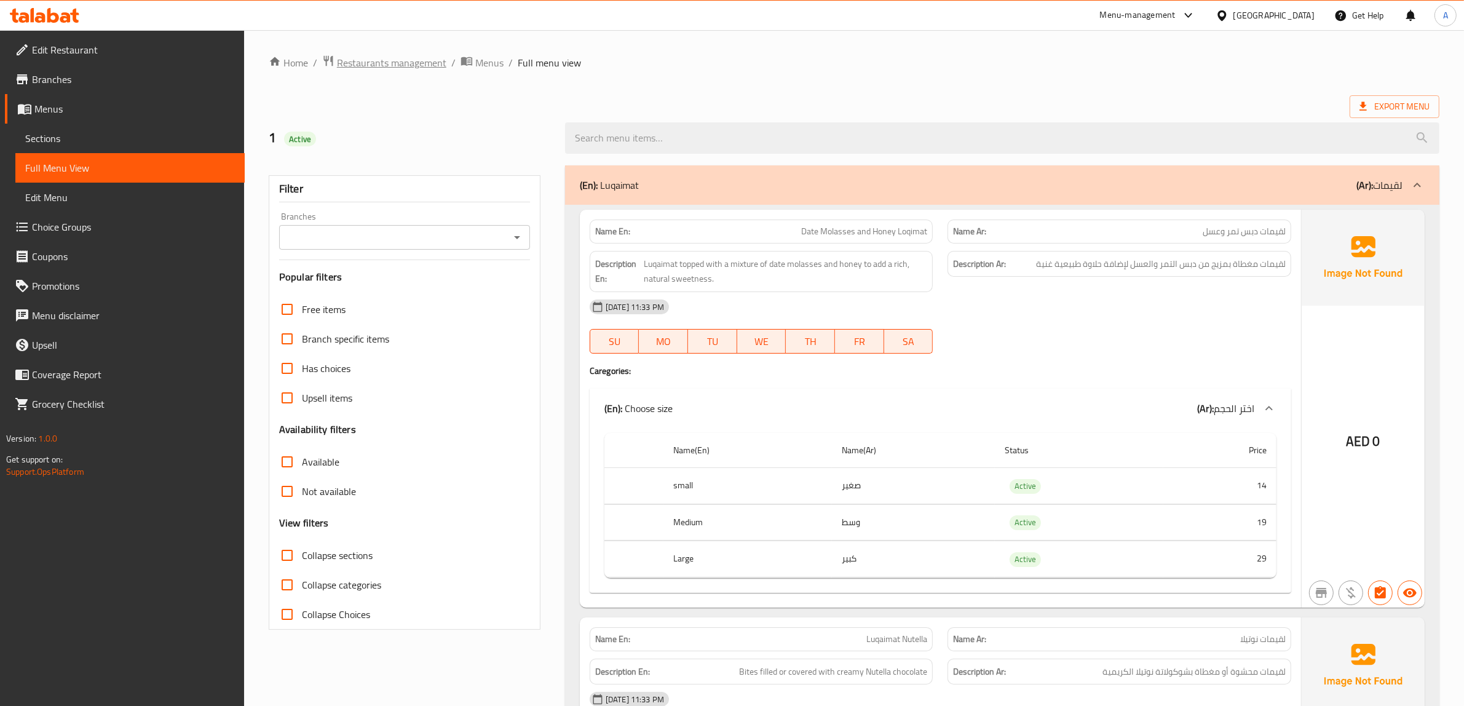
click at [388, 61] on span "Restaurants management" at bounding box center [391, 62] width 109 height 15
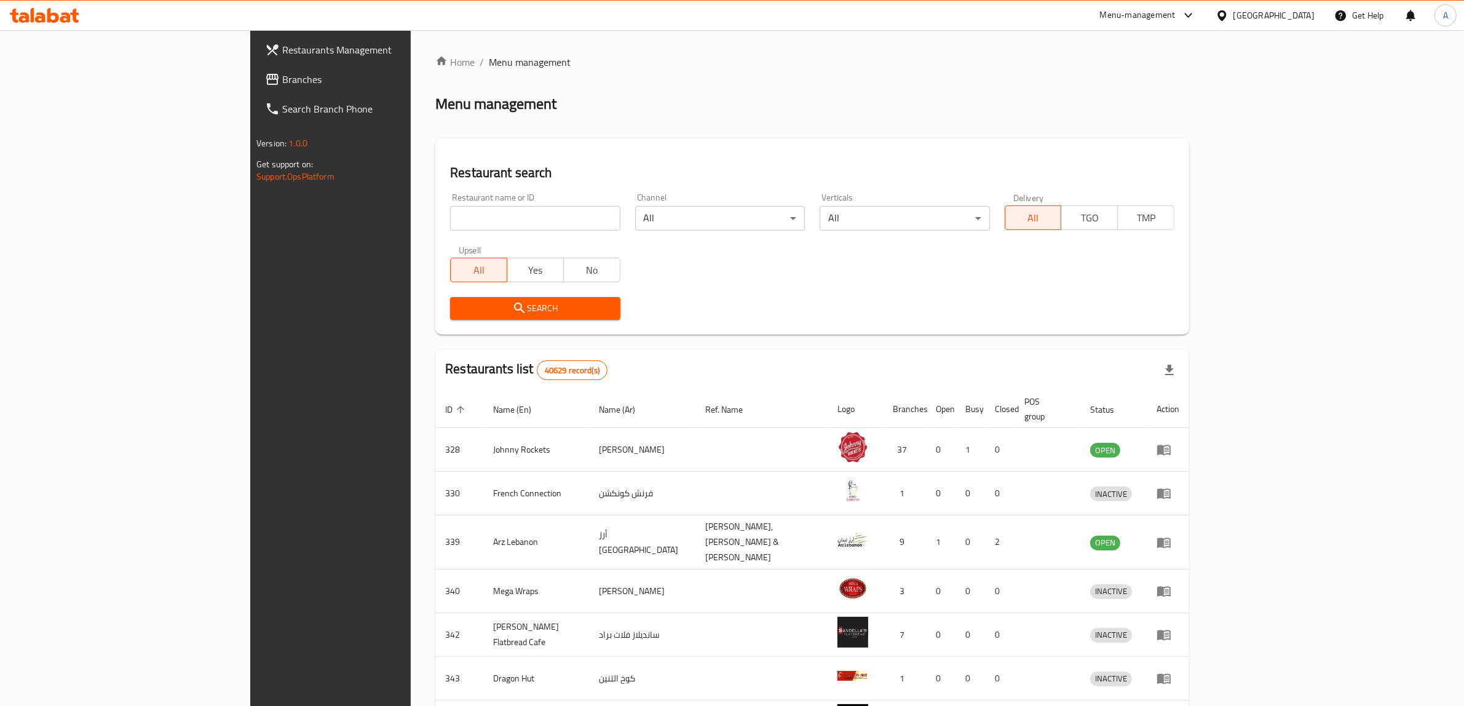
click at [1280, 13] on div "[GEOGRAPHIC_DATA]" at bounding box center [1274, 16] width 81 height 14
type input "e"
click at [1162, 105] on div "[GEOGRAPHIC_DATA]" at bounding box center [1181, 98] width 101 height 28
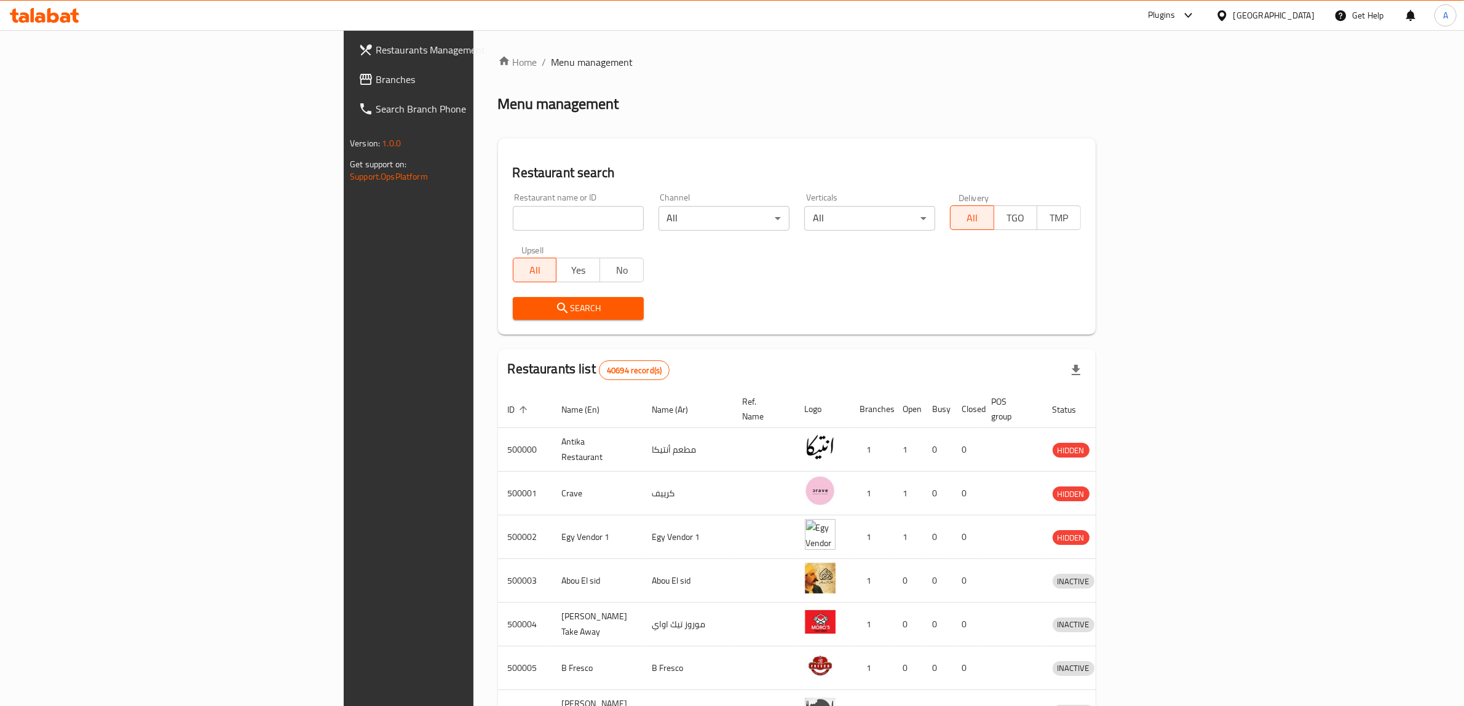
click at [376, 75] on span "Branches" at bounding box center [477, 79] width 203 height 15
